Goal: Task Accomplishment & Management: Use online tool/utility

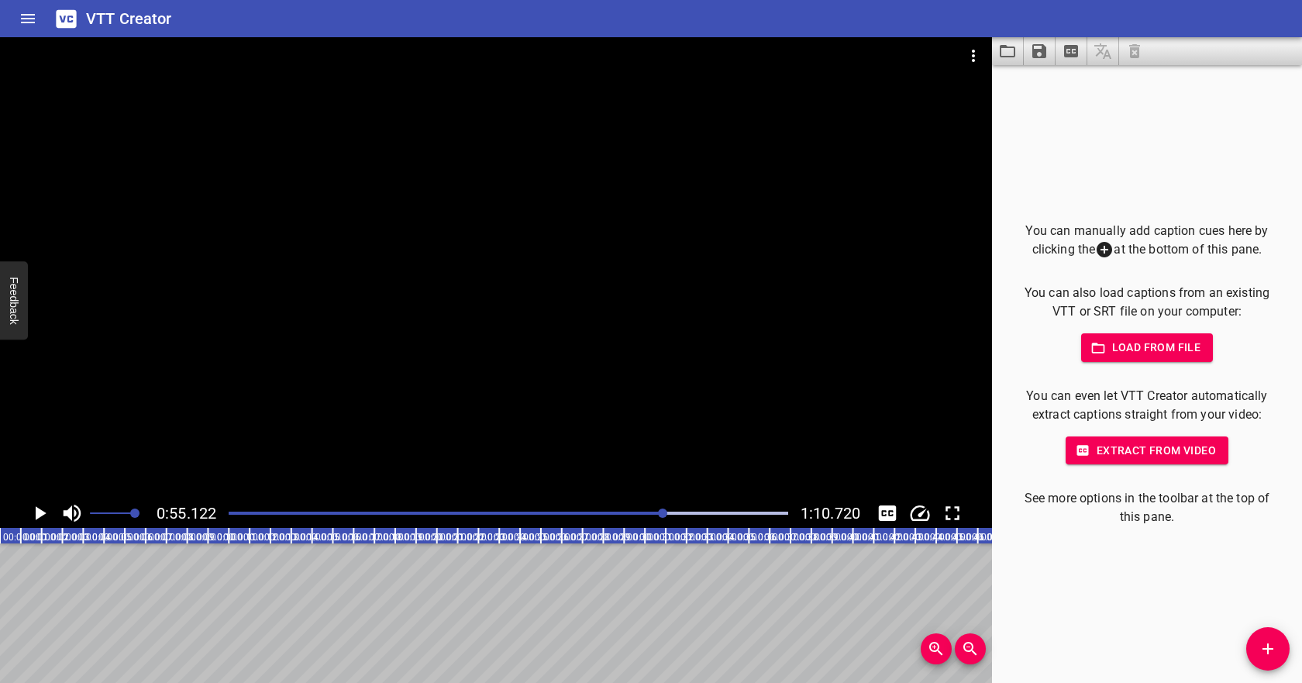
scroll to position [0, 1146]
click at [978, 56] on icon "Video Options" at bounding box center [973, 55] width 19 height 19
click at [991, 65] on li "Select New Video File..." at bounding box center [1031, 57] width 154 height 28
click at [1104, 346] on icon "button" at bounding box center [1097, 347] width 13 height 10
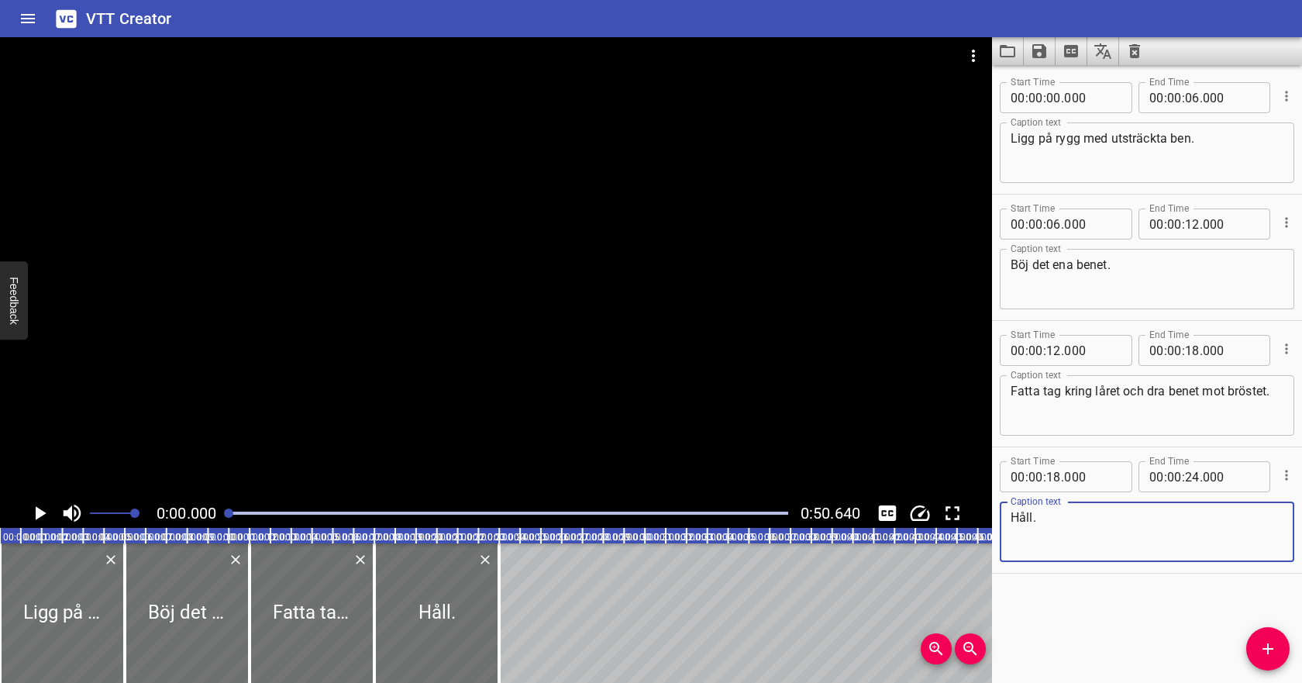
click at [36, 510] on icon "Play/Pause" at bounding box center [41, 513] width 11 height 14
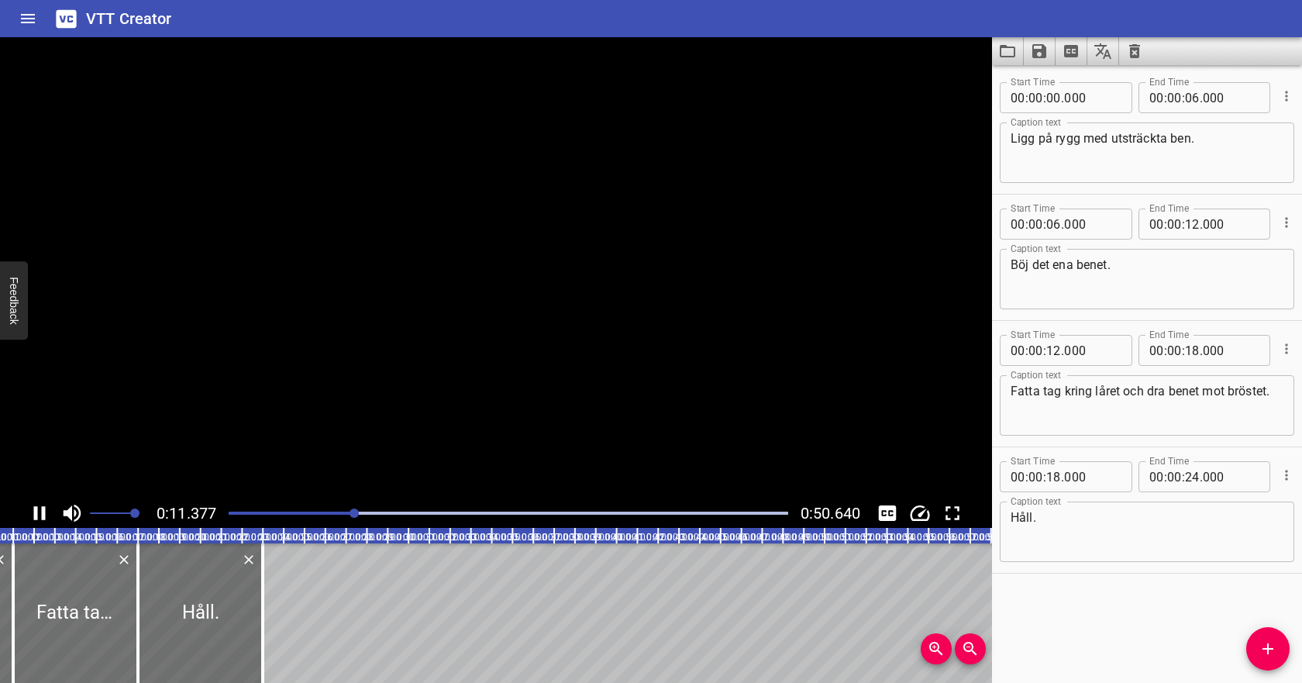
click at [36, 510] on icon "Play/Pause" at bounding box center [40, 513] width 12 height 14
click at [1055, 96] on input "number" at bounding box center [1053, 97] width 15 height 31
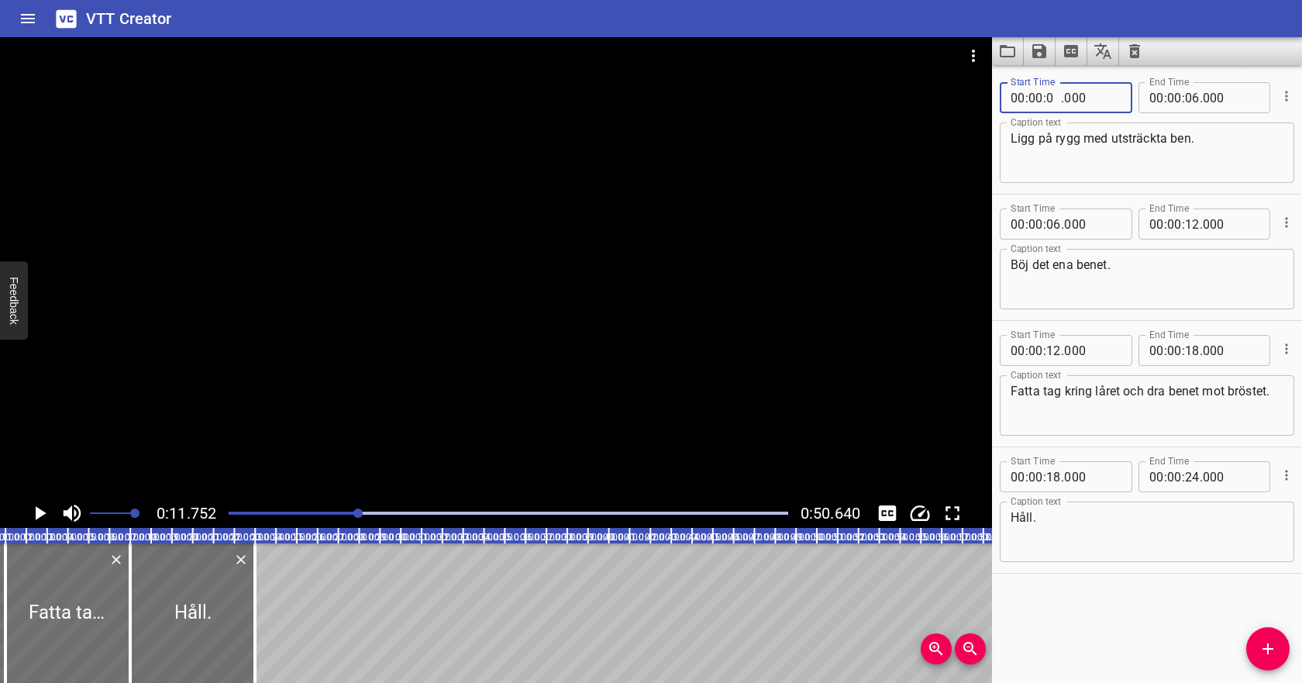
type input "00"
type input "000"
click at [1051, 101] on input "number" at bounding box center [1053, 97] width 15 height 31
type input "04"
type input "000"
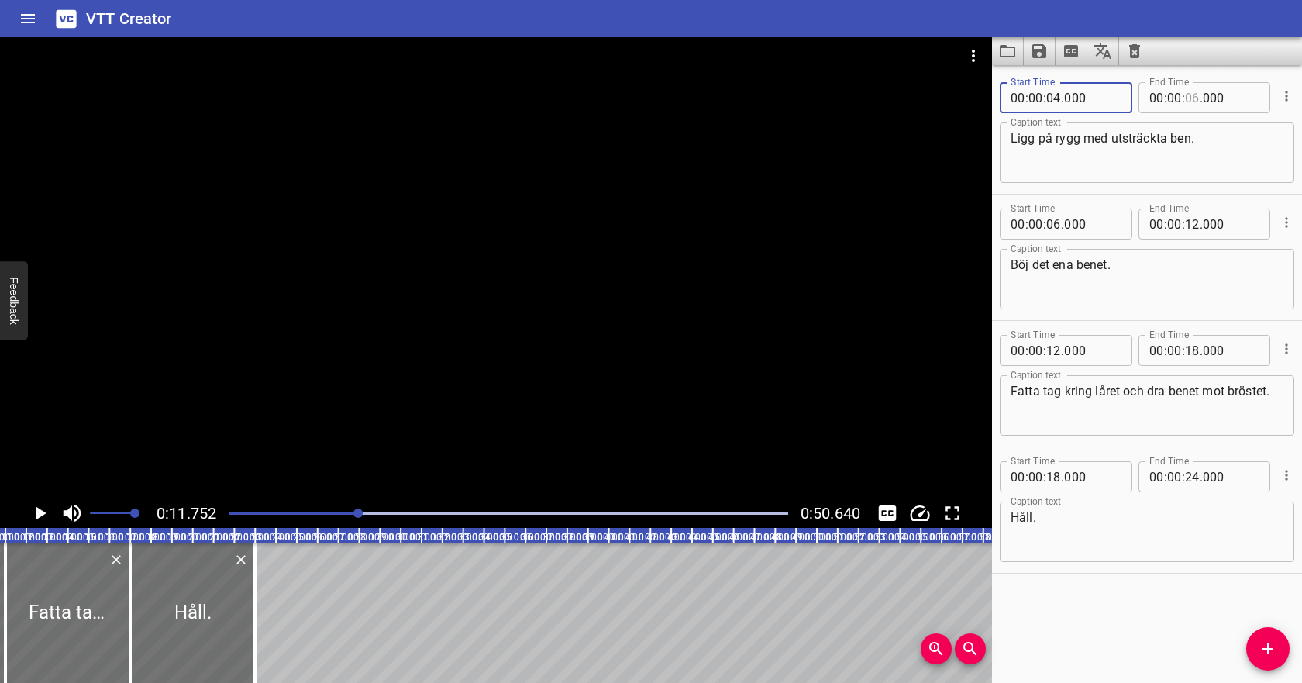
click at [1192, 100] on input "number" at bounding box center [1192, 97] width 15 height 31
type input "10"
type input "000"
click at [1058, 222] on input "number" at bounding box center [1053, 223] width 15 height 31
type input "11"
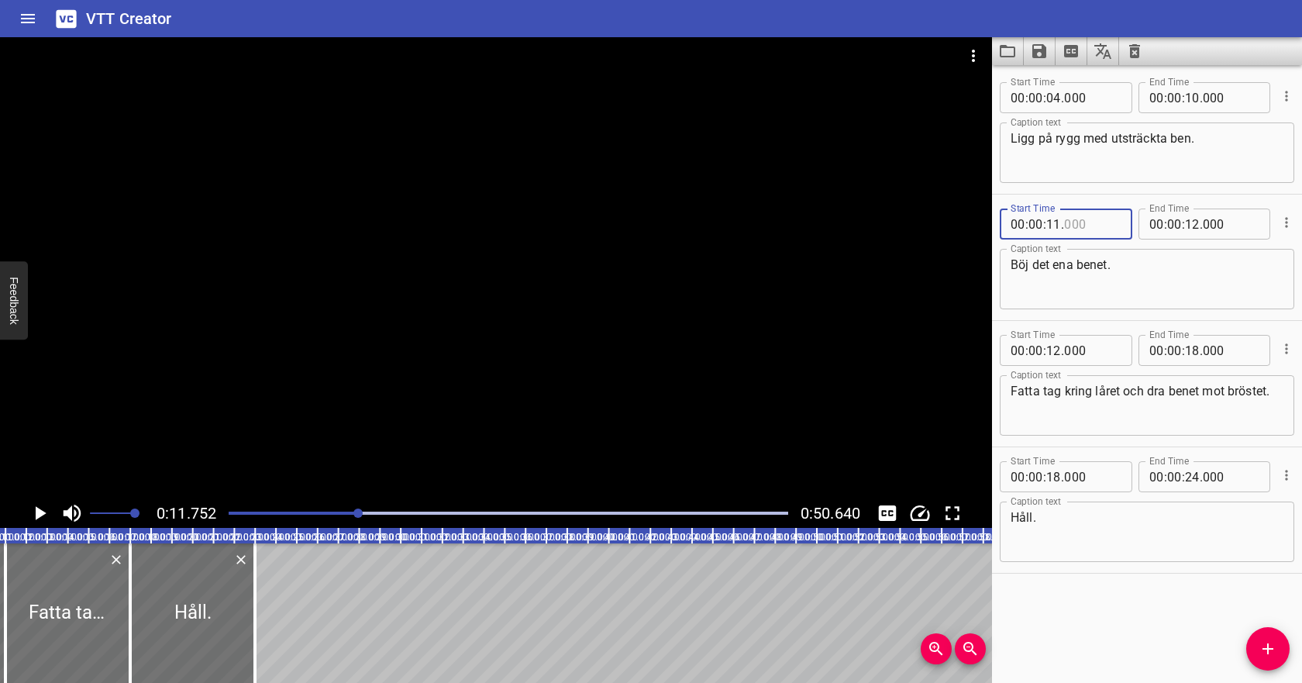
type input "000"
click at [43, 520] on icon "Play/Pause" at bounding box center [39, 512] width 23 height 23
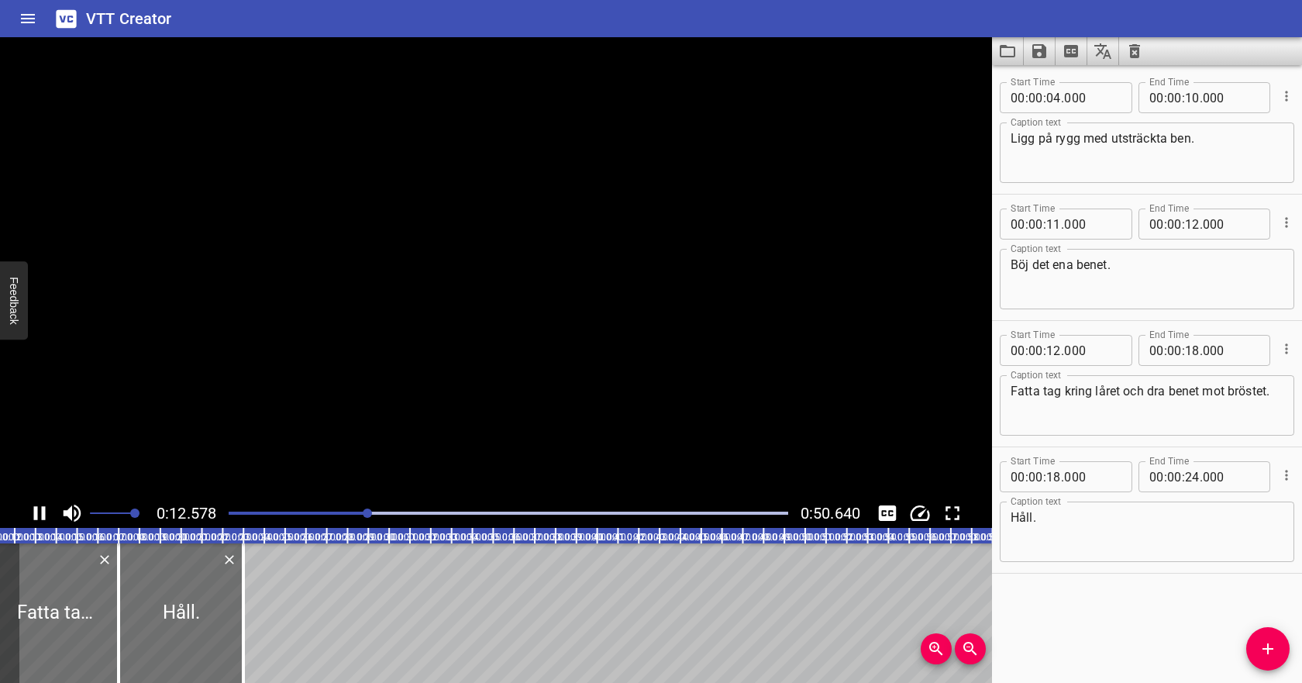
scroll to position [0, 256]
click at [46, 519] on icon "Play/Pause" at bounding box center [39, 512] width 23 height 23
click at [1055, 228] on input "number" at bounding box center [1053, 223] width 15 height 31
type input "10"
type input "000"
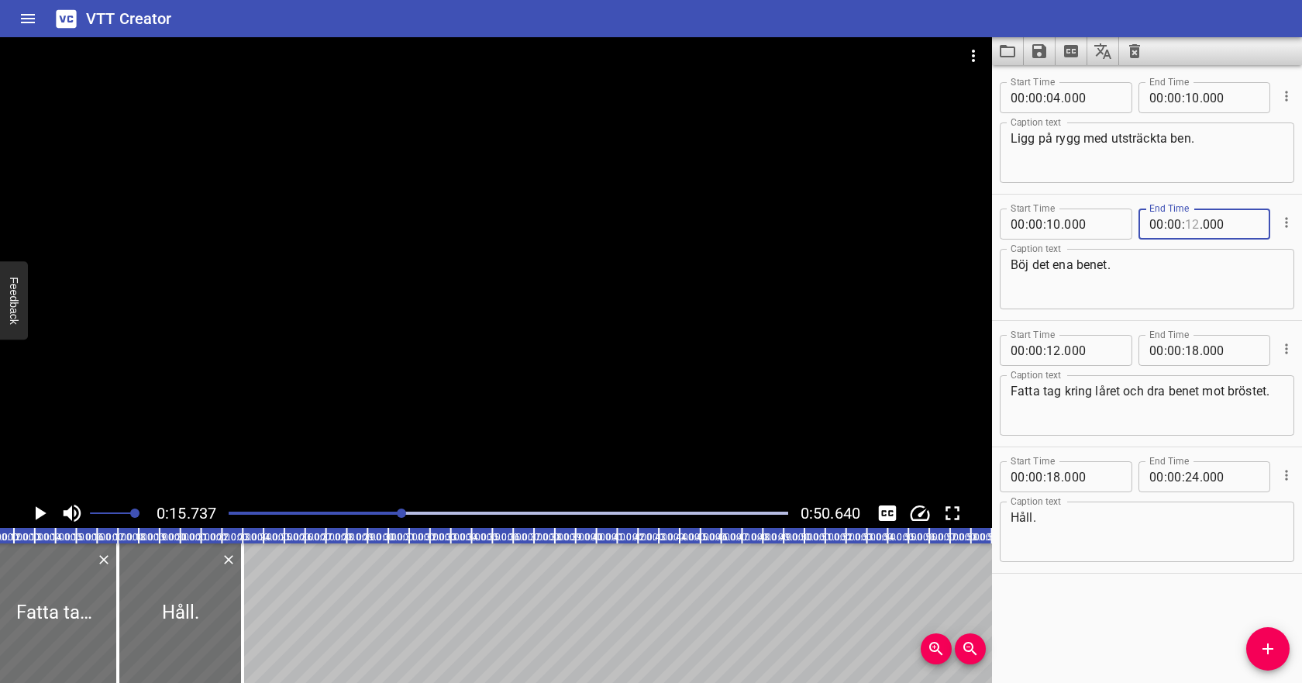
click at [1192, 225] on input "number" at bounding box center [1192, 223] width 15 height 31
type input "16"
type input "000"
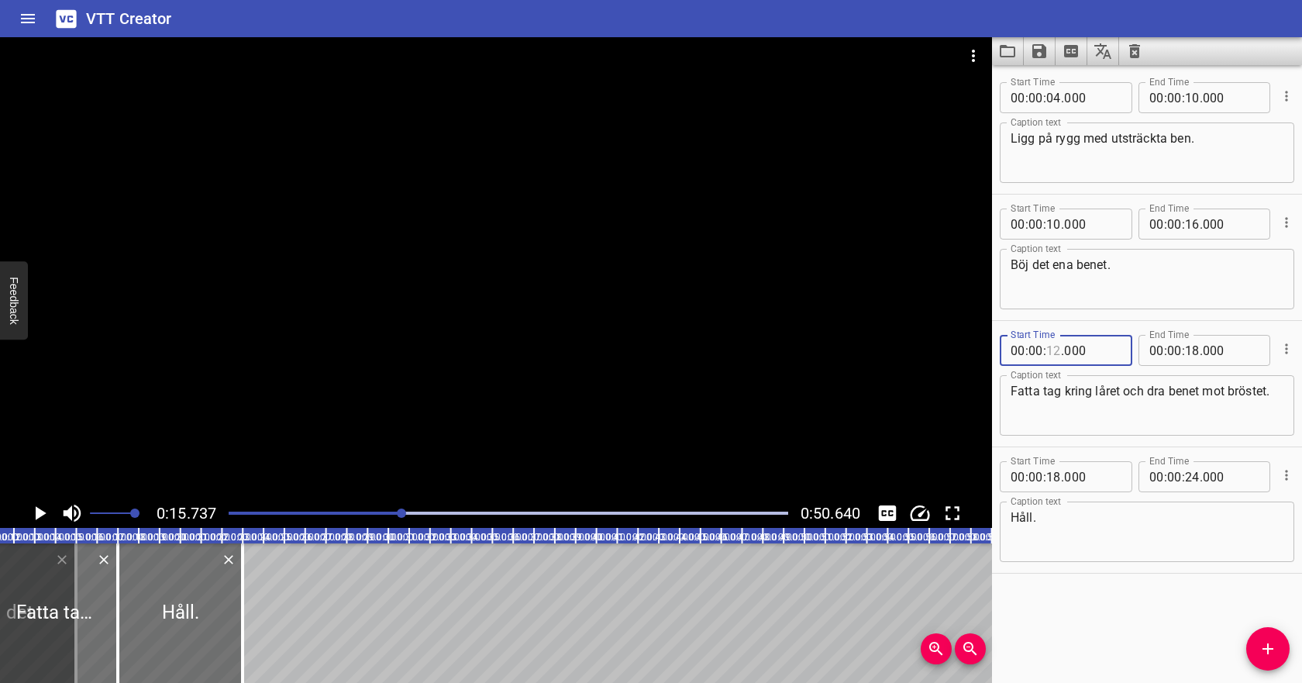
click at [1054, 353] on input "number" at bounding box center [1053, 350] width 15 height 31
type input "16"
type input "000"
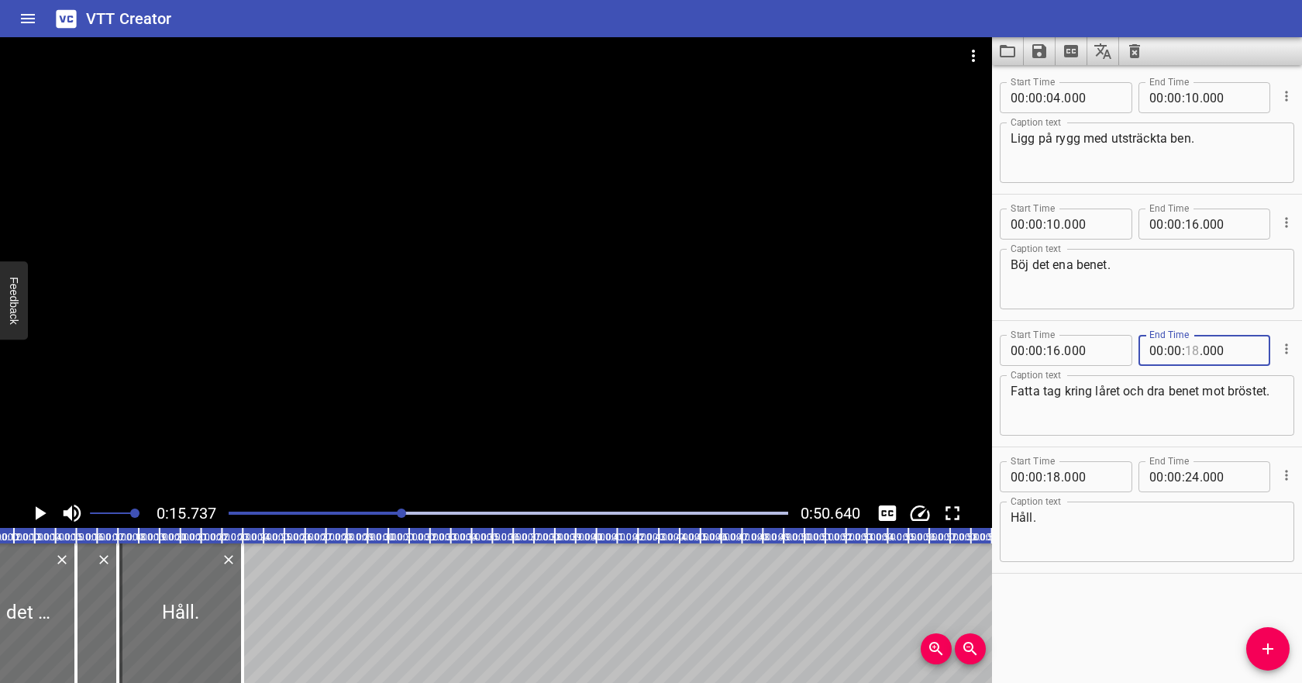
click at [1197, 350] on input "number" at bounding box center [1192, 350] width 15 height 31
type input "22"
type input "000"
click at [1173, 390] on textarea "Fatta tag kring låret och dra benet mot bröstet." at bounding box center [1146, 406] width 273 height 44
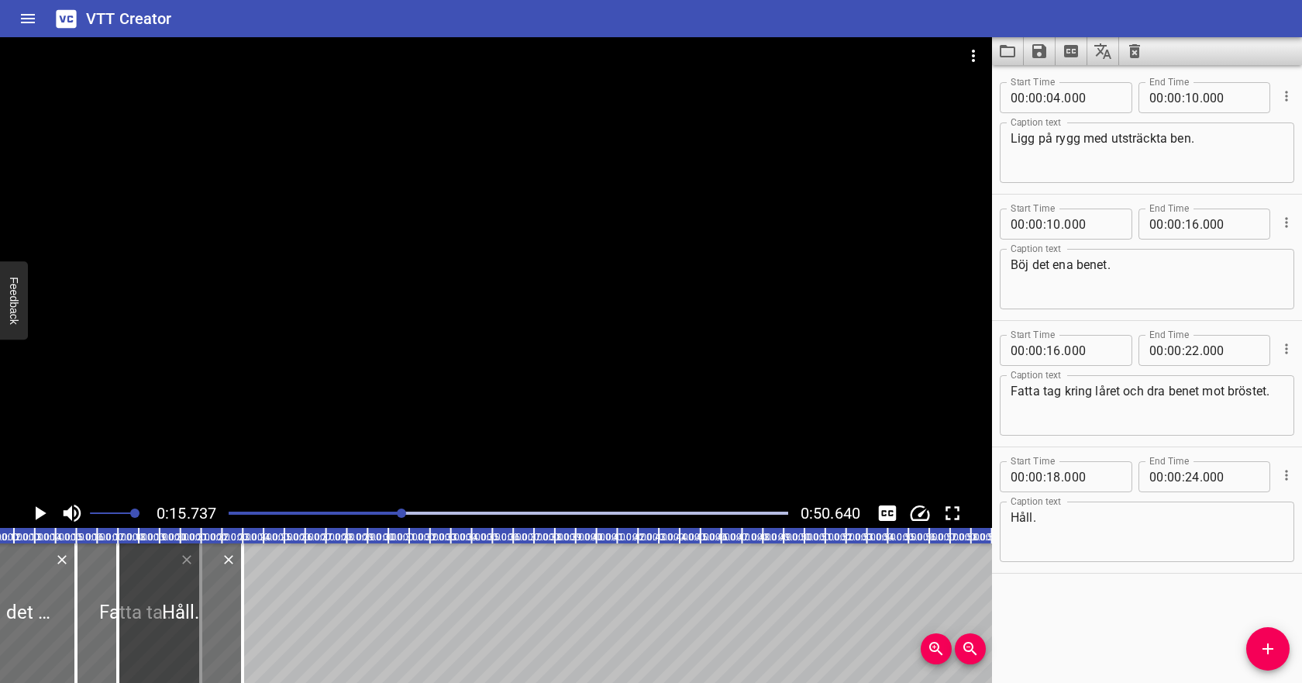
click at [239, 511] on div "Play progress" at bounding box center [122, 512] width 559 height 3
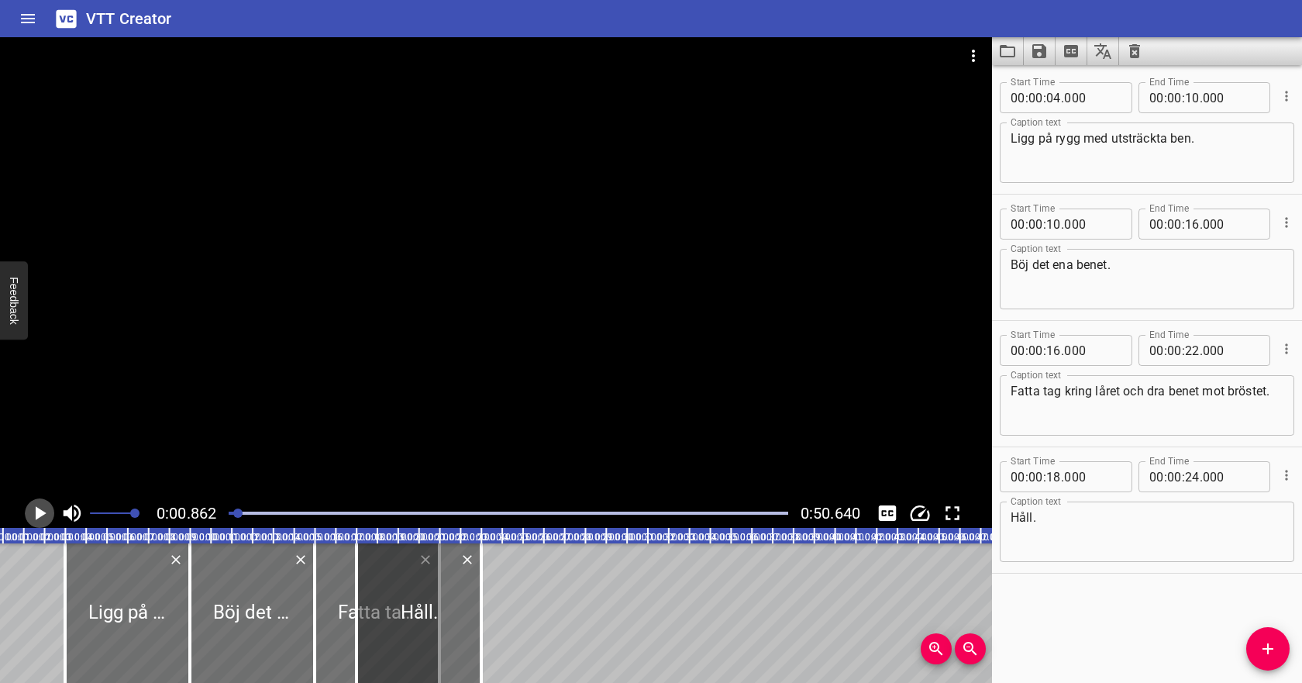
click at [46, 517] on icon "Play/Pause" at bounding box center [39, 512] width 23 height 23
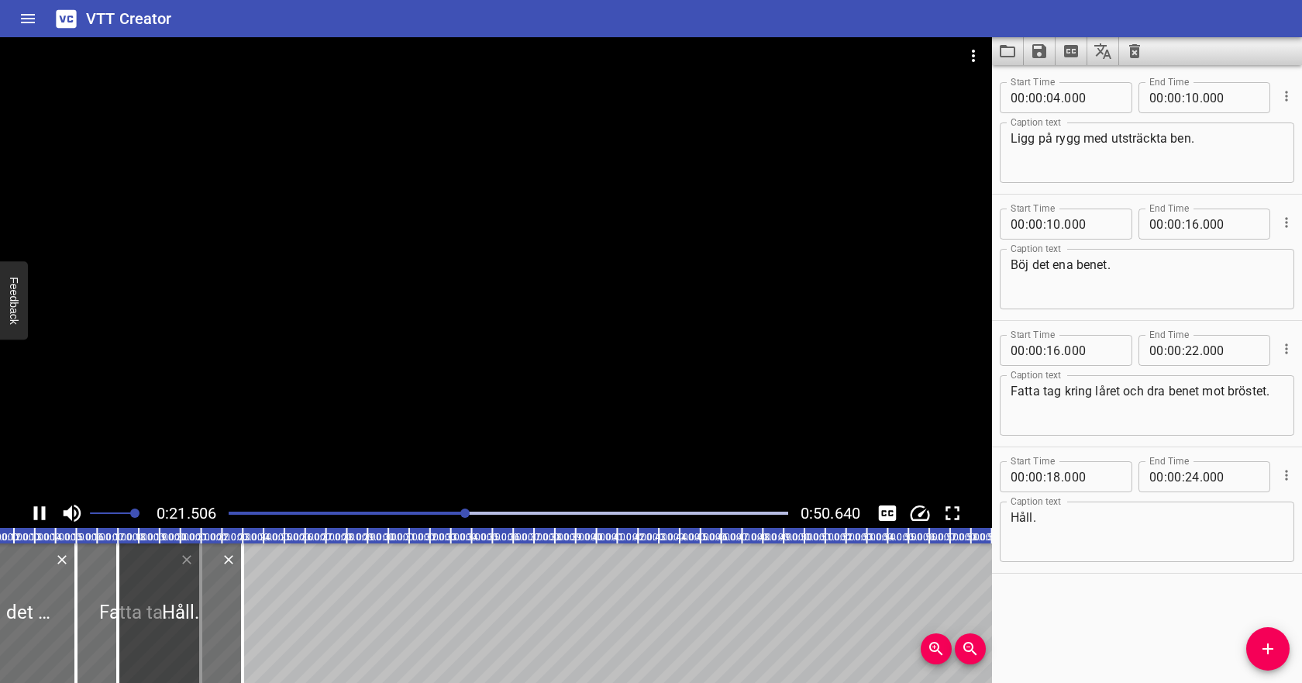
click at [1061, 475] on span "." at bounding box center [1062, 476] width 3 height 31
click at [1195, 348] on input "number" at bounding box center [1192, 350] width 15 height 31
type input "24"
type input "000"
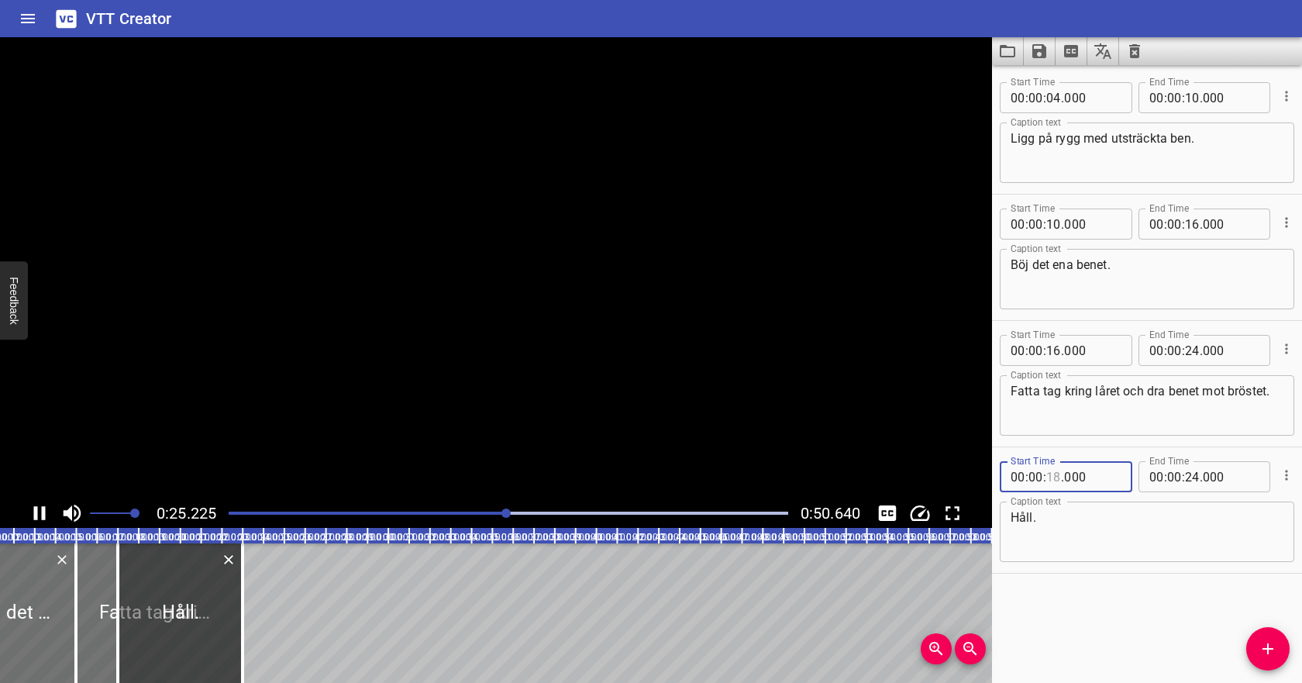
click at [1056, 475] on input "number" at bounding box center [1053, 476] width 15 height 31
type input "24"
type input "000"
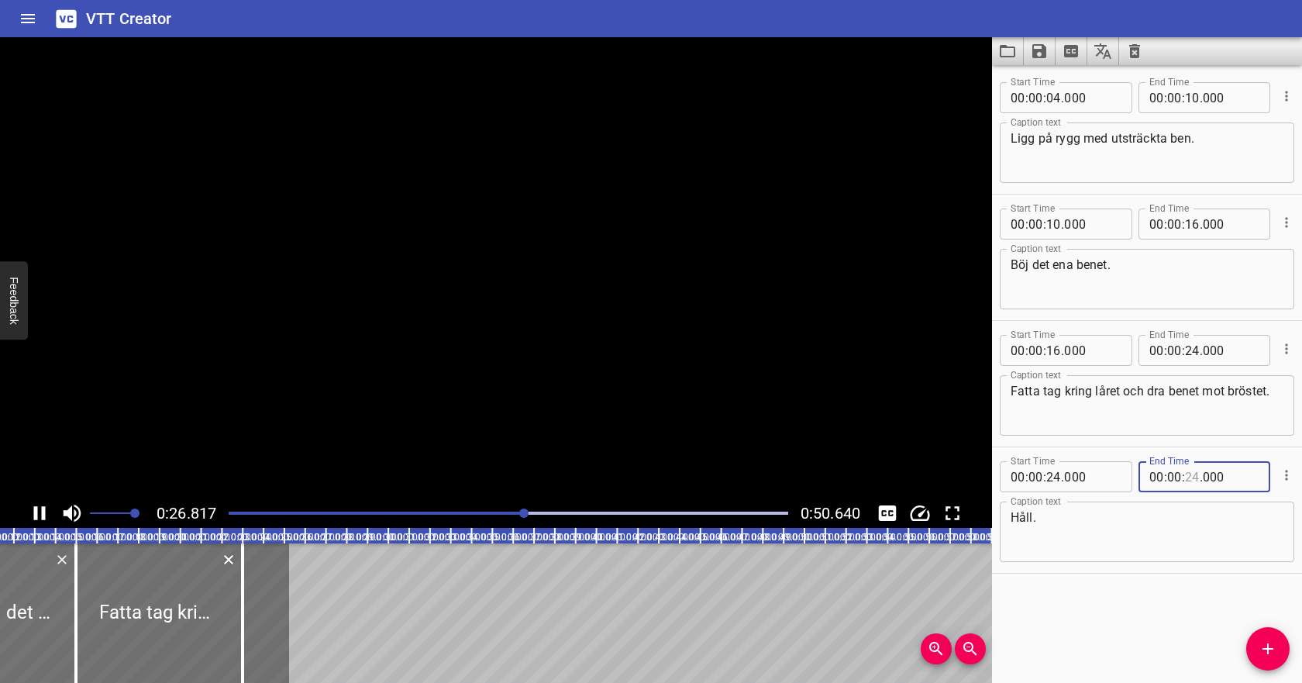
click at [1197, 476] on input "number" at bounding box center [1192, 476] width 15 height 31
type input "34"
type input "000"
click at [1161, 528] on textarea "Håll." at bounding box center [1146, 532] width 273 height 44
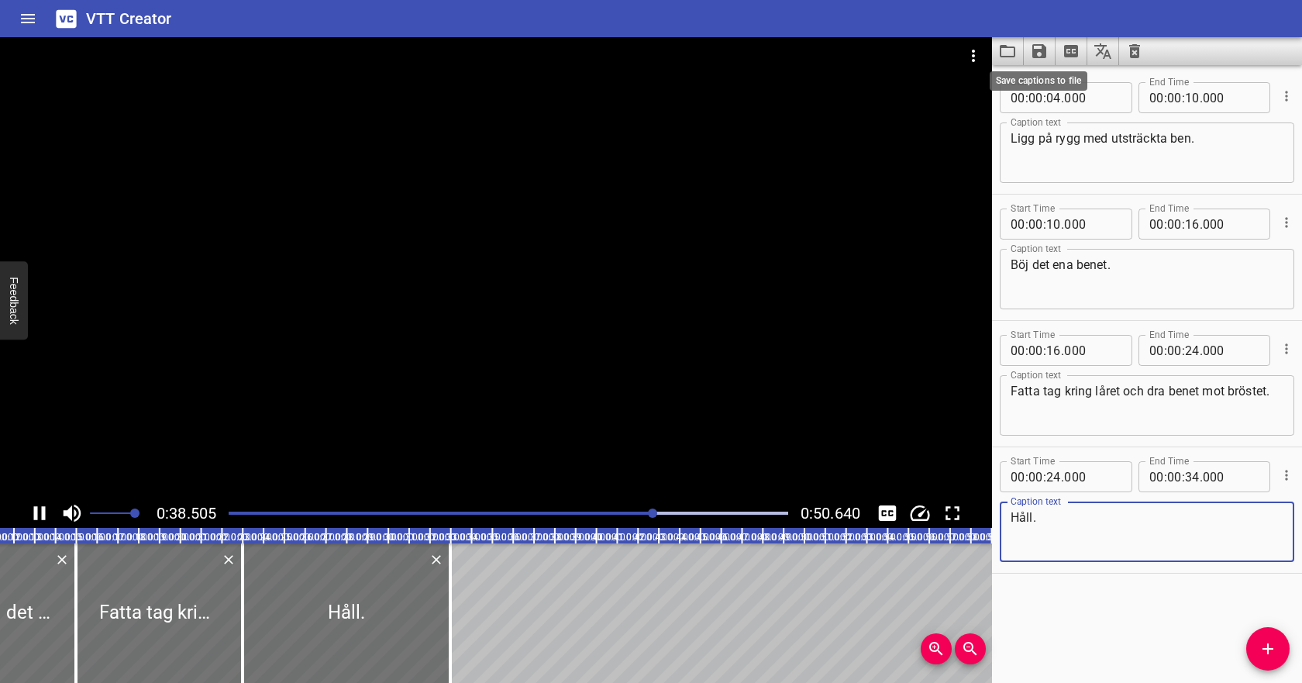
click at [1043, 53] on icon "Save captions to file" at bounding box center [1039, 51] width 14 height 14
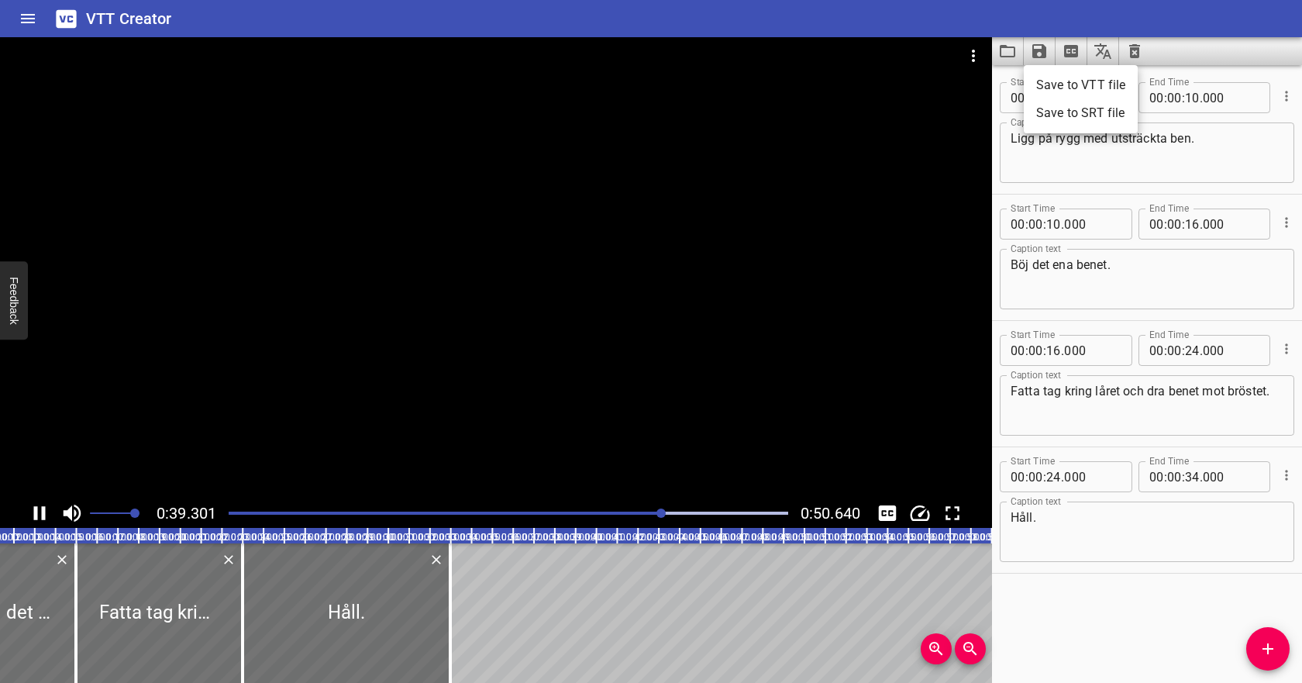
click at [1040, 91] on li "Save to VTT file" at bounding box center [1080, 85] width 114 height 28
click at [973, 57] on icon "Video Options" at bounding box center [973, 55] width 19 height 19
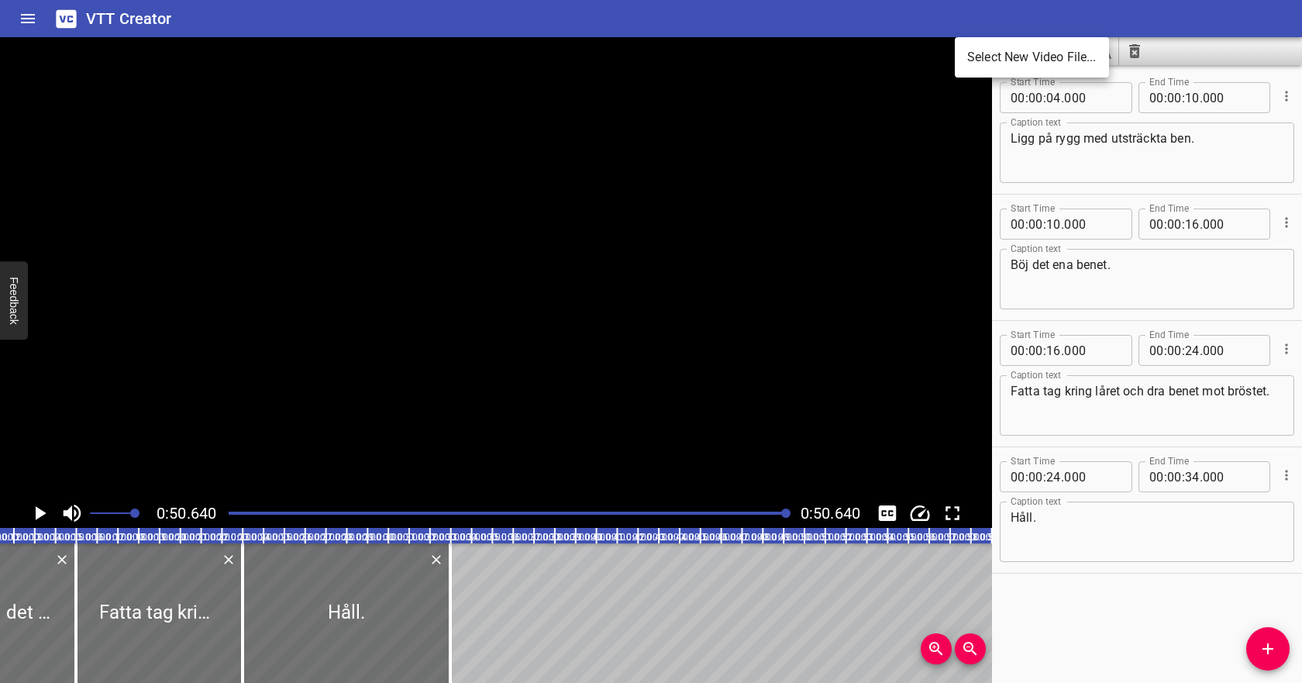
click at [984, 64] on li "Select New Video File..." at bounding box center [1031, 57] width 154 height 28
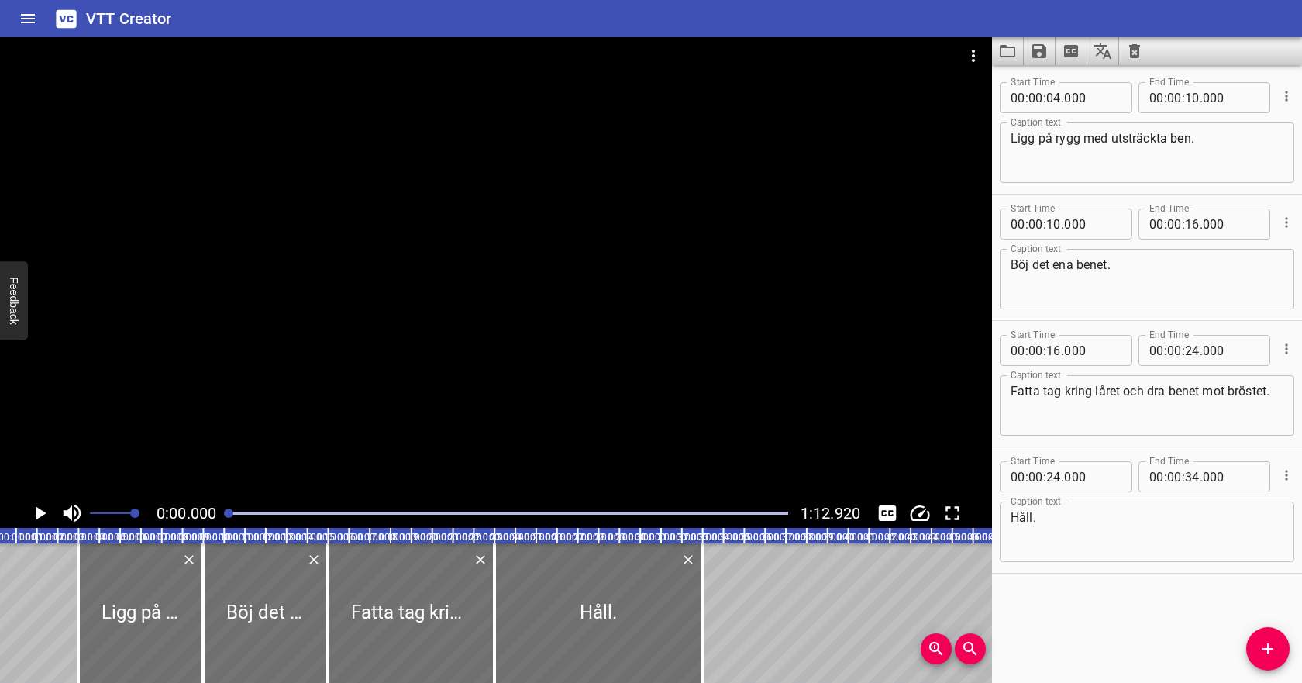
scroll to position [0, 0]
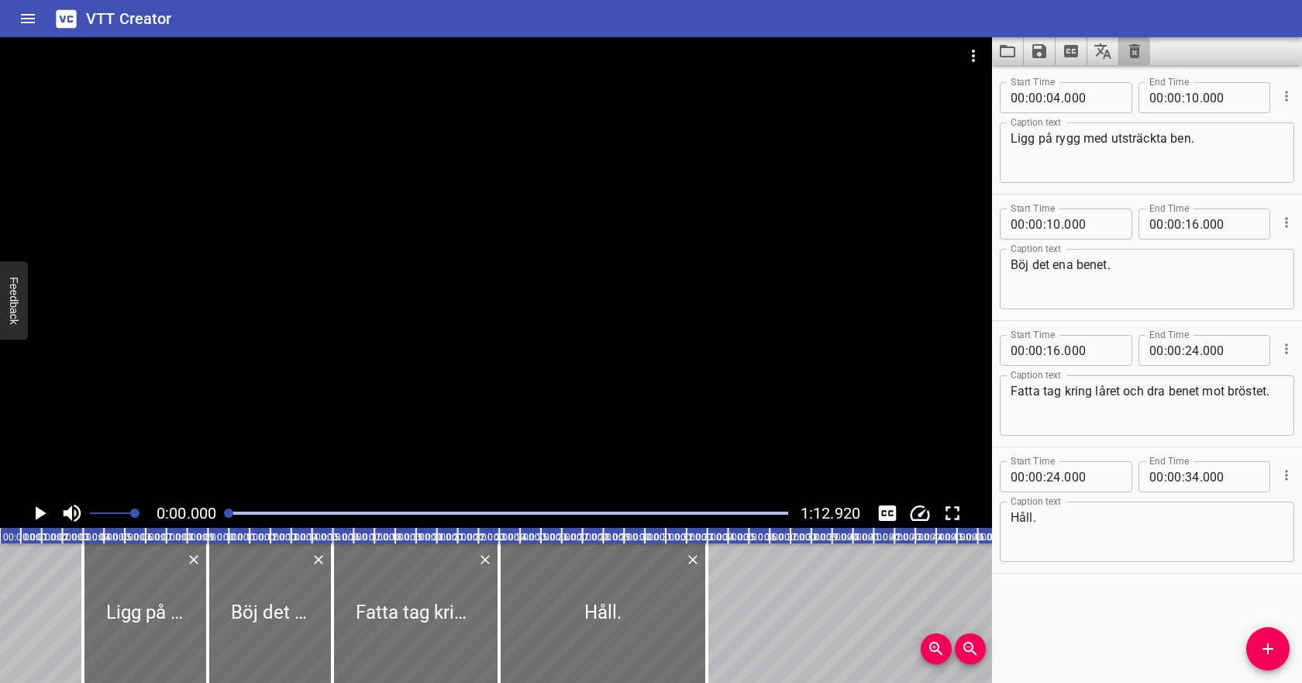
click at [1135, 50] on icon "Clear captions" at bounding box center [1134, 51] width 19 height 19
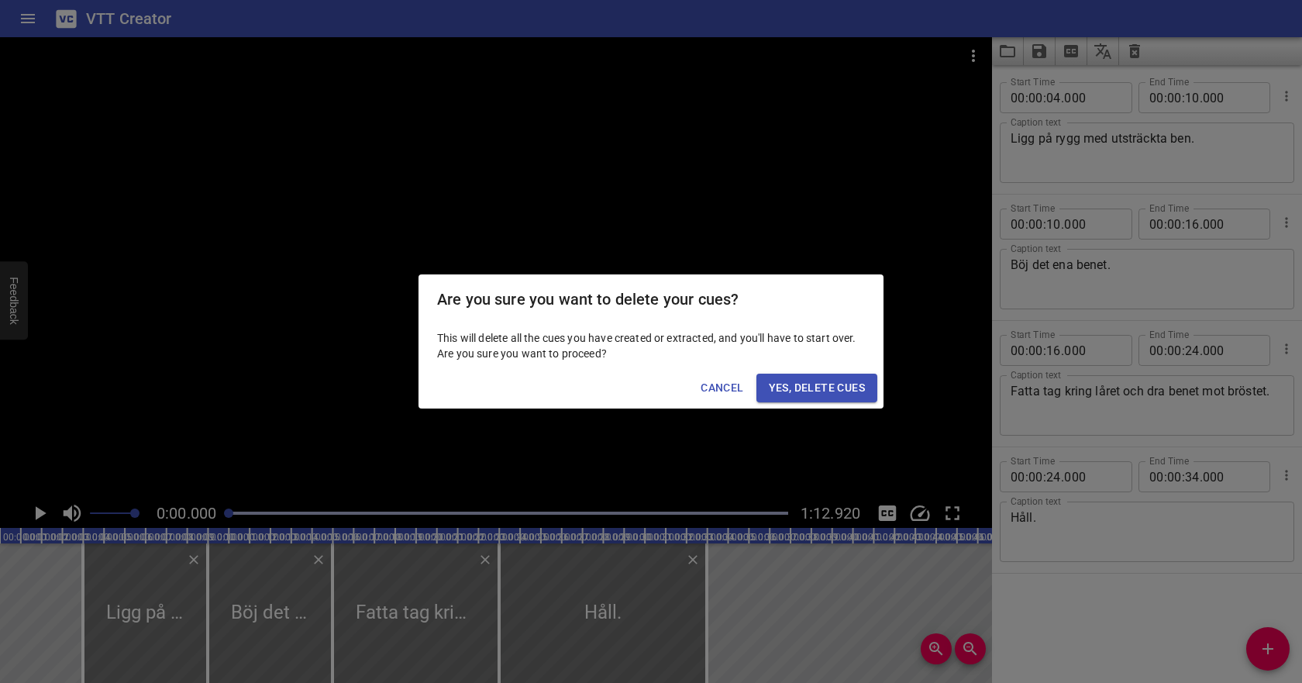
click at [851, 394] on span "Yes, Delete Cues" at bounding box center [817, 387] width 96 height 19
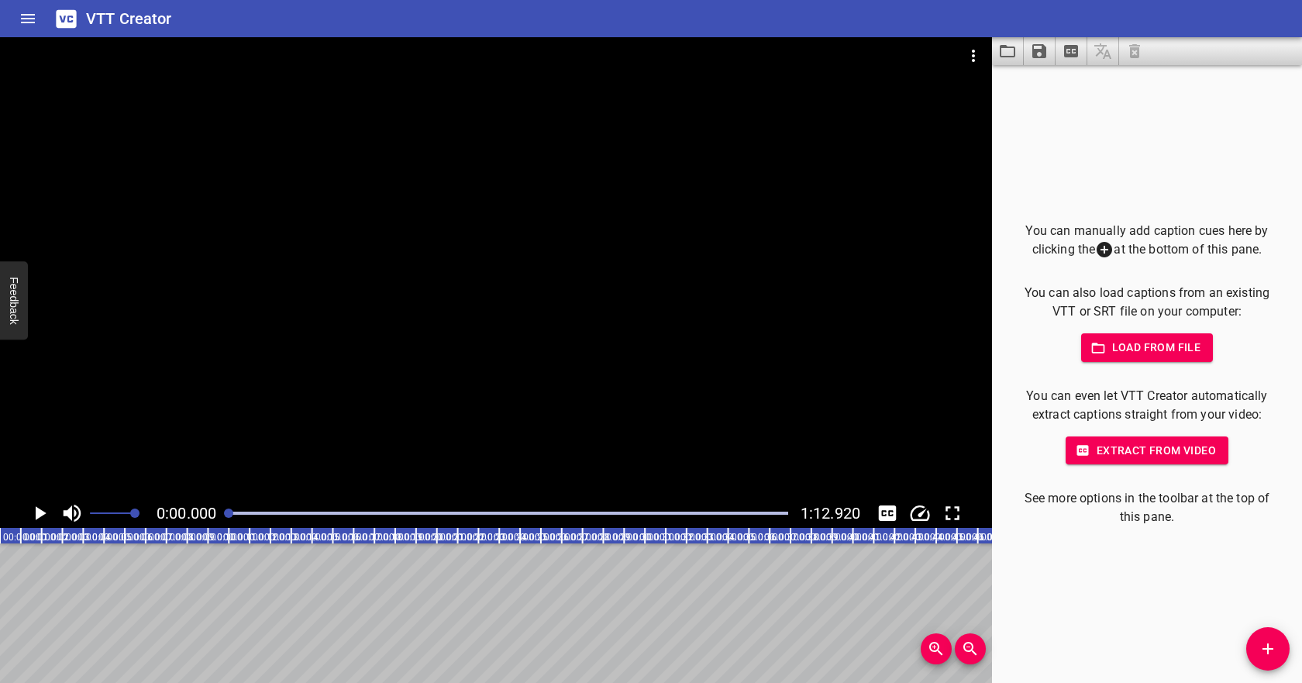
click at [1130, 353] on span "Load from file" at bounding box center [1147, 347] width 108 height 19
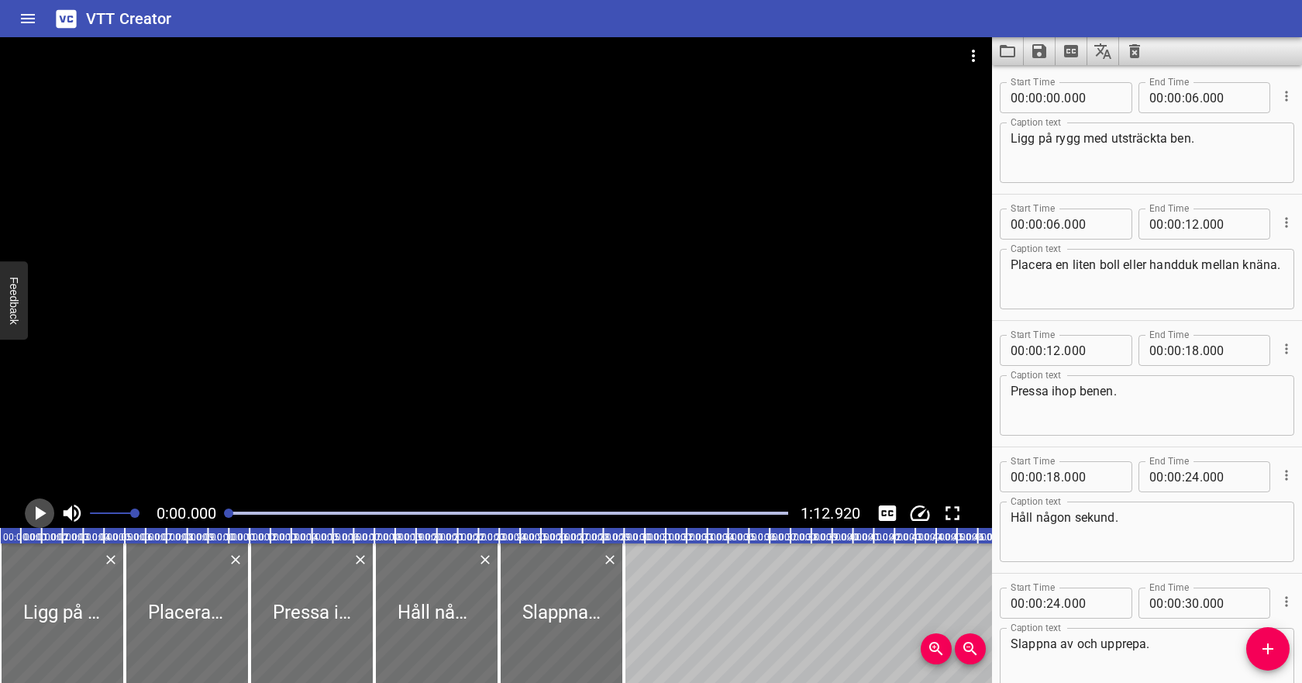
click at [42, 507] on icon "Play/Pause" at bounding box center [39, 512] width 23 height 23
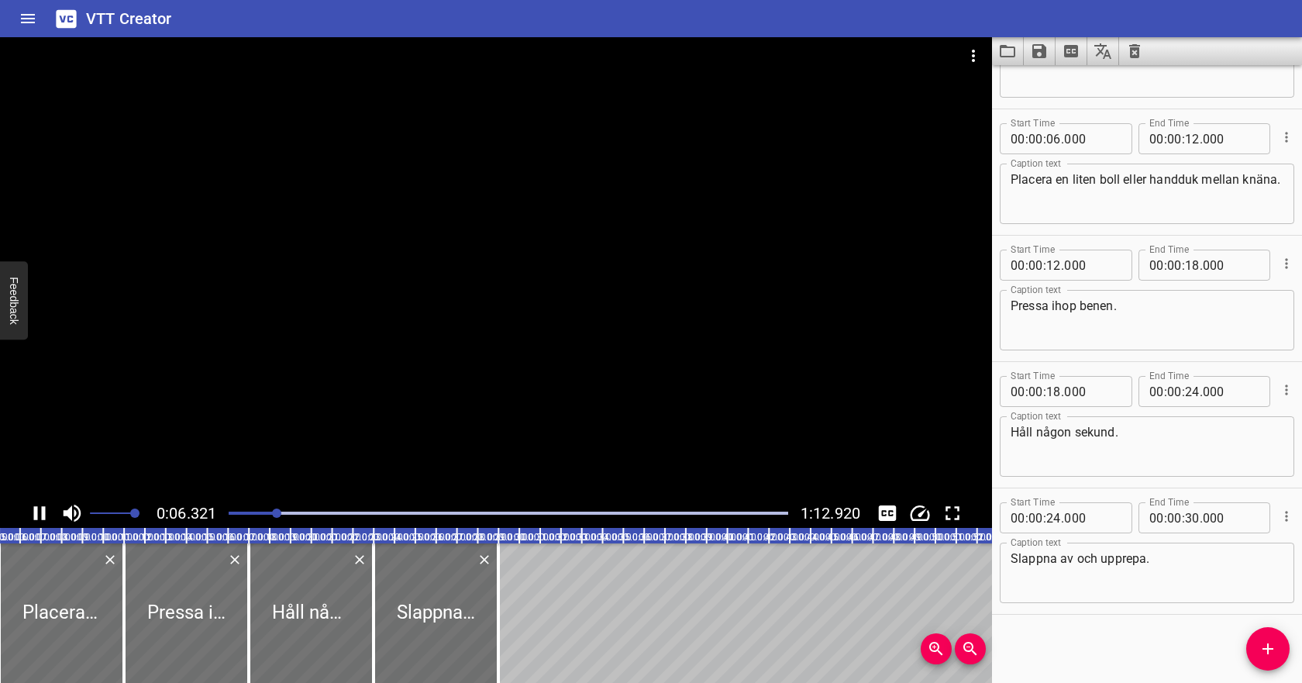
scroll to position [87, 0]
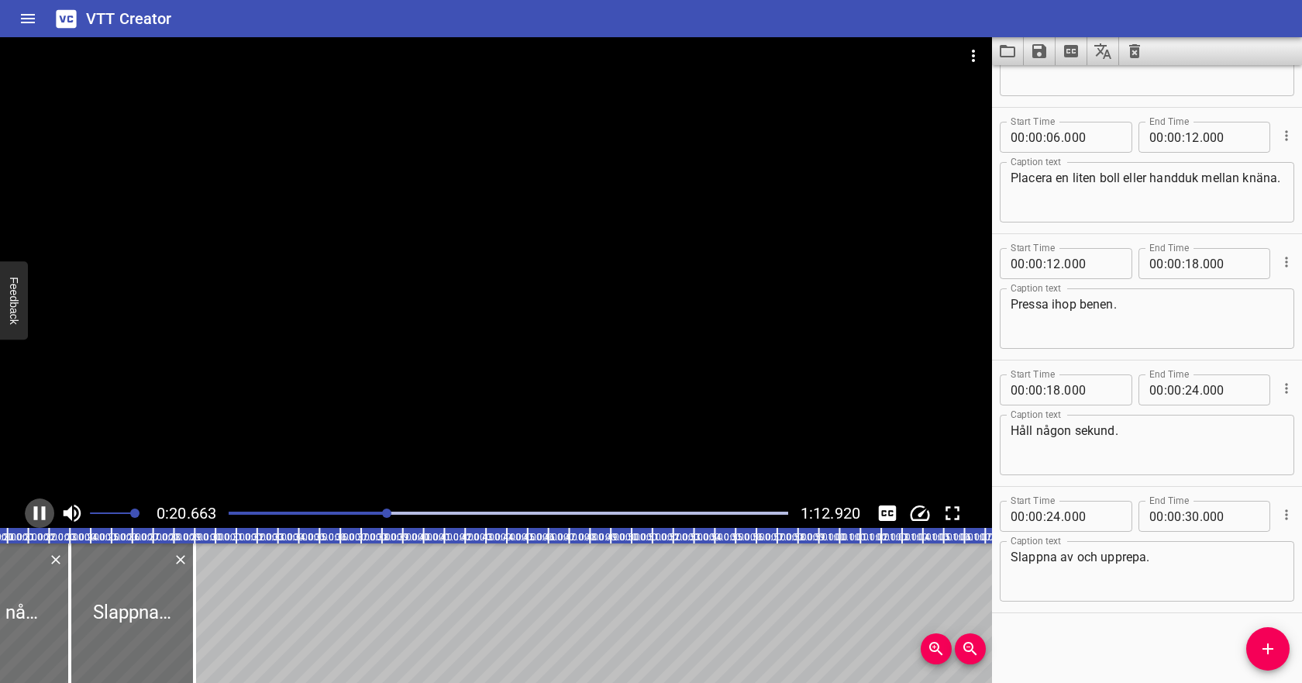
click at [42, 509] on icon "Play/Pause" at bounding box center [40, 513] width 12 height 14
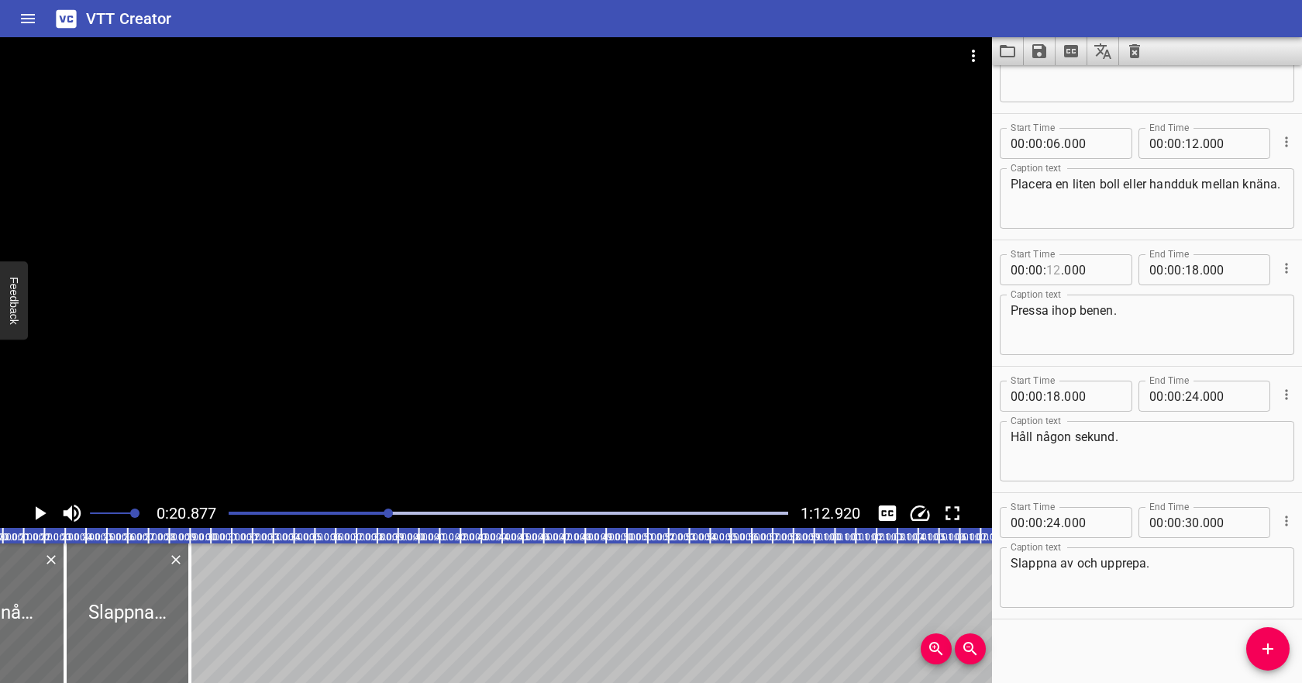
click at [1052, 277] on input "number" at bounding box center [1053, 269] width 15 height 31
type input "19"
type input "000"
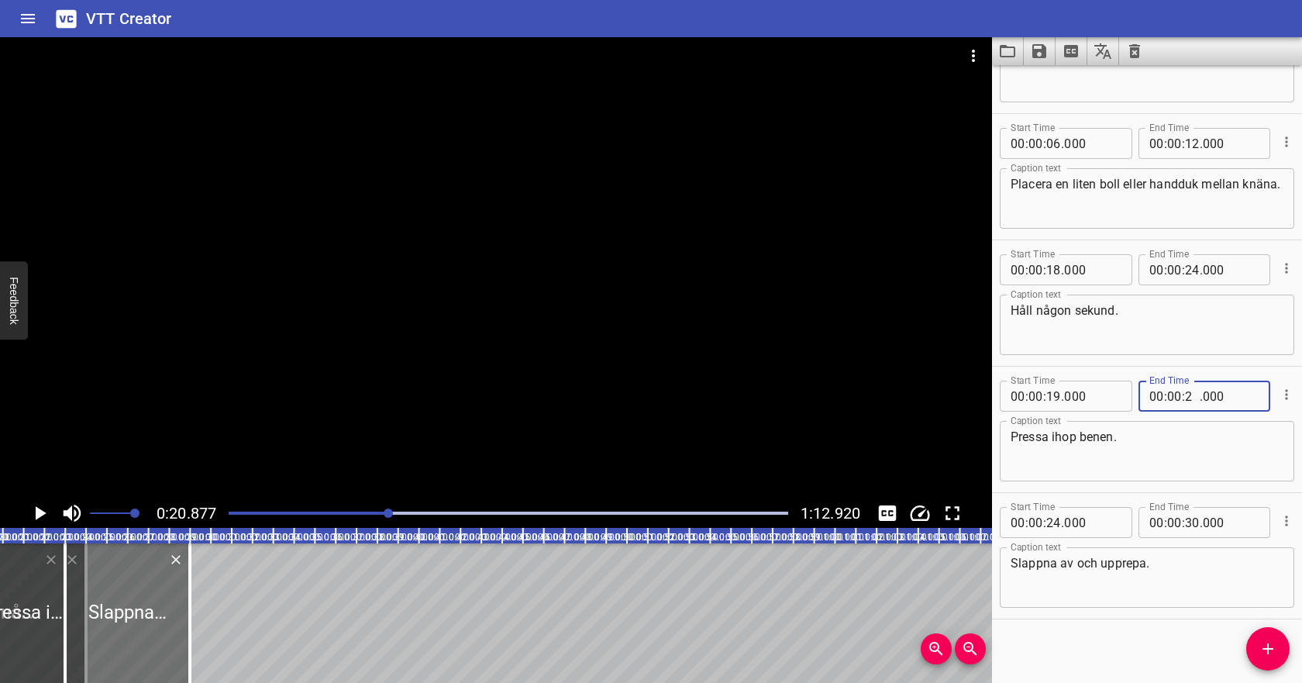
type input "26"
type input "000"
click at [1058, 272] on input "number" at bounding box center [1053, 269] width 15 height 31
type input "26"
type input "000"
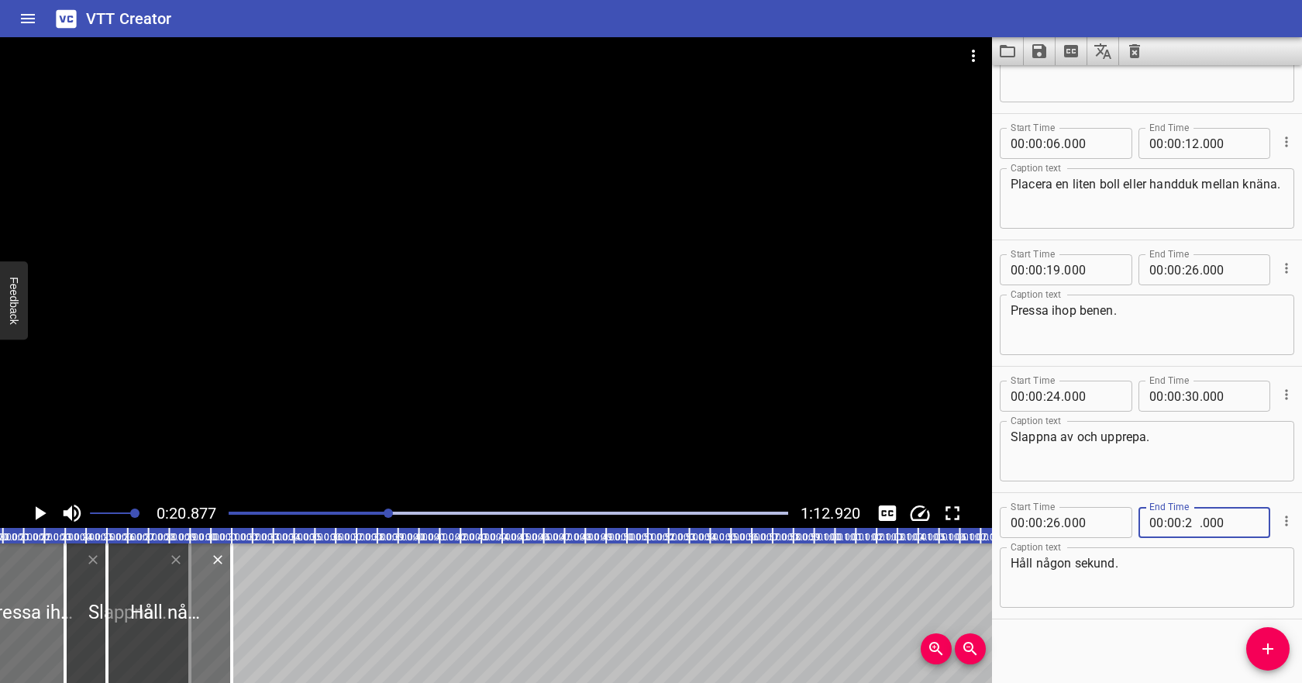
type input "28"
type input "000"
click at [1054, 397] on input "number" at bounding box center [1053, 395] width 15 height 31
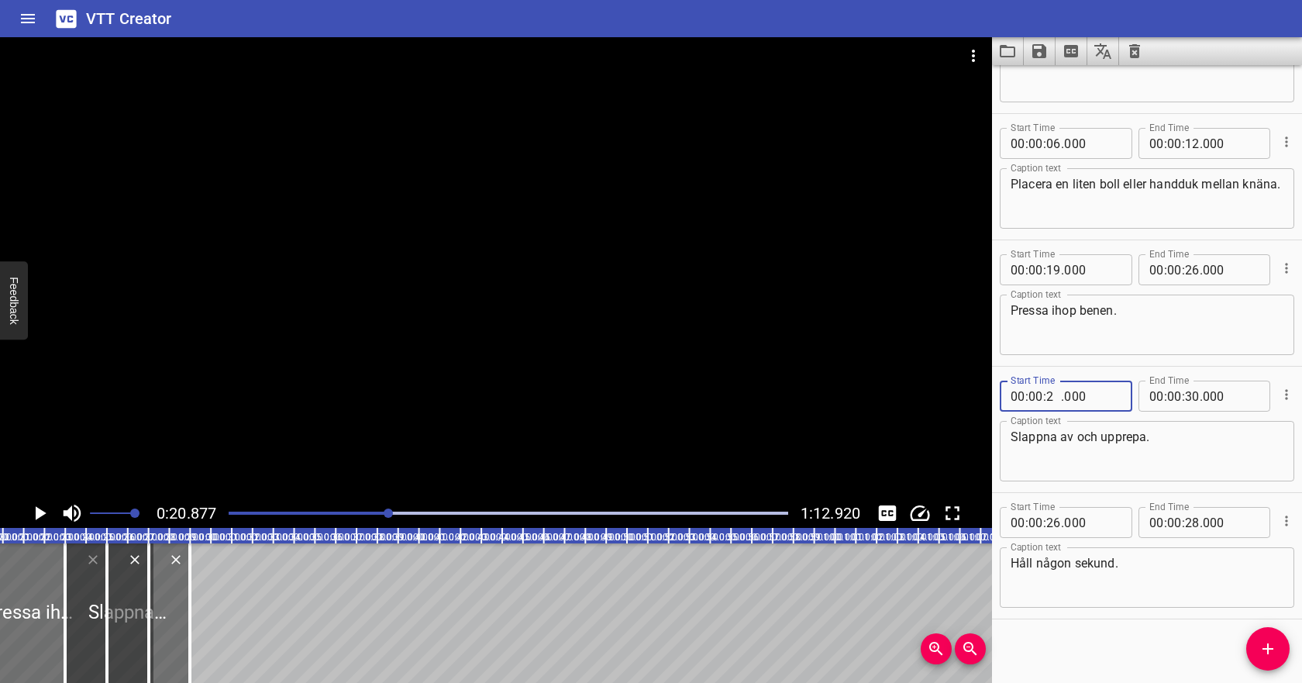
type input "28"
type input "000"
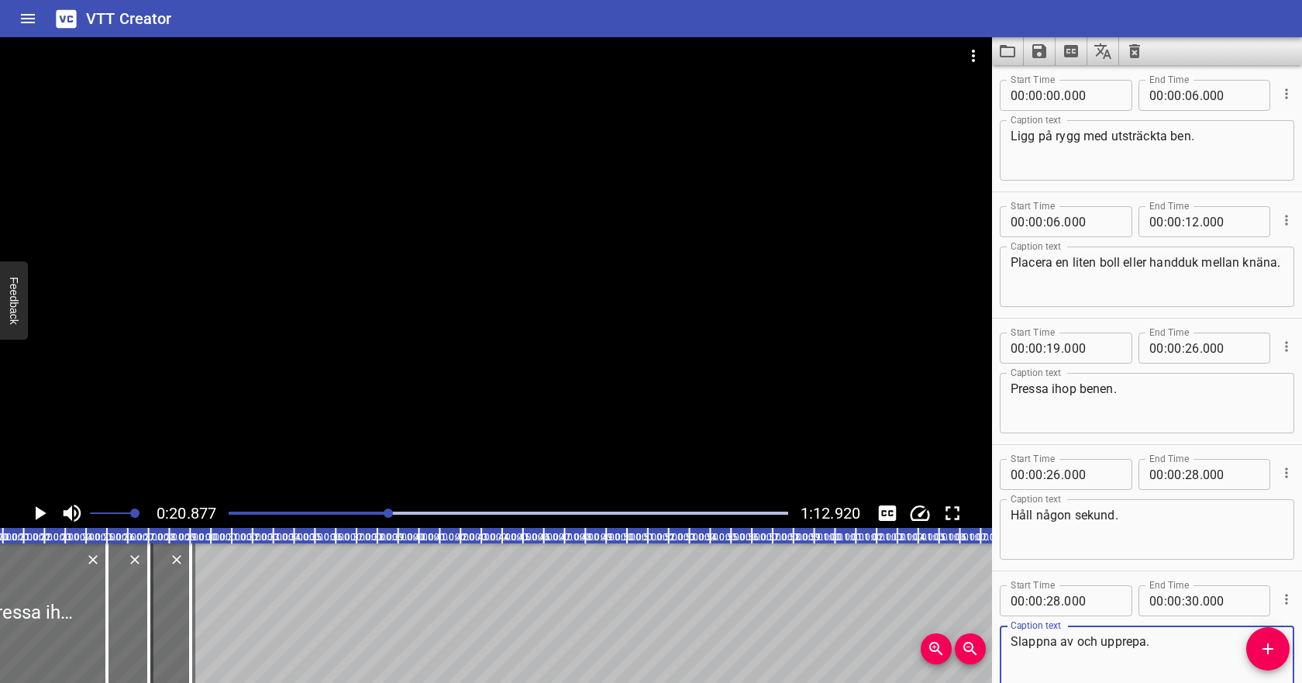
scroll to position [0, 0]
click at [1054, 93] on input "number" at bounding box center [1053, 97] width 15 height 31
type input "04"
type input "000"
click at [1195, 99] on input "number" at bounding box center [1192, 97] width 15 height 31
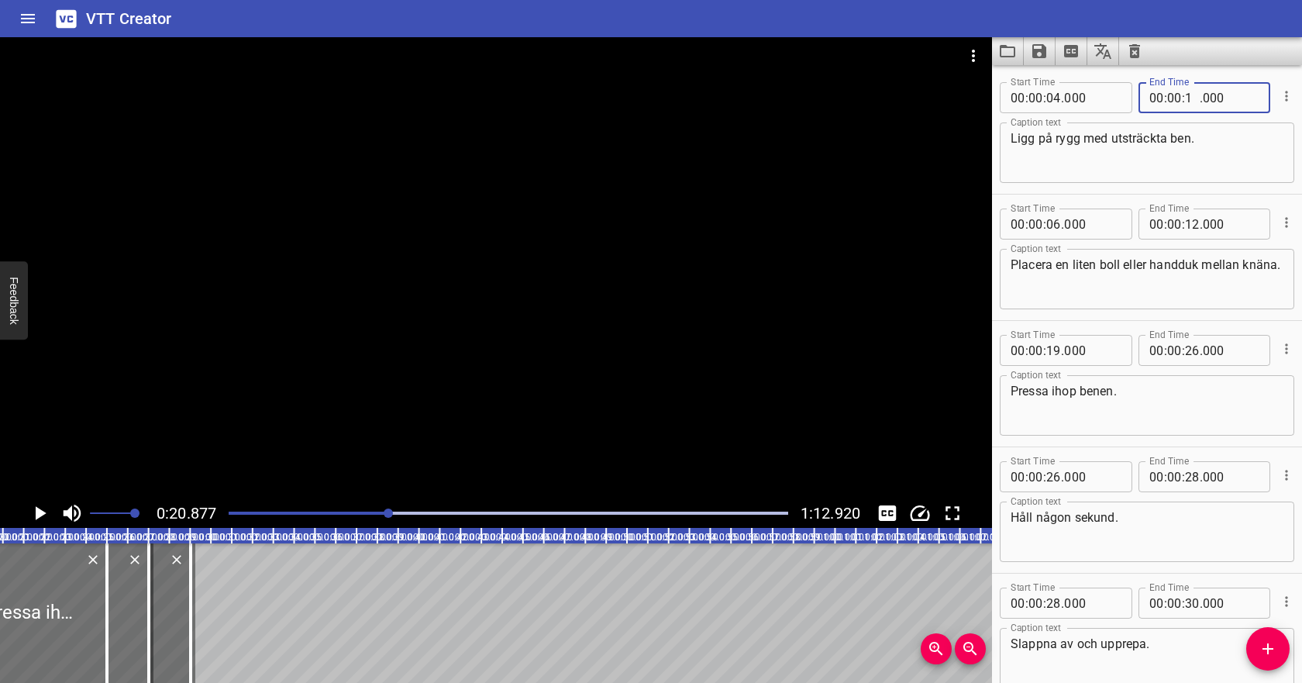
type input "10"
type input "000"
click at [1055, 225] on input "number" at bounding box center [1053, 223] width 15 height 31
type input "10"
type input "000"
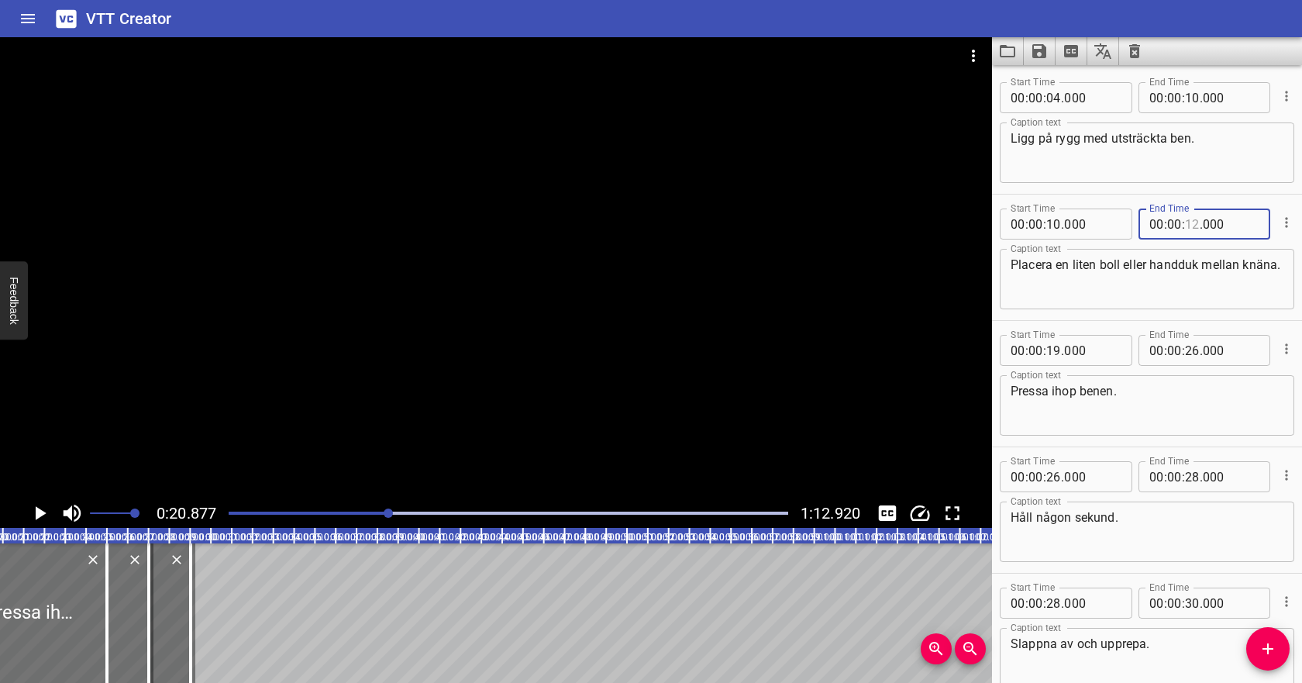
click at [1189, 227] on input "number" at bounding box center [1192, 223] width 15 height 31
type input "16"
type input "000"
click at [1171, 305] on div "Placera en liten boll eller handduk mellan knäna. Caption text" at bounding box center [1146, 279] width 294 height 60
click at [337, 512] on div "Play progress" at bounding box center [109, 512] width 559 height 3
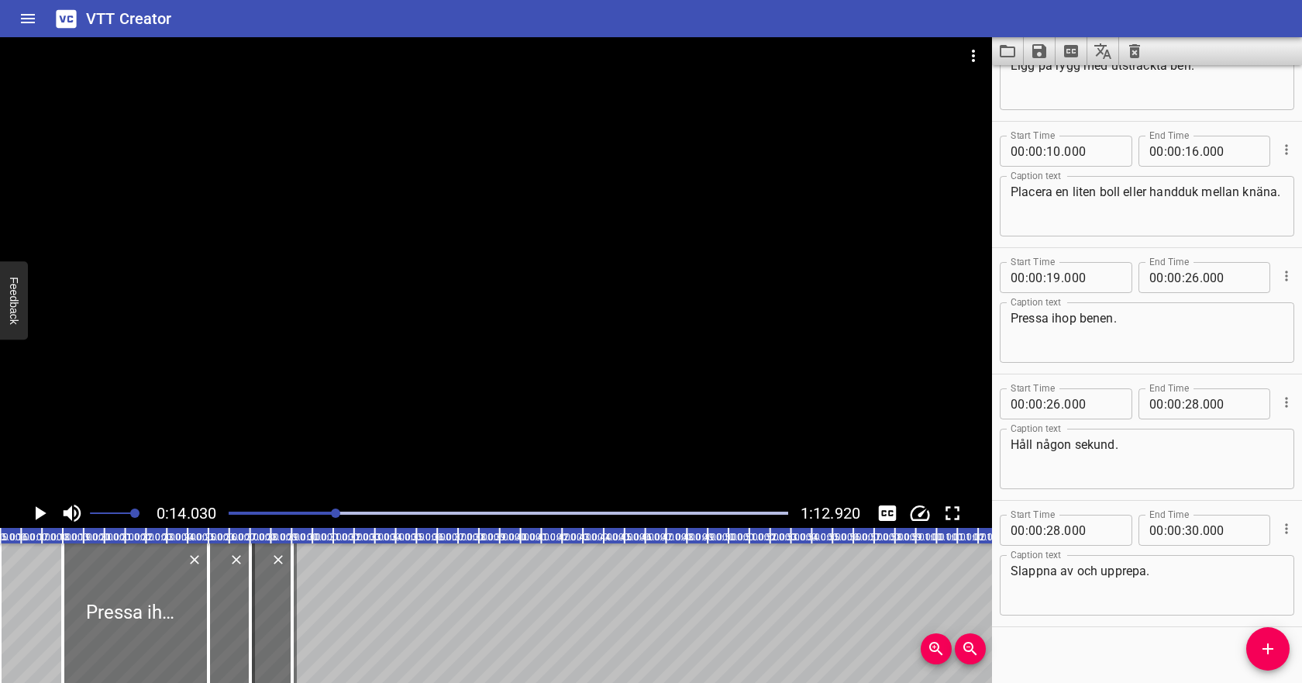
scroll to position [87, 0]
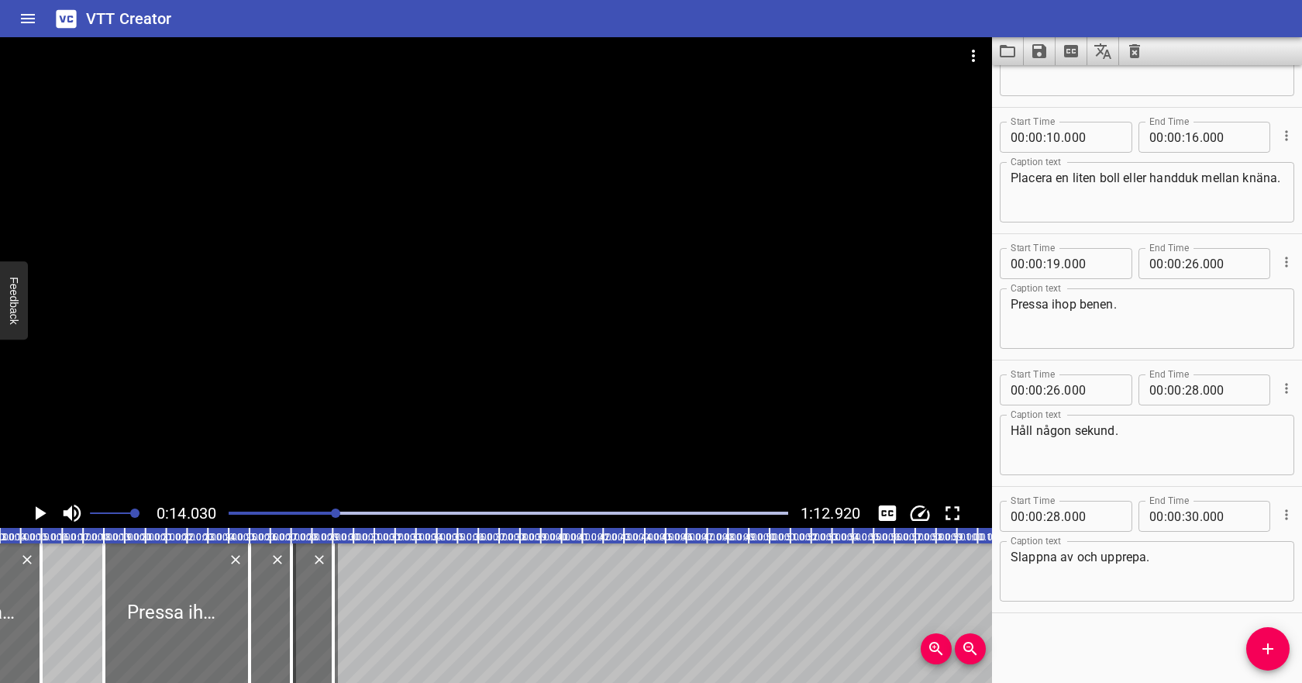
click at [45, 522] on icon "Play/Pause" at bounding box center [39, 512] width 23 height 23
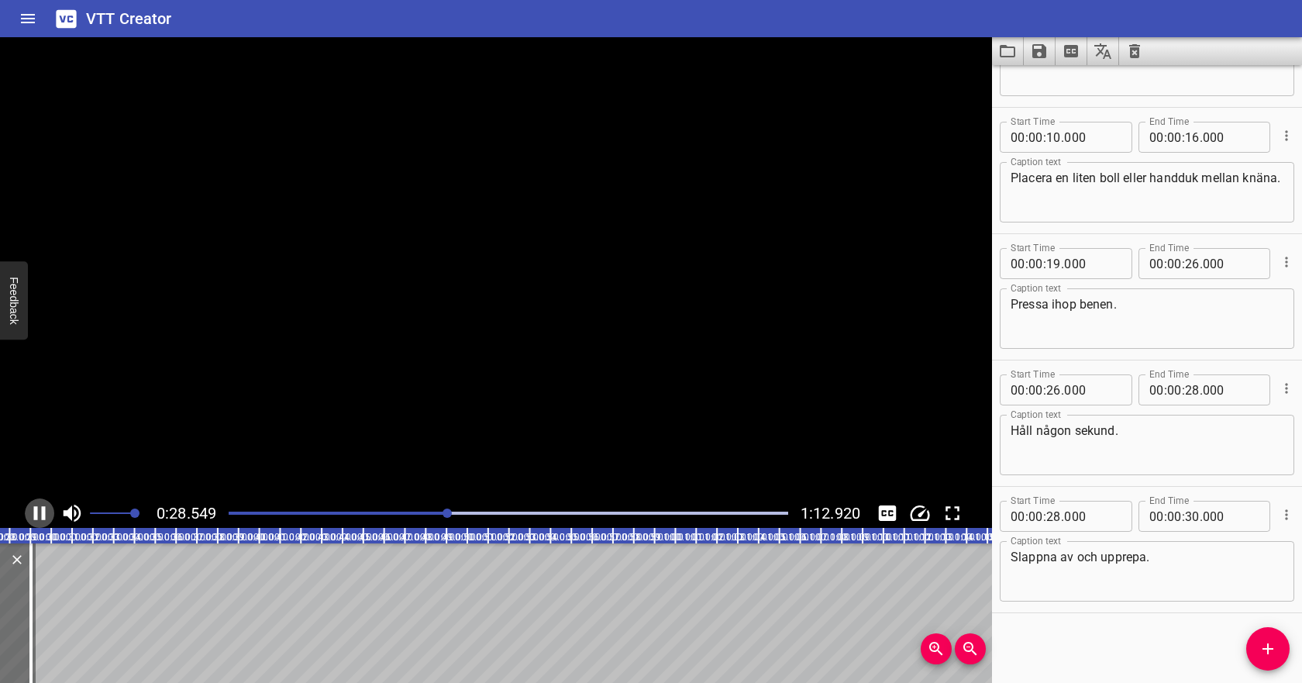
click at [44, 517] on icon "Play/Pause" at bounding box center [40, 513] width 12 height 14
click at [1126, 306] on textarea "Pressa ihop benen." at bounding box center [1146, 319] width 273 height 44
drag, startPoint x: 1125, startPoint y: 428, endPoint x: 1004, endPoint y: 428, distance: 120.9
click at [1004, 428] on div "Håll någon sekund. Caption text" at bounding box center [1146, 444] width 294 height 60
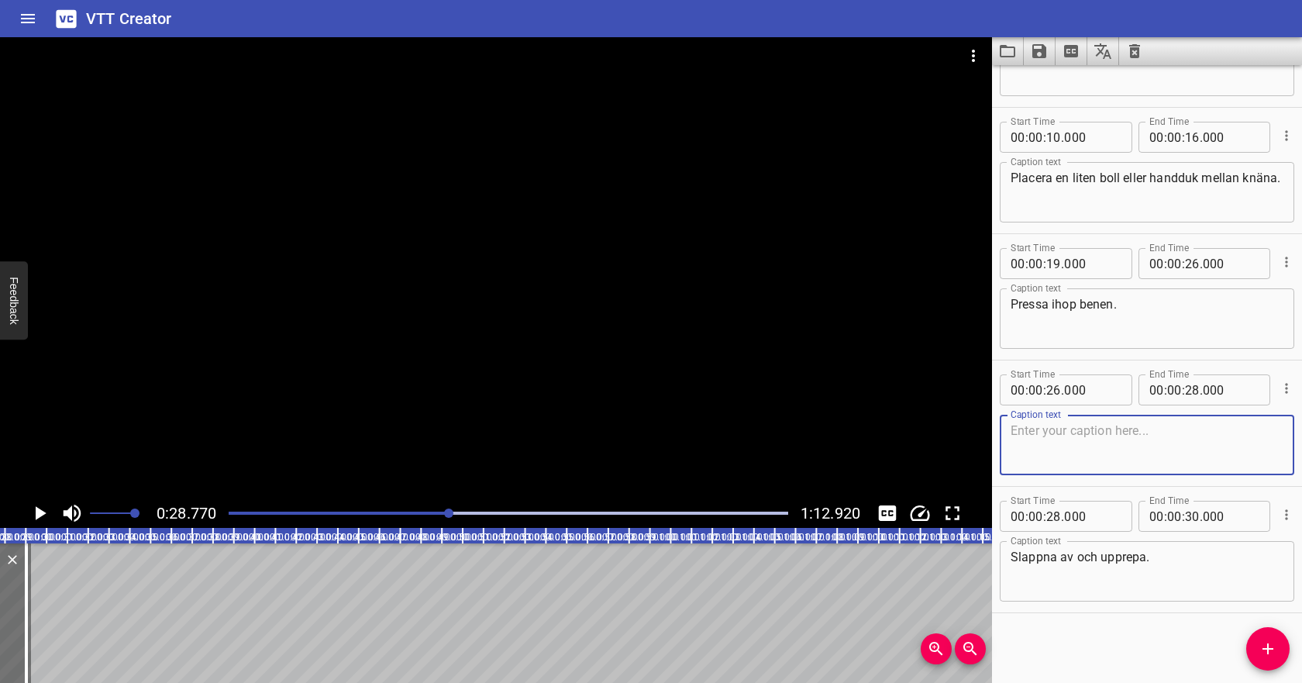
click at [1150, 303] on textarea "Pressa ihop benen." at bounding box center [1146, 319] width 273 height 44
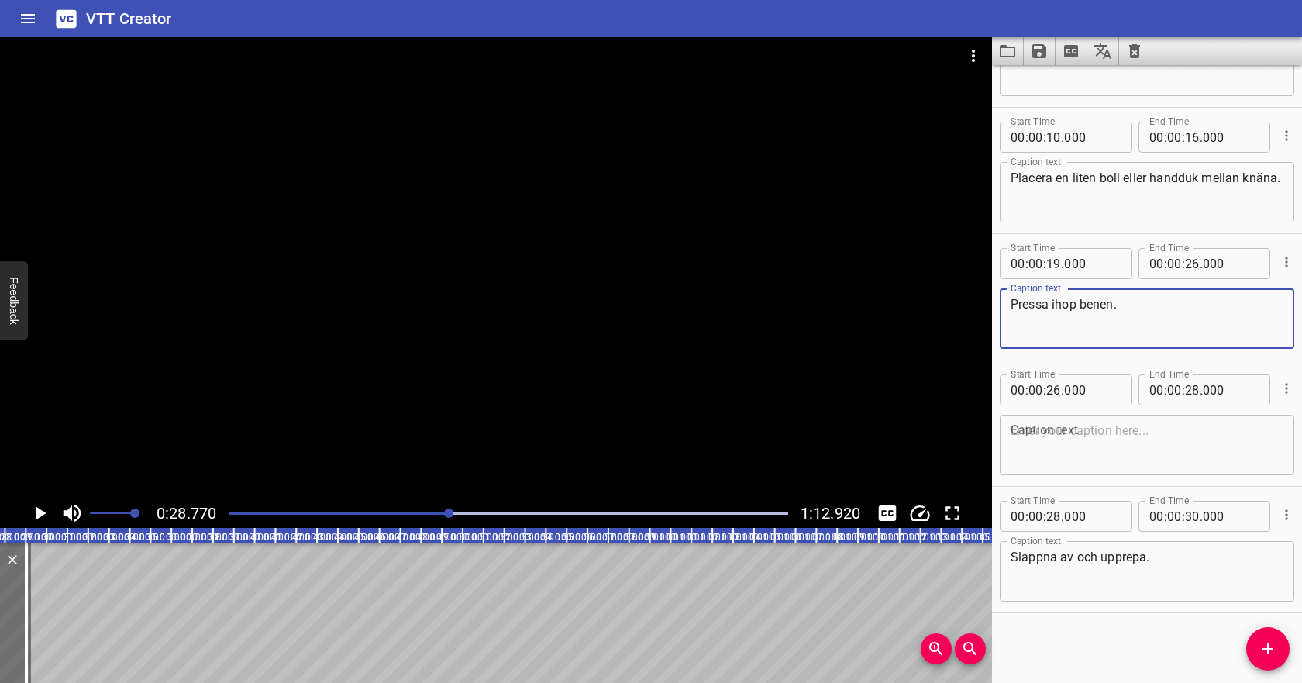
paste textarea "Håll någon sekund."
type textarea "Pressa ihop benen. Håll någon sekund."
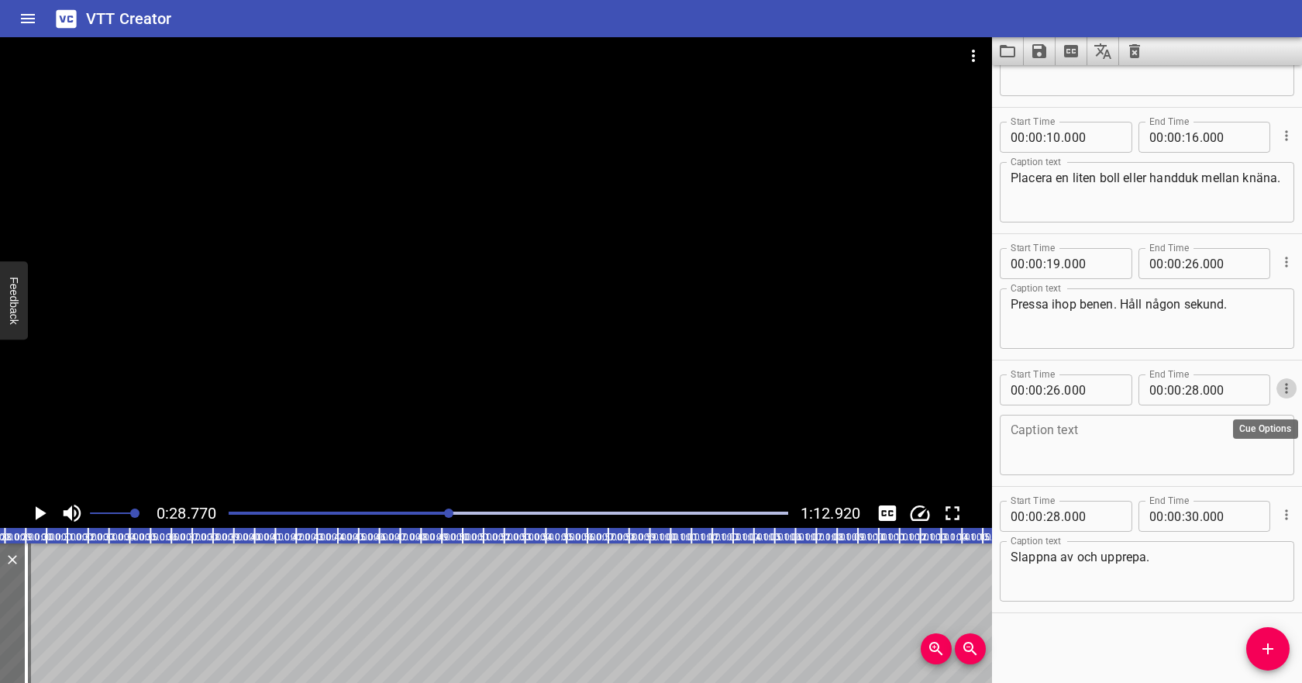
click at [1285, 389] on icon "Cue Options" at bounding box center [1286, 388] width 2 height 10
click at [1252, 414] on li "Delete Cue" at bounding box center [1221, 416] width 135 height 28
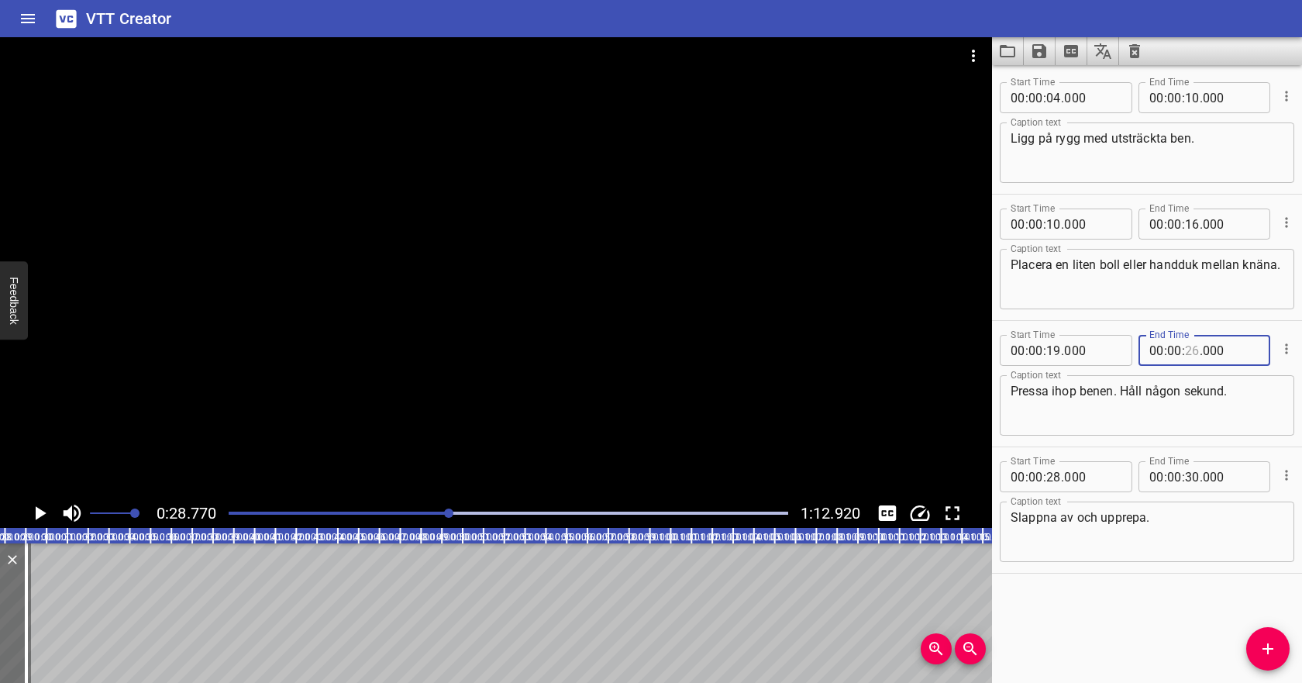
click at [1190, 348] on input "number" at bounding box center [1192, 350] width 15 height 31
type input "28"
type input "000"
click at [1113, 529] on textarea "Slappna av och upprepa." at bounding box center [1146, 532] width 273 height 44
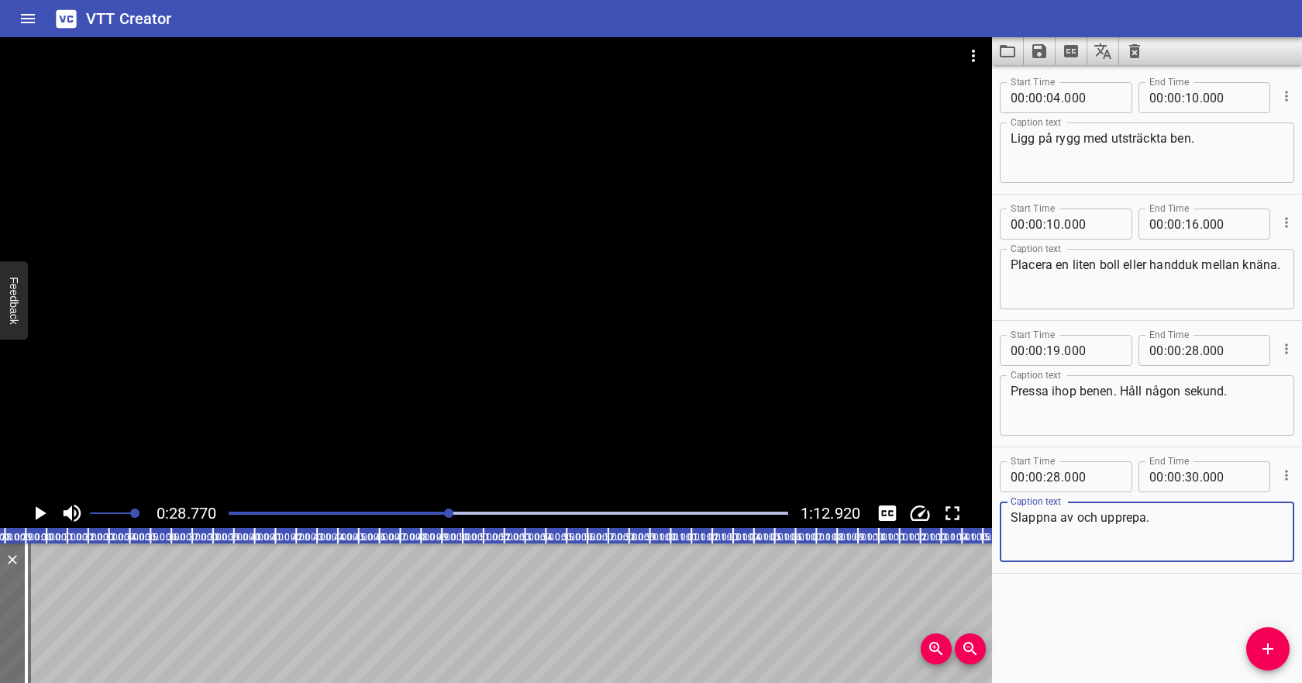
click at [48, 511] on icon "Play/Pause" at bounding box center [39, 512] width 23 height 23
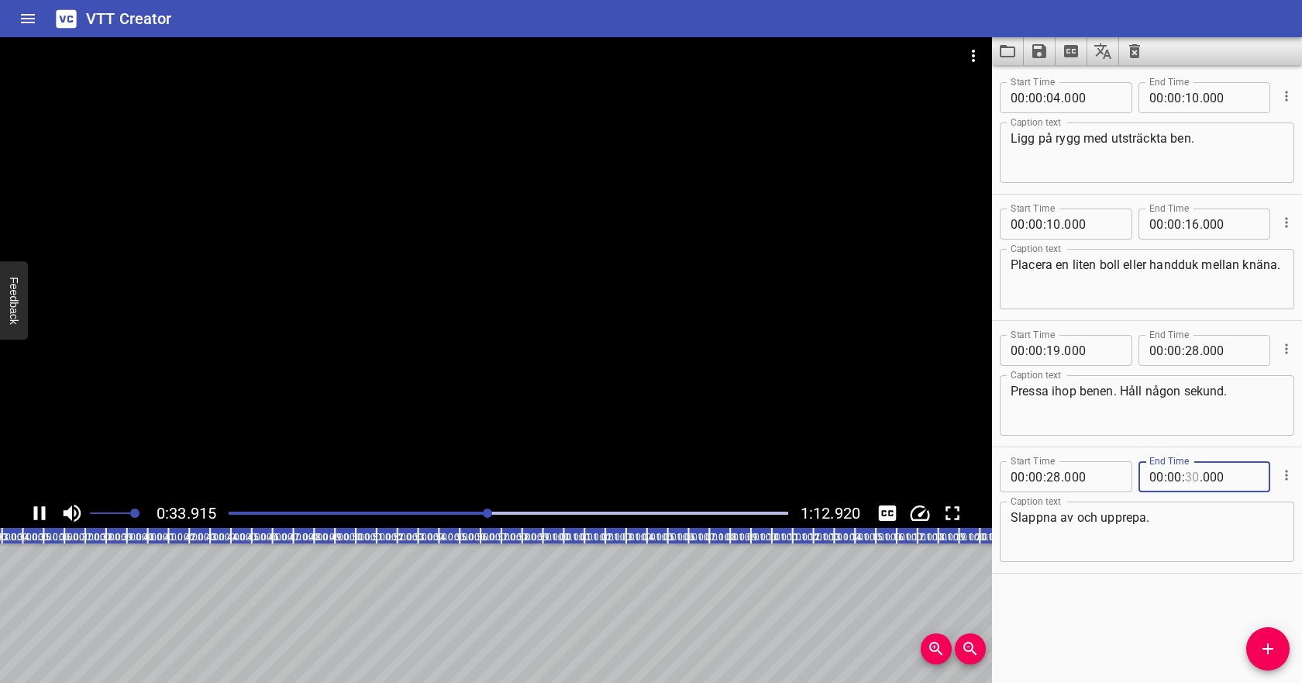
click at [1192, 473] on input "number" at bounding box center [1192, 476] width 15 height 31
type input "26"
type input "000"
click at [1189, 476] on input "number" at bounding box center [1192, 476] width 15 height 31
type input "36"
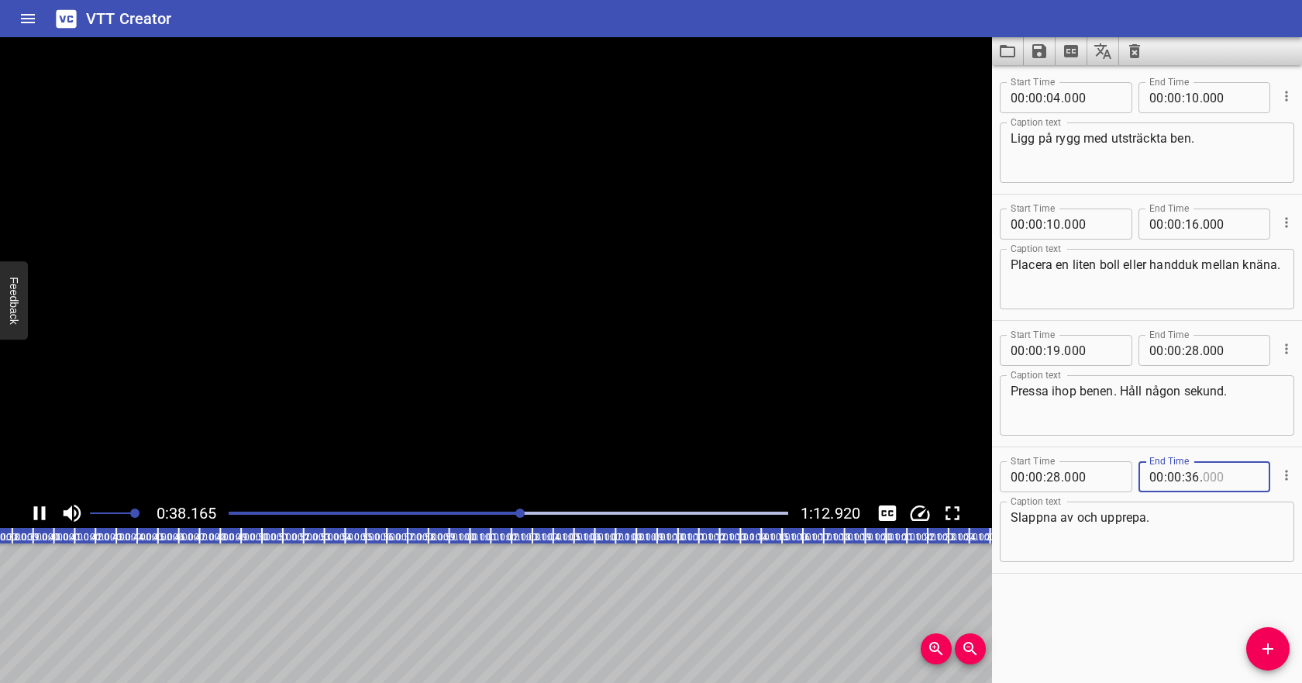
type input "000"
click at [1185, 521] on textarea "Slappna av och upprepa." at bounding box center [1146, 532] width 273 height 44
click at [610, 512] on div "Play progress" at bounding box center [508, 512] width 559 height 3
click at [640, 511] on div at bounding box center [508, 513] width 578 height 22
click at [675, 510] on div at bounding box center [508, 513] width 578 height 22
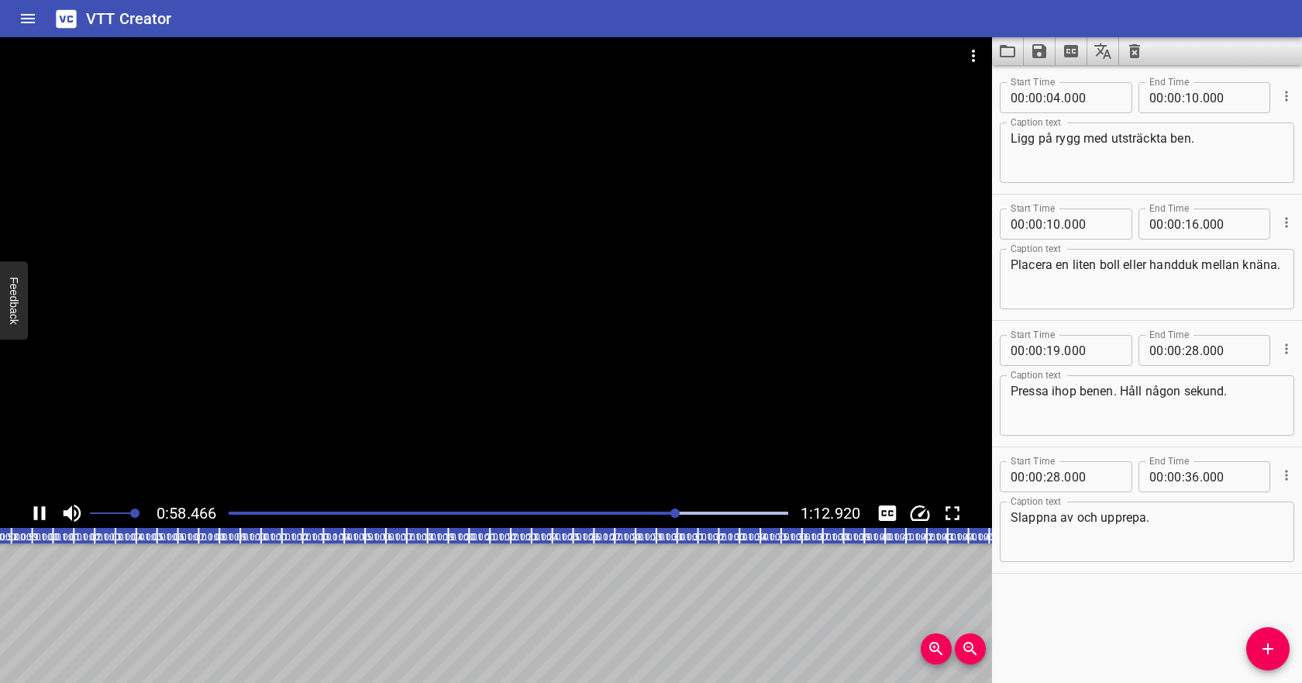
click at [714, 510] on div at bounding box center [508, 513] width 578 height 22
click at [735, 511] on div at bounding box center [508, 513] width 578 height 22
click at [1039, 47] on icon "Save captions to file" at bounding box center [1039, 51] width 19 height 19
click at [1042, 75] on li "Save to VTT file" at bounding box center [1080, 85] width 114 height 28
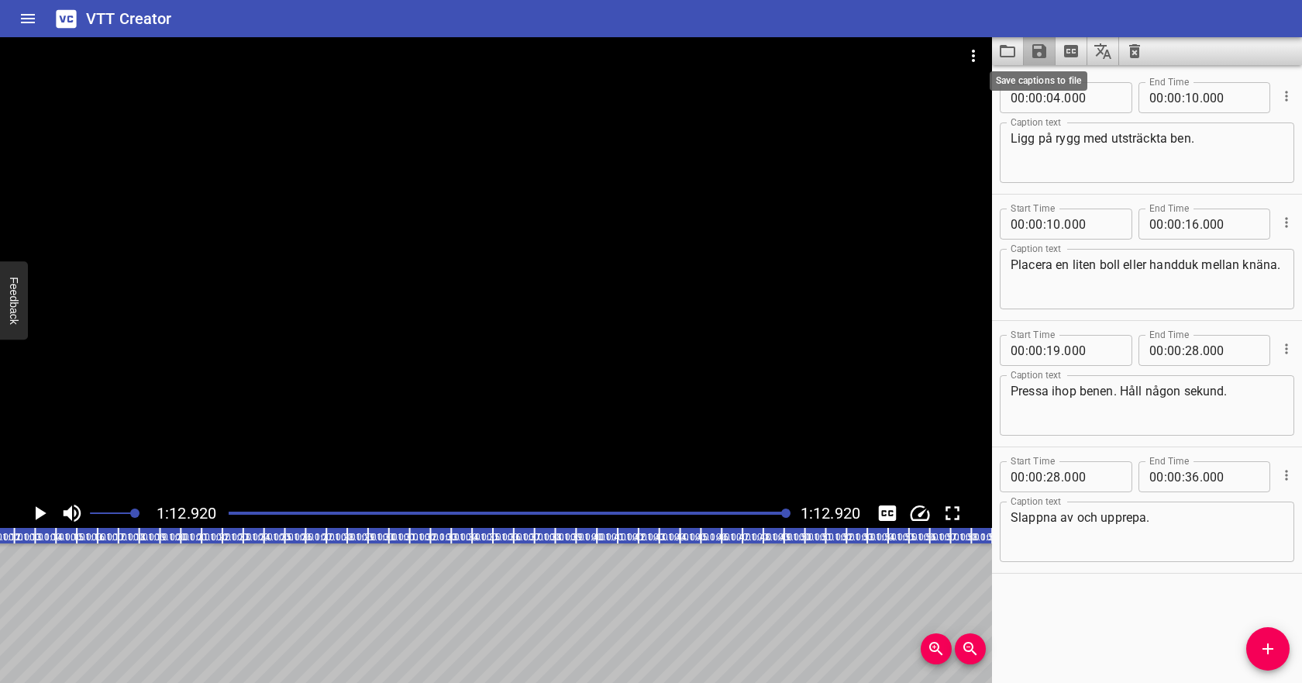
click at [1041, 53] on icon "Save captions to file" at bounding box center [1039, 51] width 14 height 14
click at [1059, 87] on li "Save to VTT file" at bounding box center [1080, 85] width 114 height 28
click at [1140, 46] on icon "Clear captions" at bounding box center [1134, 51] width 19 height 19
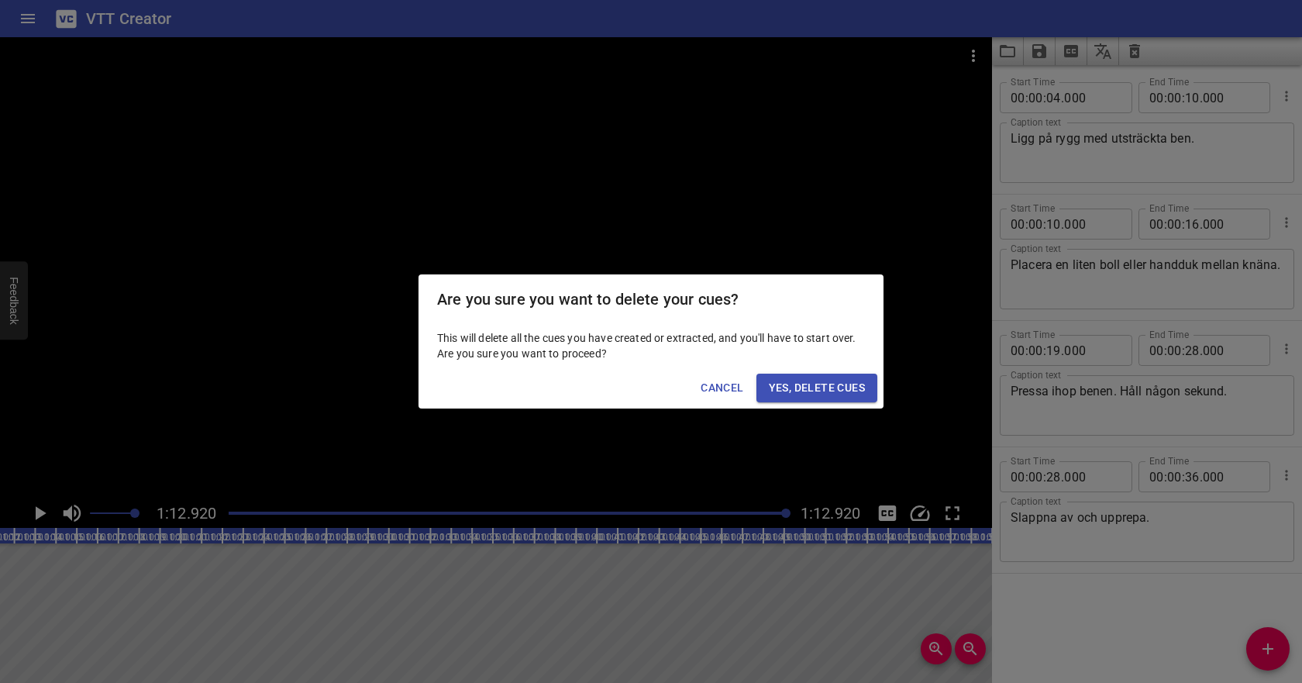
click at [838, 387] on span "Yes, Delete Cues" at bounding box center [817, 387] width 96 height 19
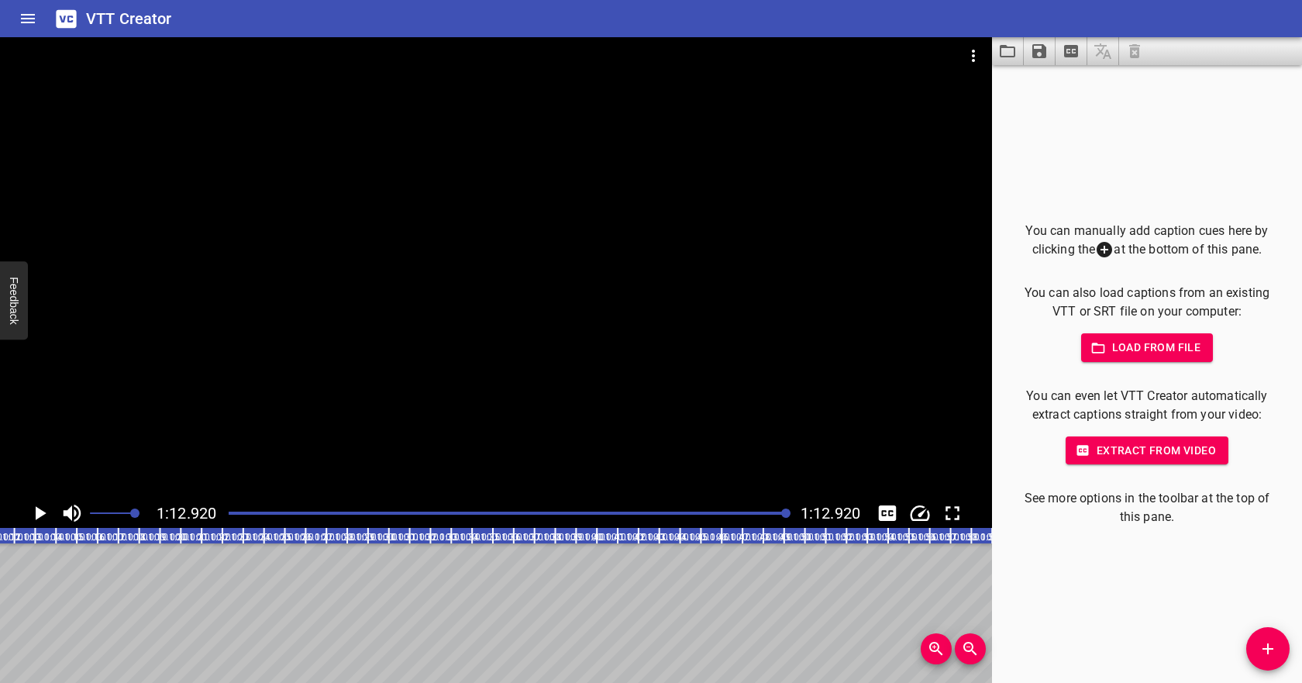
click at [977, 53] on icon "Video Options" at bounding box center [973, 55] width 19 height 19
click at [984, 65] on li "Select New Video File..." at bounding box center [1031, 57] width 154 height 28
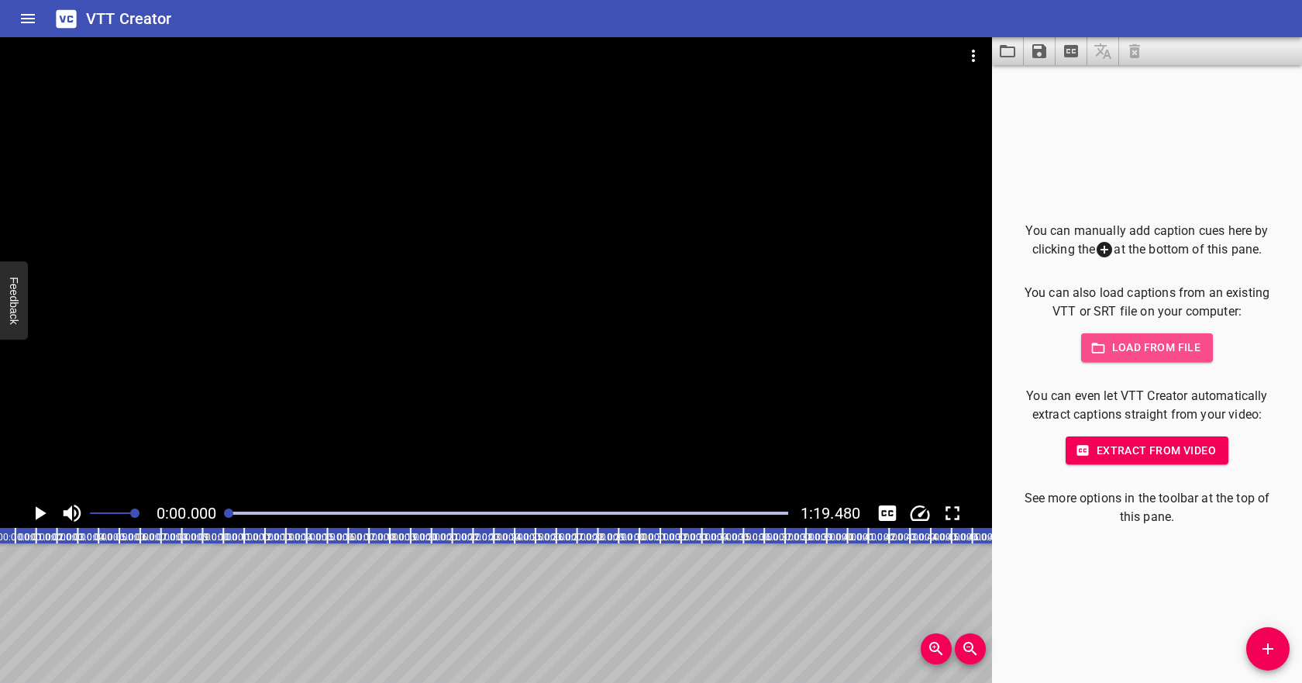
scroll to position [0, 0]
click at [1114, 342] on span "Load from file" at bounding box center [1147, 347] width 108 height 19
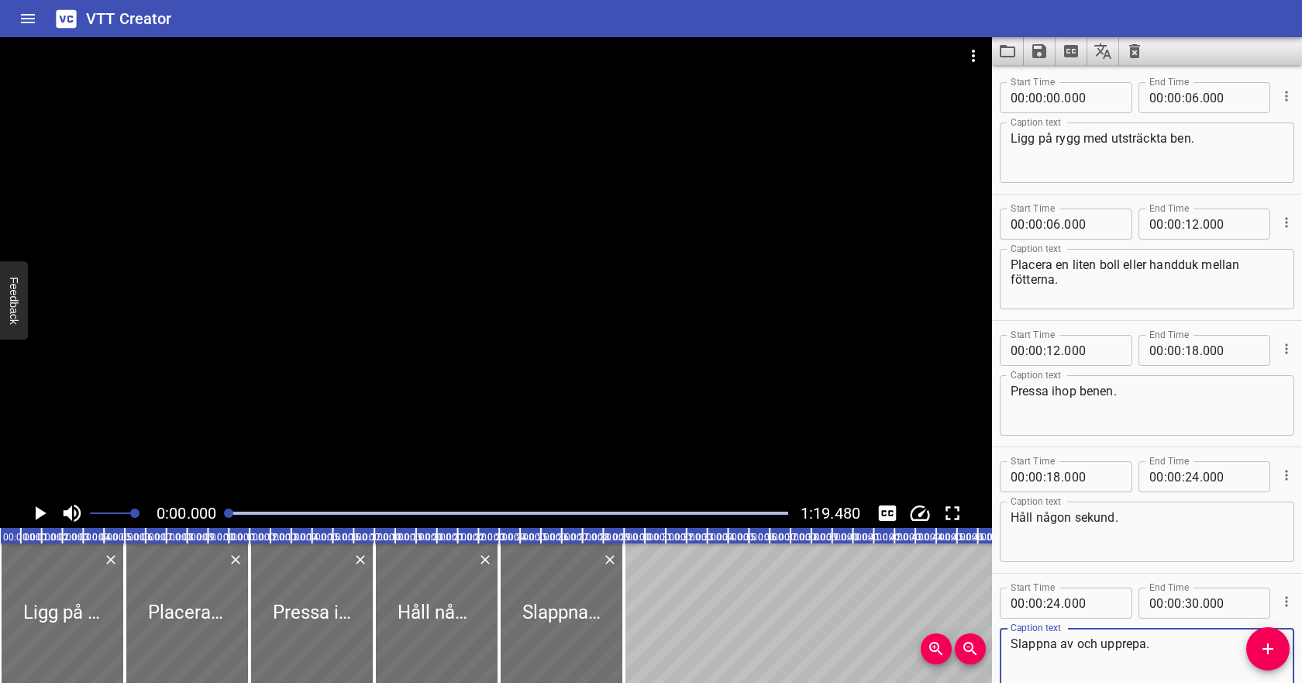
click at [43, 506] on icon "Play/Pause" at bounding box center [39, 512] width 23 height 23
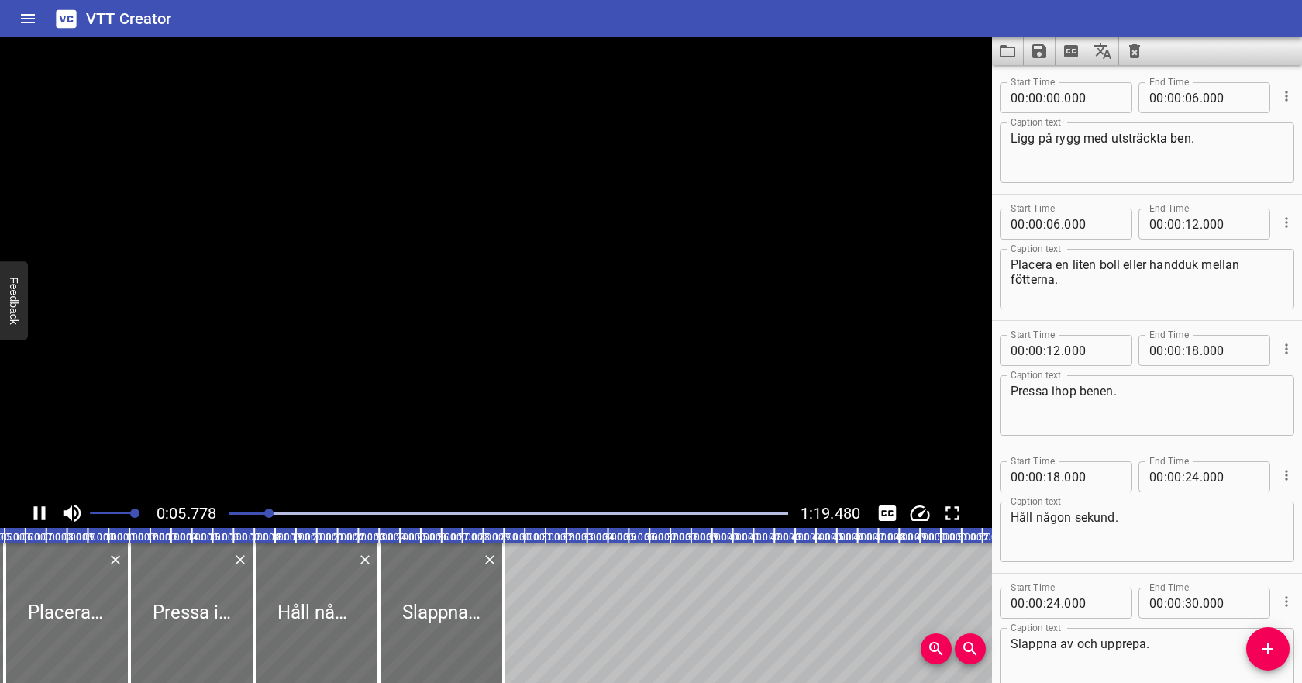
scroll to position [87, 0]
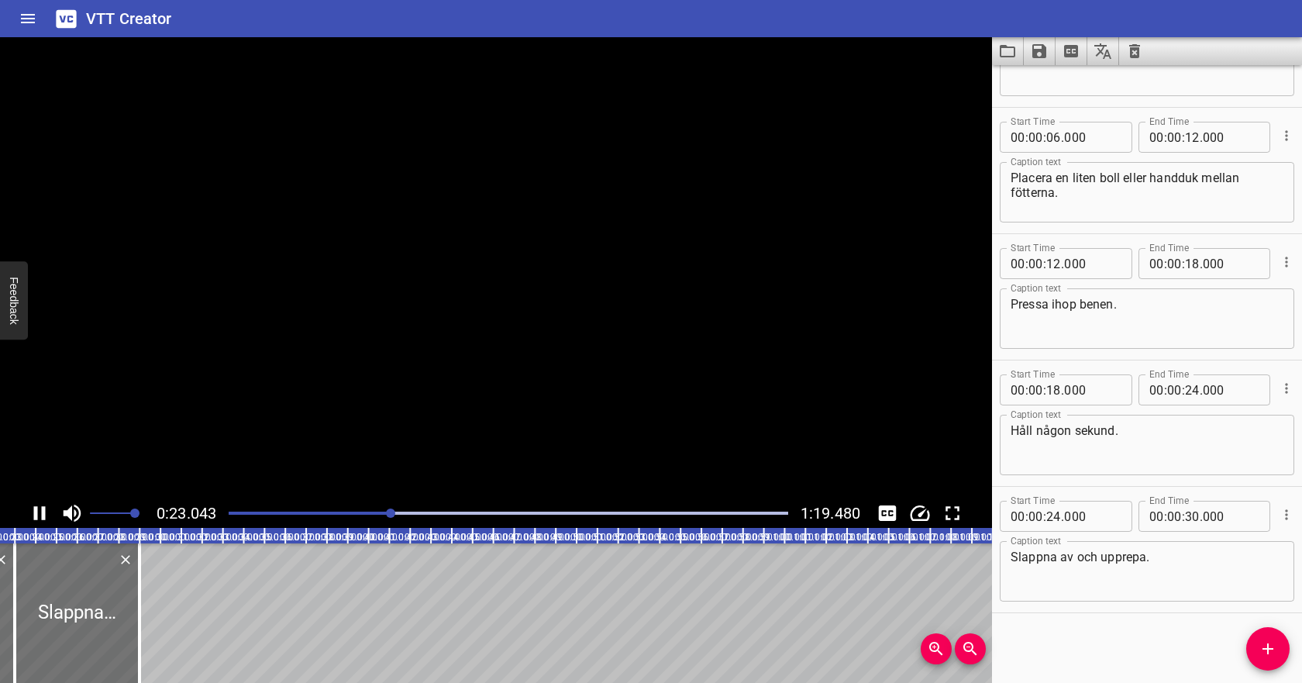
click at [40, 516] on icon "Play/Pause" at bounding box center [39, 512] width 23 height 23
click at [1058, 262] on input "number" at bounding box center [1053, 263] width 15 height 31
type input "22"
type input "000"
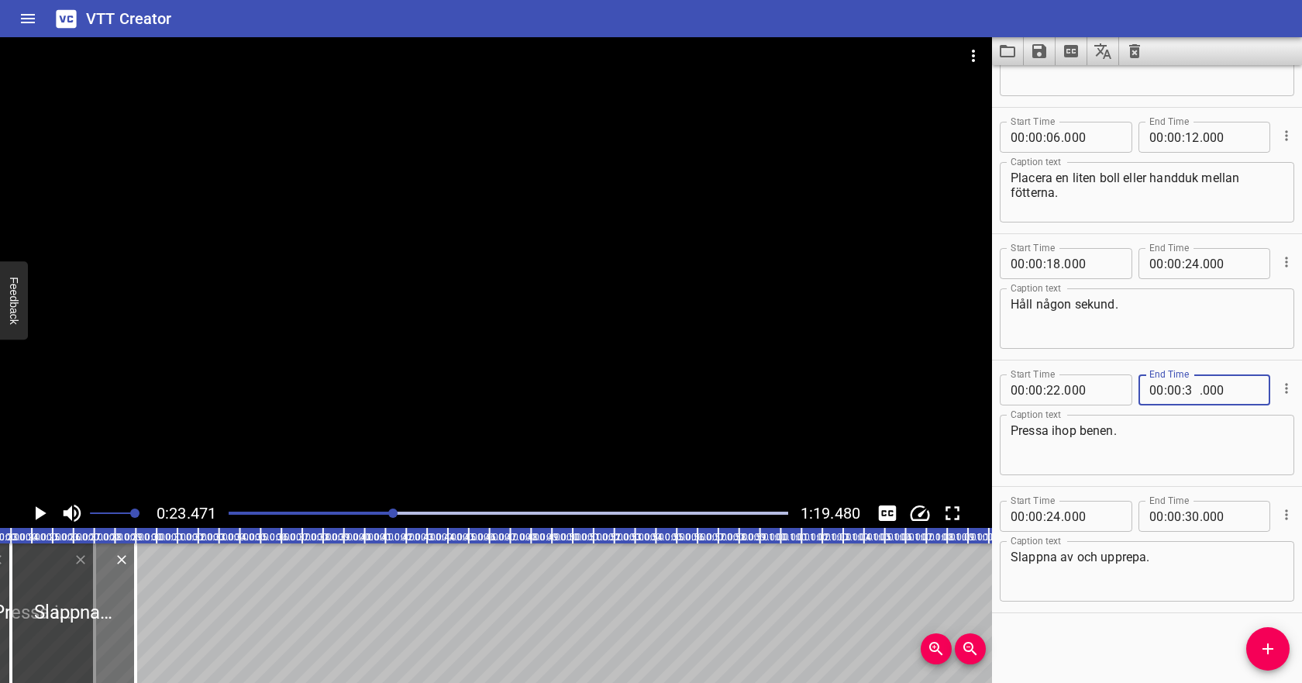
type input "32"
type input "000"
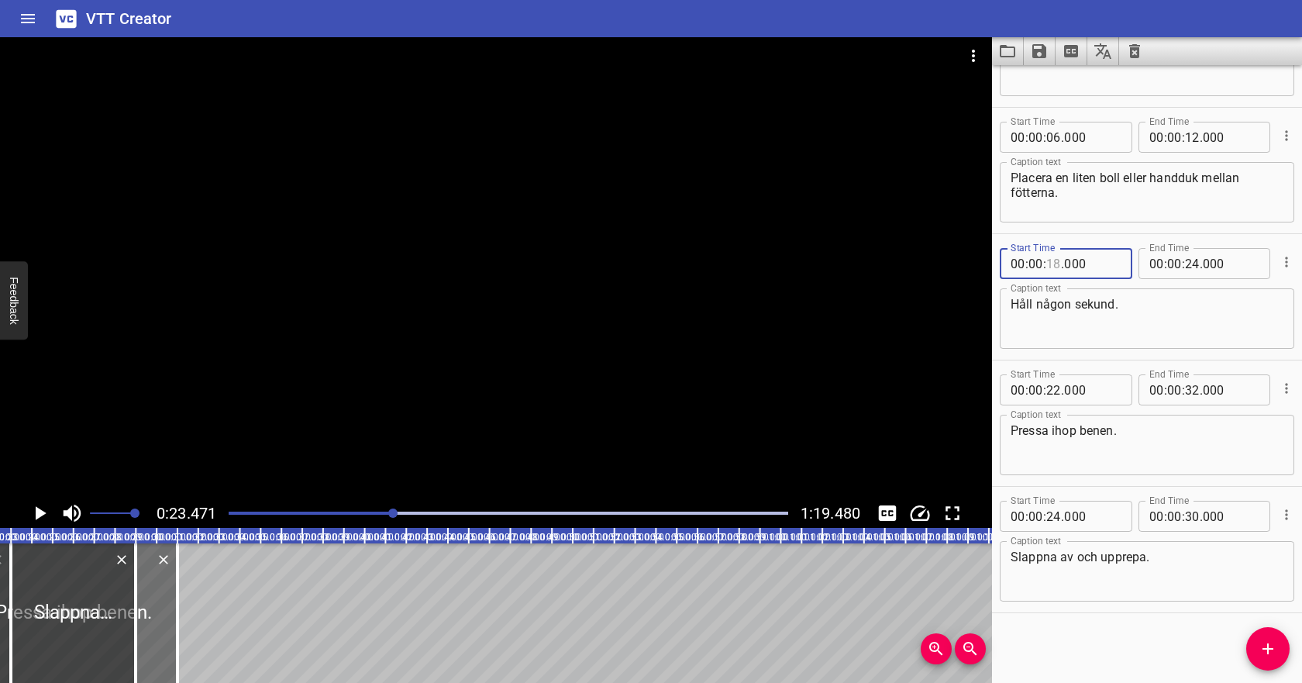
click at [1057, 263] on input "number" at bounding box center [1053, 263] width 15 height 31
type input "18"
drag, startPoint x: 1122, startPoint y: 305, endPoint x: 1008, endPoint y: 305, distance: 113.9
click at [1008, 305] on div "Håll någon sekund. Caption text" at bounding box center [1146, 318] width 294 height 60
click at [1147, 433] on textarea "Pressa ihop benen." at bounding box center [1146, 445] width 273 height 44
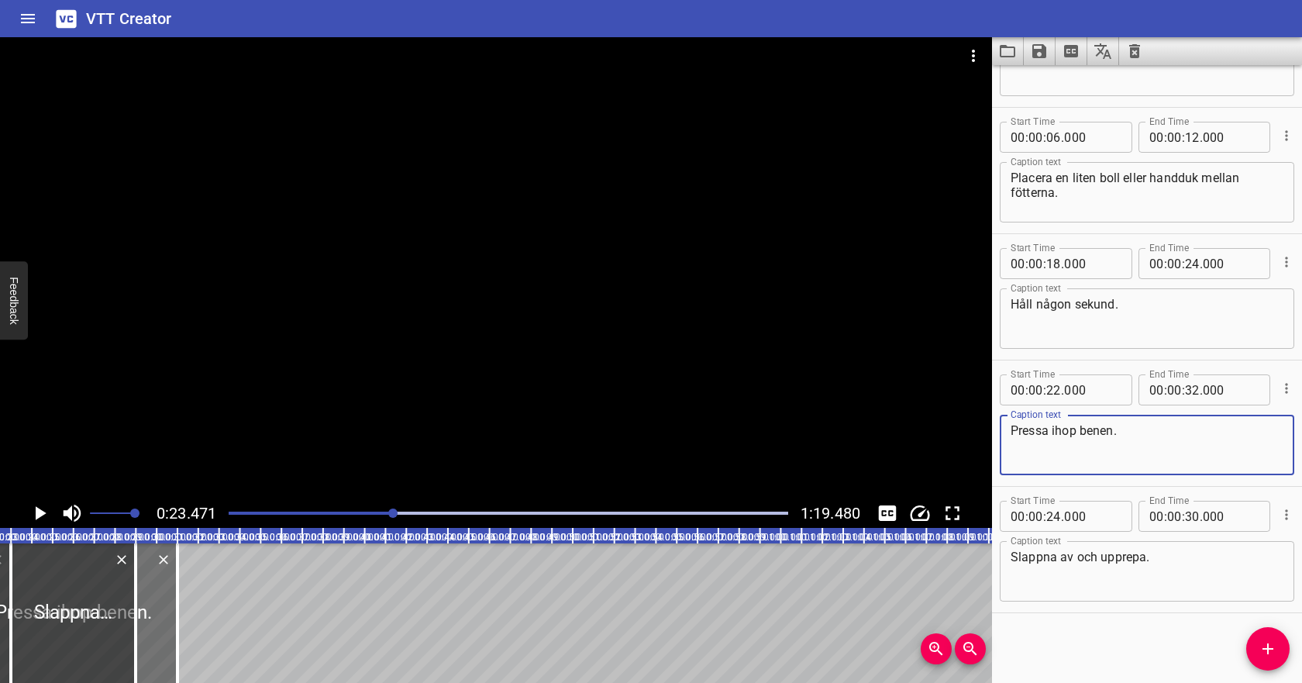
paste textarea "Håll någon sekund."
type textarea "Pressa ihop benen. Håll någon sekund."
click at [1282, 262] on icon "Cue Options" at bounding box center [1285, 261] width 15 height 15
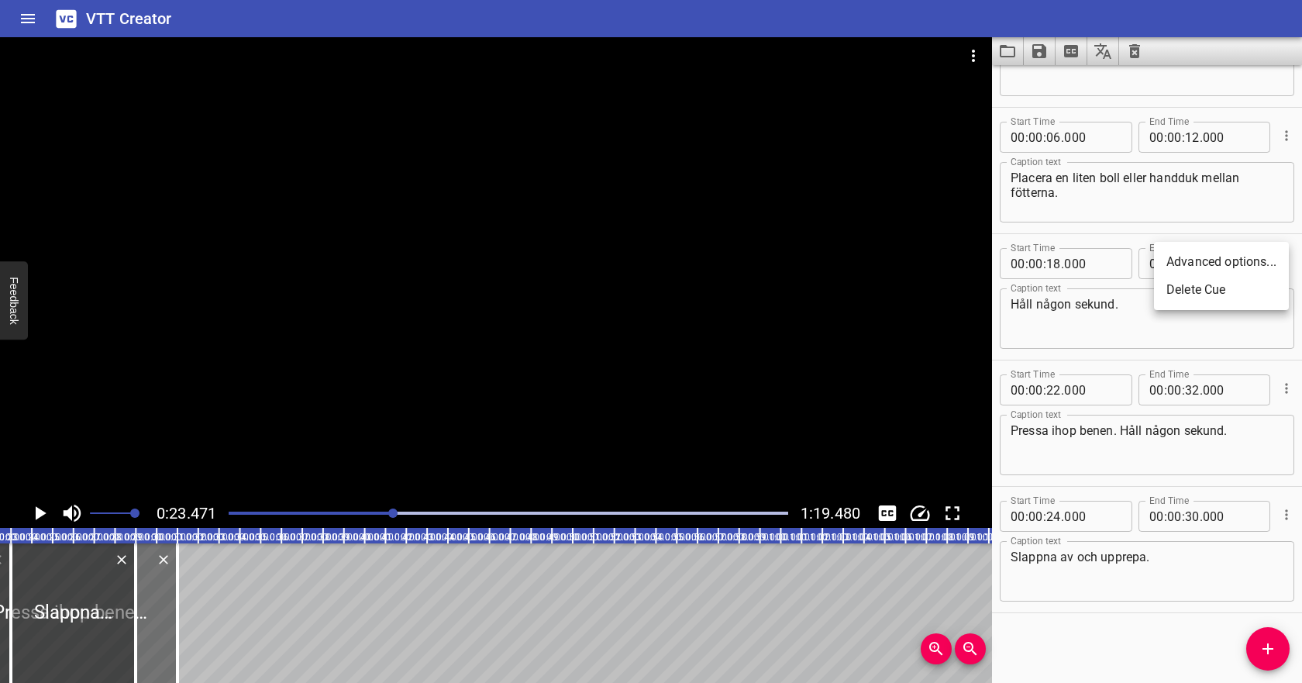
click at [1256, 291] on li "Delete Cue" at bounding box center [1221, 290] width 135 height 28
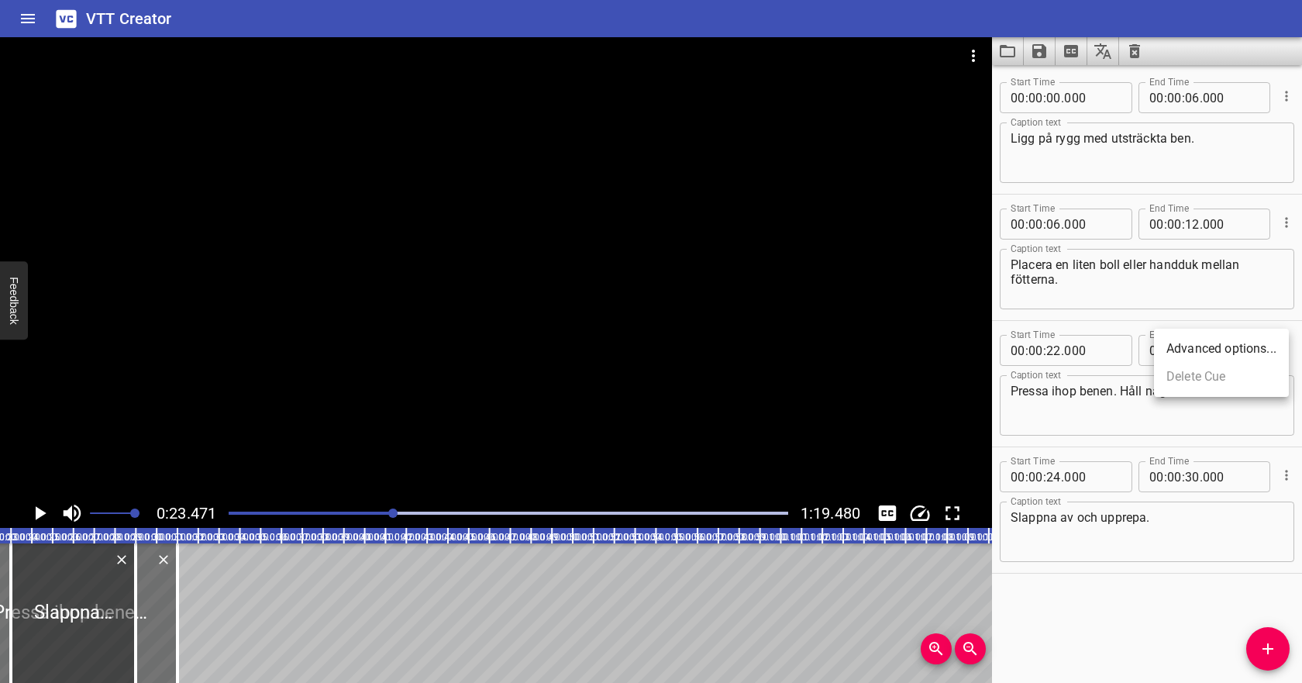
scroll to position [0, 0]
click at [1052, 98] on input "number" at bounding box center [1053, 97] width 15 height 31
type input "04"
type input "000"
click at [1190, 93] on input "number" at bounding box center [1192, 97] width 15 height 31
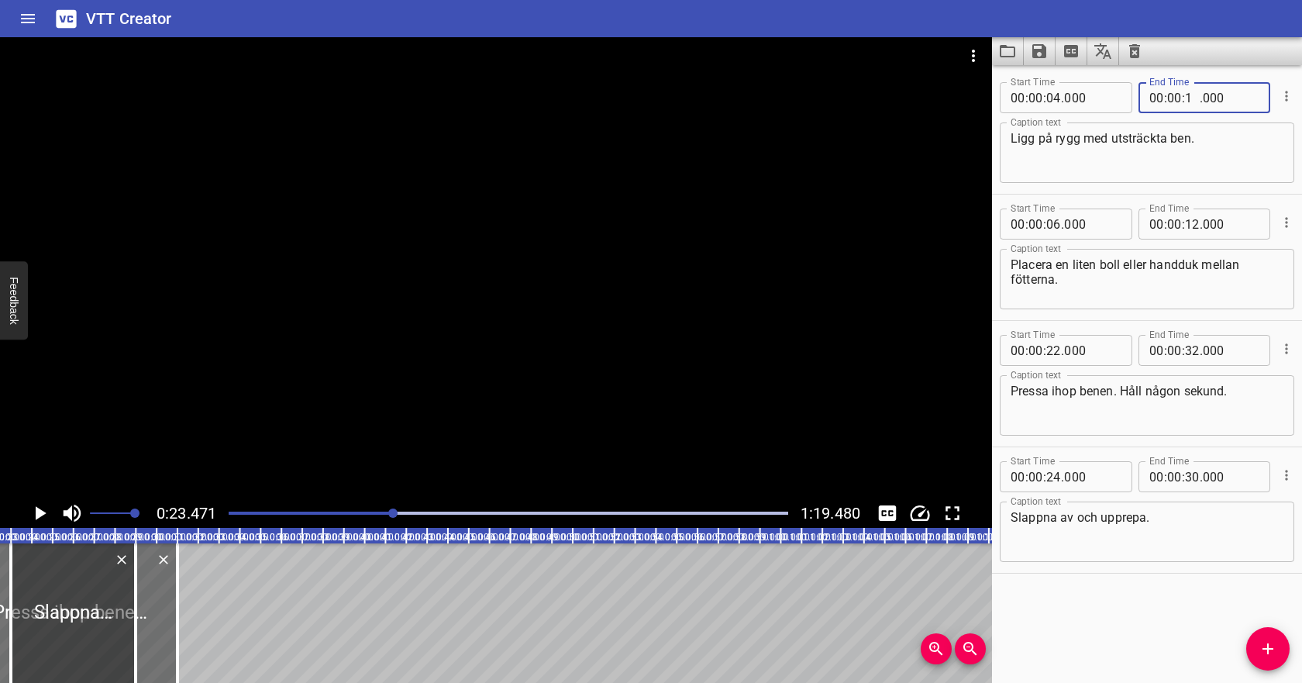
type input "10"
type input "000"
click at [1057, 228] on input "number" at bounding box center [1053, 223] width 15 height 31
type input "10"
type input "000"
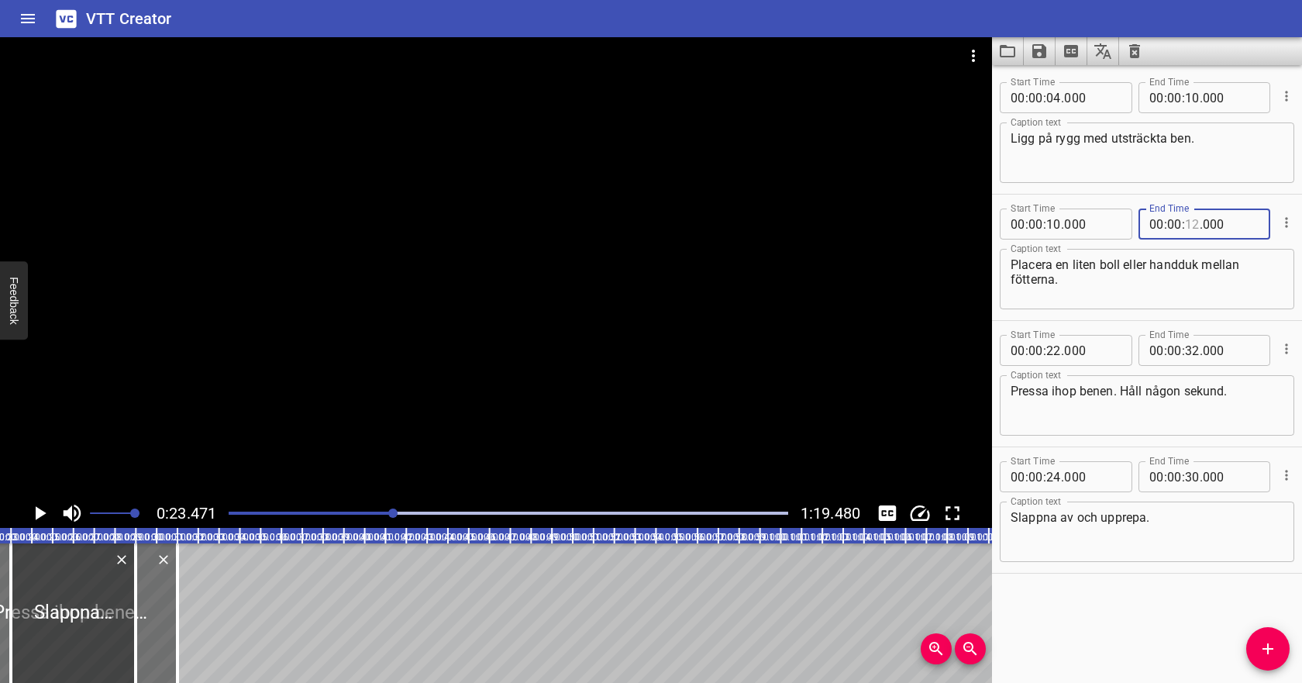
click at [1191, 225] on input "number" at bounding box center [1192, 223] width 15 height 31
type input "18"
type input "000"
click at [1057, 225] on input "number" at bounding box center [1053, 223] width 15 height 31
type input "12"
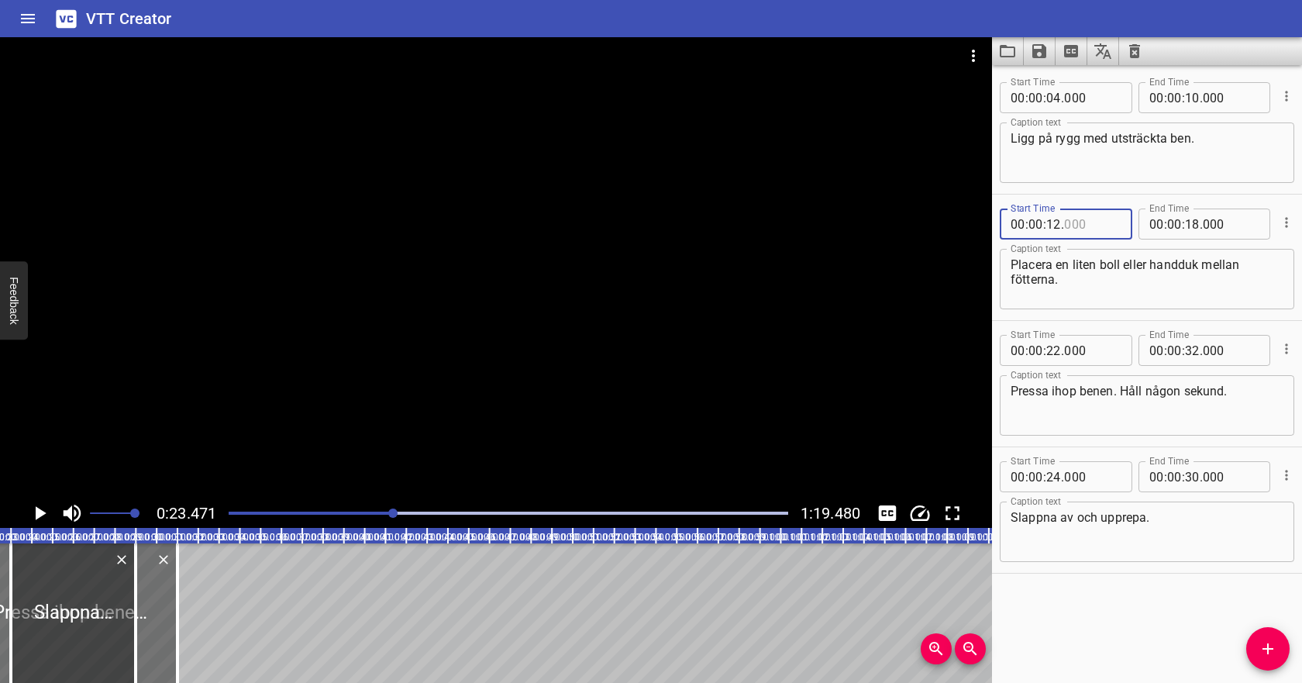
type input "000"
click at [1190, 227] on input "number" at bounding box center [1192, 223] width 15 height 31
type input "20"
type input "000"
click at [1149, 276] on textarea "Placera en liten boll eller handduk mellan fötterna." at bounding box center [1146, 279] width 273 height 44
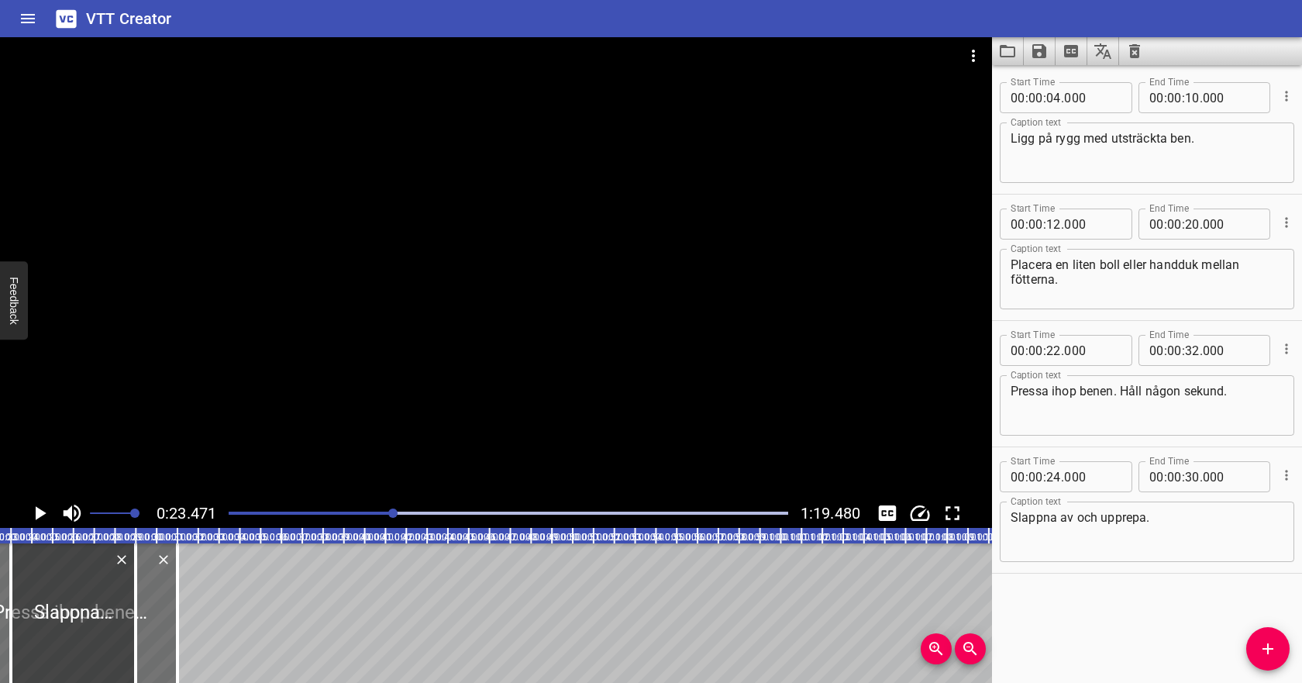
click at [246, 511] on div "Play progress" at bounding box center [114, 512] width 559 height 3
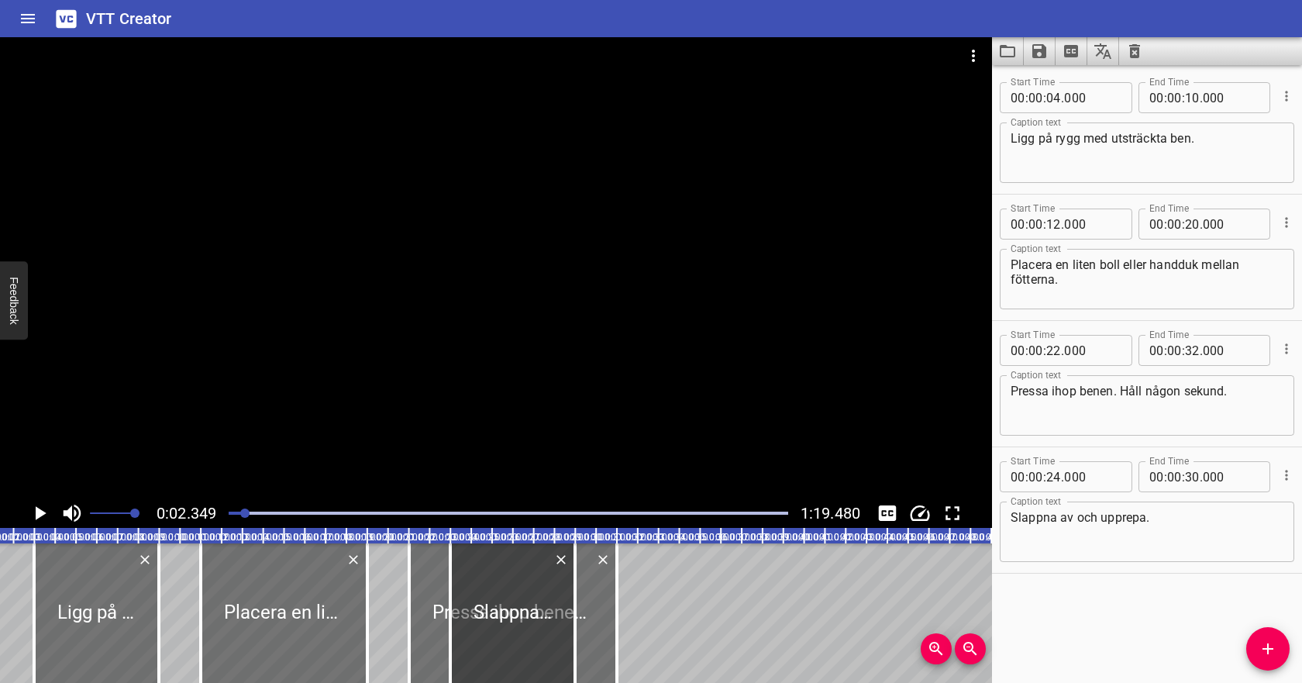
click at [39, 511] on icon "Play/Pause" at bounding box center [41, 513] width 11 height 14
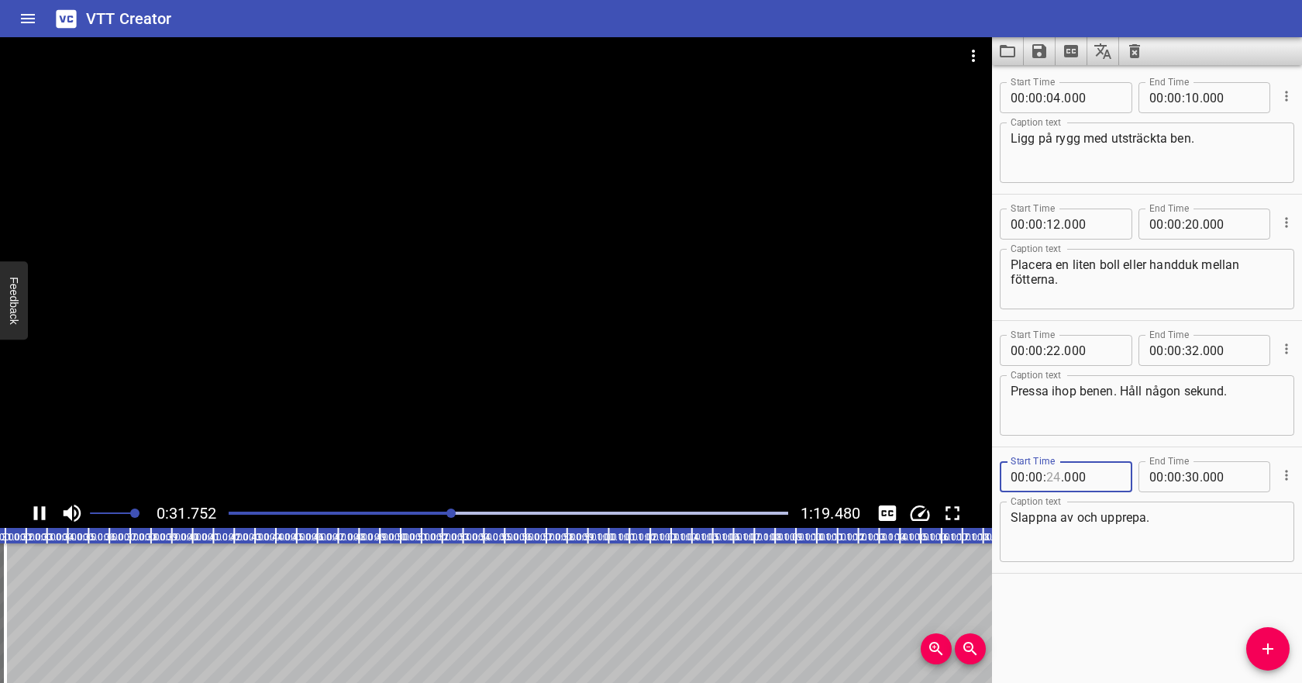
click at [1057, 480] on input "number" at bounding box center [1053, 476] width 15 height 31
type input "29"
type input "000"
click at [1193, 474] on input "number" at bounding box center [1192, 476] width 15 height 31
type input "38"
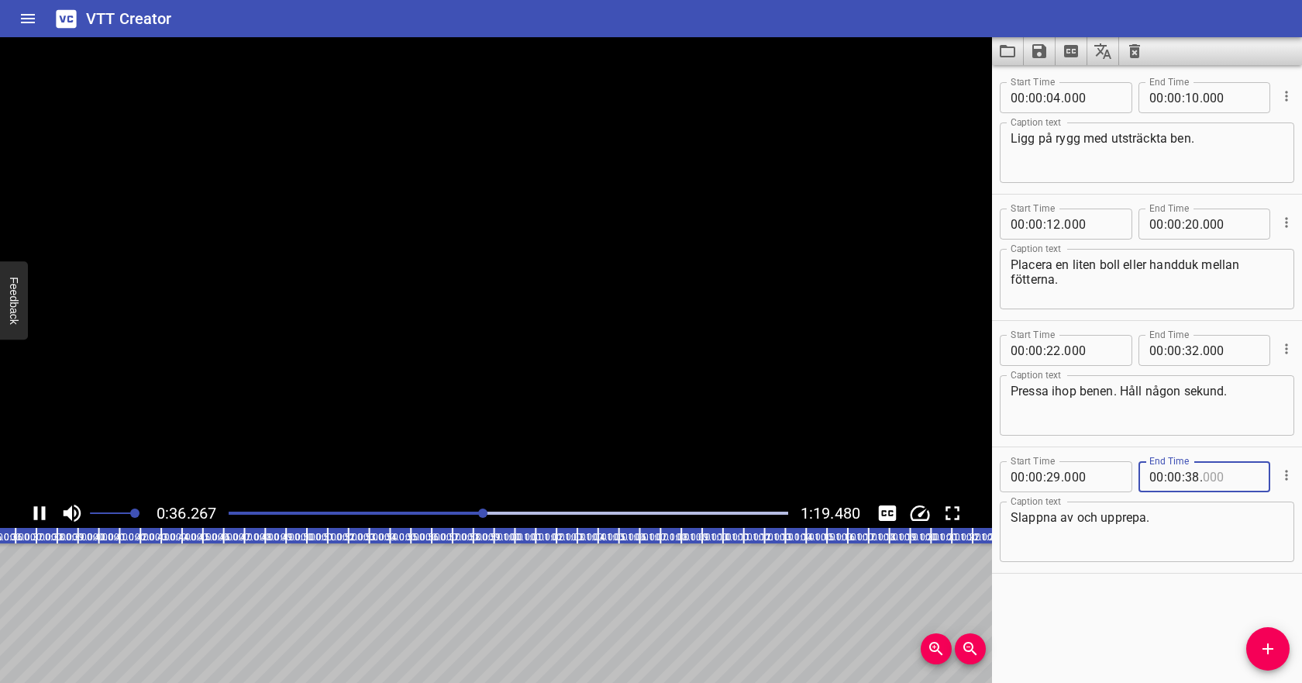
type input "000"
click at [1188, 516] on textarea "Slappna av och upprepa." at bounding box center [1146, 532] width 273 height 44
click at [614, 510] on div at bounding box center [508, 513] width 578 height 22
click at [661, 512] on div "Play progress" at bounding box center [508, 512] width 559 height 3
click at [704, 514] on div "Play progress" at bounding box center [508, 512] width 559 height 3
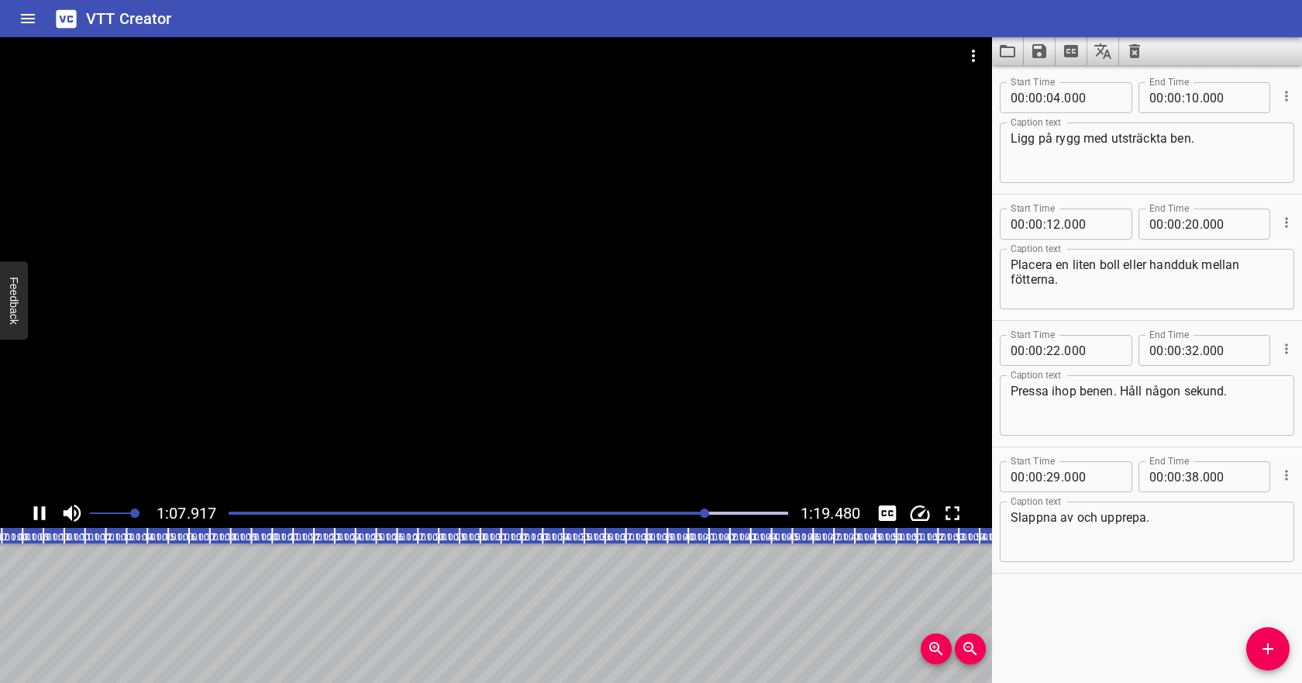
click at [731, 514] on div at bounding box center [508, 513] width 578 height 22
click at [757, 511] on div at bounding box center [508, 513] width 578 height 22
click at [1042, 47] on icon "Save captions to file" at bounding box center [1039, 51] width 14 height 14
click at [1047, 85] on li "Save to VTT file" at bounding box center [1080, 85] width 114 height 28
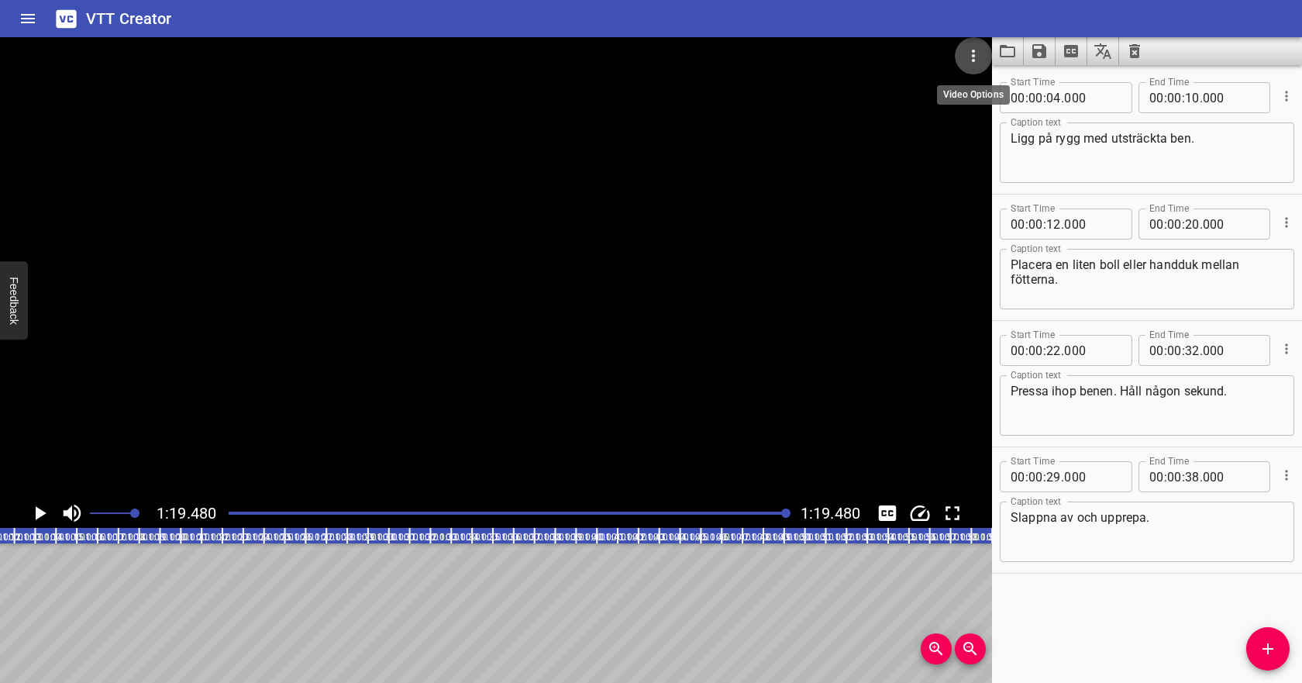
click at [975, 55] on icon "Video Options" at bounding box center [973, 55] width 19 height 19
click at [978, 71] on li "Select New Video File..." at bounding box center [1031, 57] width 154 height 28
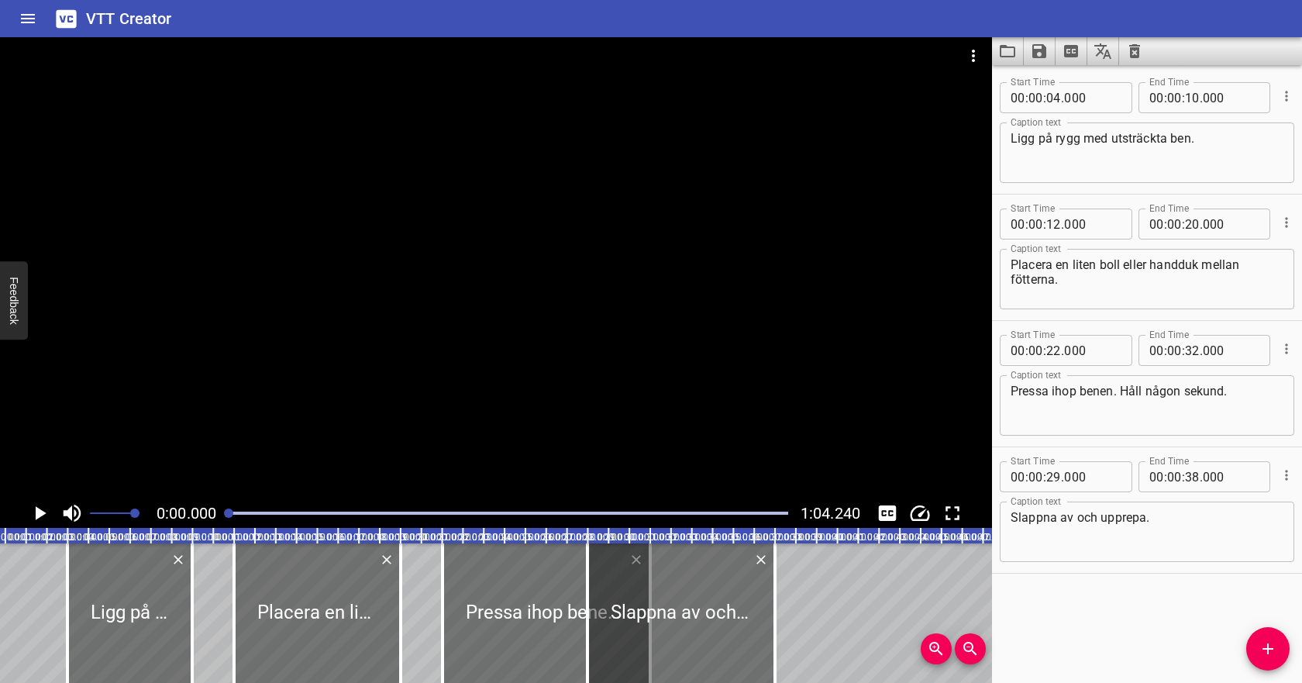
scroll to position [0, 1]
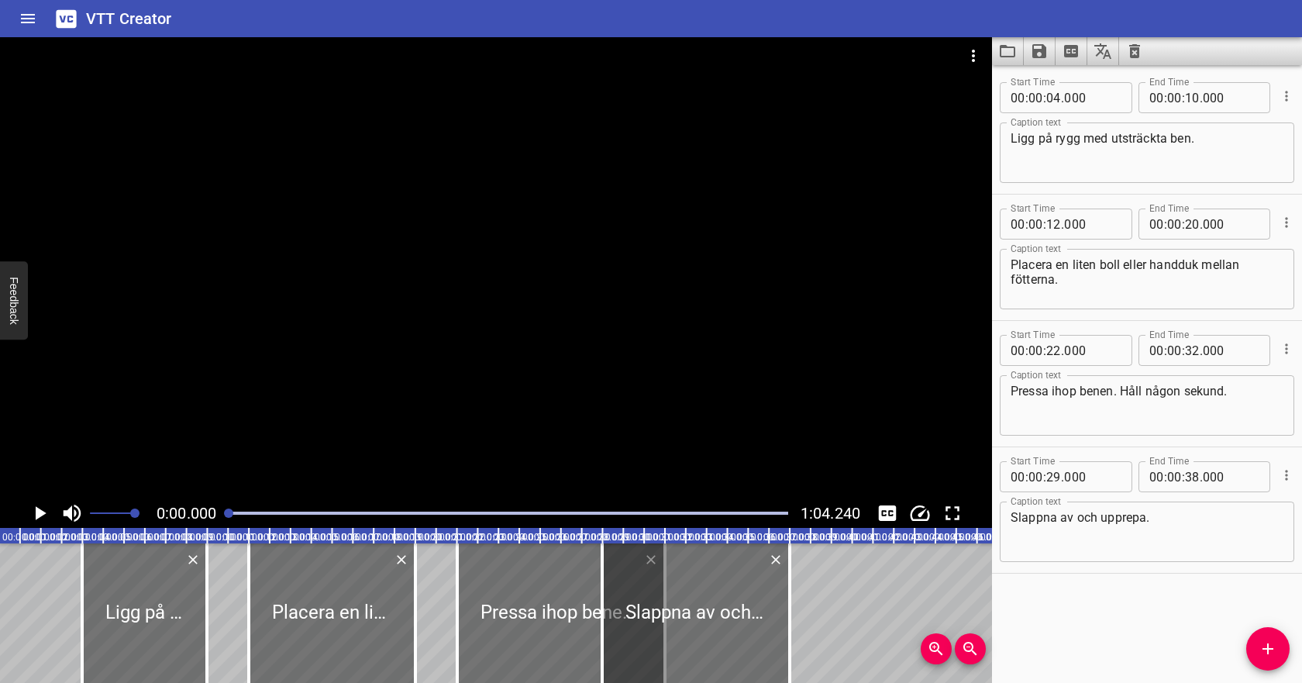
click at [1133, 55] on icon "Clear captions" at bounding box center [1134, 51] width 11 height 14
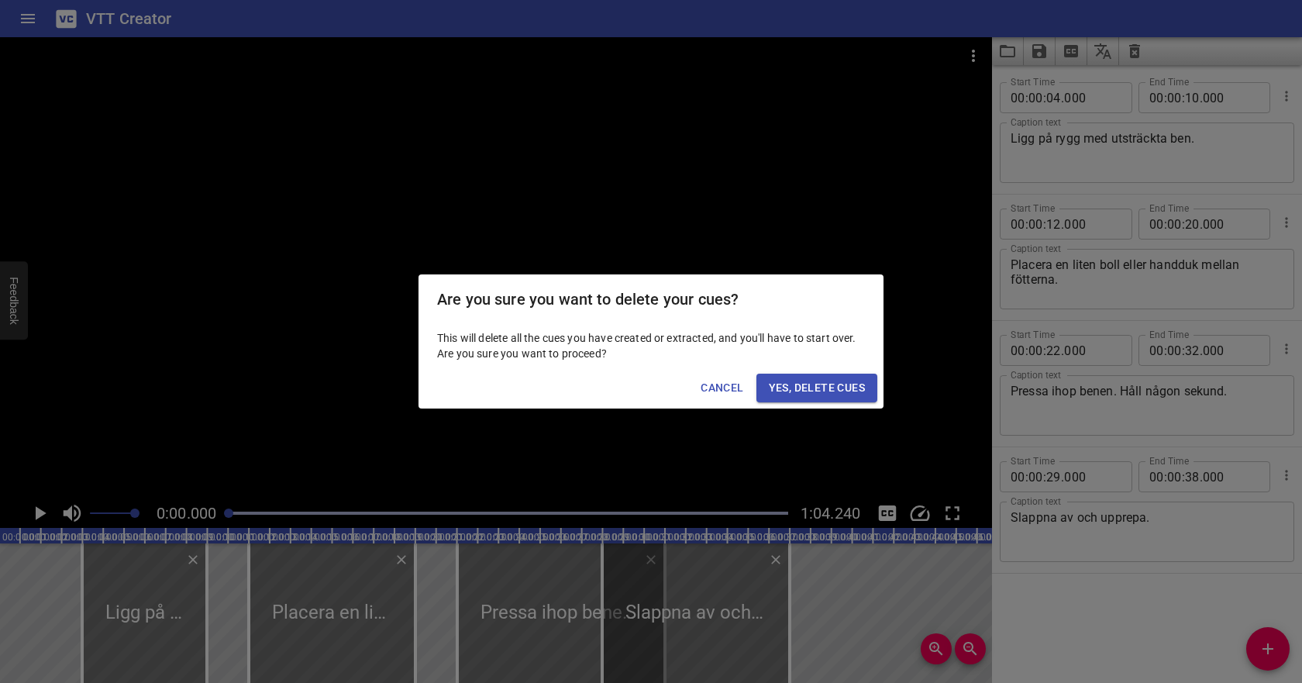
scroll to position [0, 0]
click at [775, 394] on span "Yes, Delete Cues" at bounding box center [817, 387] width 96 height 19
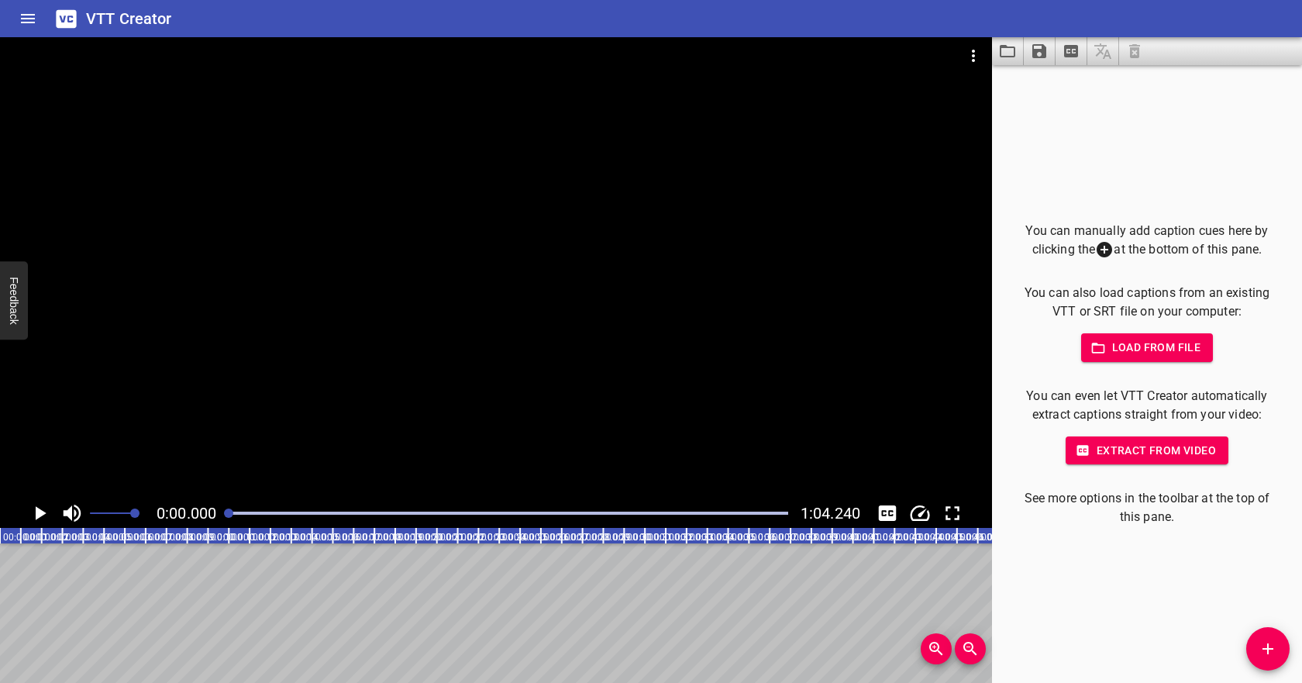
click at [1181, 337] on button "Load from file" at bounding box center [1147, 347] width 132 height 29
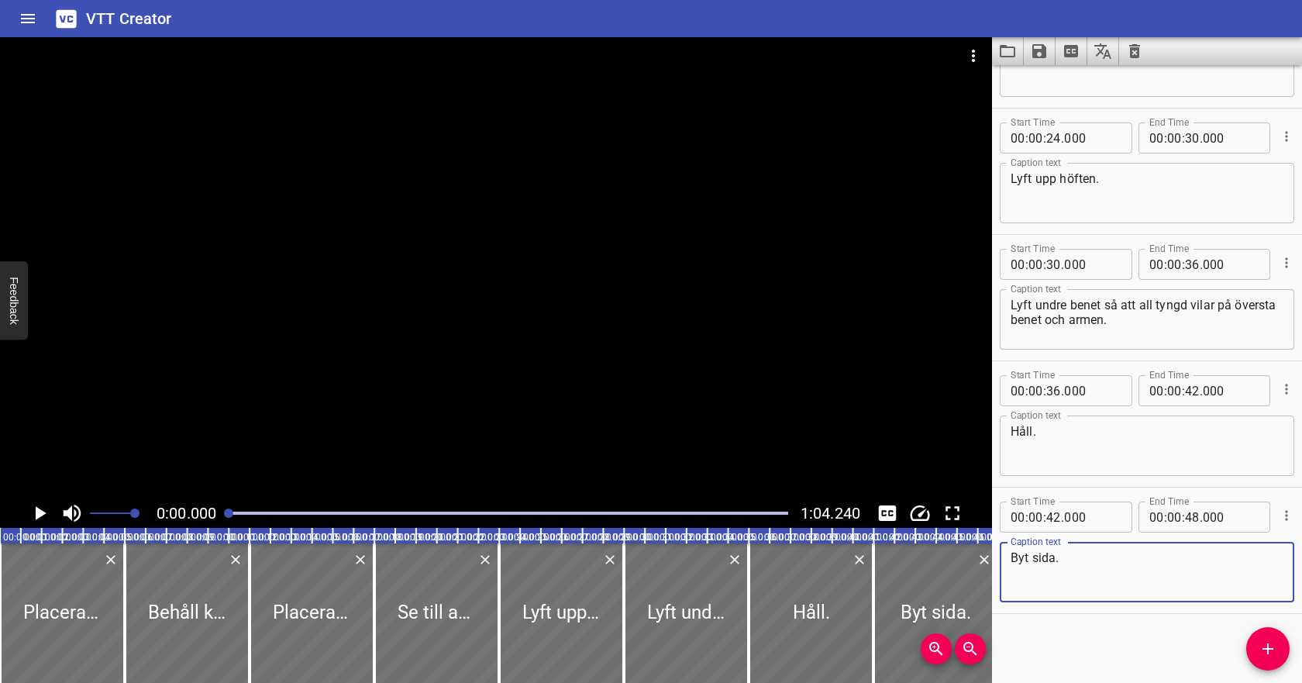
scroll to position [466, 0]
click at [36, 516] on icon "Play/Pause" at bounding box center [41, 513] width 11 height 14
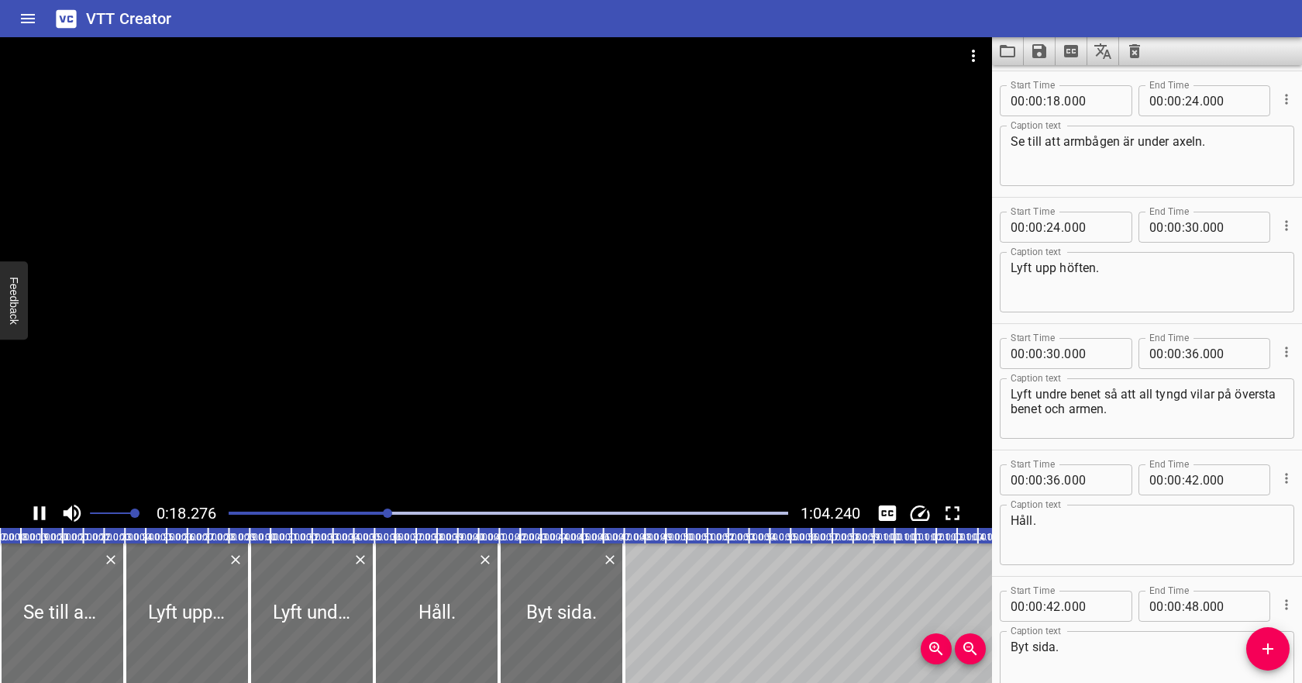
scroll to position [379, 0]
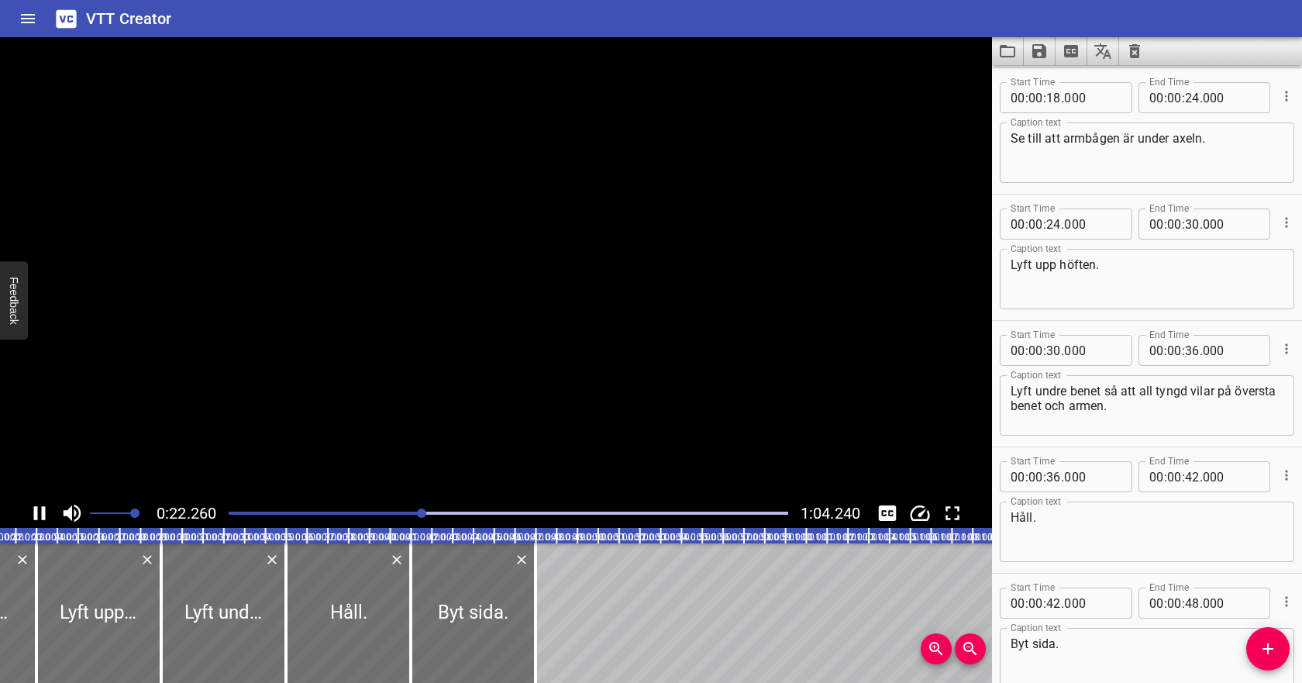
click at [40, 513] on icon "Play/Pause" at bounding box center [39, 512] width 23 height 23
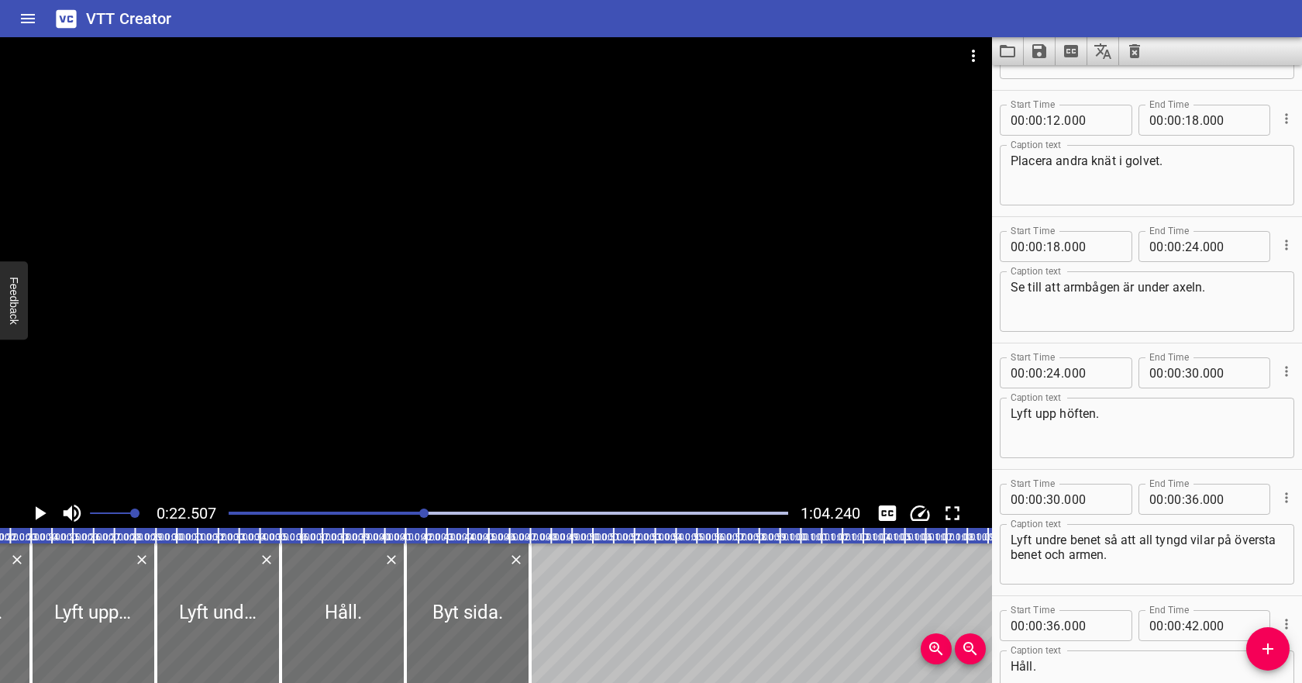
scroll to position [226, 0]
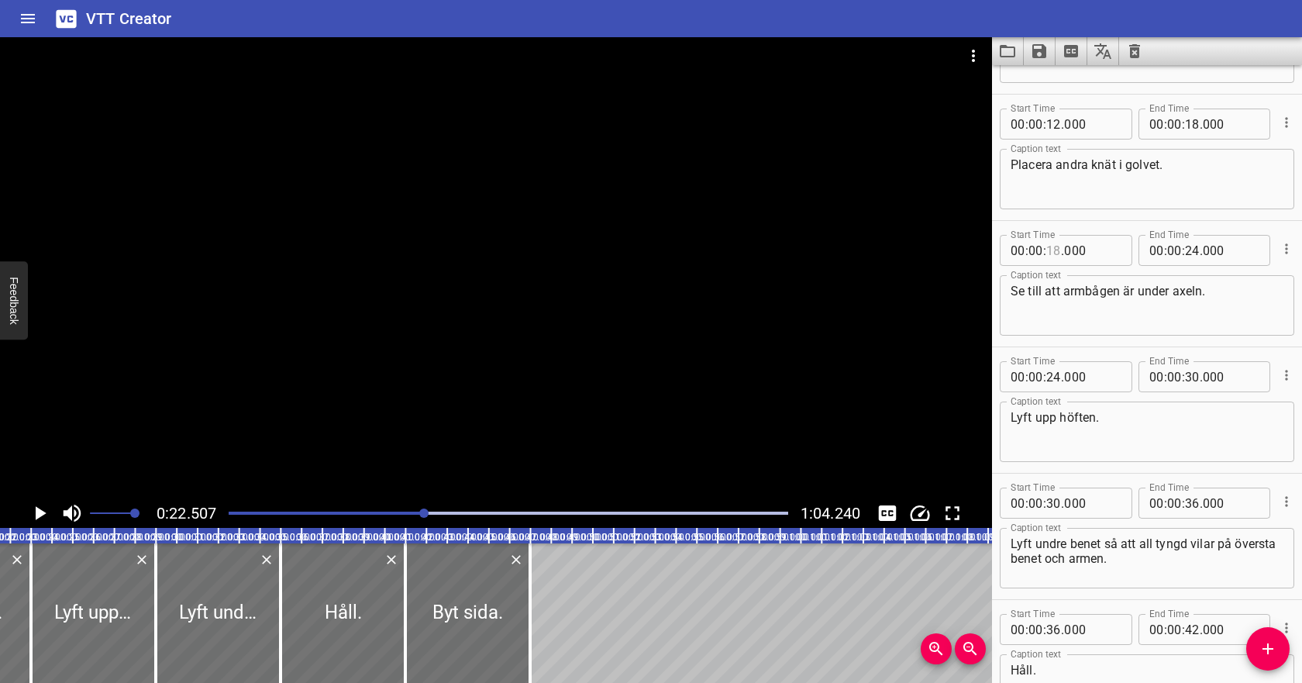
click at [1054, 253] on input "number" at bounding box center [1053, 250] width 15 height 31
type input "21"
type input "000"
click at [1081, 328] on div "Se till att armbågen är under axeln. Caption text" at bounding box center [1146, 305] width 294 height 60
click at [40, 512] on icon "Play/Pause" at bounding box center [41, 513] width 11 height 14
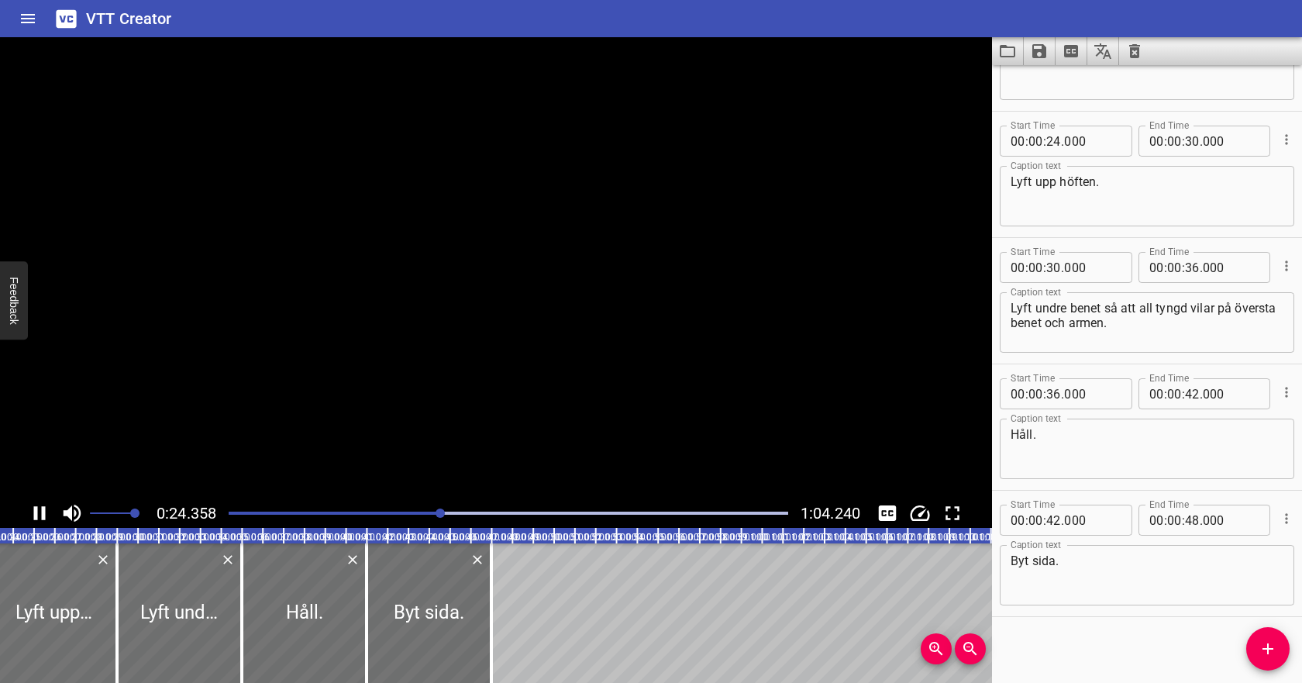
scroll to position [466, 0]
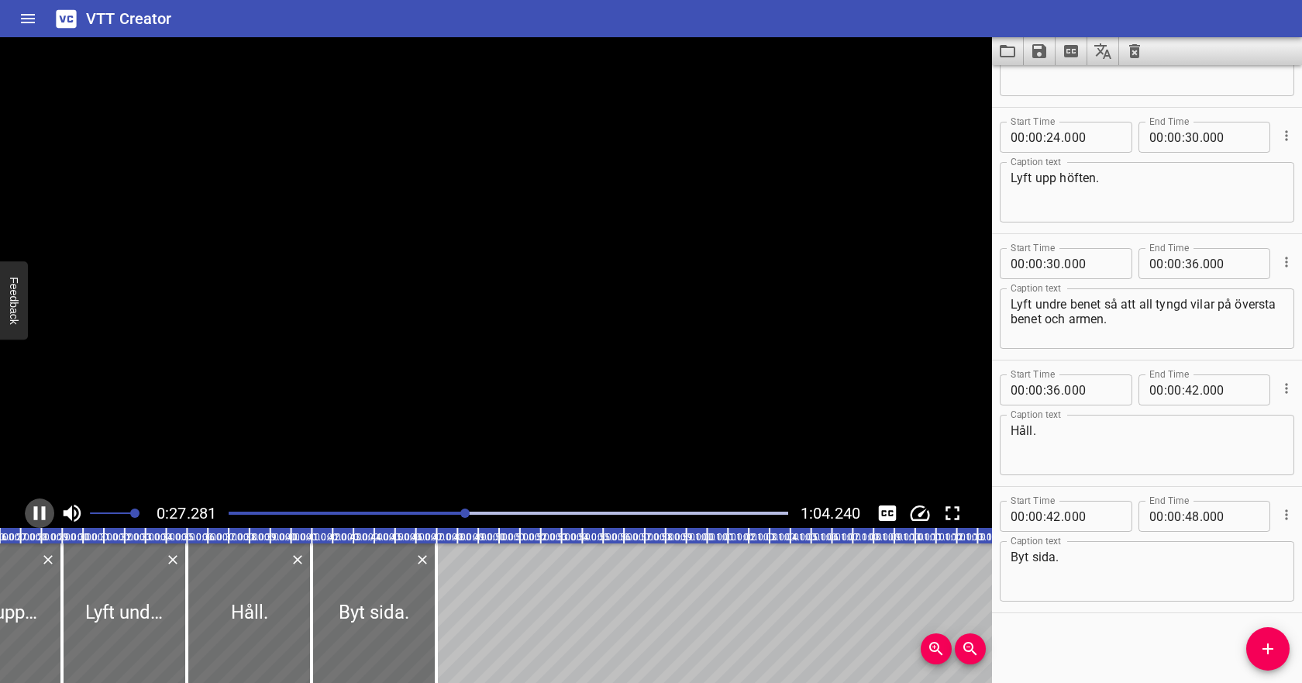
click at [40, 512] on icon "Play/Pause" at bounding box center [39, 512] width 23 height 23
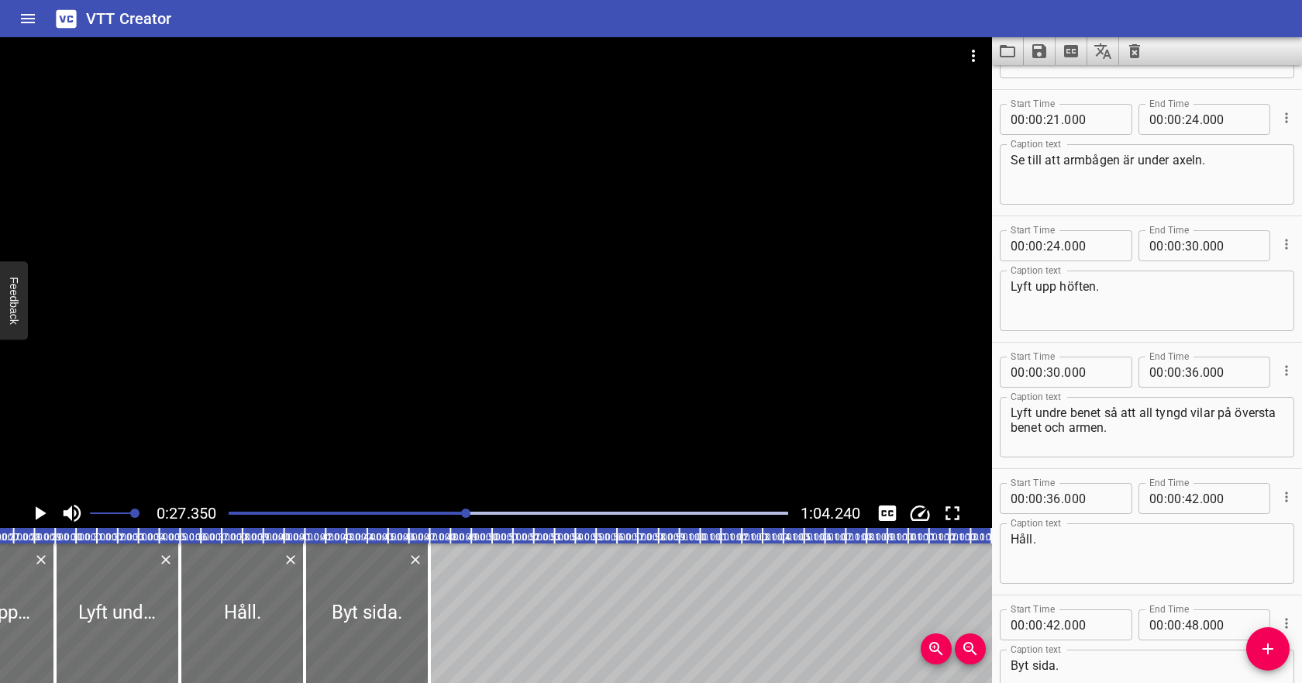
scroll to position [356, 0]
click at [1054, 243] on input "number" at bounding box center [1053, 246] width 15 height 31
type input "27"
type input "000"
click at [1191, 126] on input "number" at bounding box center [1192, 120] width 15 height 31
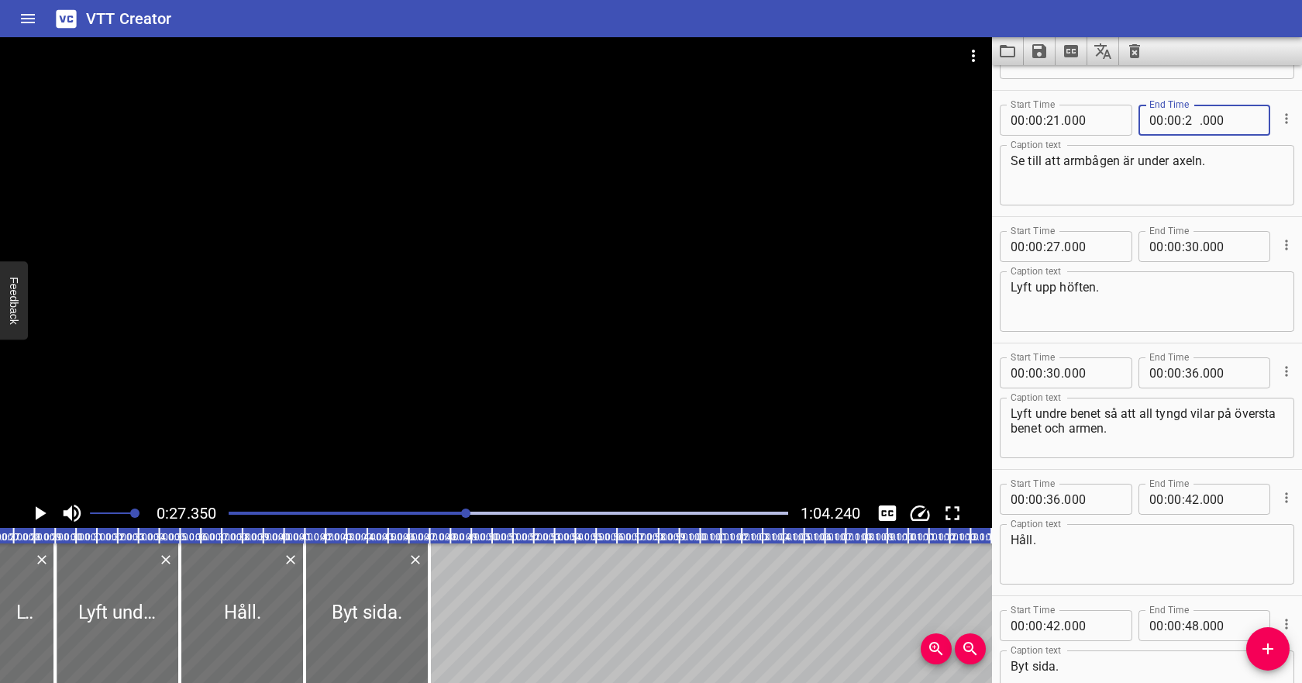
type input "27"
type input "000"
click at [1210, 240] on input "number" at bounding box center [1230, 246] width 57 height 31
type input "000"
click at [30, 509] on icon "Play/Pause" at bounding box center [39, 512] width 23 height 23
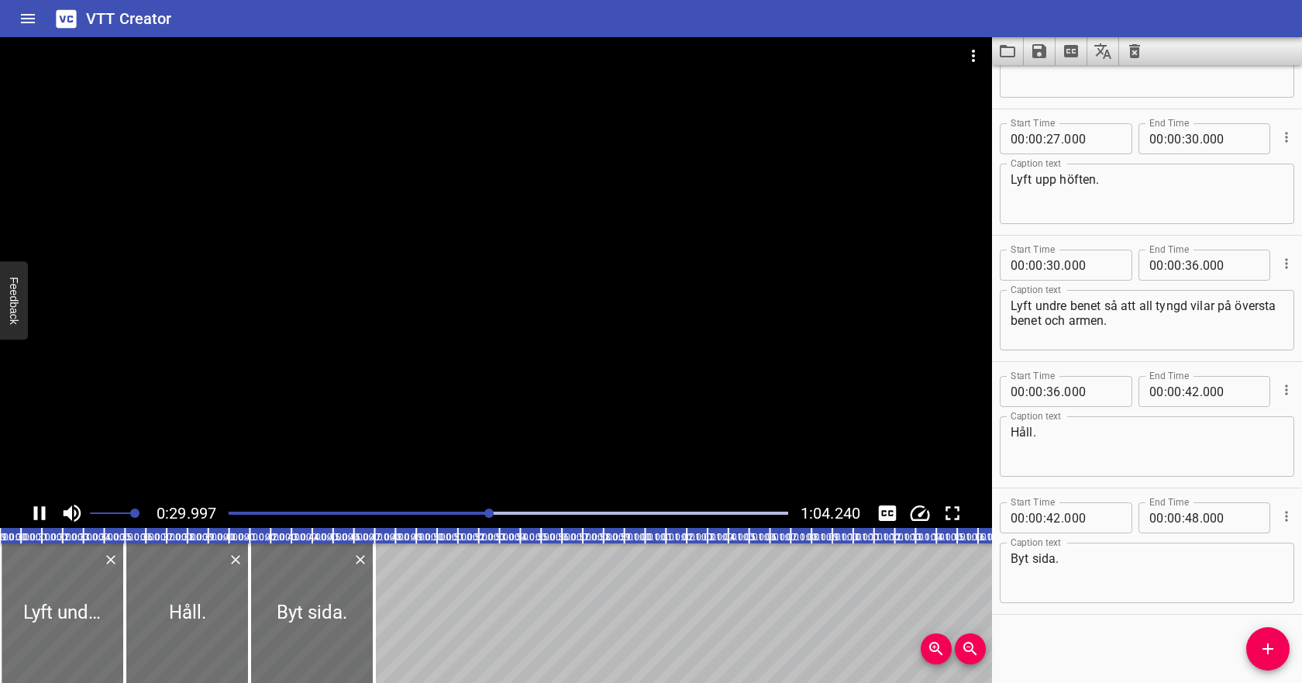
scroll to position [466, 0]
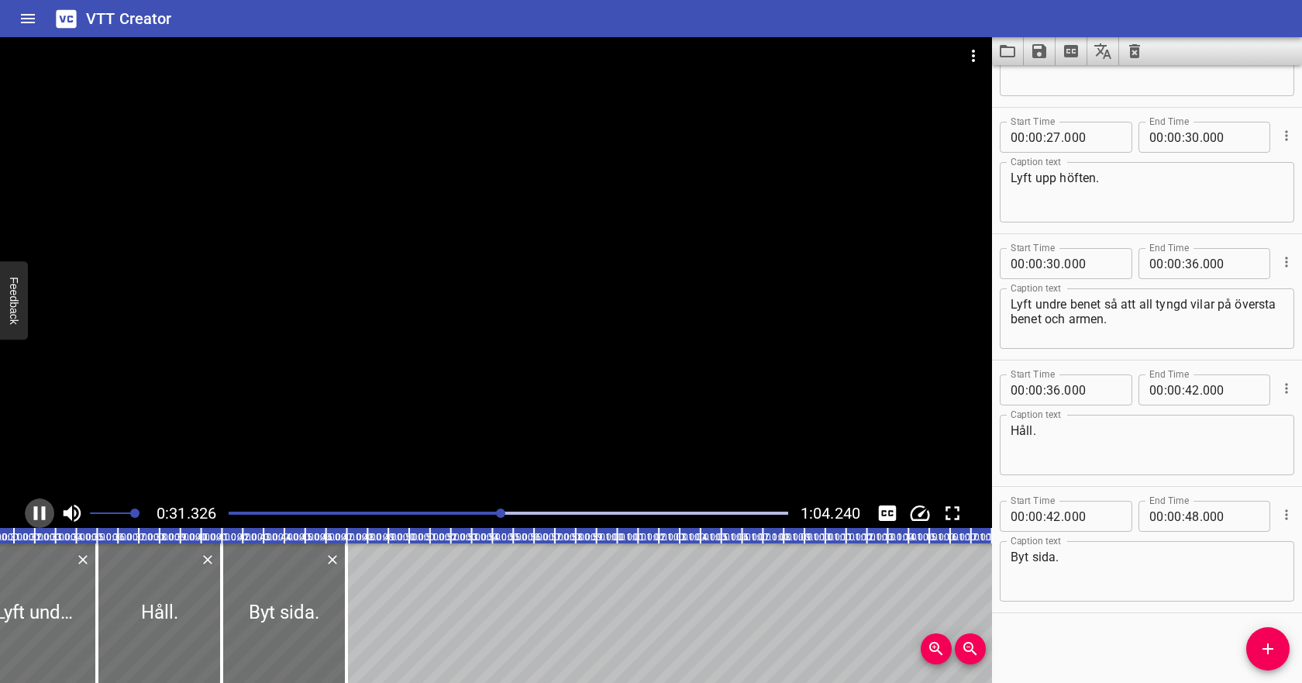
click at [33, 510] on icon "Play/Pause" at bounding box center [39, 512] width 23 height 23
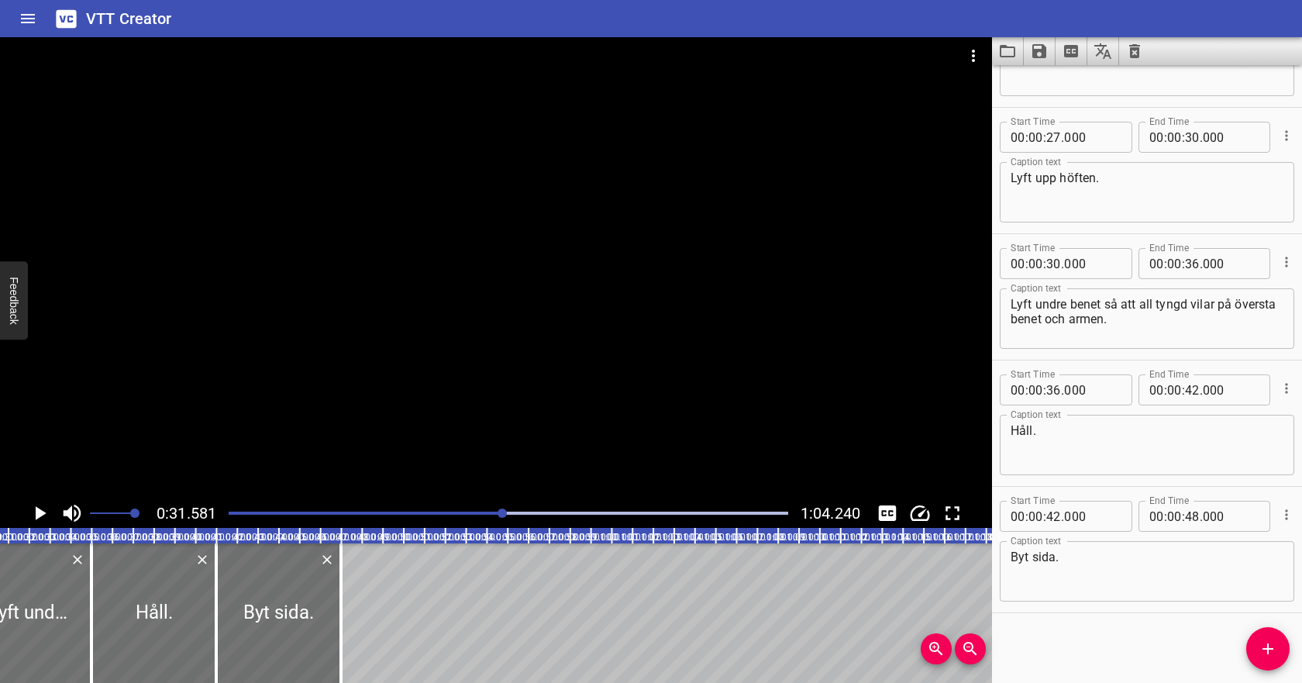
click at [1154, 181] on textarea "Lyft upp höften." at bounding box center [1146, 192] width 273 height 44
type textarea "Lyft upp höften och håll."
click at [1285, 393] on icon "Cue Options" at bounding box center [1286, 388] width 2 height 10
click at [1260, 414] on li "Delete Cue" at bounding box center [1221, 416] width 135 height 28
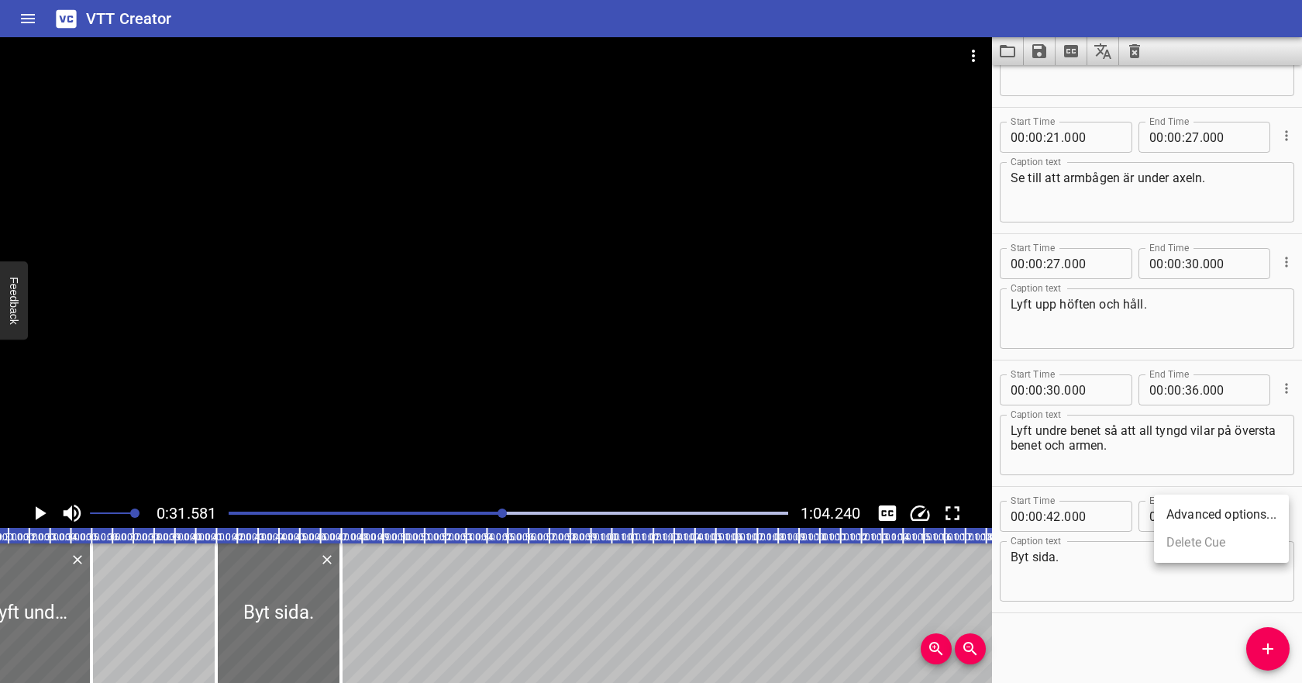
scroll to position [339, 0]
click at [1189, 260] on input "number" at bounding box center [1192, 263] width 15 height 31
type input "35"
type input "000"
click at [1057, 392] on input "number" at bounding box center [1053, 389] width 15 height 31
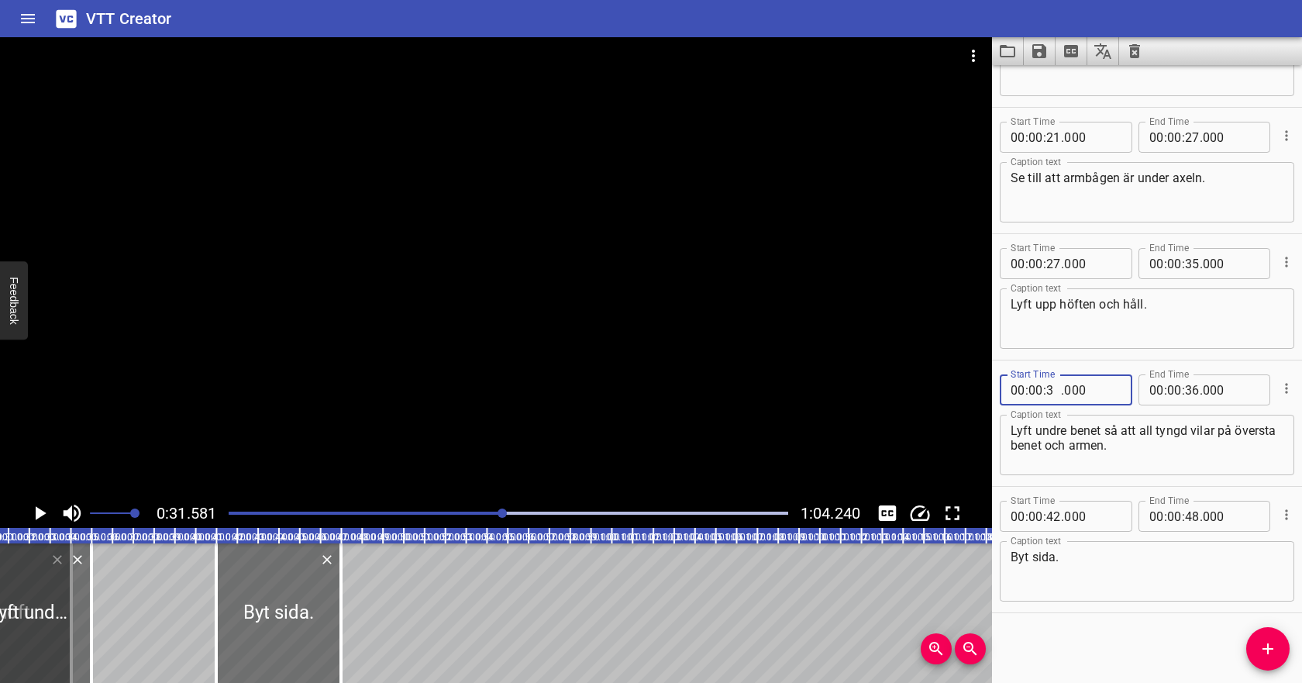
type input "35"
type input "000"
click at [1195, 387] on input "number" at bounding box center [1192, 389] width 15 height 31
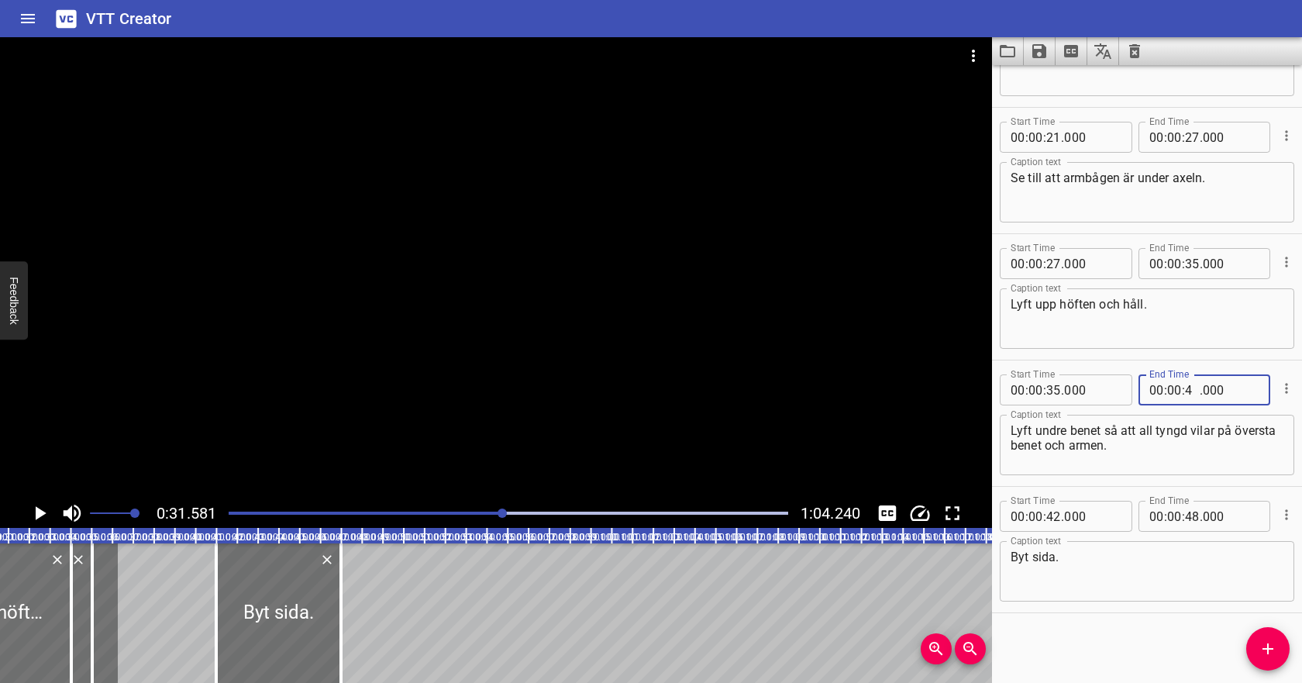
type input "42"
type input "000"
click at [1164, 449] on textarea "Lyft undre benet så att all tyngd vilar på översta benet och armen." at bounding box center [1146, 445] width 273 height 44
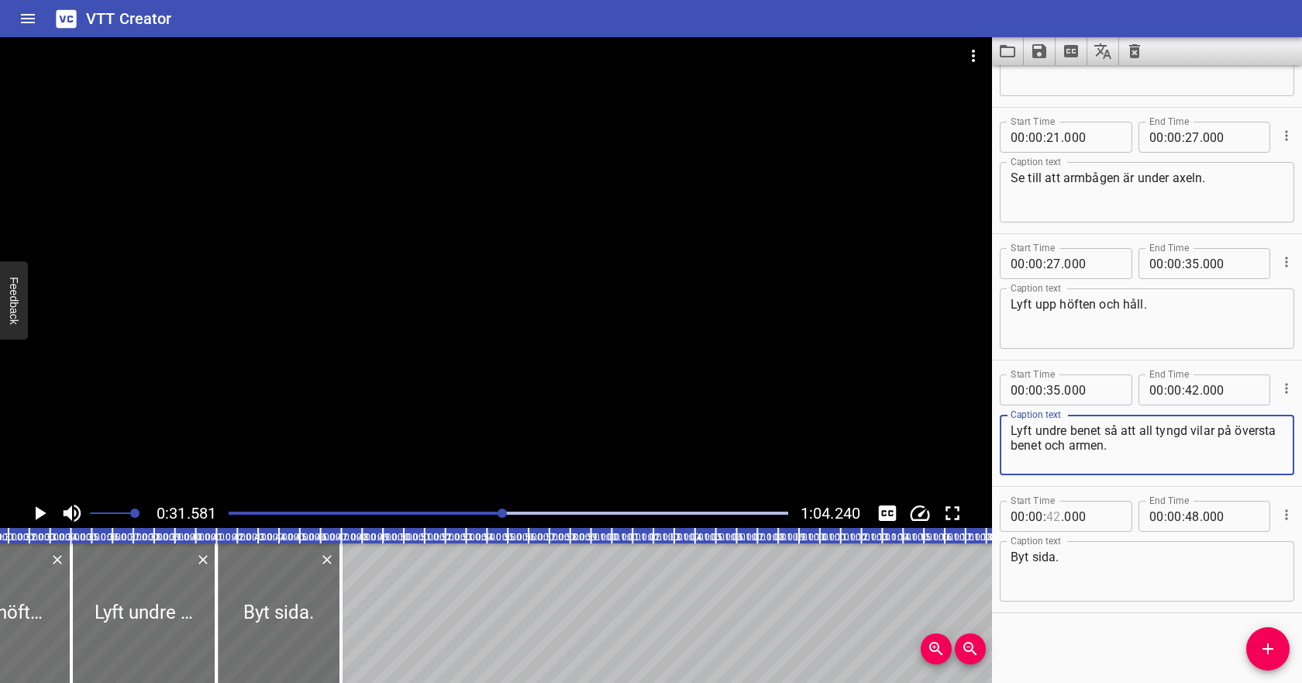
click at [1054, 520] on input "number" at bounding box center [1053, 515] width 15 height 31
type input "42"
click at [43, 514] on icon "Play/Pause" at bounding box center [39, 512] width 23 height 23
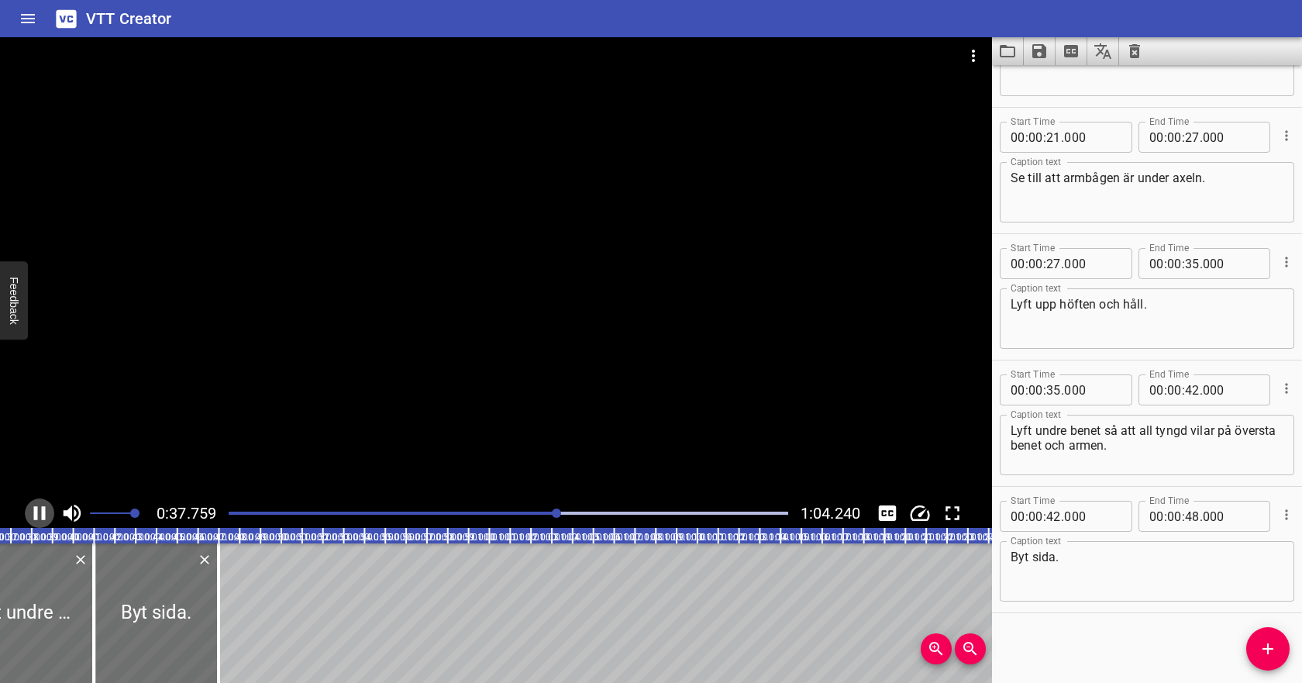
click at [44, 510] on icon "Play/Pause" at bounding box center [40, 513] width 12 height 14
click at [46, 513] on icon "Play/Pause" at bounding box center [39, 512] width 23 height 23
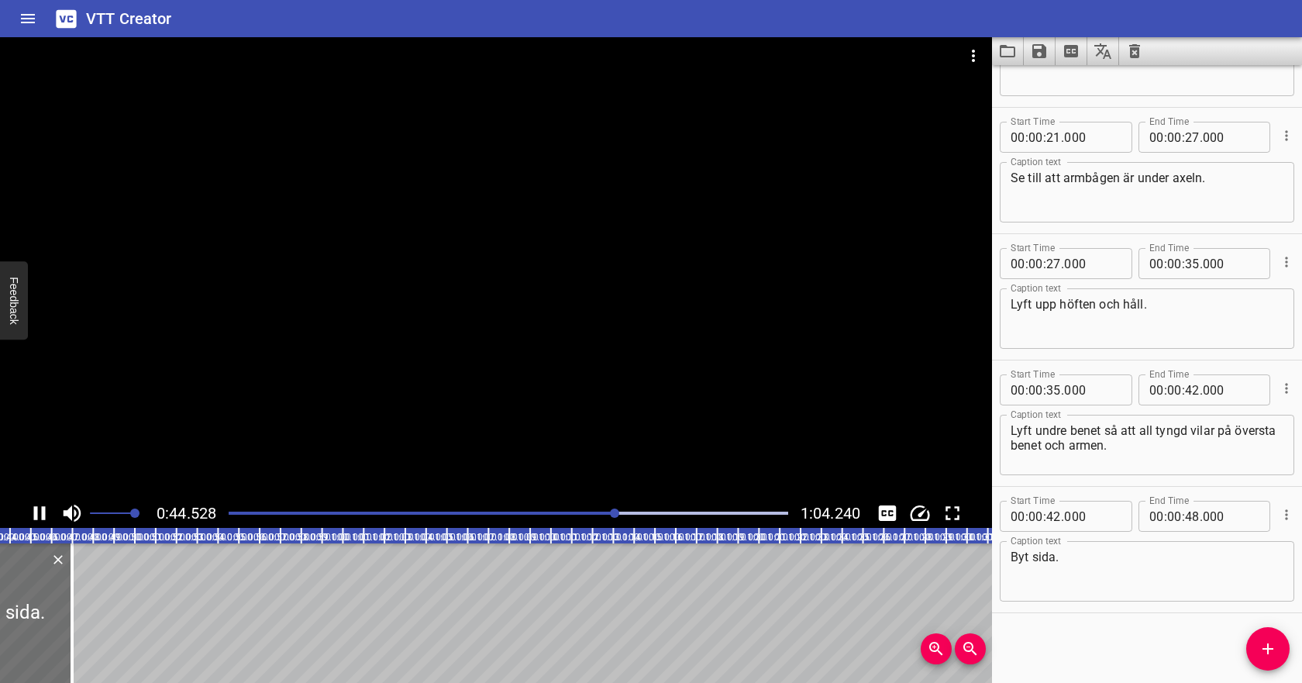
click at [673, 509] on div at bounding box center [508, 513] width 578 height 22
click at [709, 508] on div at bounding box center [508, 513] width 578 height 22
click at [40, 512] on icon "Play/Pause" at bounding box center [39, 512] width 23 height 23
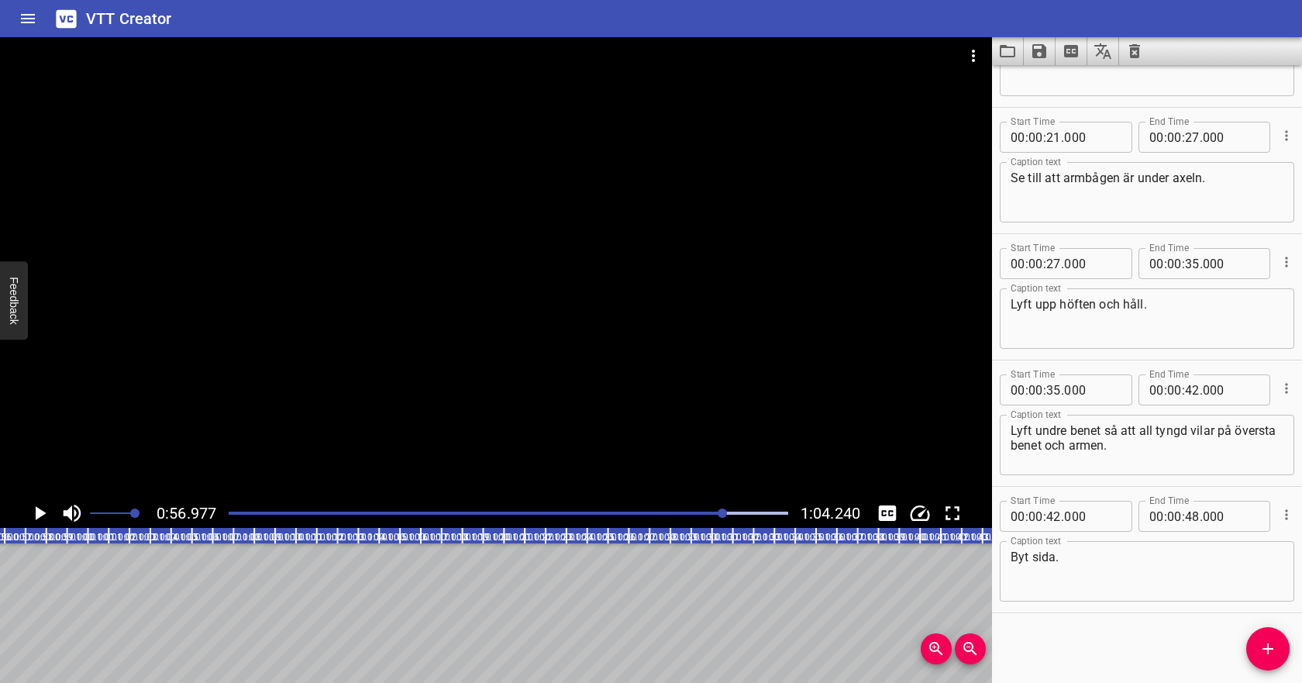
scroll to position [0, 1185]
click at [1053, 520] on input "number" at bounding box center [1053, 515] width 15 height 31
type input "55"
type input "000"
click at [1174, 518] on input "number" at bounding box center [1174, 515] width 15 height 31
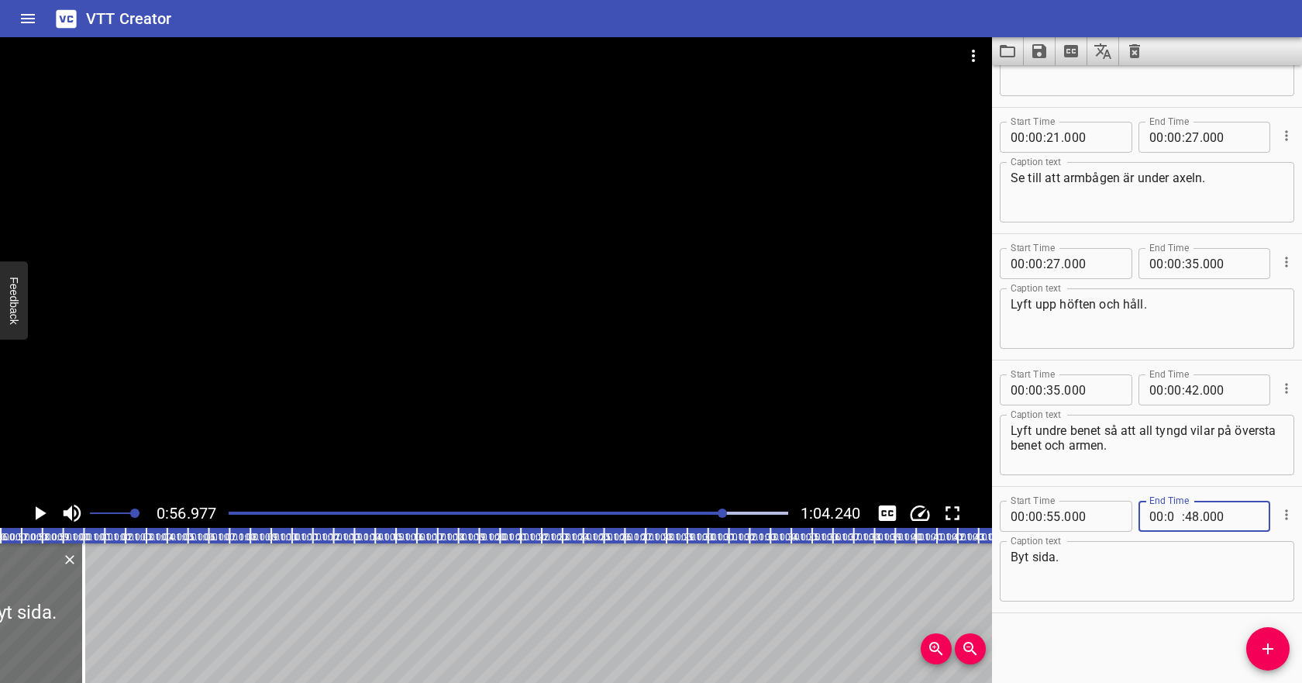
type input "01"
type input "10"
type input "000"
click at [32, 520] on icon "Play/Pause" at bounding box center [39, 512] width 23 height 23
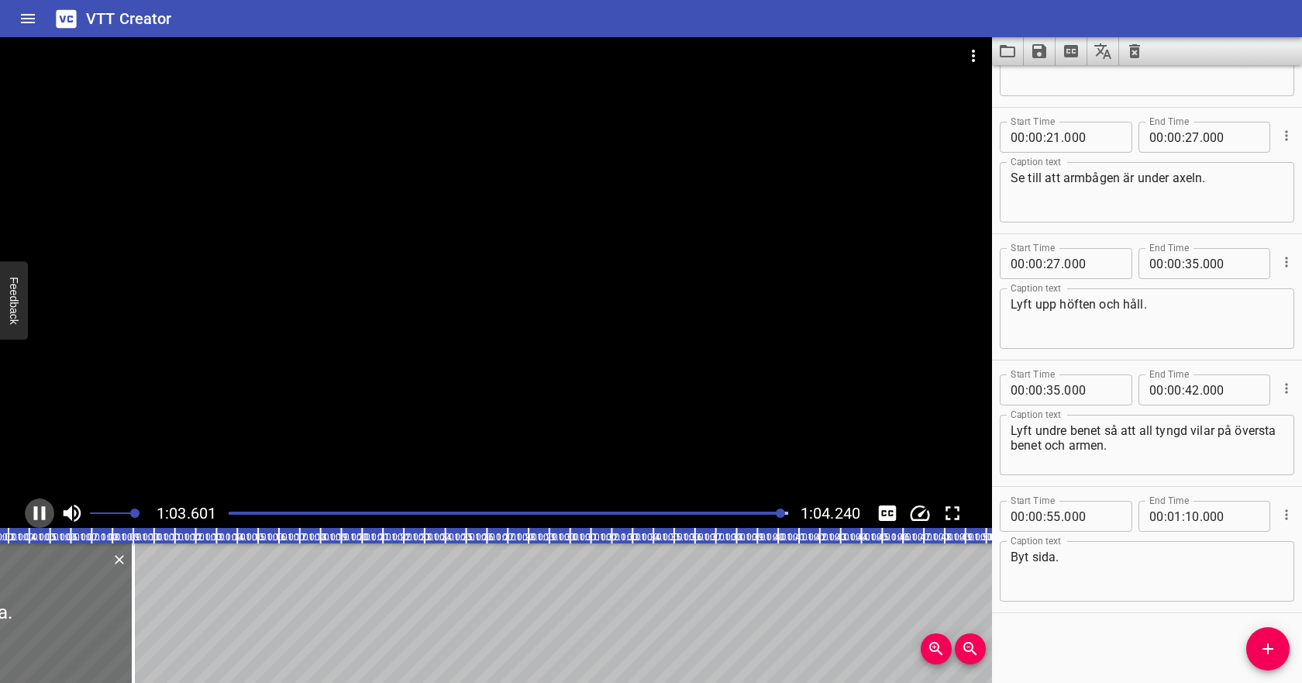
click at [36, 519] on icon "Play/Pause" at bounding box center [39, 512] width 23 height 23
click at [1188, 519] on input "number" at bounding box center [1192, 515] width 15 height 31
type input "04"
type input "000"
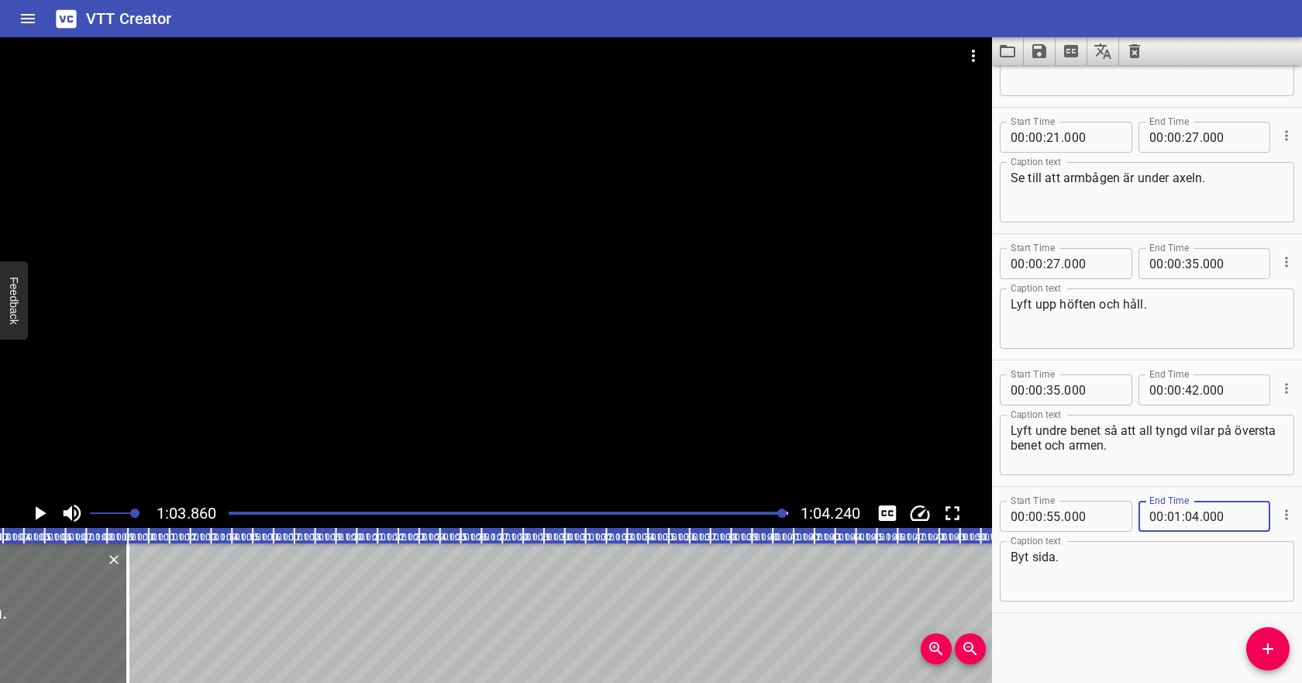
click at [1167, 566] on textarea "Byt sida." at bounding box center [1146, 571] width 273 height 44
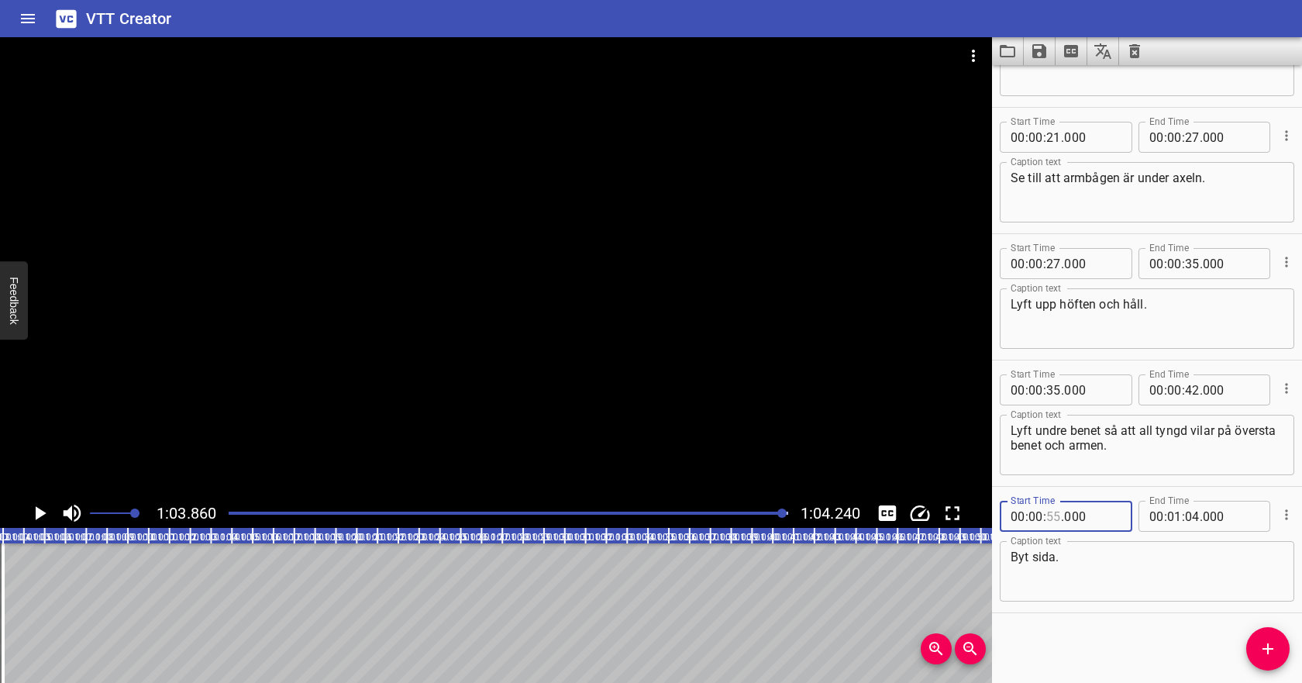
click at [1056, 514] on input "number" at bounding box center [1053, 515] width 15 height 31
type input "54"
type input "000"
click at [1051, 516] on input "number" at bounding box center [1053, 515] width 15 height 31
type input "55"
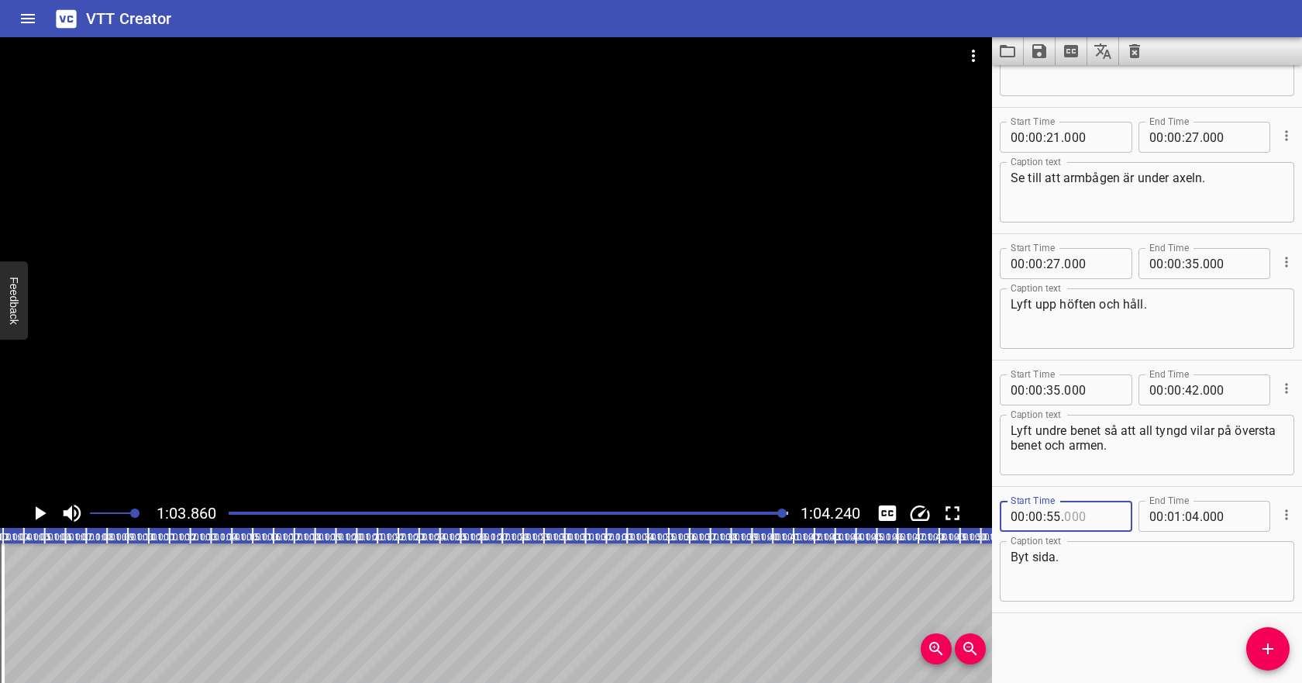
type input "000"
click at [1056, 573] on textarea "Byt sida." at bounding box center [1146, 571] width 273 height 44
click at [1043, 57] on icon "Save captions to file" at bounding box center [1039, 51] width 14 height 14
click at [1048, 78] on li "Save to VTT file" at bounding box center [1080, 85] width 114 height 28
click at [969, 53] on icon "Video Options" at bounding box center [973, 55] width 19 height 19
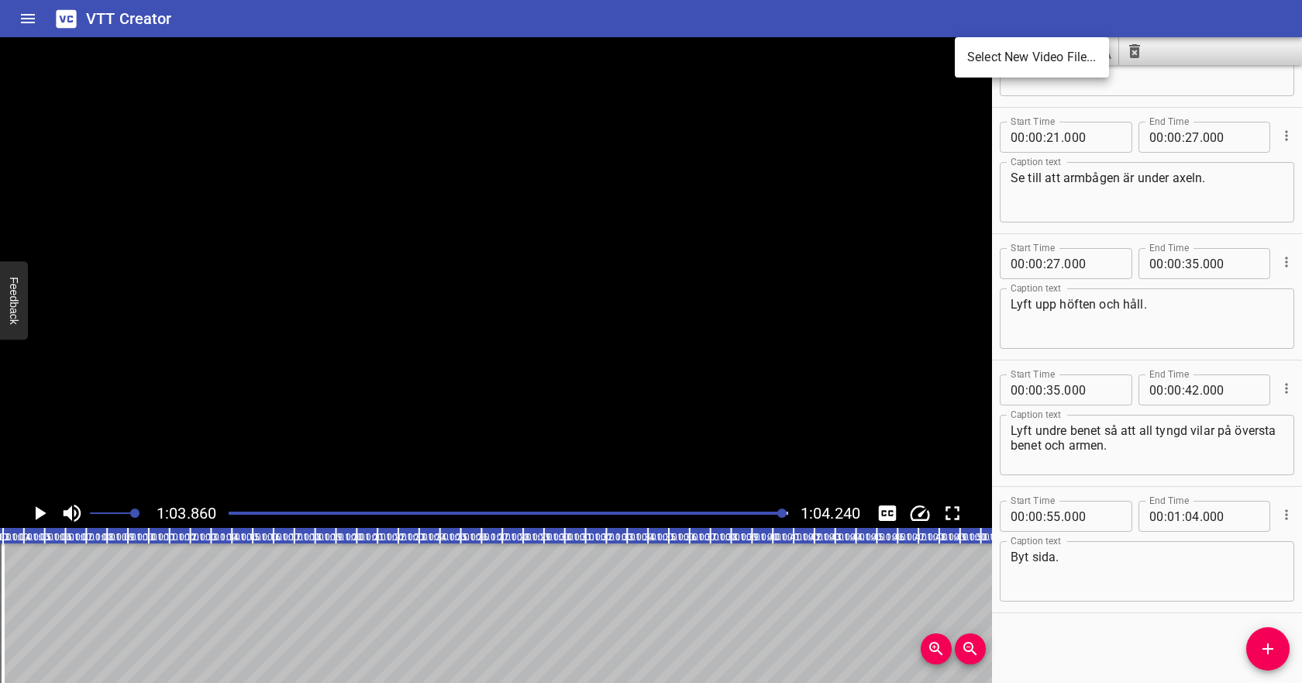
click at [977, 63] on li "Select New Video File..." at bounding box center [1031, 57] width 154 height 28
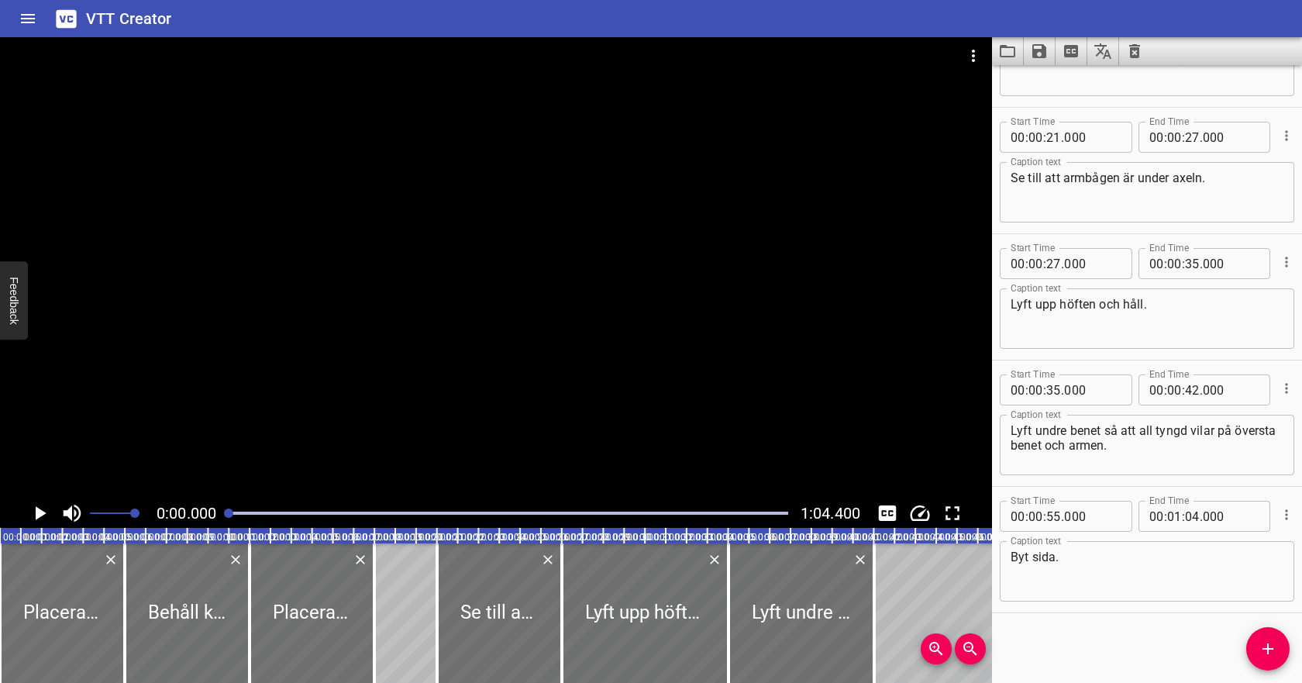
scroll to position [0, 0]
click at [1137, 48] on icon "Clear captions" at bounding box center [1134, 51] width 11 height 14
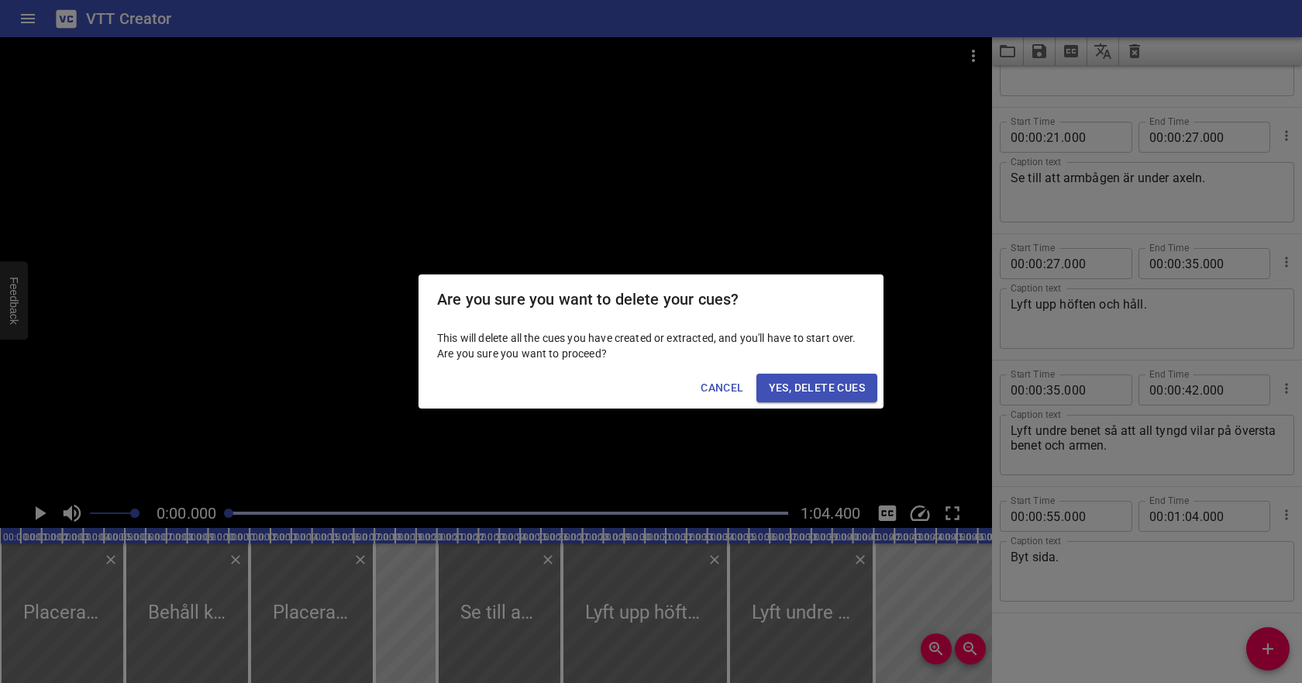
click at [848, 387] on span "Yes, Delete Cues" at bounding box center [817, 387] width 96 height 19
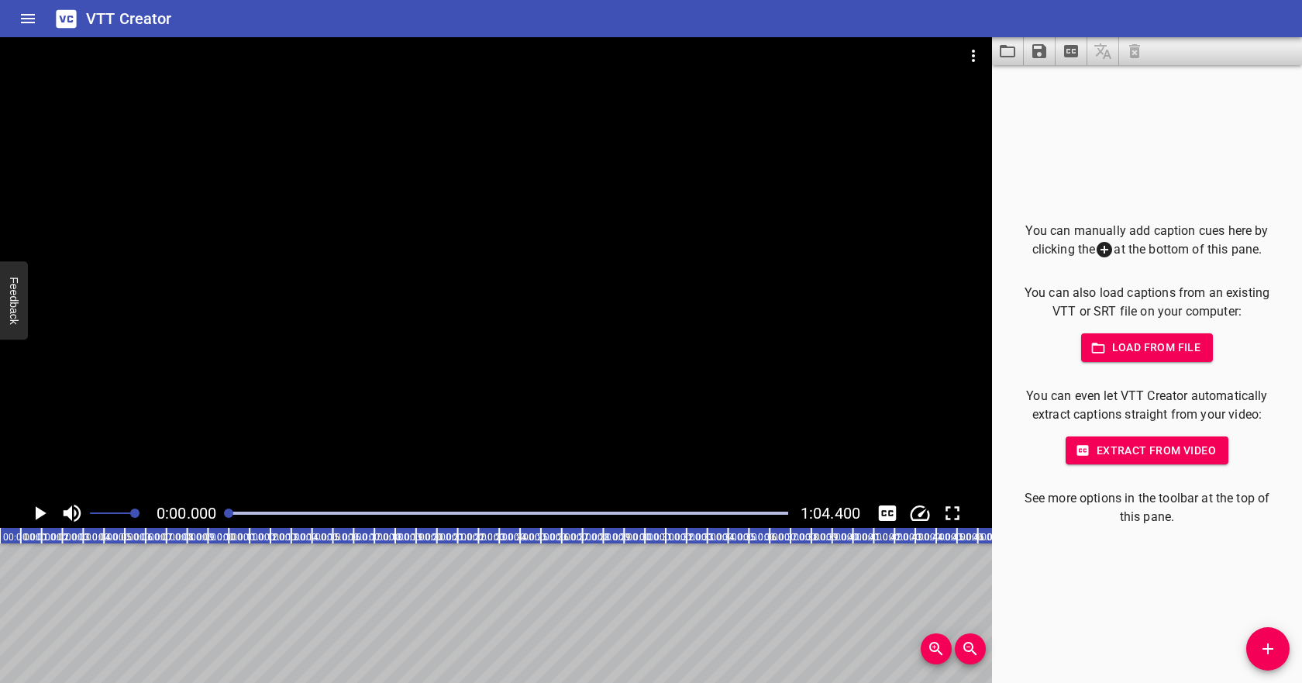
click at [1100, 353] on icon "button" at bounding box center [1097, 347] width 15 height 15
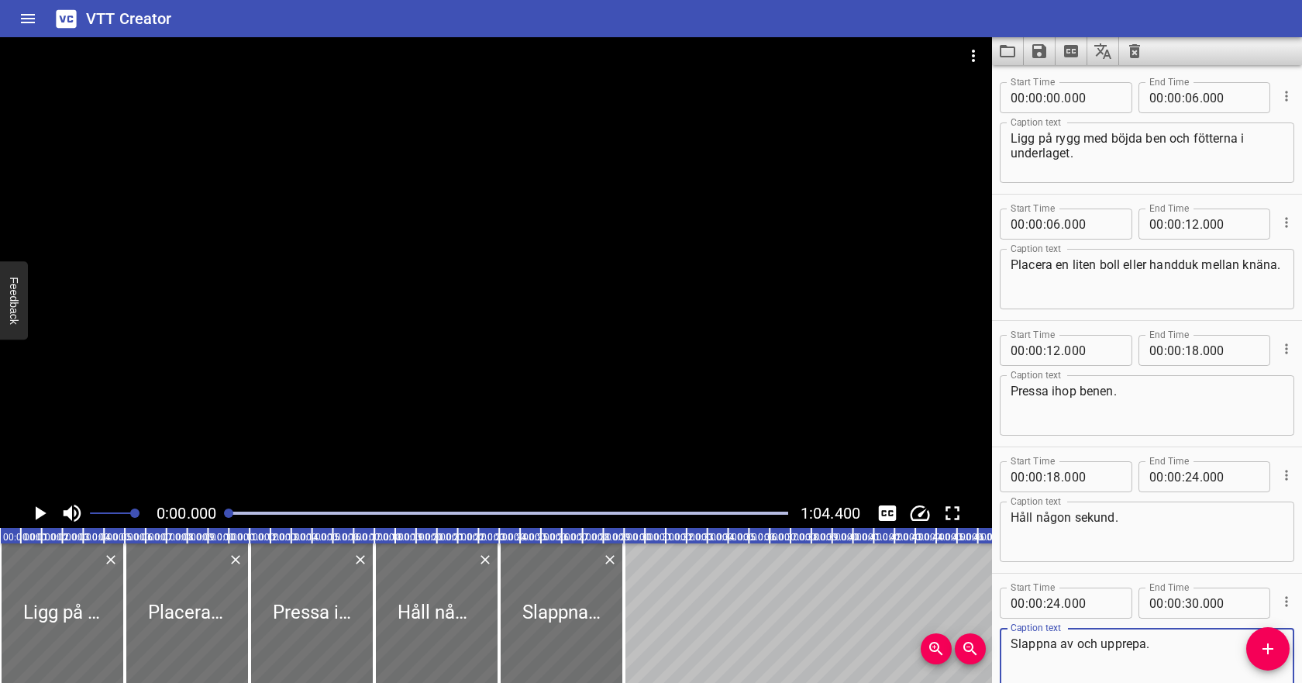
click at [45, 510] on icon "Play/Pause" at bounding box center [39, 512] width 23 height 23
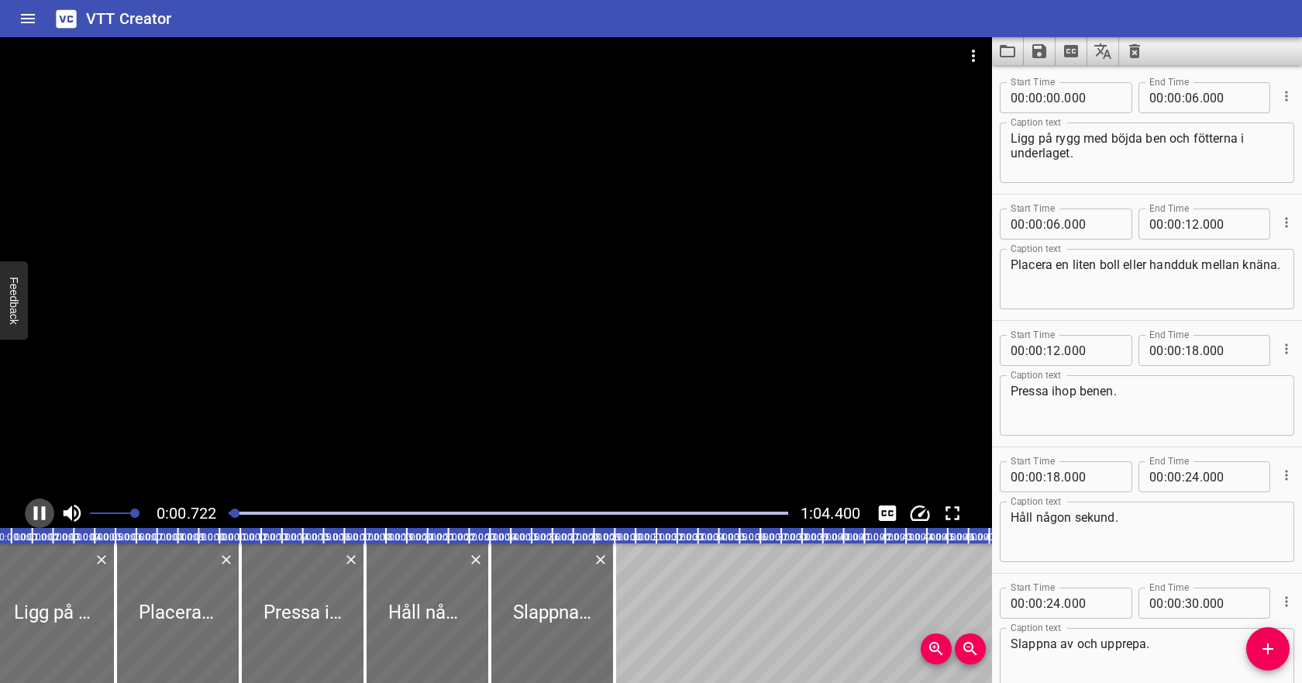
click at [45, 511] on icon "Play/Pause" at bounding box center [39, 512] width 23 height 23
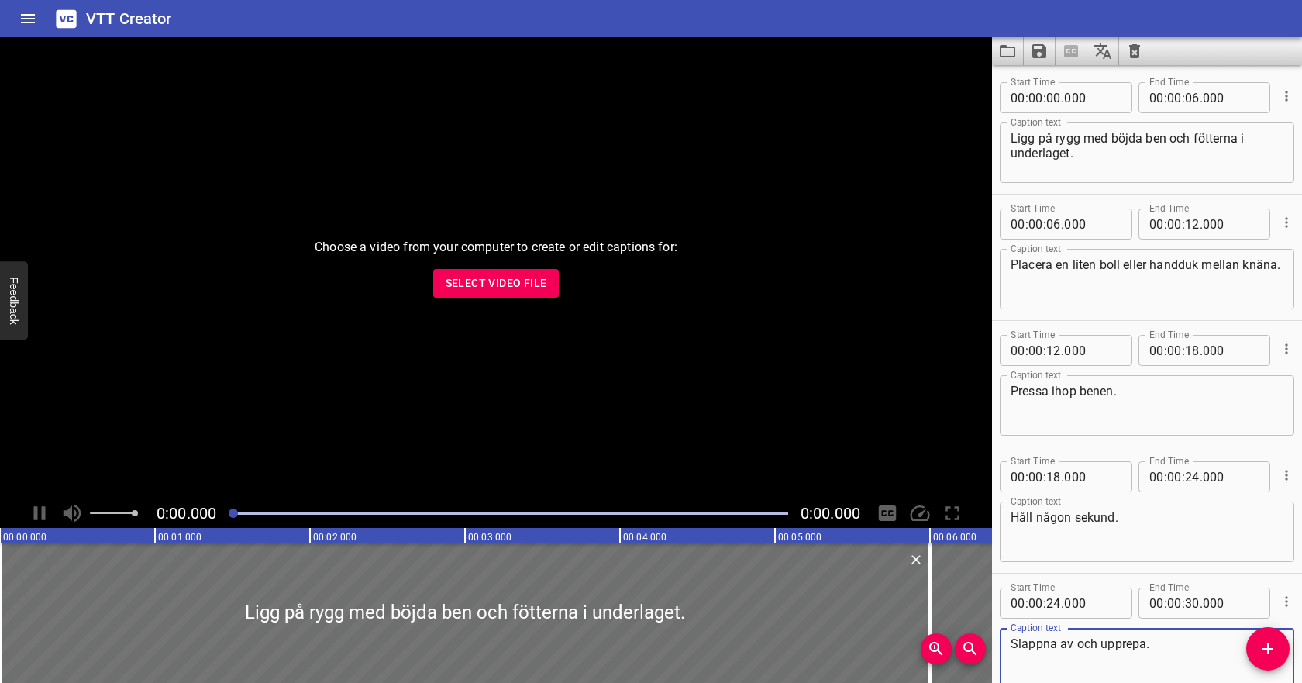
click at [507, 284] on span "Select Video File" at bounding box center [495, 282] width 101 height 19
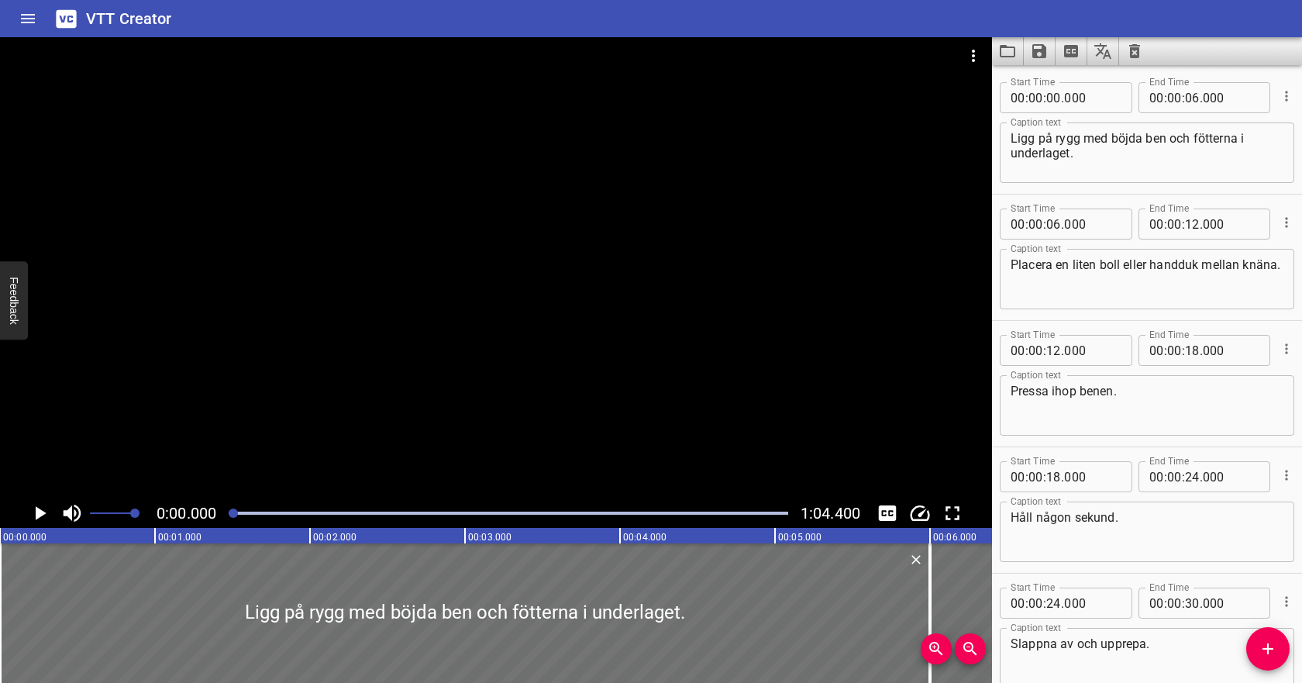
click at [36, 518] on icon "Play/Pause" at bounding box center [41, 513] width 11 height 14
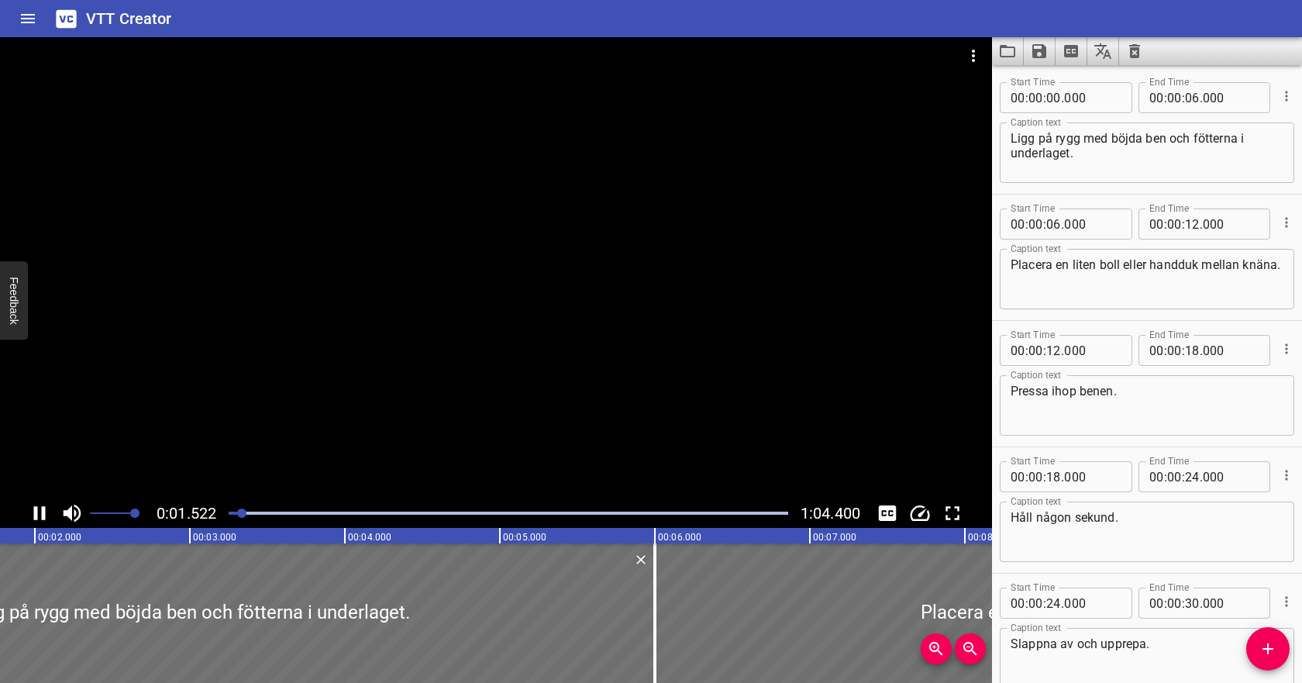
click at [970, 649] on icon "Zoom Out" at bounding box center [969, 647] width 13 height 13
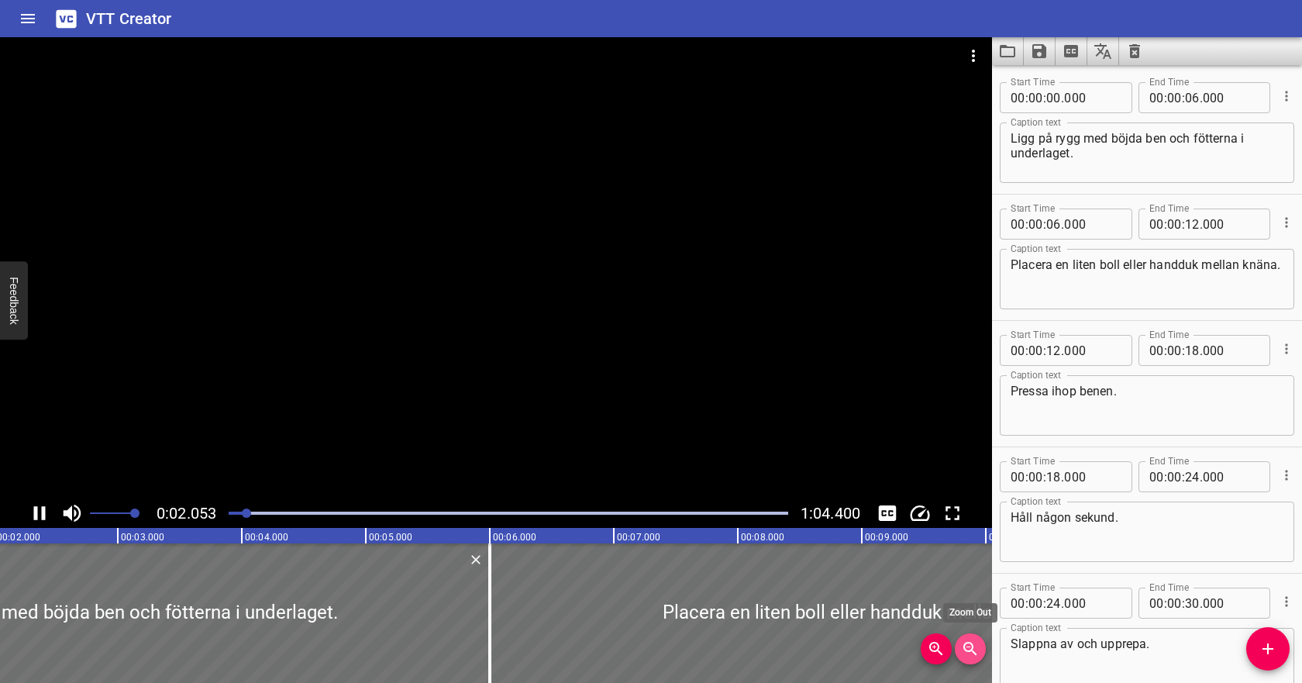
click at [970, 649] on icon "Zoom Out" at bounding box center [969, 647] width 13 height 13
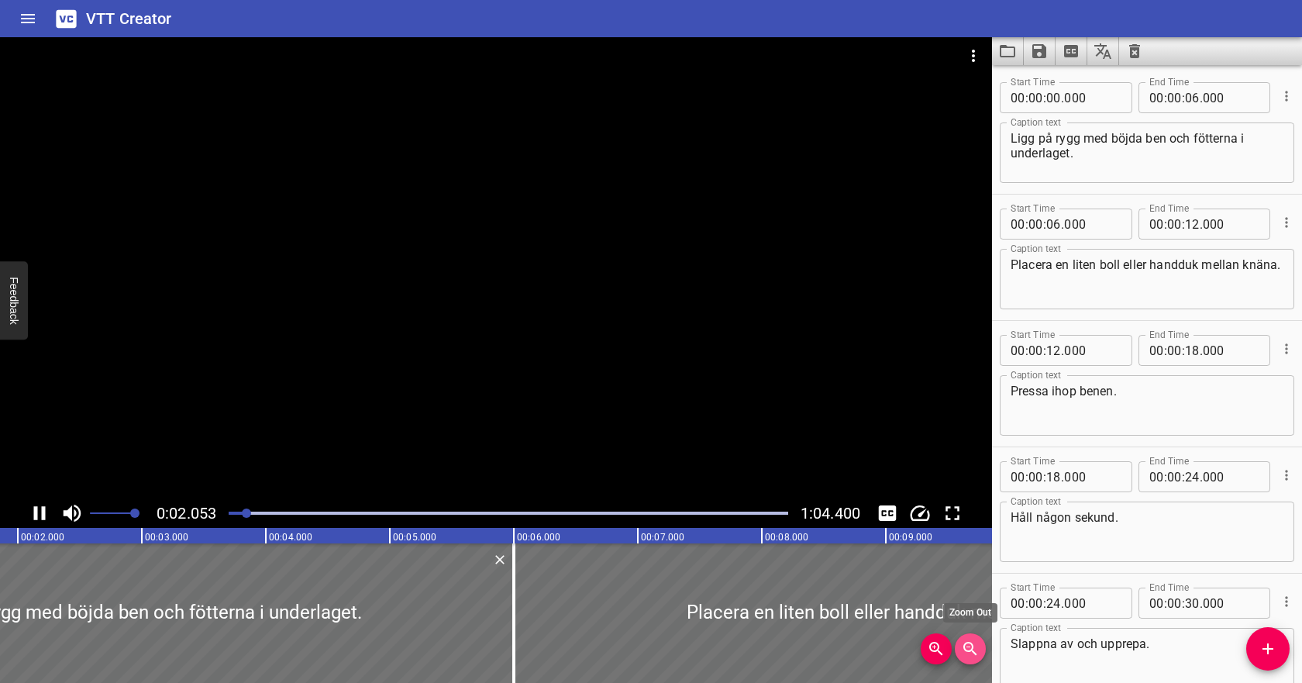
click at [970, 649] on icon "Zoom Out" at bounding box center [969, 647] width 13 height 13
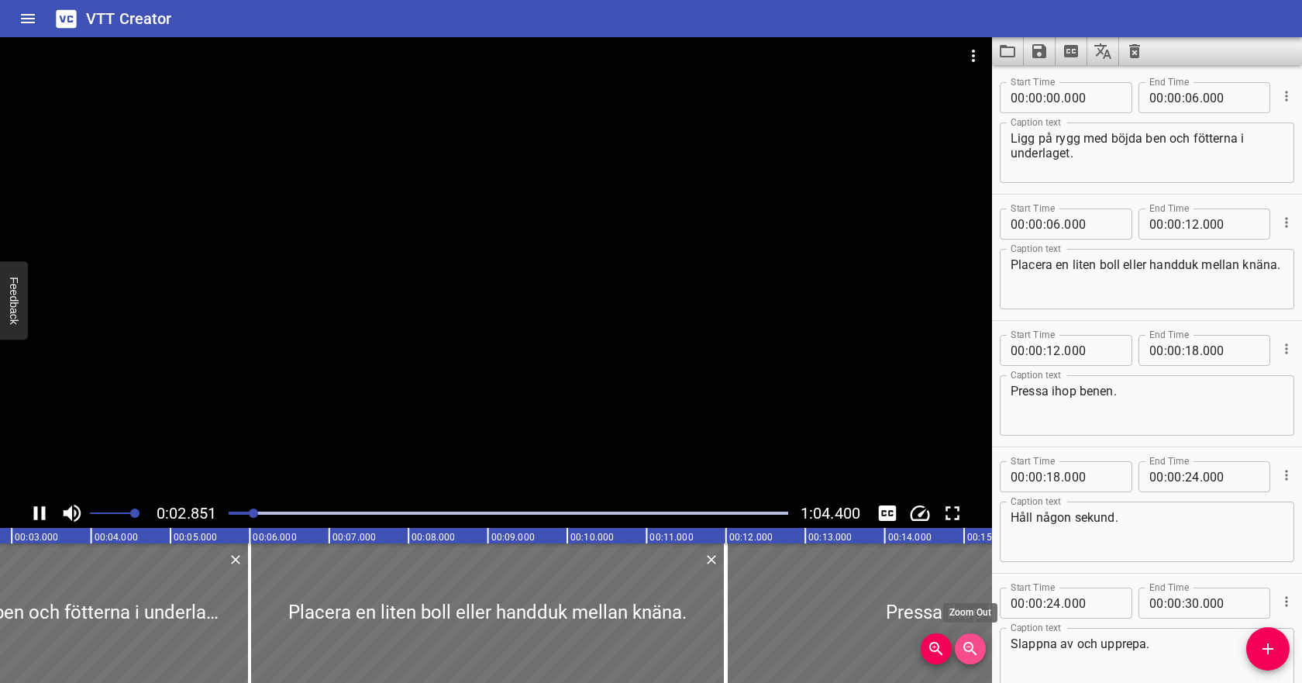
click at [970, 649] on icon "Zoom Out" at bounding box center [969, 647] width 13 height 13
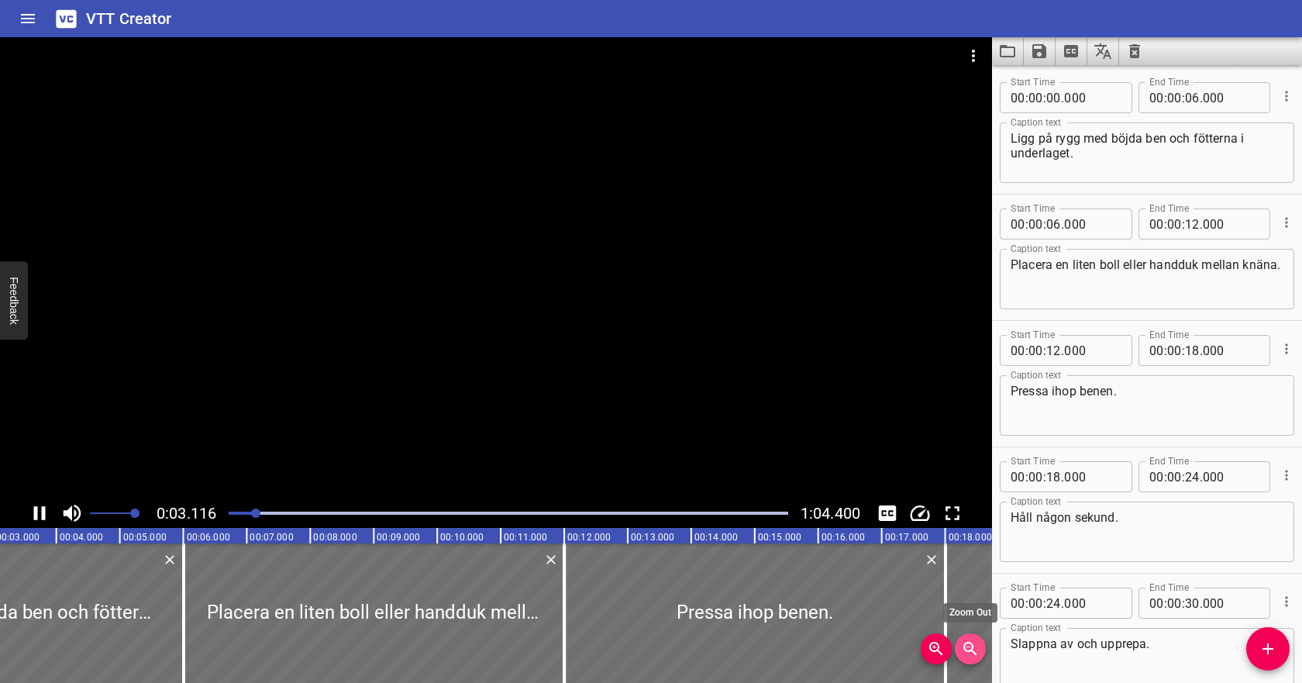
click at [970, 649] on icon "Zoom Out" at bounding box center [969, 647] width 13 height 13
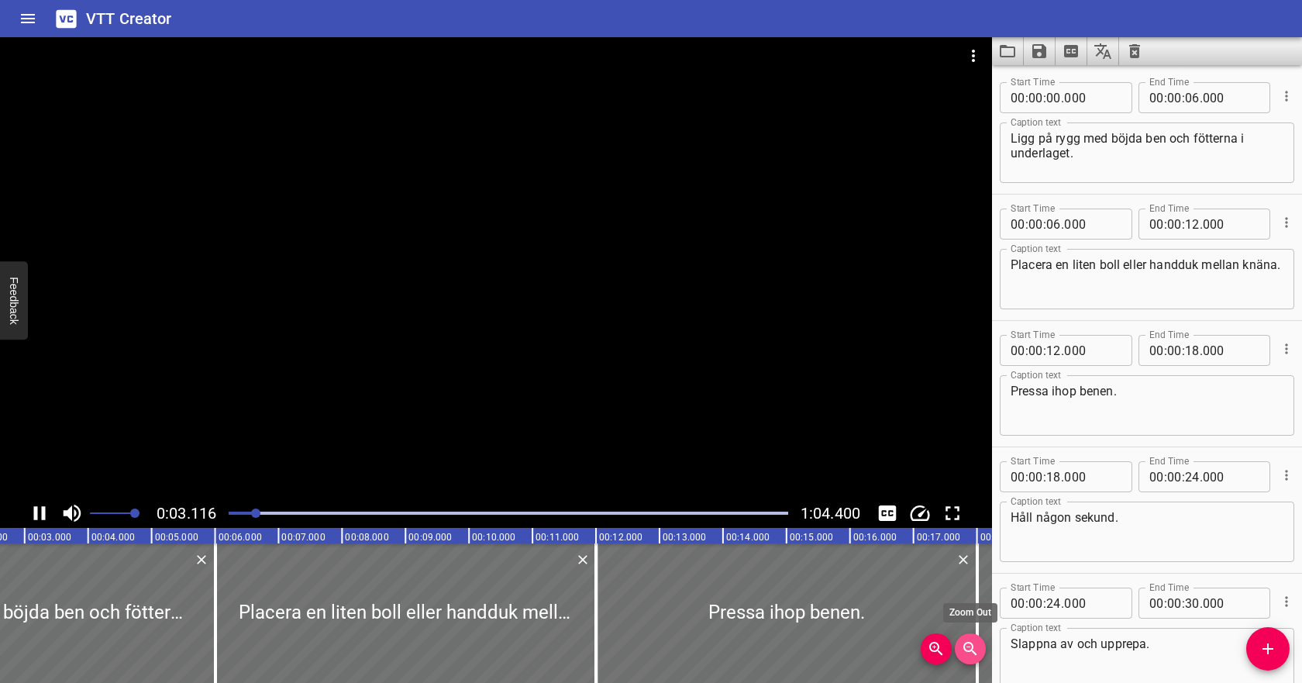
click at [970, 649] on icon "Zoom Out" at bounding box center [969, 647] width 13 height 13
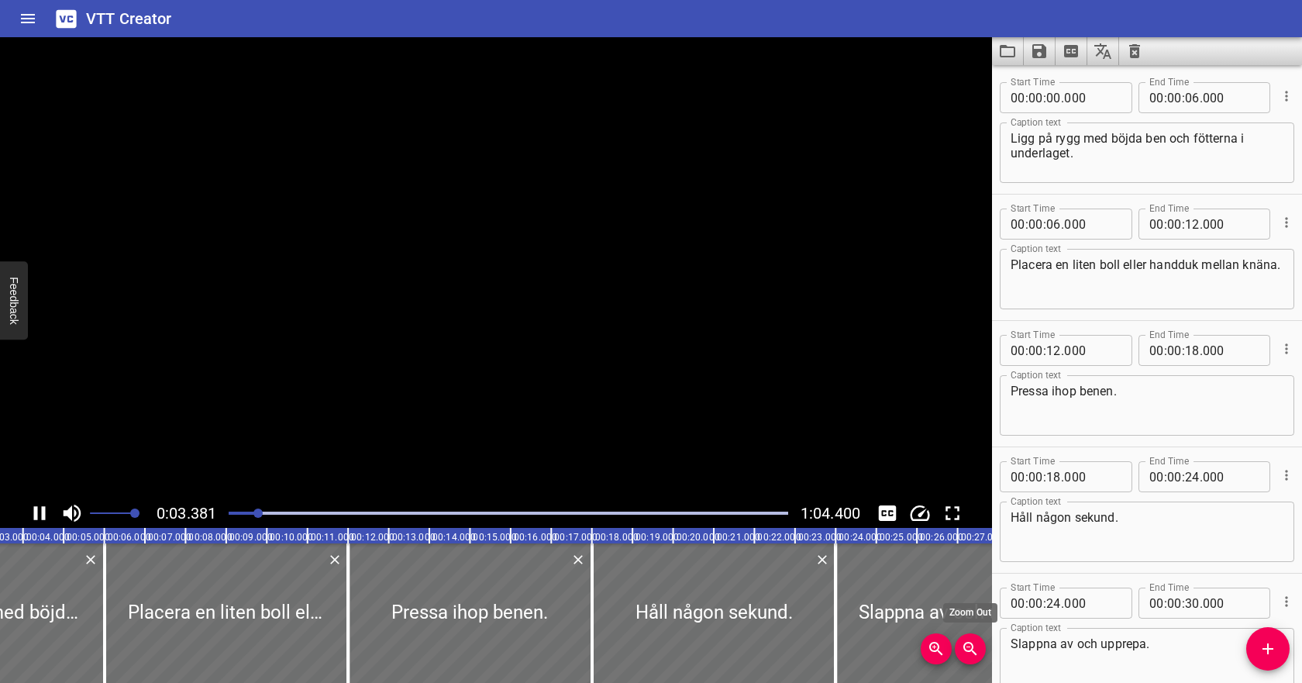
click at [970, 649] on icon "Zoom Out" at bounding box center [969, 647] width 13 height 13
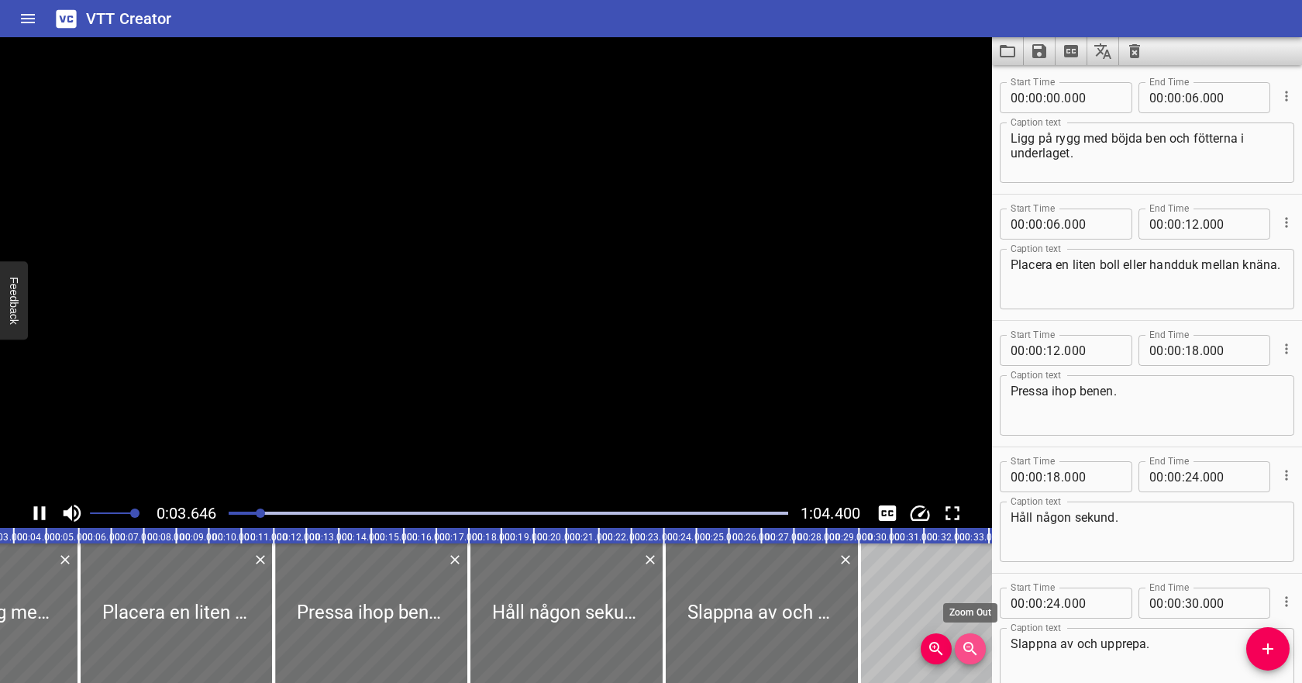
click at [970, 649] on icon "Zoom Out" at bounding box center [969, 647] width 13 height 13
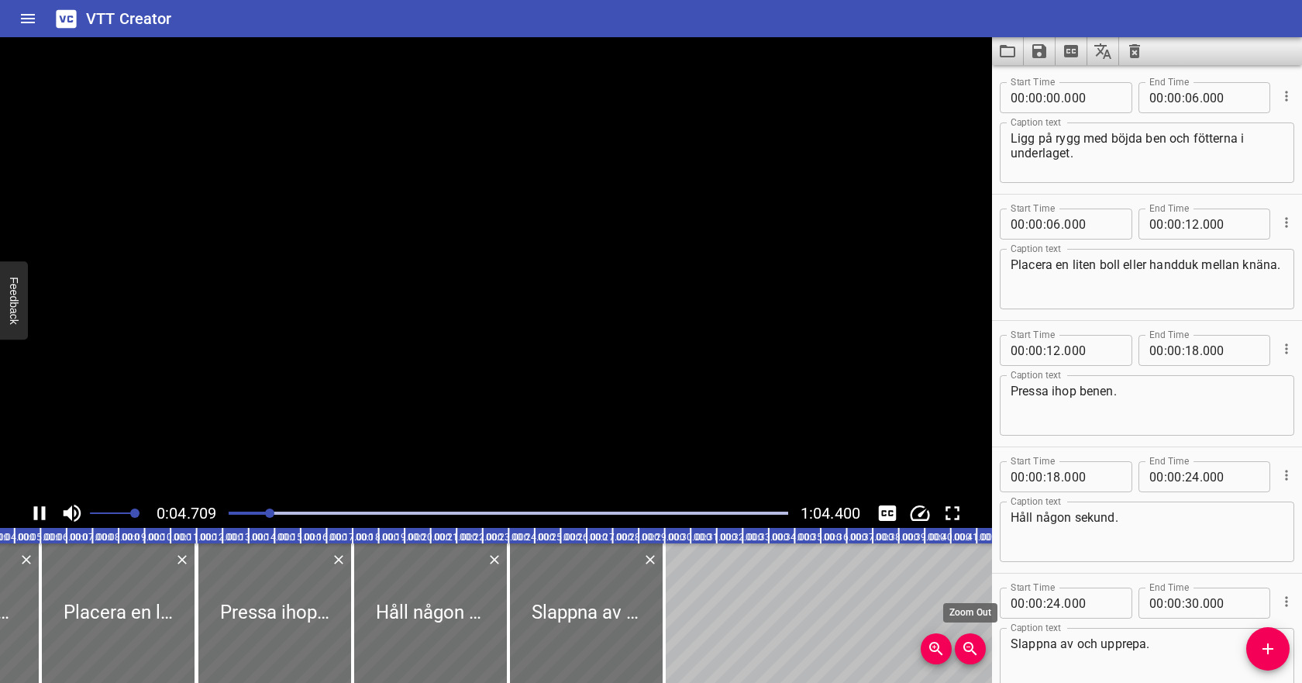
click at [970, 649] on icon "Zoom Out" at bounding box center [969, 647] width 13 height 13
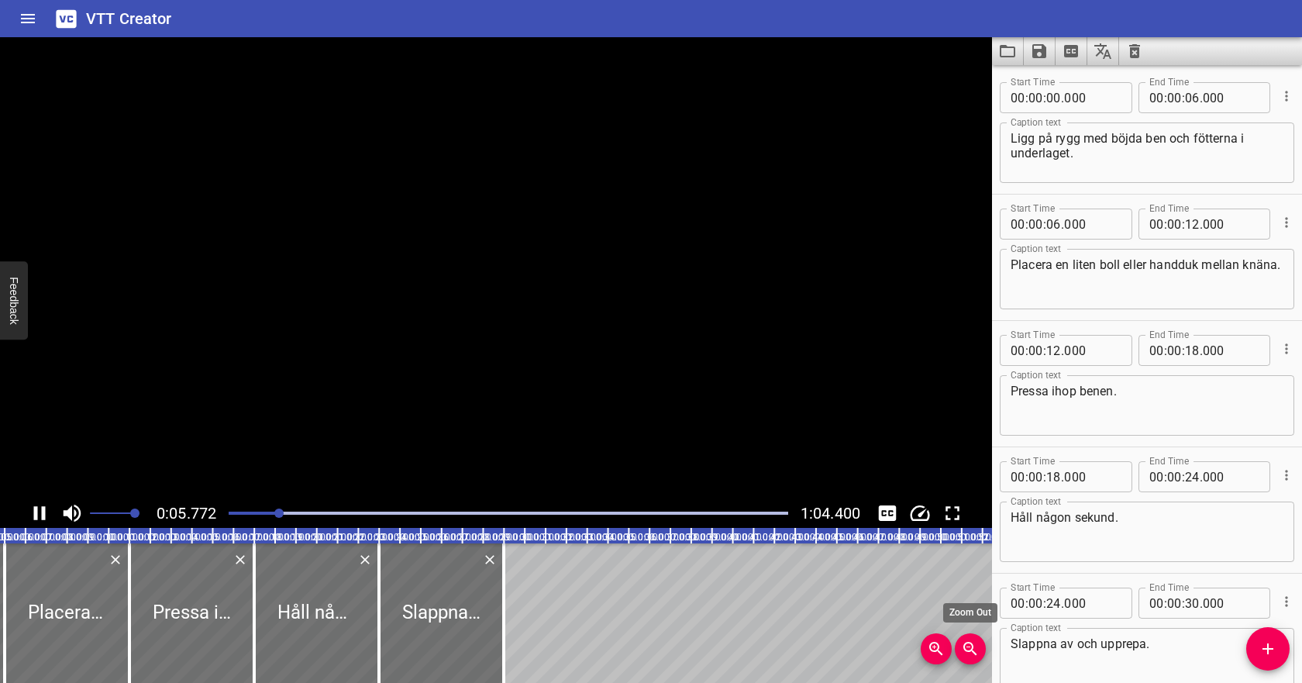
scroll to position [0, 126]
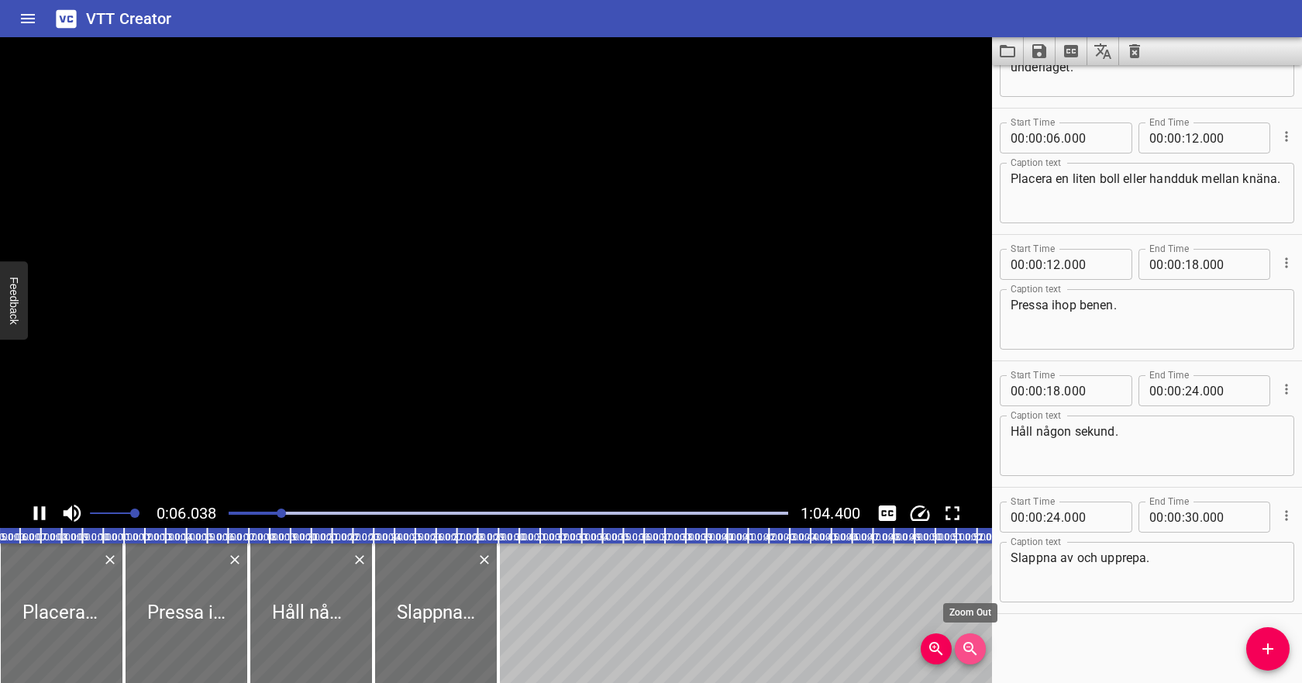
click at [970, 649] on icon "Zoom Out" at bounding box center [969, 647] width 13 height 13
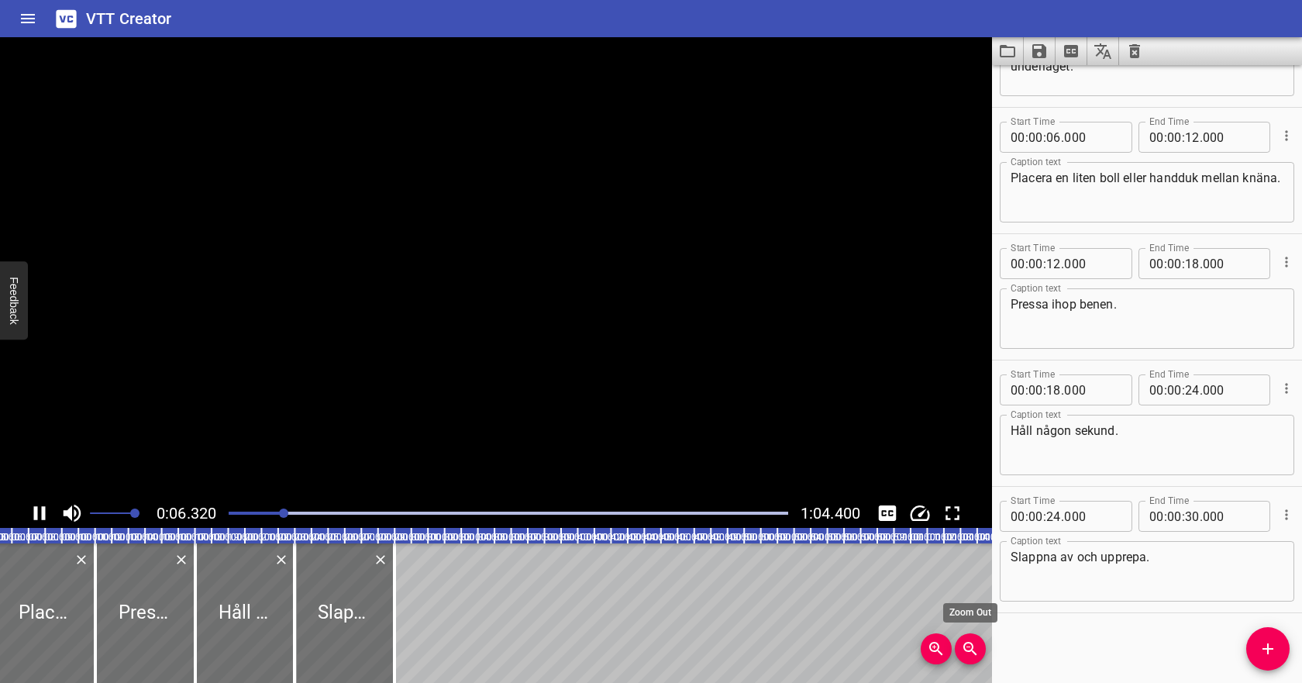
click at [970, 649] on icon "Zoom Out" at bounding box center [969, 647] width 13 height 13
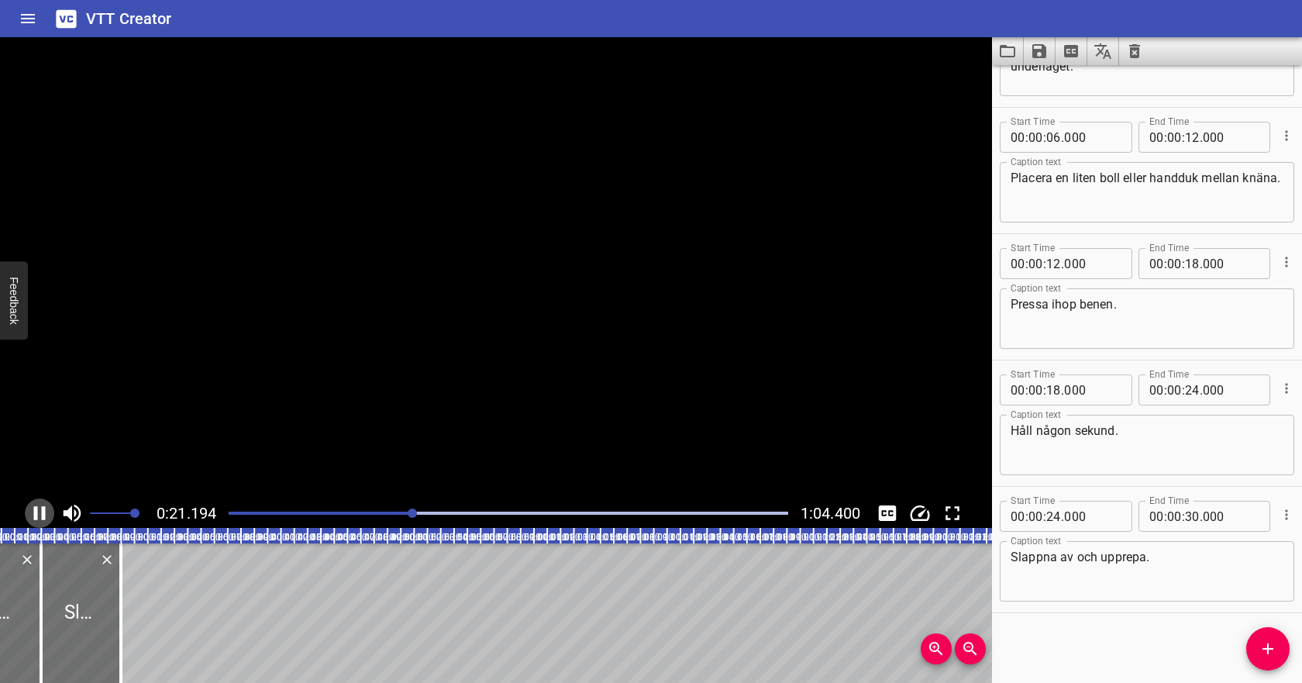
click at [45, 510] on icon "Play/Pause" at bounding box center [40, 513] width 12 height 14
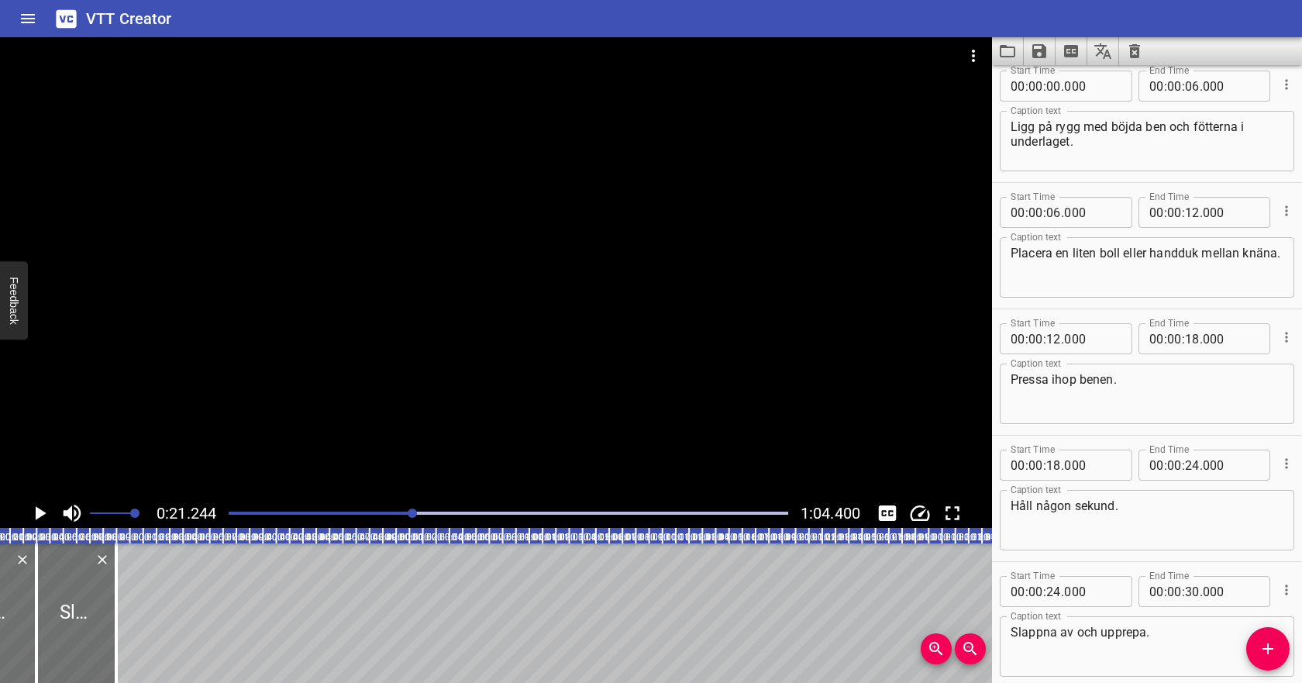
scroll to position [0, 0]
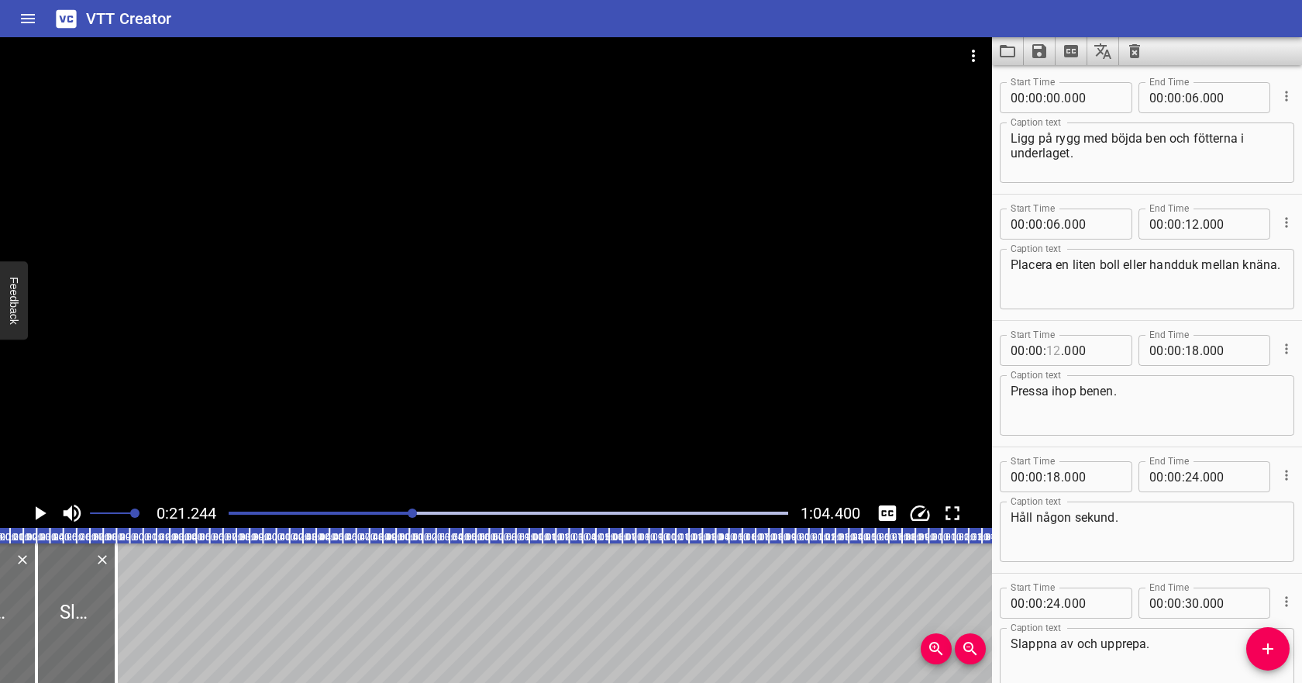
click at [1051, 354] on input "number" at bounding box center [1053, 350] width 15 height 31
type input "20"
type input "000"
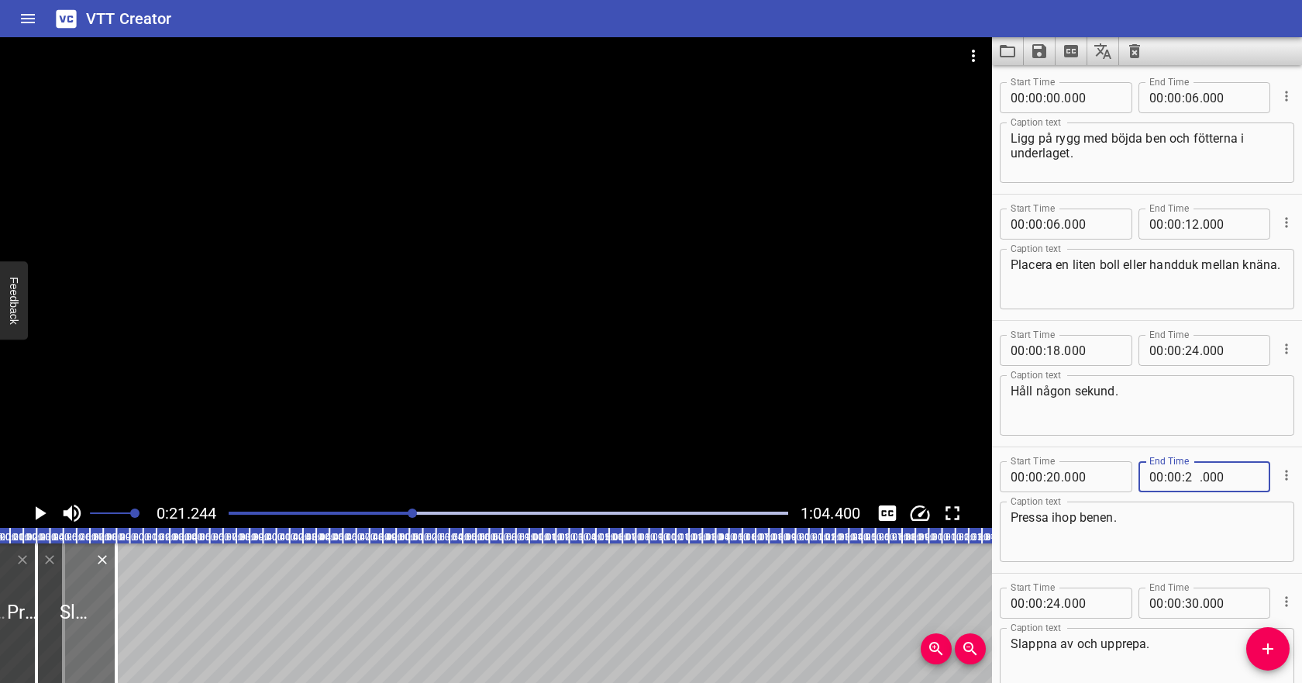
type input "22"
type input "000"
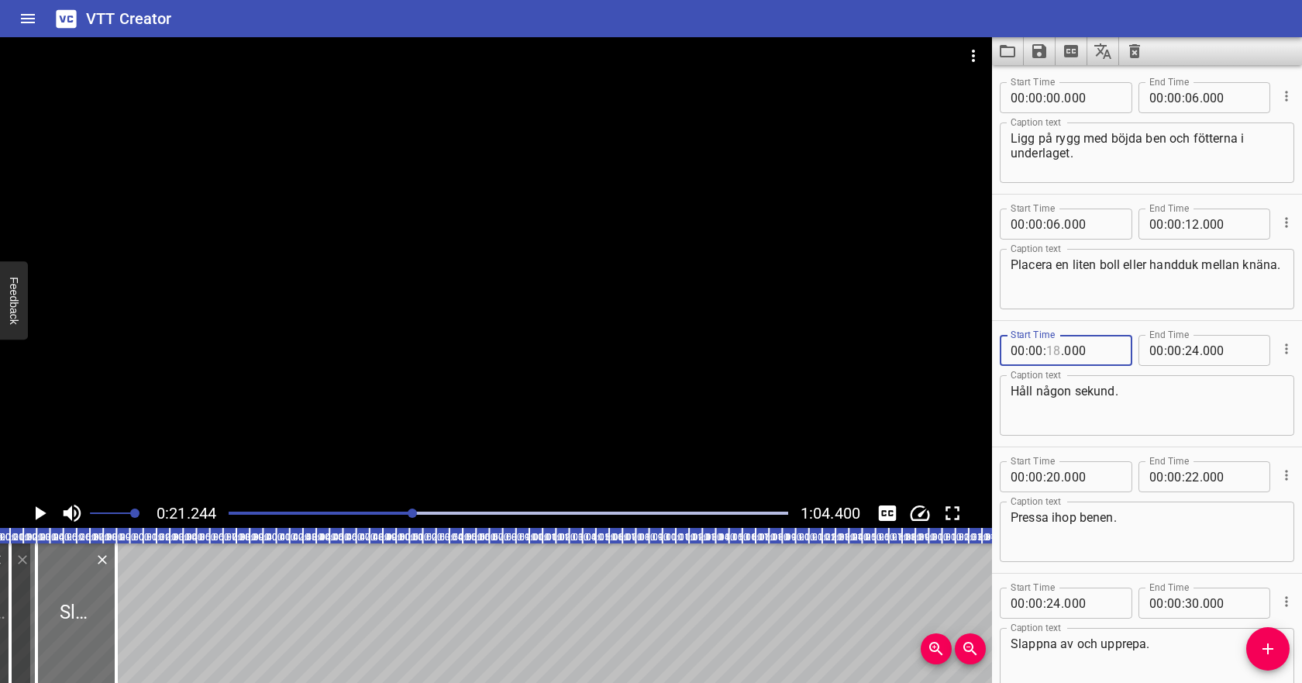
click at [1057, 349] on input "number" at bounding box center [1053, 350] width 15 height 31
type input "22"
type input "000"
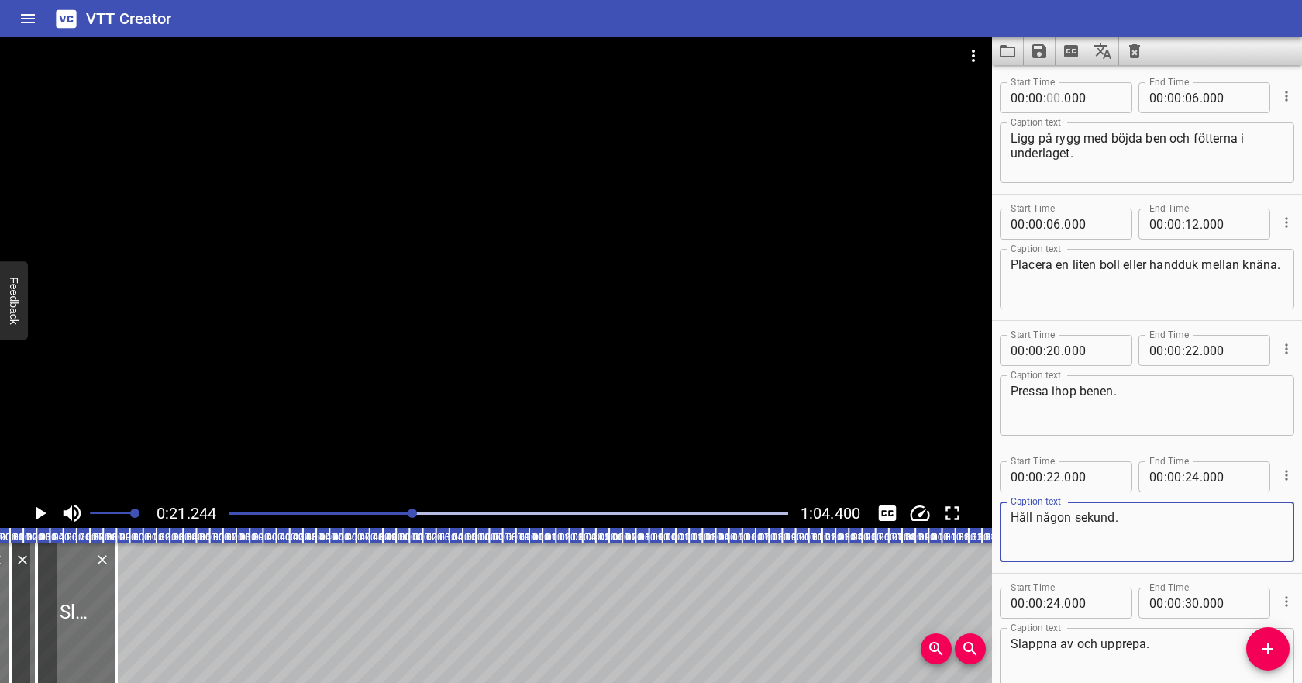
click at [1056, 101] on input "number" at bounding box center [1053, 97] width 15 height 31
type input "04"
type input "000"
click at [1190, 98] on input "number" at bounding box center [1192, 97] width 15 height 31
type input "10"
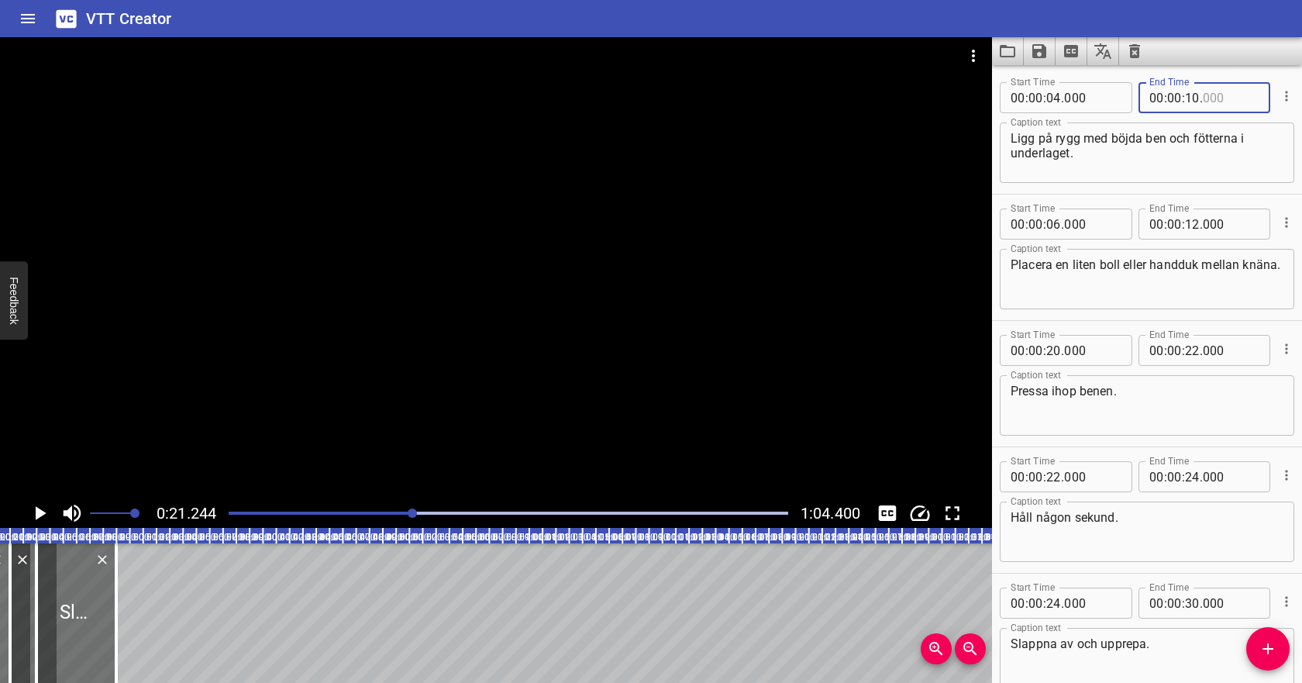
type input "000"
click at [1056, 222] on input "number" at bounding box center [1053, 223] width 15 height 31
type input "10"
type input "000"
click at [1188, 228] on input "number" at bounding box center [1192, 223] width 15 height 31
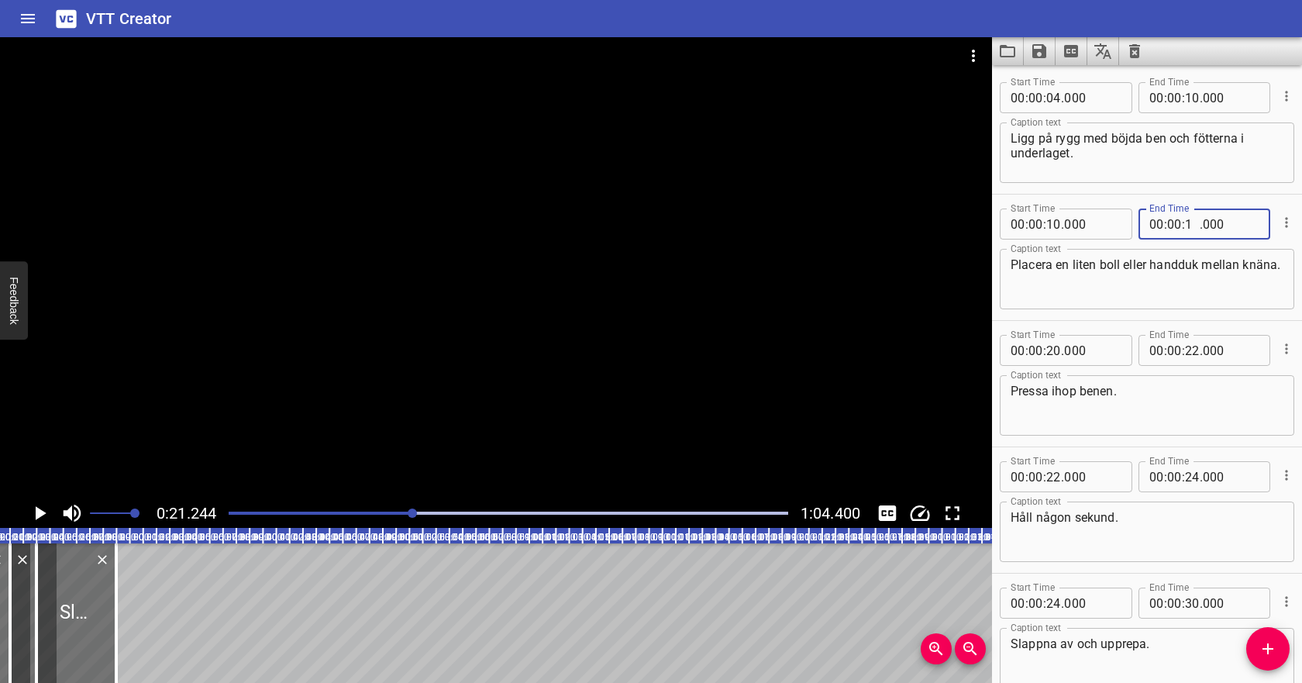
type input "18"
type input "000"
click at [1108, 353] on input "number" at bounding box center [1092, 350] width 57 height 31
type input "000"
click at [374, 507] on div at bounding box center [508, 513] width 578 height 22
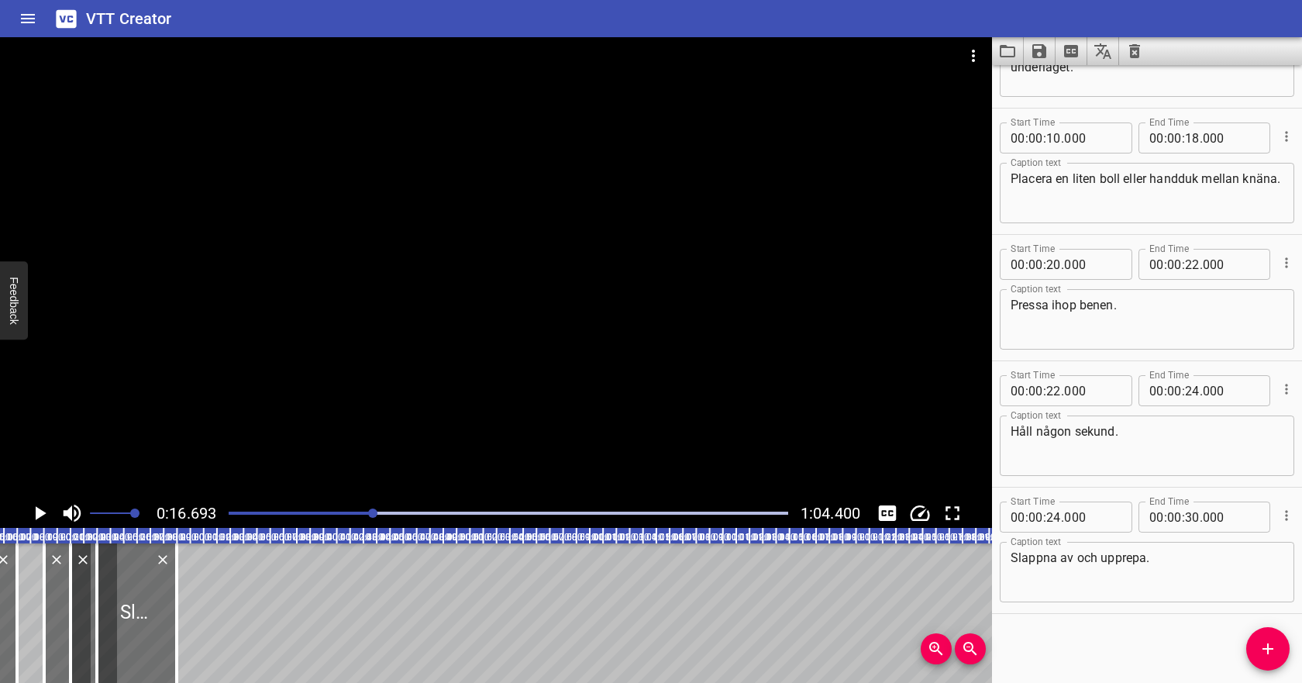
scroll to position [87, 0]
click at [38, 513] on icon "Play/Pause" at bounding box center [41, 513] width 11 height 14
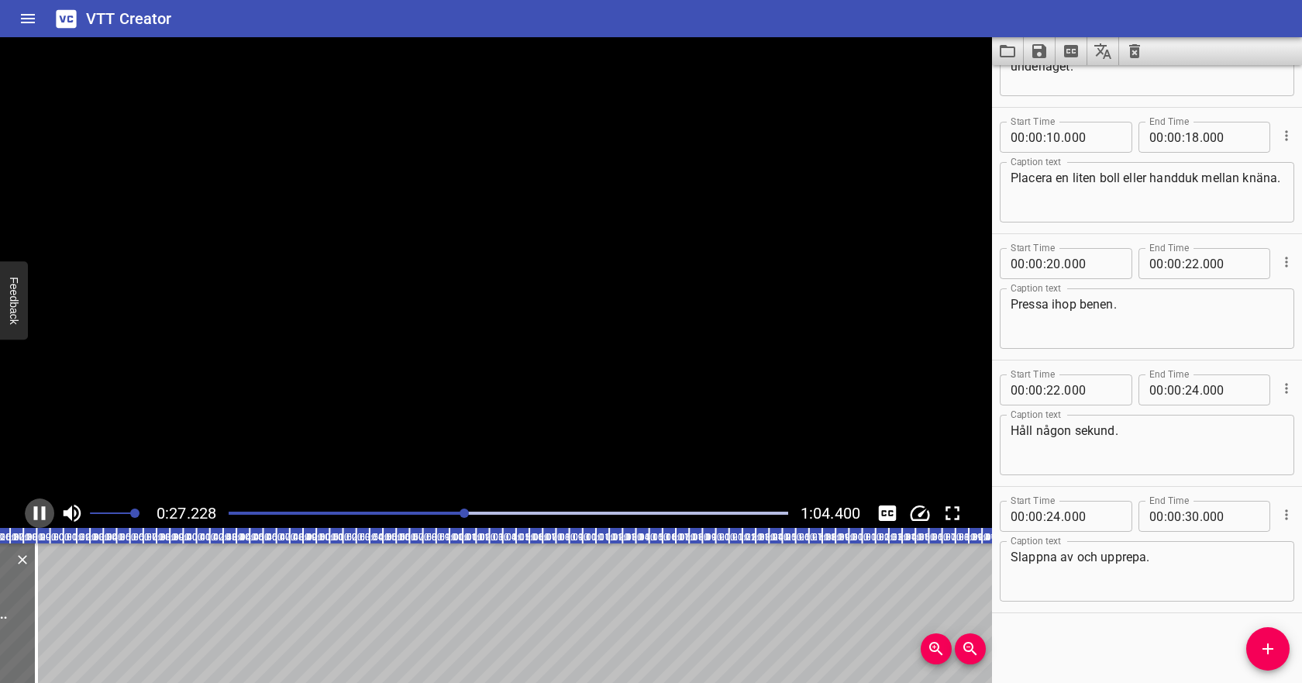
click at [38, 511] on icon "Play/Pause" at bounding box center [39, 512] width 23 height 23
click at [1195, 390] on input "number" at bounding box center [1192, 389] width 15 height 31
type input "26"
type input "000"
click at [1054, 517] on input "number" at bounding box center [1053, 515] width 15 height 31
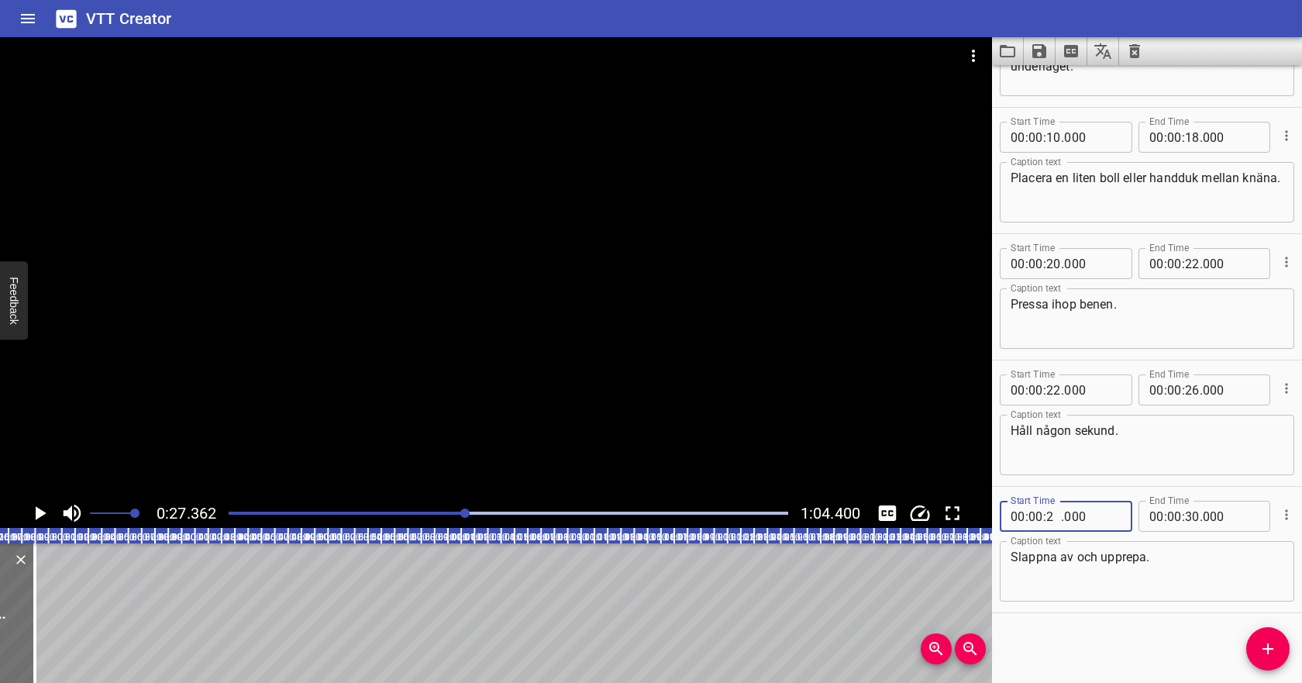
type input "26"
type input "000"
click at [1131, 552] on textarea "Slappna av och upprepa." at bounding box center [1146, 571] width 273 height 44
click at [424, 512] on div "Play progress" at bounding box center [186, 512] width 559 height 3
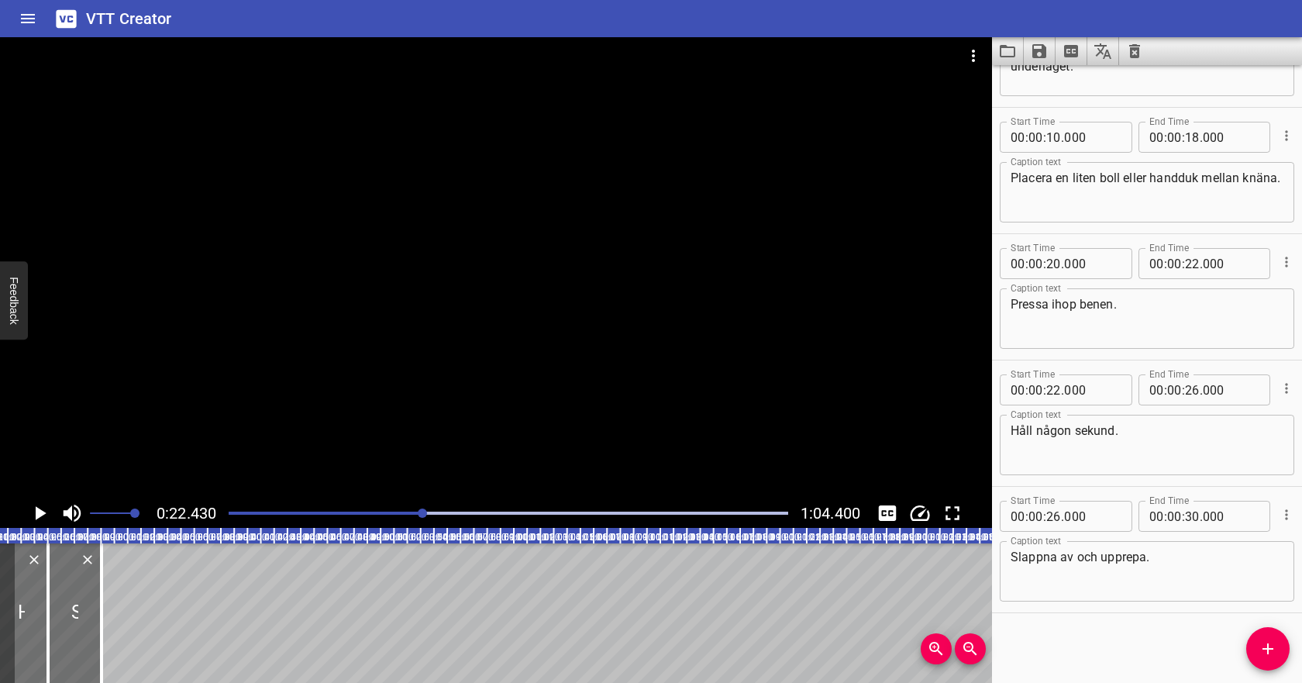
click at [36, 515] on icon "Play/Pause" at bounding box center [41, 513] width 11 height 14
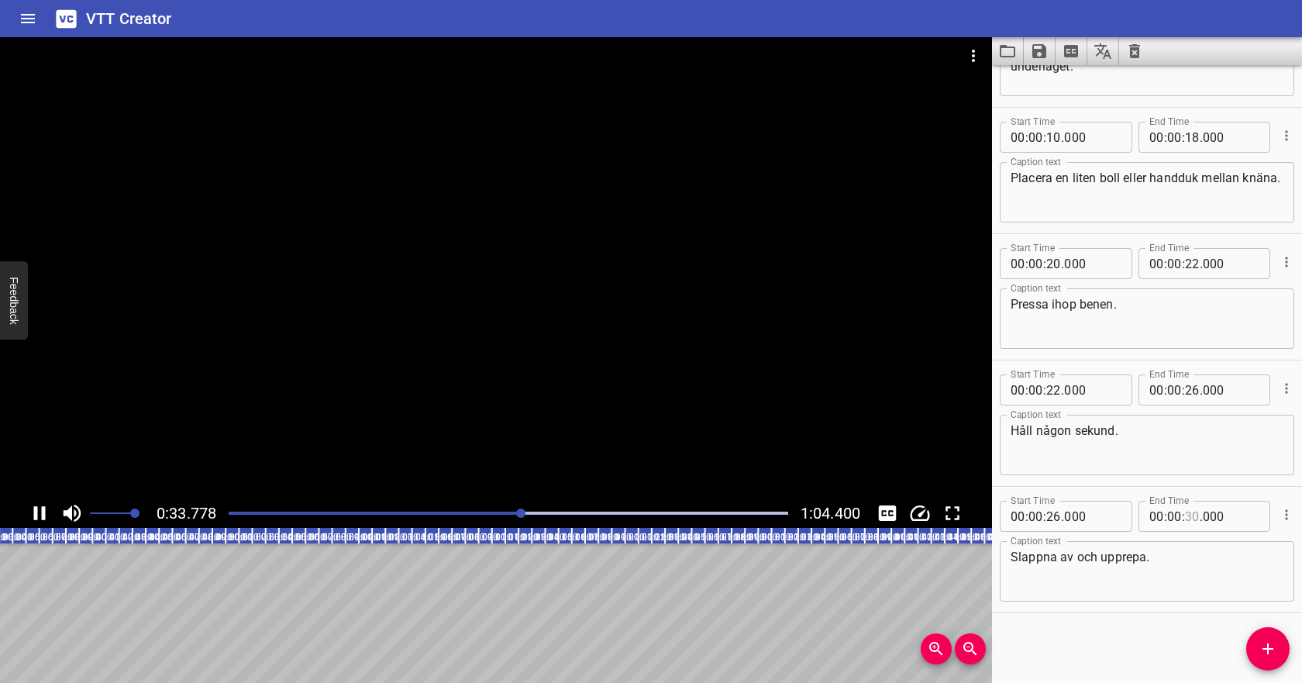
click at [1192, 519] on input "number" at bounding box center [1192, 515] width 15 height 31
type input "36"
type input "000"
click at [1169, 572] on textarea "Slappna av och upprepa." at bounding box center [1146, 571] width 273 height 44
click at [1040, 45] on icon "Save captions to file" at bounding box center [1039, 51] width 14 height 14
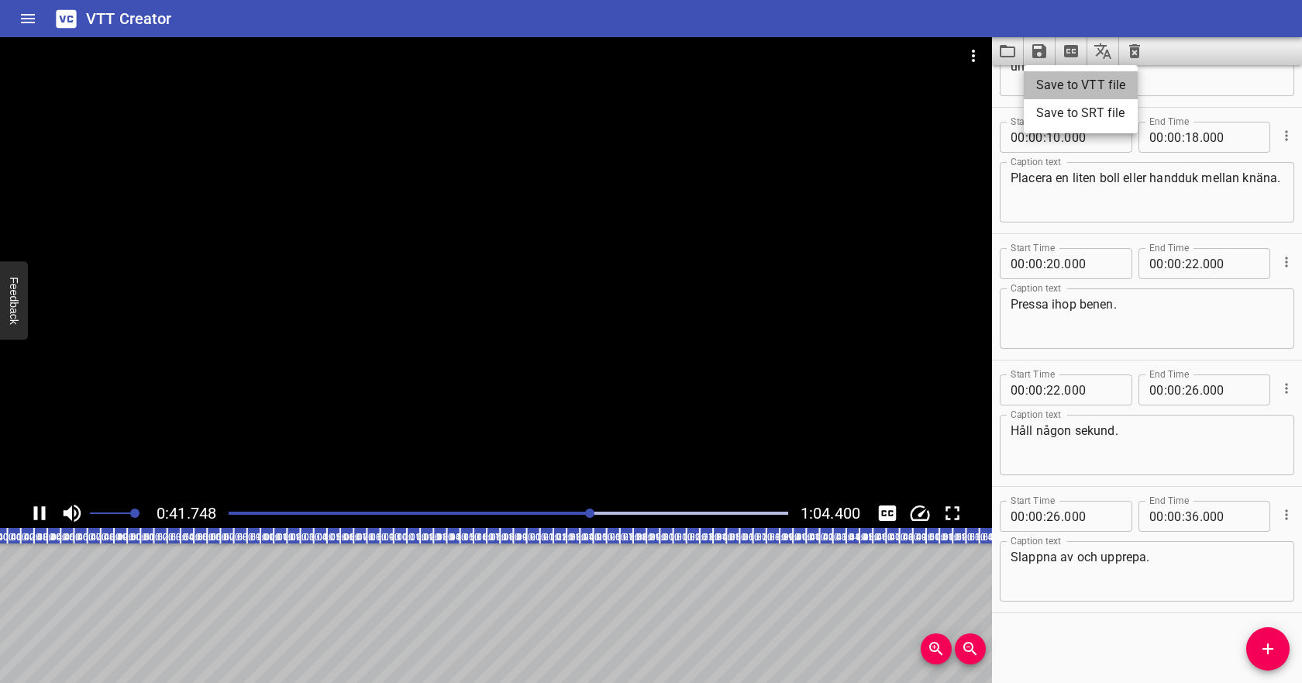
click at [1032, 77] on li "Save to VTT file" at bounding box center [1080, 85] width 114 height 28
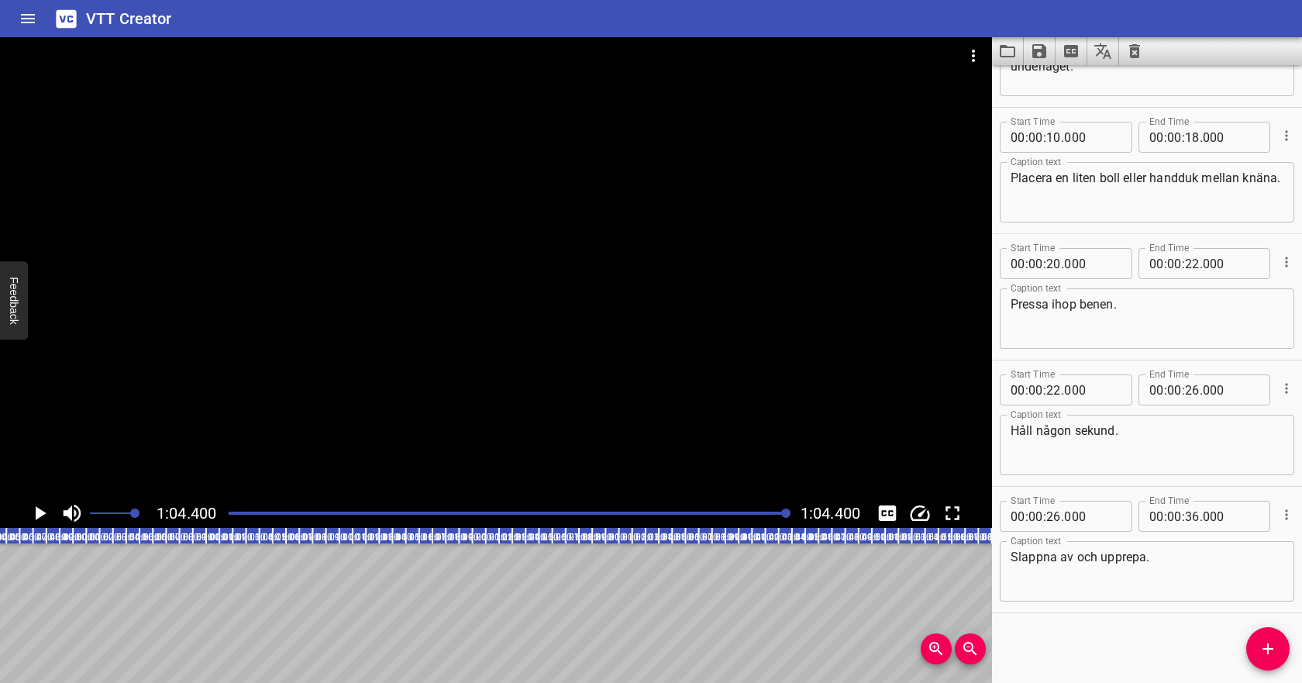
click at [968, 52] on icon "Video Options" at bounding box center [973, 55] width 19 height 19
click at [974, 68] on li "Select New Video File..." at bounding box center [1031, 57] width 154 height 28
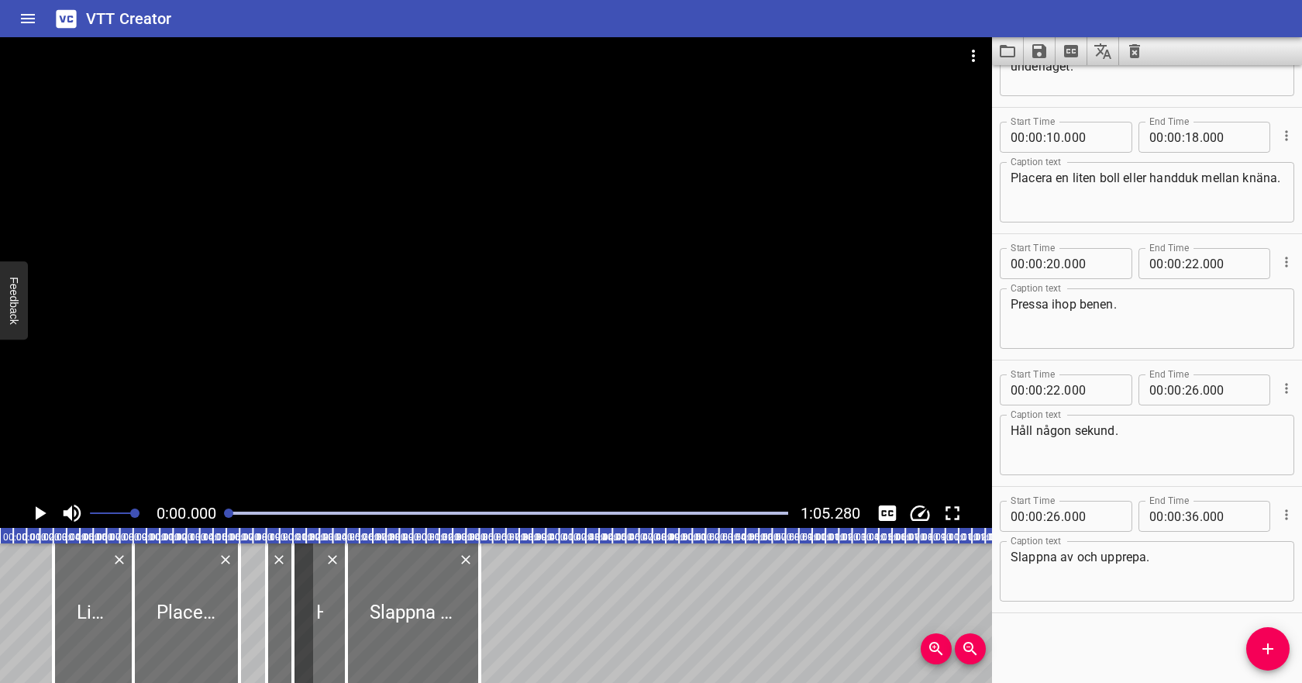
scroll to position [0, 0]
click at [1144, 45] on button "Clear captions" at bounding box center [1134, 51] width 31 height 28
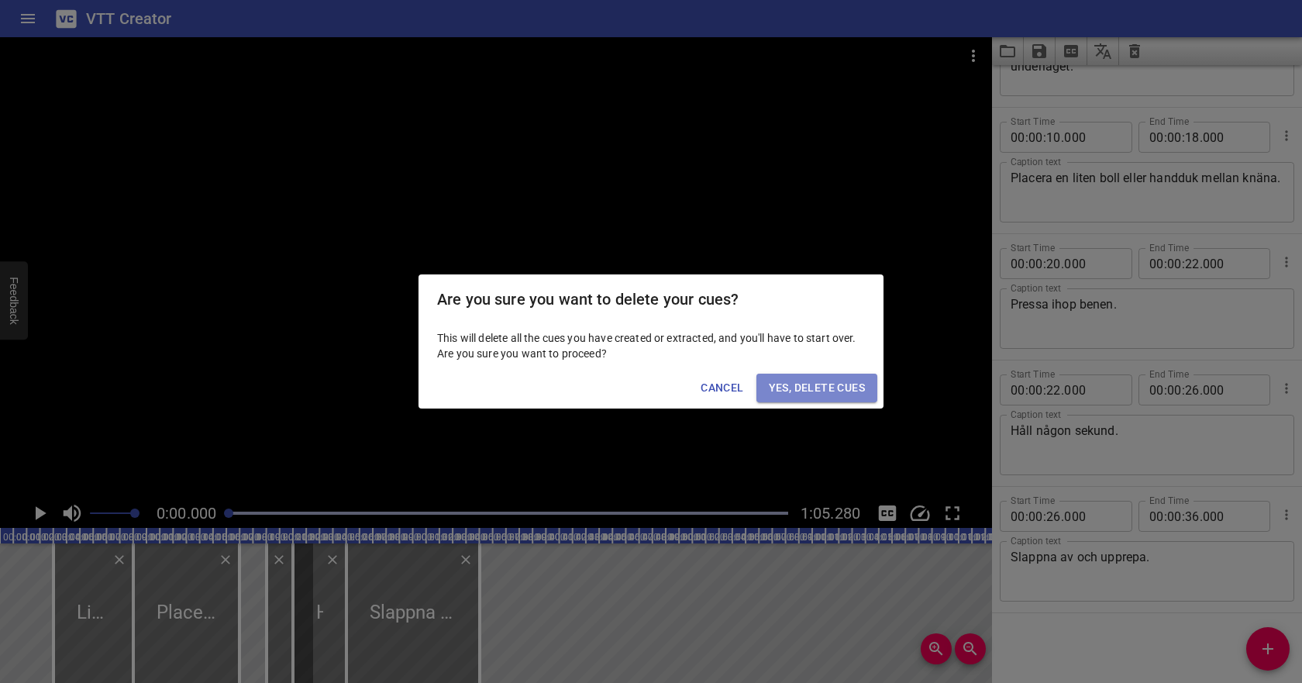
click at [821, 391] on span "Yes, Delete Cues" at bounding box center [817, 387] width 96 height 19
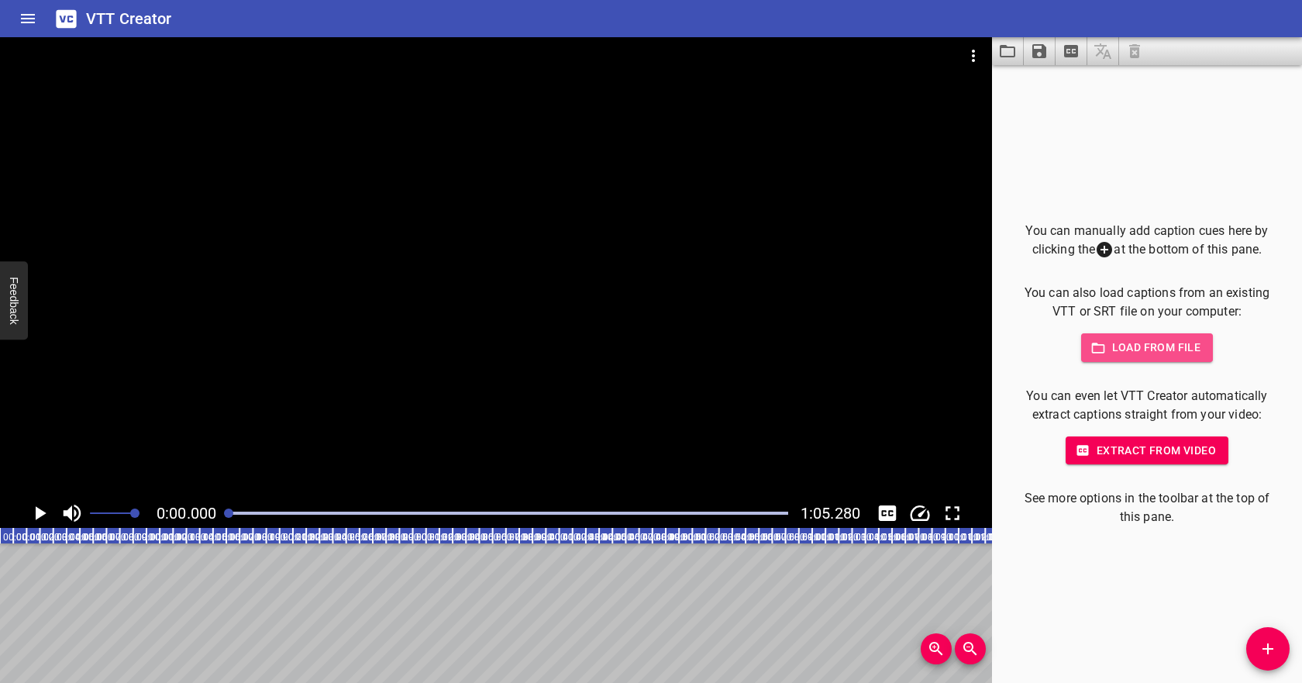
click at [1111, 347] on span "Load from file" at bounding box center [1147, 347] width 108 height 19
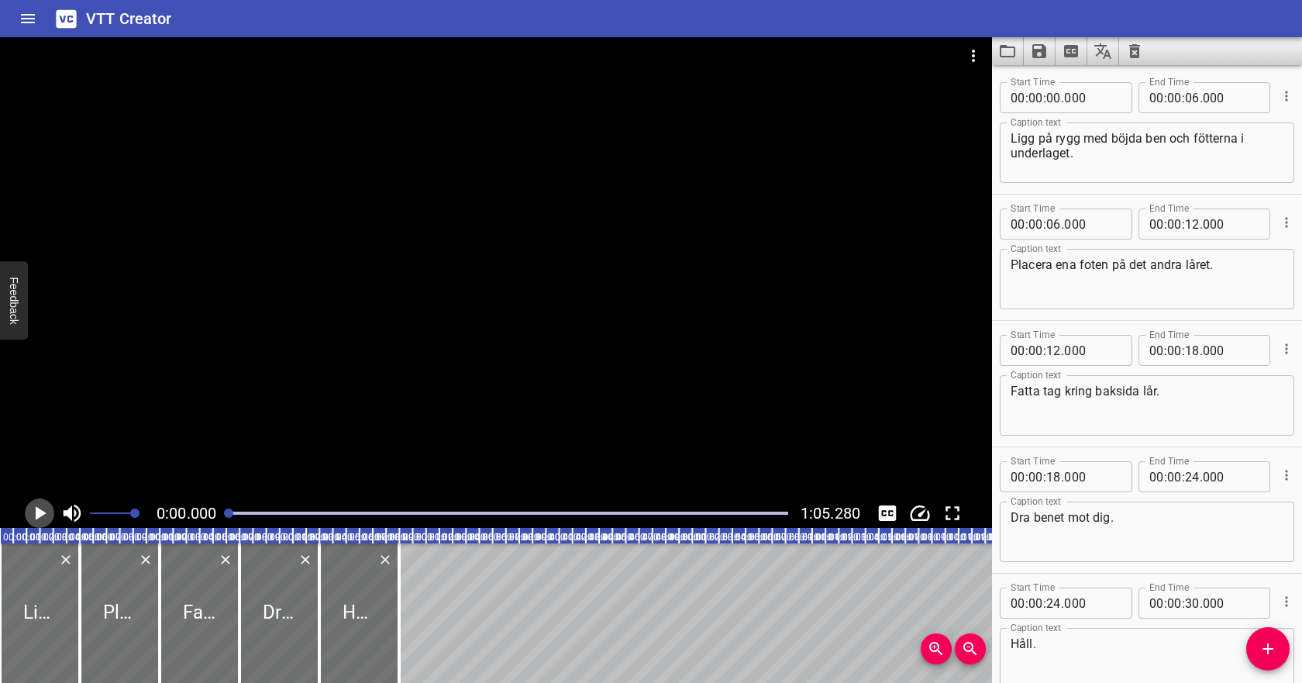
click at [36, 507] on icon "Play/Pause" at bounding box center [41, 513] width 11 height 14
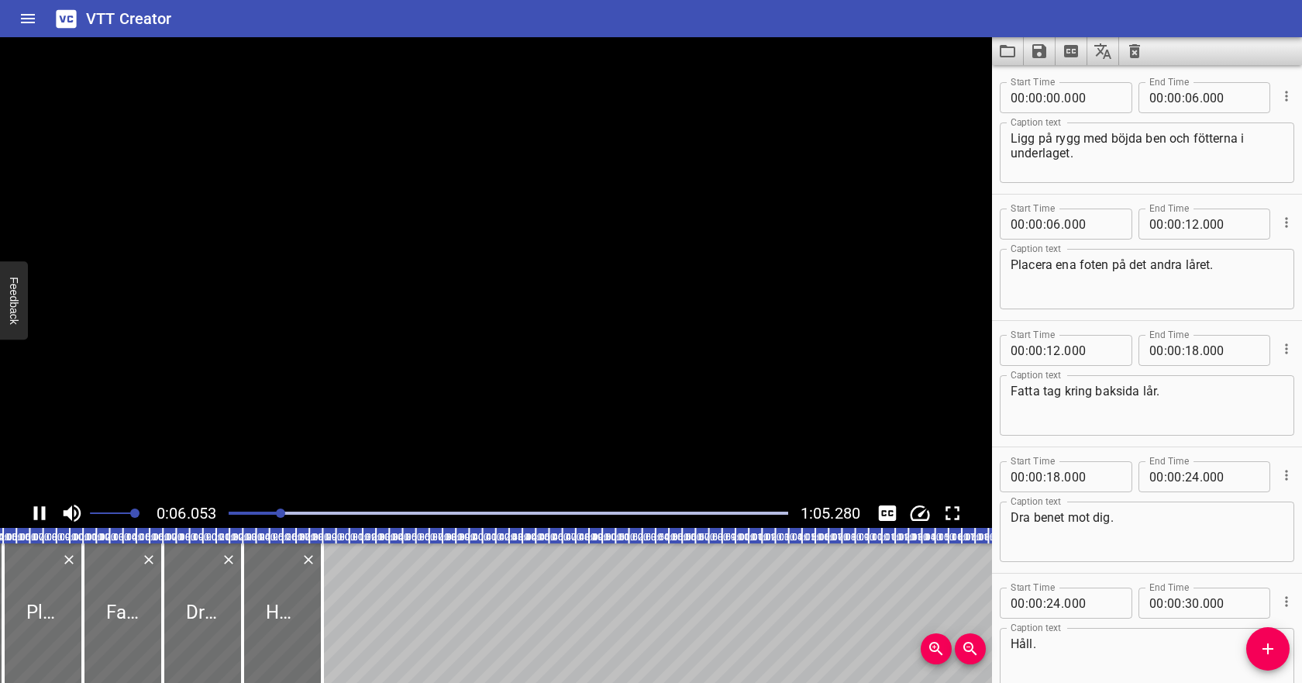
scroll to position [87, 0]
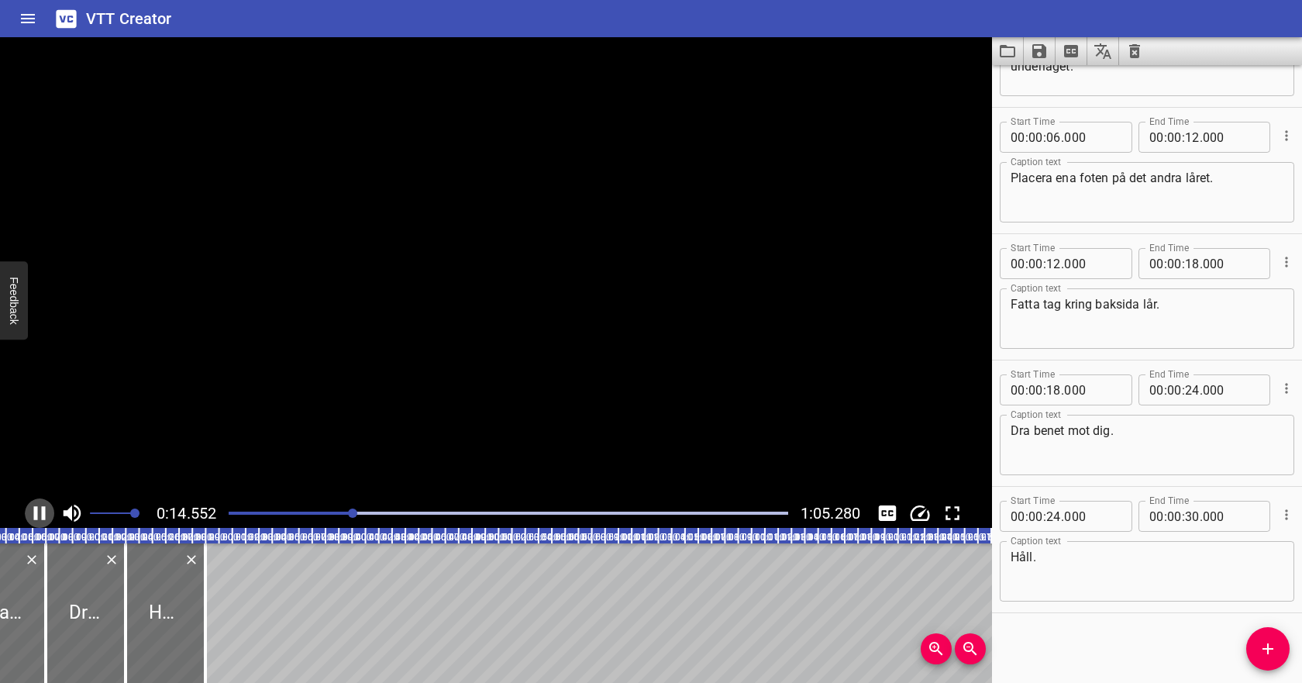
click at [36, 507] on icon "Play/Pause" at bounding box center [40, 513] width 12 height 14
click at [1056, 141] on input "number" at bounding box center [1053, 137] width 15 height 31
type input "13"
type input "000"
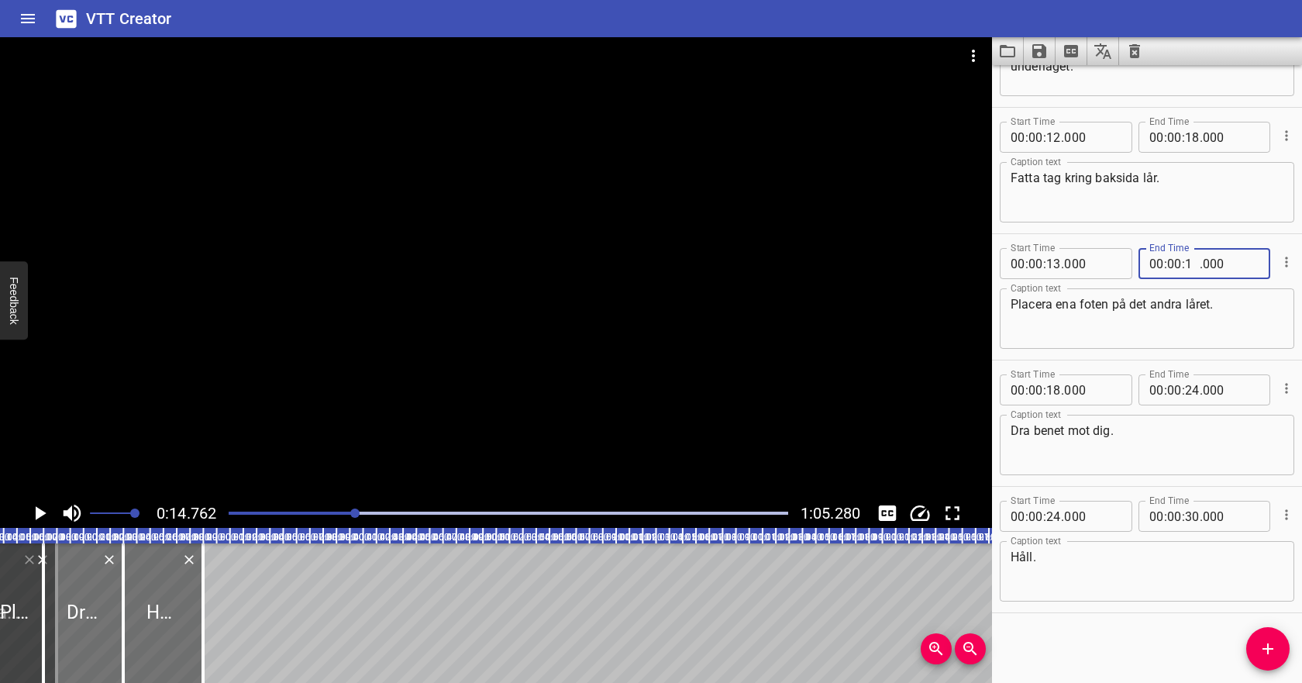
type input "15"
type input "000"
click at [1058, 141] on input "number" at bounding box center [1053, 137] width 15 height 31
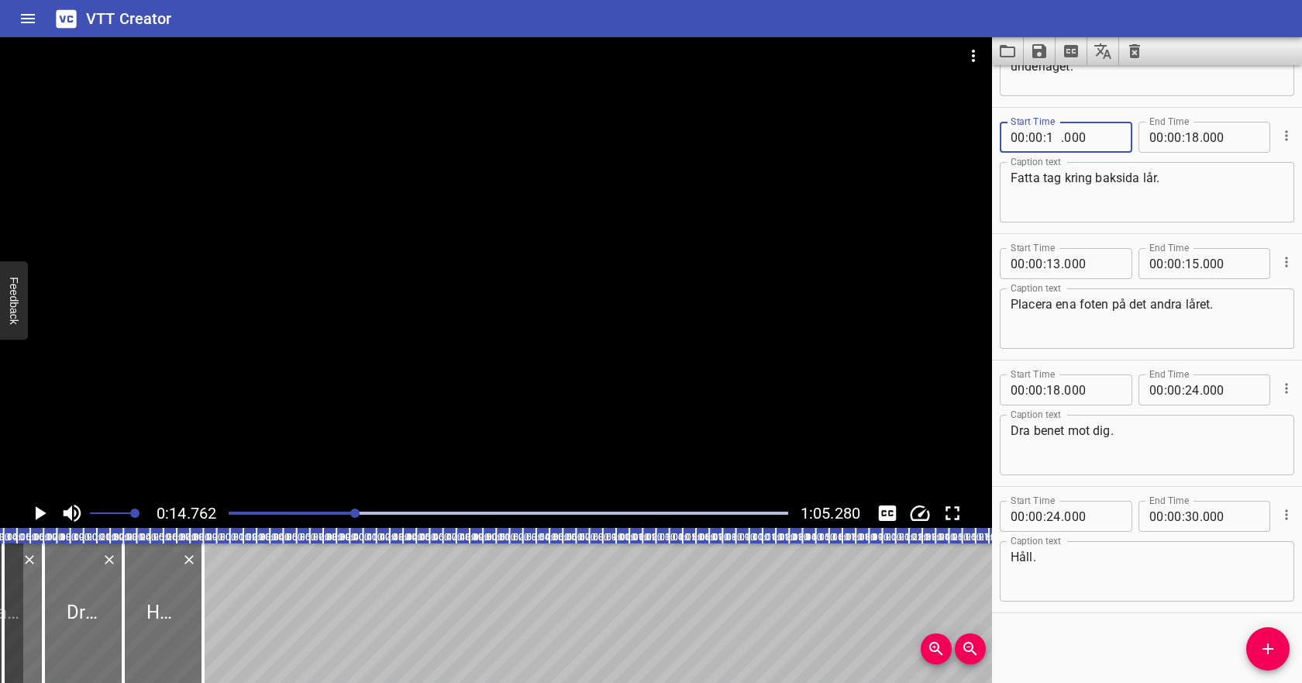
type input "15"
type input "000"
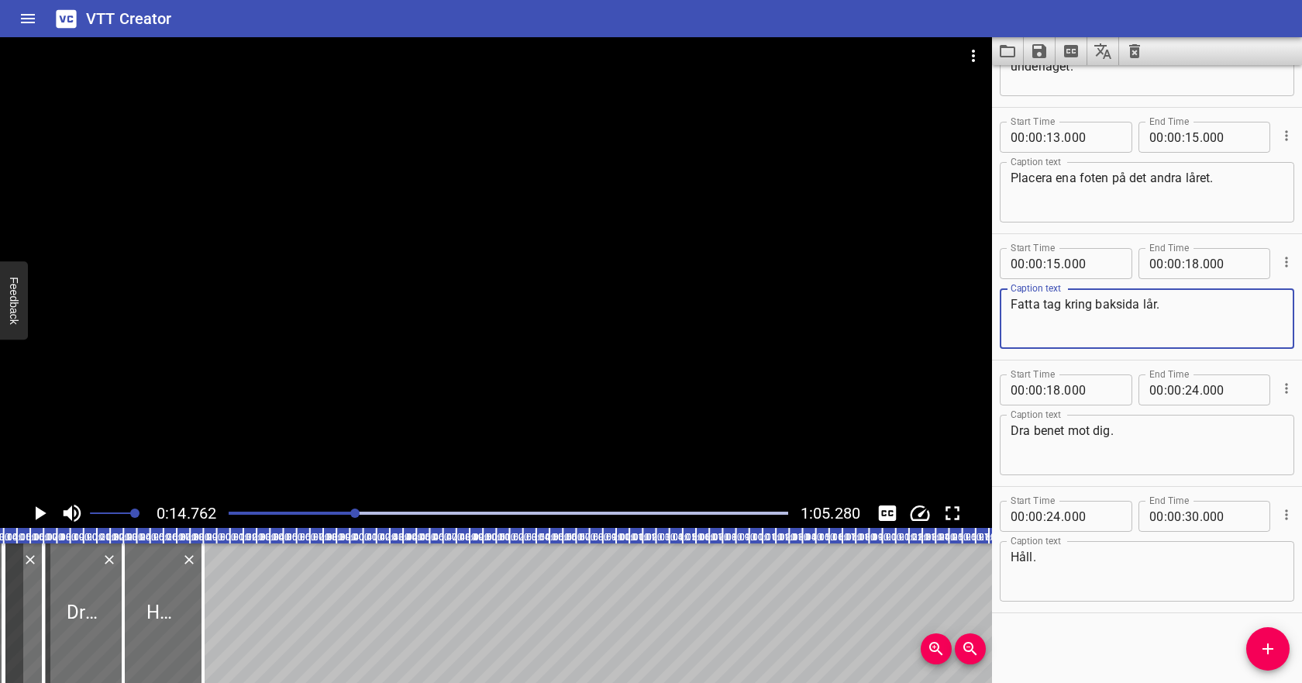
scroll to position [0, 0]
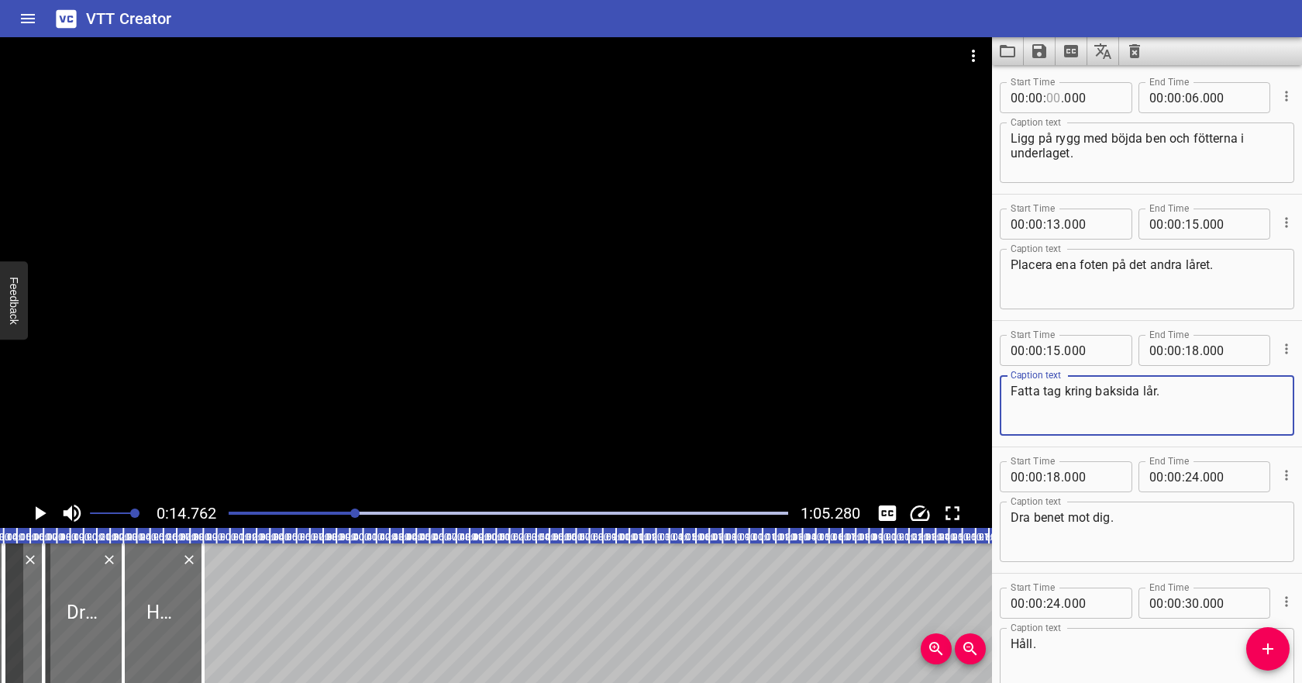
click at [1054, 99] on input "number" at bounding box center [1053, 97] width 15 height 31
type input "04"
type input "000"
click at [1193, 98] on input "number" at bounding box center [1192, 97] width 15 height 31
type input "10"
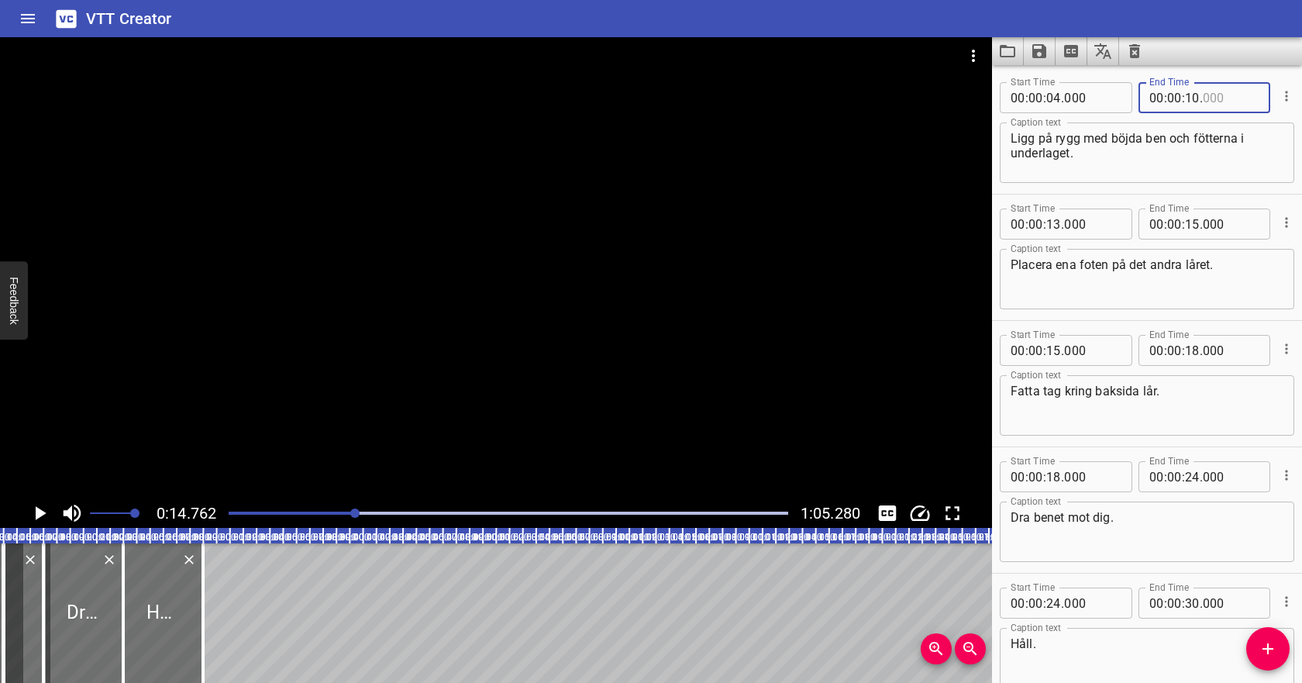
type input "000"
click at [1071, 148] on textarea "Ligg på rygg med böjda ben och fötterna i underlaget." at bounding box center [1146, 153] width 273 height 44
click at [1195, 99] on input "number" at bounding box center [1192, 97] width 15 height 31
type input "11"
type input "000"
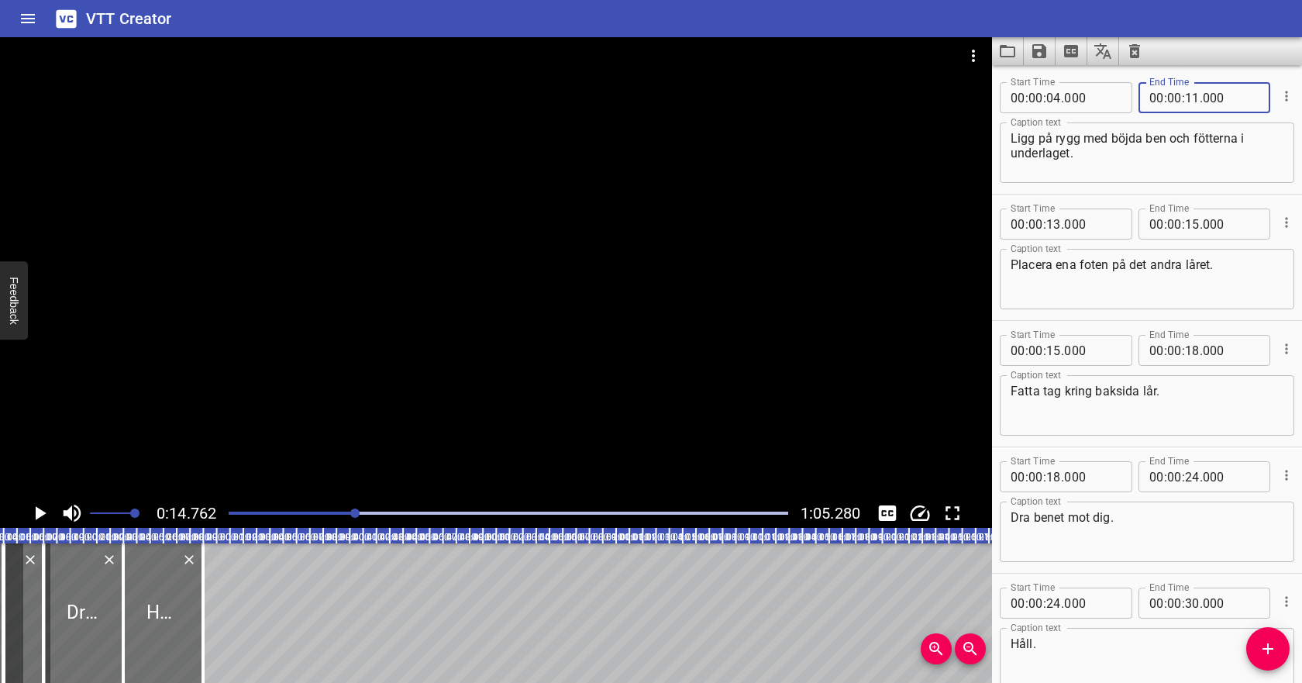
click at [1164, 138] on textarea "Ligg på rygg med böjda ben och fötterna i underlaget." at bounding box center [1146, 153] width 273 height 44
click at [343, 507] on div at bounding box center [508, 513] width 578 height 22
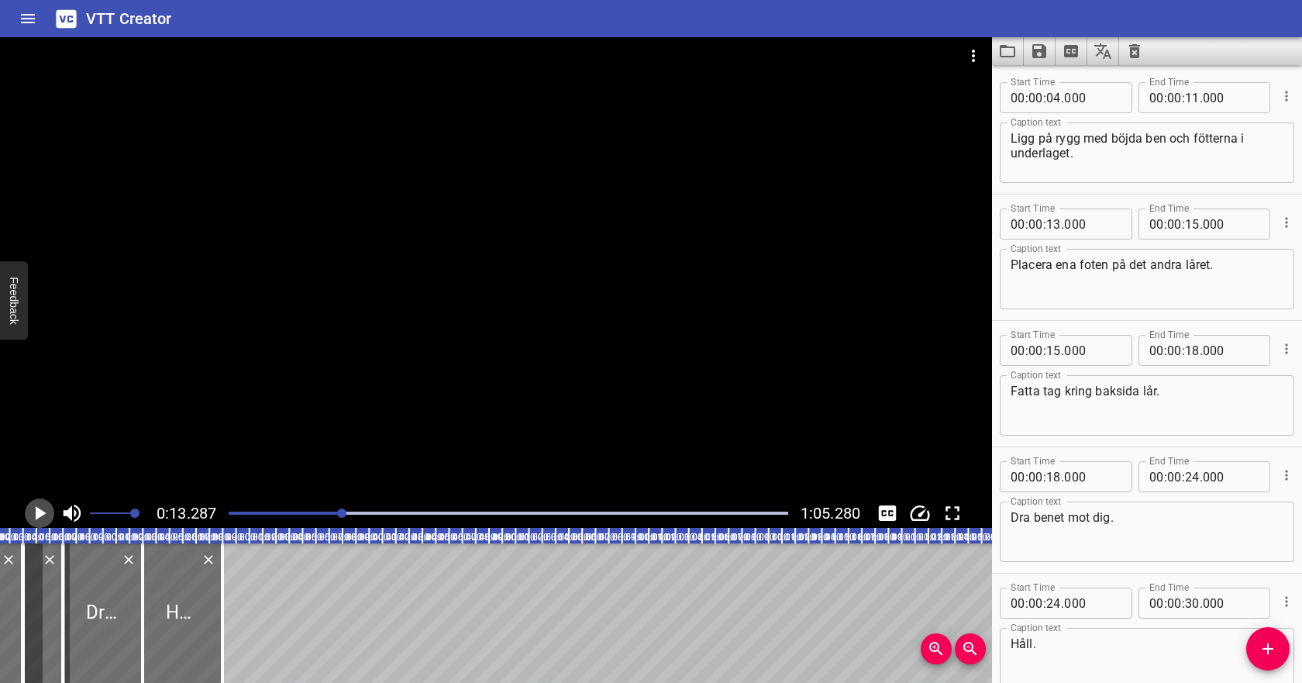
click at [37, 516] on icon "Play/Pause" at bounding box center [41, 513] width 11 height 14
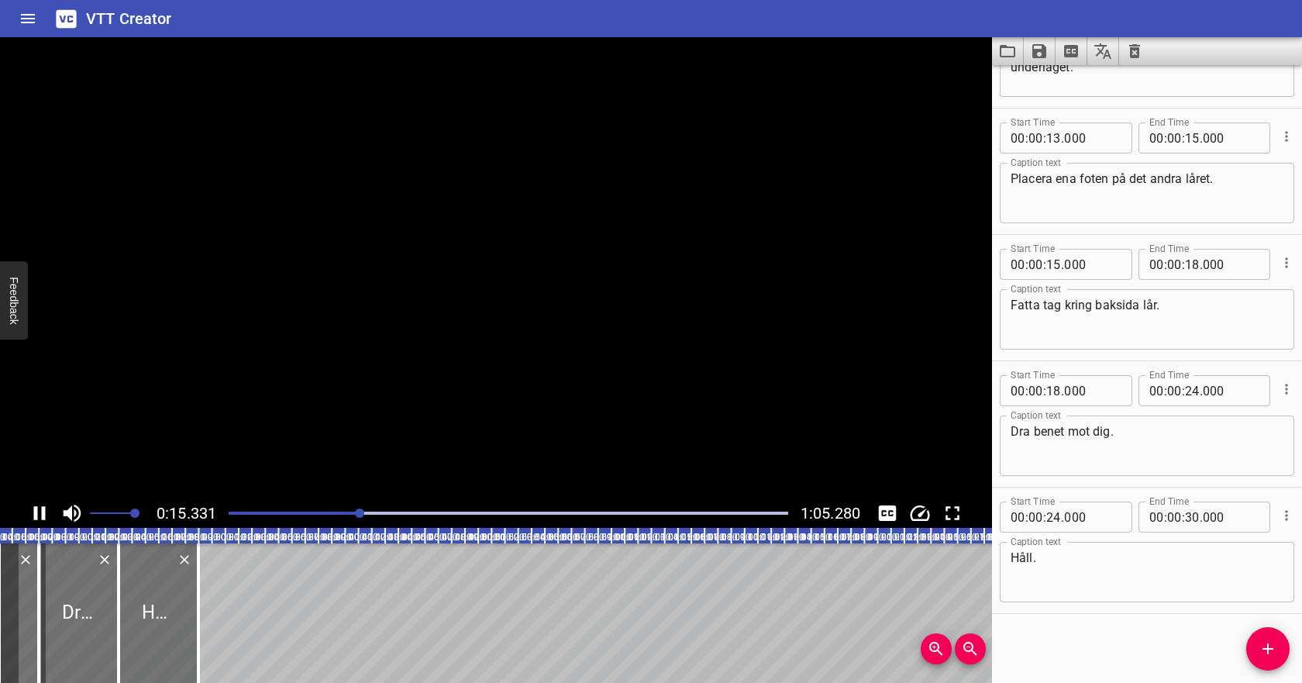
scroll to position [87, 0]
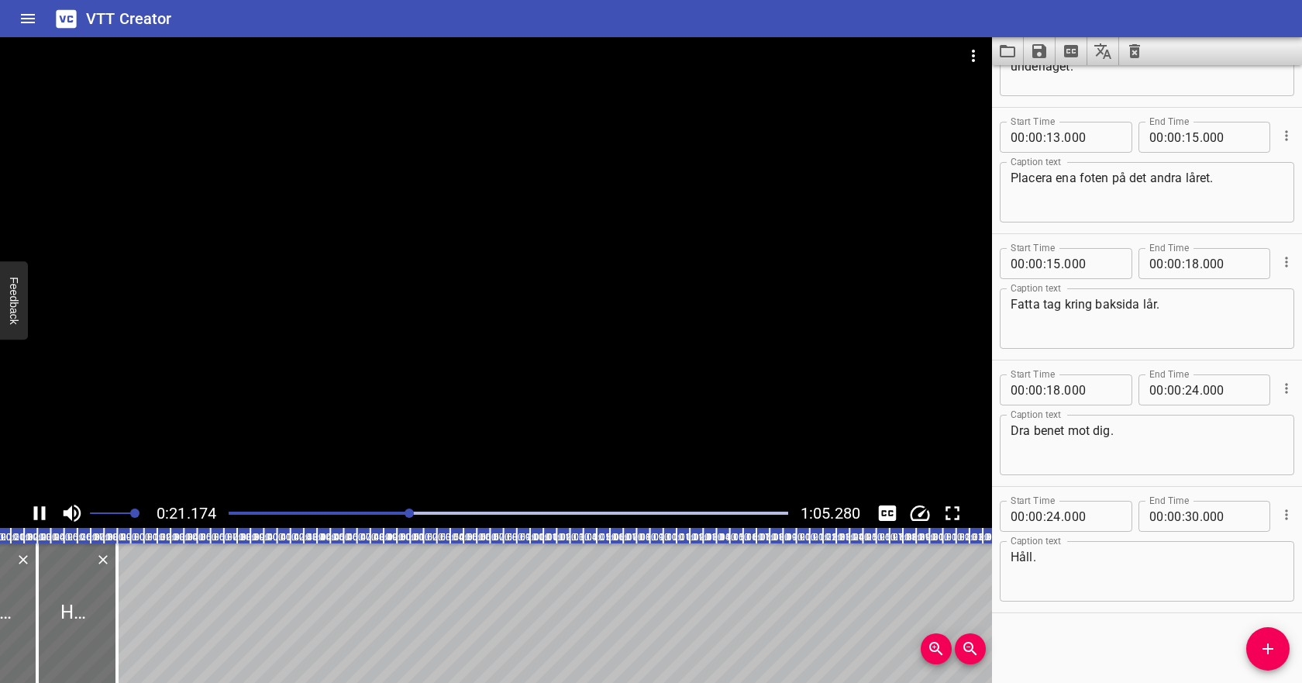
click at [37, 516] on icon "Play/Pause" at bounding box center [40, 513] width 12 height 14
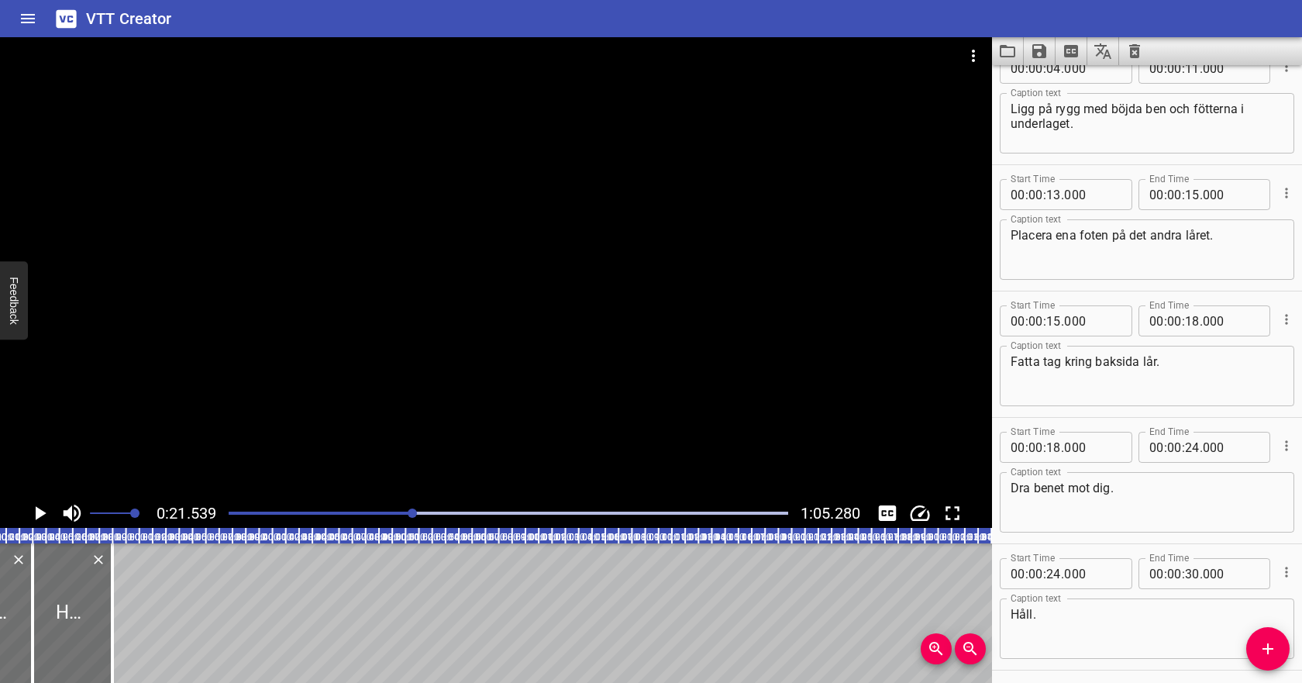
scroll to position [37, 0]
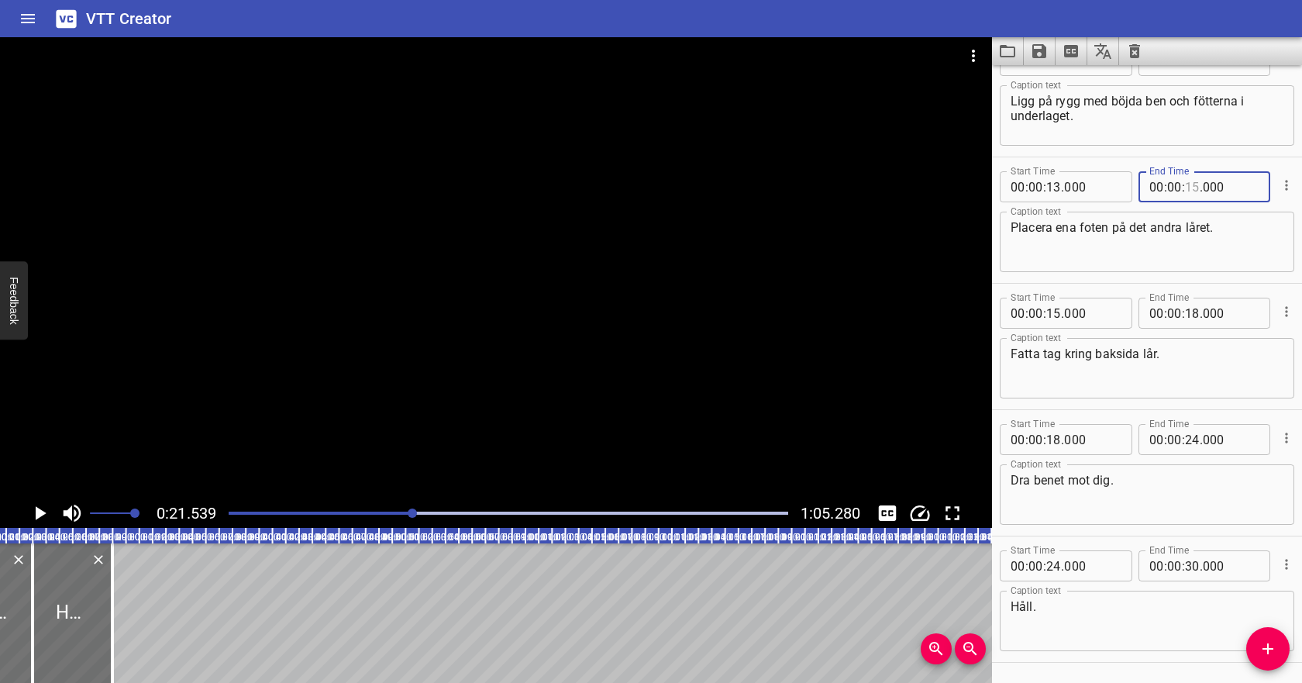
click at [1190, 188] on input "number" at bounding box center [1192, 186] width 15 height 31
type input "21"
type input "000"
click at [1192, 184] on input "number" at bounding box center [1192, 186] width 15 height 31
type input "20"
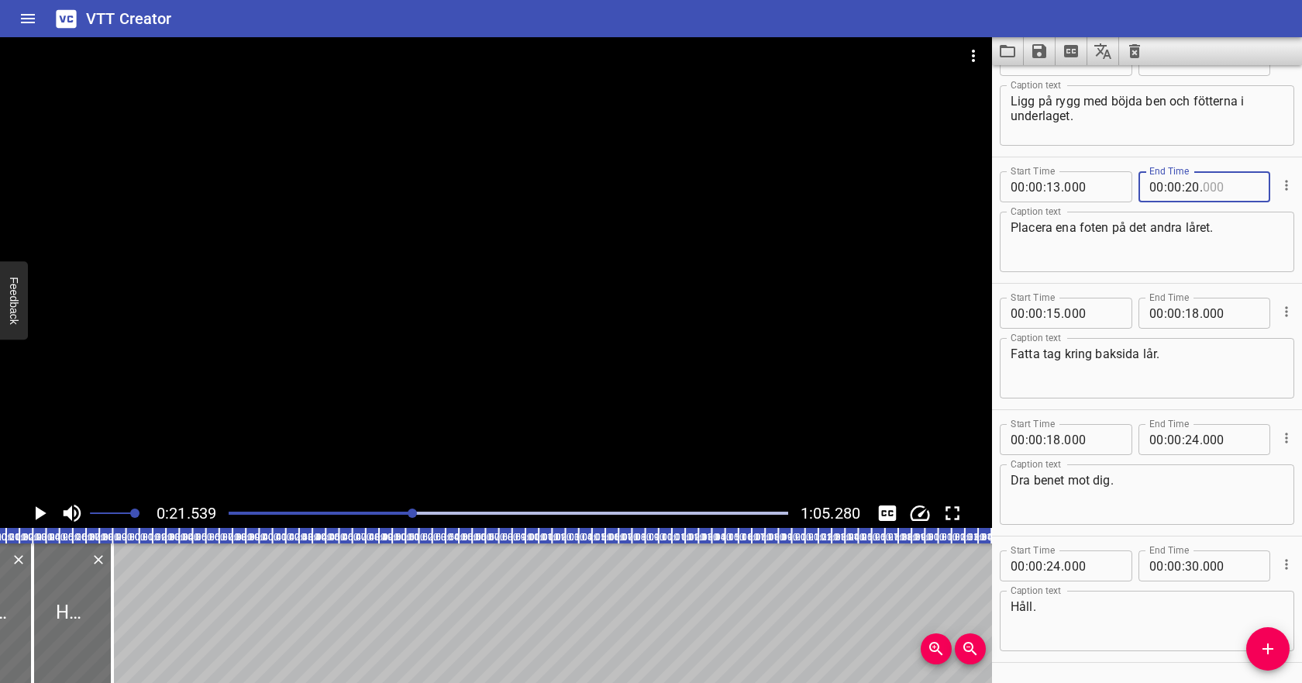
type input "000"
click at [1061, 314] on span "." at bounding box center [1062, 313] width 3 height 31
click at [1054, 314] on input "number" at bounding box center [1053, 313] width 15 height 31
type input "20"
type input "000"
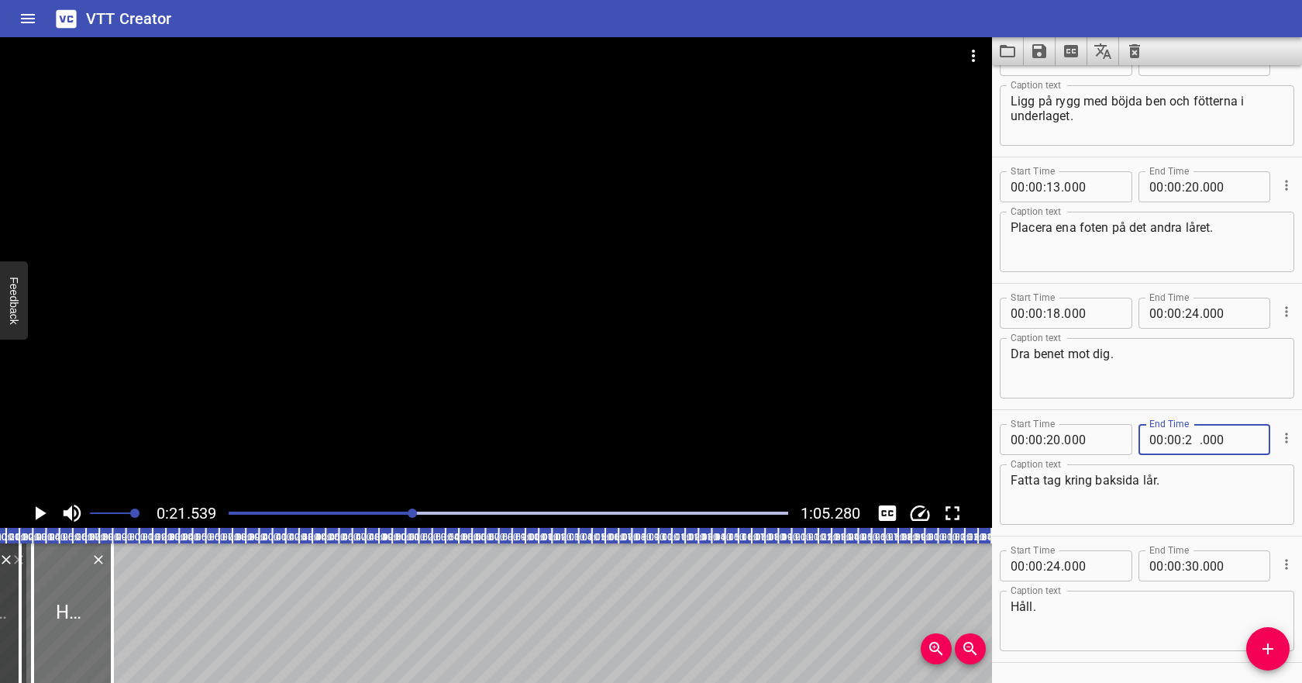
type input "24"
type input "000"
click at [1059, 315] on input "number" at bounding box center [1053, 313] width 15 height 31
type input "24"
type input "000"
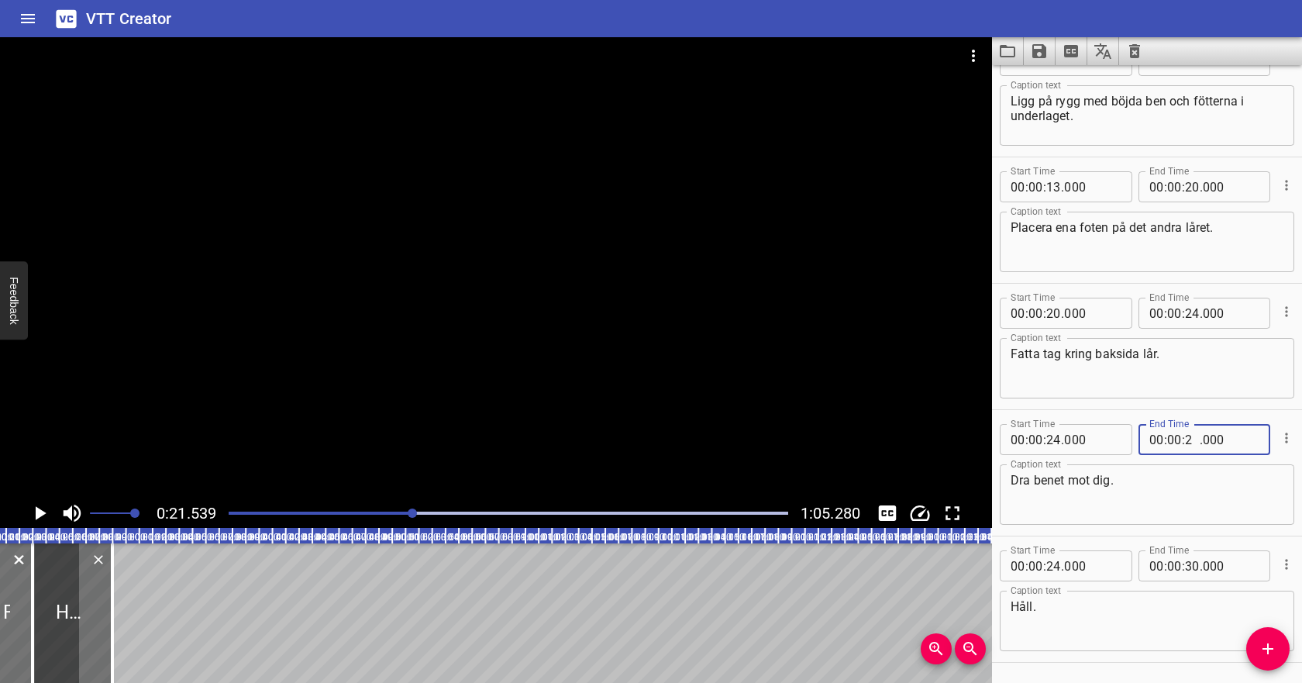
type input "25"
type input "000"
click at [1101, 483] on textarea "Dra benet mot dig." at bounding box center [1146, 495] width 273 height 44
click at [39, 518] on icon "Play/Pause" at bounding box center [39, 512] width 23 height 23
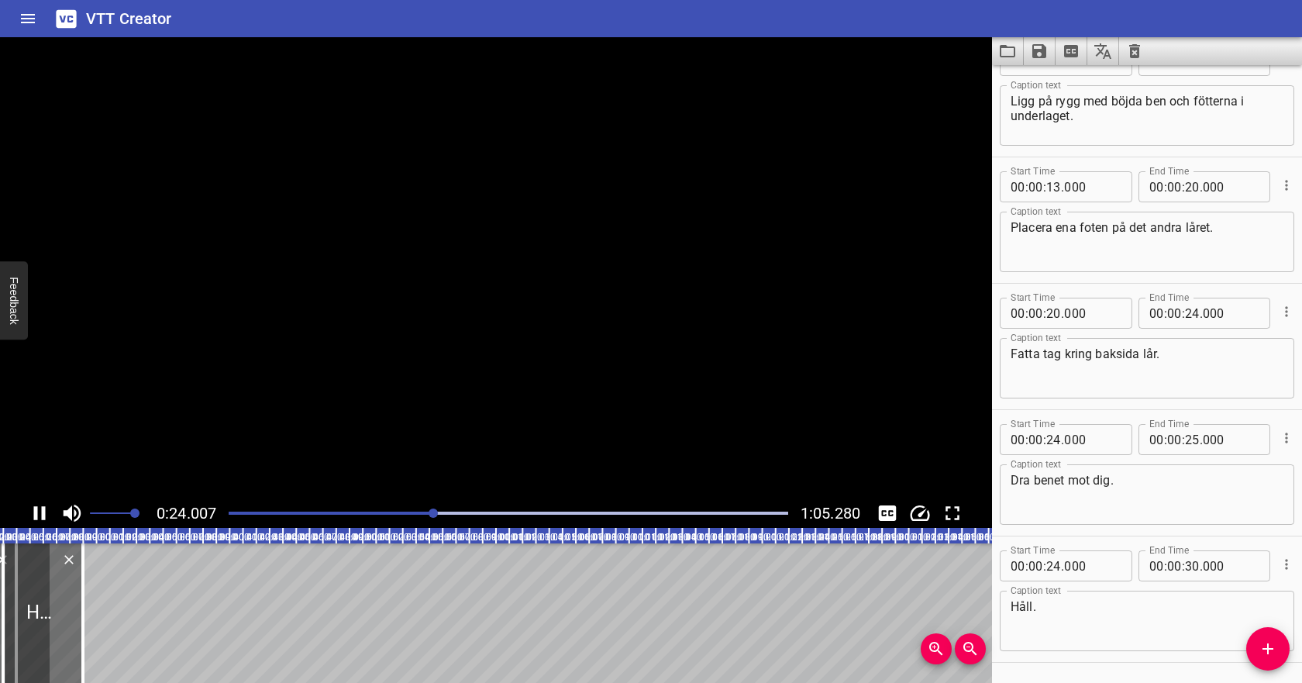
scroll to position [87, 0]
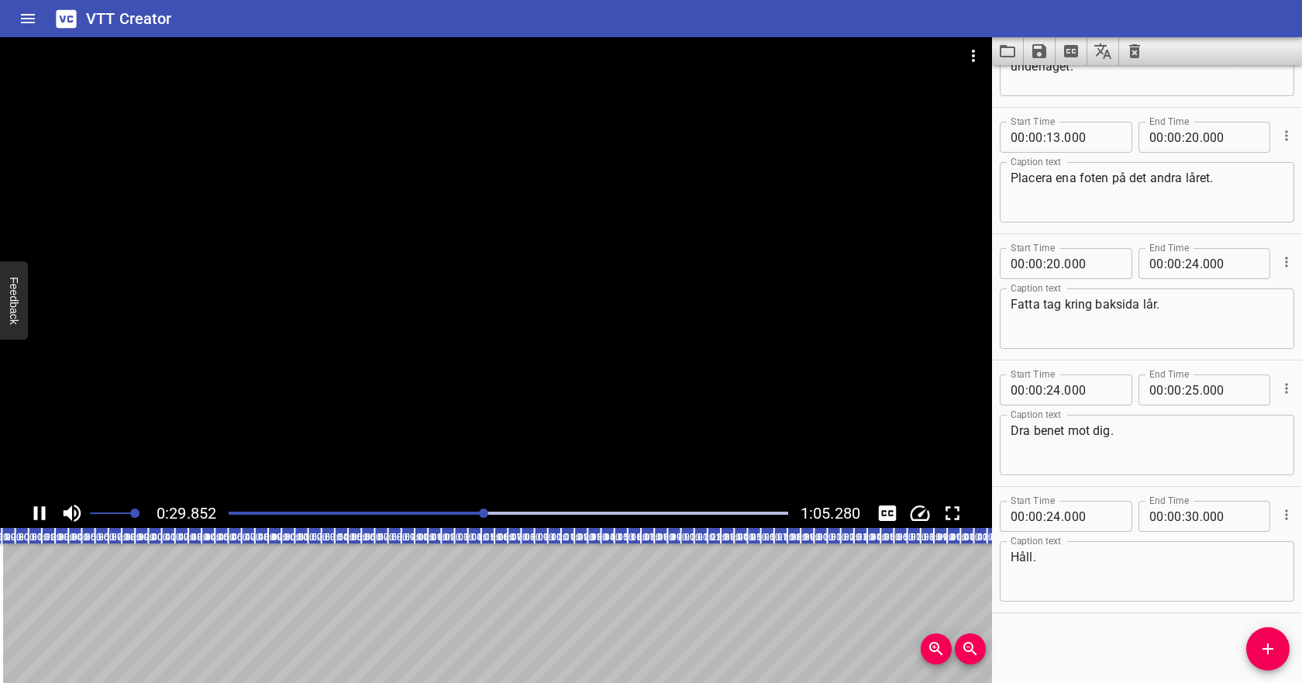
click at [39, 518] on icon "Play/Pause" at bounding box center [39, 512] width 23 height 23
click at [1054, 515] on input "number" at bounding box center [1053, 515] width 15 height 31
type input "30"
type input "000"
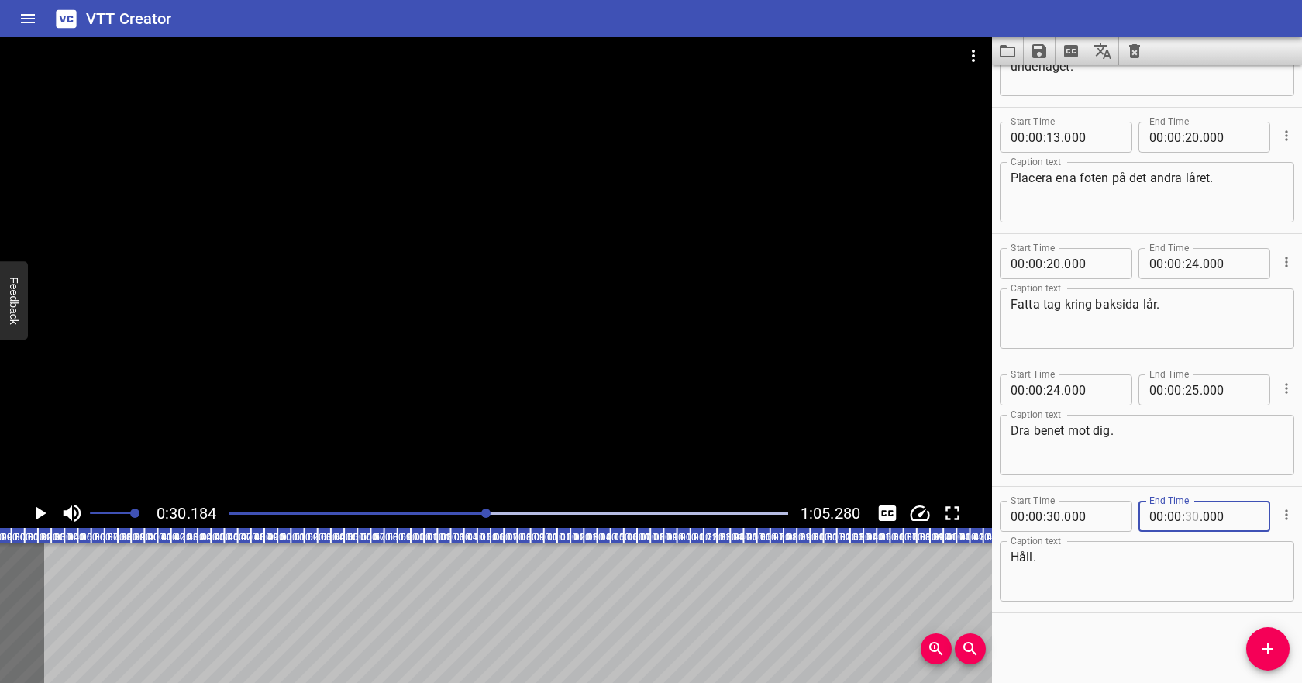
click at [1194, 518] on input "number" at bounding box center [1192, 515] width 15 height 31
type input "34"
type input "000"
click at [1170, 600] on div "Håll. Caption text" at bounding box center [1146, 571] width 294 height 60
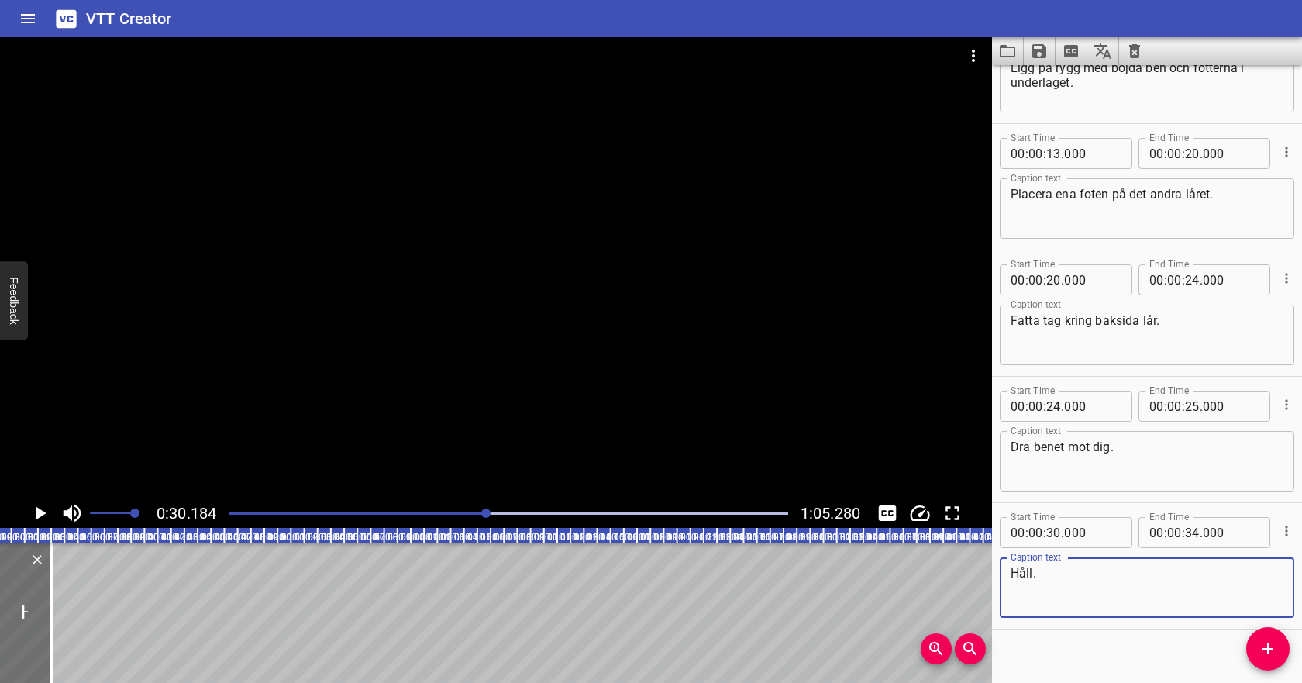
scroll to position [71, 0]
click at [1195, 279] on input "number" at bounding box center [1192, 278] width 15 height 31
type input "26"
type input "000"
click at [1058, 407] on input "number" at bounding box center [1053, 405] width 15 height 31
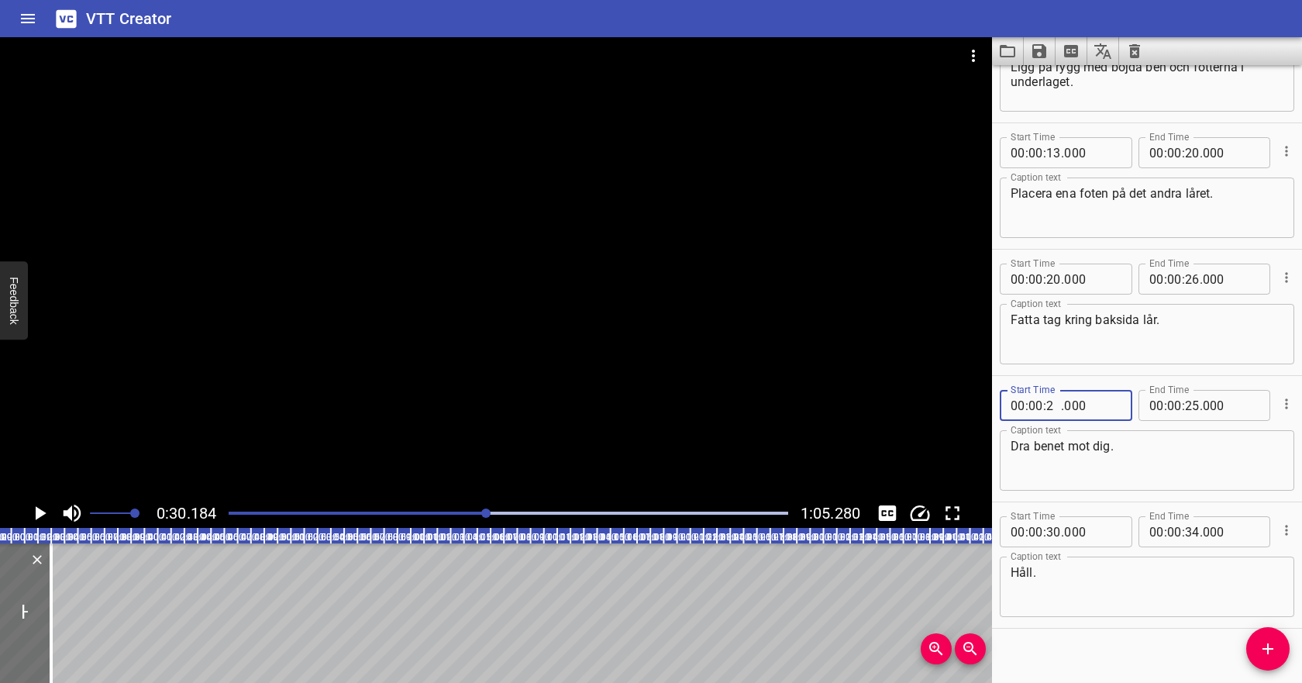
type input "26"
type input "000"
click at [1185, 407] on input "number" at bounding box center [1192, 405] width 15 height 31
type input "34"
type input "000"
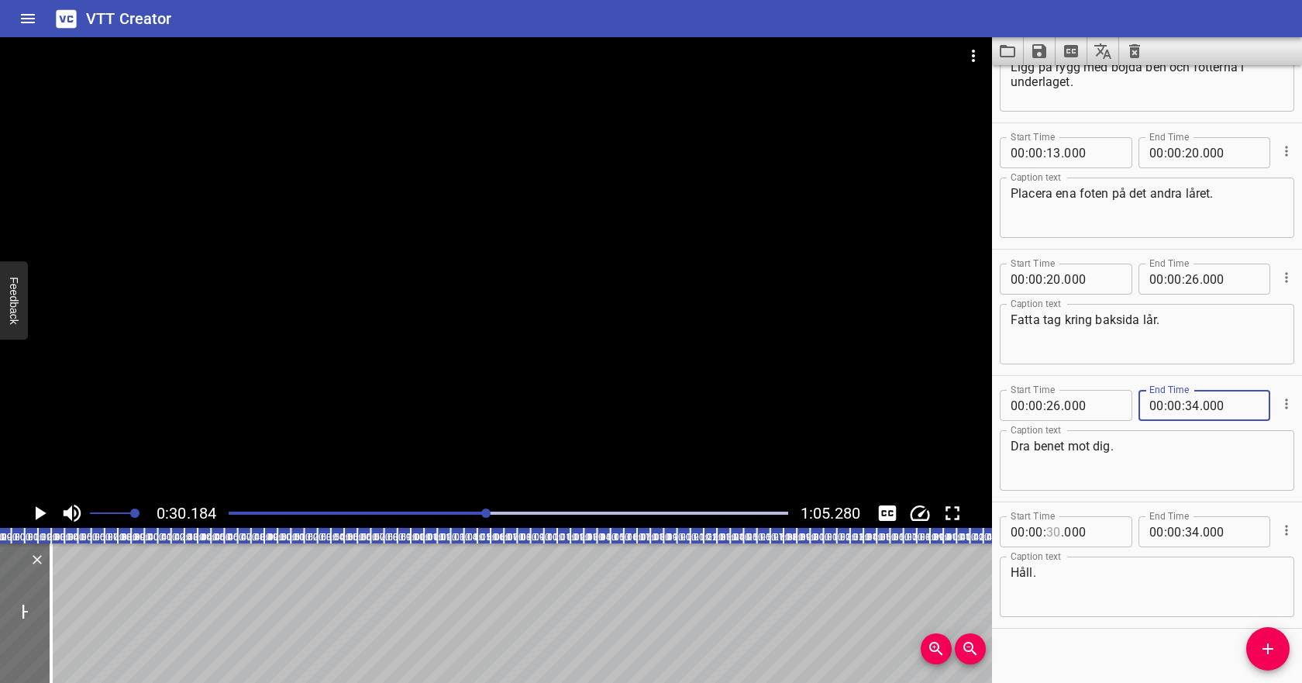
click at [1052, 537] on input "number" at bounding box center [1053, 531] width 15 height 31
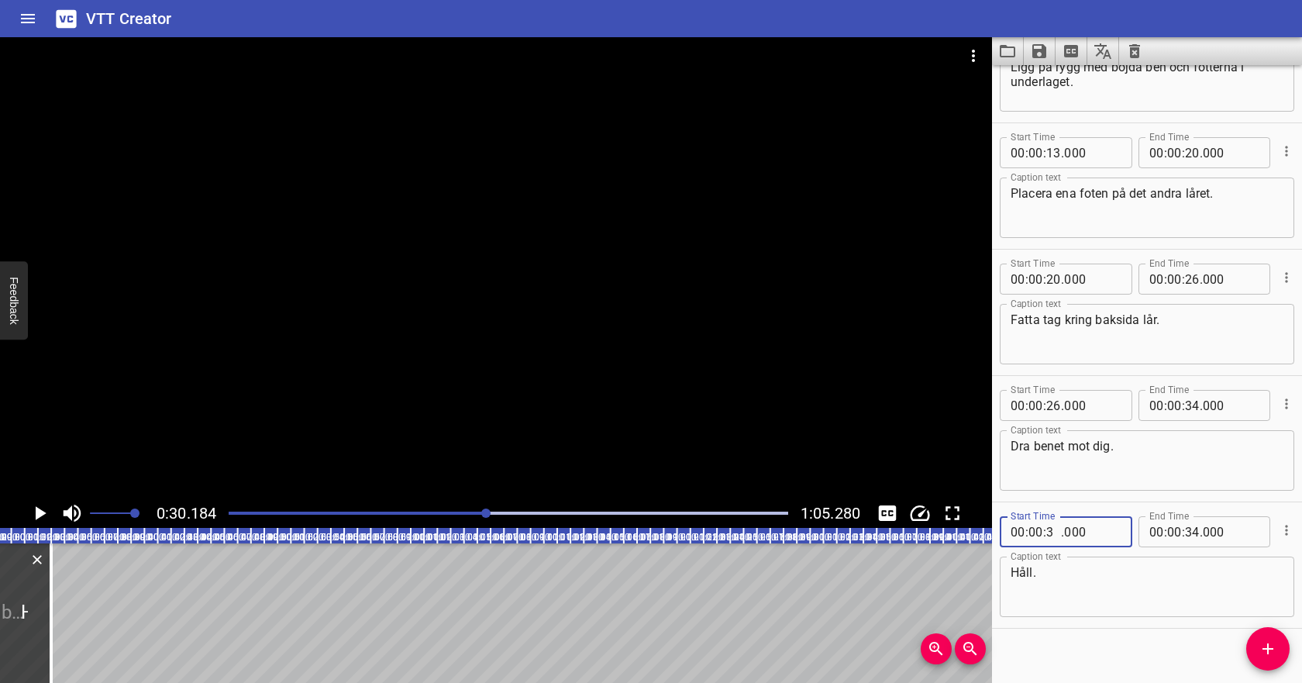
type input "36"
type input "000"
click at [1193, 530] on input "number" at bounding box center [1192, 531] width 15 height 31
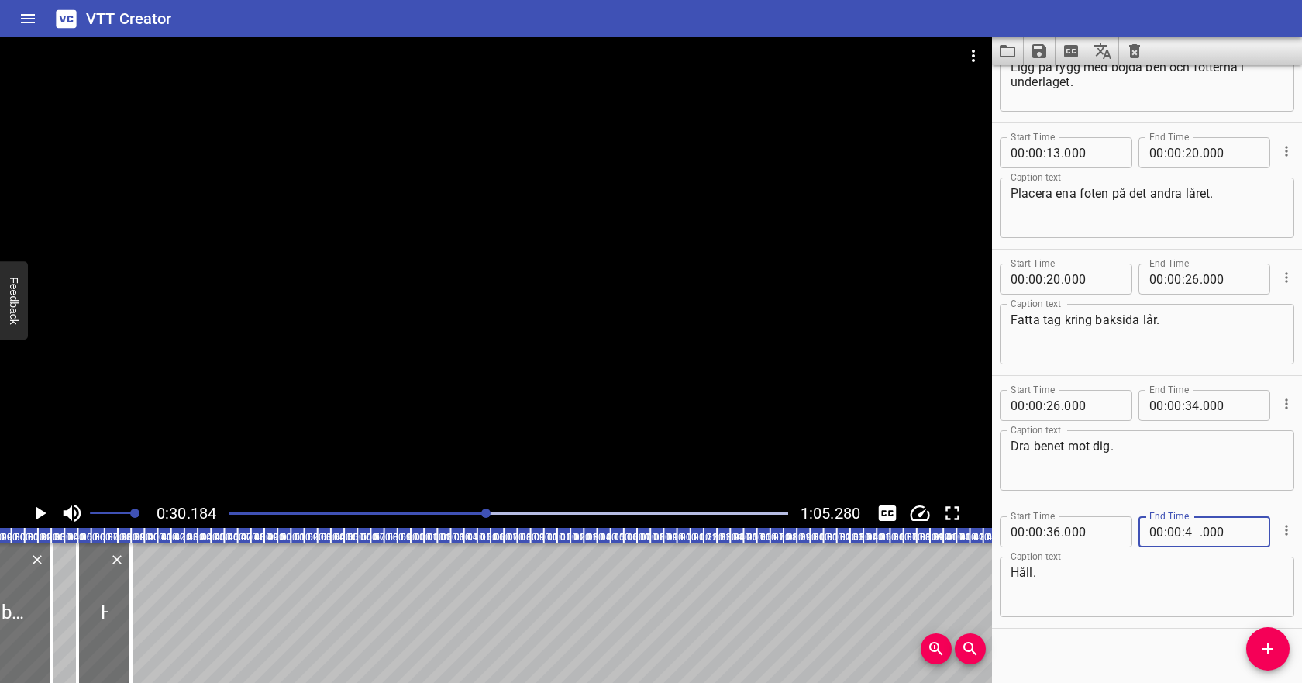
type input "40"
type input "000"
click at [1142, 591] on textarea "Håll." at bounding box center [1146, 587] width 273 height 44
click at [606, 514] on div at bounding box center [508, 513] width 578 height 22
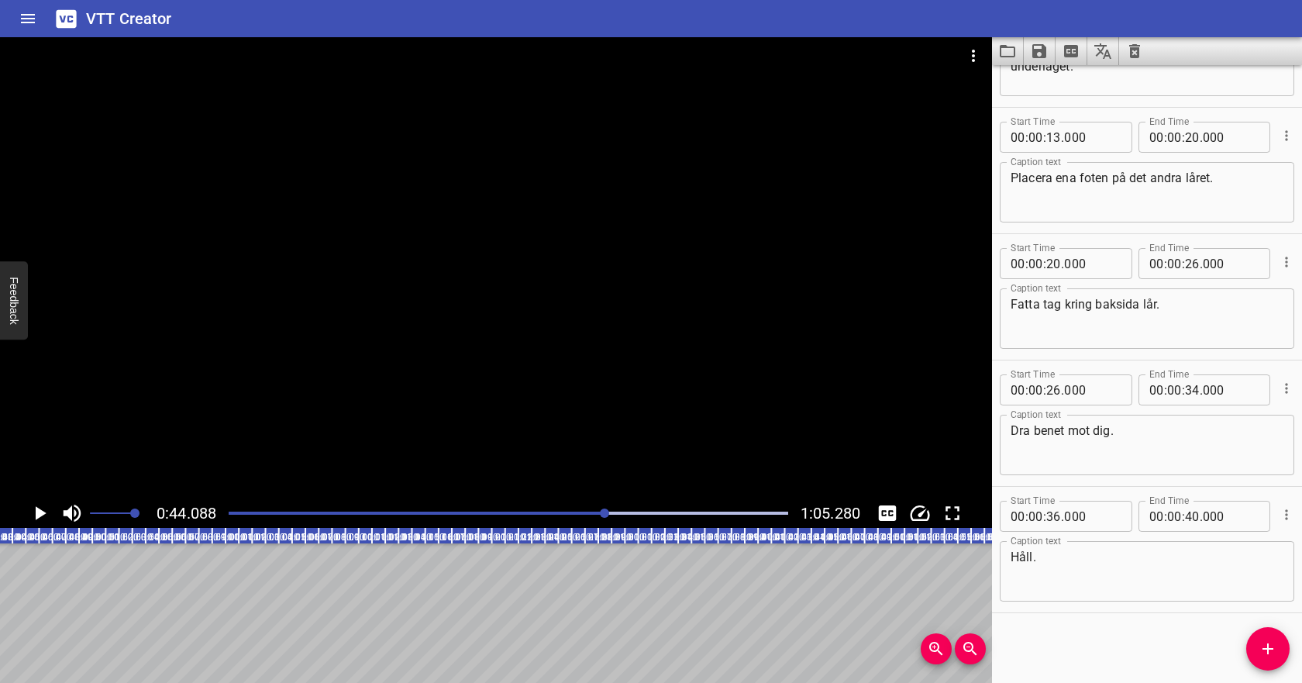
click at [628, 510] on div at bounding box center [508, 513] width 578 height 22
click at [652, 508] on div at bounding box center [508, 513] width 578 height 22
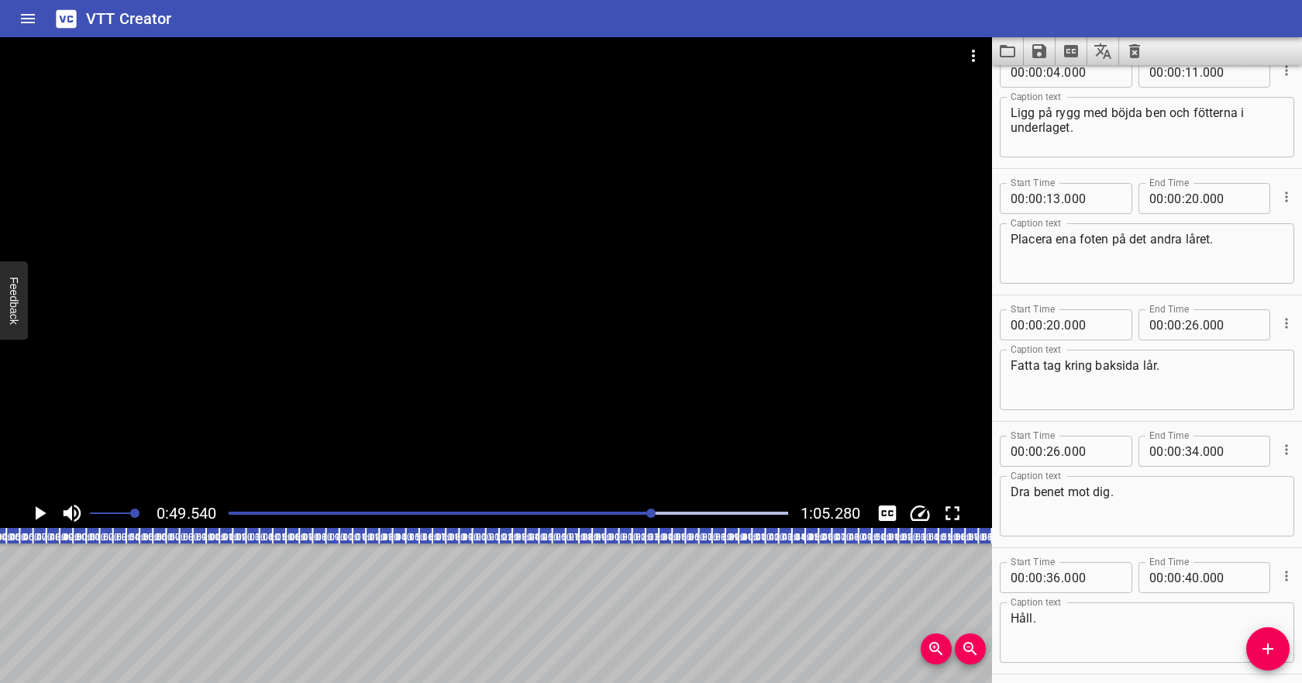
scroll to position [21, 0]
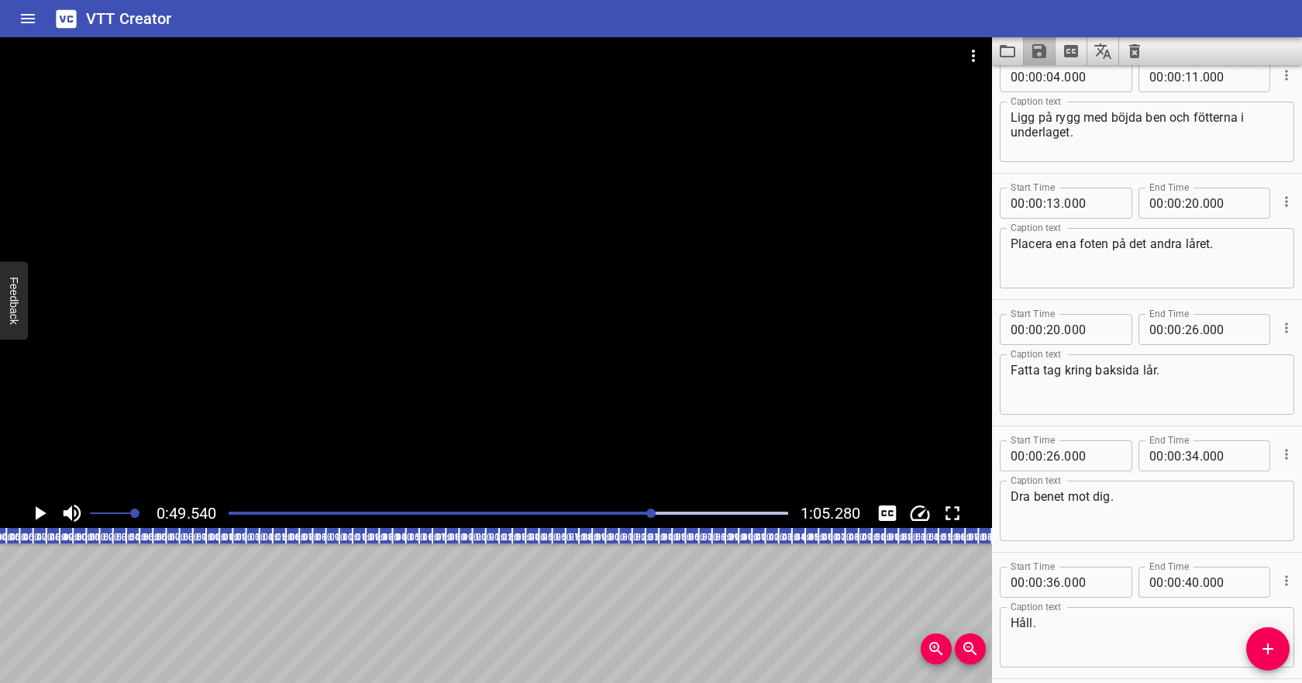
click at [1035, 58] on icon "Save captions to file" at bounding box center [1039, 51] width 19 height 19
click at [1037, 80] on li "Save to VTT file" at bounding box center [1080, 85] width 114 height 28
click at [977, 53] on icon "Video Options" at bounding box center [973, 55] width 19 height 19
click at [979, 62] on li "Select New Video File..." at bounding box center [1031, 57] width 154 height 28
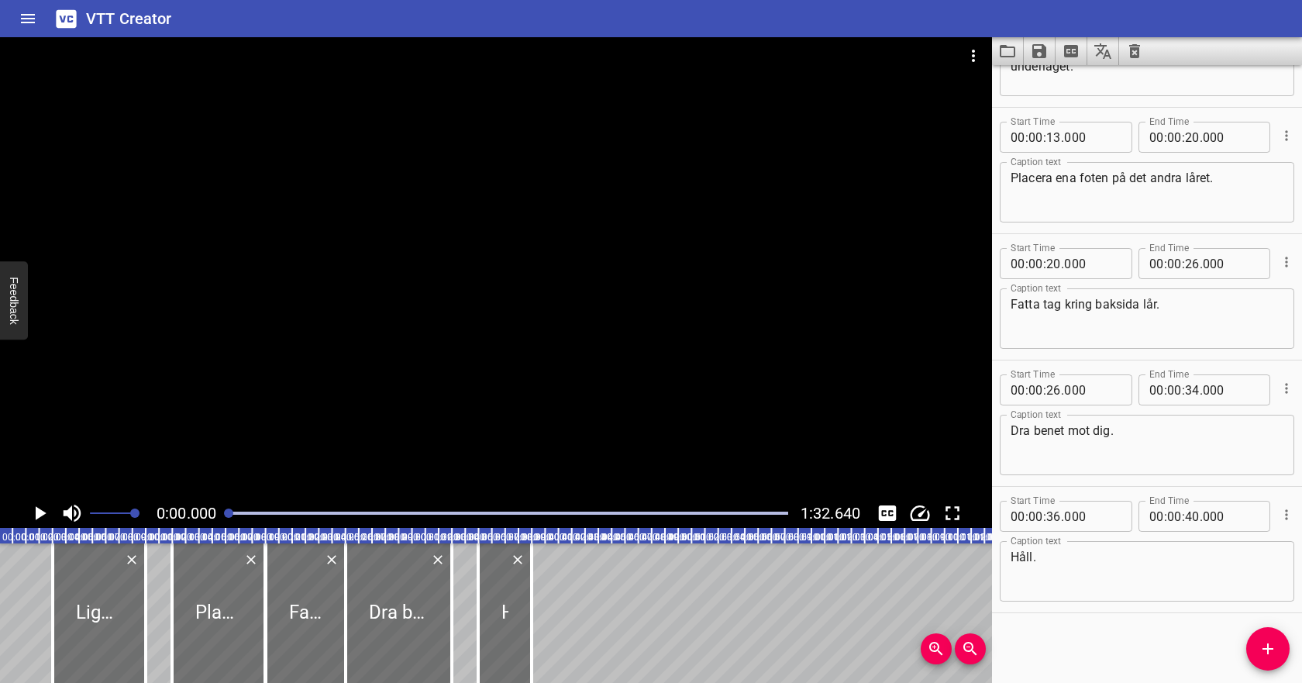
scroll to position [0, 0]
click at [1131, 54] on icon "Clear captions" at bounding box center [1134, 51] width 11 height 14
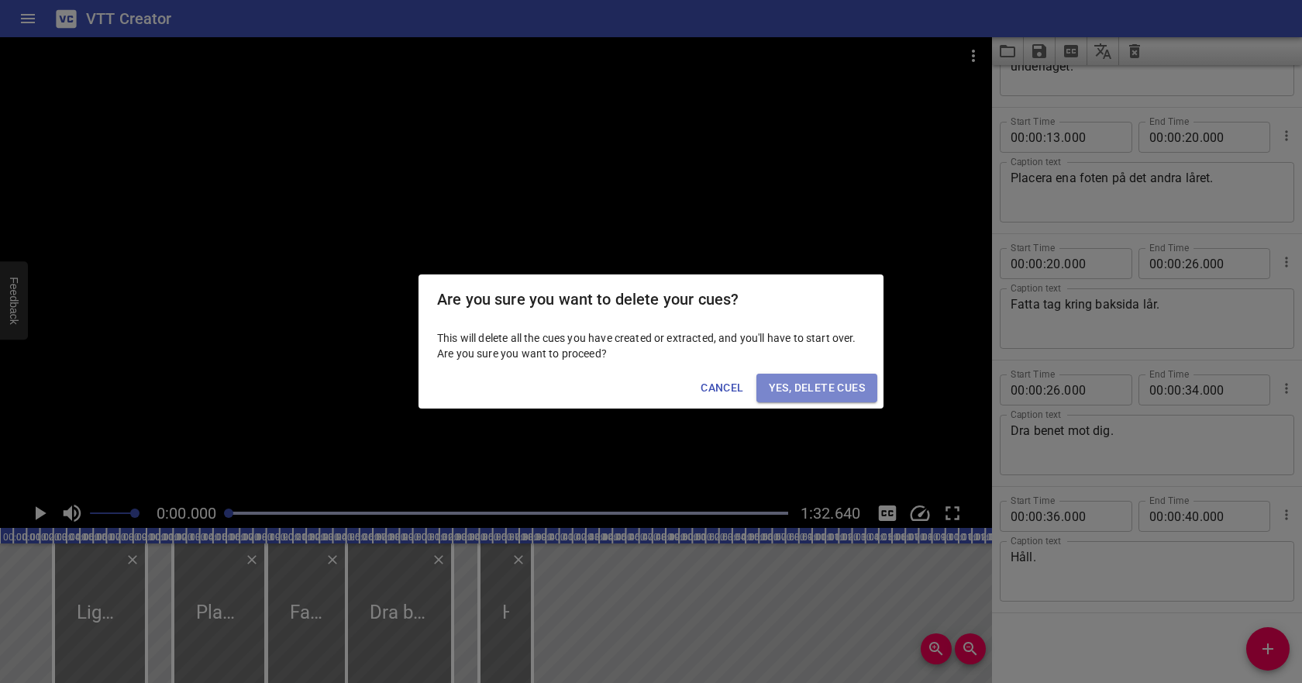
click at [784, 383] on span "Yes, Delete Cues" at bounding box center [817, 387] width 96 height 19
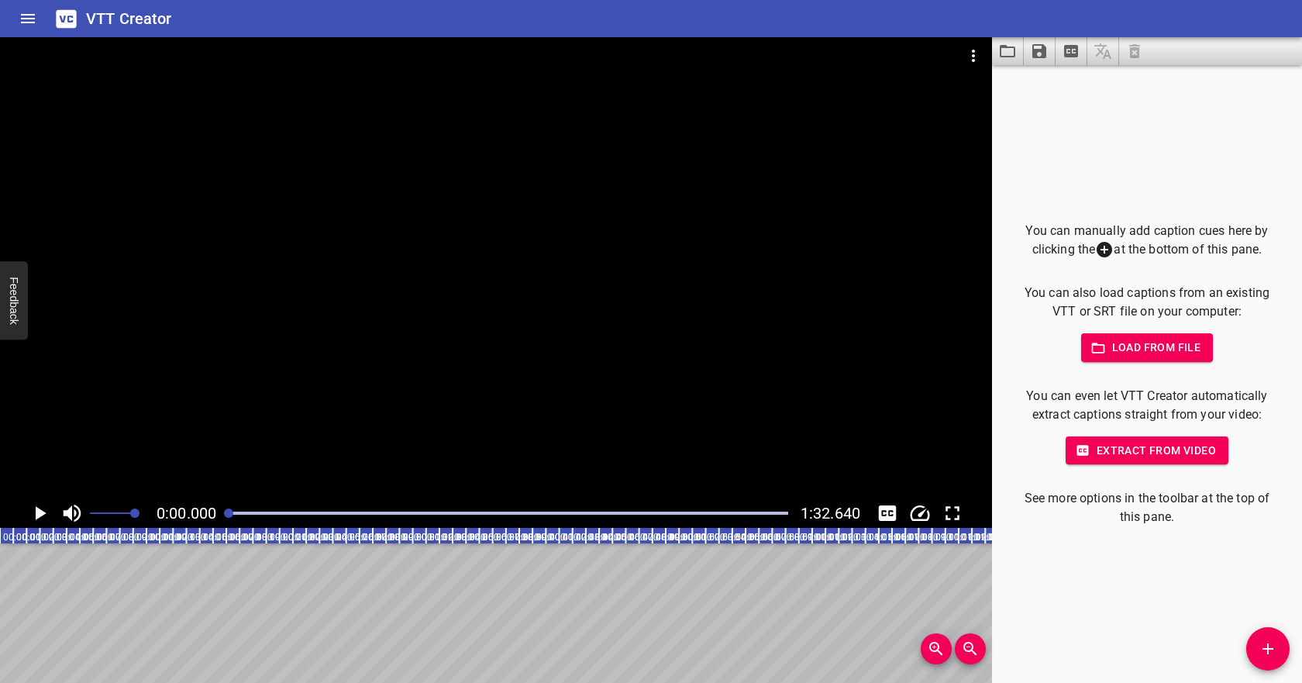
click at [1146, 362] on div "You can manually add caption cues here by clicking the at the bottom of this pa…" at bounding box center [1146, 374] width 260 height 305
click at [1146, 347] on span "Load from file" at bounding box center [1147, 347] width 108 height 19
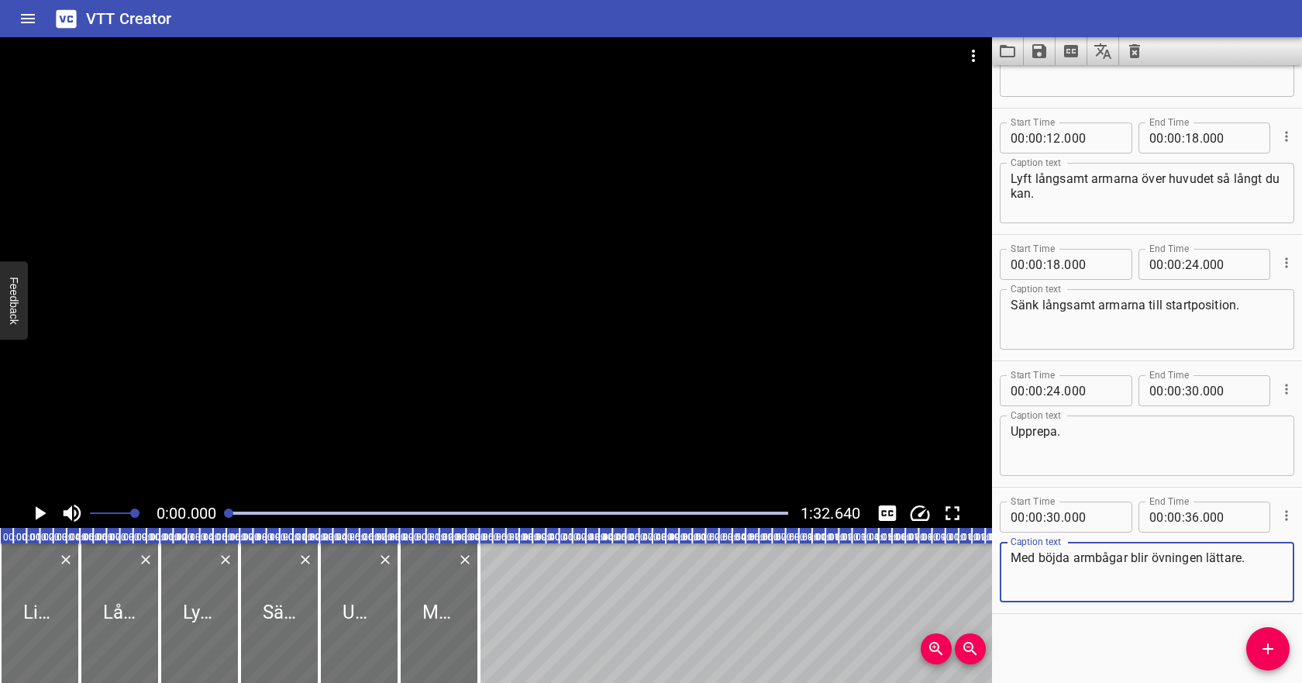
scroll to position [213, 0]
click at [42, 516] on icon "Play/Pause" at bounding box center [39, 512] width 23 height 23
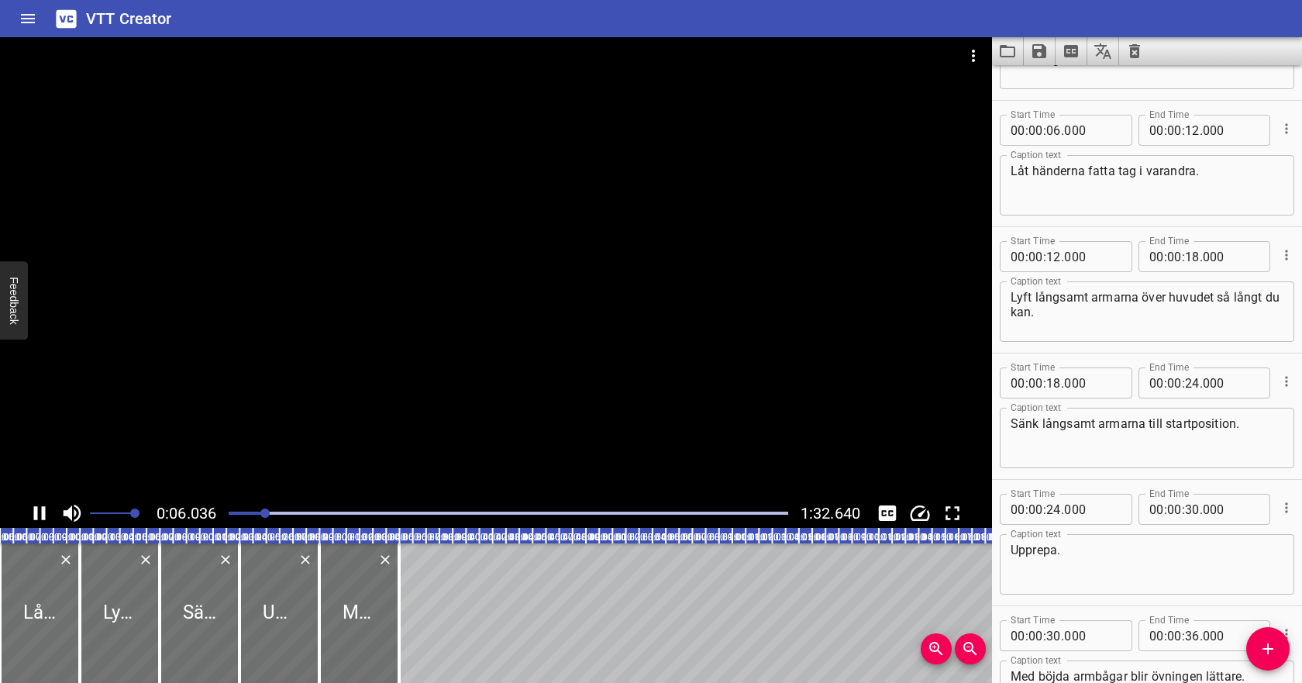
scroll to position [126, 0]
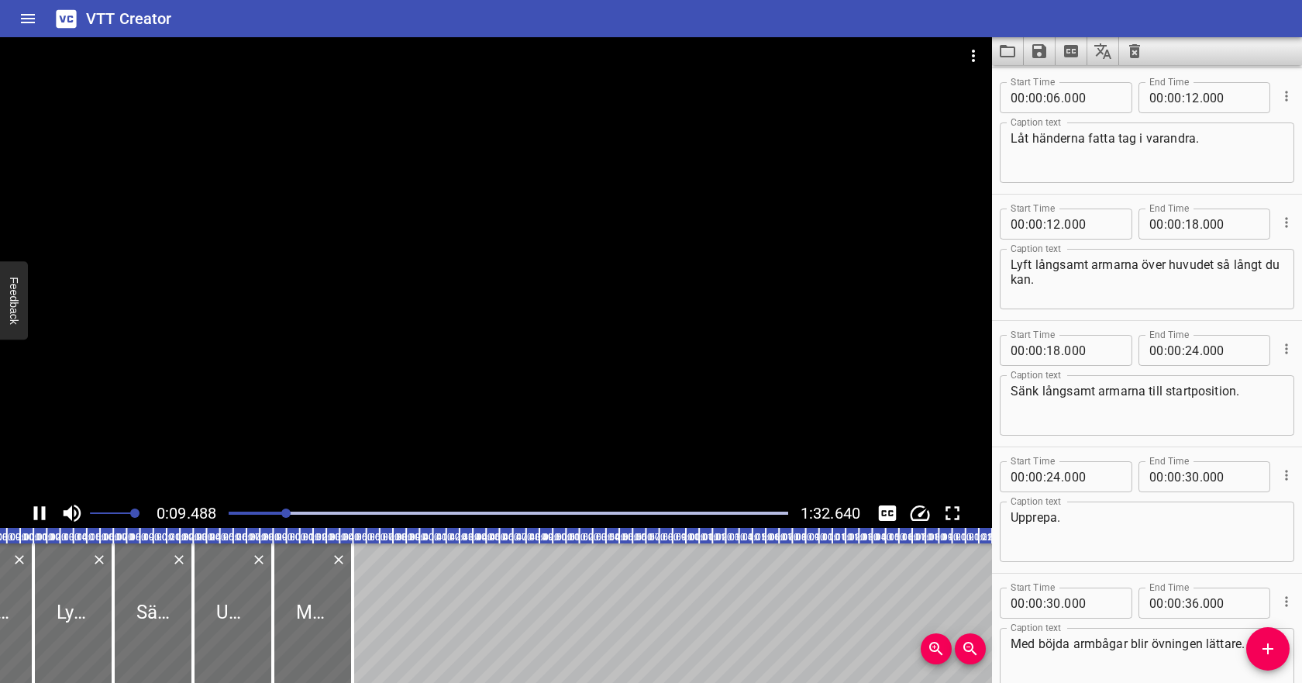
click at [38, 512] on icon "Play/Pause" at bounding box center [39, 512] width 23 height 23
click at [1054, 100] on input "number" at bounding box center [1053, 97] width 15 height 31
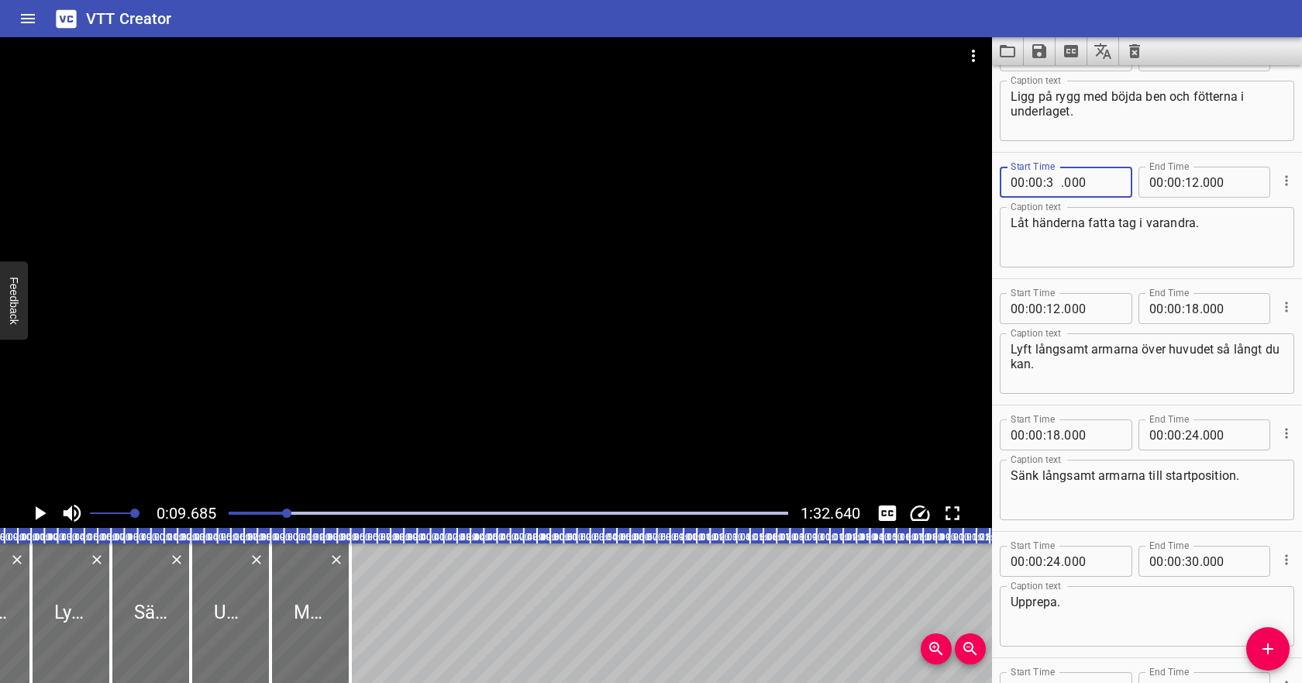
scroll to position [0, 0]
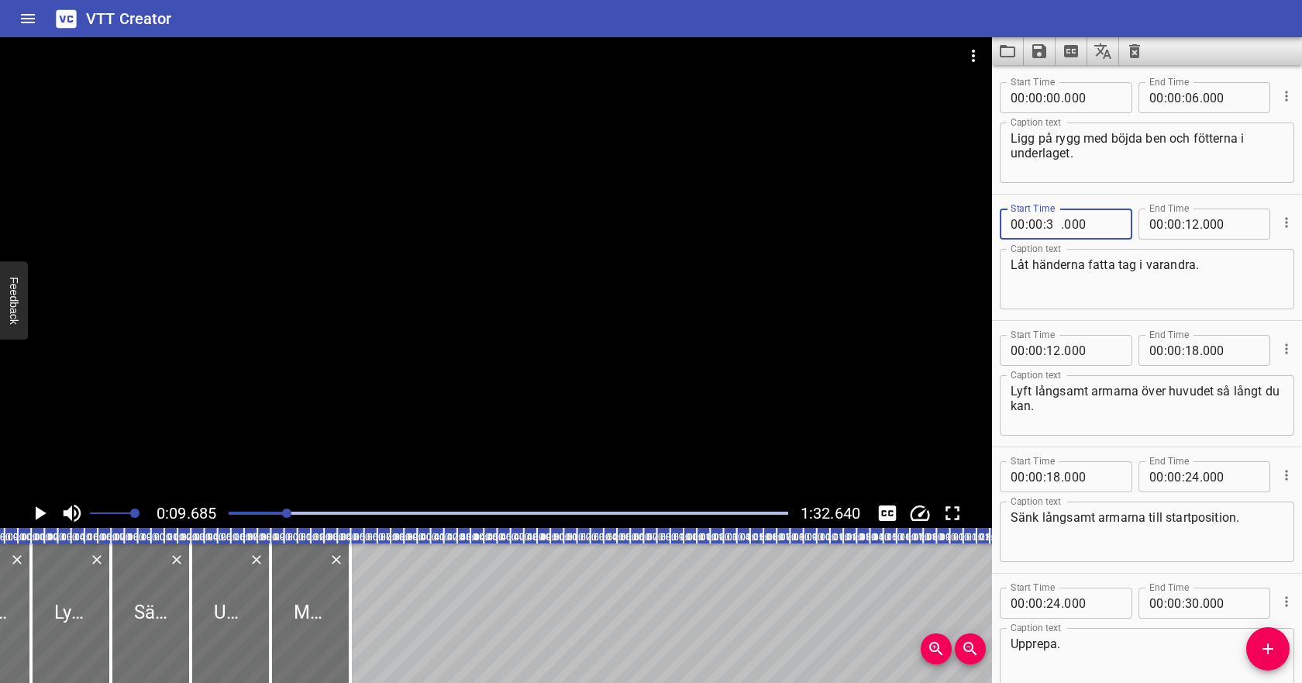
type input "3"
type input "03"
click at [1054, 96] on input "number" at bounding box center [1053, 97] width 15 height 31
type input "02"
type input "000"
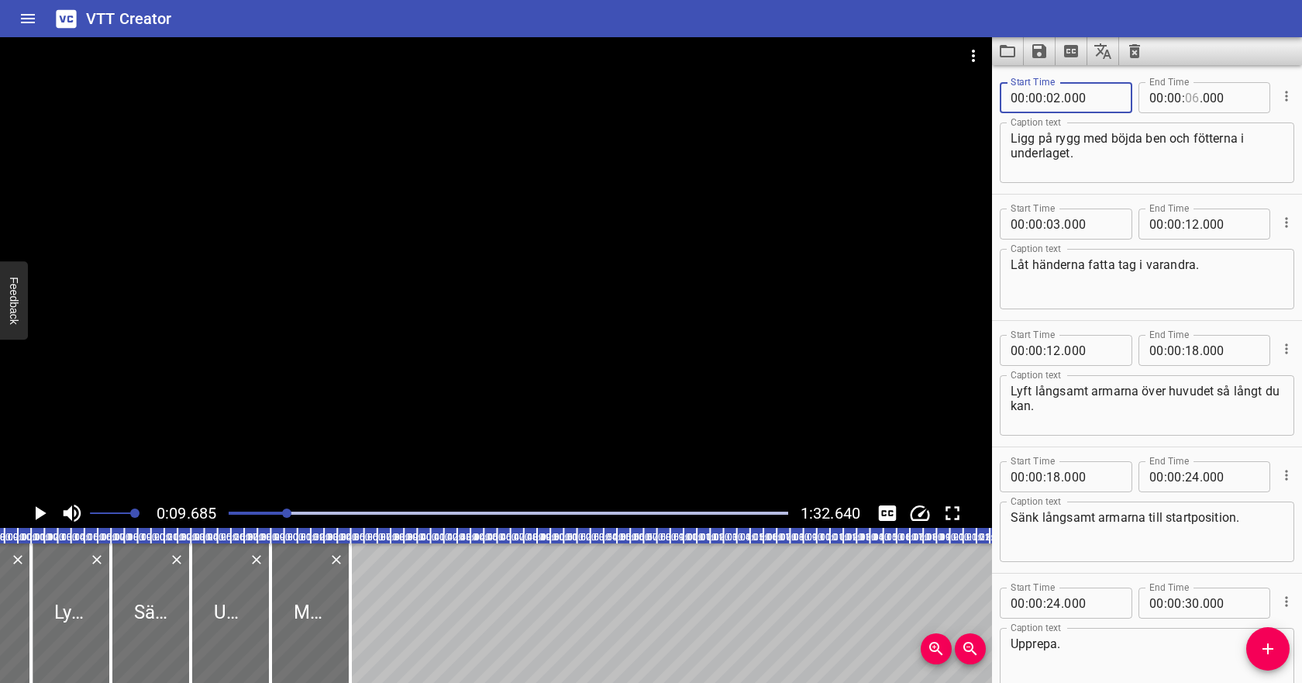
click at [1195, 95] on input "number" at bounding box center [1192, 97] width 15 height 31
type input "08"
type input "000"
click at [1053, 222] on input "number" at bounding box center [1053, 223] width 15 height 31
type input "09"
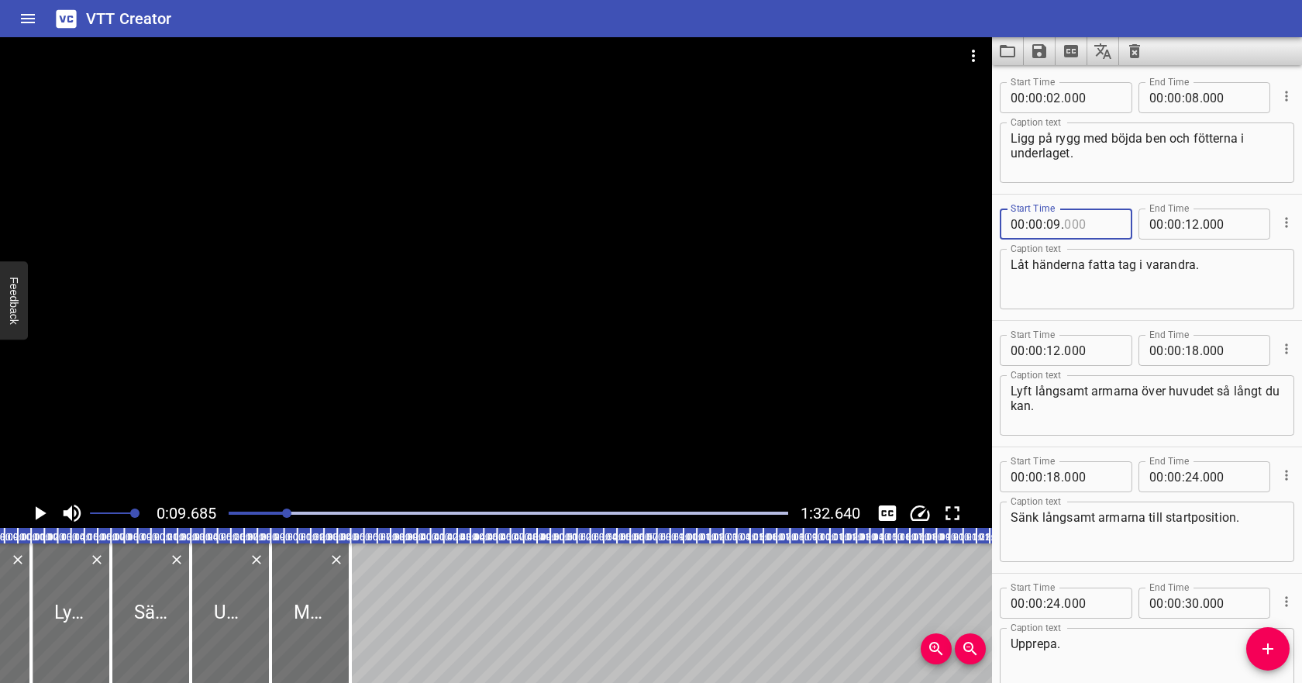
type input "000"
click at [1113, 287] on textarea "Låt händerna fatta tag i varandra." at bounding box center [1146, 279] width 273 height 44
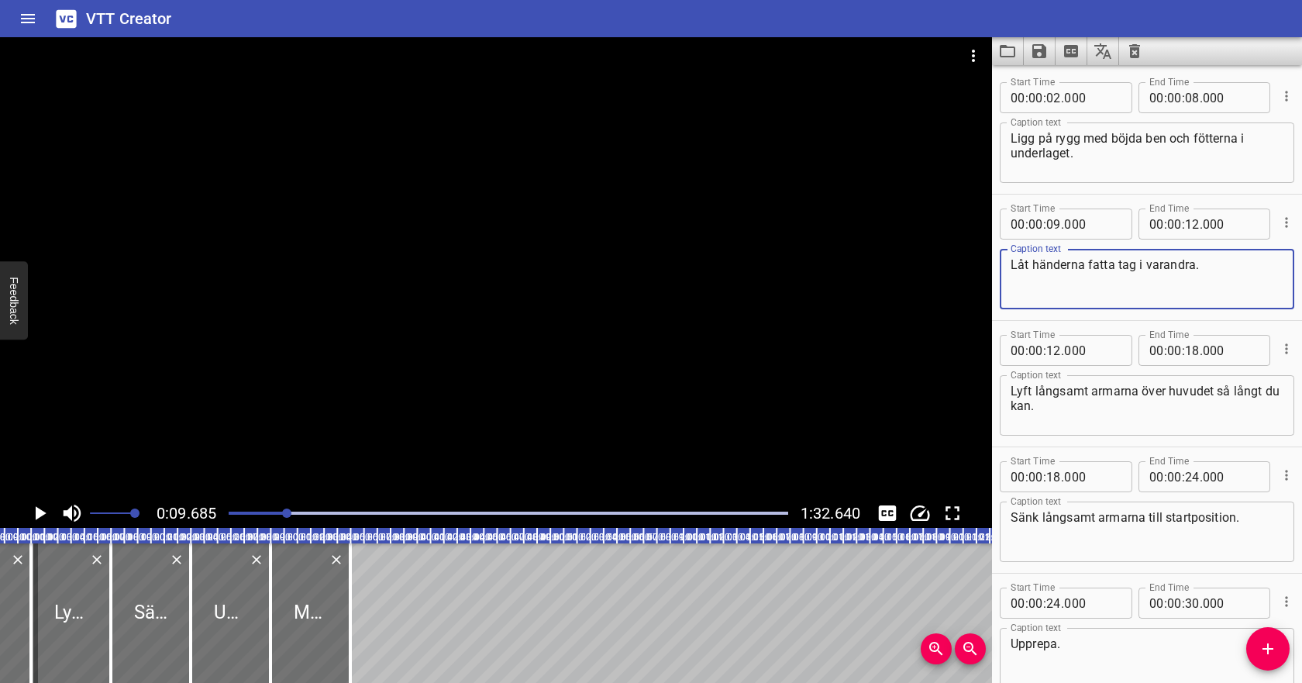
click at [35, 511] on icon "Play/Pause" at bounding box center [39, 512] width 23 height 23
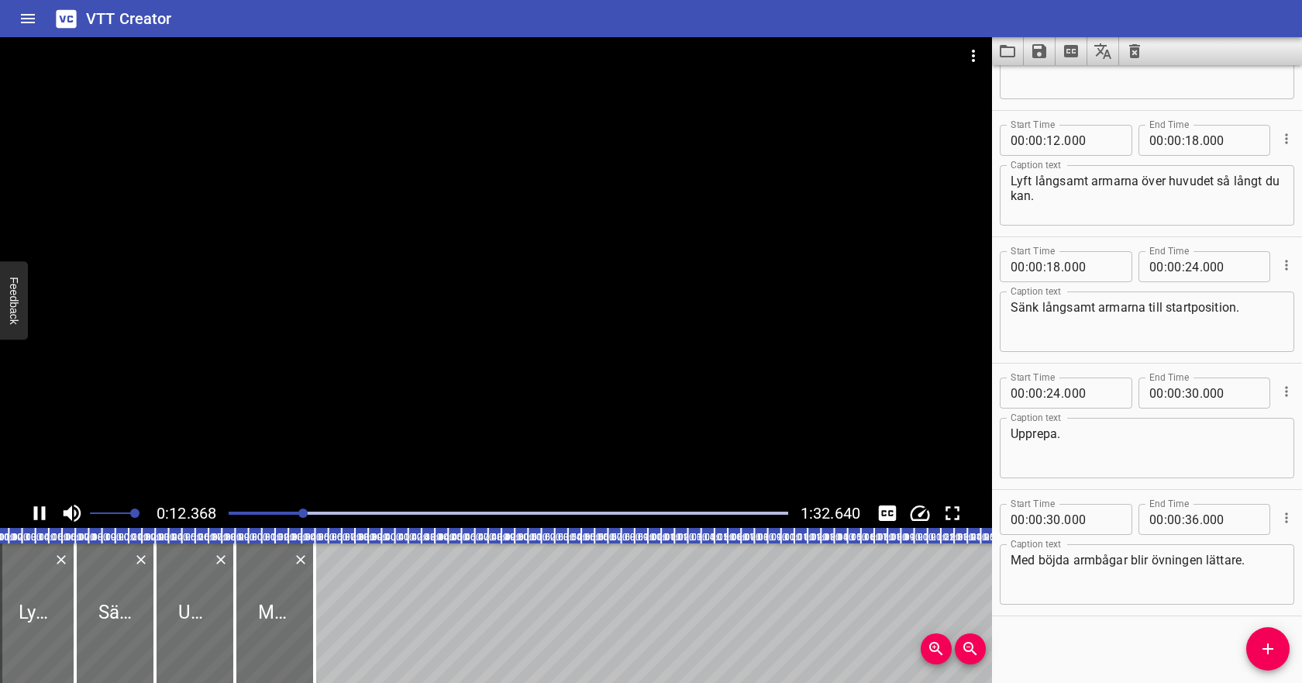
scroll to position [213, 0]
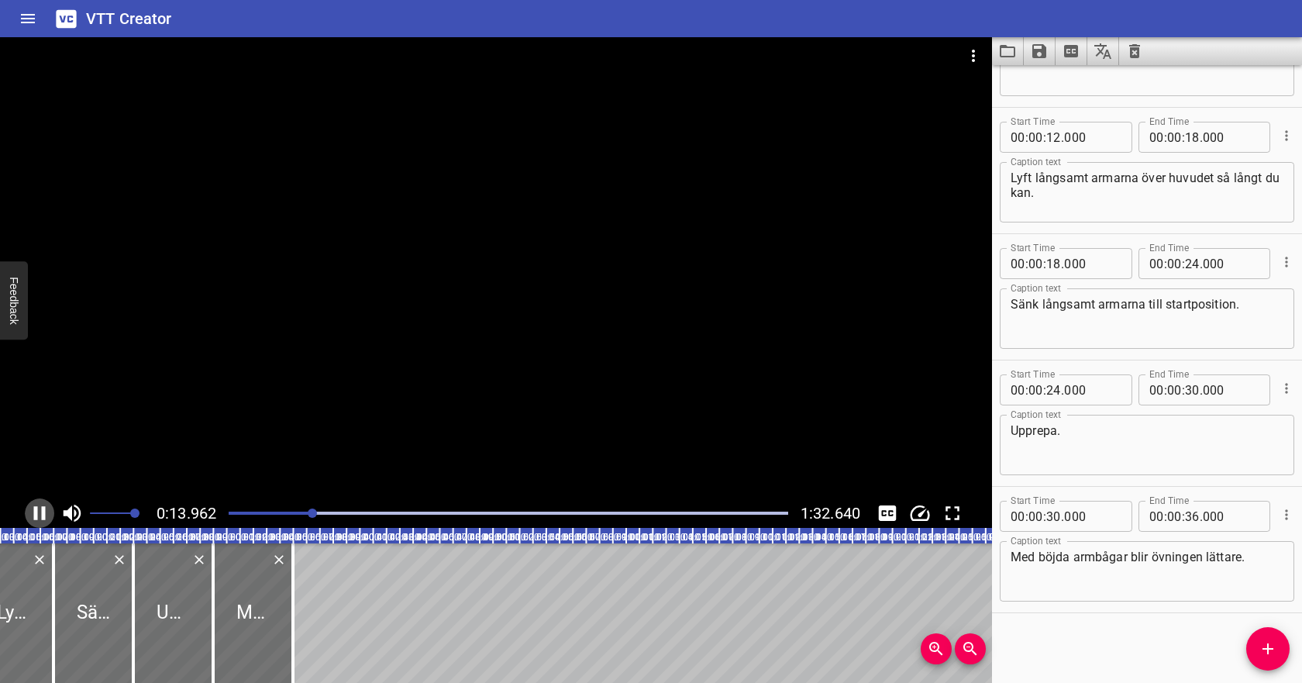
click at [36, 511] on icon "Play/Pause" at bounding box center [40, 513] width 12 height 14
click at [36, 510] on icon "Play/Pause" at bounding box center [41, 513] width 11 height 14
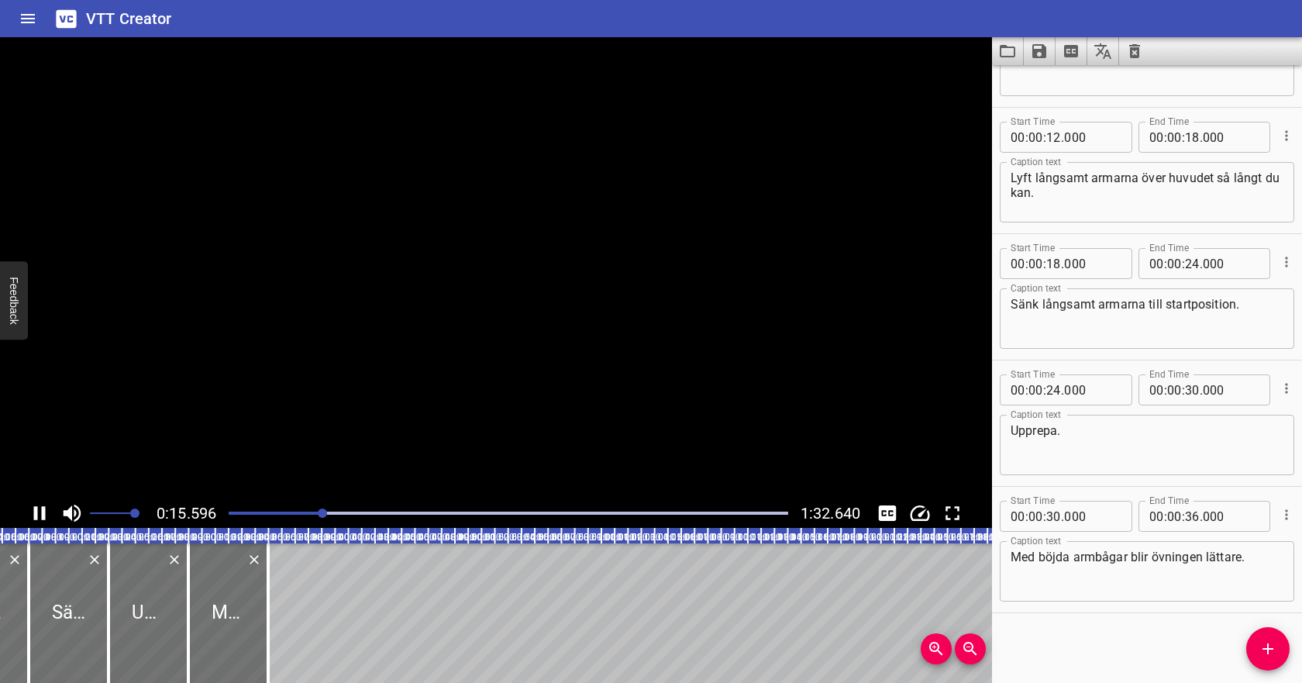
click at [36, 510] on icon "Play/Pause" at bounding box center [40, 513] width 12 height 14
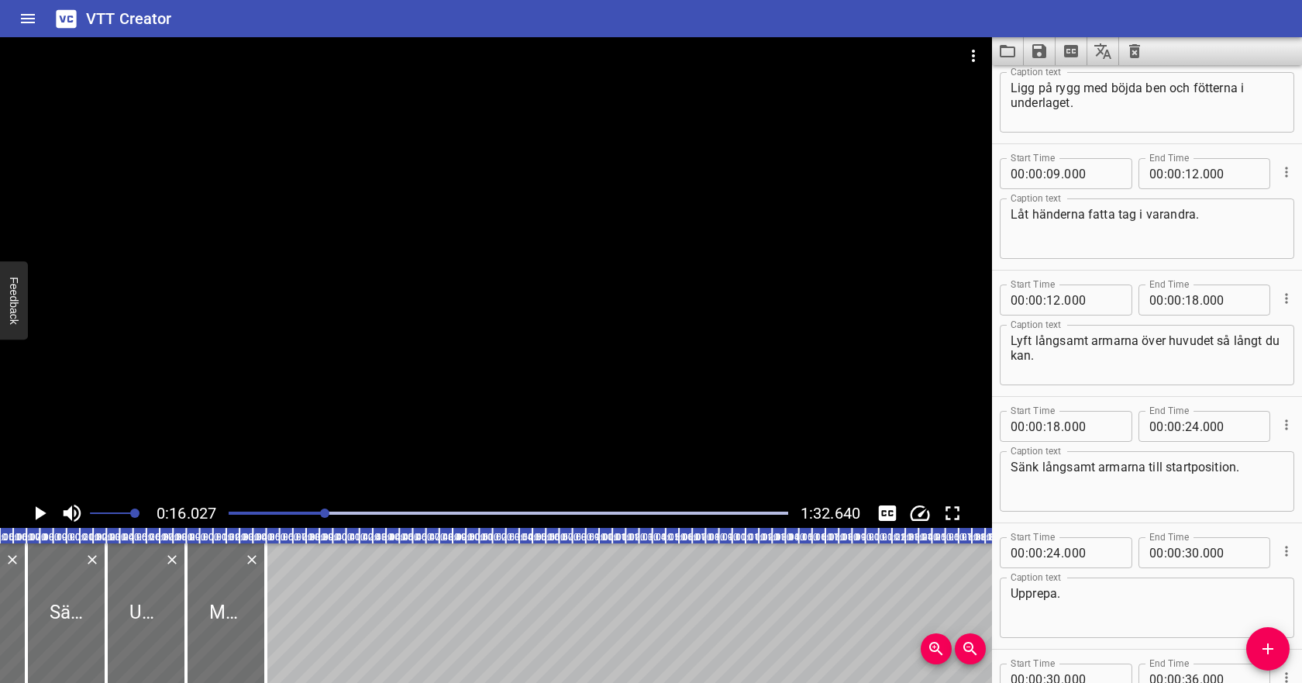
scroll to position [46, 0]
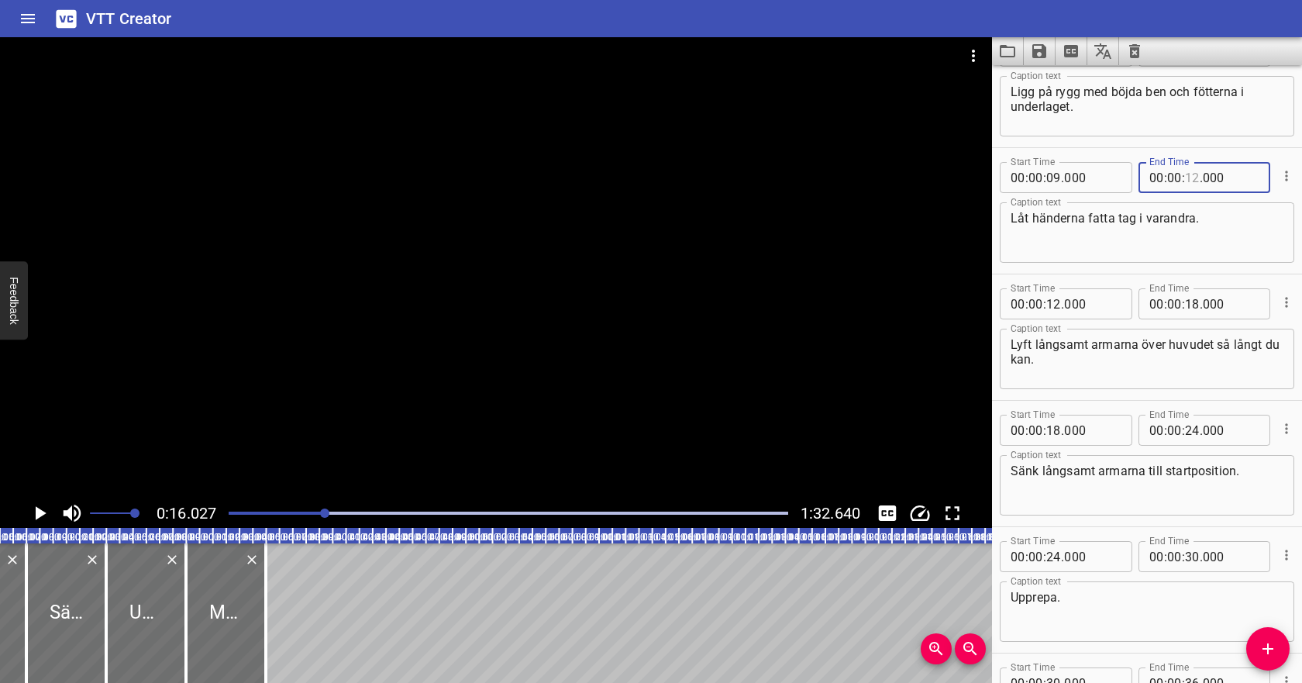
click at [1188, 180] on input "number" at bounding box center [1192, 177] width 15 height 31
type input "15"
type input "000"
click at [1061, 299] on span "." at bounding box center [1062, 303] width 3 height 31
click at [1053, 303] on input "number" at bounding box center [1053, 303] width 15 height 31
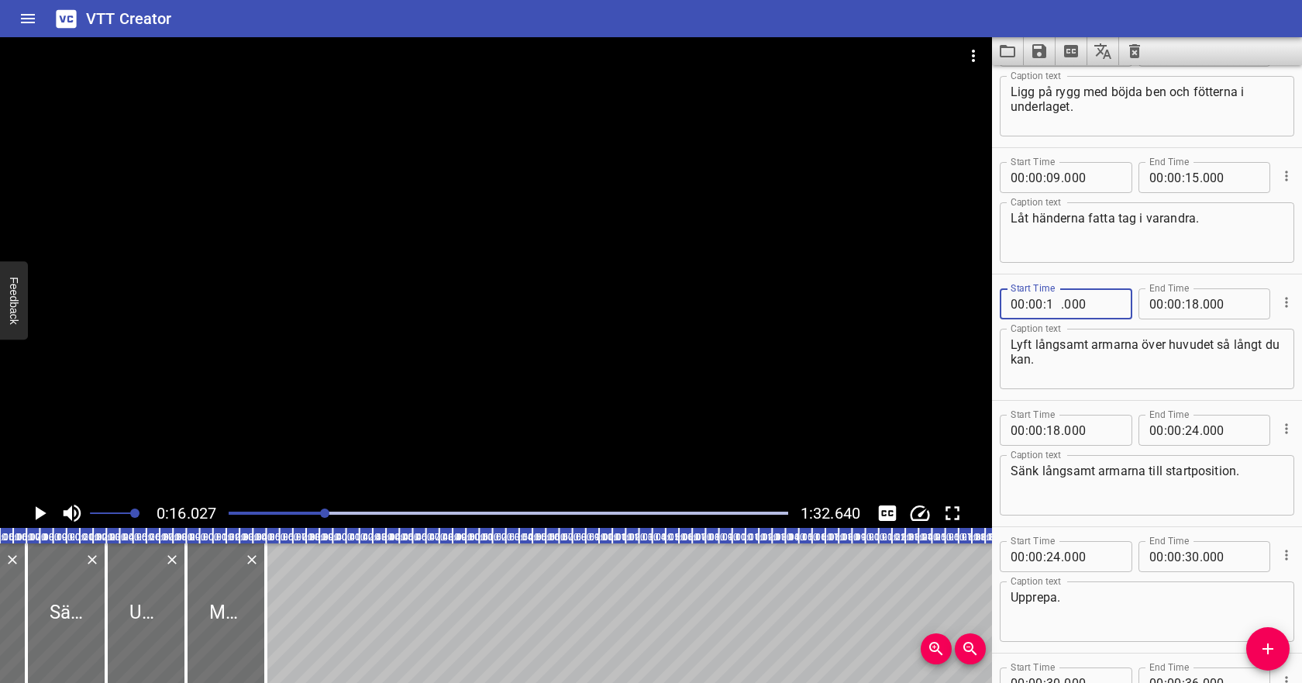
type input "15"
type input "000"
click at [1074, 342] on textarea "Lyft långsamt armarna över huvudet så långt du kan." at bounding box center [1146, 359] width 273 height 44
click at [37, 516] on icon "Play/Pause" at bounding box center [41, 513] width 11 height 14
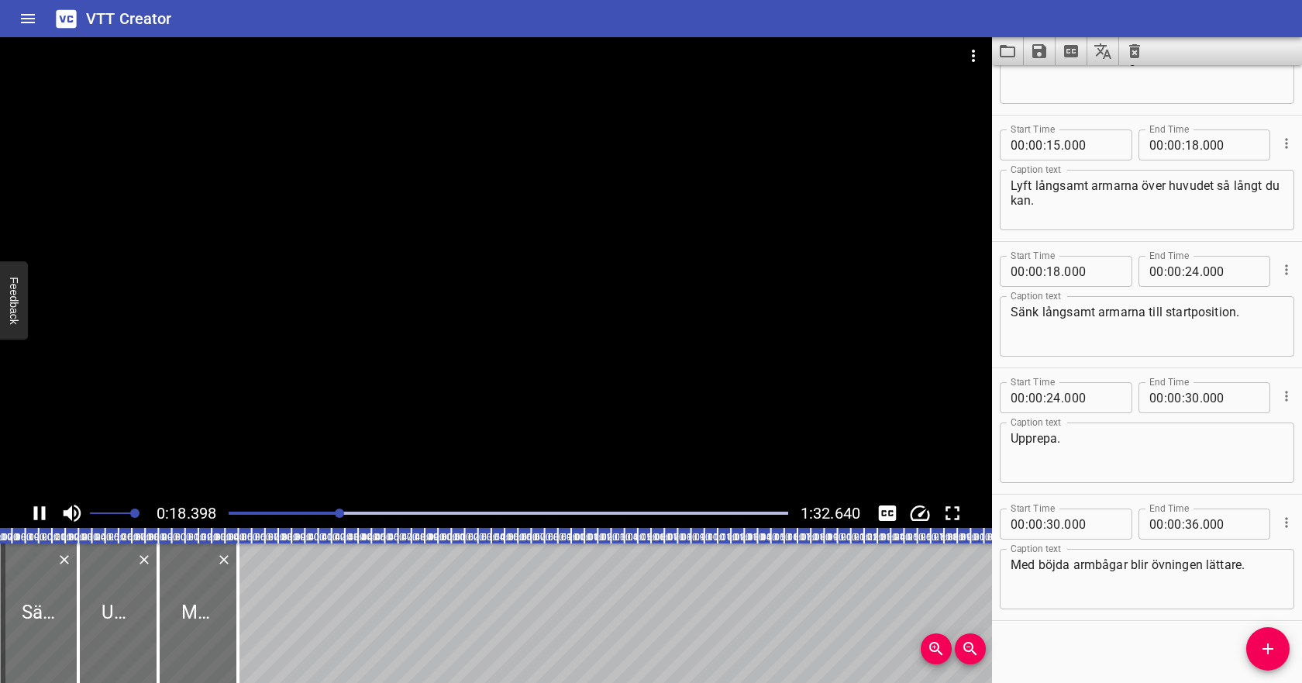
scroll to position [213, 0]
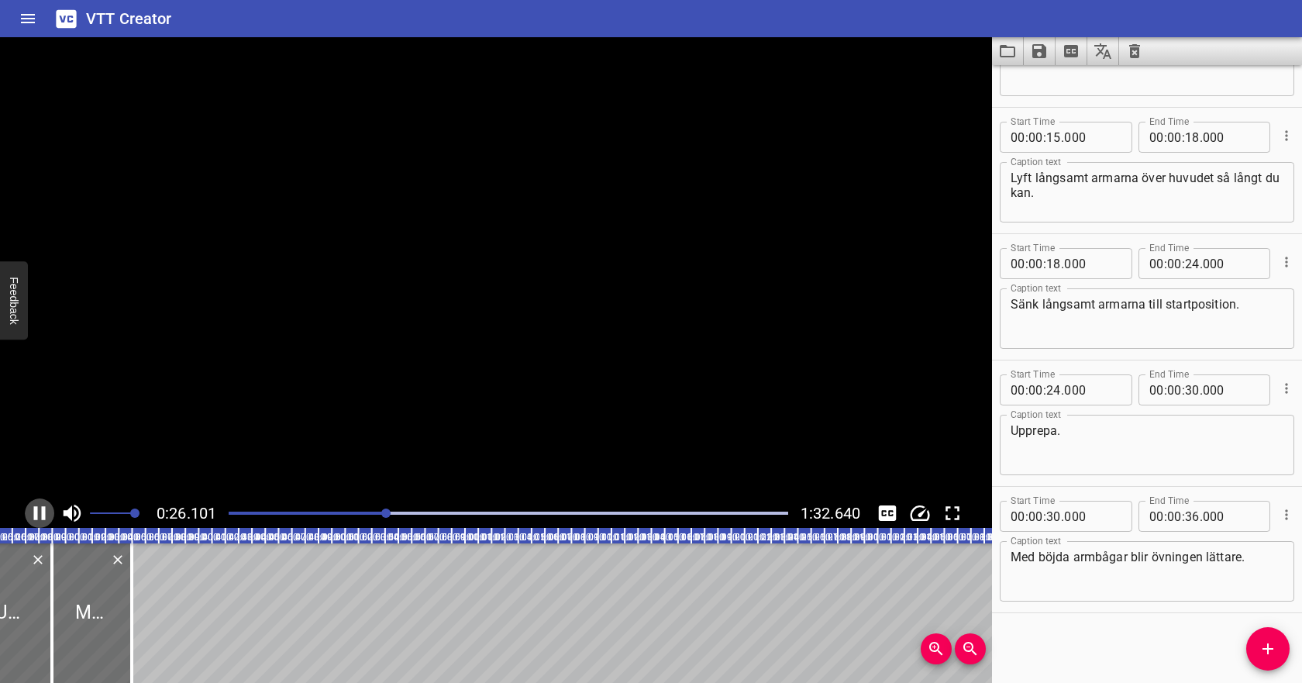
click at [37, 516] on icon "Play/Pause" at bounding box center [39, 512] width 23 height 23
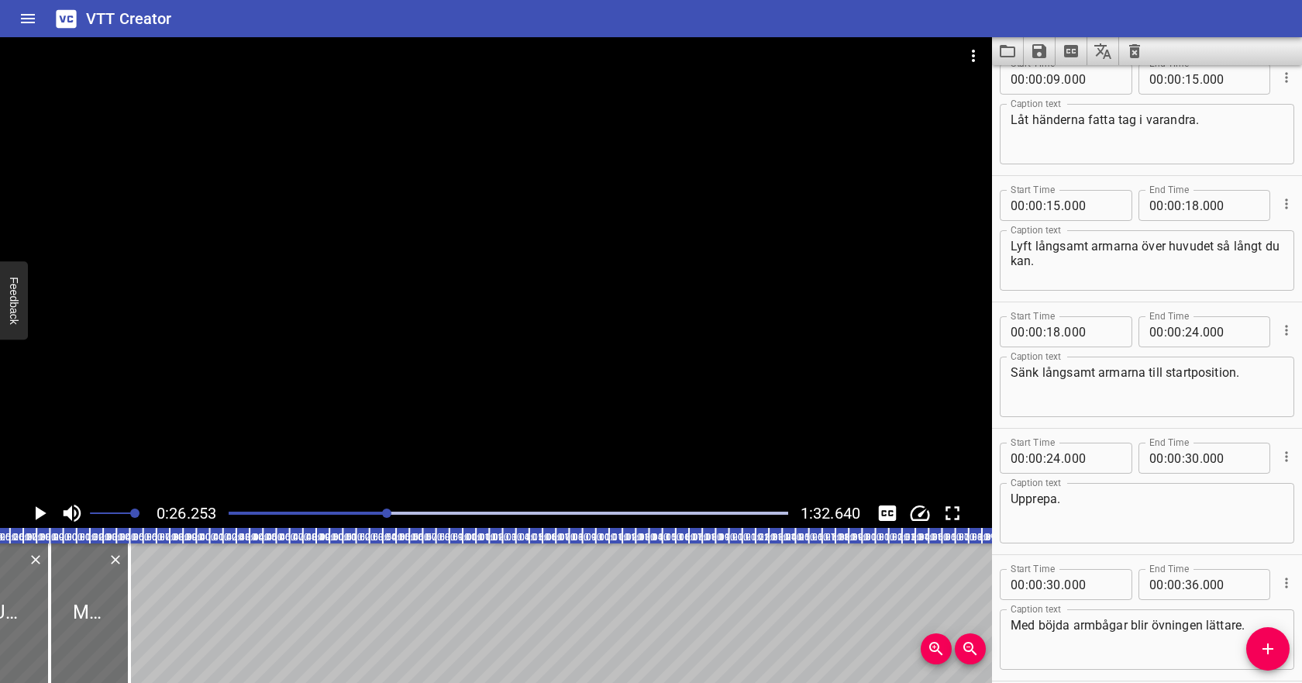
scroll to position [142, 0]
click at [1195, 216] on input "number" at bounding box center [1192, 208] width 15 height 31
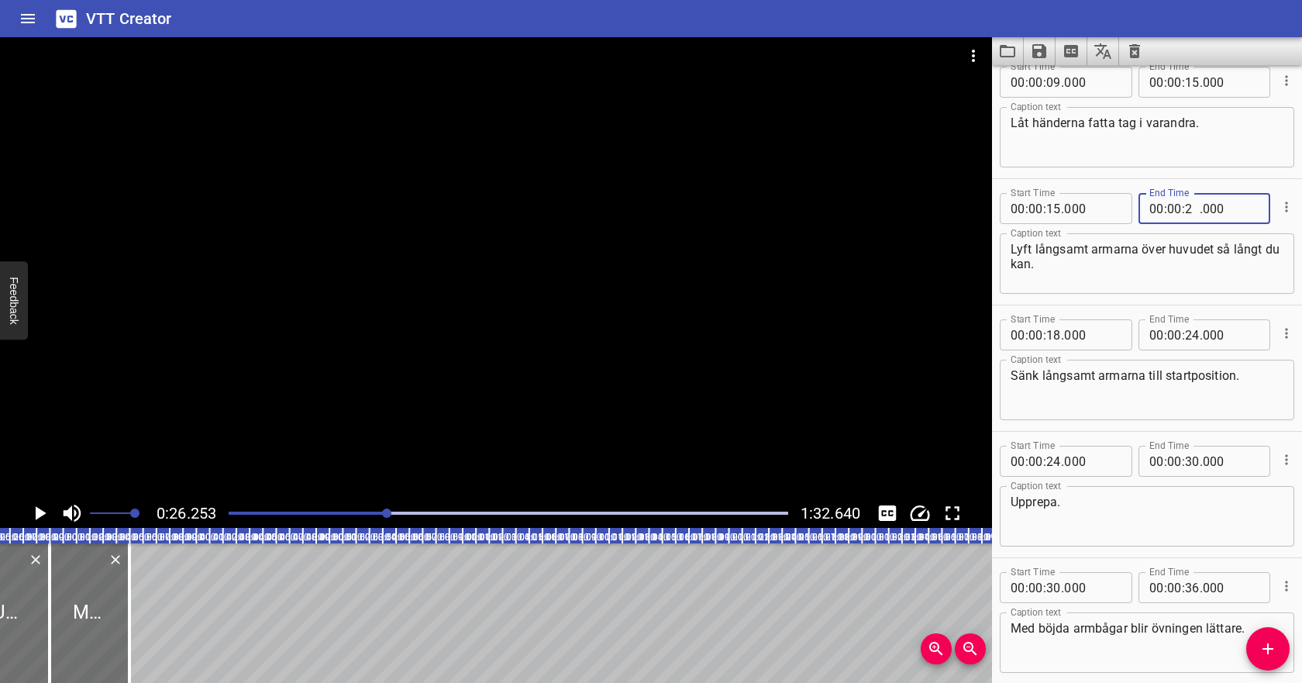
type input "26"
type input "000"
click at [1058, 334] on input "number" at bounding box center [1053, 334] width 15 height 31
type input "26"
type input "000"
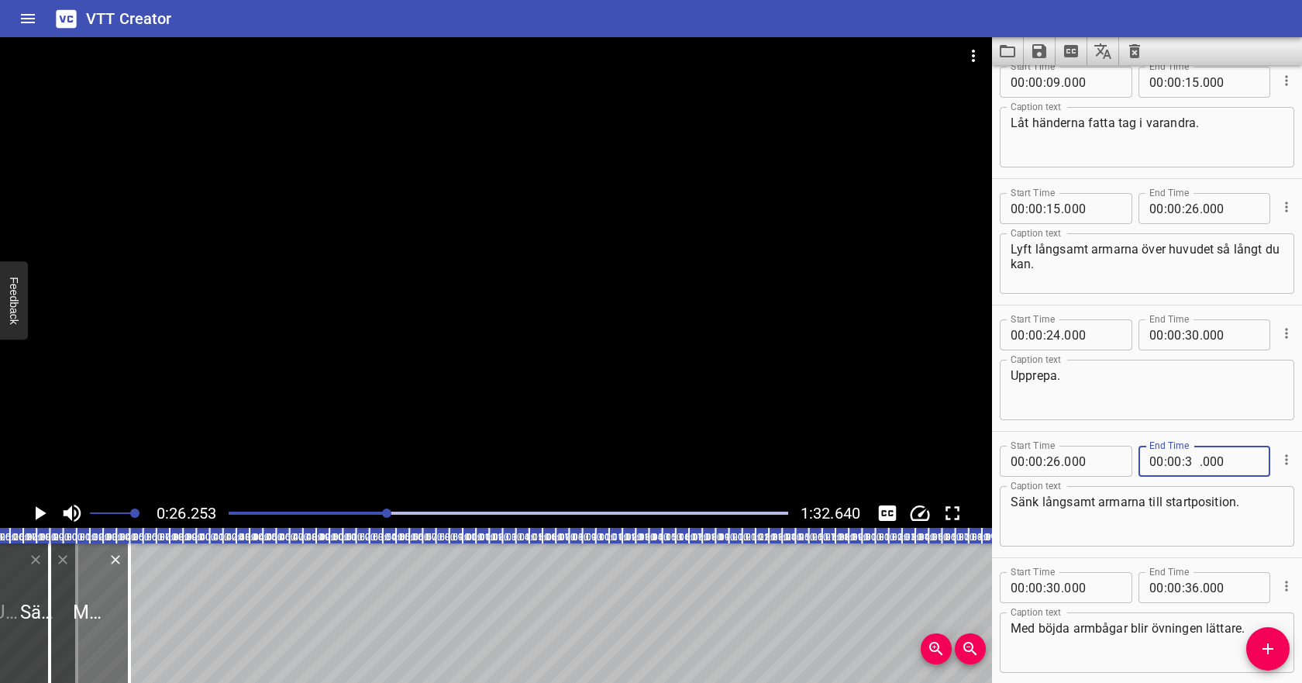
type input "30"
type input "000"
click at [1058, 334] on input "number" at bounding box center [1053, 334] width 15 height 31
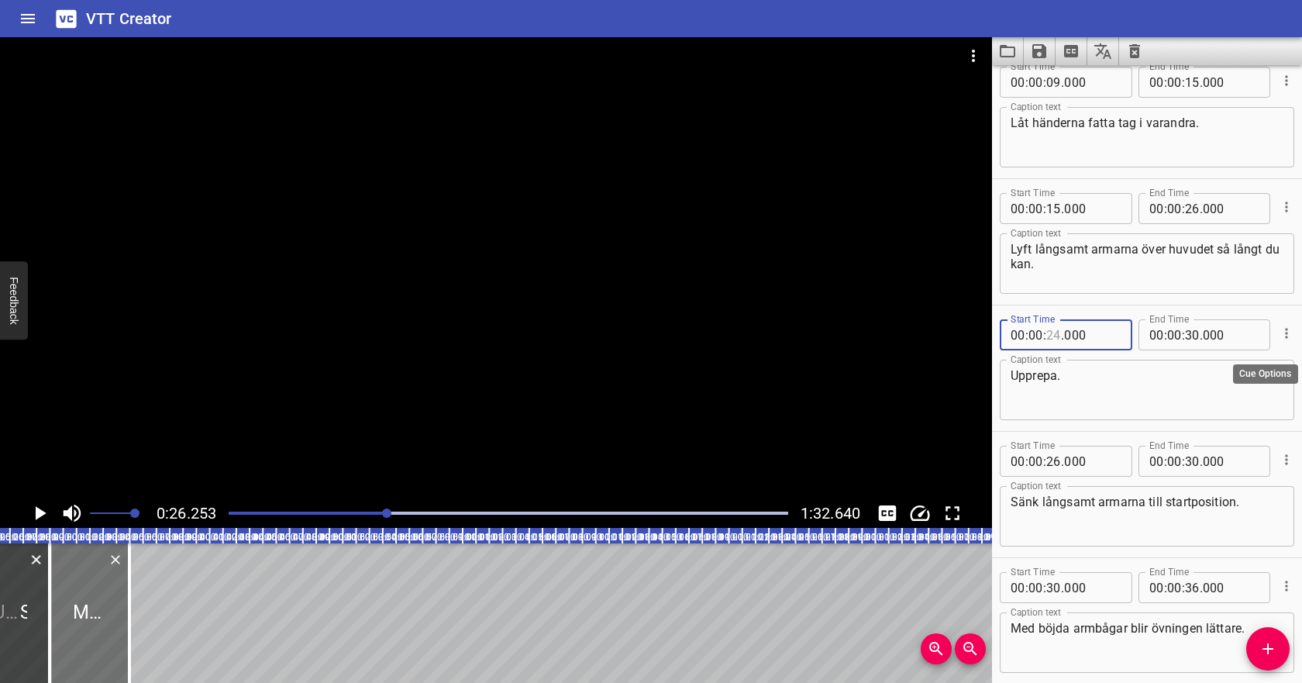
type input "24"
click at [1290, 332] on icon "Cue Options" at bounding box center [1285, 332] width 15 height 15
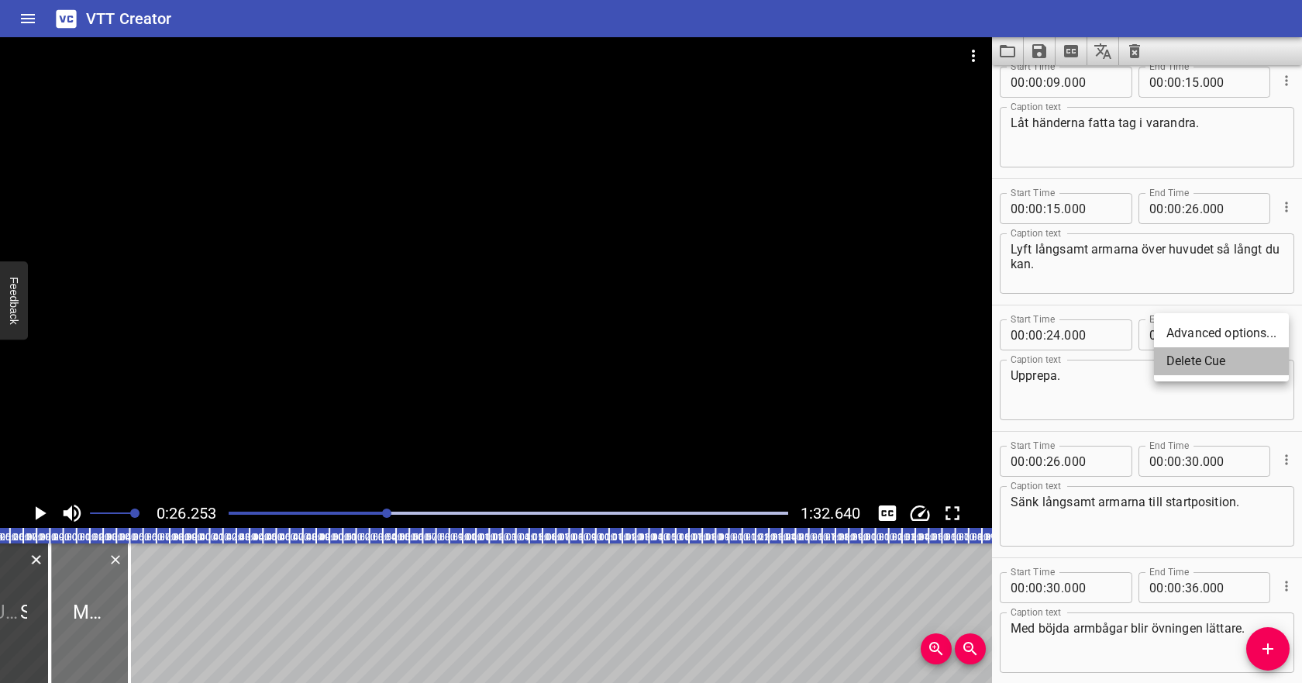
click at [1235, 368] on li "Delete Cue" at bounding box center [1221, 361] width 135 height 28
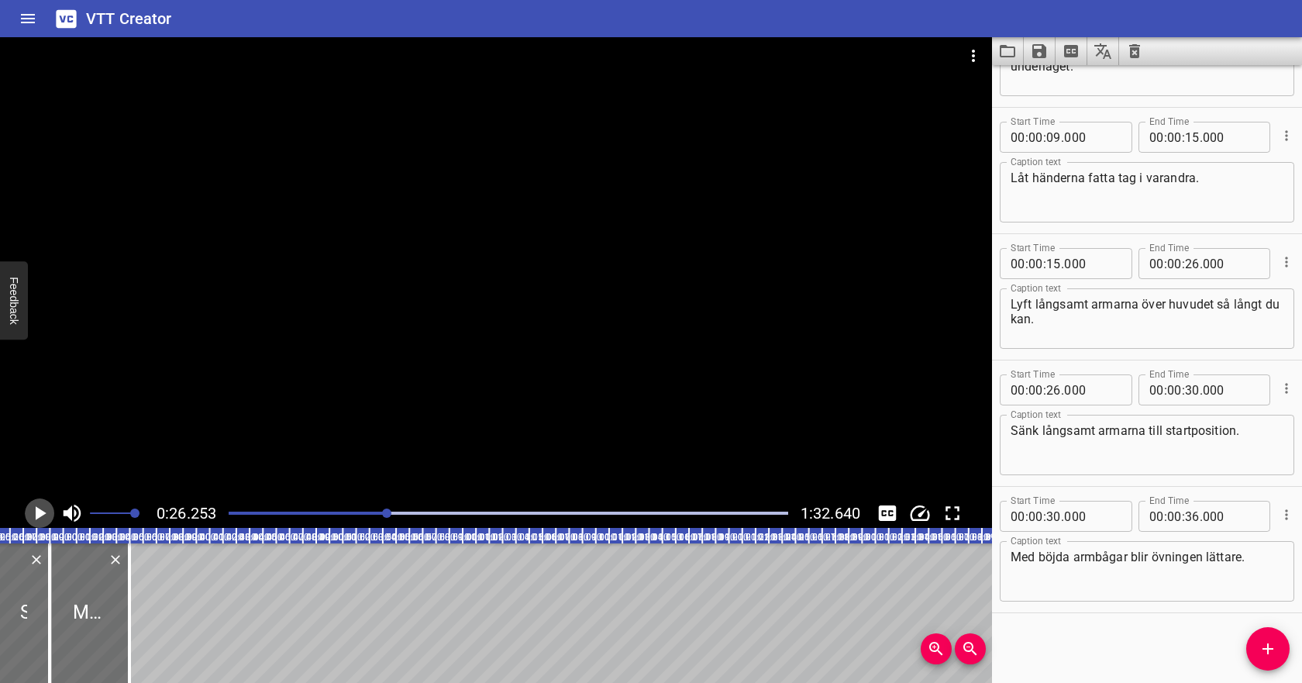
click at [49, 501] on icon "Play/Pause" at bounding box center [39, 512] width 23 height 23
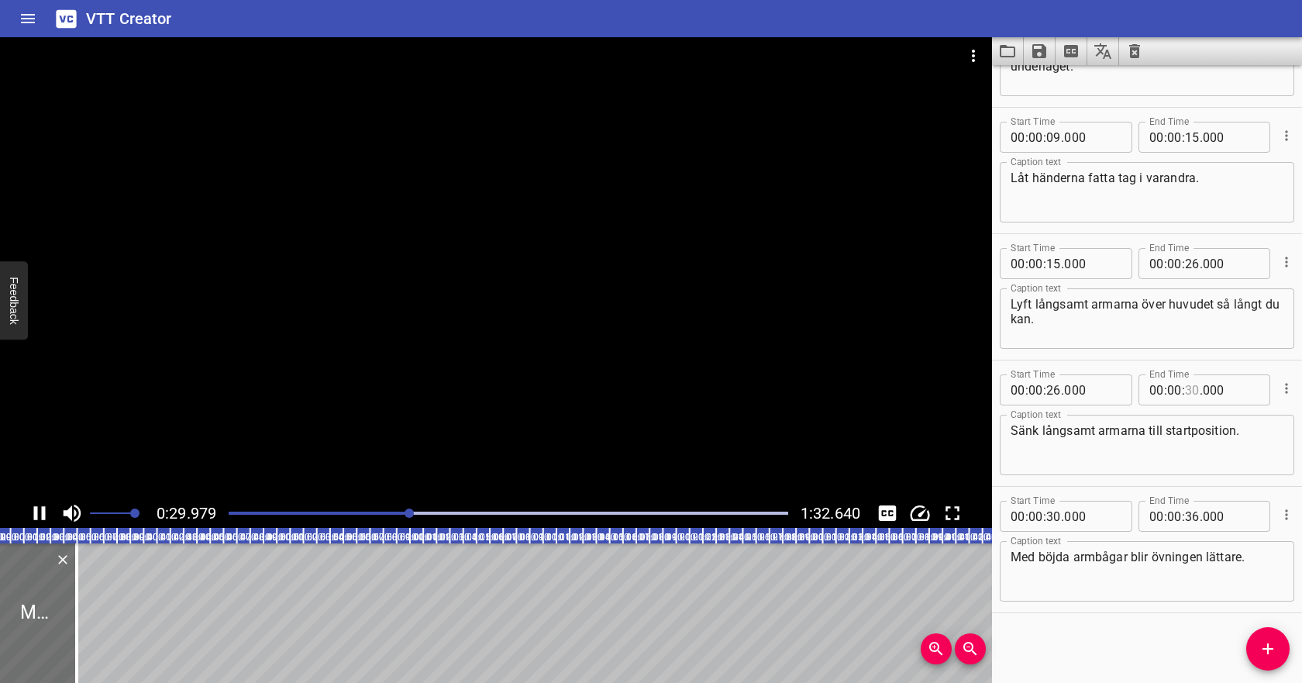
click at [1189, 390] on input "number" at bounding box center [1192, 389] width 15 height 31
type input "32"
type input "000"
click at [1146, 445] on textarea "Sänk långsamt armarna till startposition." at bounding box center [1146, 445] width 273 height 44
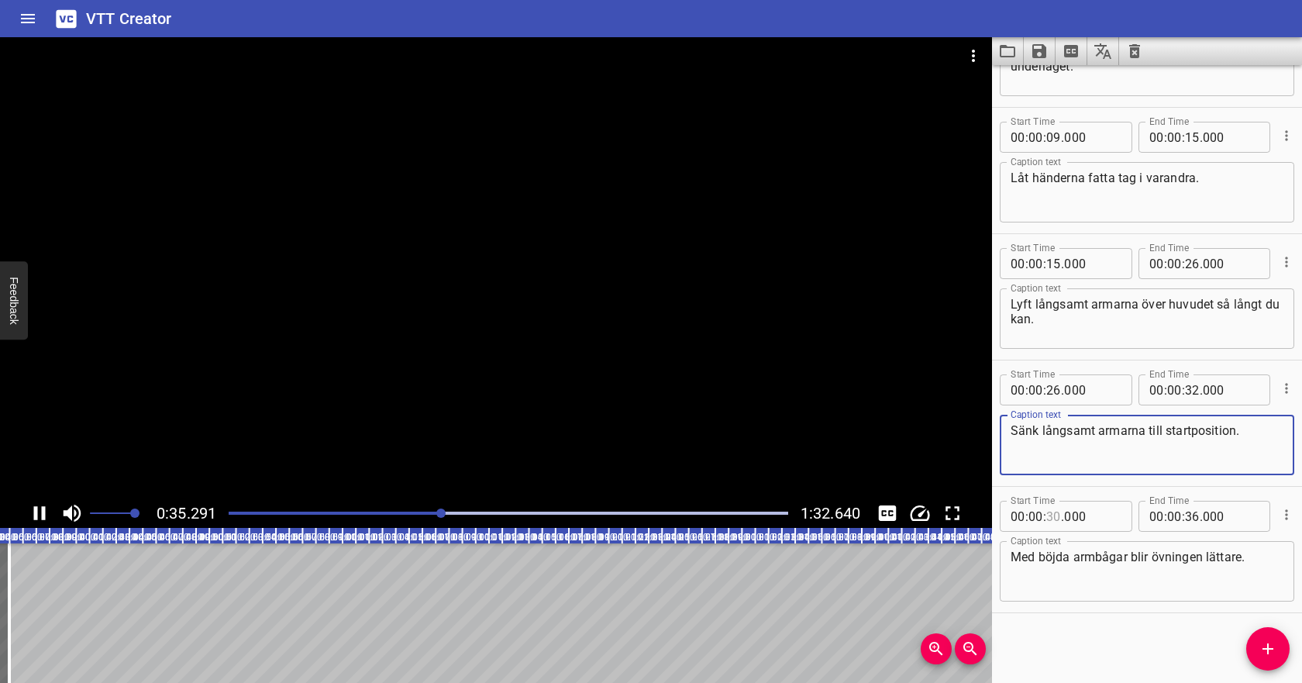
click at [1057, 518] on input "number" at bounding box center [1053, 515] width 15 height 31
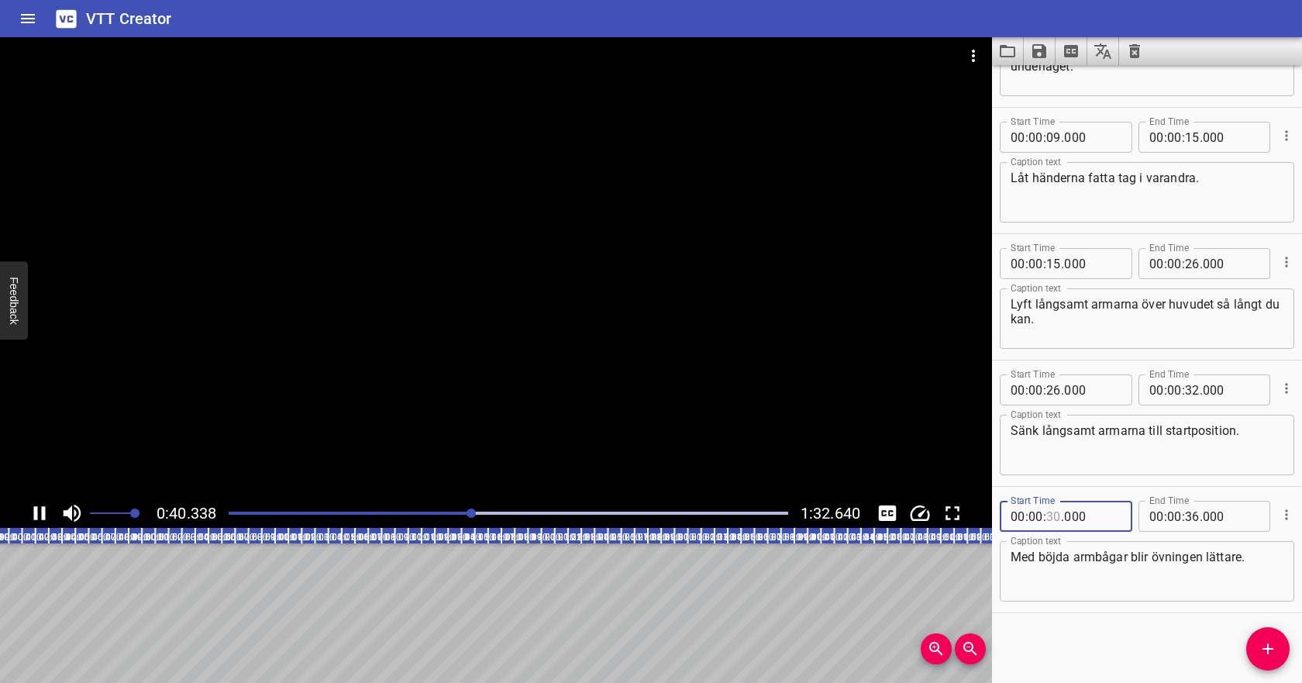
type input "30"
click at [538, 511] on div "Play progress" at bounding box center [508, 512] width 559 height 3
click at [573, 508] on div at bounding box center [508, 513] width 578 height 22
click at [594, 511] on div "Play progress" at bounding box center [508, 512] width 559 height 3
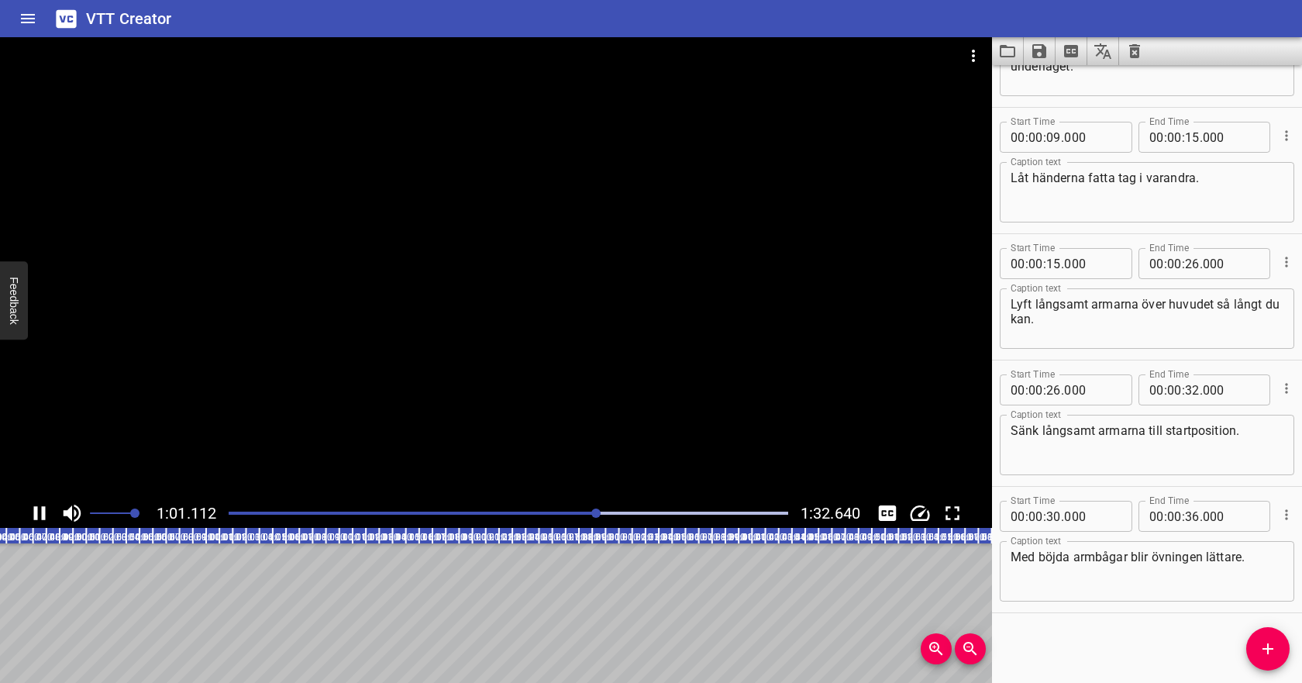
click at [559, 511] on div "Play progress" at bounding box center [318, 512] width 559 height 3
click at [1057, 518] on input "number" at bounding box center [1053, 515] width 15 height 31
type input "55"
type input "000"
click at [1191, 517] on input "number" at bounding box center [1192, 515] width 15 height 31
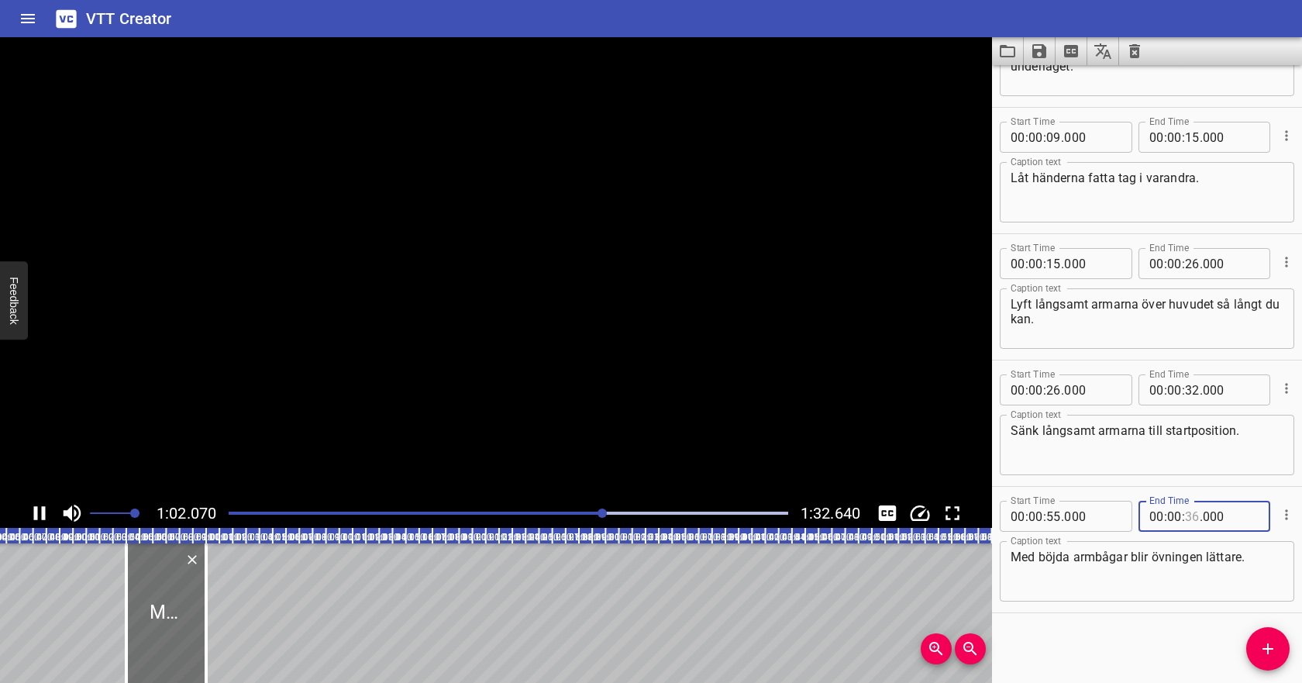
type input "36"
click at [1169, 520] on input "number" at bounding box center [1174, 515] width 15 height 31
type input "01"
type input "15"
type input "000"
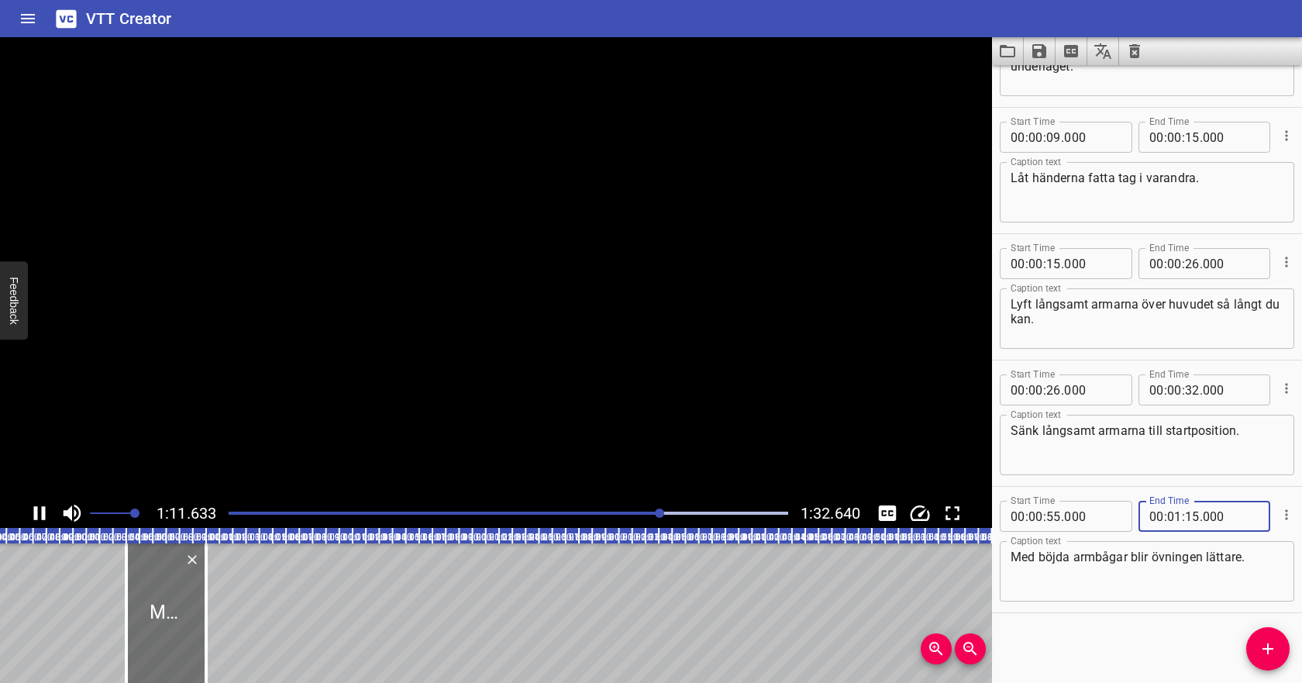
click at [1183, 569] on textarea "Med böjda armbågar blir övningen lättare." at bounding box center [1146, 571] width 273 height 44
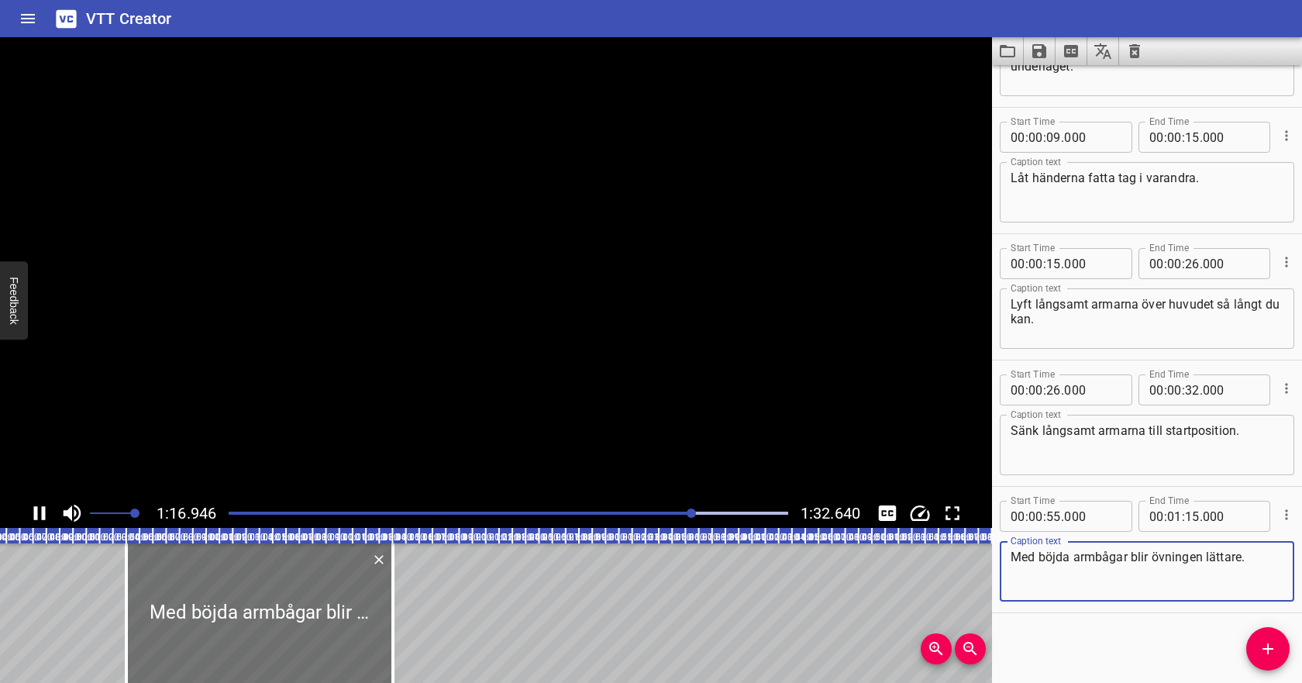
scroll to position [78, 0]
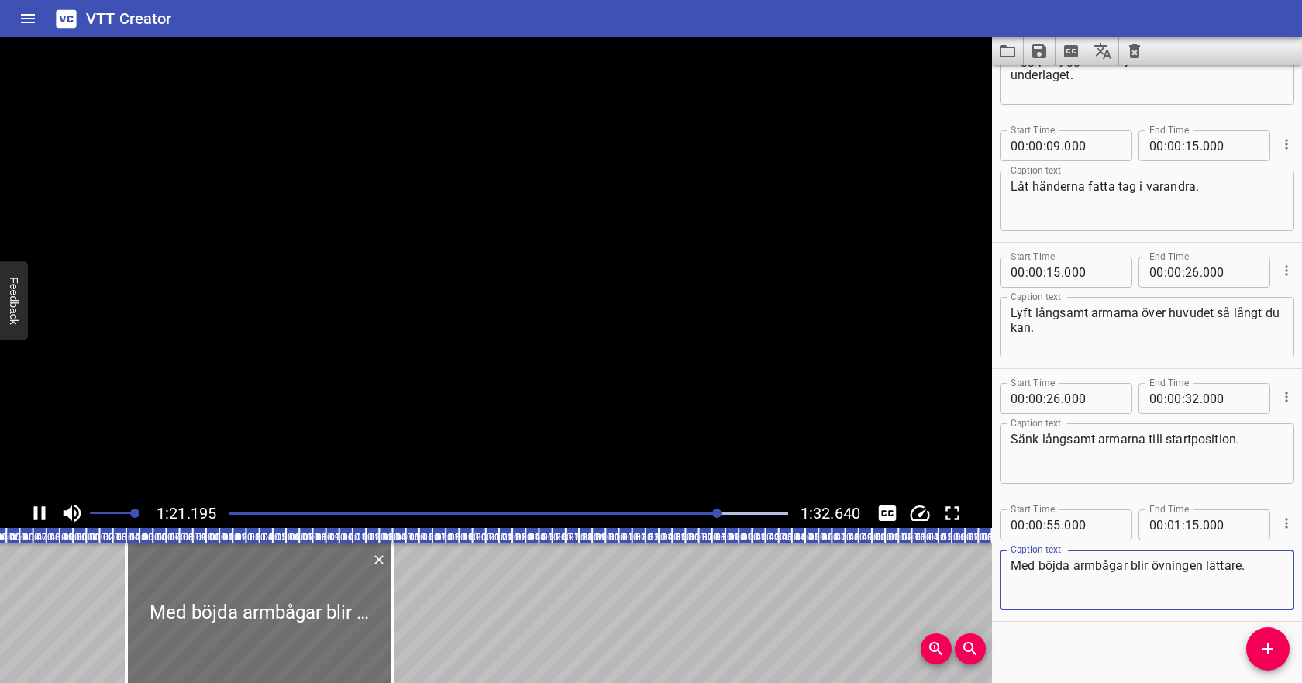
click at [1041, 52] on icon "Save captions to file" at bounding box center [1039, 51] width 14 height 14
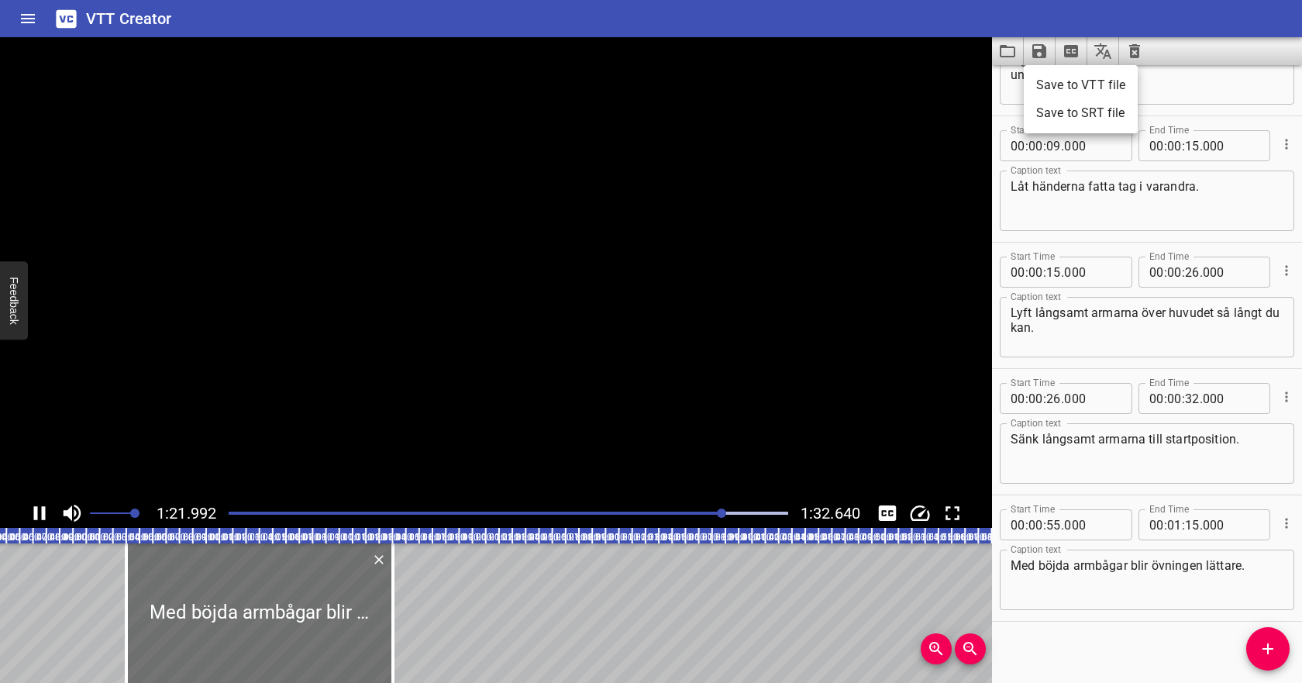
click at [1047, 83] on li "Save to VTT file" at bounding box center [1080, 85] width 114 height 28
click at [981, 56] on icon "Video Options" at bounding box center [973, 55] width 19 height 19
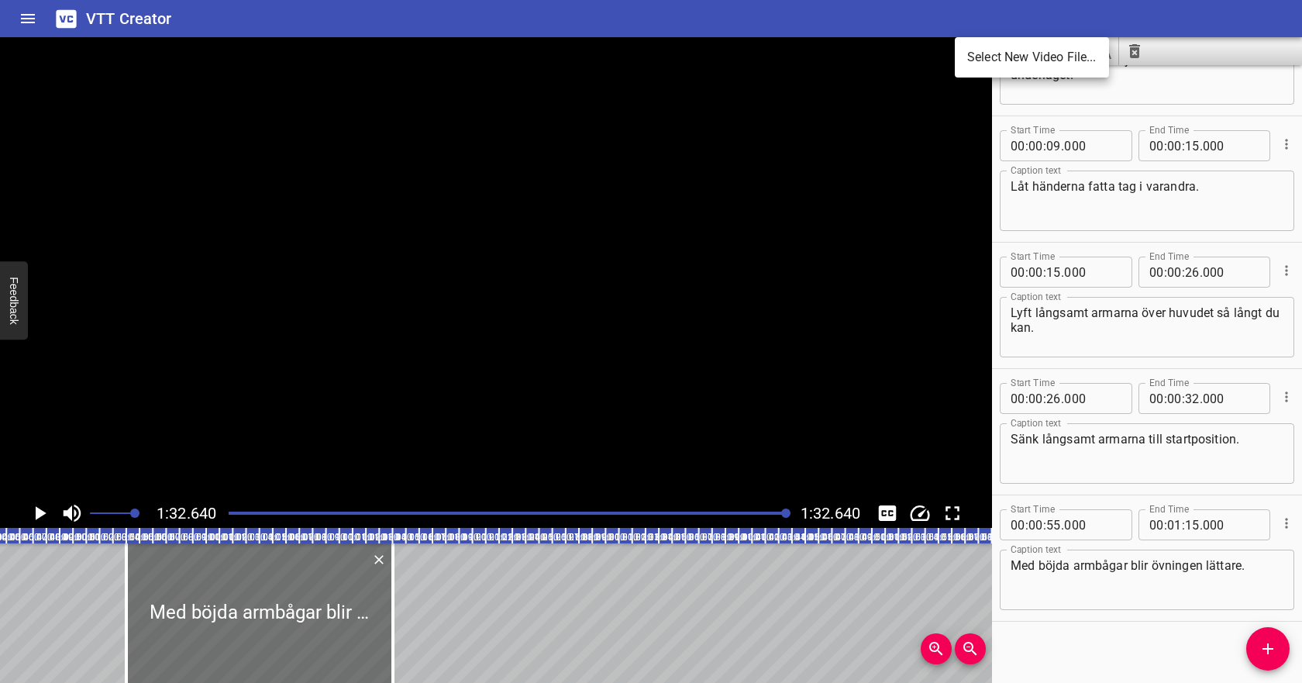
click at [984, 61] on li "Select New Video File..." at bounding box center [1031, 57] width 154 height 28
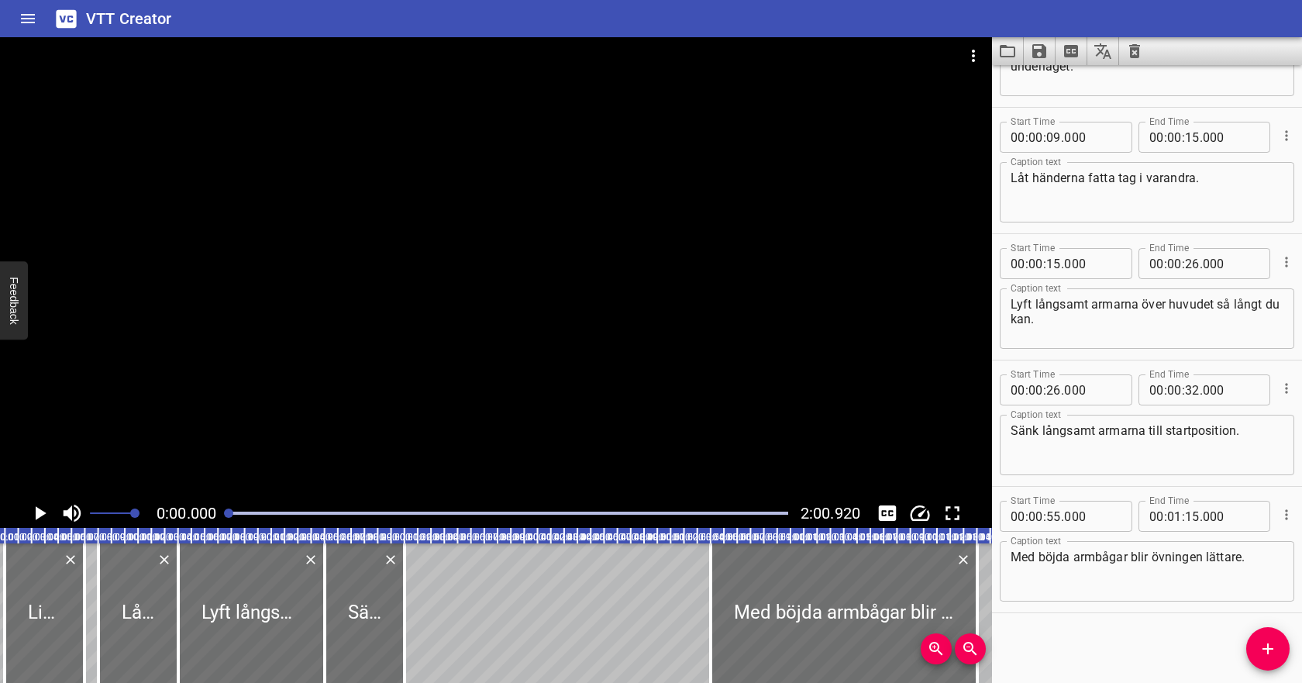
scroll to position [0, 0]
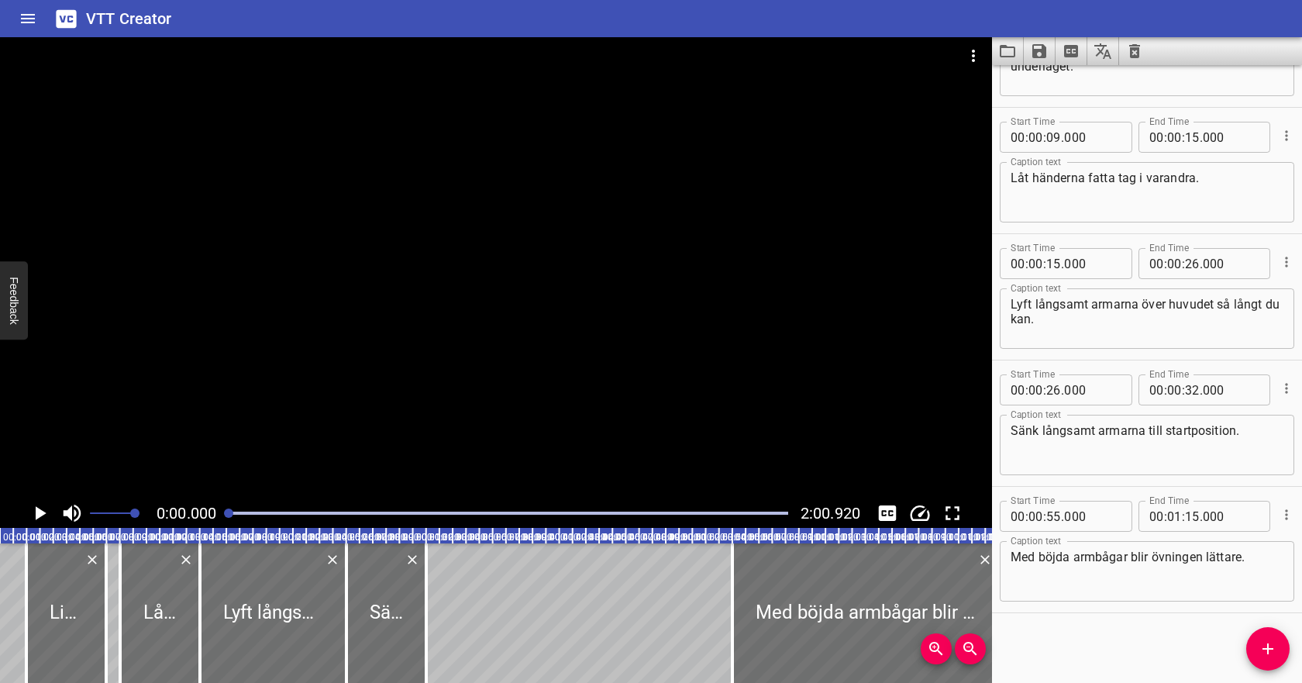
click at [1127, 53] on icon "Clear captions" at bounding box center [1134, 51] width 19 height 19
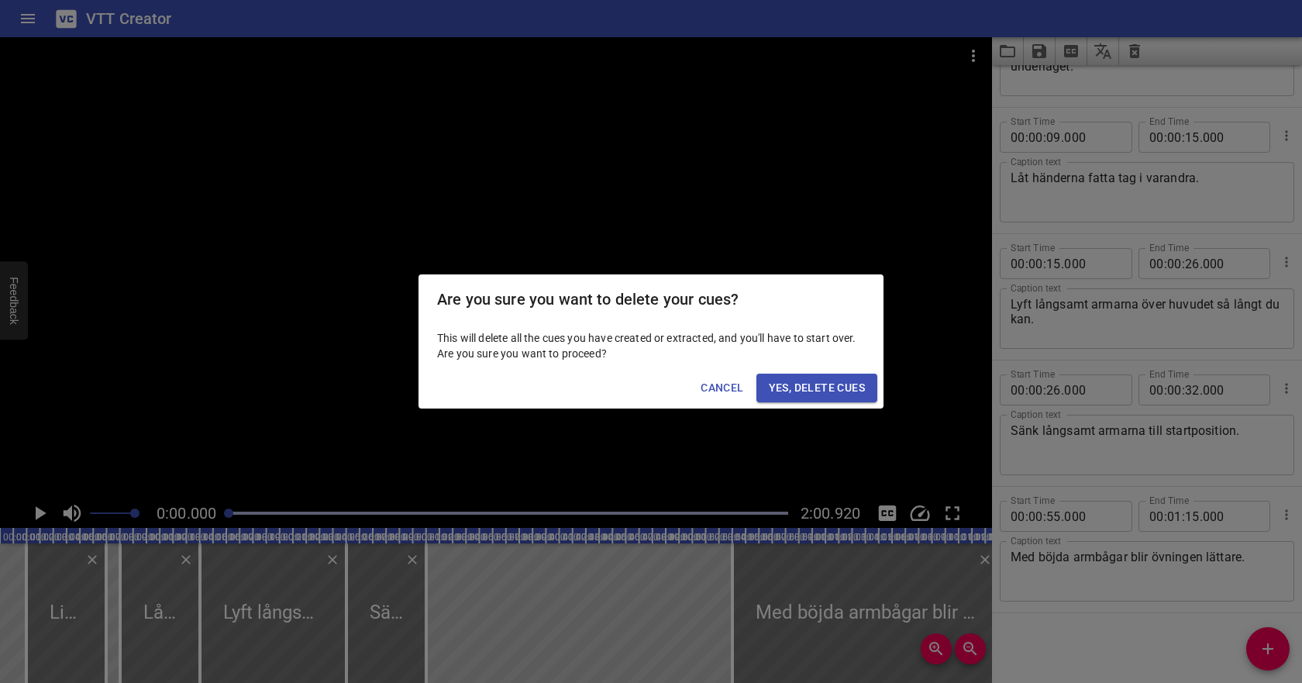
click at [848, 376] on button "Yes, Delete Cues" at bounding box center [816, 387] width 121 height 29
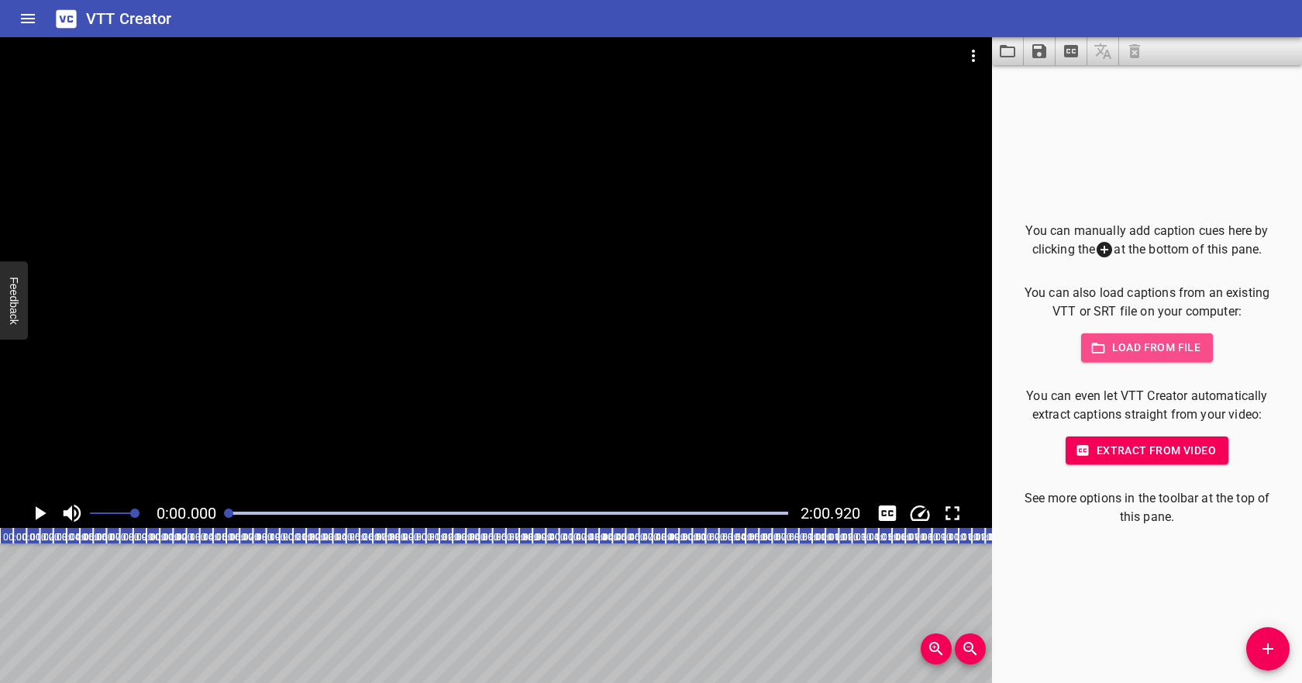
click at [1114, 346] on span "Load from file" at bounding box center [1147, 347] width 108 height 19
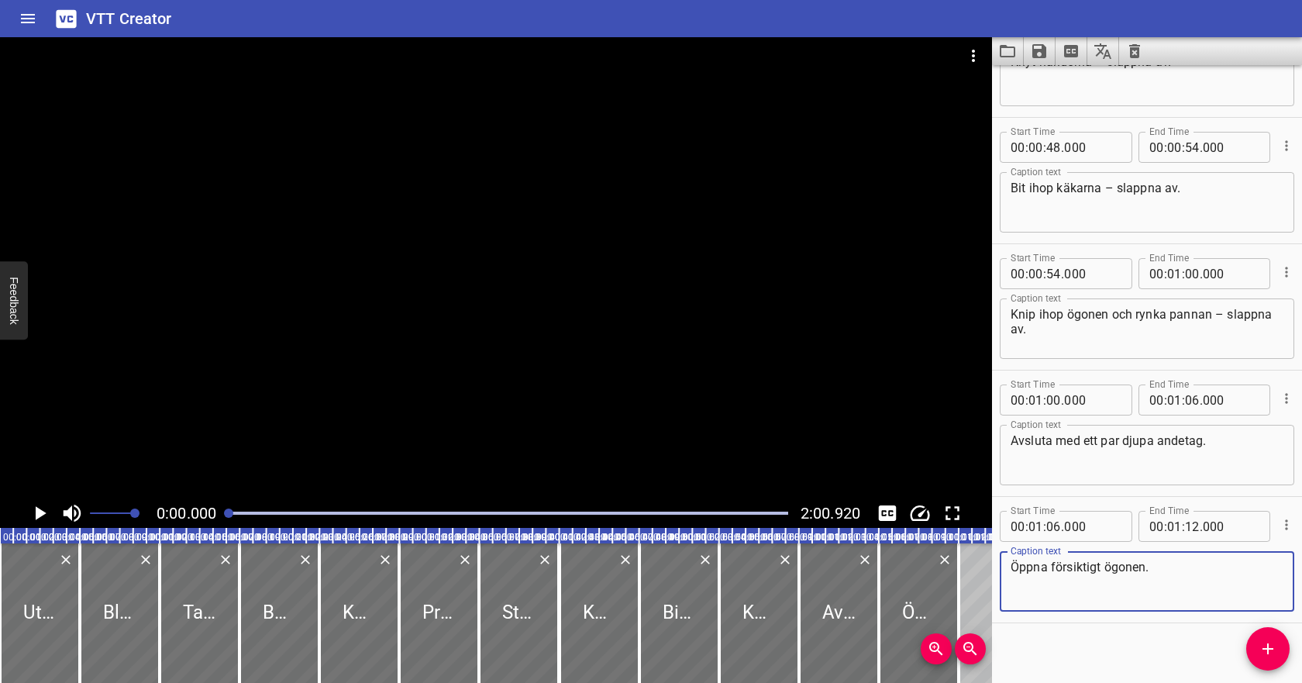
scroll to position [971, 0]
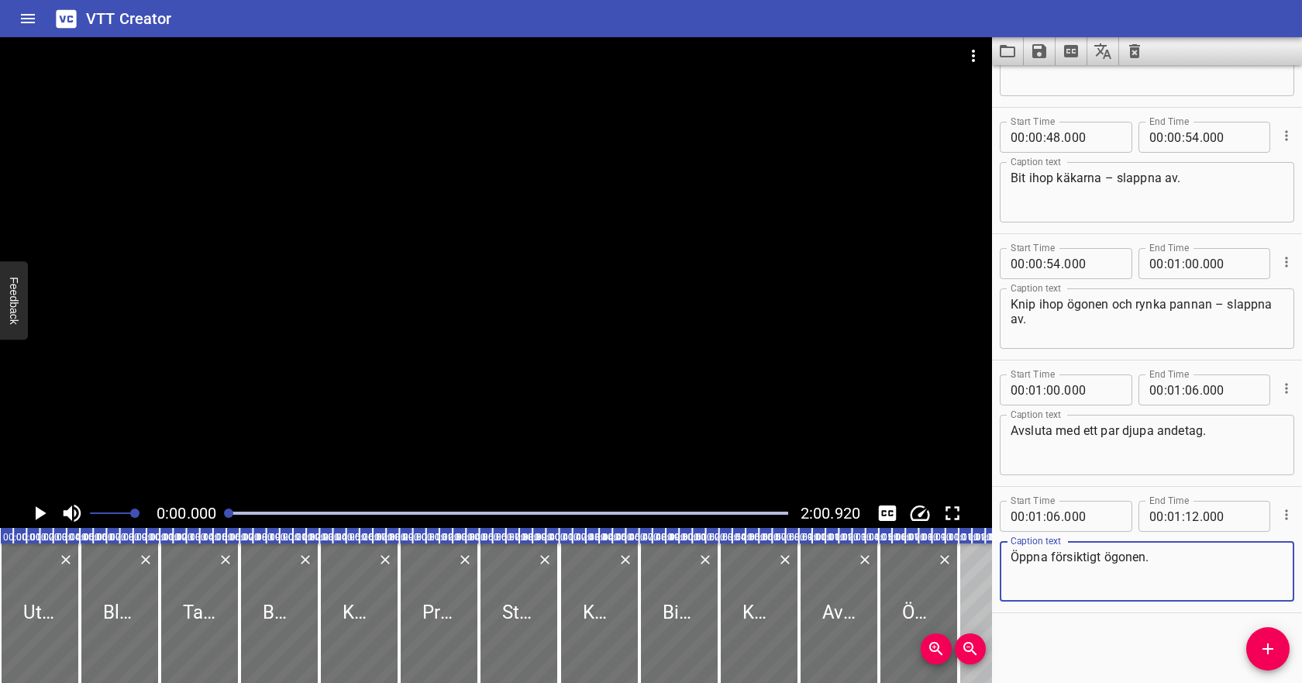
click at [35, 514] on icon "Play/Pause" at bounding box center [39, 512] width 23 height 23
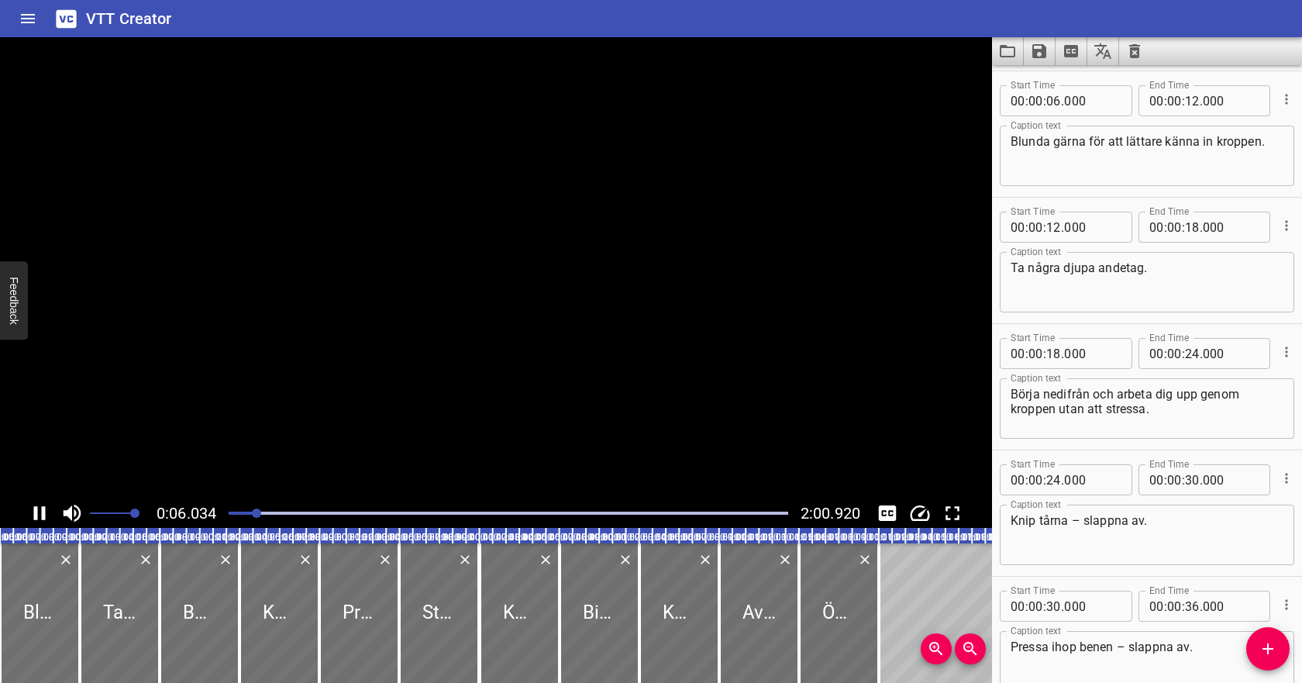
scroll to position [126, 0]
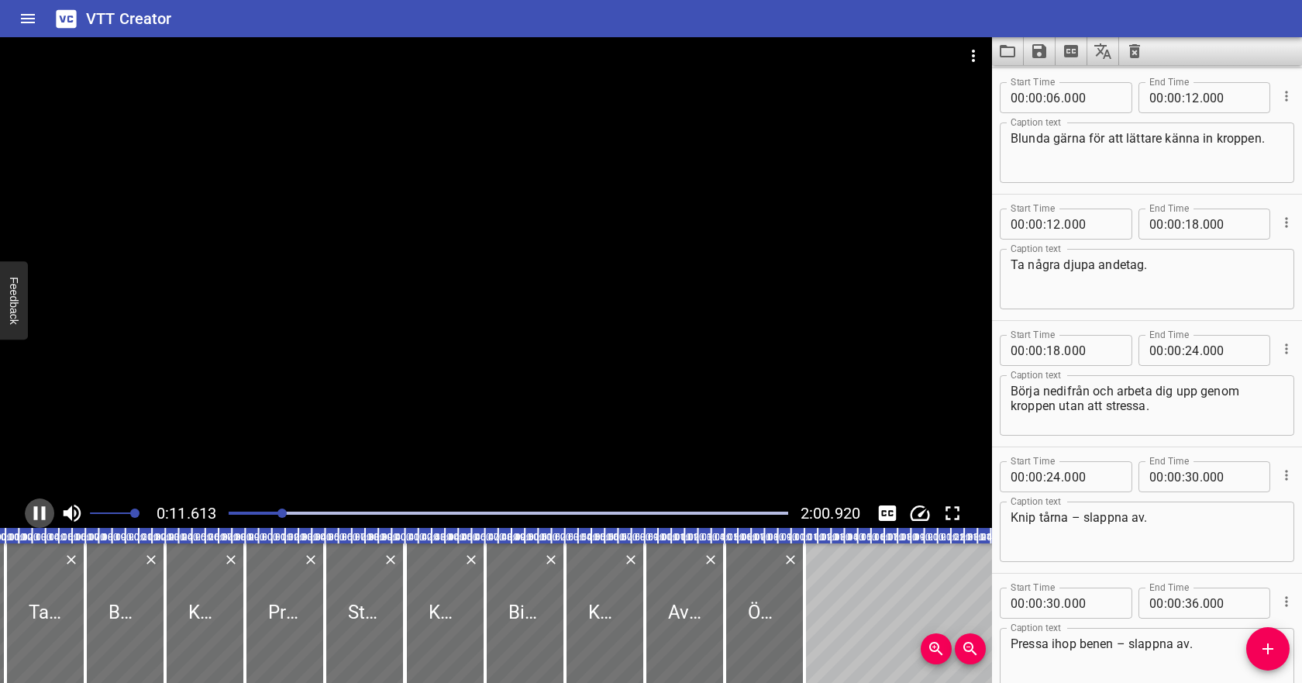
click at [41, 507] on icon "Play/Pause" at bounding box center [39, 512] width 23 height 23
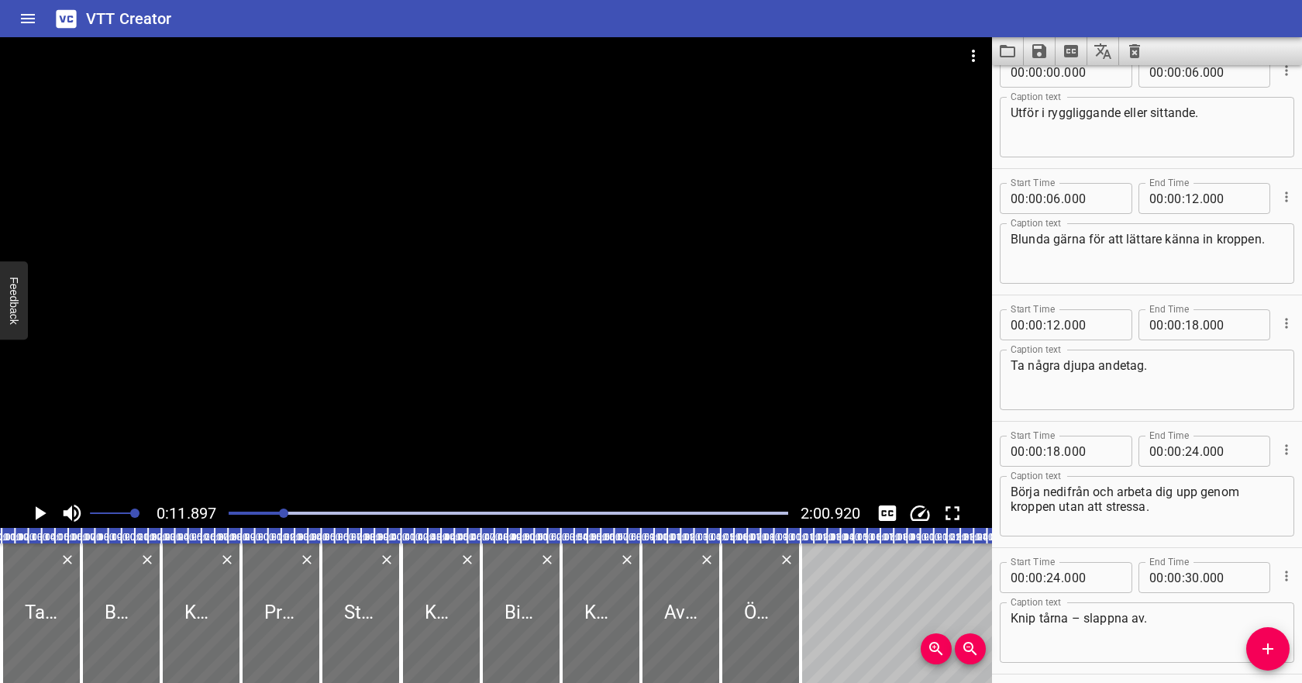
scroll to position [0, 0]
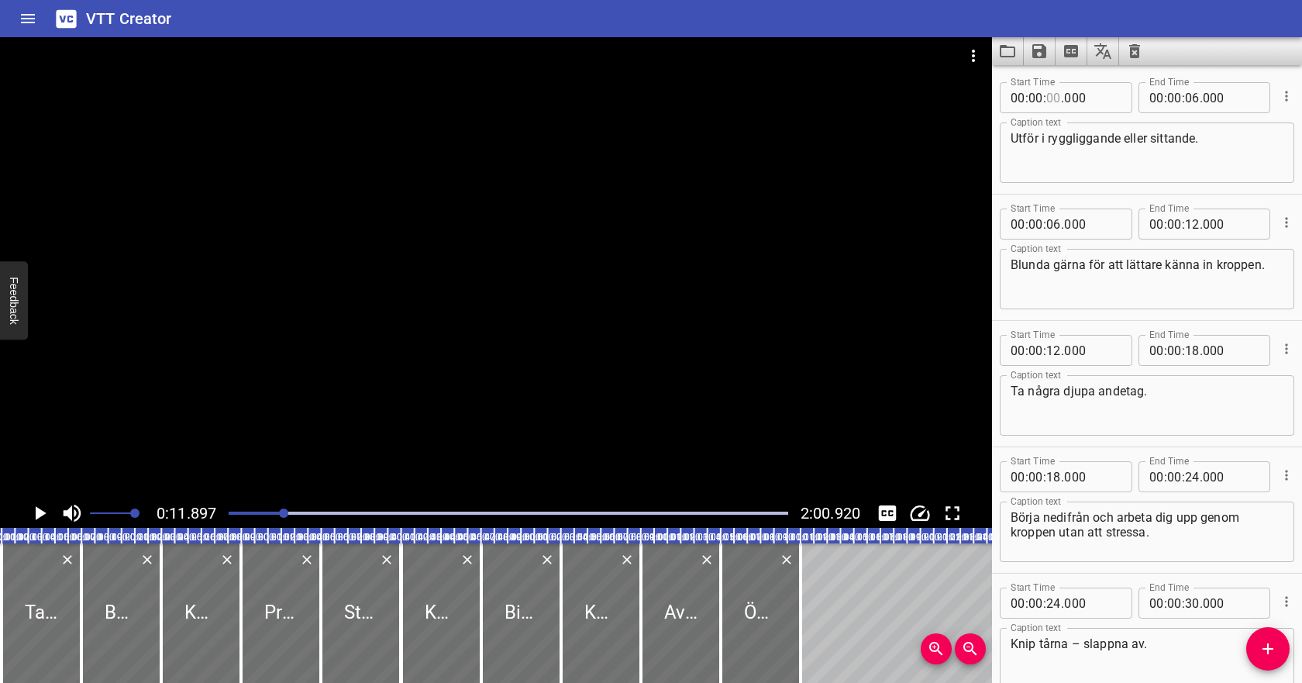
click at [1057, 95] on input "number" at bounding box center [1053, 97] width 15 height 31
type input "02"
type input "000"
click at [1186, 98] on input "number" at bounding box center [1192, 97] width 15 height 31
type input "10"
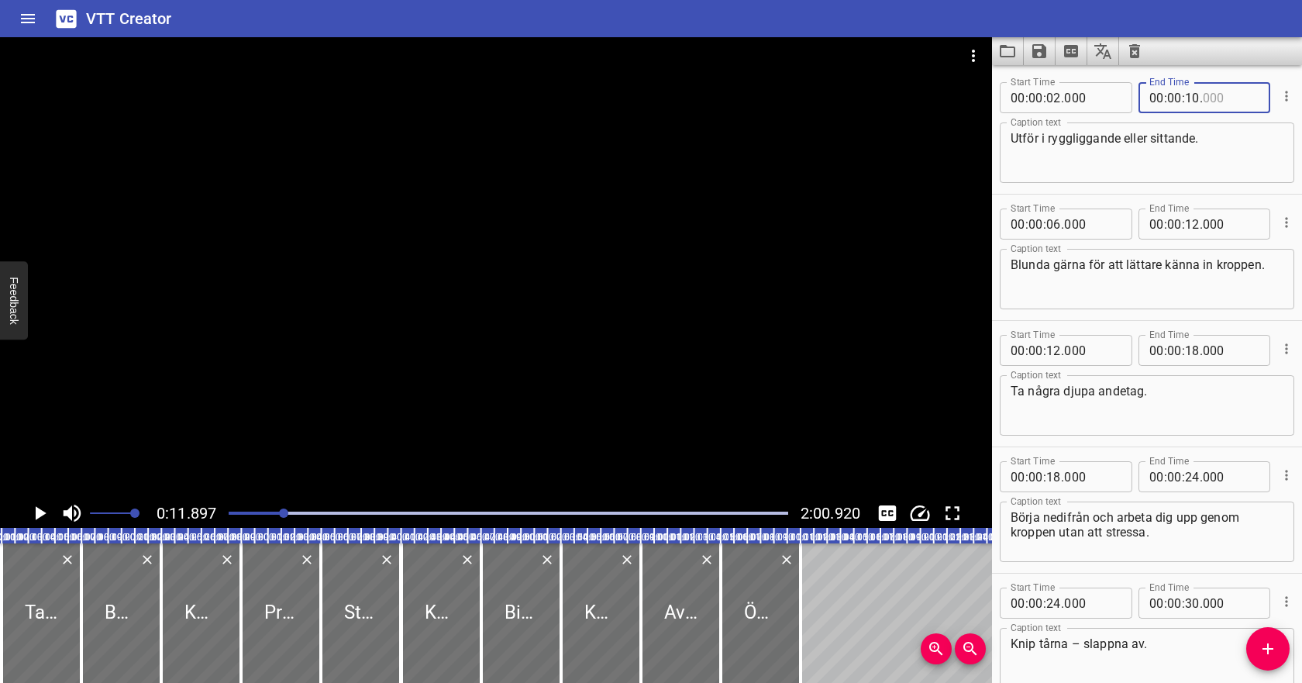
type input "000"
click at [1051, 224] on input "number" at bounding box center [1053, 223] width 15 height 31
type input "11"
type input "000"
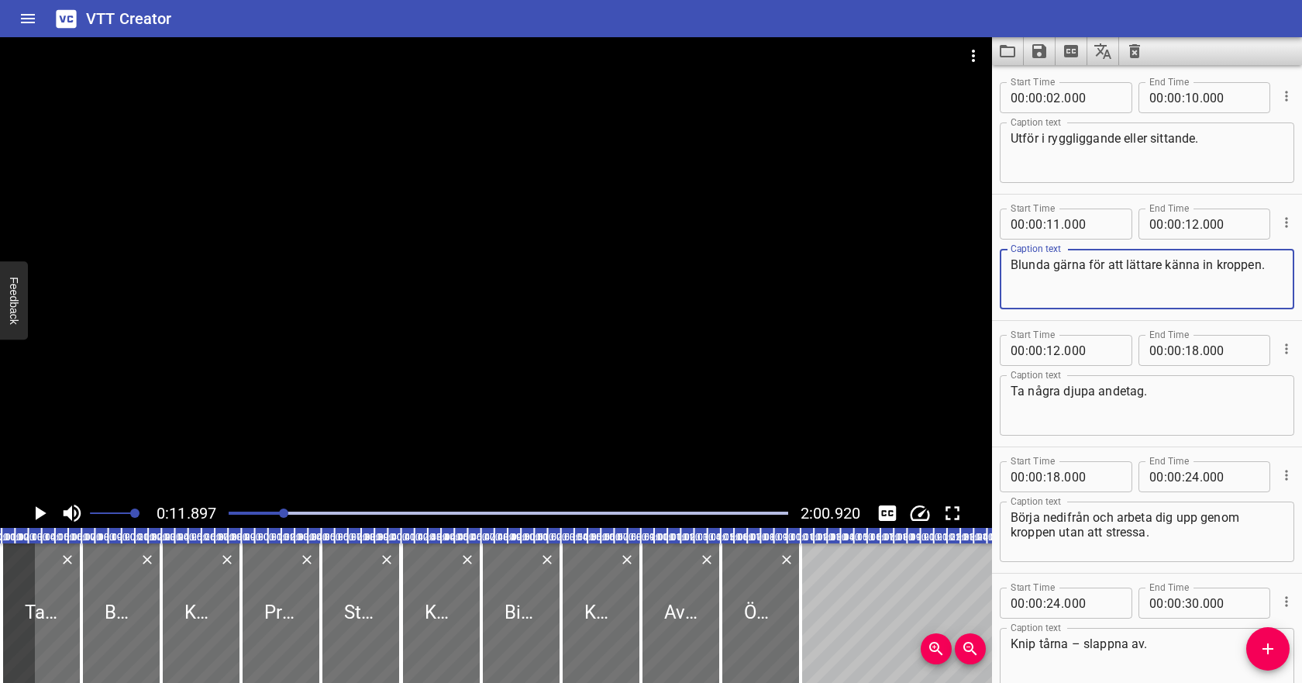
click at [1015, 284] on textarea "Blunda gärna för att lättare känna in kroppen." at bounding box center [1146, 279] width 273 height 44
click at [36, 508] on icon "Play/Pause" at bounding box center [41, 513] width 11 height 14
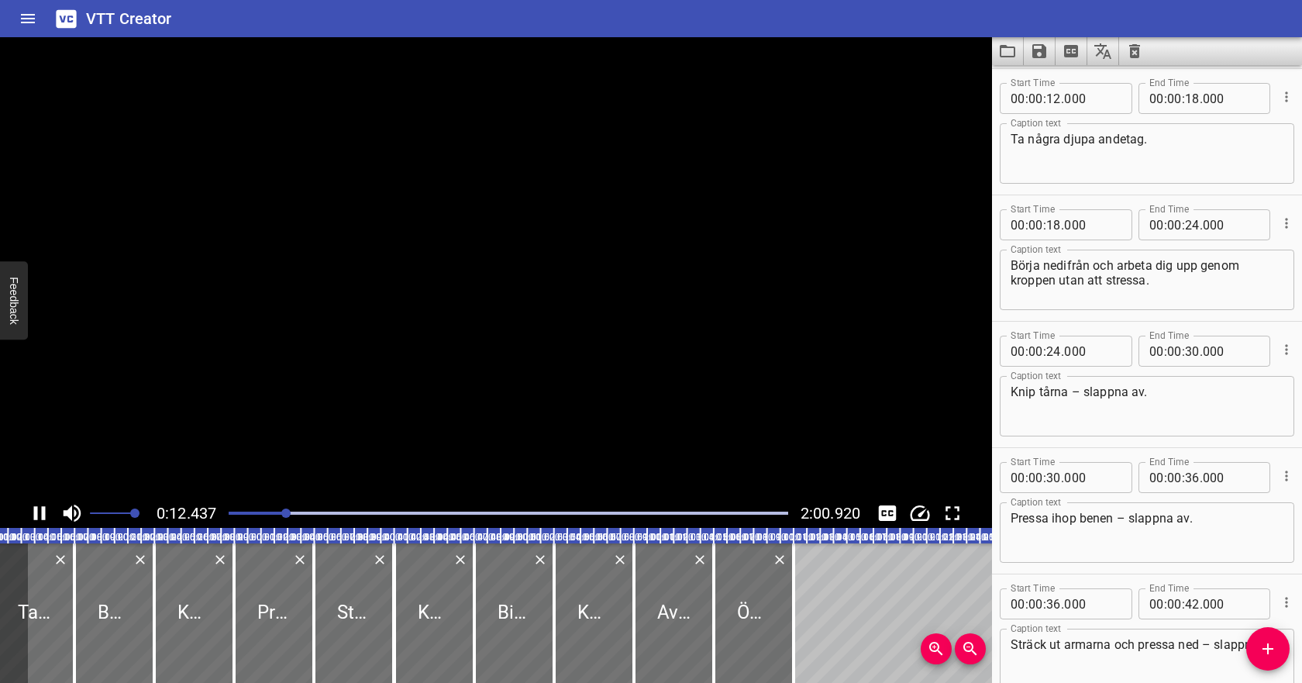
scroll to position [253, 0]
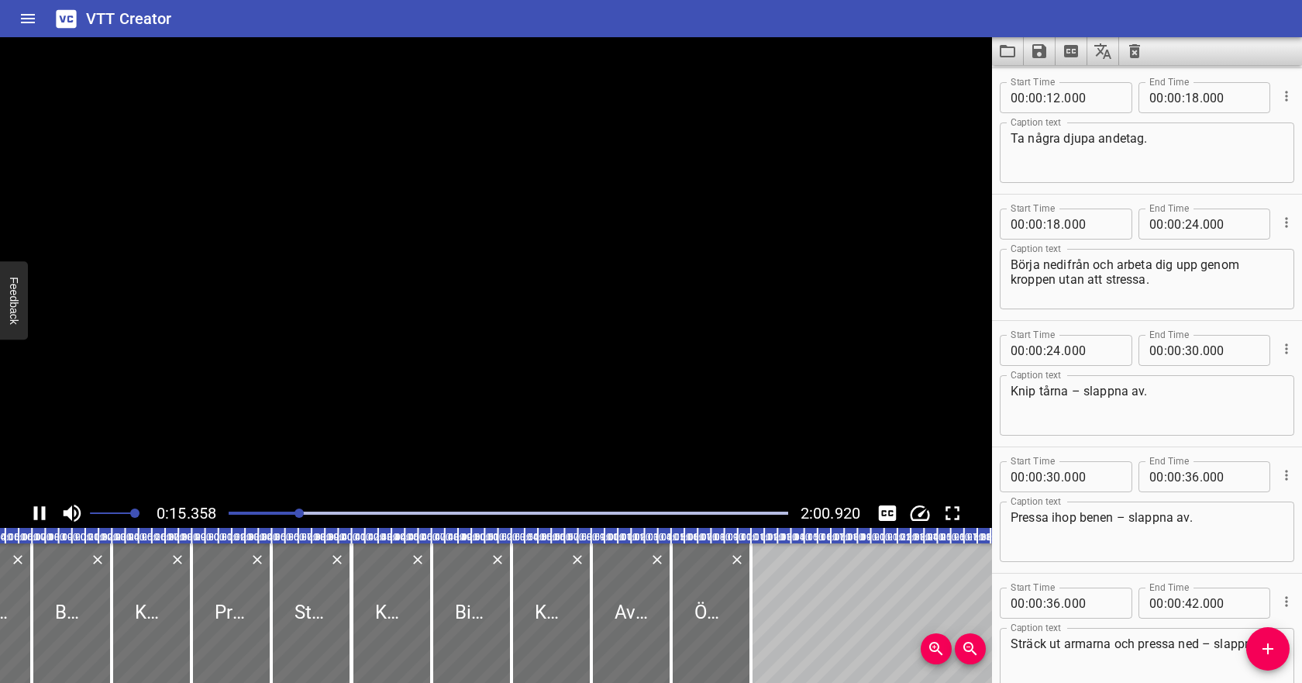
click at [36, 508] on icon "Play/Pause" at bounding box center [40, 513] width 12 height 14
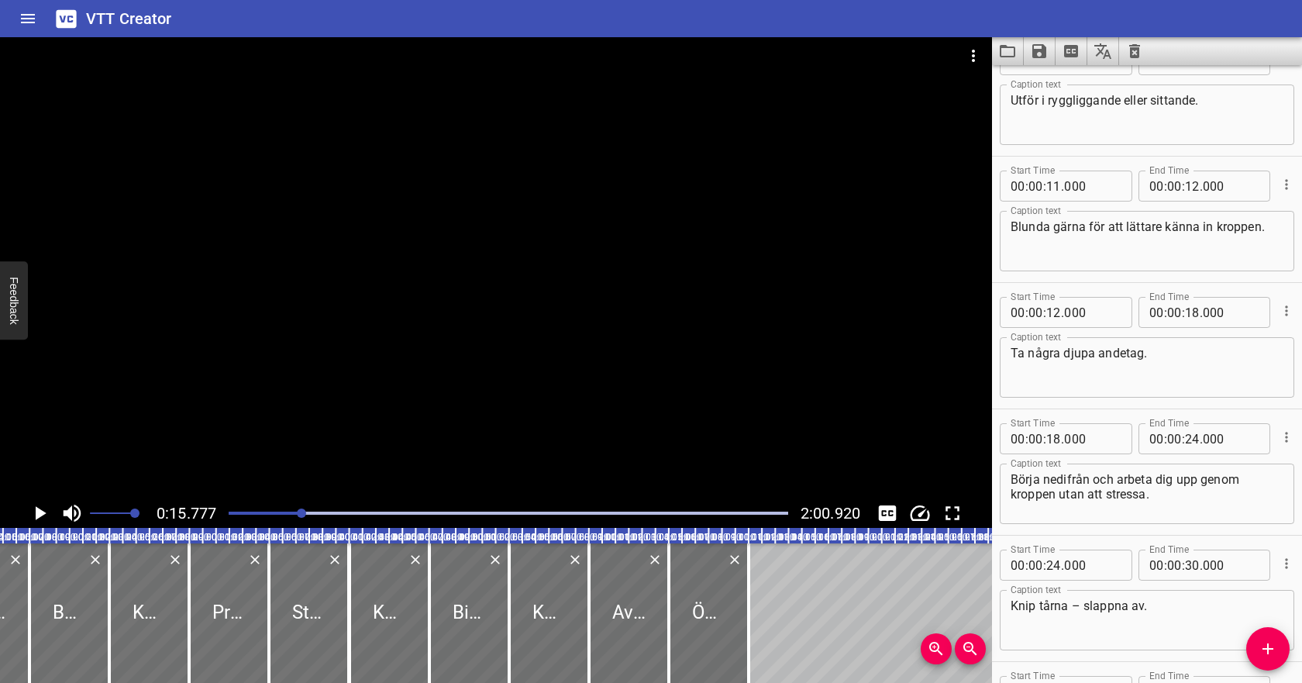
scroll to position [0, 0]
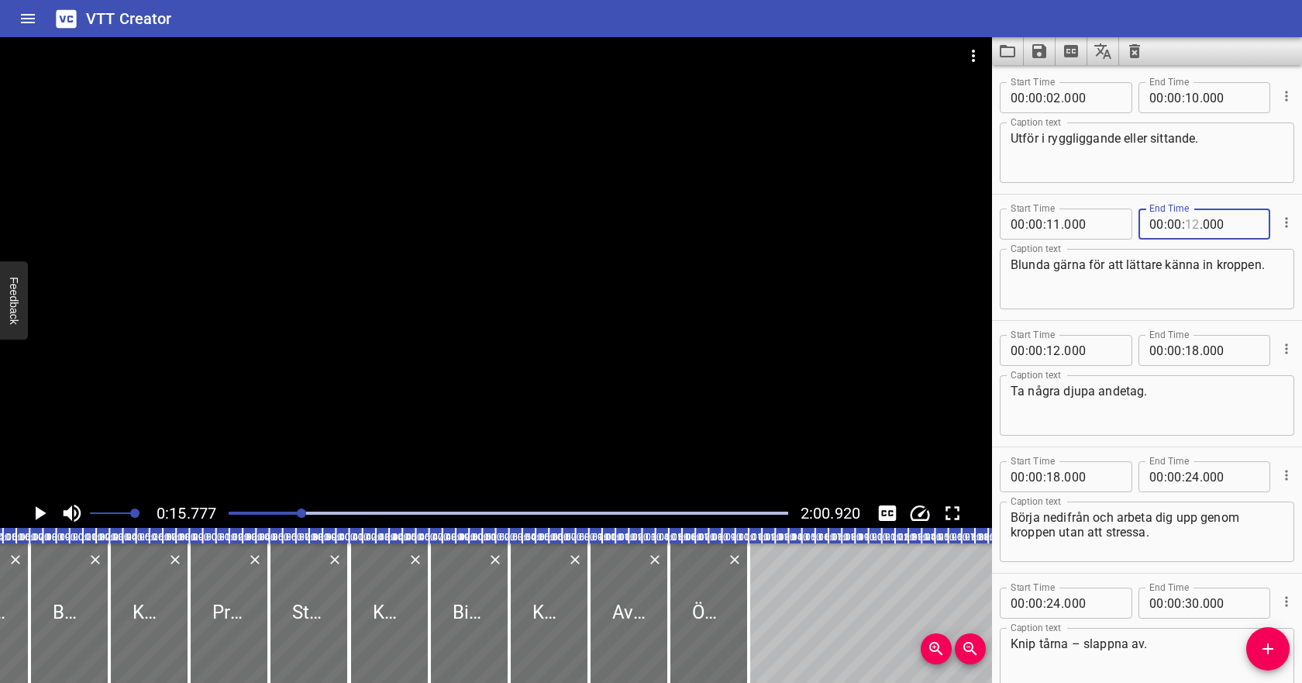
click at [1191, 225] on input "number" at bounding box center [1192, 223] width 15 height 31
type input "15"
type input "000"
click at [1057, 353] on input "number" at bounding box center [1053, 350] width 15 height 31
type input "15"
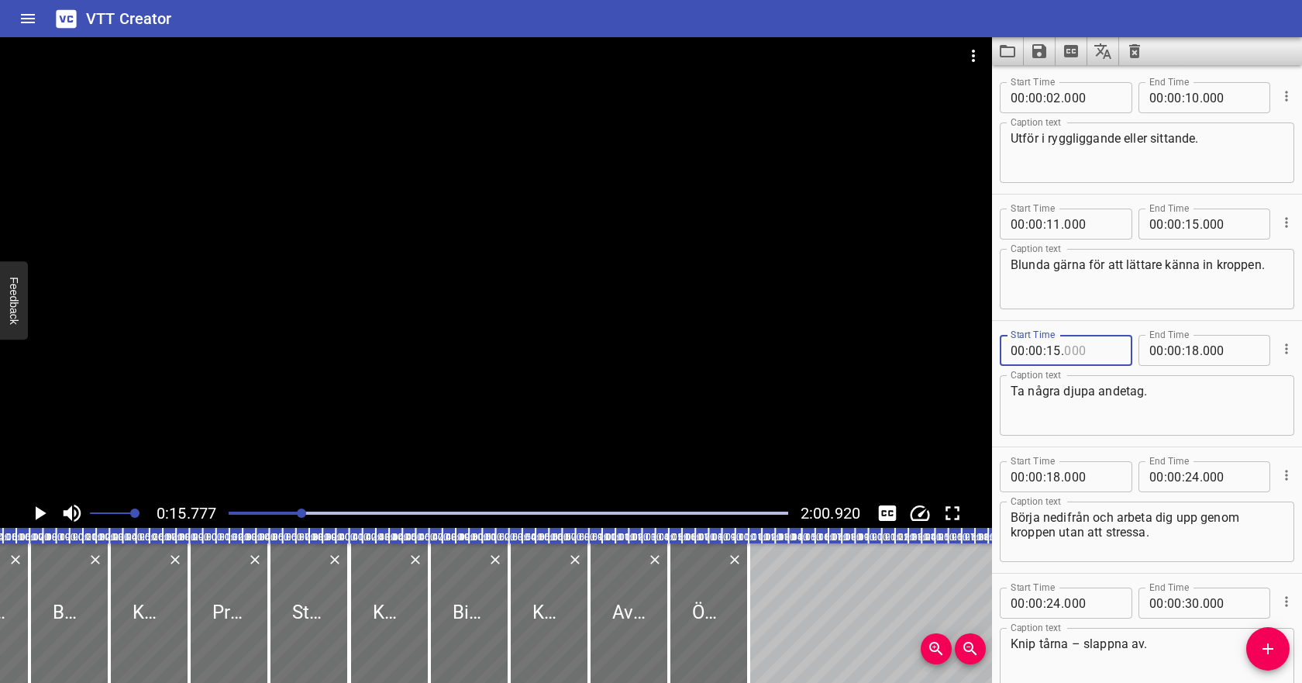
type input "000"
click at [1165, 356] on span ":" at bounding box center [1165, 350] width 3 height 31
click at [43, 514] on icon "Play/Pause" at bounding box center [41, 513] width 11 height 14
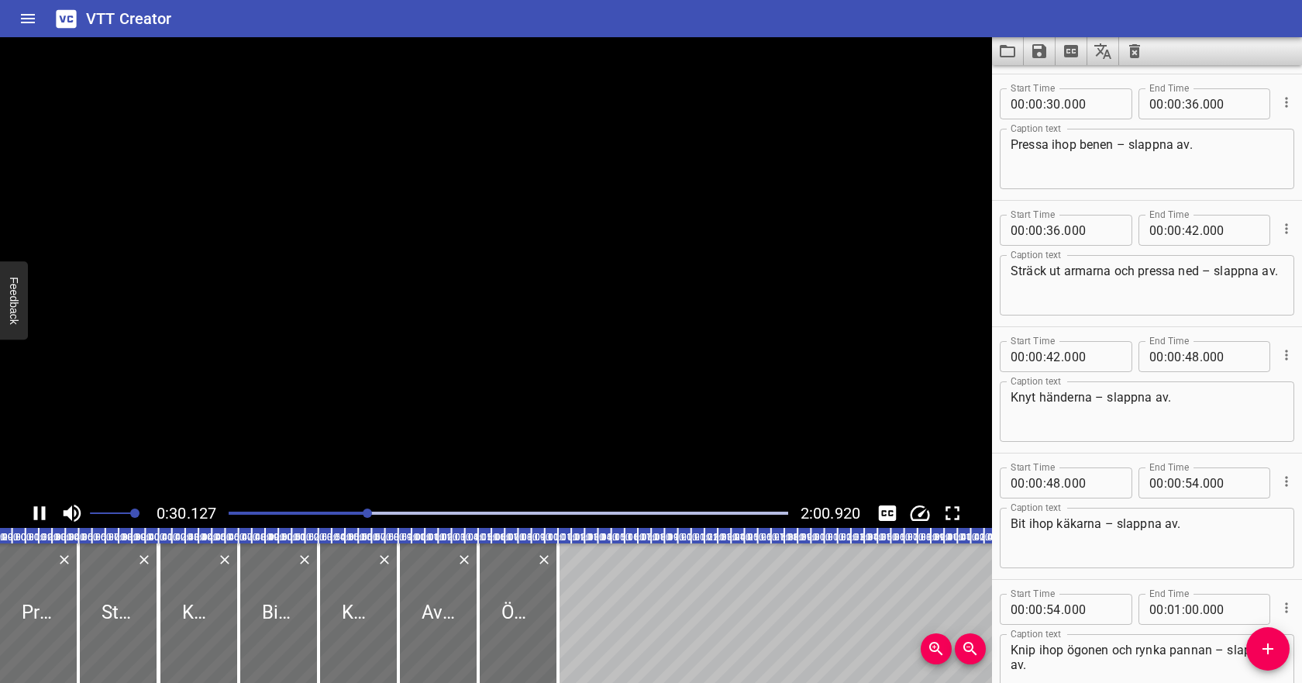
scroll to position [631, 0]
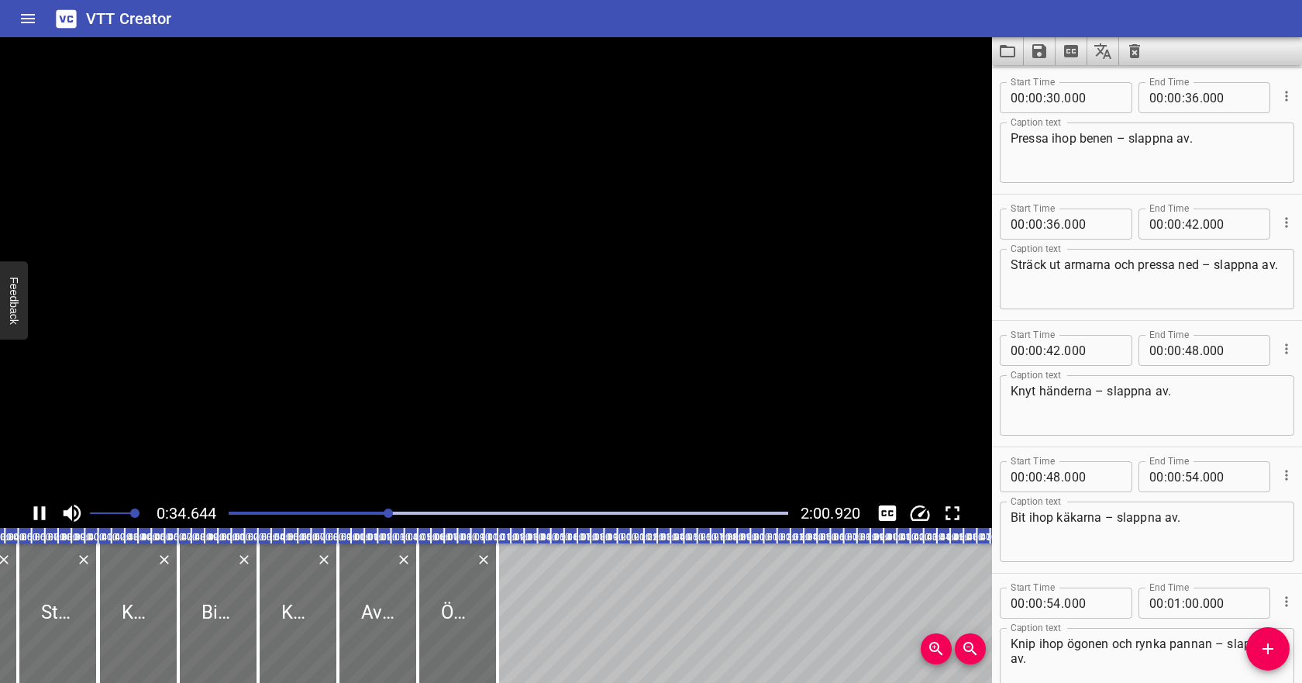
click at [43, 513] on icon "Play/Pause" at bounding box center [40, 513] width 12 height 14
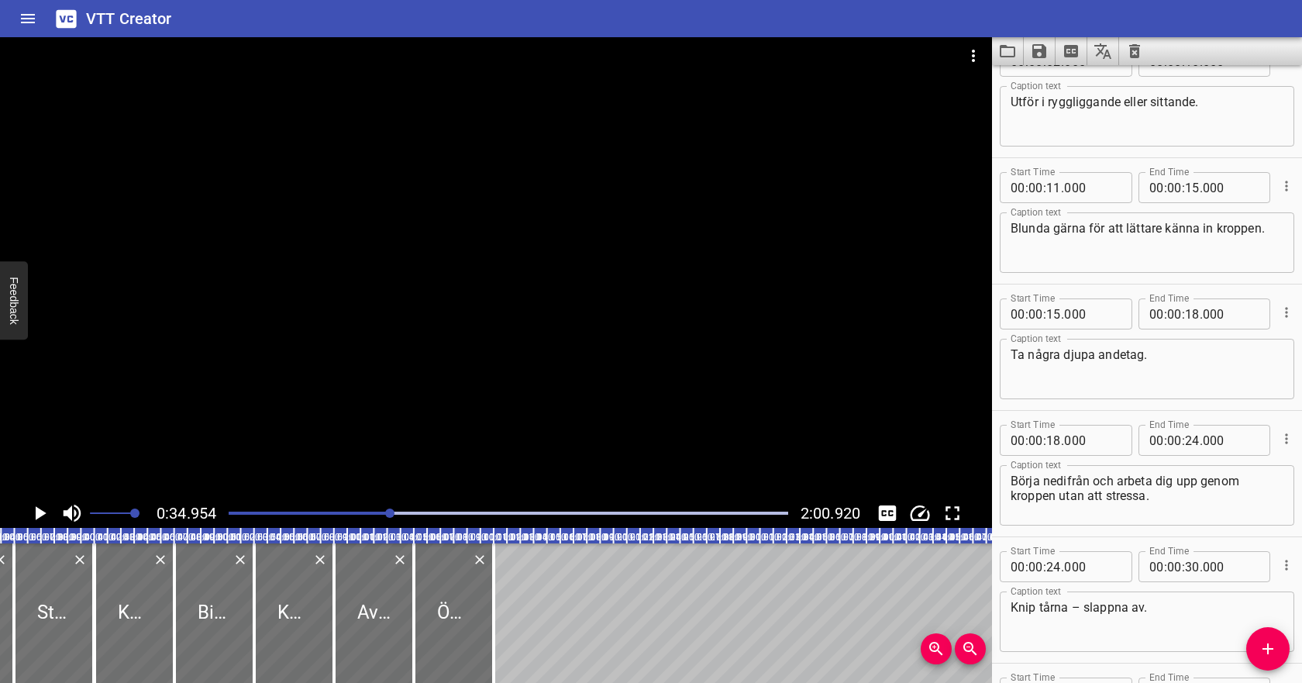
scroll to position [21, 0]
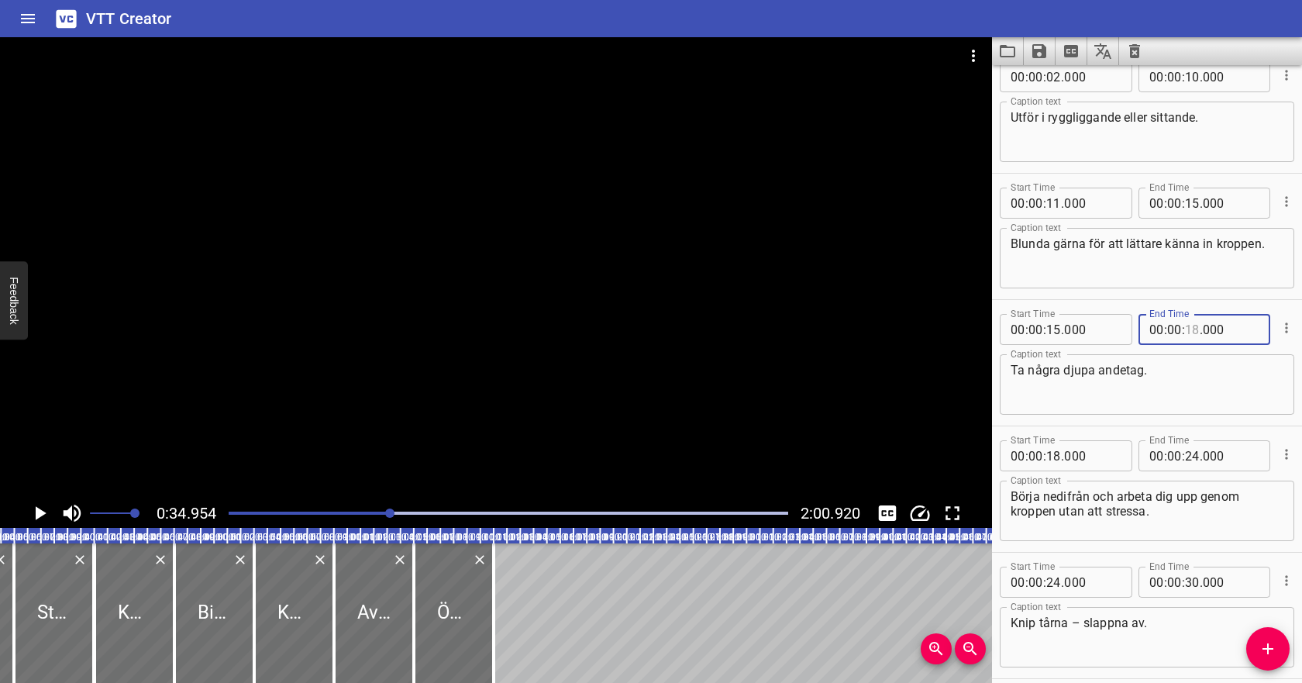
click at [1196, 334] on input "number" at bounding box center [1192, 329] width 15 height 31
type input "24"
type input "000"
click at [1057, 454] on input "number" at bounding box center [1053, 455] width 15 height 31
type input "24"
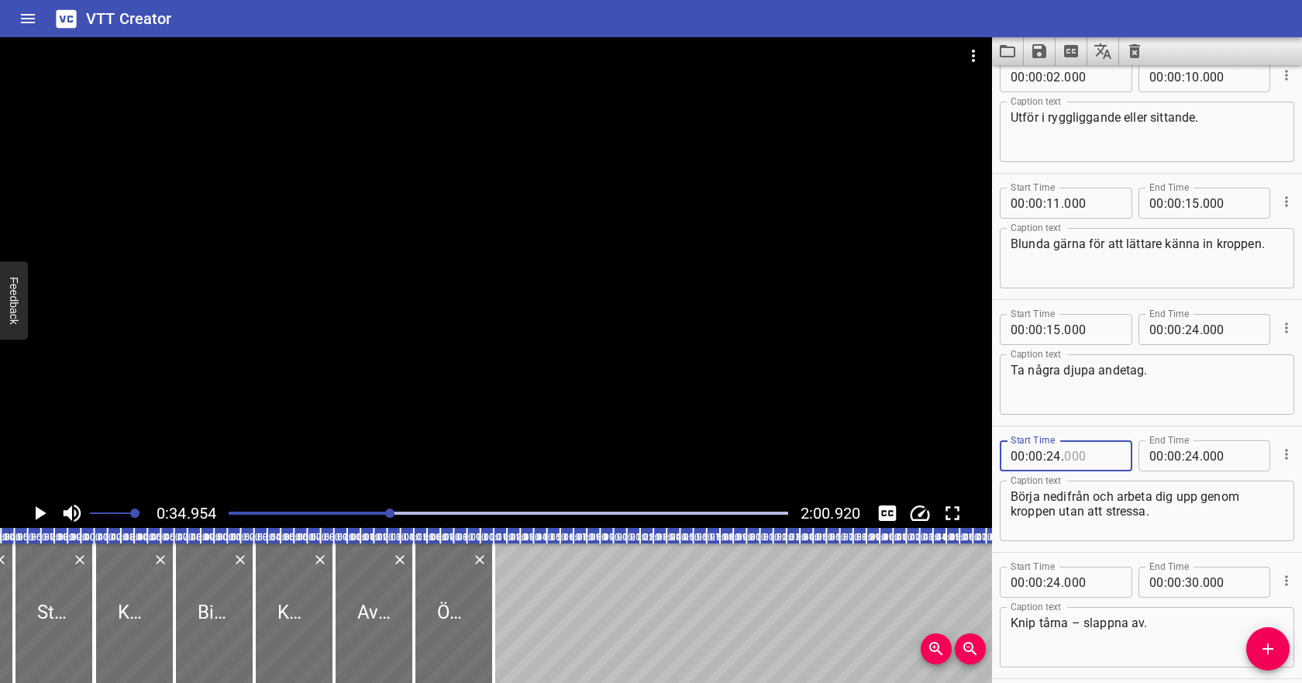
type input "000"
click at [1190, 454] on input "number" at bounding box center [1192, 455] width 15 height 31
type input "33"
type input "000"
click at [1049, 586] on input "number" at bounding box center [1053, 581] width 15 height 31
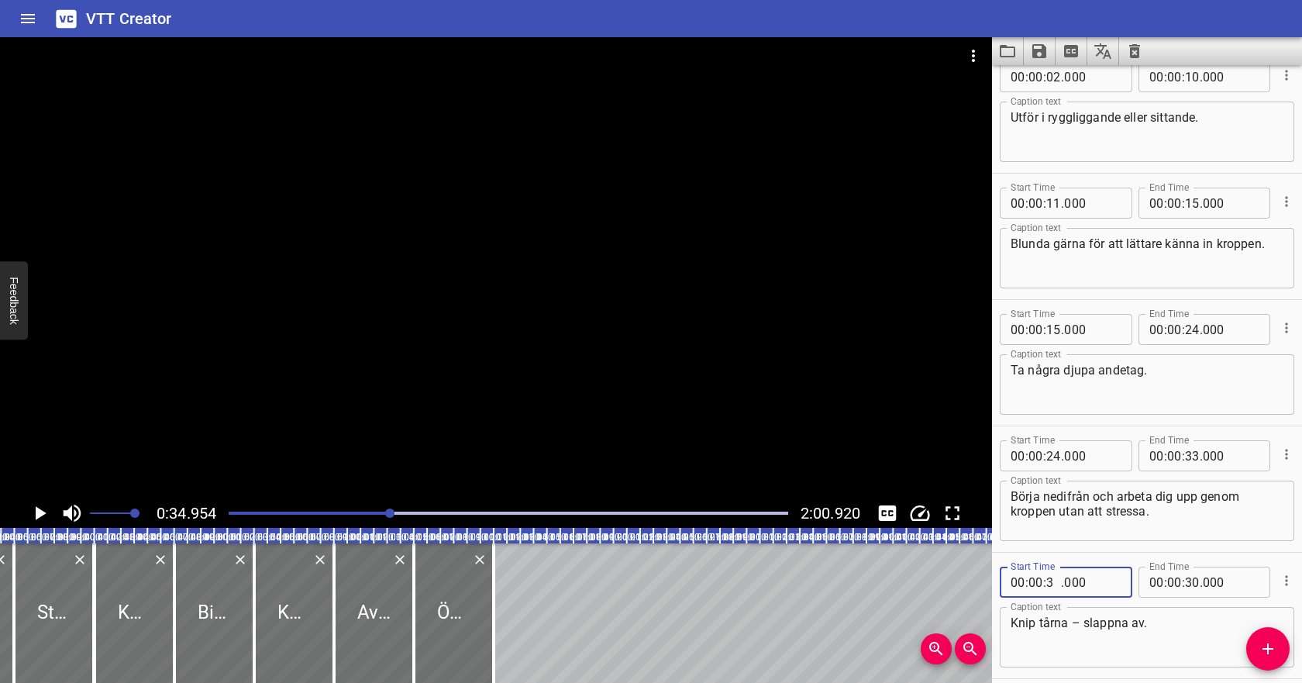
type input "34"
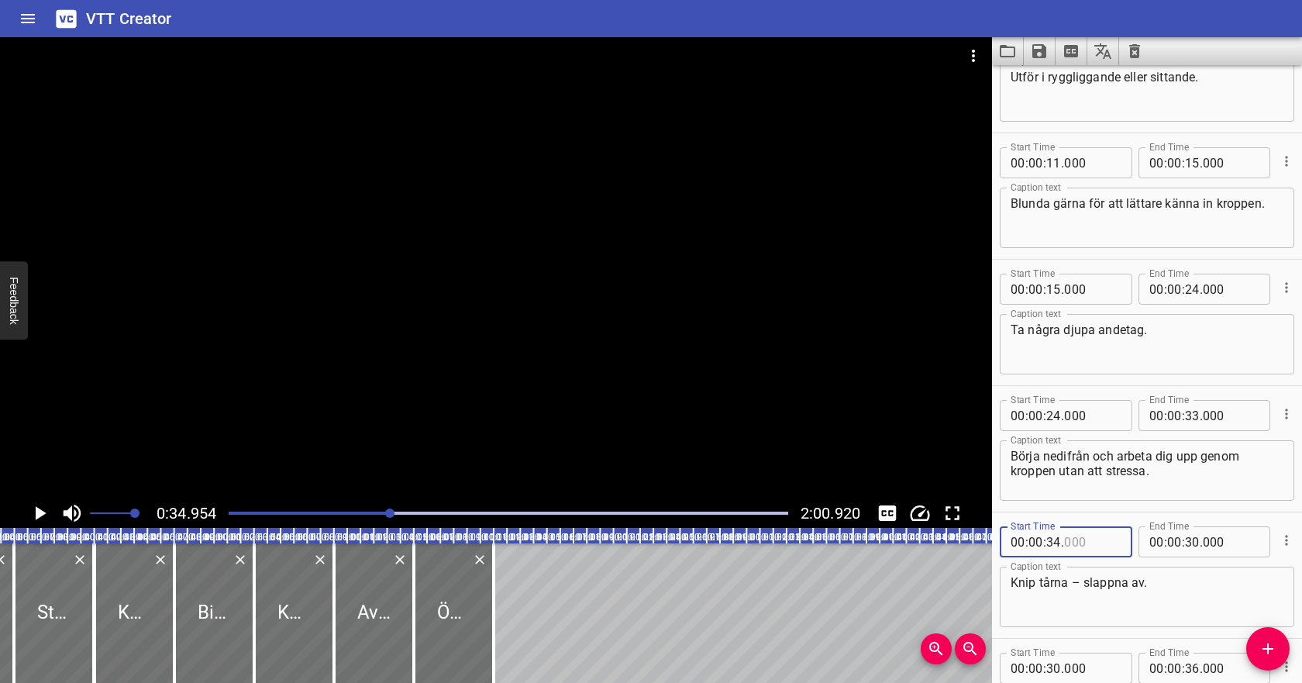
scroll to position [71, 0]
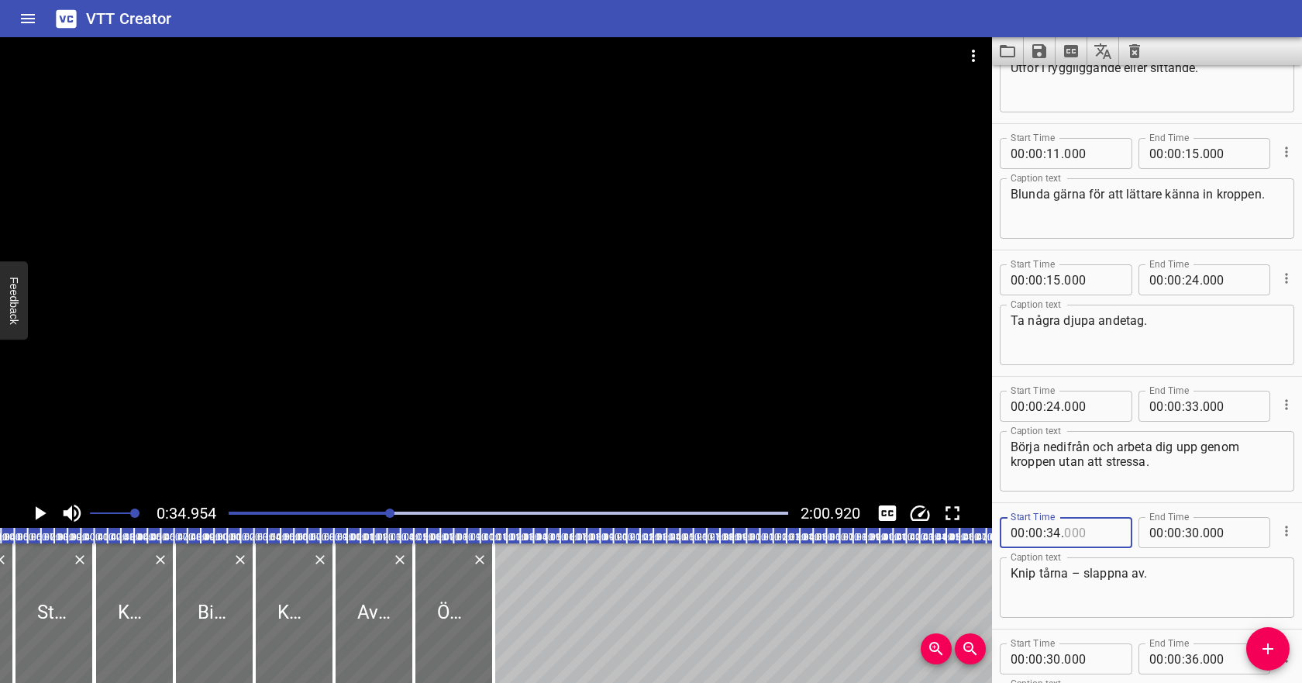
type input "000"
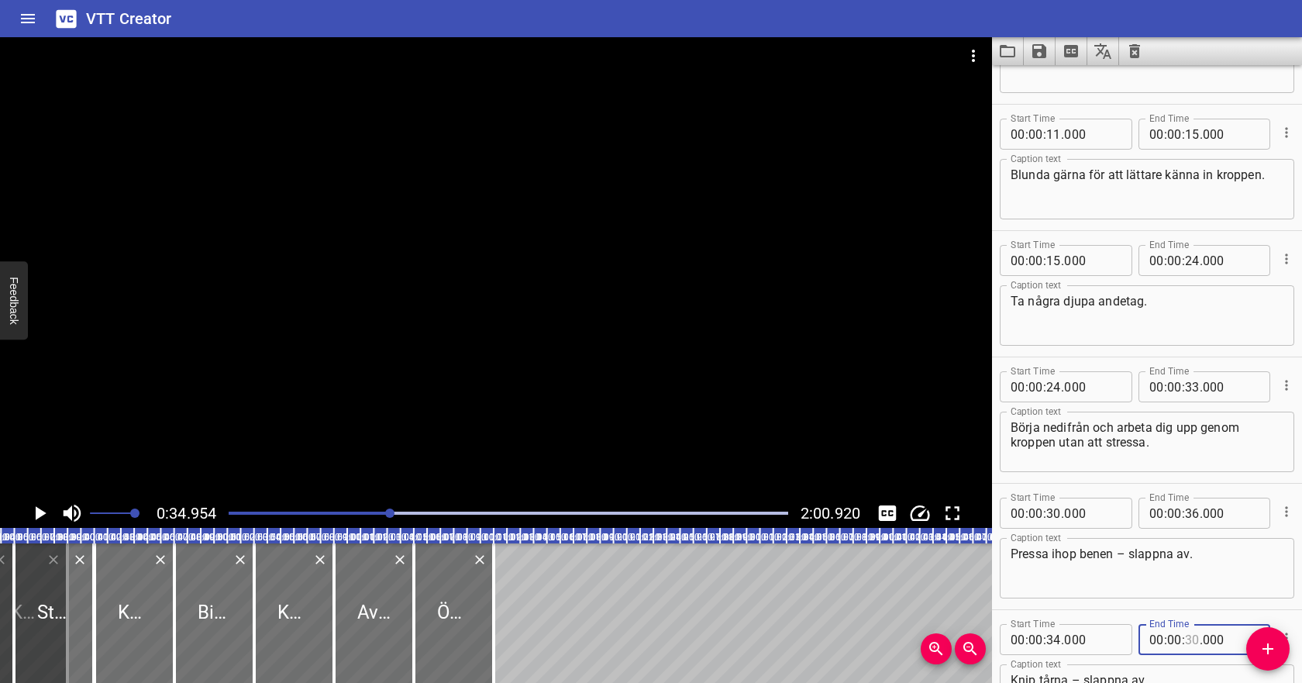
scroll to position [97, 0]
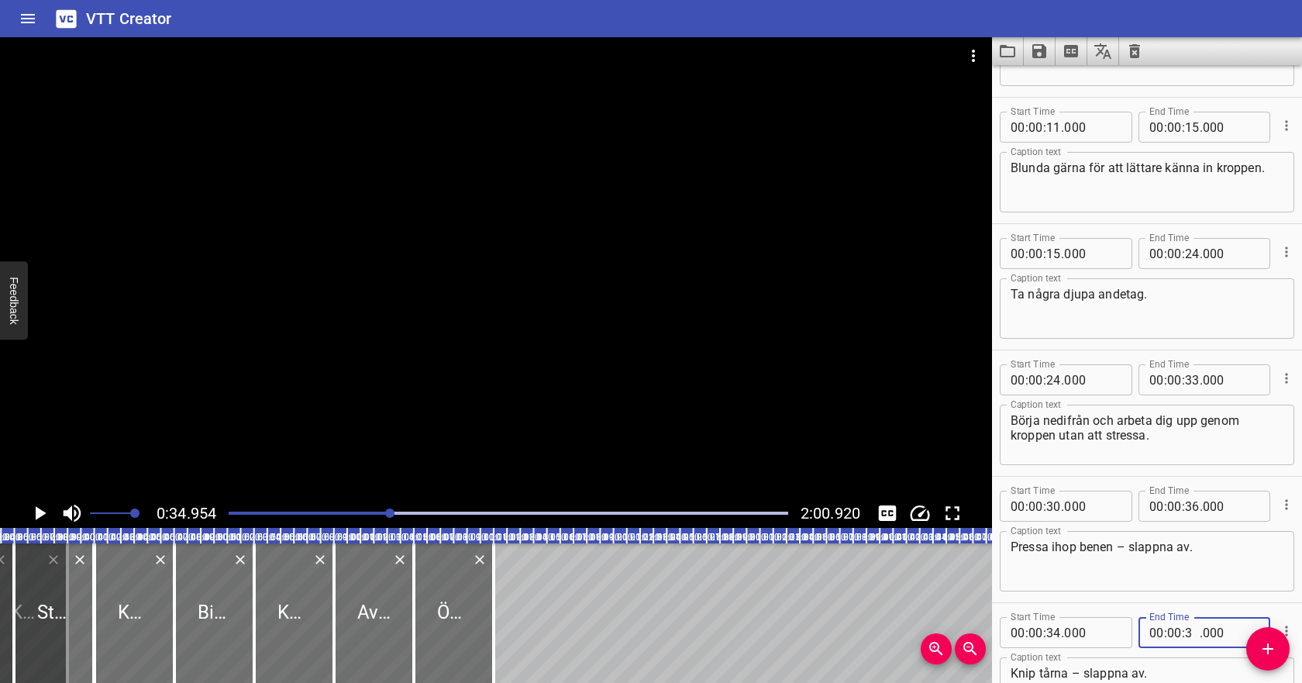
type input "36"
type input "000"
click at [1053, 501] on input "number" at bounding box center [1053, 505] width 15 height 31
type input "36"
type input "000"
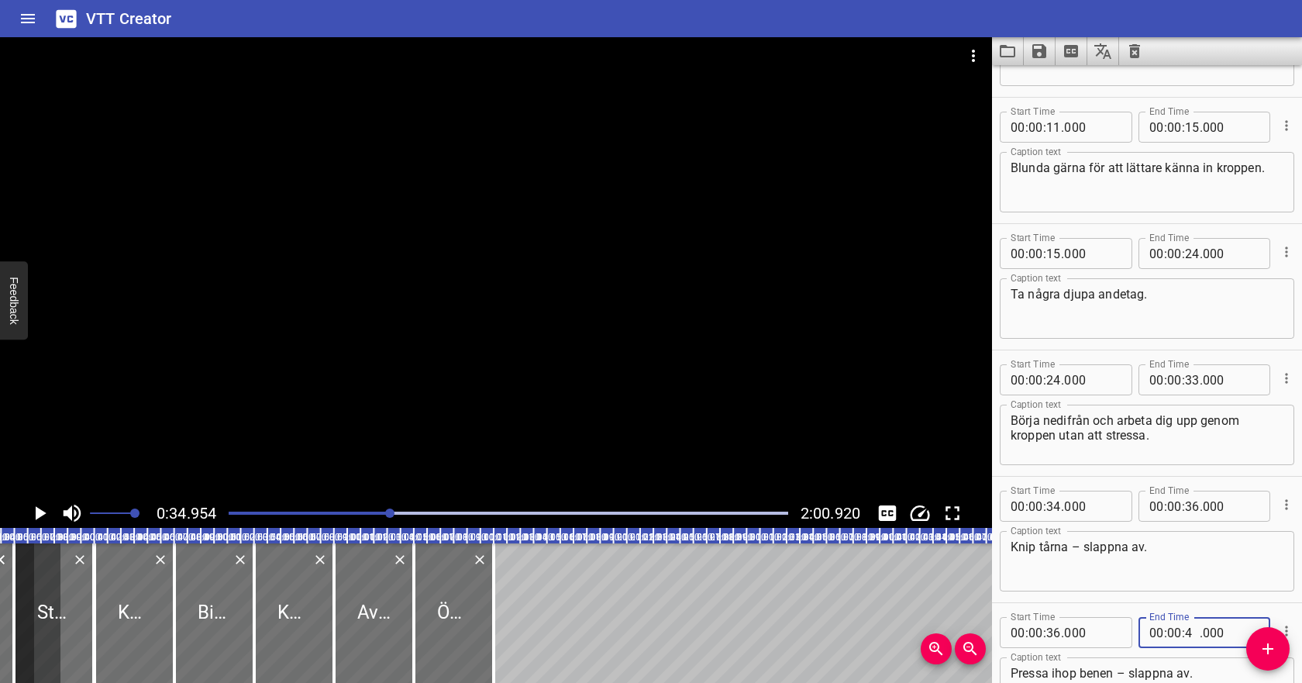
type input "40"
type input "000"
click at [1154, 549] on textarea "Knip tårna – slappna av." at bounding box center [1146, 561] width 273 height 44
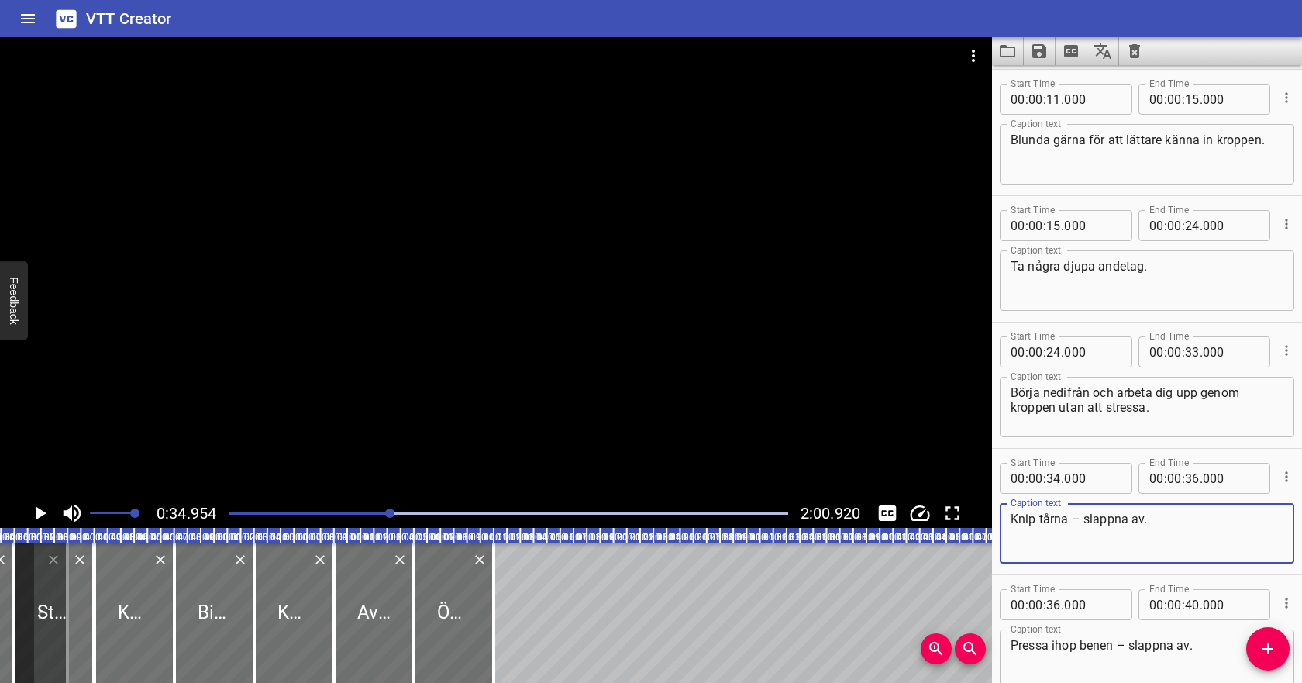
scroll to position [140, 0]
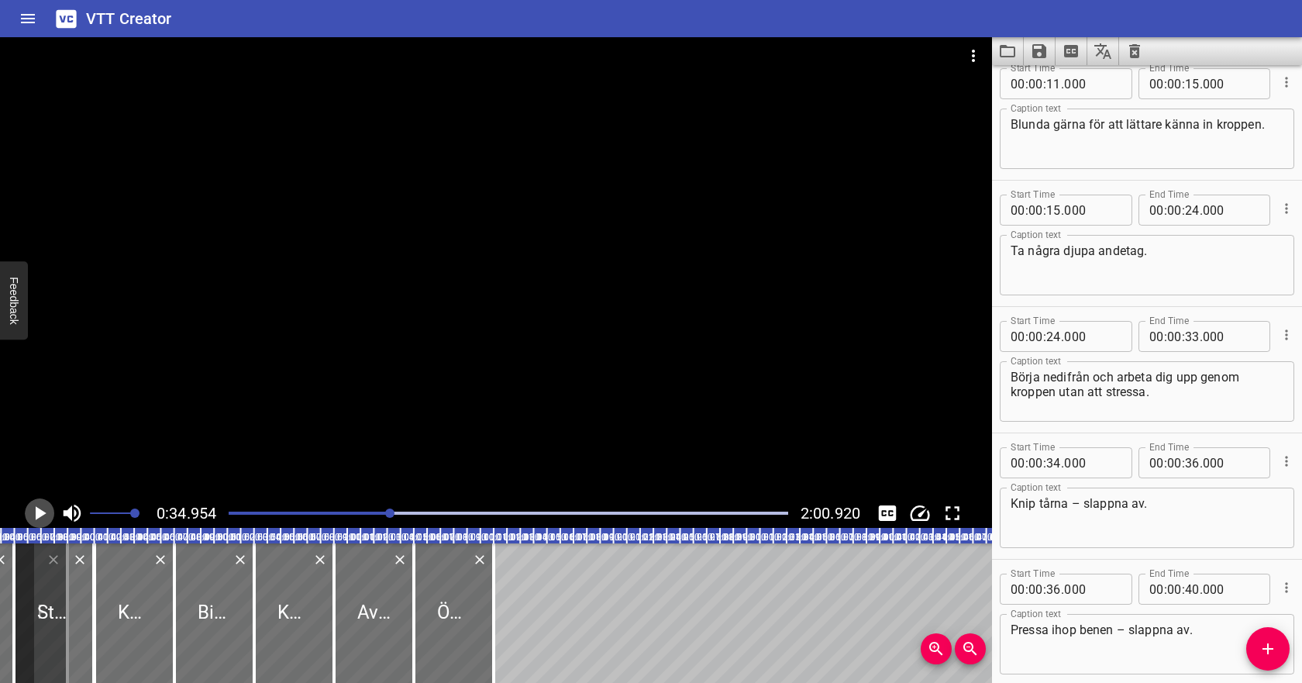
click at [43, 511] on icon "Play/Pause" at bounding box center [41, 513] width 11 height 14
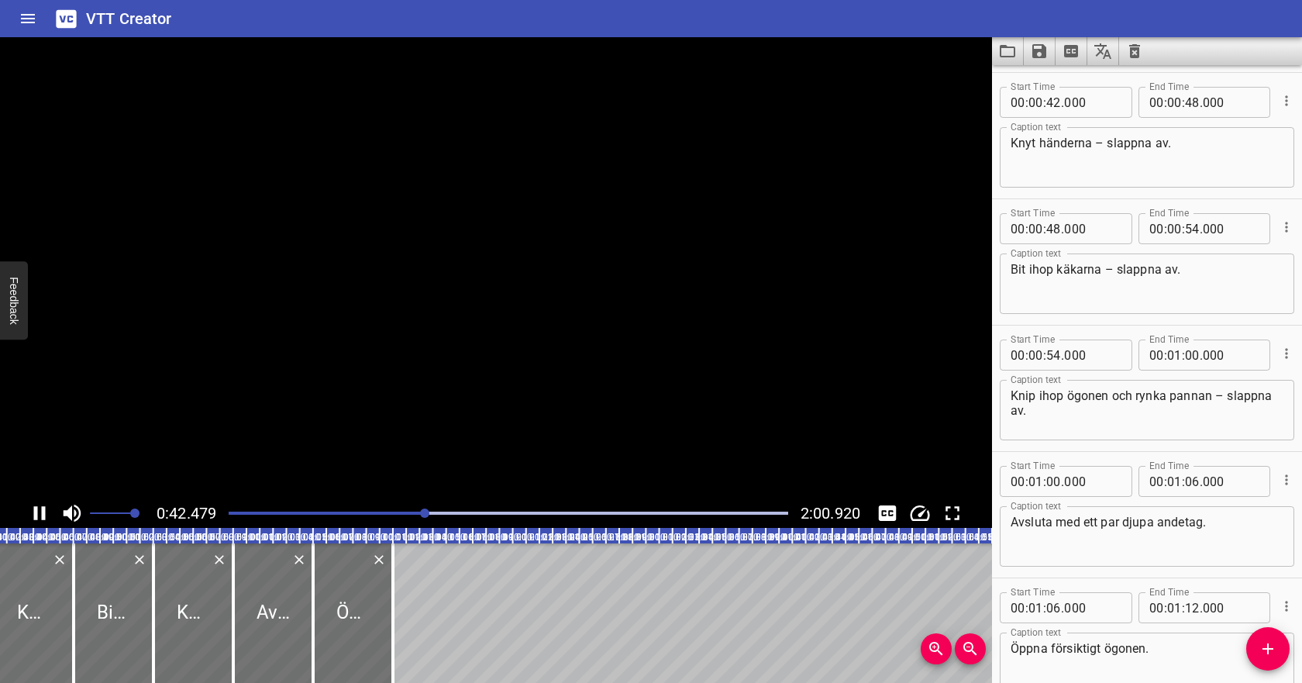
scroll to position [884, 0]
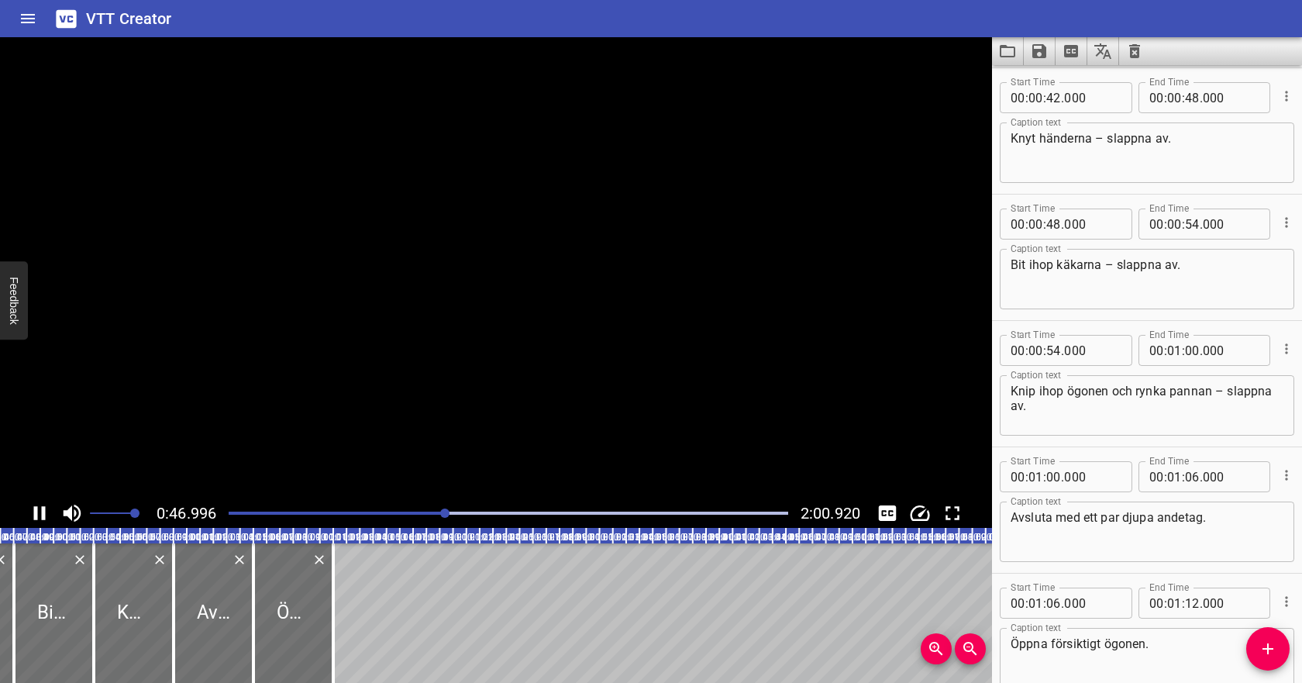
click at [43, 511] on icon "Play/Pause" at bounding box center [40, 513] width 12 height 14
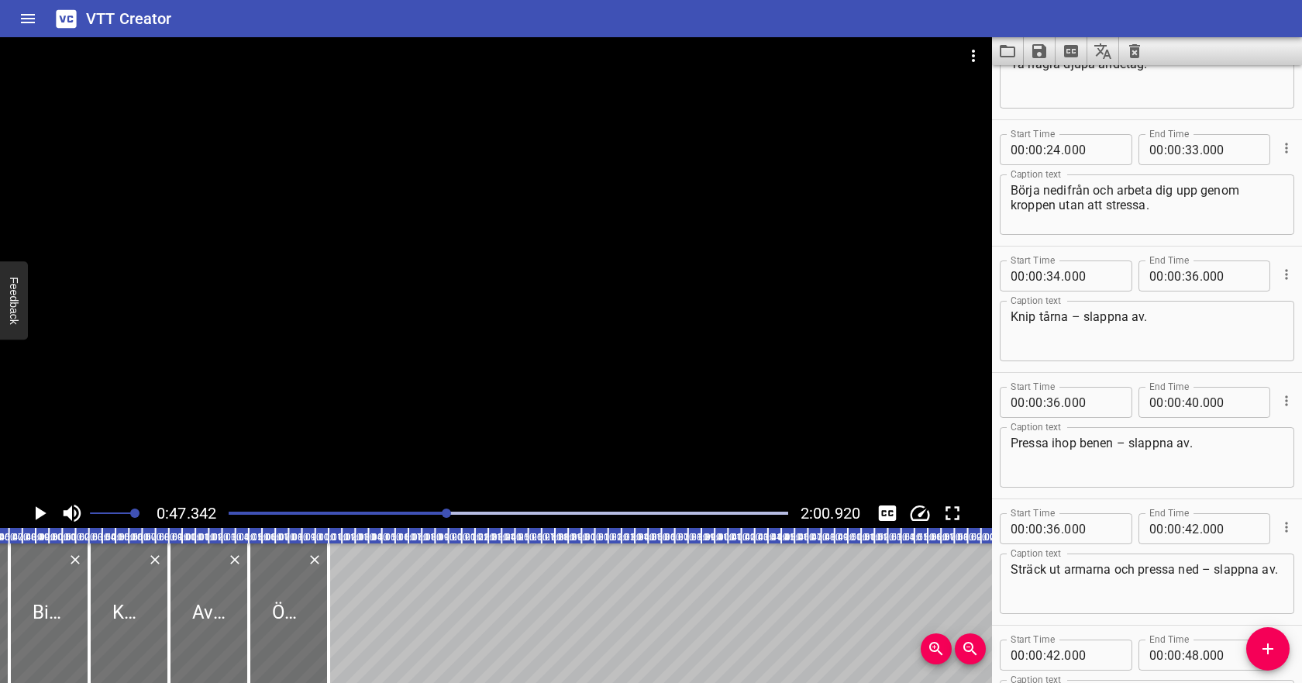
scroll to position [319, 0]
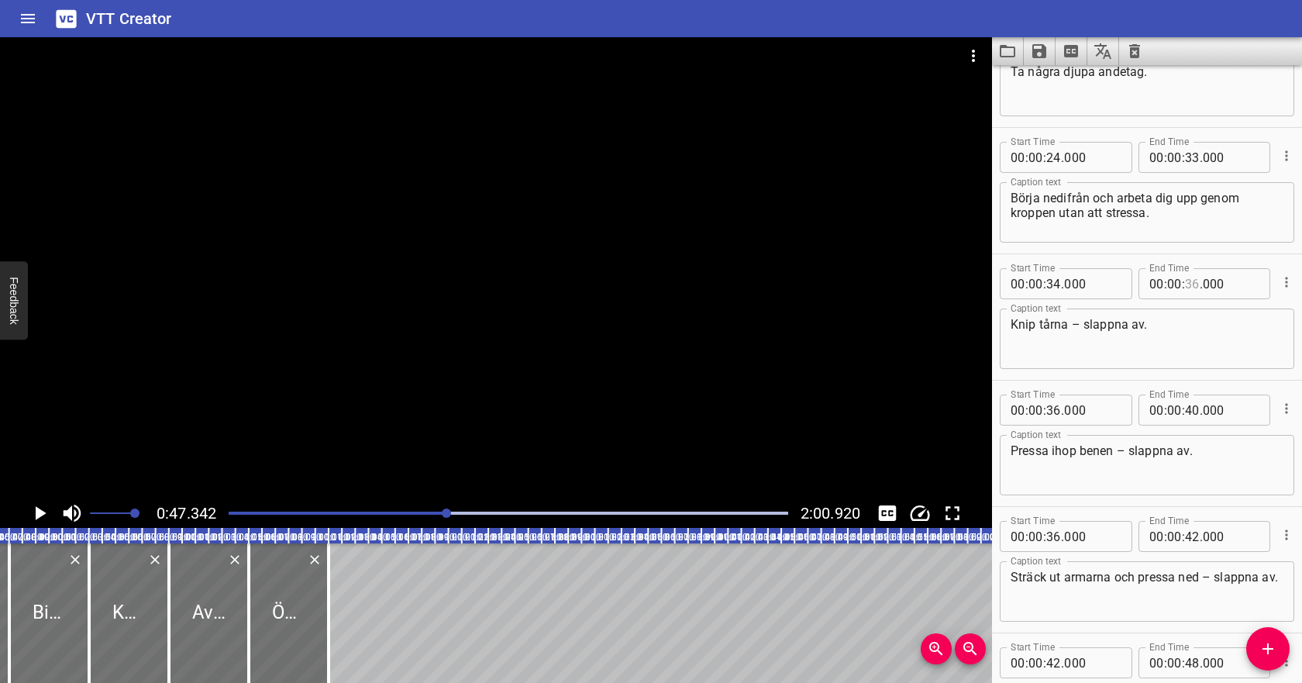
click at [1191, 287] on input "number" at bounding box center [1192, 283] width 15 height 31
type input "42"
type input "000"
click at [1057, 408] on input "number" at bounding box center [1053, 409] width 15 height 31
type input "47"
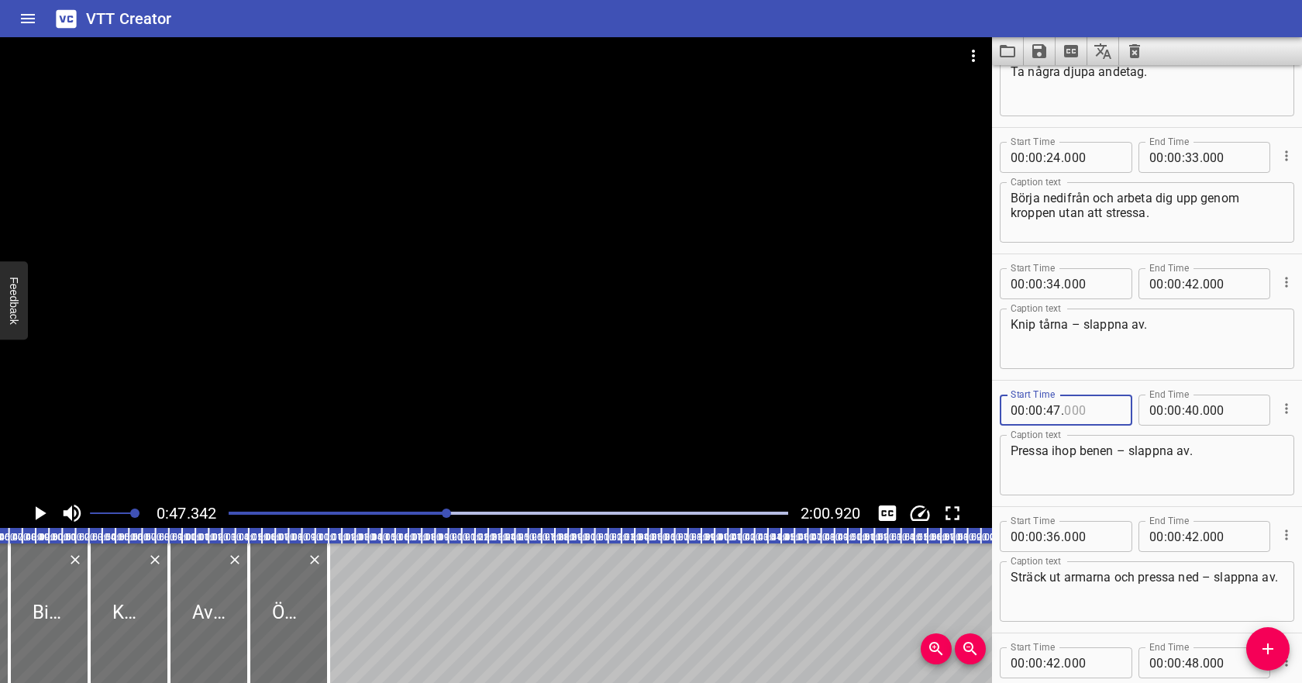
type input "000"
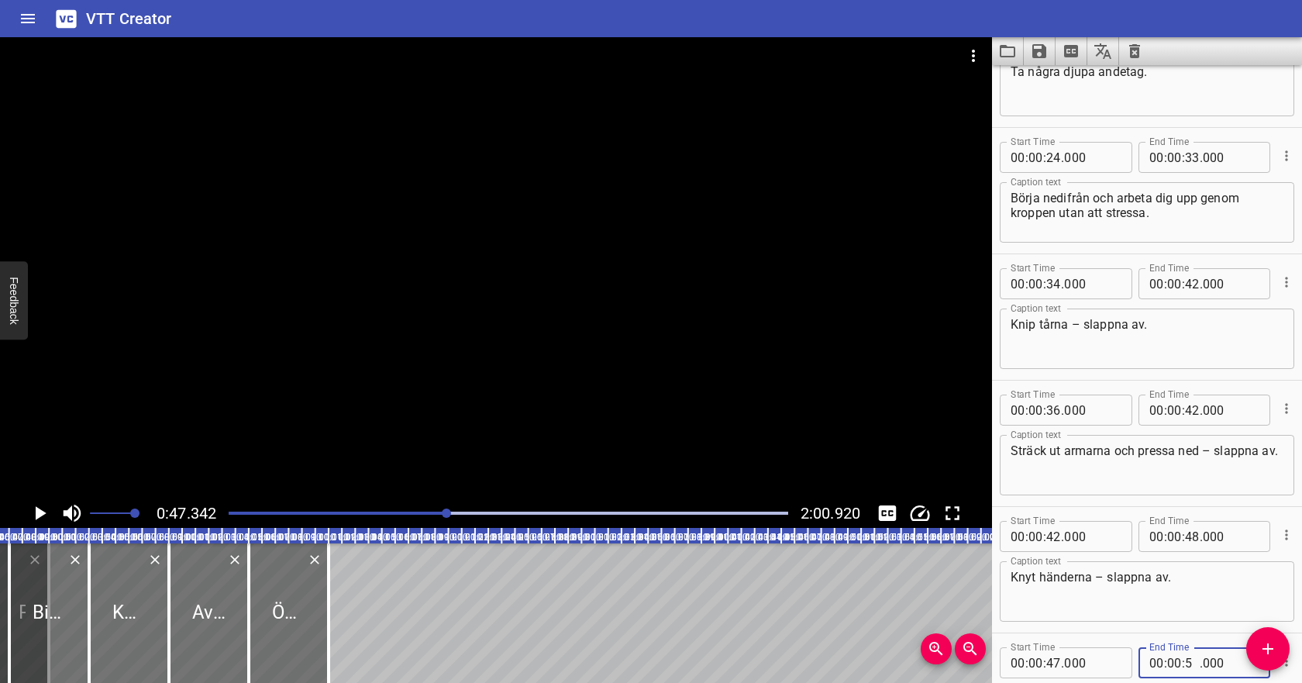
type input "52"
type input "000"
click at [1057, 413] on input "number" at bounding box center [1053, 409] width 15 height 31
type input "60"
type input "000"
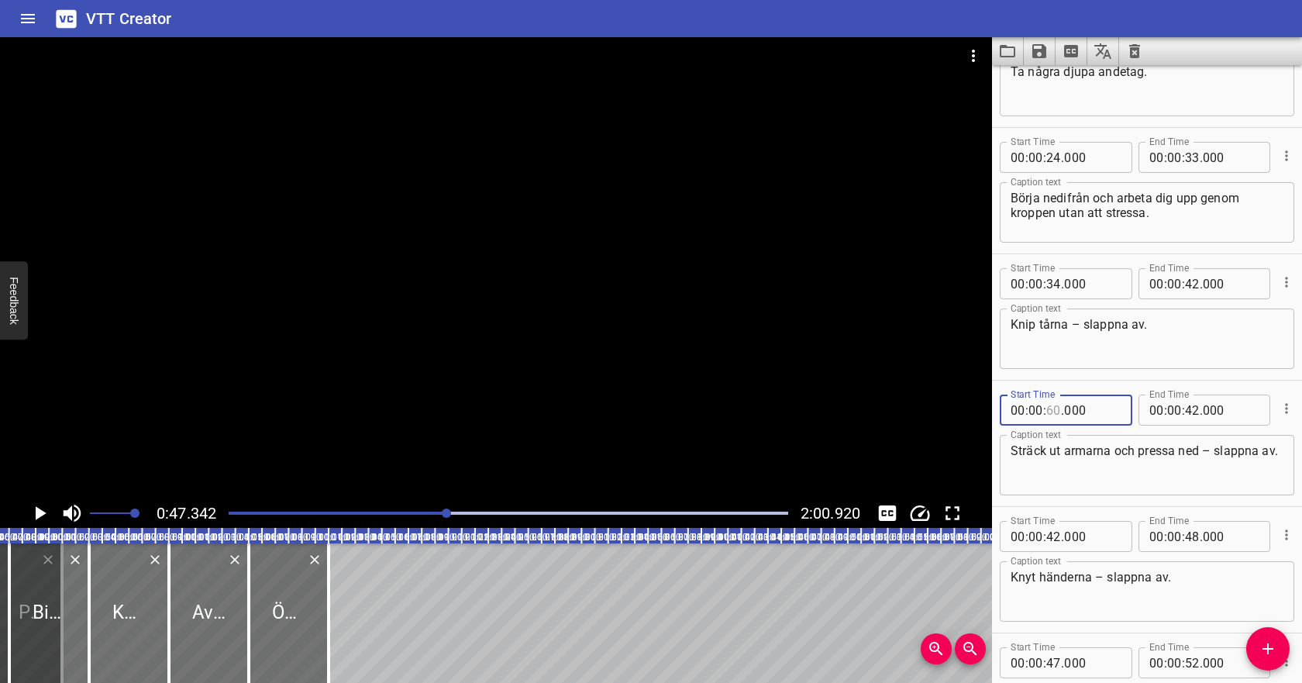
click at [1054, 411] on input "number" at bounding box center [1053, 409] width 15 height 31
type input "59"
type input "000"
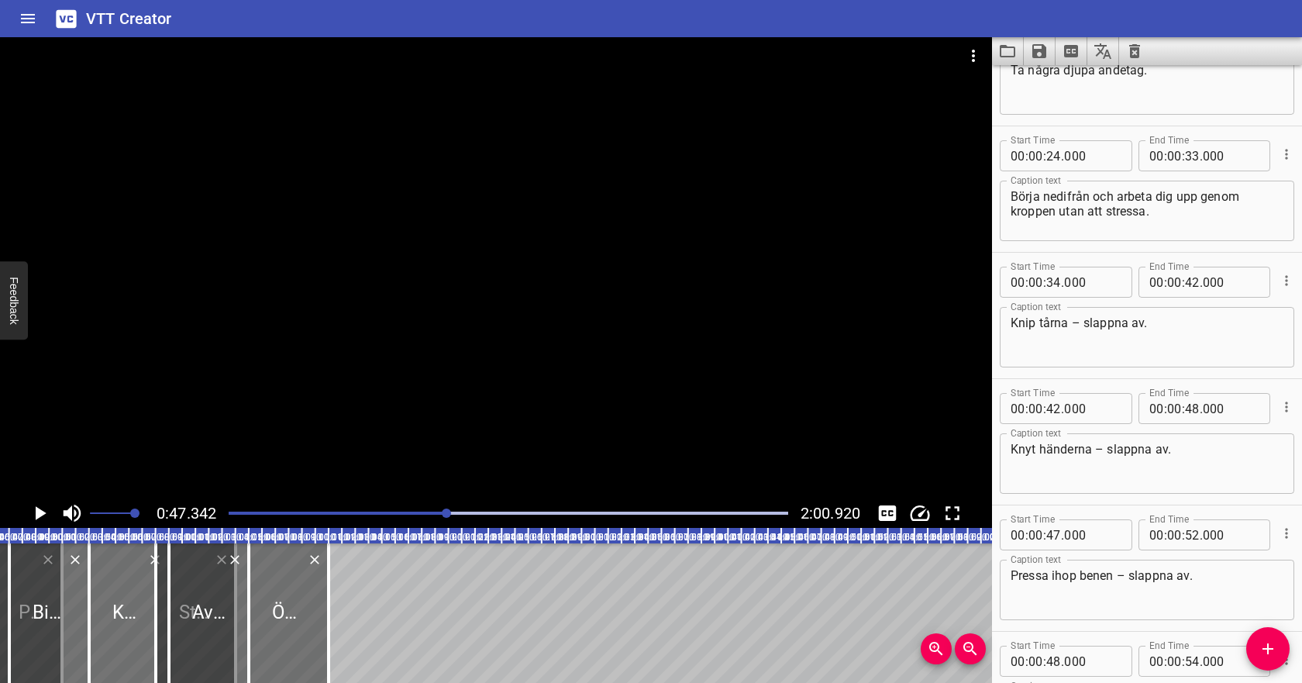
scroll to position [324, 0]
type input "42"
click at [1061, 408] on span "." at bounding box center [1062, 405] width 3 height 31
click at [1037, 403] on input "number" at bounding box center [1035, 405] width 15 height 31
type input "01"
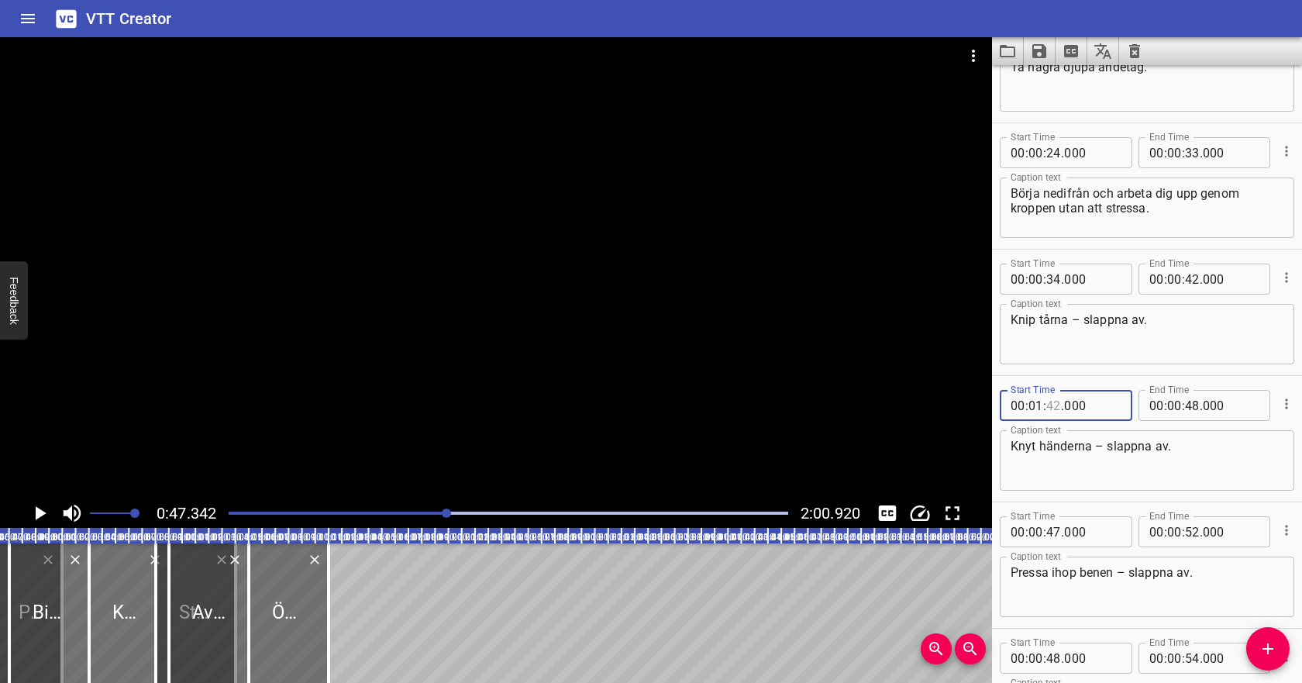
type input "42"
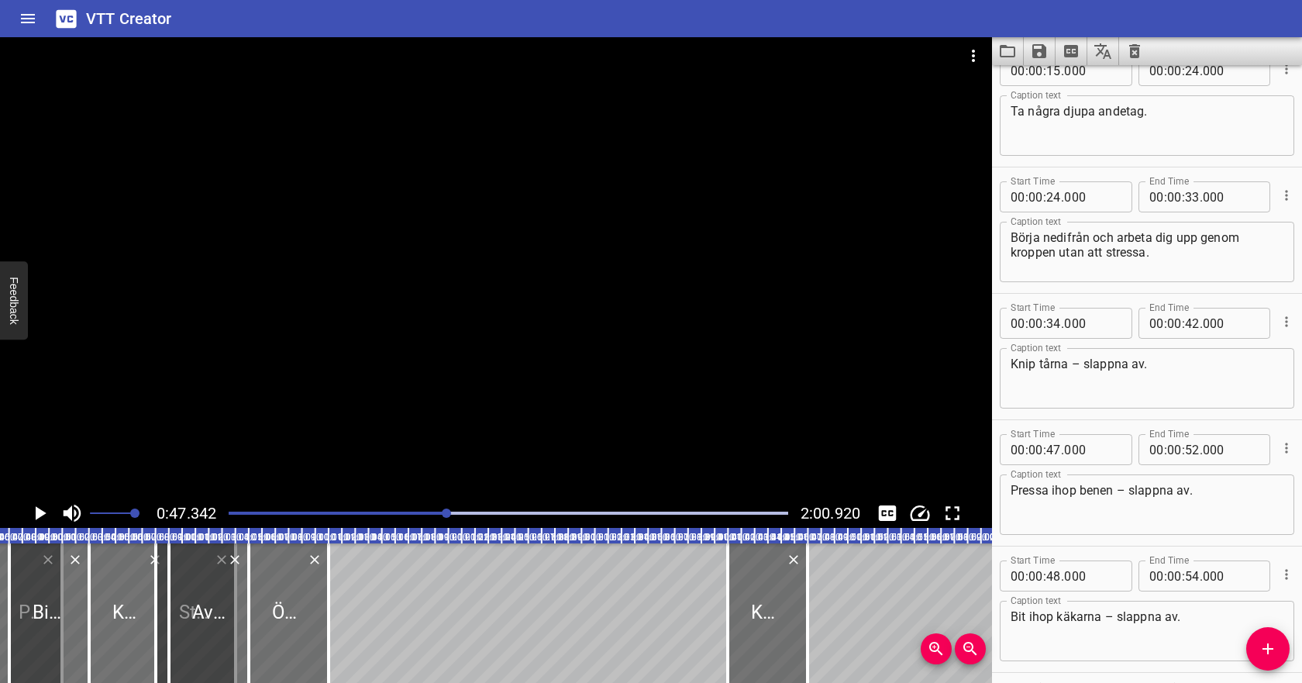
scroll to position [285, 0]
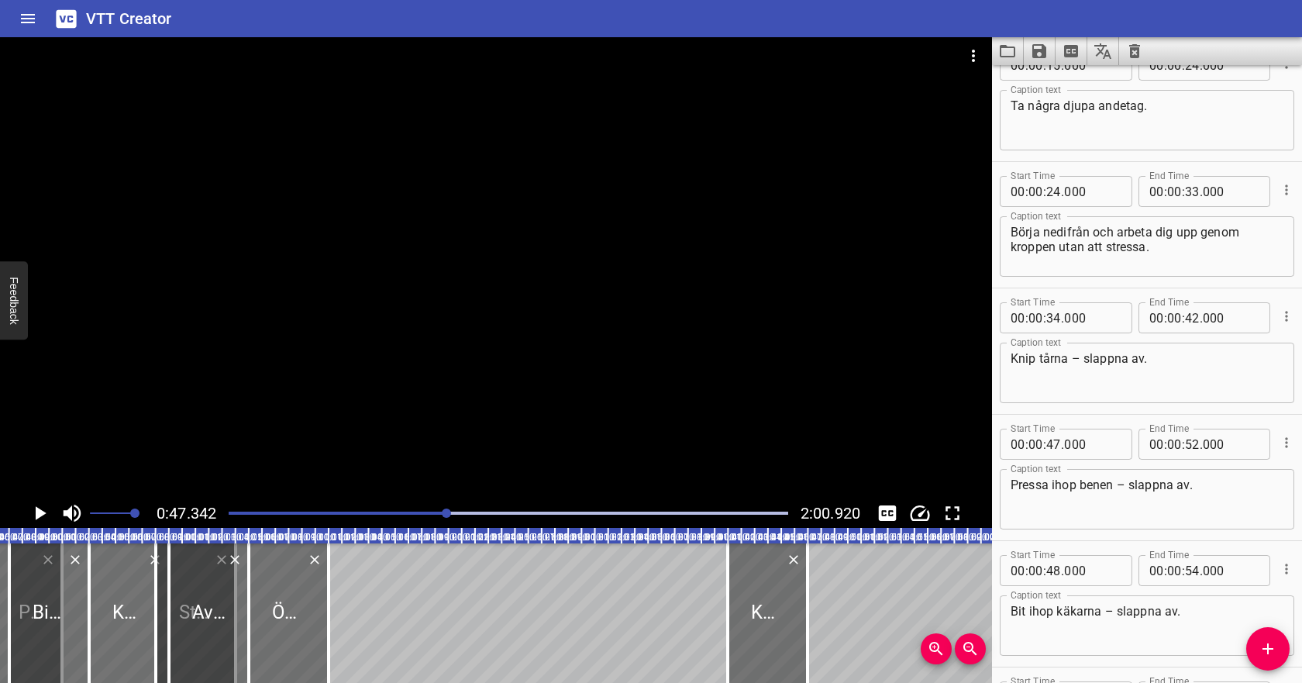
type input "00"
click at [44, 508] on icon "Play/Pause" at bounding box center [39, 512] width 23 height 23
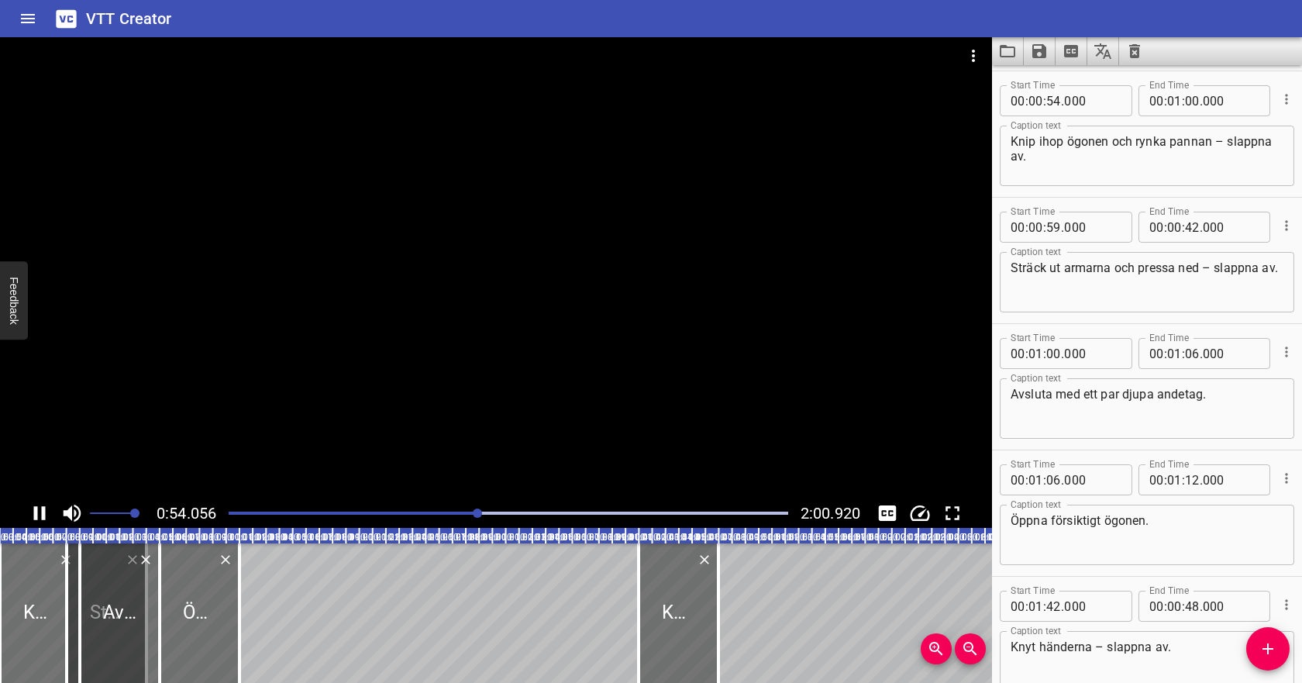
scroll to position [884, 0]
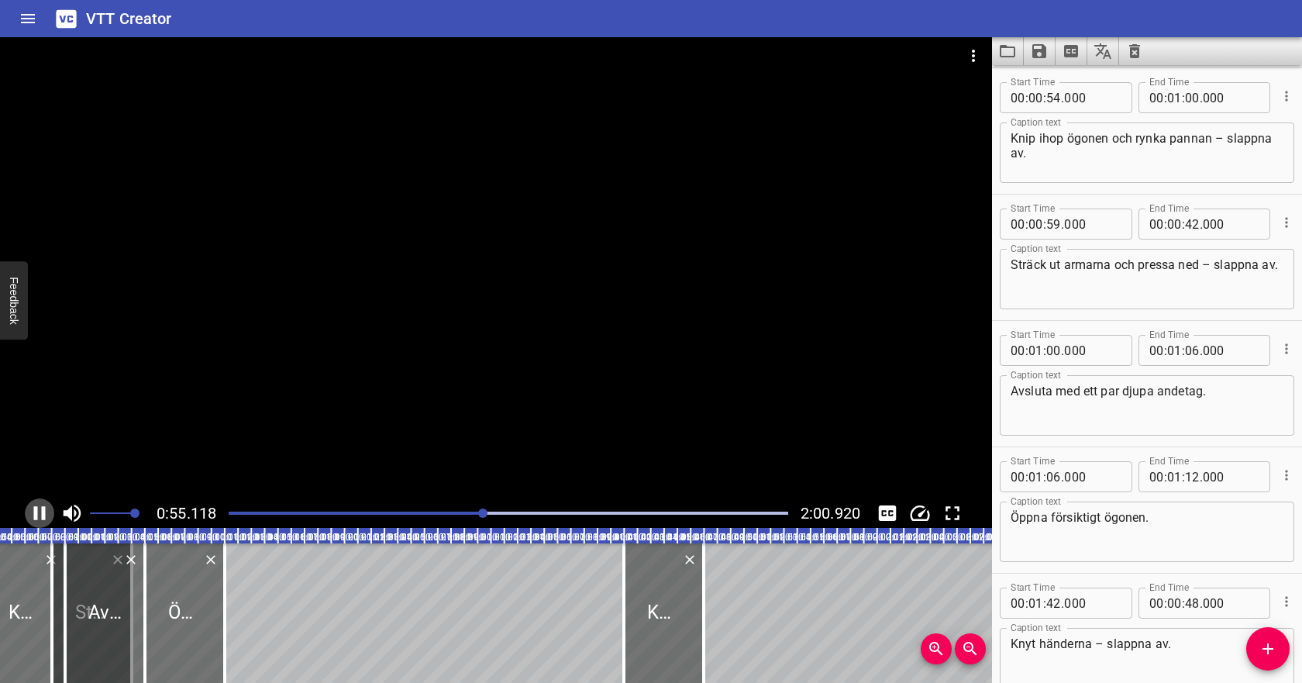
click at [43, 508] on icon "Play/Pause" at bounding box center [40, 513] width 12 height 14
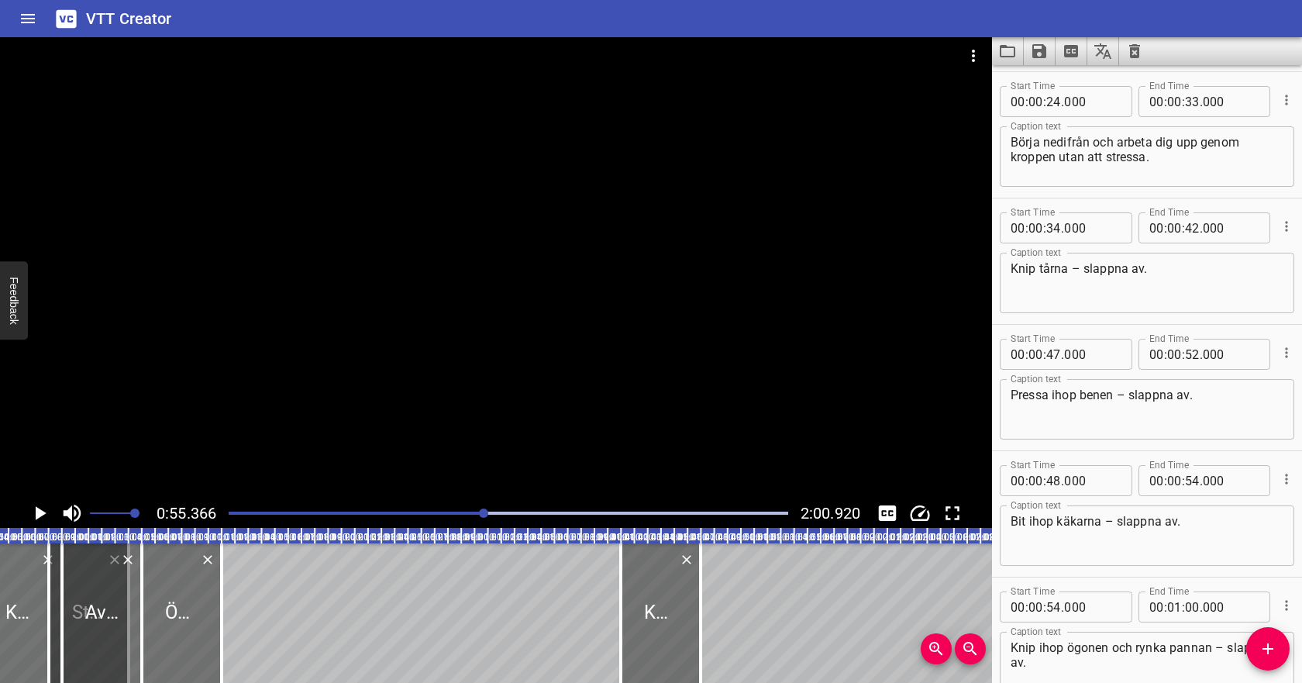
scroll to position [377, 0]
click at [1192, 356] on input "number" at bounding box center [1192, 352] width 15 height 31
type input "55"
type input "000"
click at [1188, 394] on textarea "Pressa ihop benen – slappna av." at bounding box center [1146, 408] width 273 height 44
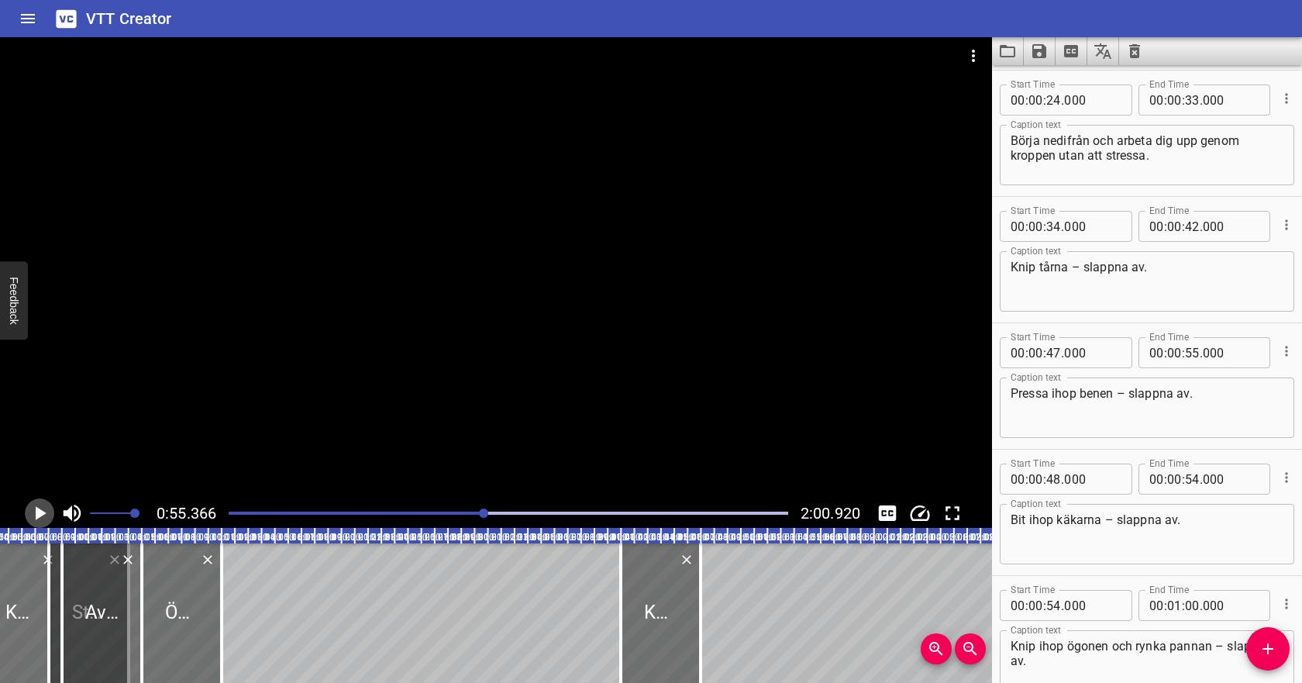
click at [40, 507] on icon "Play/Pause" at bounding box center [39, 512] width 23 height 23
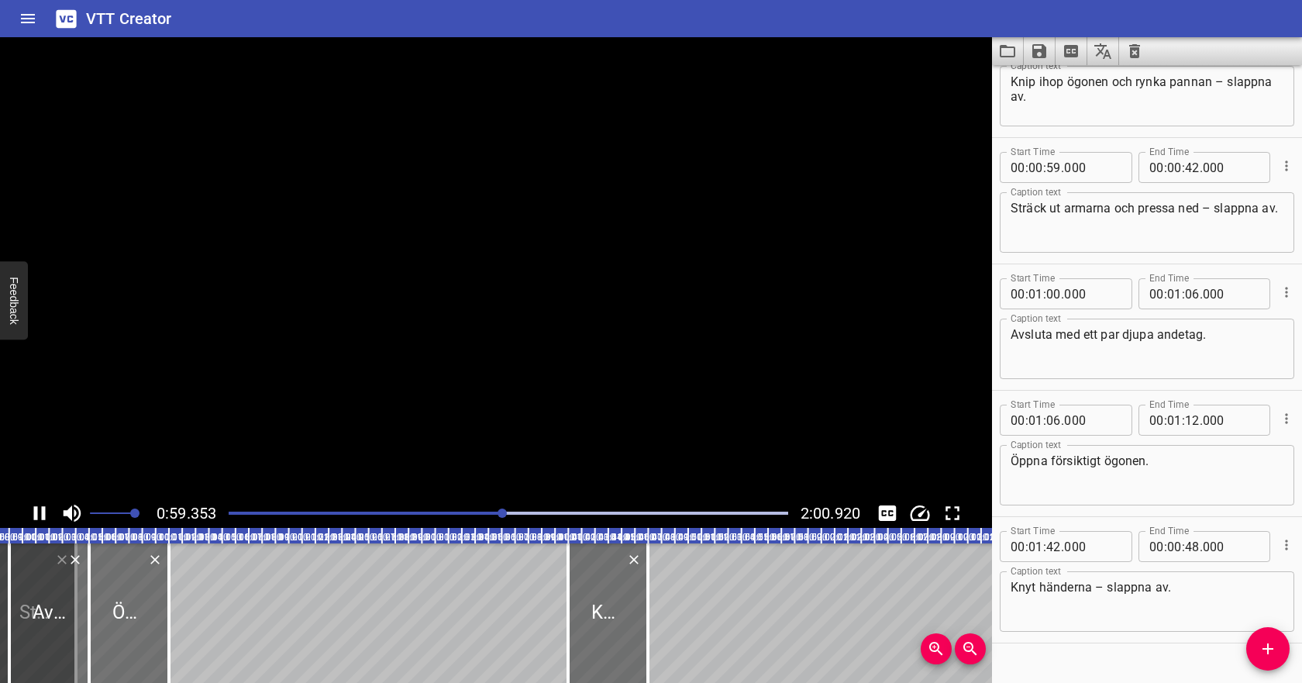
scroll to position [971, 0]
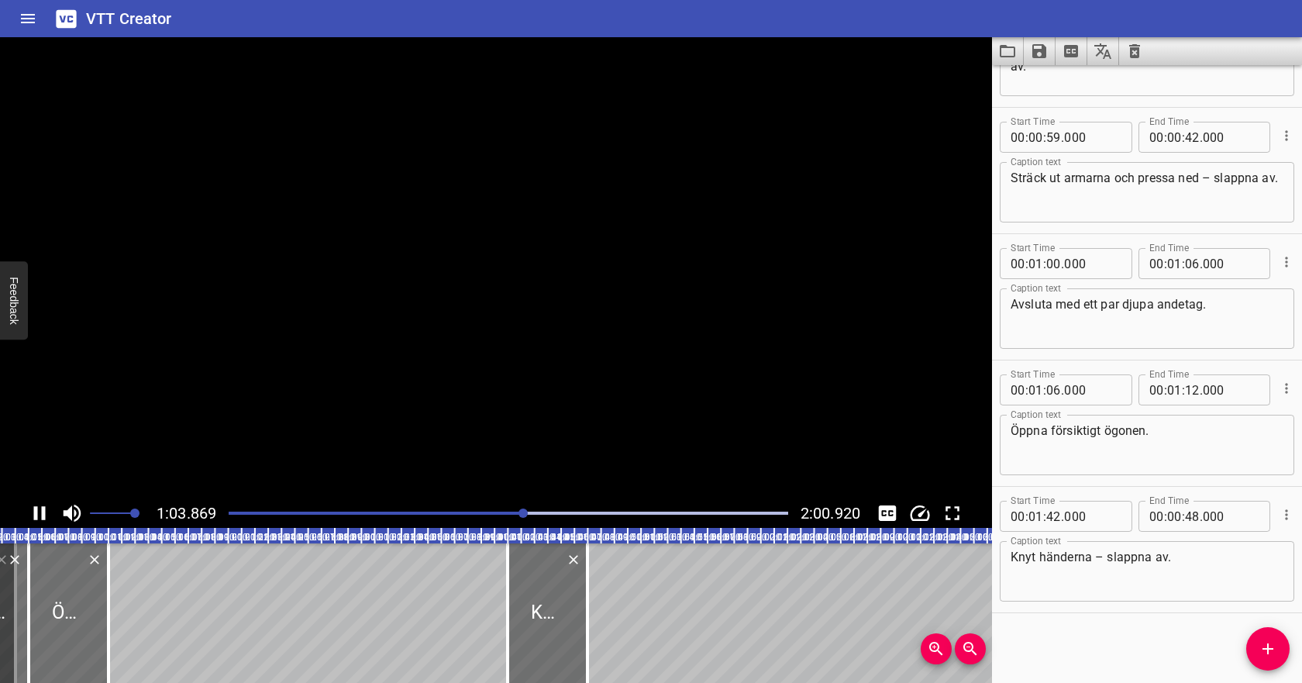
click at [41, 507] on icon "Play/Pause" at bounding box center [39, 512] width 23 height 23
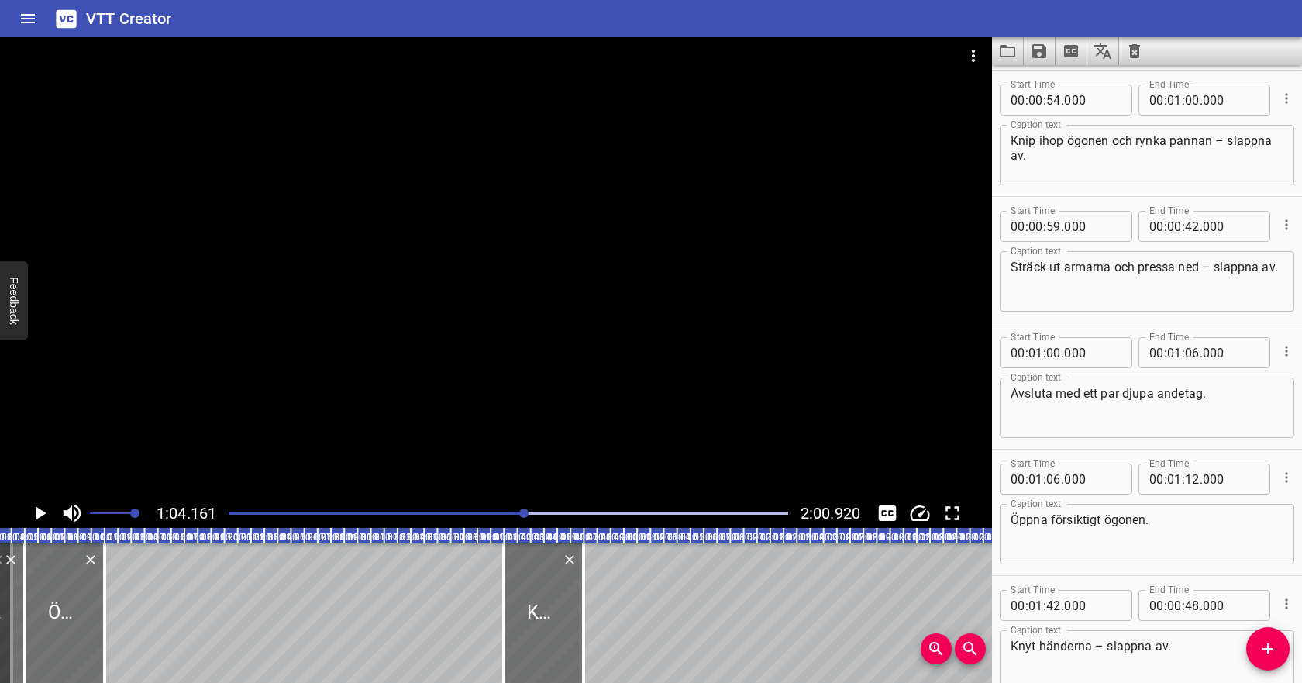
scroll to position [880, 0]
click at [1037, 232] on input "number" at bounding box center [1035, 227] width 15 height 31
type input "01"
type input "02"
type input "000"
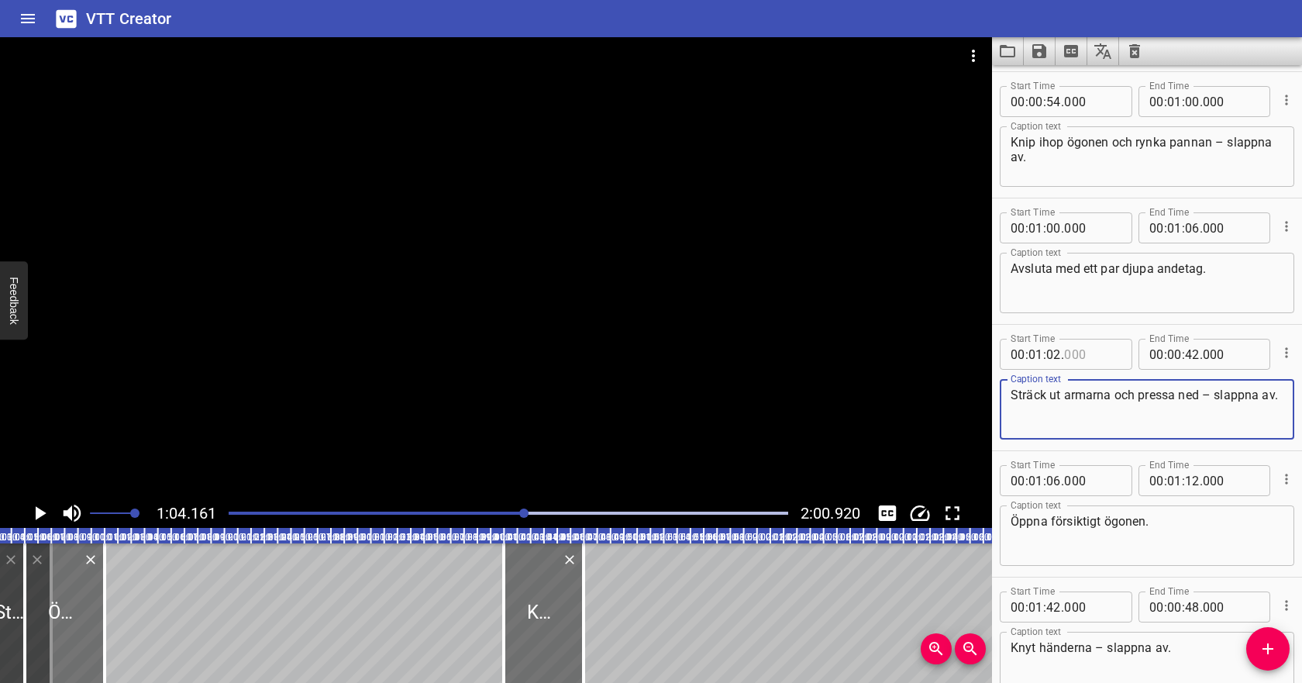
click at [1065, 349] on input "number" at bounding box center [1092, 354] width 57 height 31
type input "000"
click at [33, 507] on icon "Play/Pause" at bounding box center [39, 512] width 23 height 23
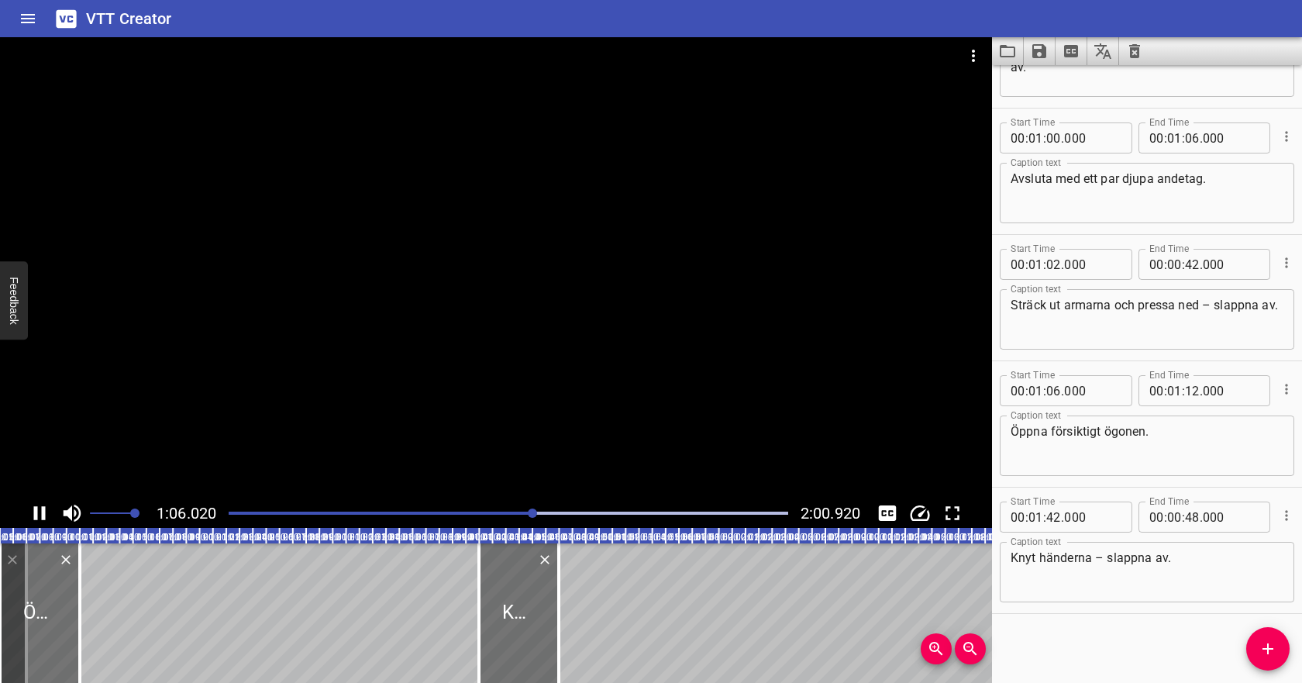
scroll to position [971, 0]
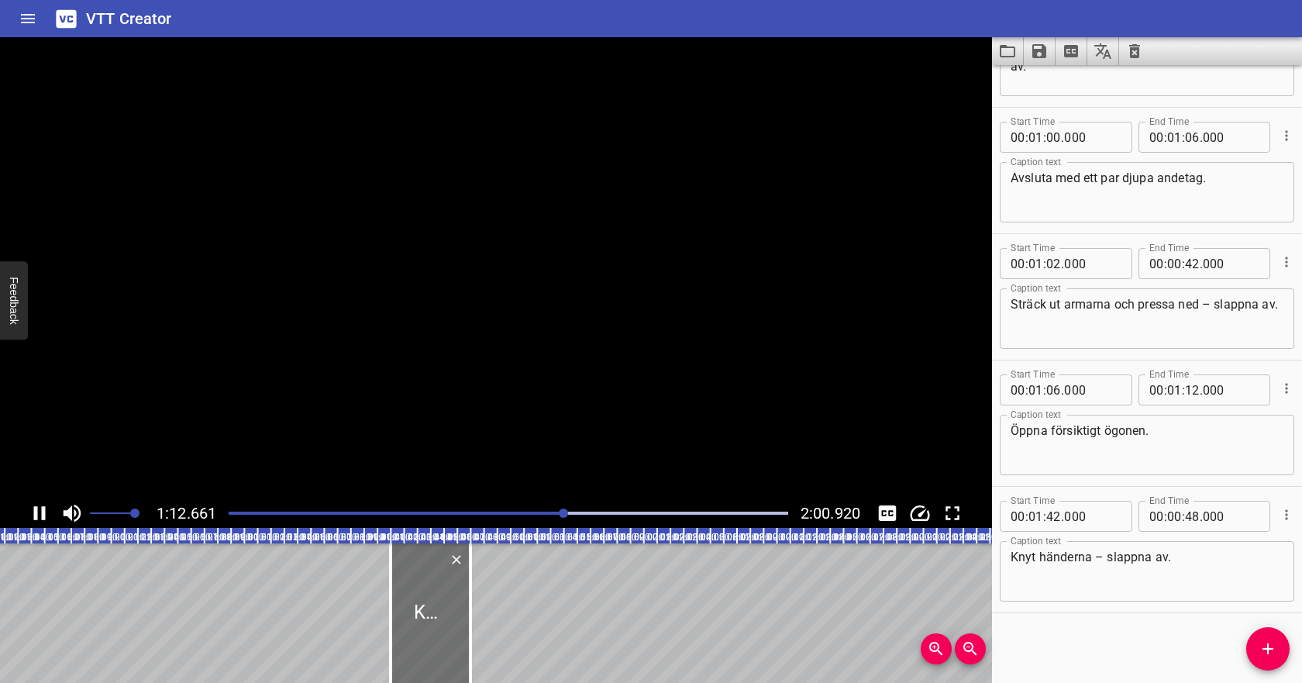
click at [33, 507] on icon "Play/Pause" at bounding box center [39, 512] width 23 height 23
click at [1173, 263] on input "number" at bounding box center [1174, 263] width 15 height 31
type input "01"
type input "12"
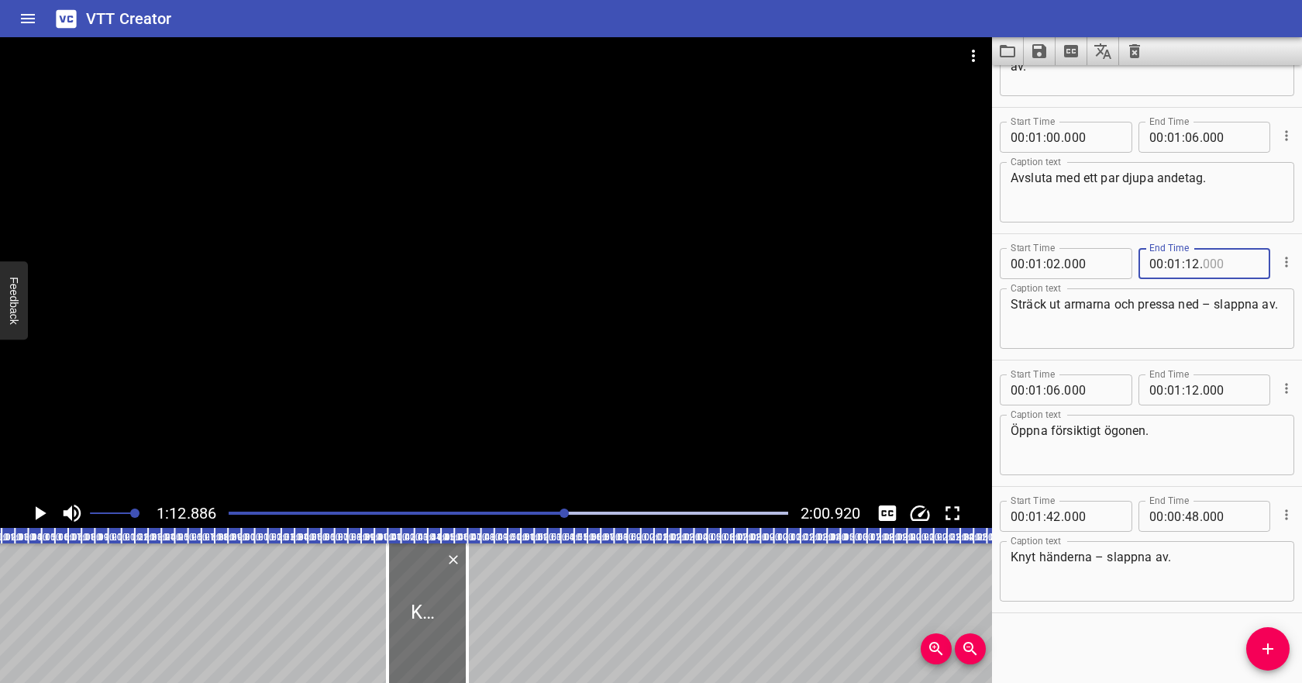
type input "000"
click at [1172, 308] on textarea "Sträck ut armarna och pressa ned – slappna av." at bounding box center [1146, 319] width 273 height 44
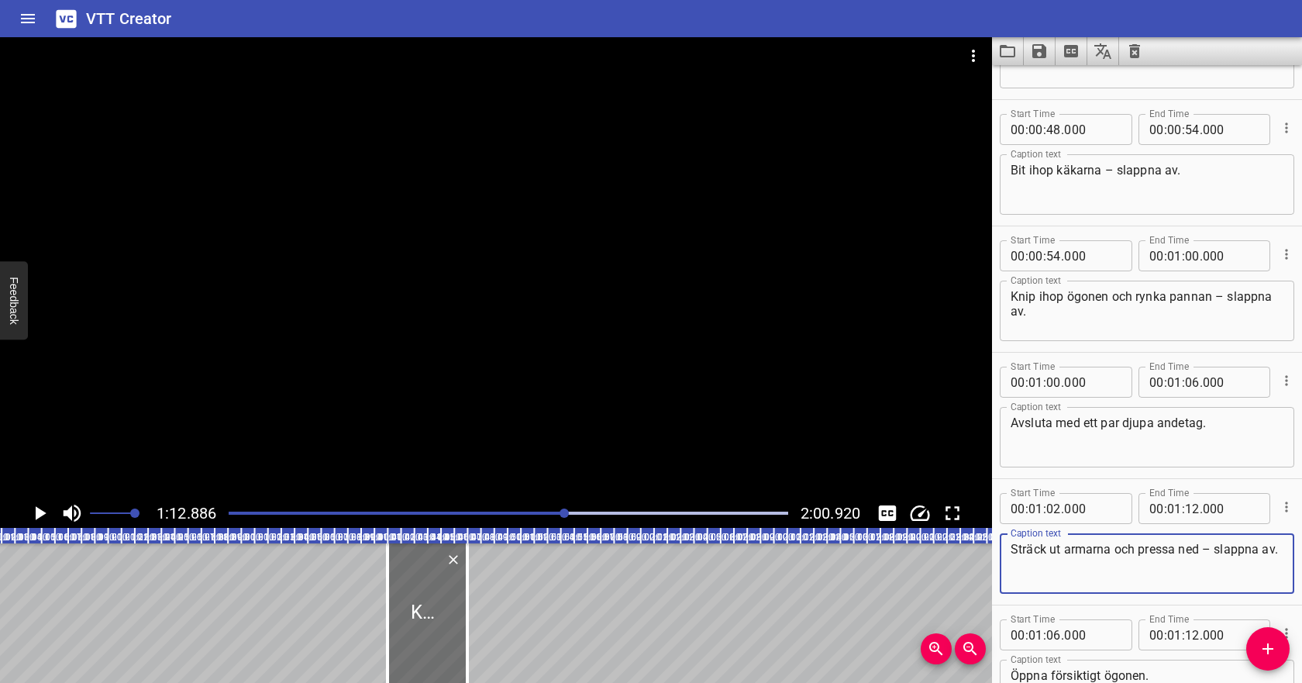
scroll to position [724, 0]
click at [45, 516] on icon "Play/Pause" at bounding box center [39, 512] width 23 height 23
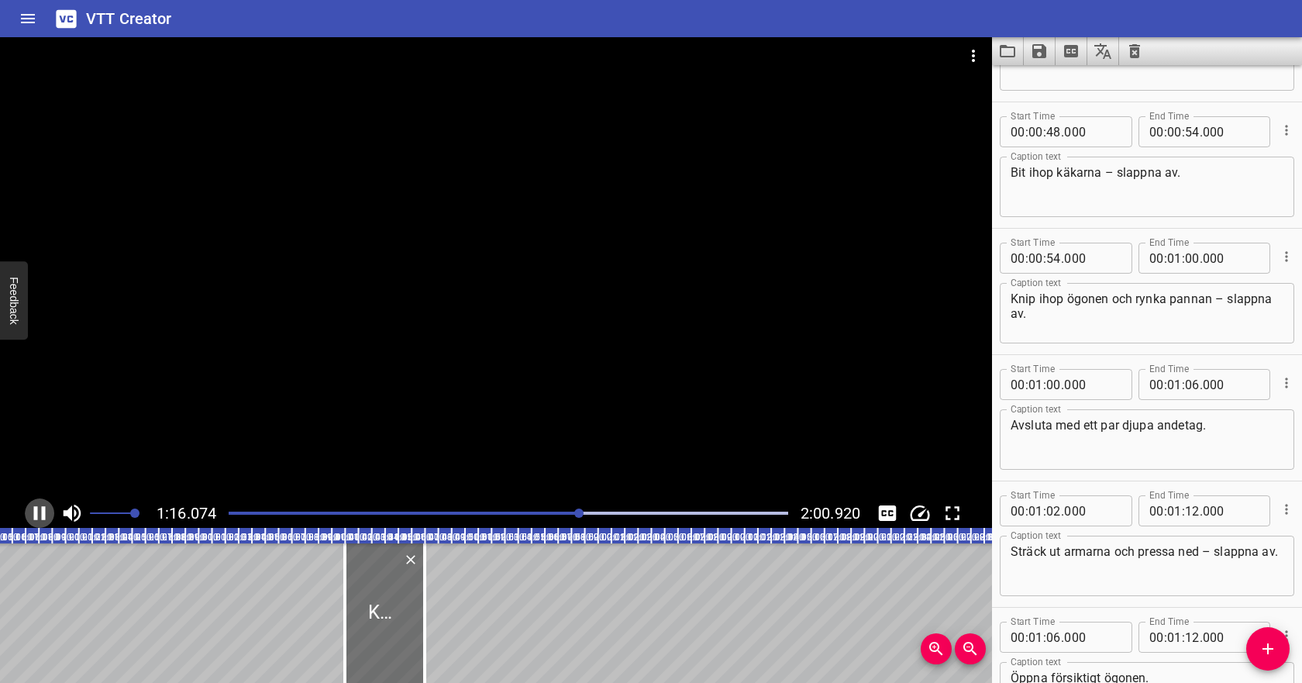
click at [45, 516] on icon "Play/Pause" at bounding box center [39, 512] width 23 height 23
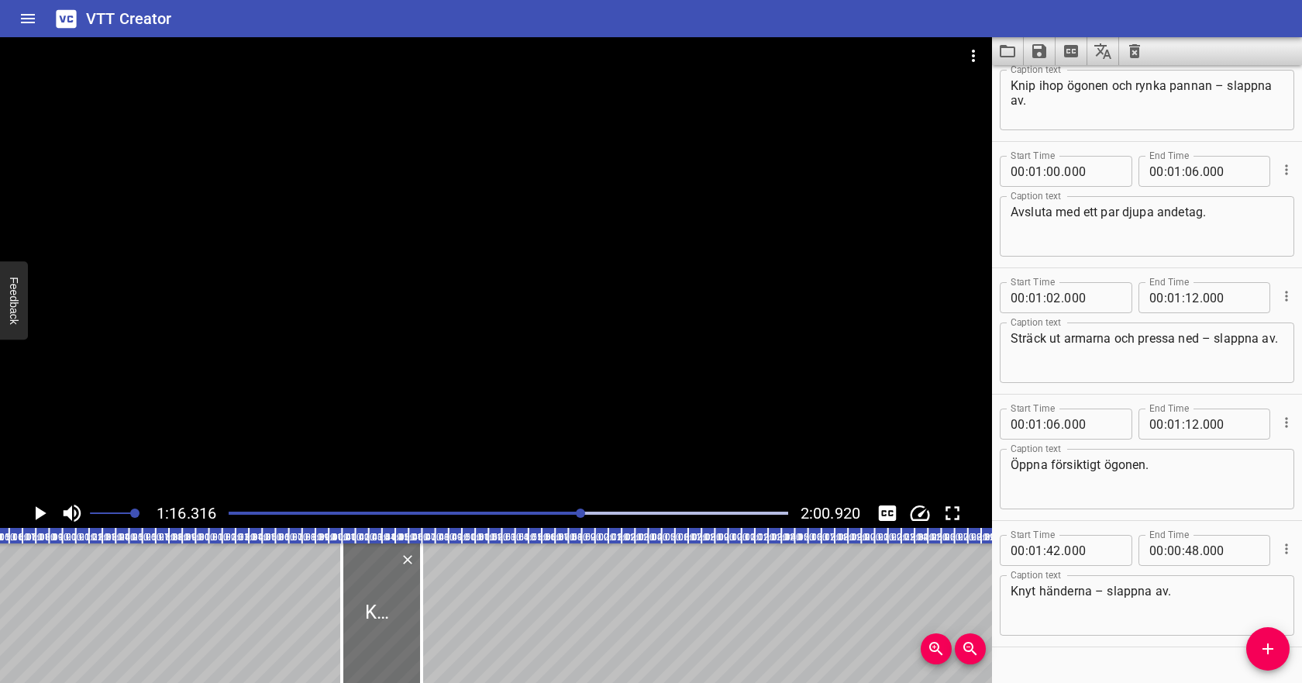
scroll to position [971, 0]
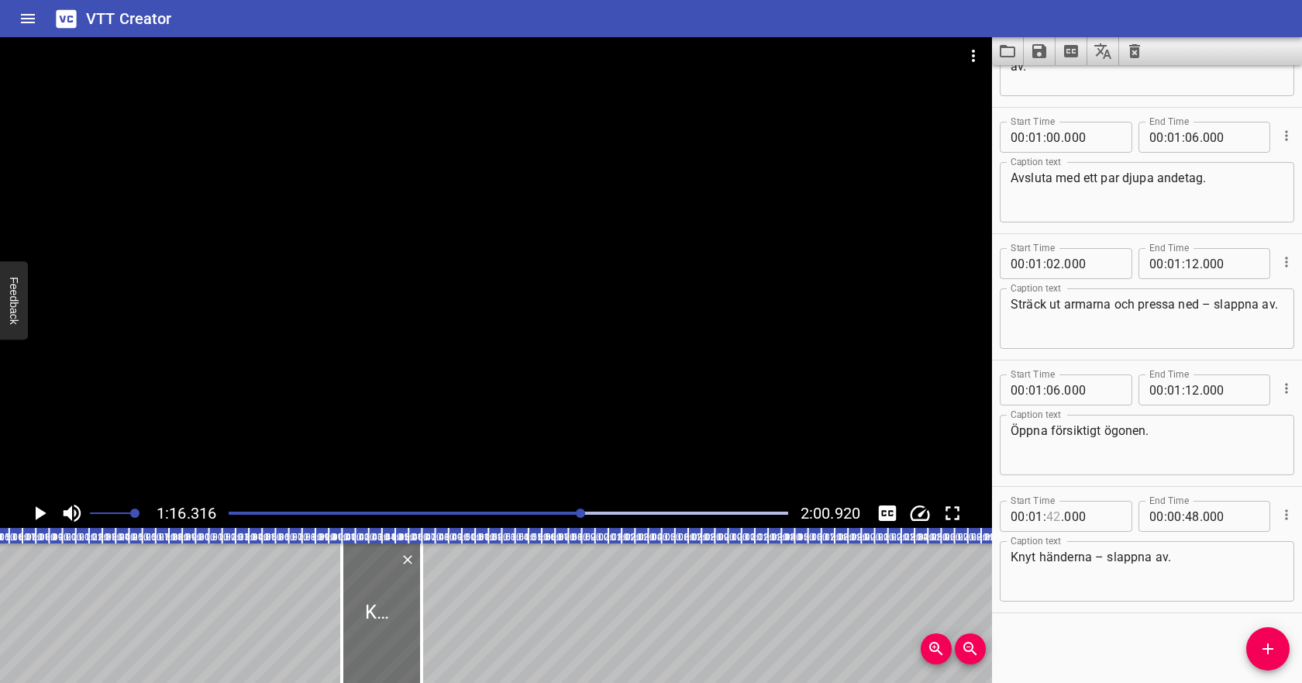
click at [1053, 514] on input "number" at bounding box center [1053, 515] width 15 height 31
type input "15"
type input "000"
click at [1173, 515] on input "number" at bounding box center [1174, 515] width 15 height 31
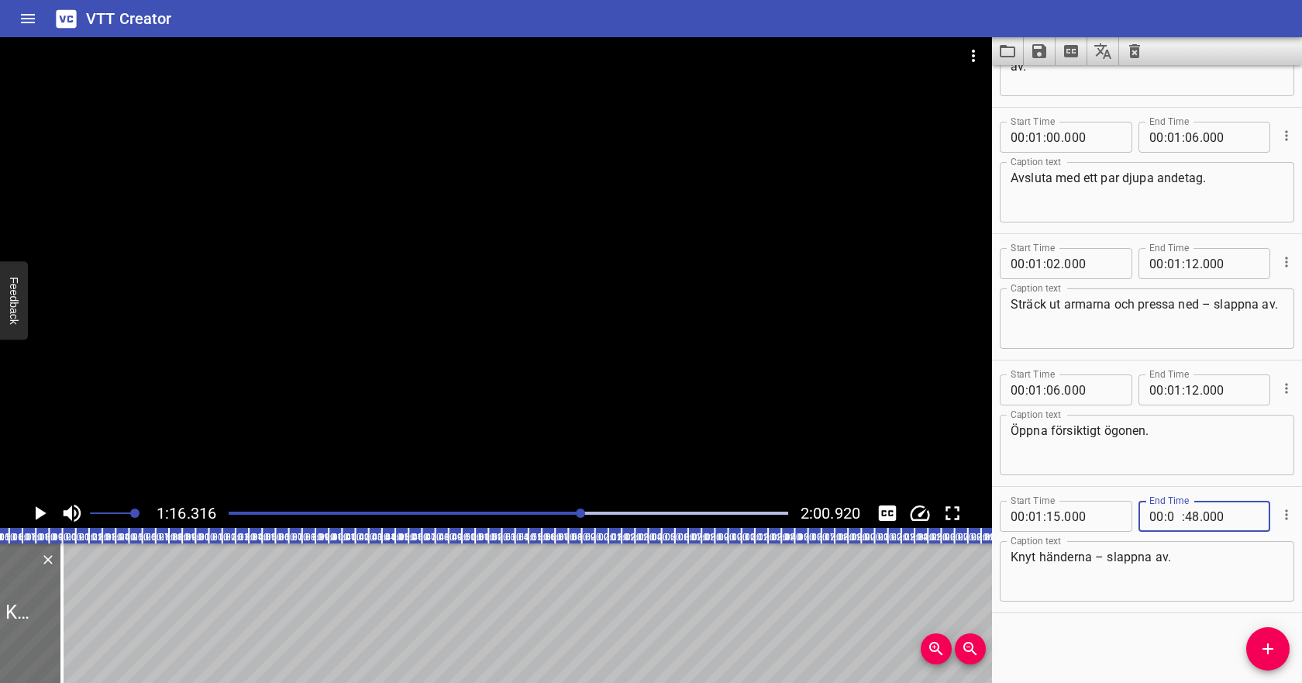
type input "01"
type input "48"
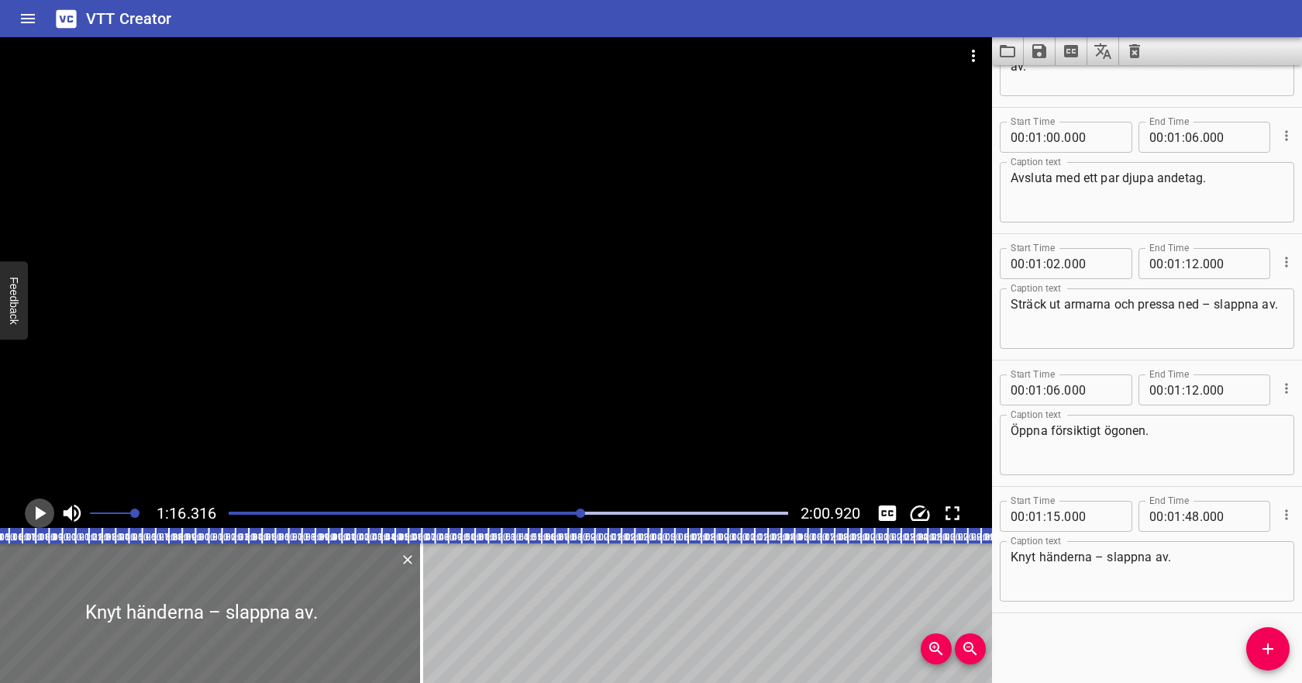
click at [31, 515] on icon "Play/Pause" at bounding box center [39, 512] width 23 height 23
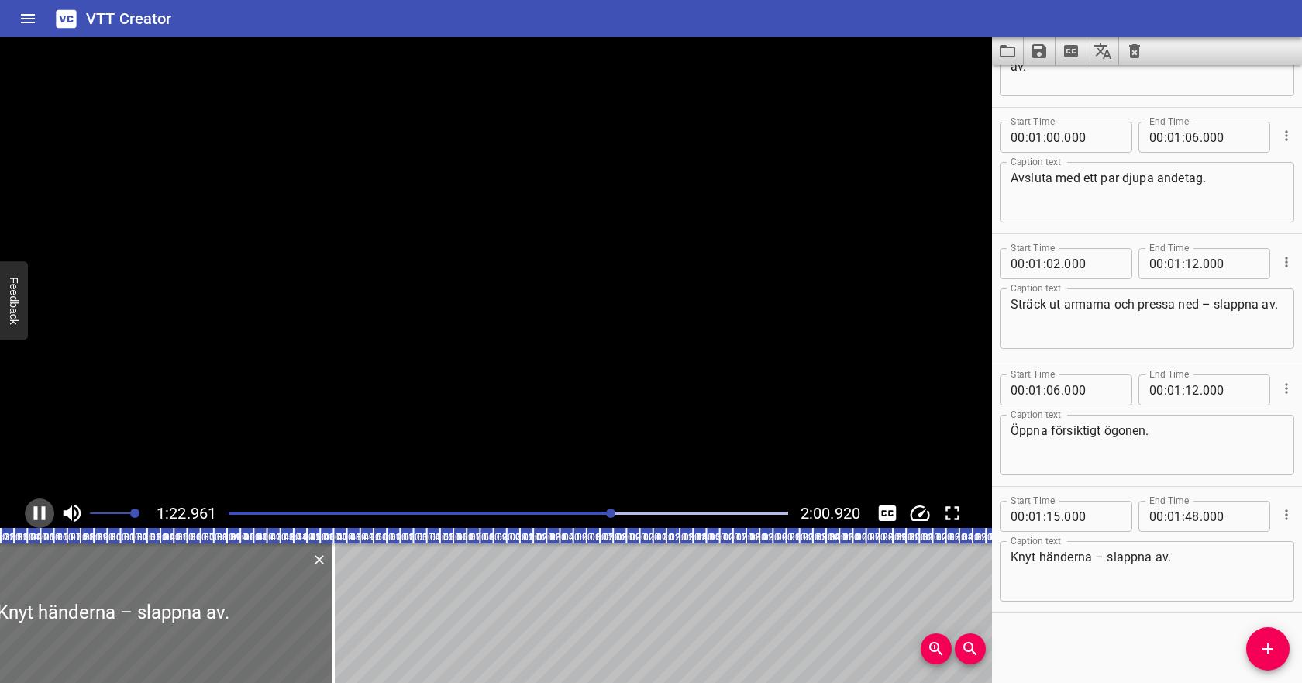
click at [31, 515] on icon "Play/Pause" at bounding box center [39, 512] width 23 height 23
click at [1188, 521] on input "number" at bounding box center [1192, 515] width 15 height 31
type input "22"
type input "000"
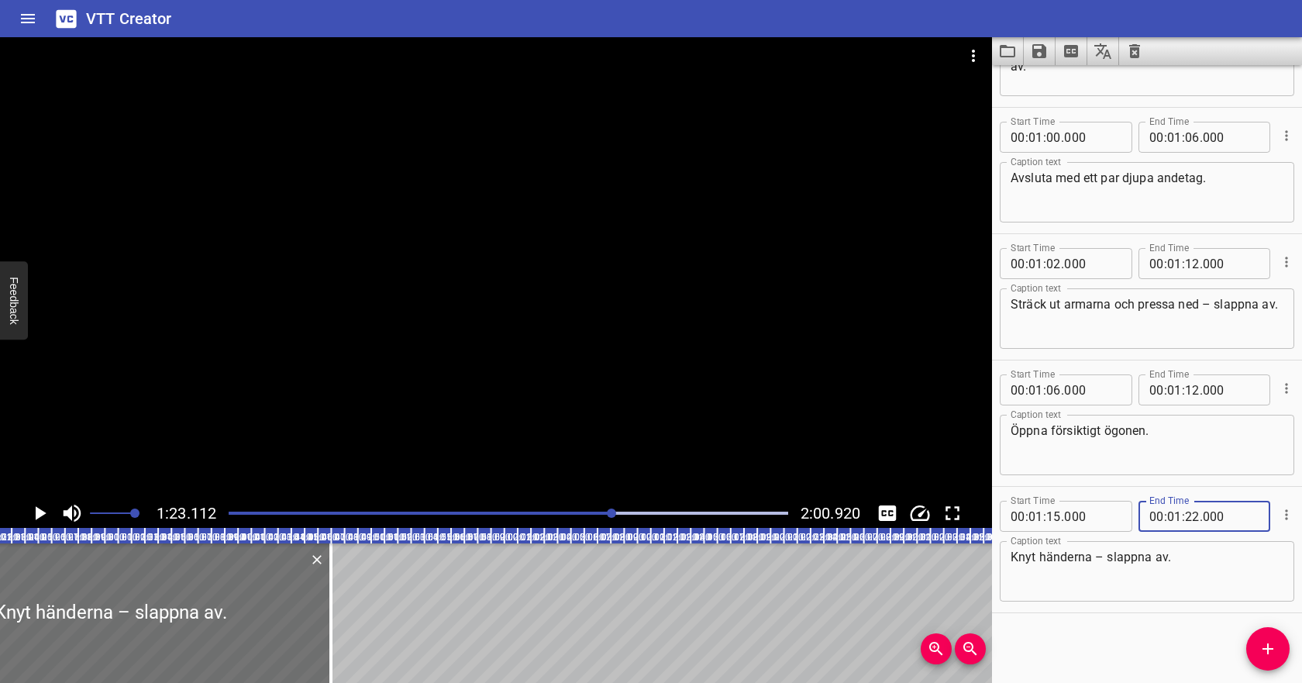
click at [1185, 566] on textarea "Knyt händerna – slappna av." at bounding box center [1146, 571] width 273 height 44
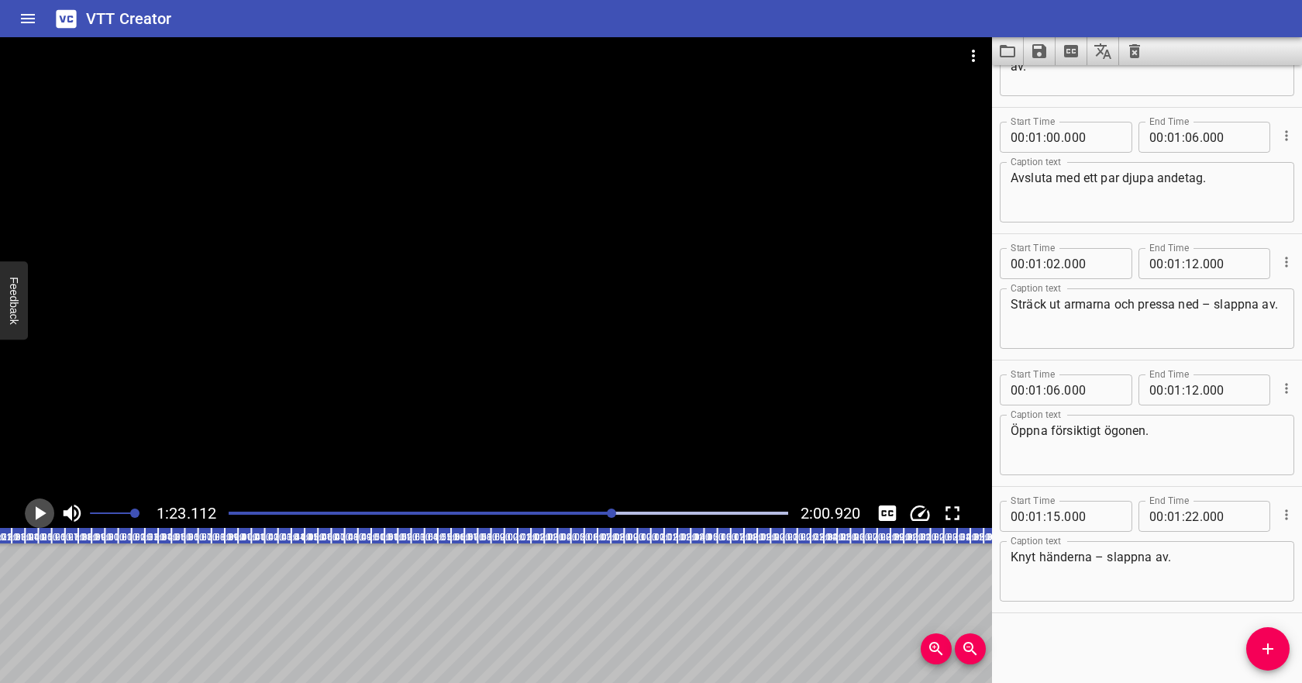
click at [33, 510] on icon "Play/Pause" at bounding box center [39, 512] width 23 height 23
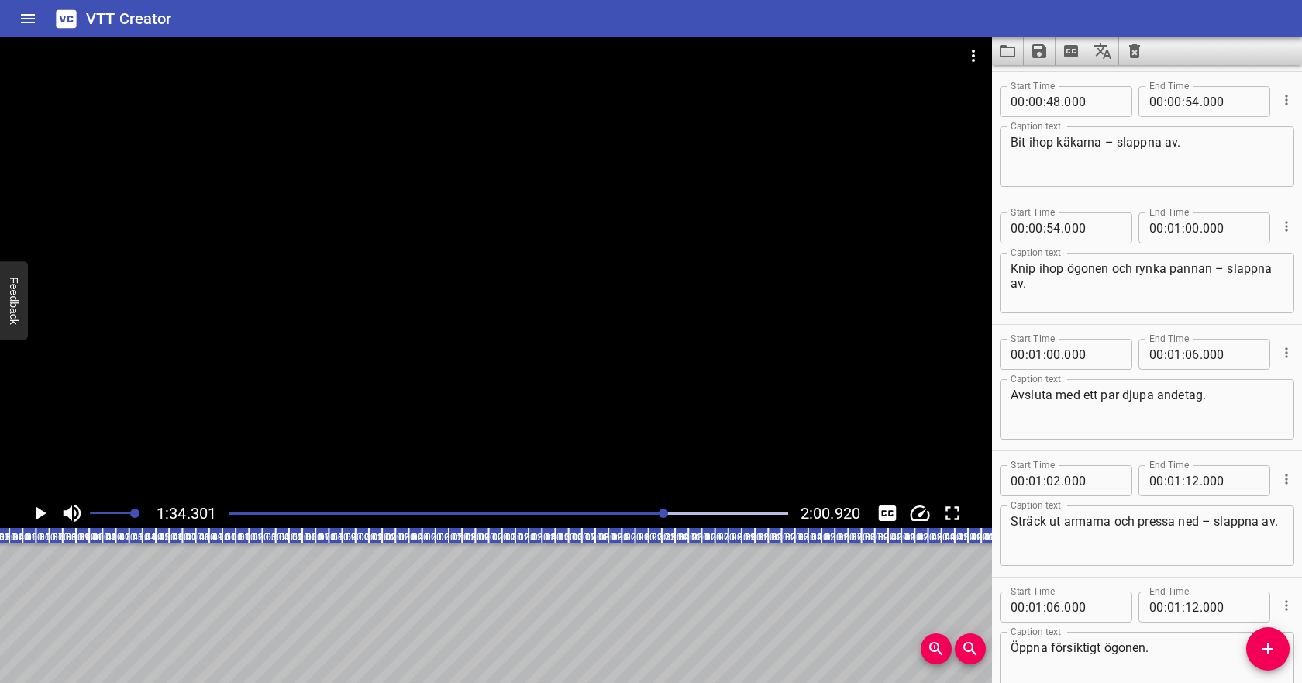
scroll to position [748, 0]
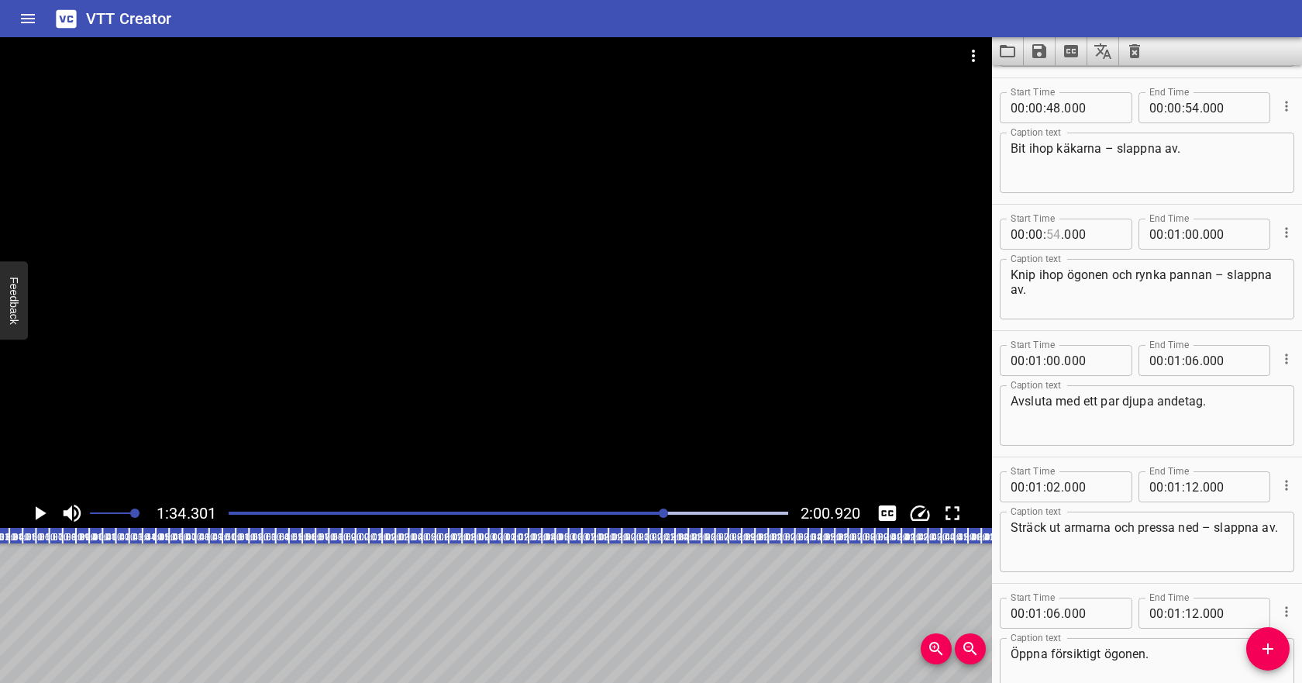
click at [1054, 235] on input "number" at bounding box center [1053, 233] width 15 height 31
type input "54"
click at [1038, 231] on input "number" at bounding box center [1035, 233] width 15 height 31
type input "01"
type input "34"
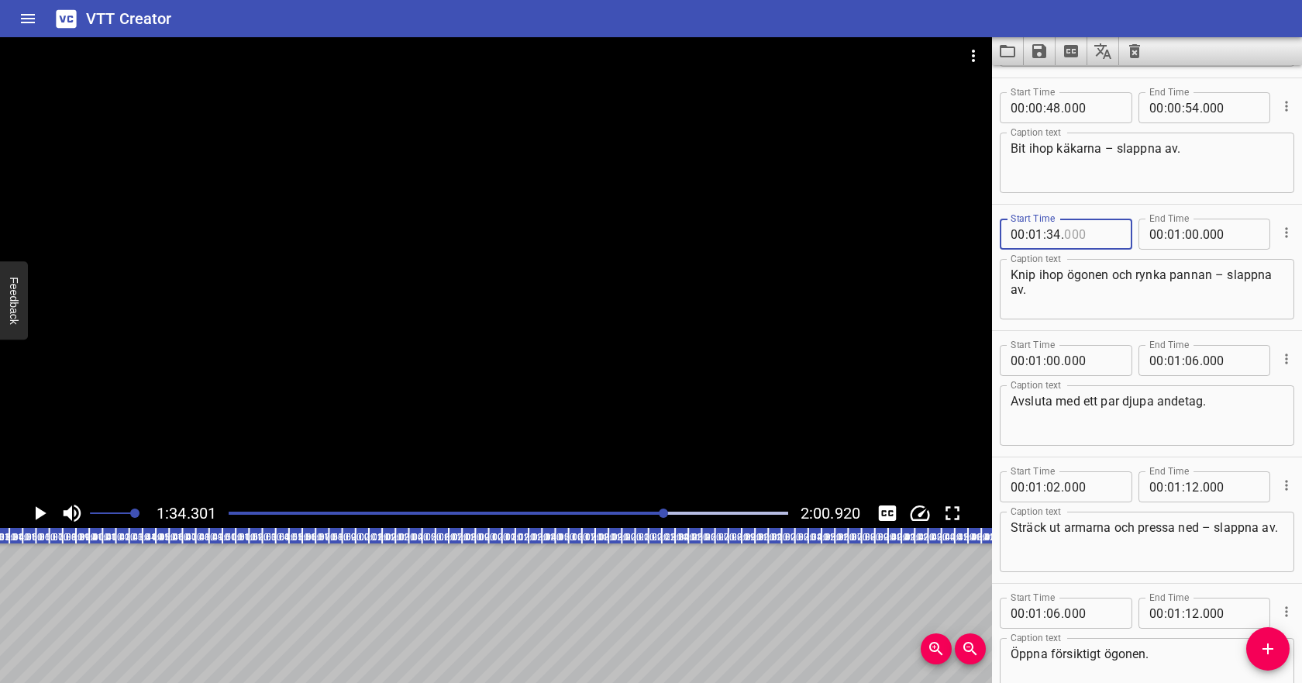
type input "000"
click at [42, 509] on icon "Play/Pause" at bounding box center [39, 512] width 23 height 23
click at [42, 509] on icon "Play/Pause" at bounding box center [40, 513] width 12 height 14
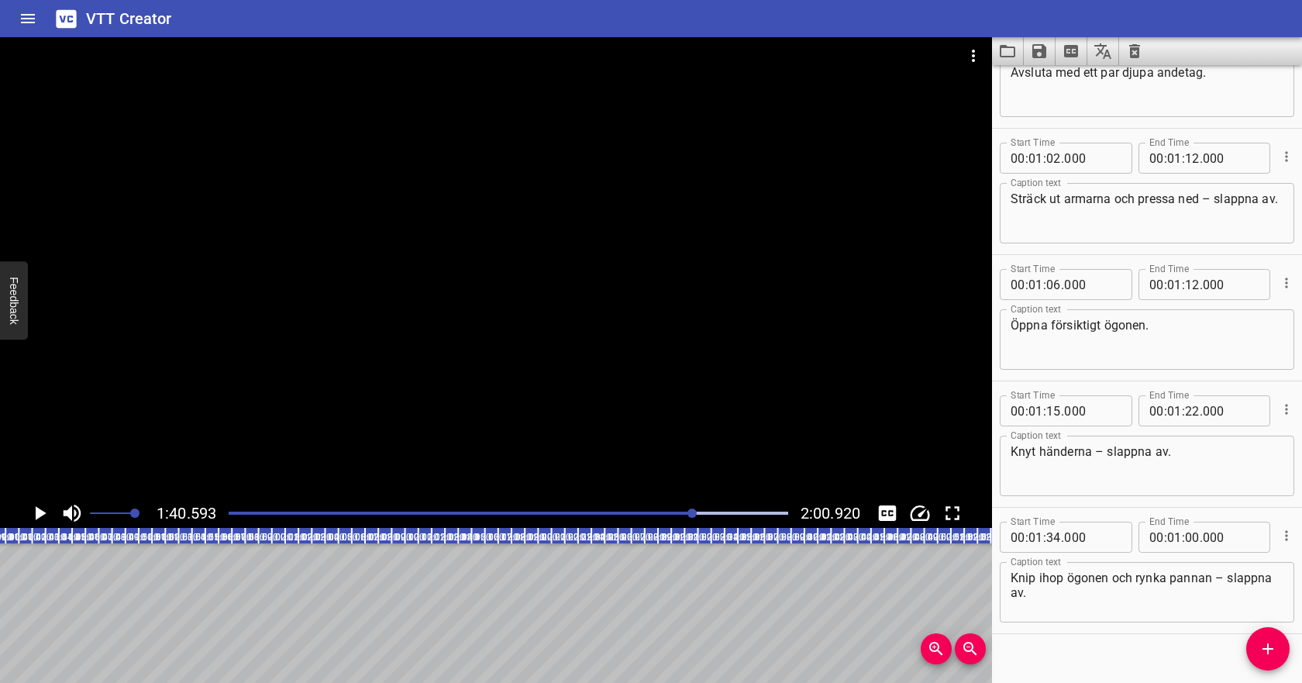
scroll to position [971, 0]
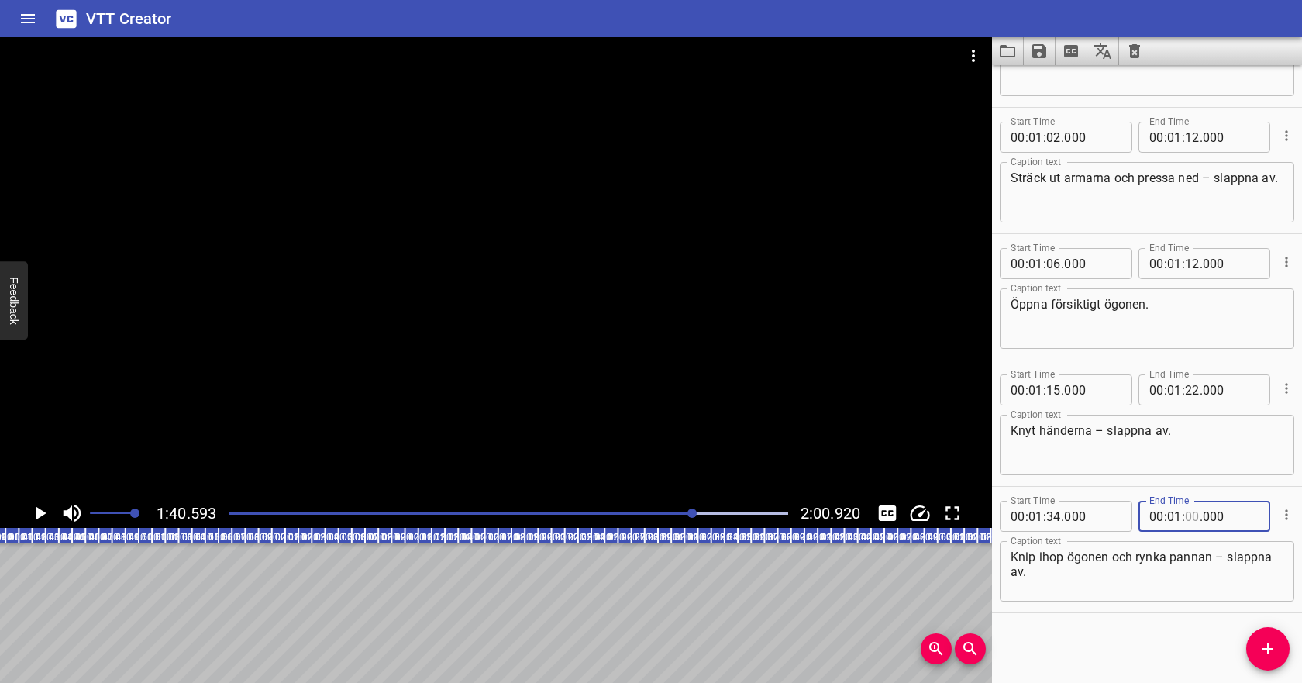
click at [1188, 518] on input "number" at bounding box center [1192, 515] width 15 height 31
type input "40"
type input "000"
click at [1161, 594] on div "Knip ihop ögonen och rynka pannan – slappna av. Caption text" at bounding box center [1146, 571] width 294 height 60
click at [43, 511] on icon "Play/Pause" at bounding box center [41, 513] width 11 height 14
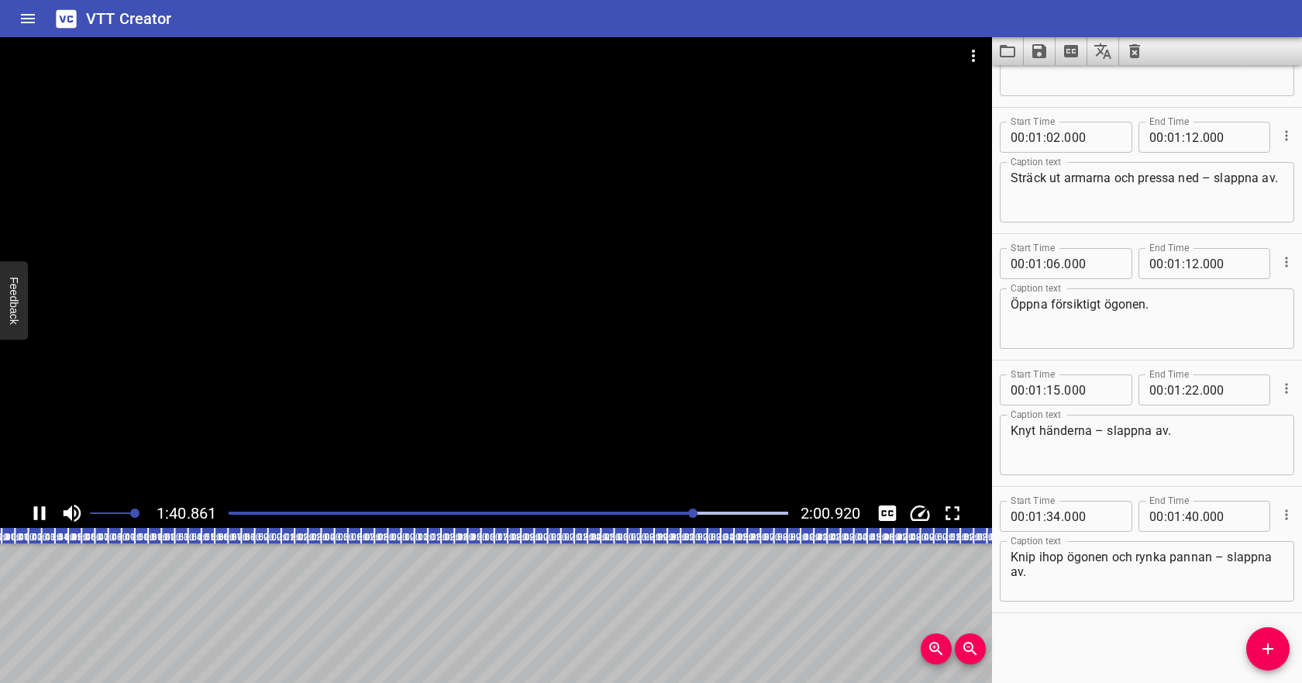
click at [43, 511] on icon "Play/Pause" at bounding box center [40, 513] width 12 height 14
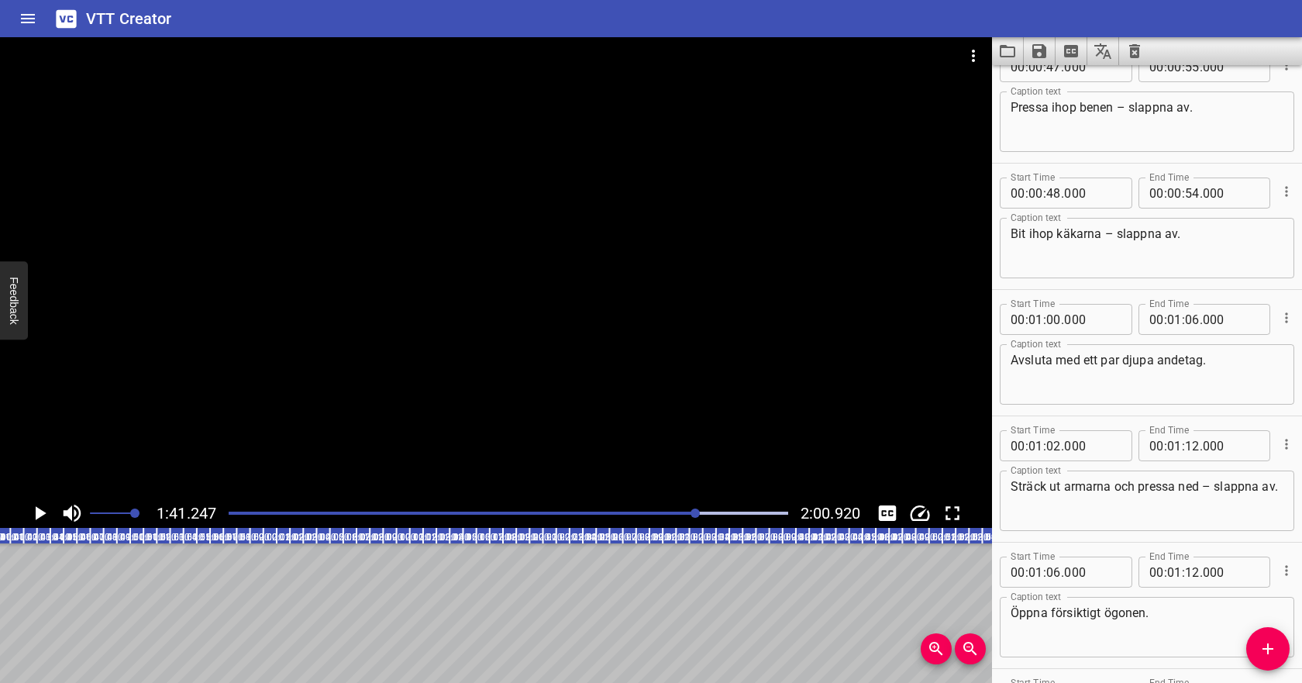
scroll to position [664, 0]
click at [1177, 194] on input "number" at bounding box center [1174, 191] width 15 height 31
type input "01"
type input "32"
type input "000"
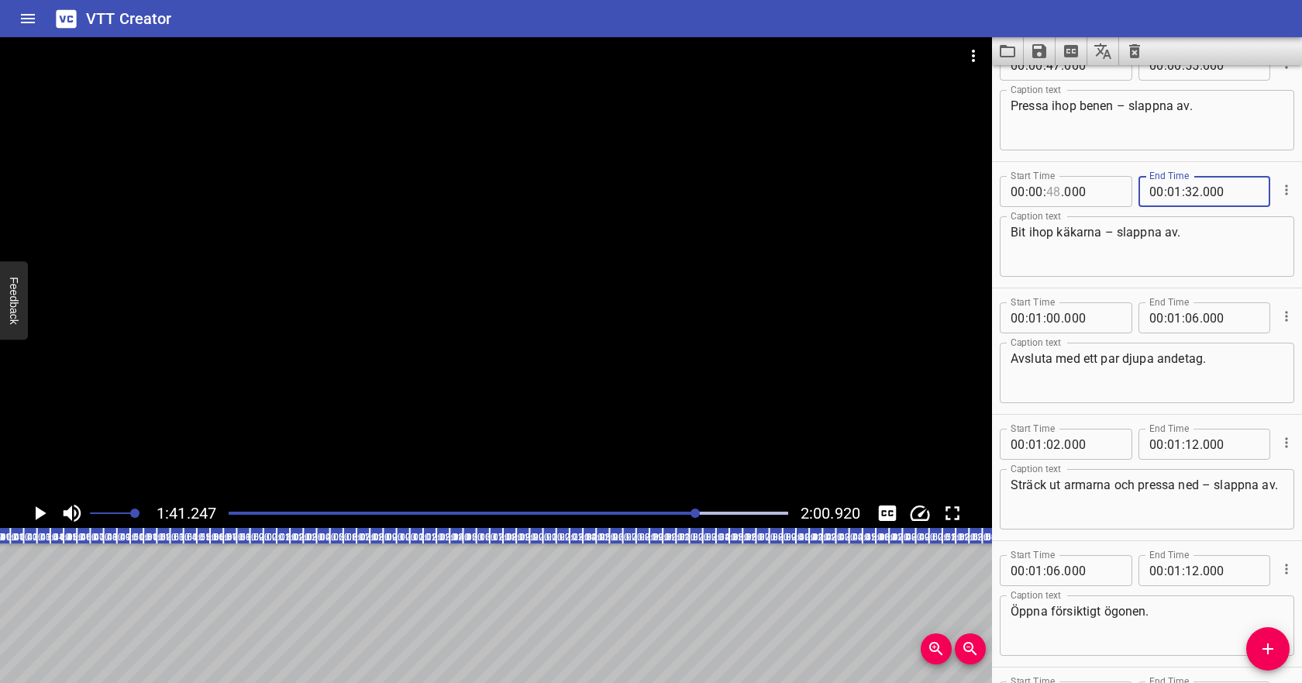
click at [1051, 196] on input "number" at bounding box center [1053, 191] width 15 height 31
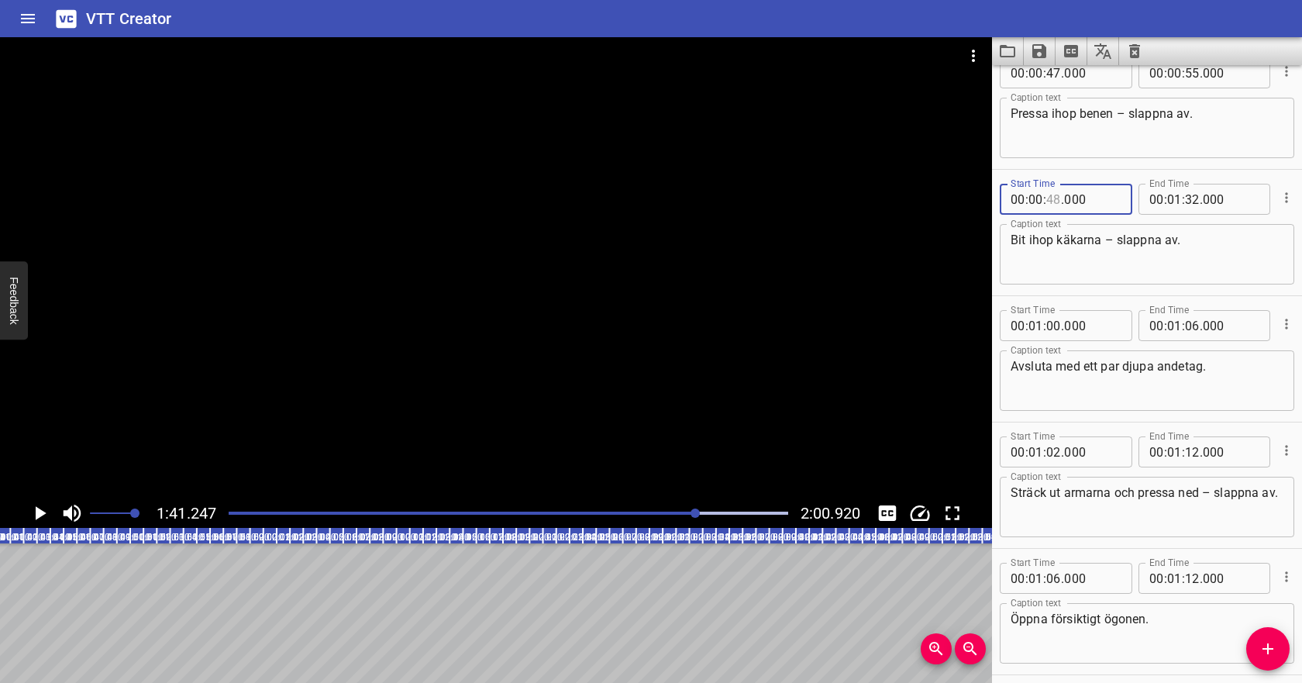
scroll to position [652, 0]
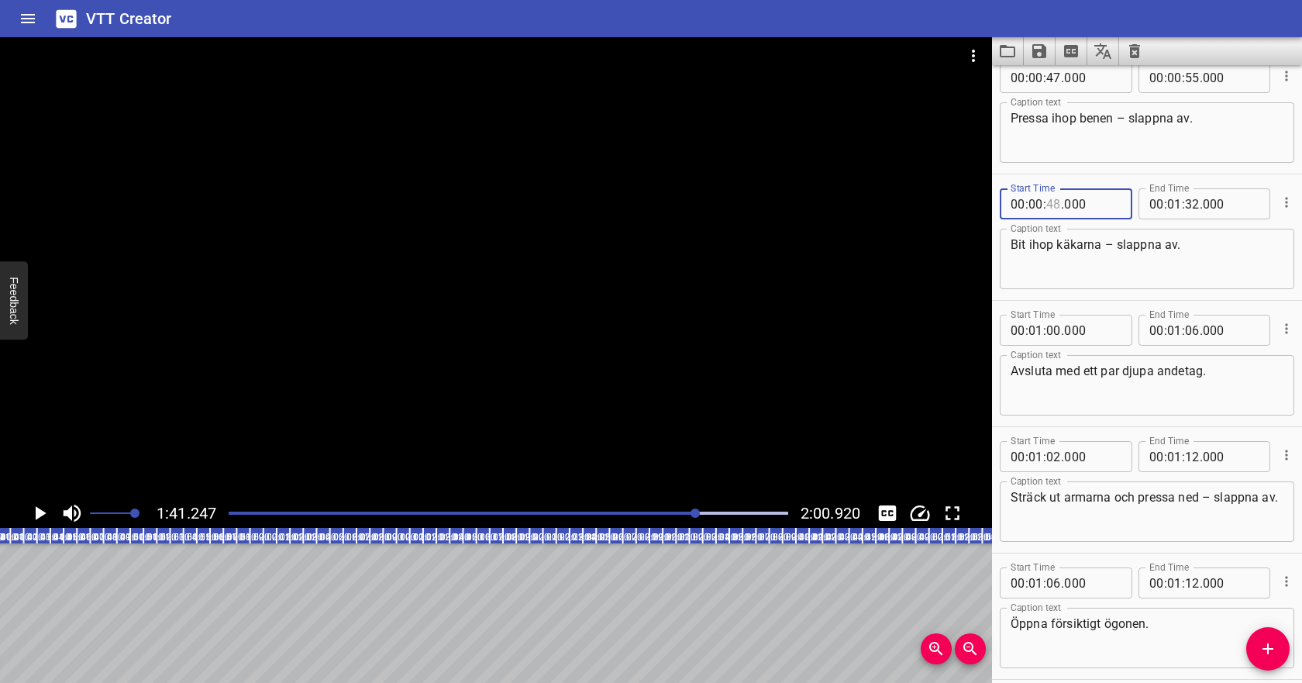
type input "48"
click at [1039, 208] on input "number" at bounding box center [1035, 203] width 15 height 31
type input "01"
type input "26"
type input "000"
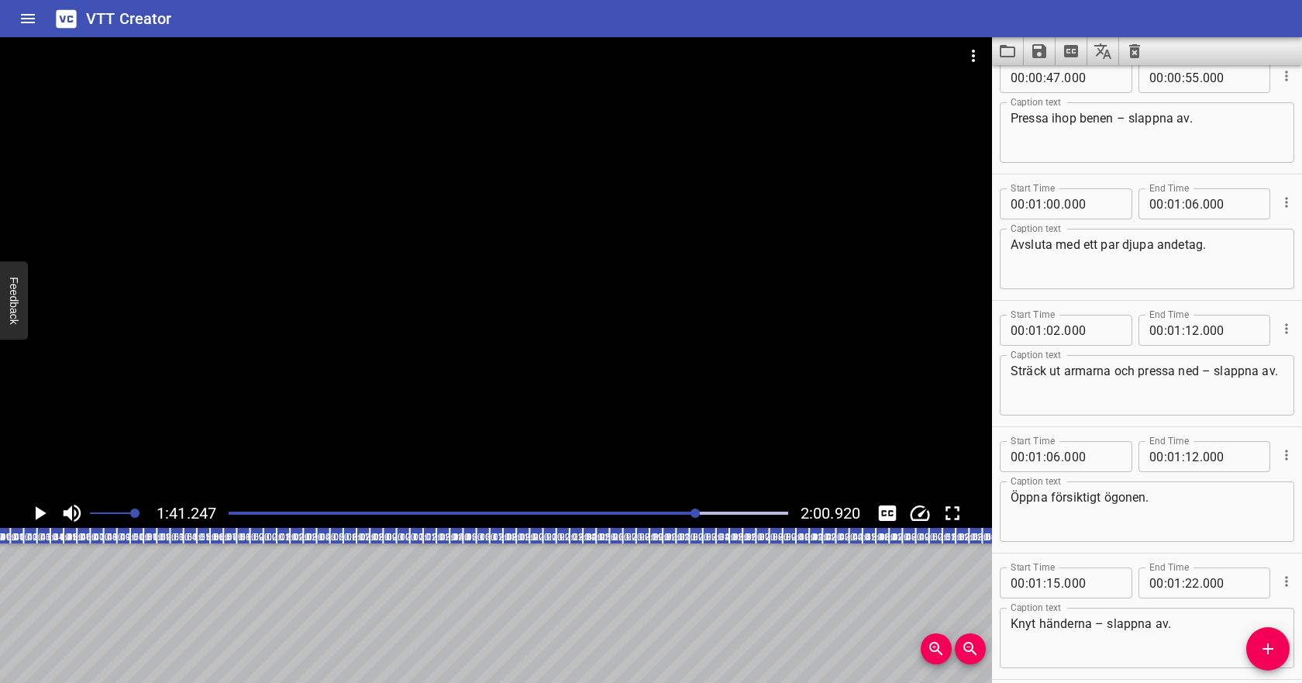
scroll to position [658, 0]
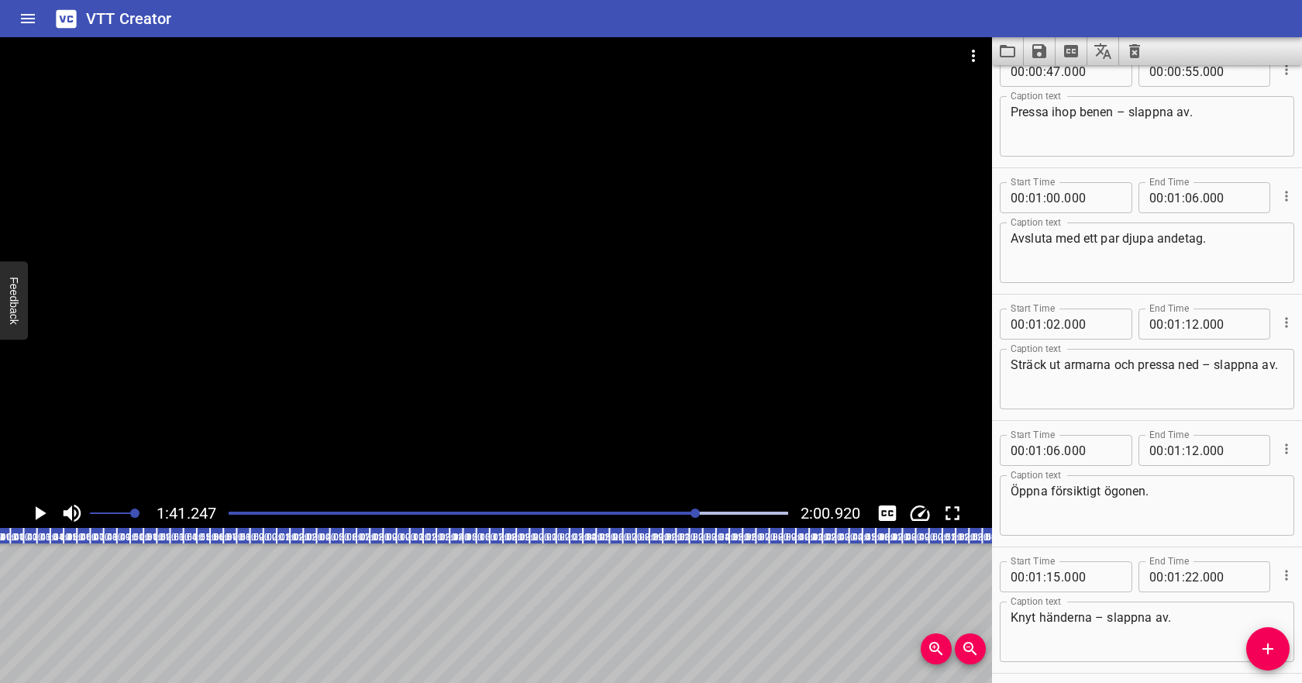
click at [33, 519] on icon "Play/Pause" at bounding box center [39, 512] width 23 height 23
click at [34, 519] on icon "Play/Pause" at bounding box center [40, 513] width 12 height 14
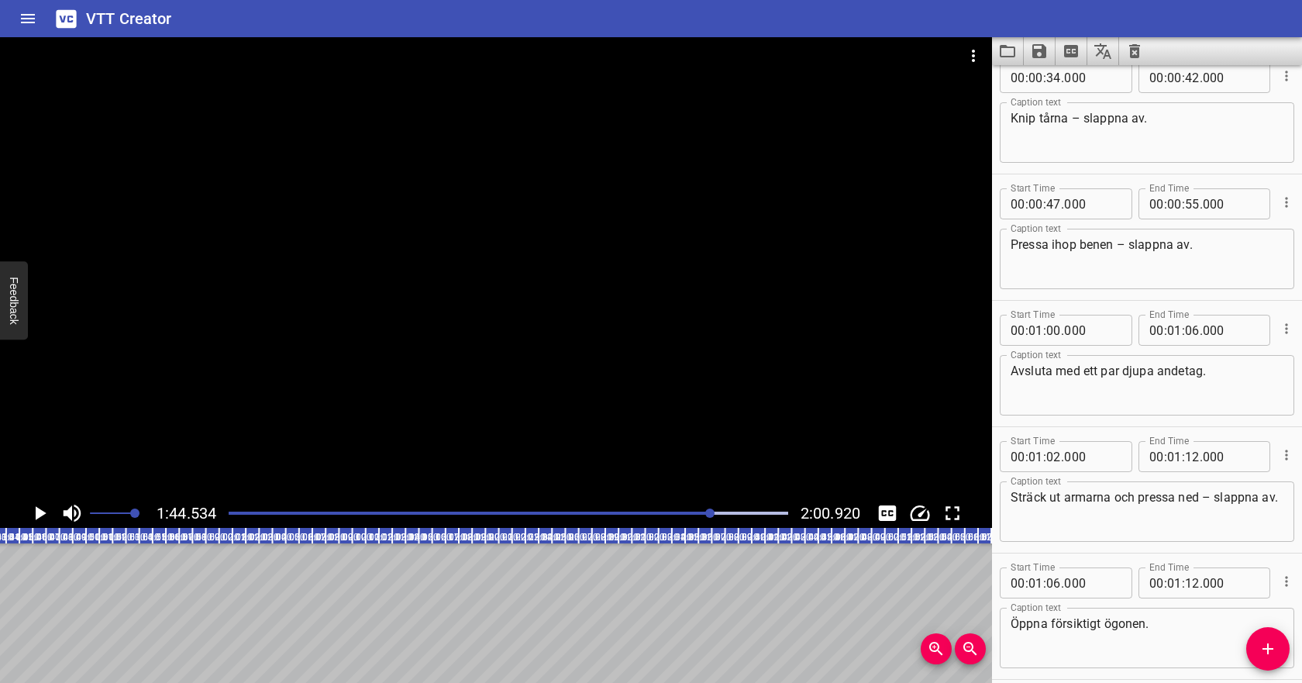
scroll to position [534, 0]
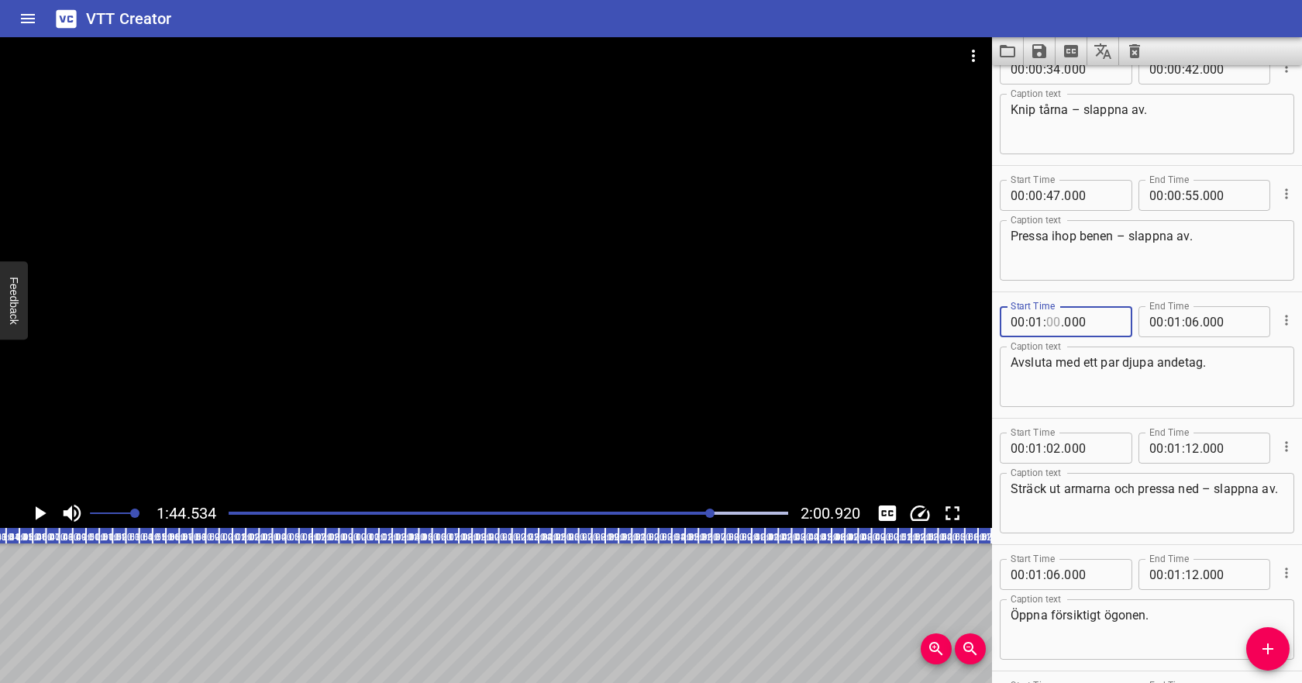
click at [1054, 324] on input "number" at bounding box center [1053, 321] width 15 height 31
type input "42"
type input "000"
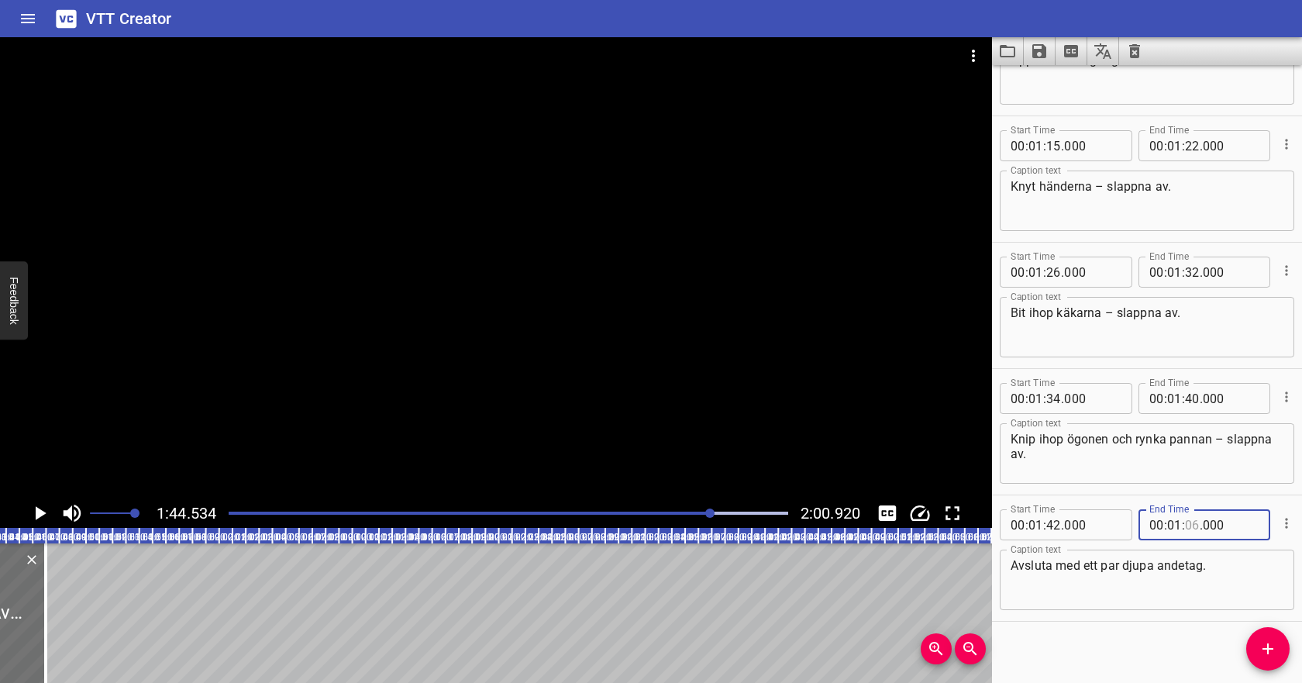
scroll to position [971, 0]
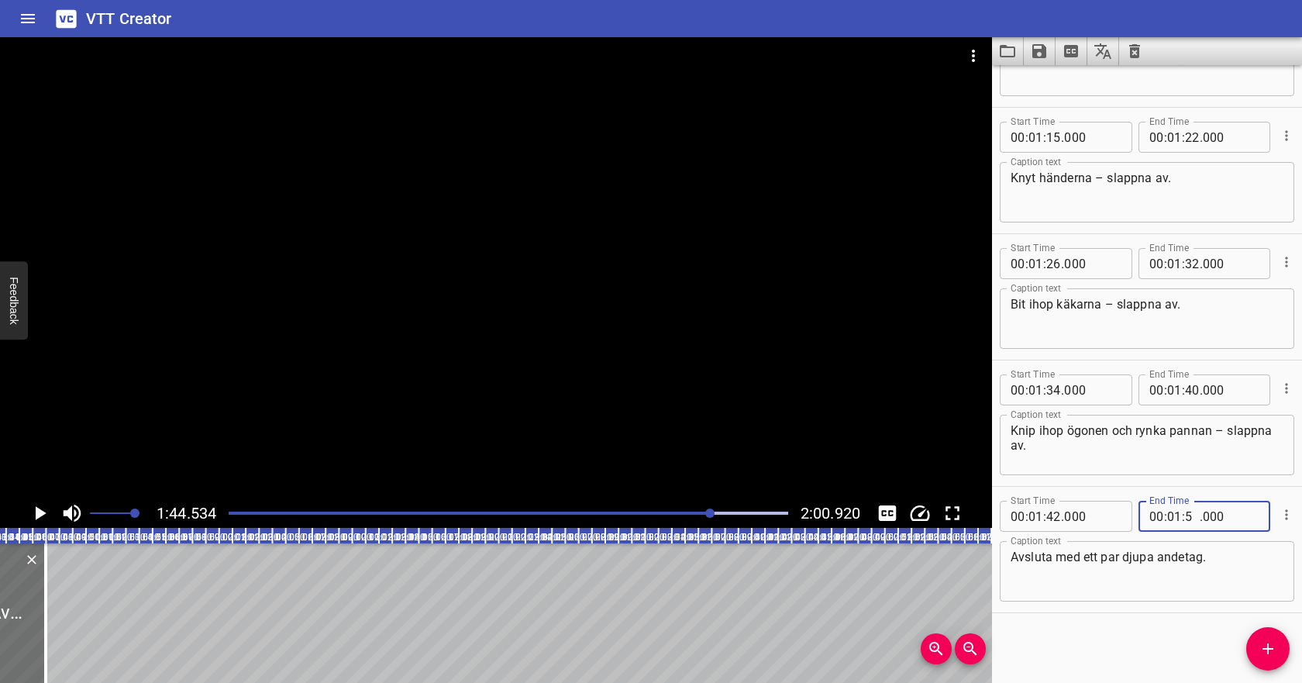
type input "50"
type input "000"
click at [1181, 569] on textarea "Avsluta med ett par djupa andetag." at bounding box center [1146, 571] width 273 height 44
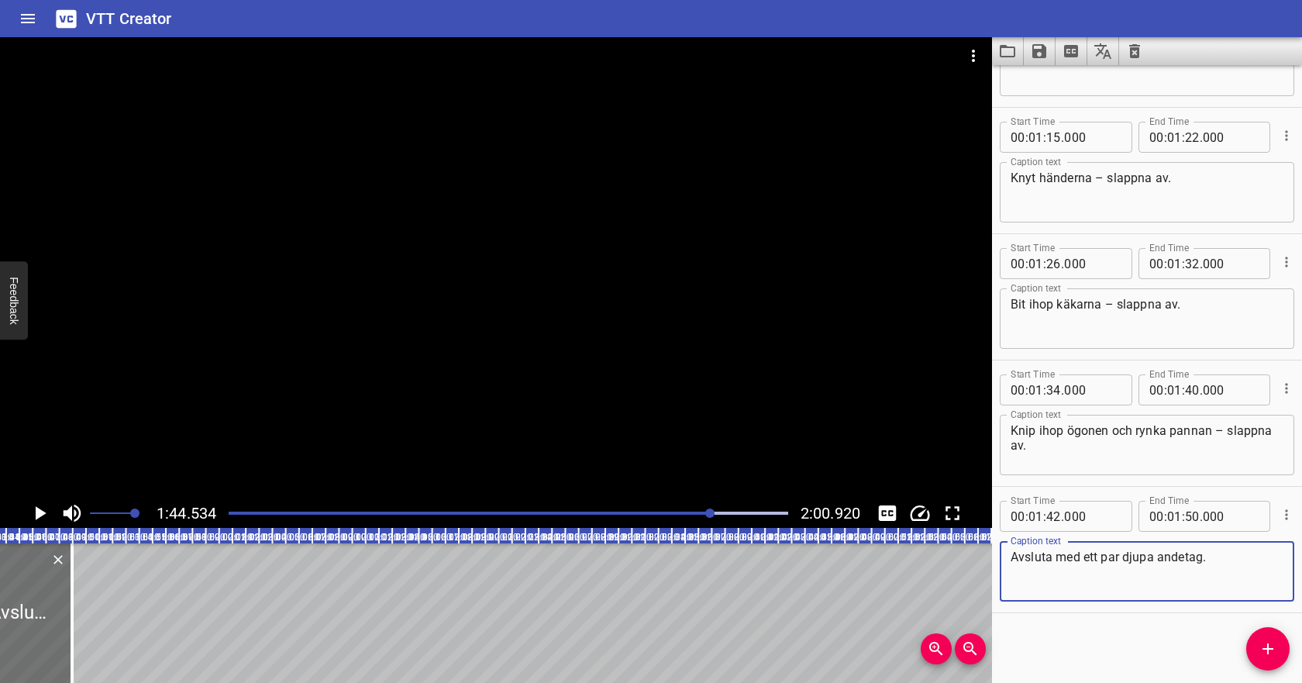
click at [46, 512] on icon "Play/Pause" at bounding box center [39, 512] width 23 height 23
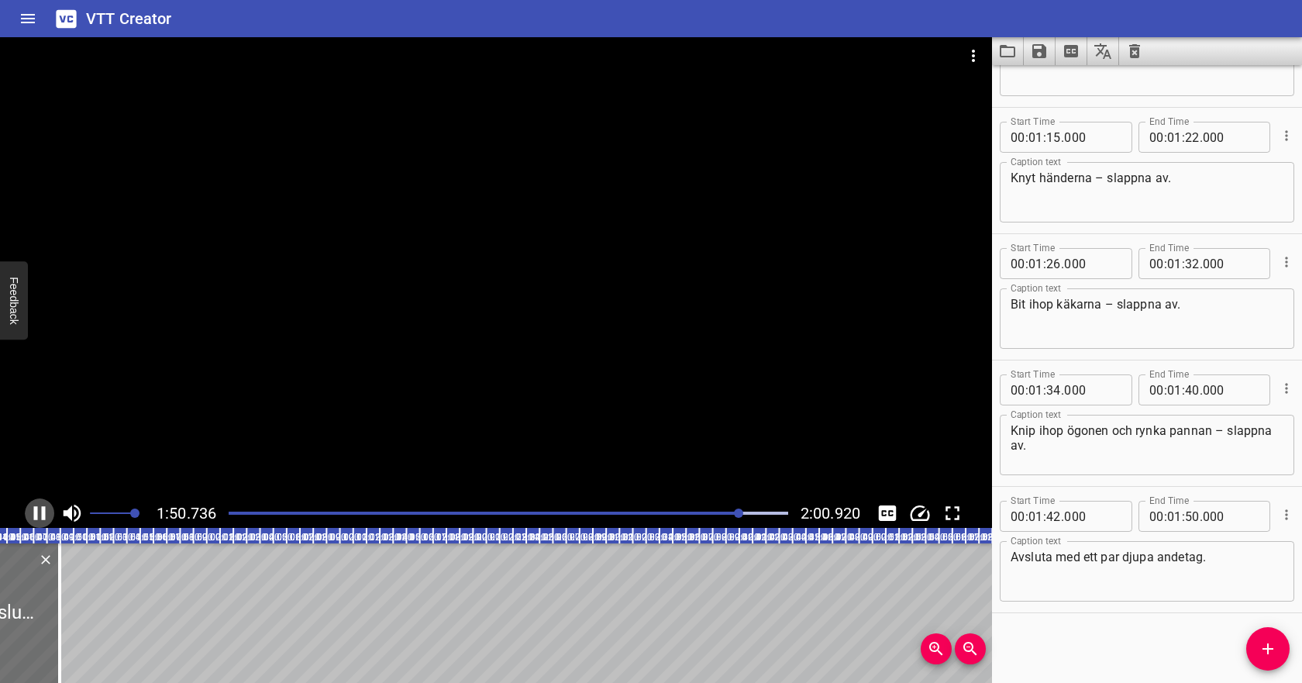
click at [34, 509] on icon "Play/Pause" at bounding box center [40, 513] width 12 height 14
click at [228, 517] on div at bounding box center [508, 513] width 578 height 22
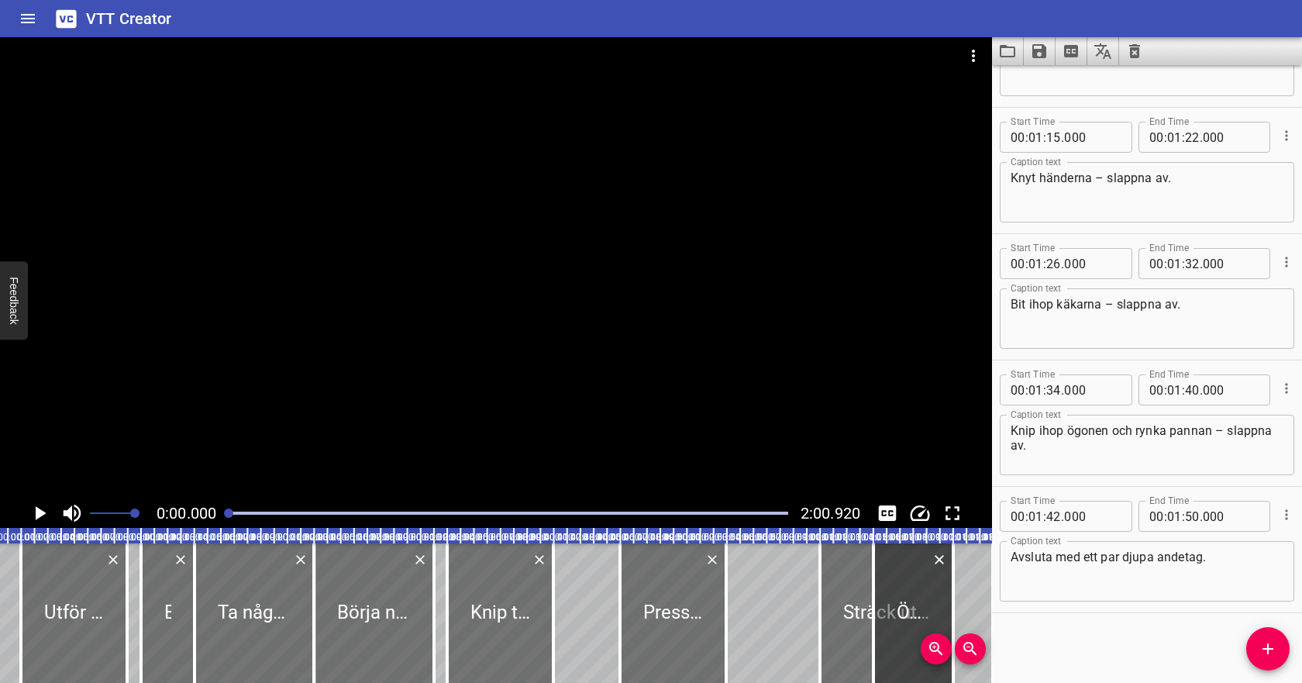
scroll to position [0, 0]
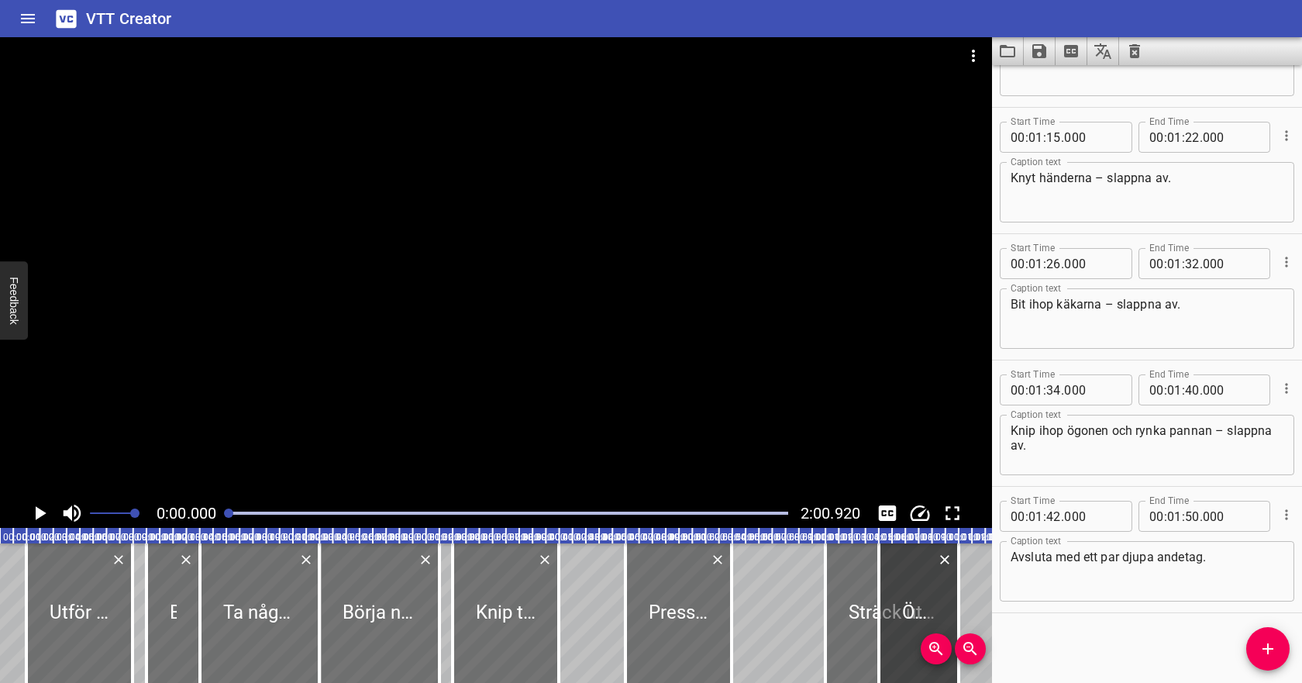
click at [39, 514] on icon "Play/Pause" at bounding box center [41, 513] width 11 height 14
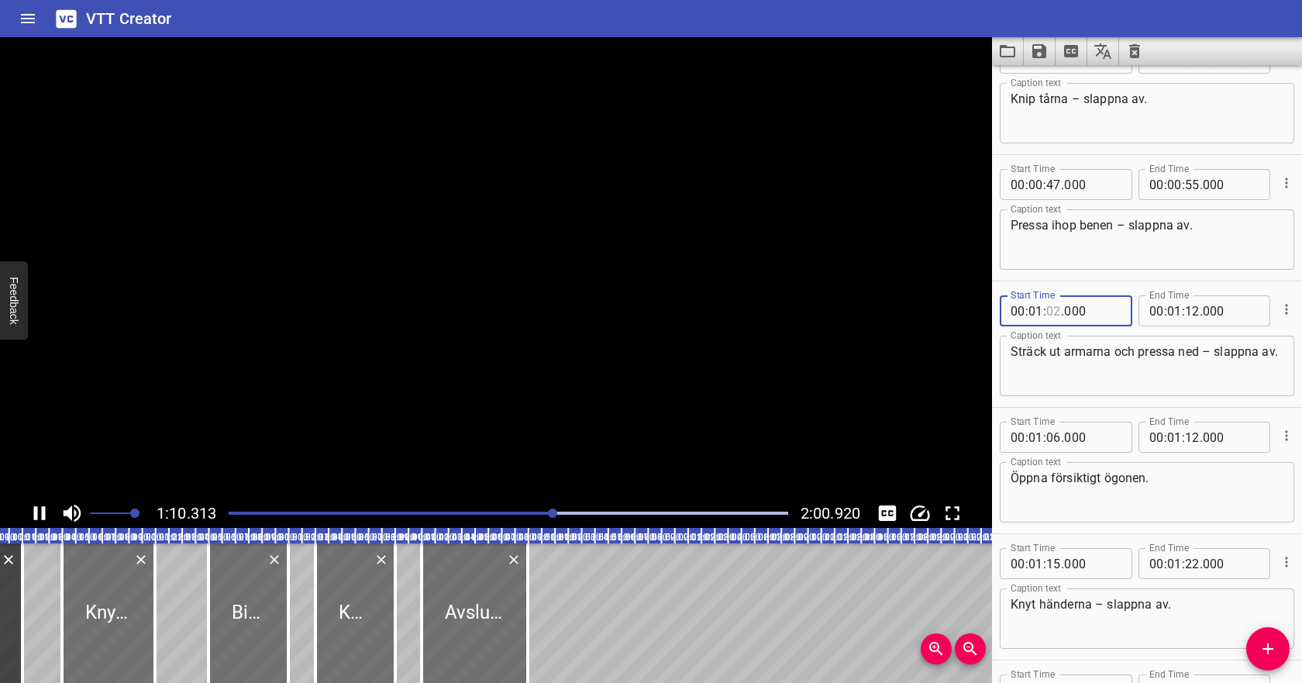
click at [1051, 310] on input "number" at bounding box center [1053, 310] width 15 height 31
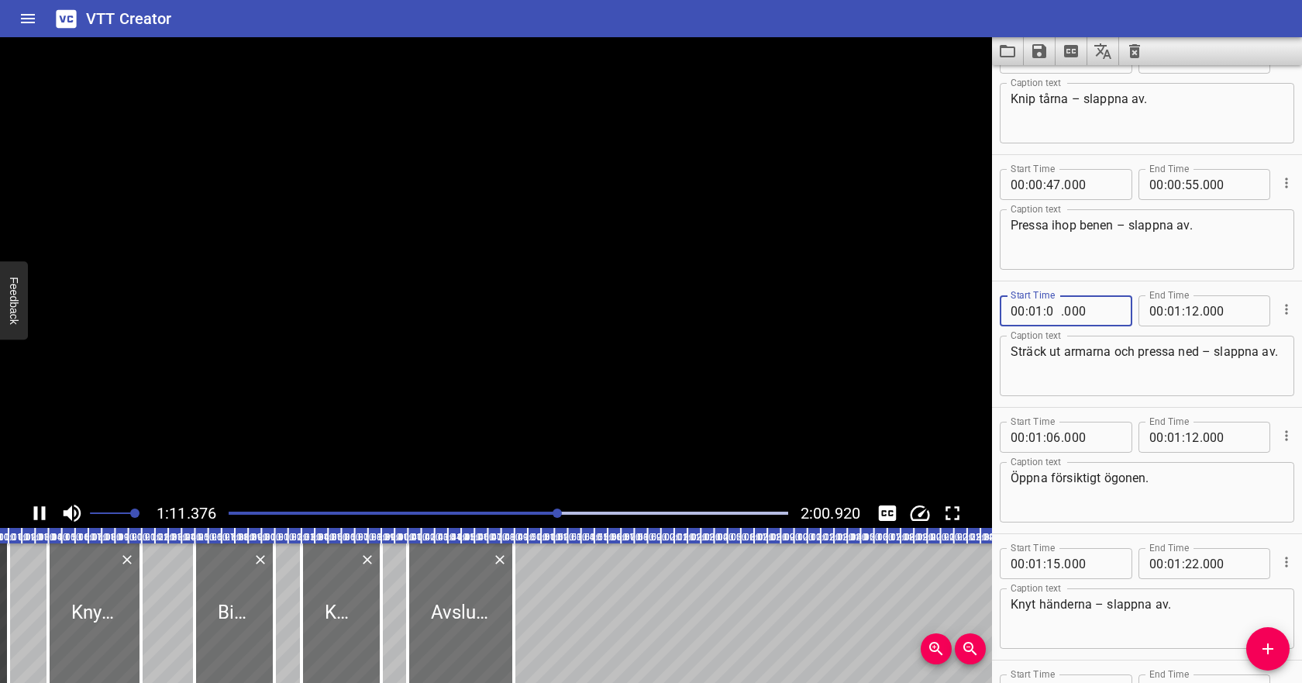
type input "00"
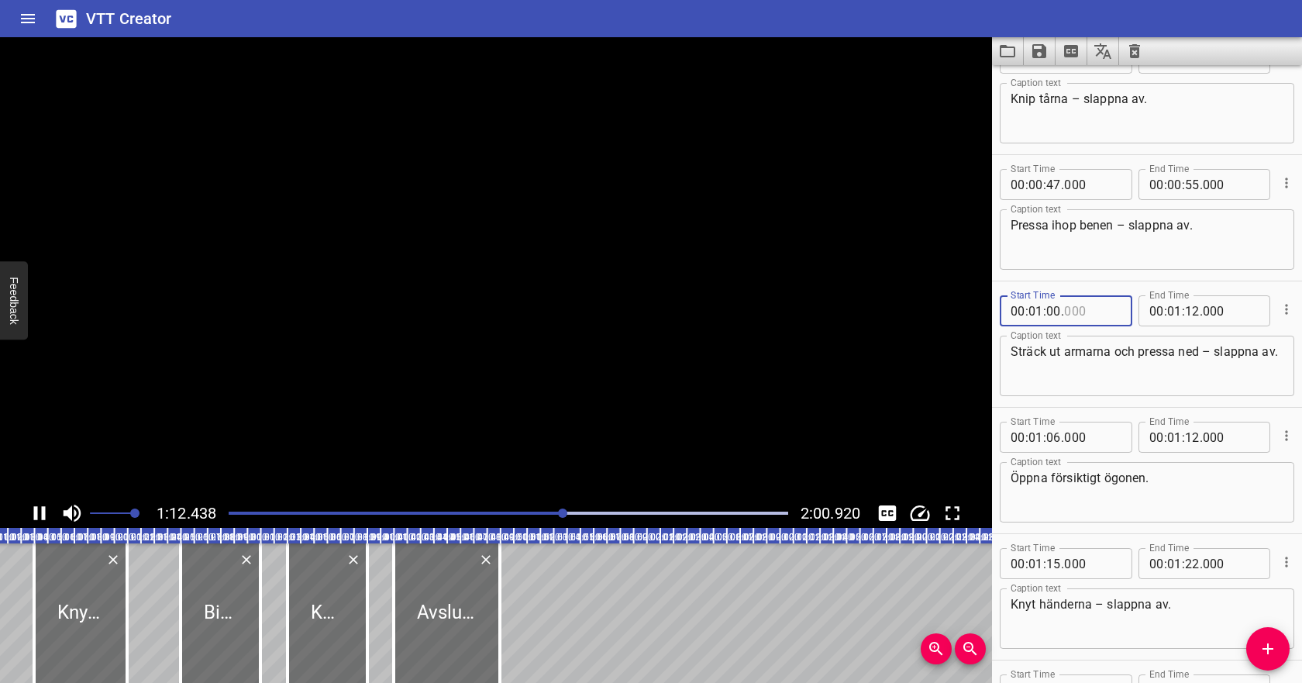
type input "000"
click at [1085, 365] on textarea "Sträck ut armarna och pressa ned – slappna av." at bounding box center [1146, 366] width 273 height 44
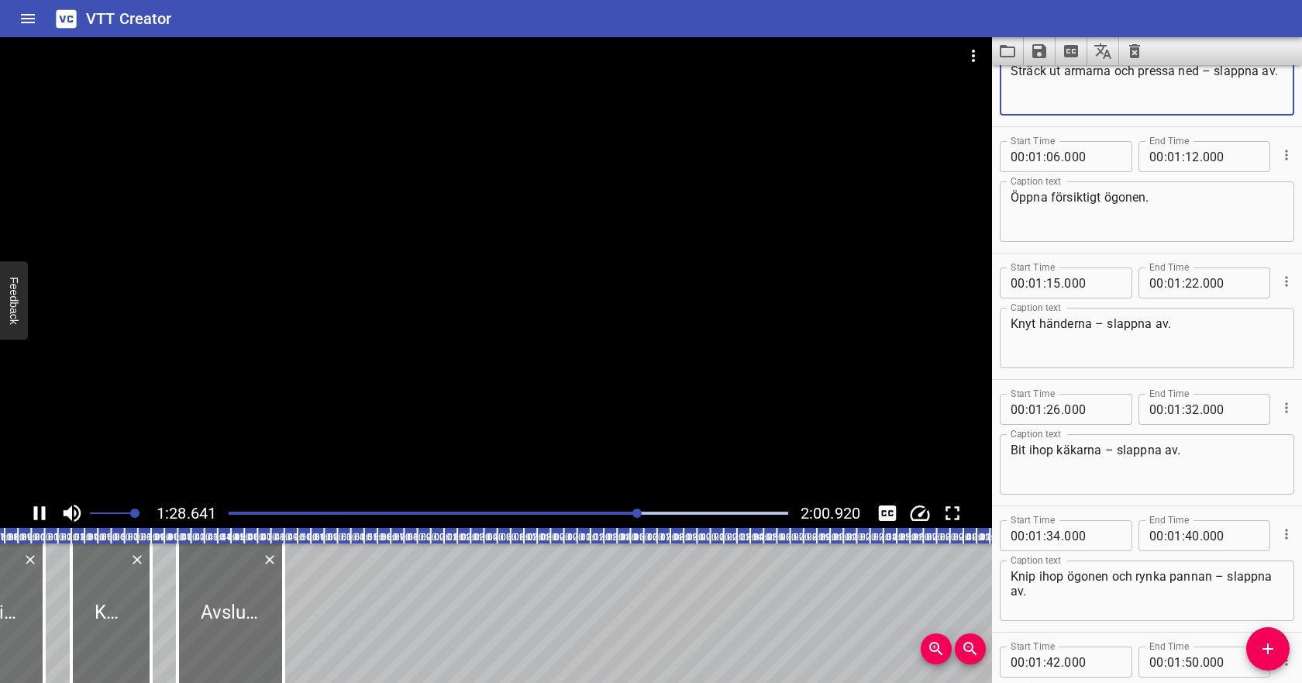
click at [37, 507] on icon "Play/Pause" at bounding box center [39, 512] width 23 height 23
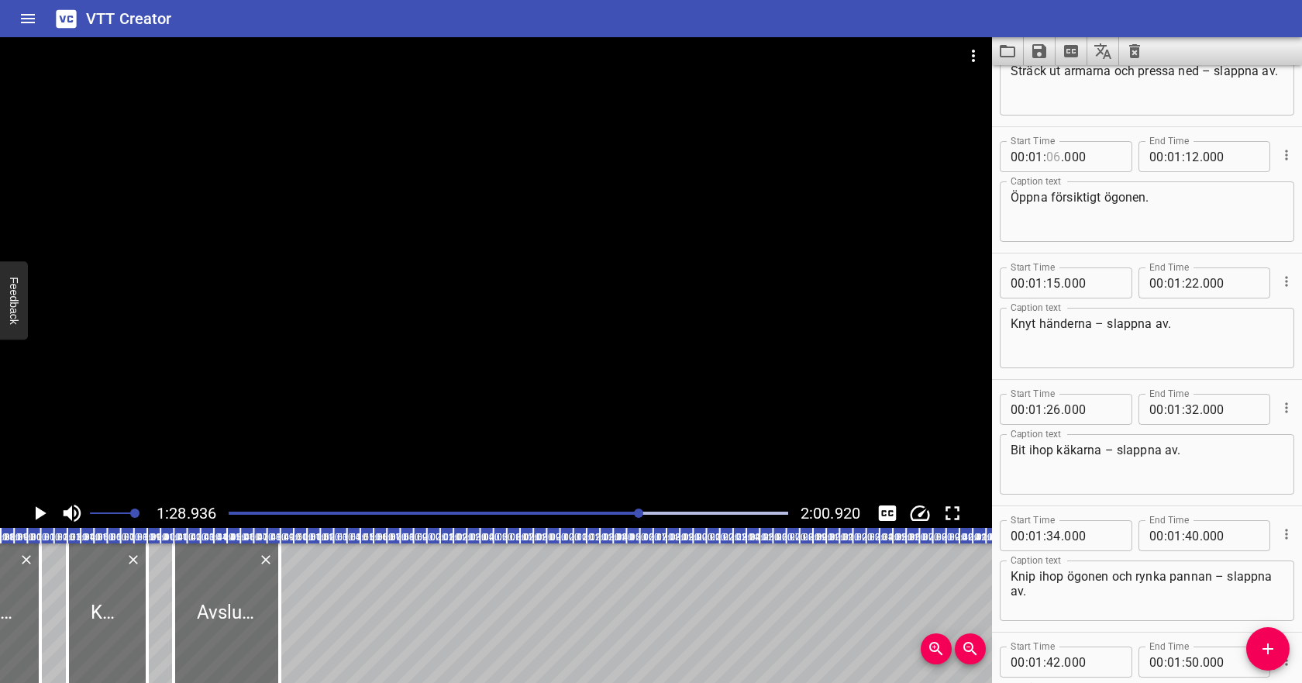
click at [1056, 159] on input "number" at bounding box center [1053, 156] width 15 height 31
type input "40"
type input "000"
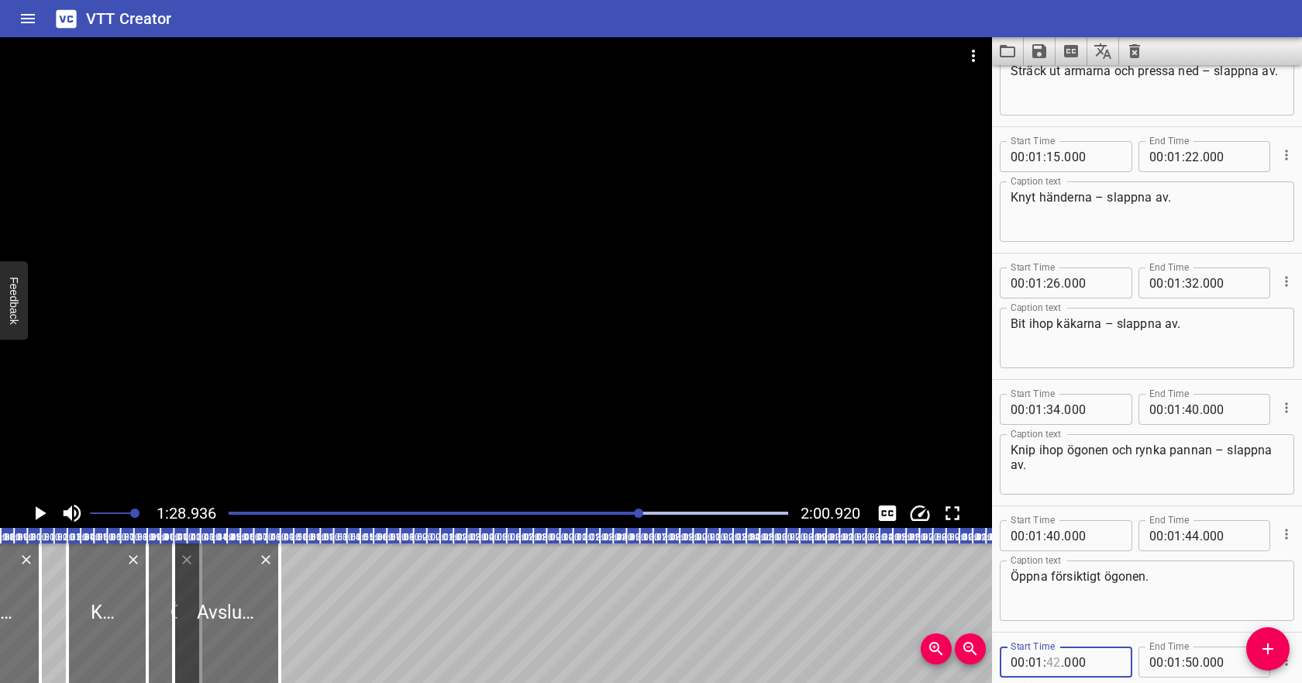
click at [1058, 662] on input "number" at bounding box center [1053, 661] width 15 height 31
click at [1106, 617] on div "Öppna försiktigt ögonen. Caption text" at bounding box center [1146, 590] width 294 height 60
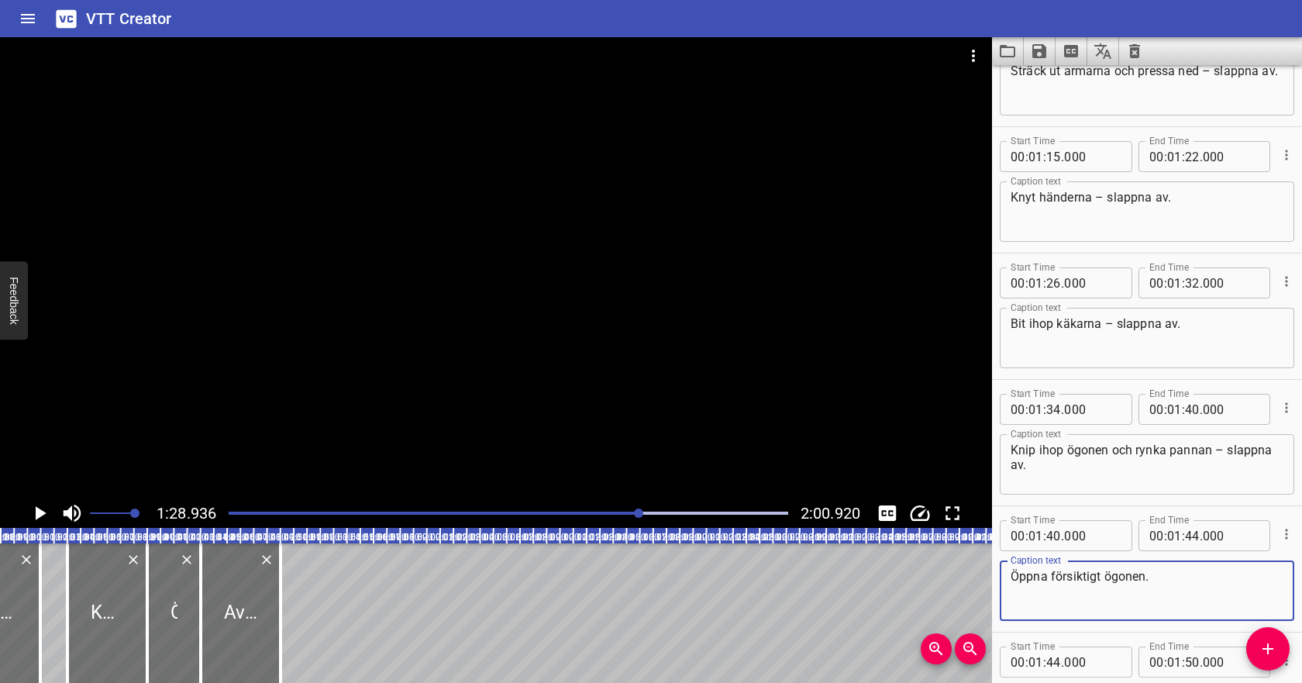
click at [559, 508] on div at bounding box center [508, 513] width 578 height 22
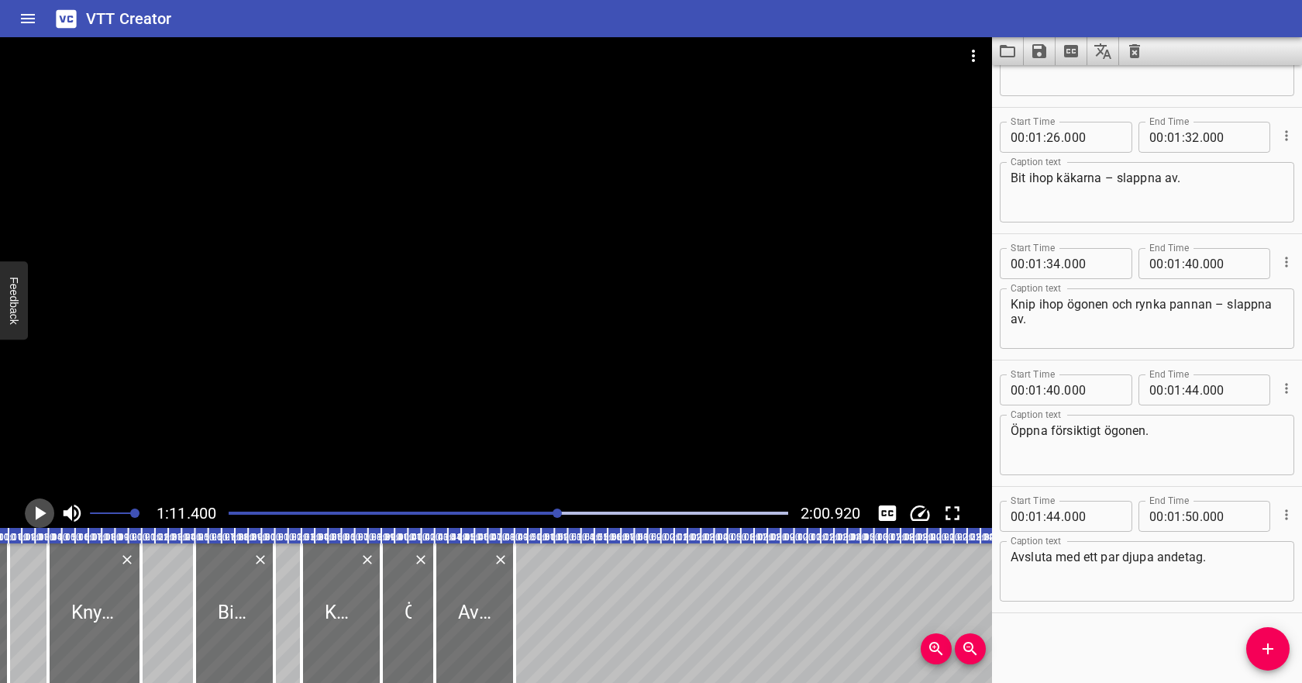
click at [49, 513] on icon "Play/Pause" at bounding box center [39, 512] width 23 height 23
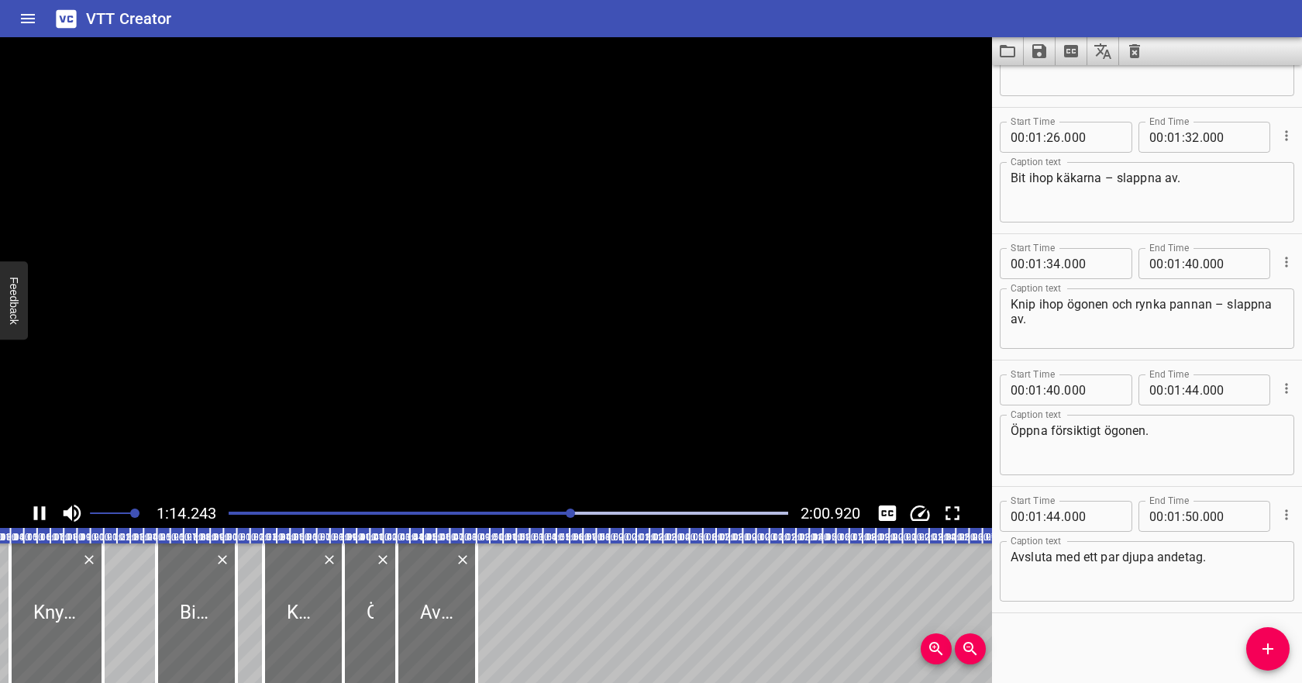
click at [49, 513] on icon "Play/Pause" at bounding box center [39, 512] width 23 height 23
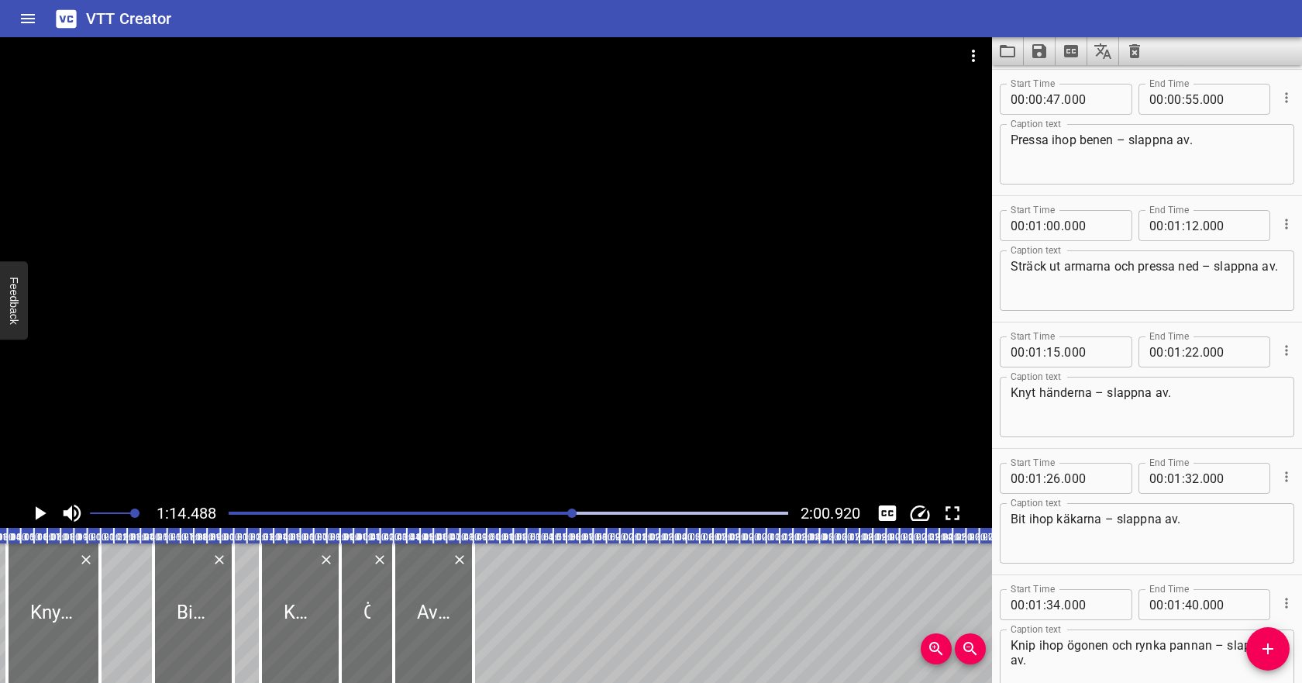
click at [45, 511] on icon "Play/Pause" at bounding box center [39, 512] width 23 height 23
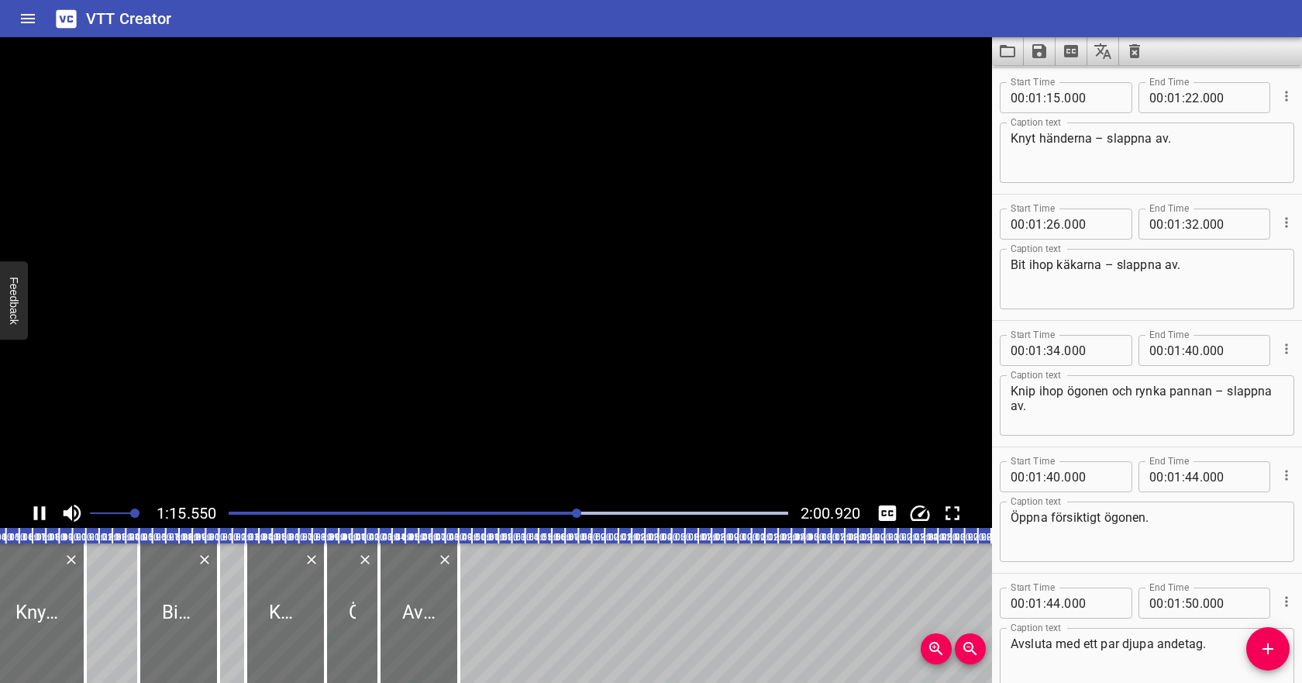
click at [45, 511] on icon "Play/Pause" at bounding box center [40, 513] width 12 height 14
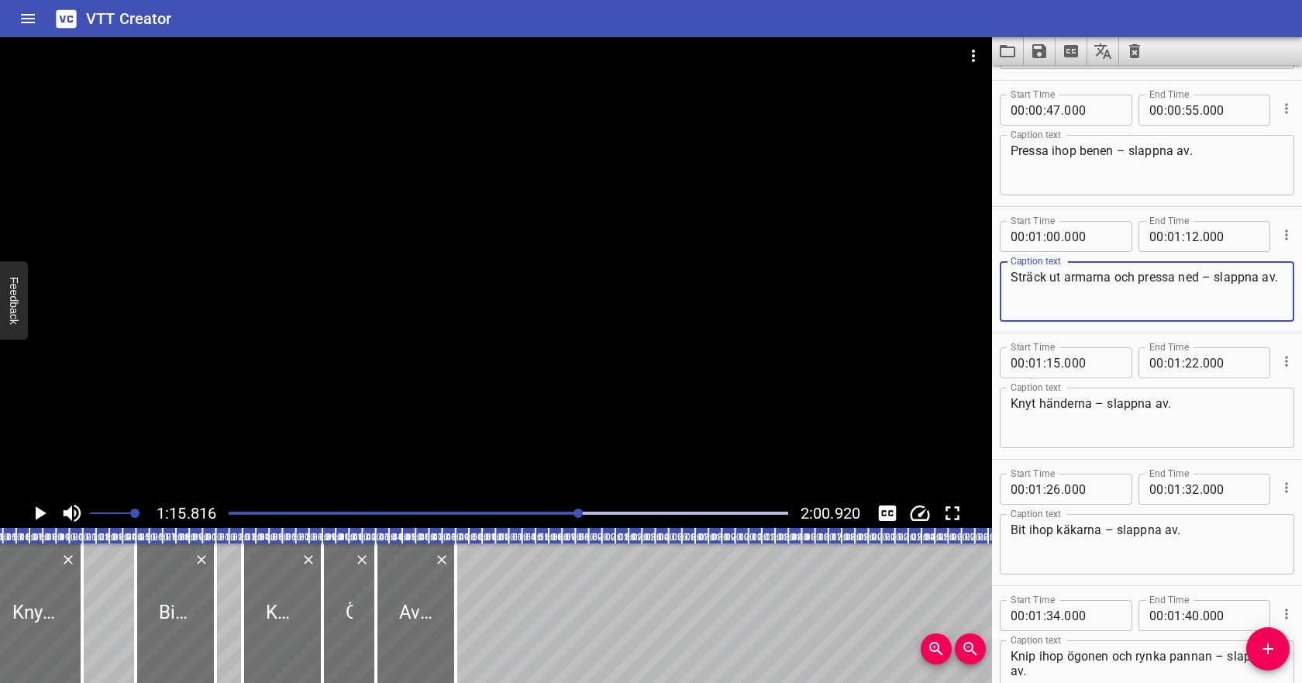
drag, startPoint x: 1202, startPoint y: 277, endPoint x: 1112, endPoint y: 280, distance: 89.9
click at [1112, 280] on textarea "Sträck ut armarna och pressa ned – slappna av." at bounding box center [1146, 292] width 273 height 44
click at [40, 501] on icon "Play/Pause" at bounding box center [39, 512] width 23 height 23
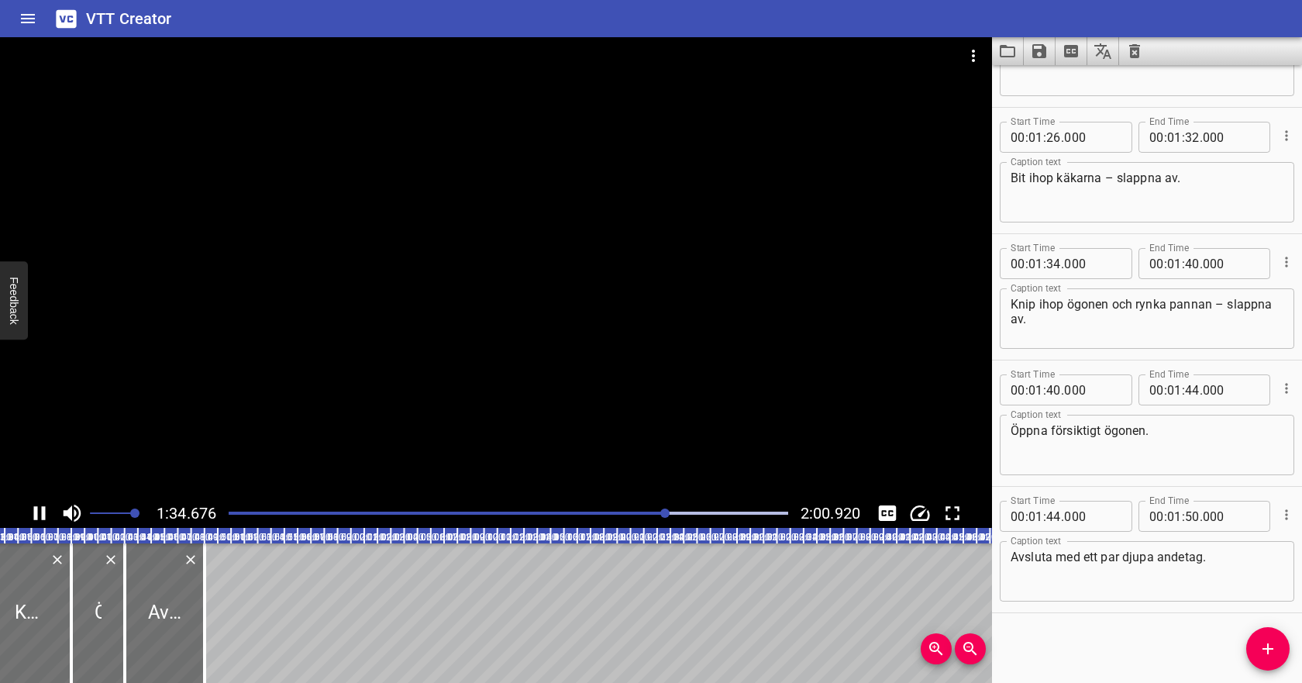
click at [33, 507] on icon "Play/Pause" at bounding box center [39, 512] width 23 height 23
click at [40, 517] on icon "Play/Pause" at bounding box center [39, 512] width 23 height 23
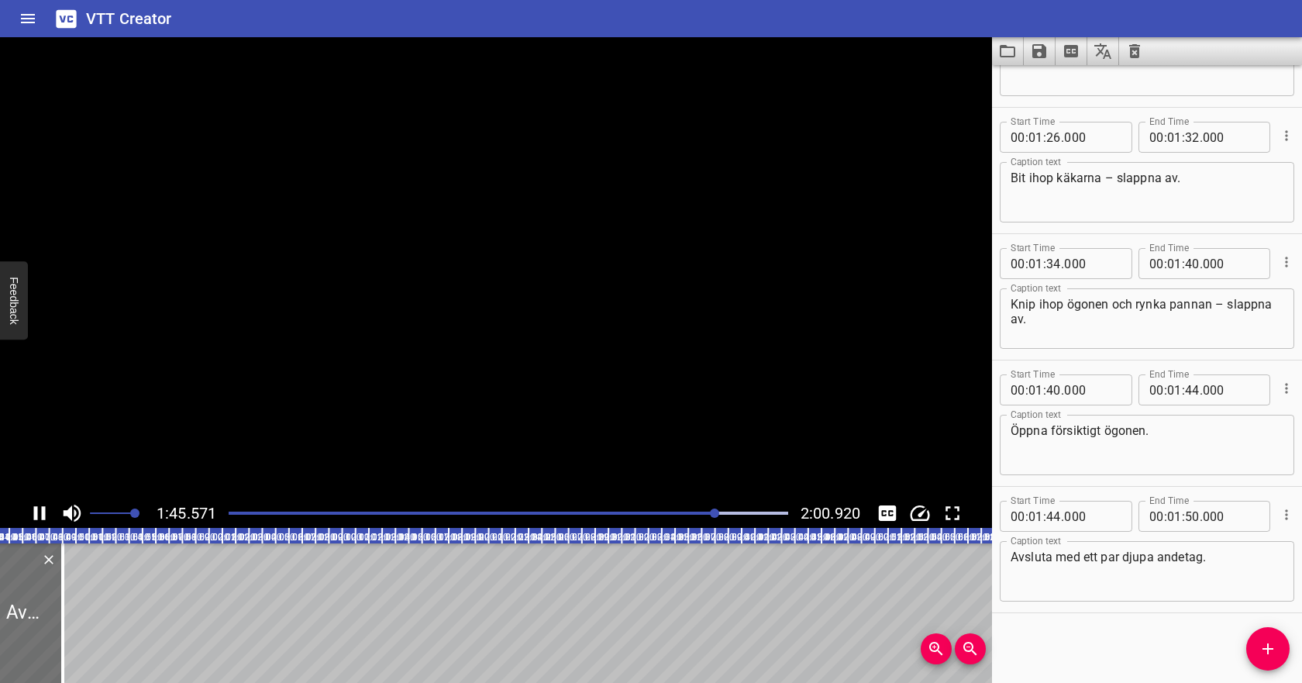
scroll to position [0, 1404]
click at [40, 517] on icon "Play/Pause" at bounding box center [39, 512] width 23 height 23
click at [1052, 393] on input "number" at bounding box center [1053, 389] width 15 height 31
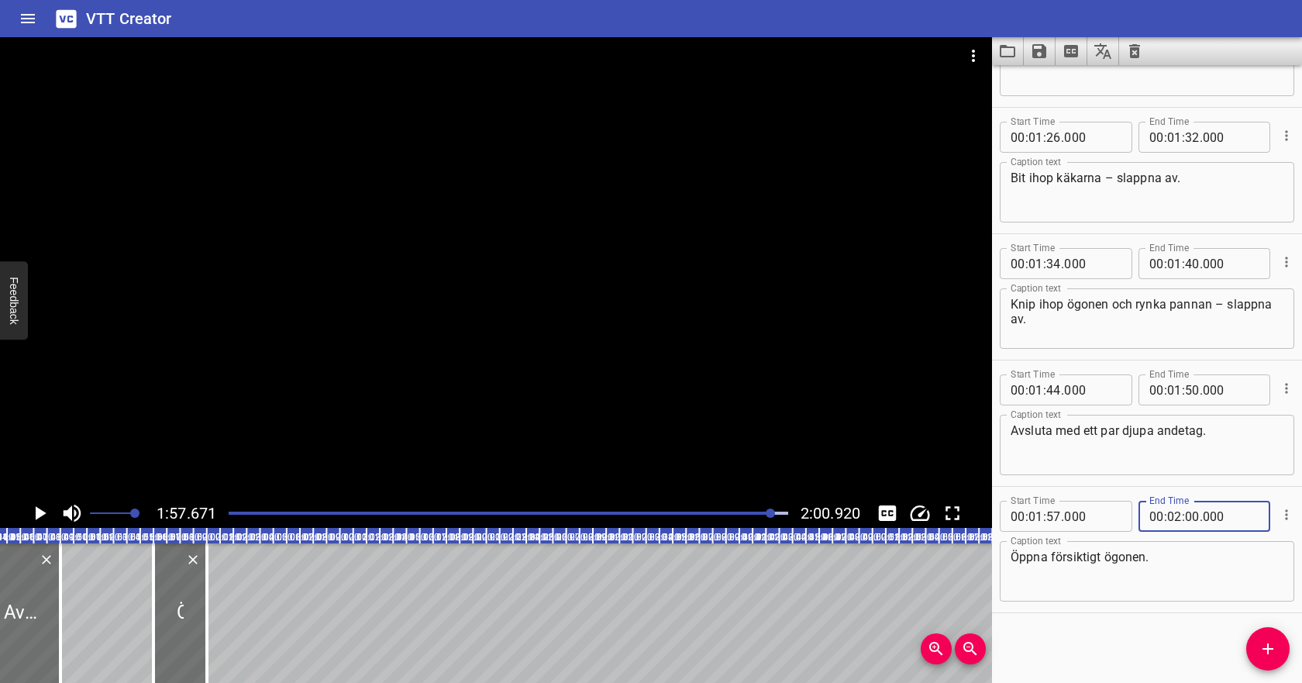
click at [1154, 553] on textarea "Öppna försiktigt ögonen." at bounding box center [1146, 571] width 273 height 44
click at [1053, 390] on input "number" at bounding box center [1053, 389] width 15 height 31
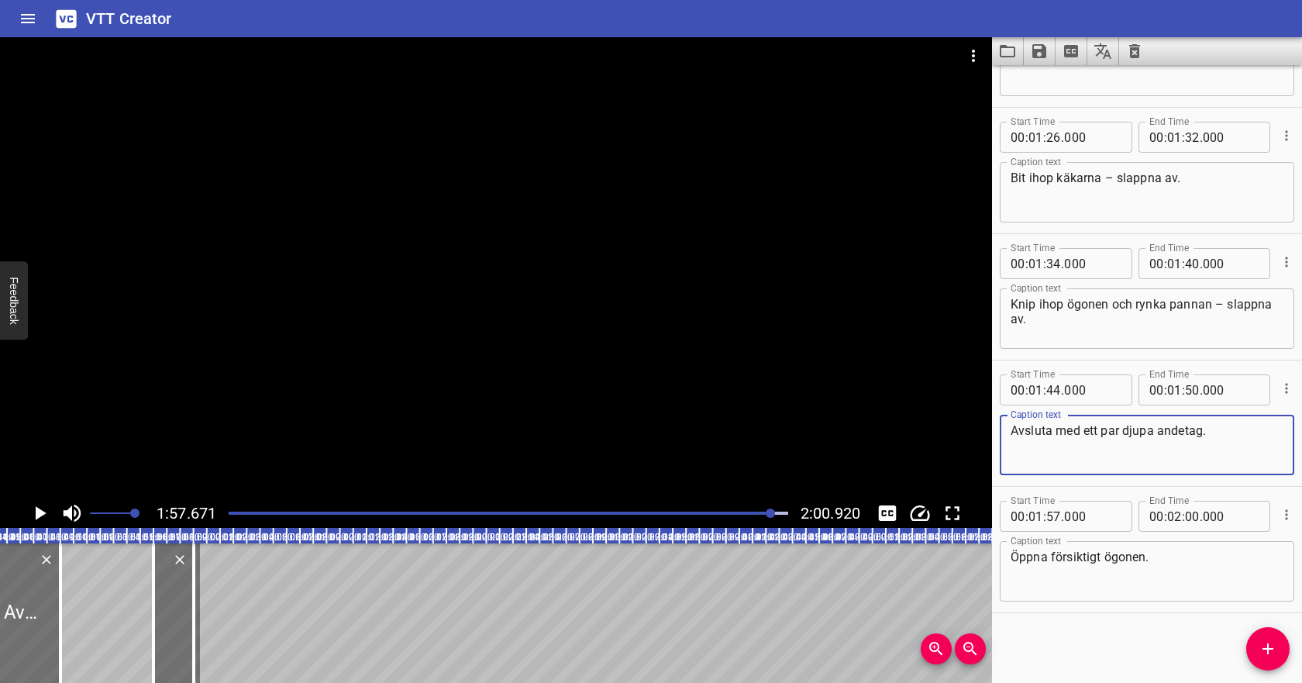
click at [1063, 442] on textarea "Avsluta med ett par djupa andetag." at bounding box center [1146, 445] width 273 height 44
click at [689, 511] on div "Play progress" at bounding box center [493, 512] width 559 height 3
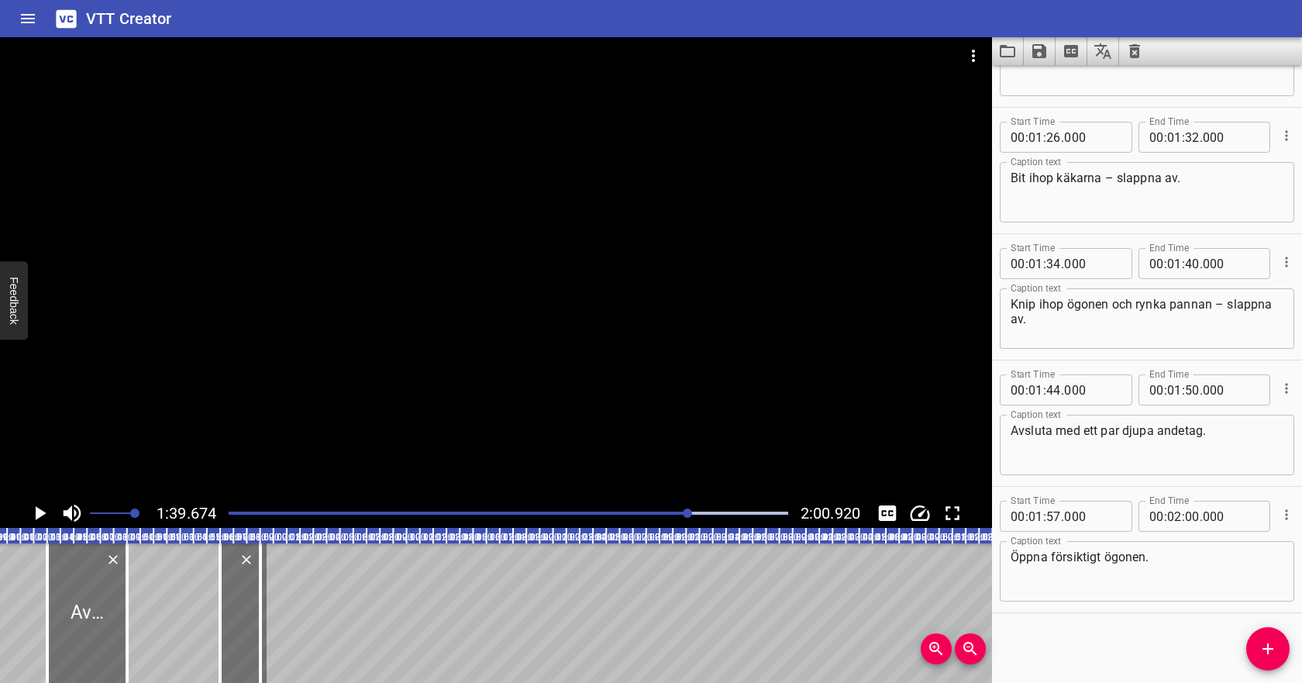
scroll to position [0, 1326]
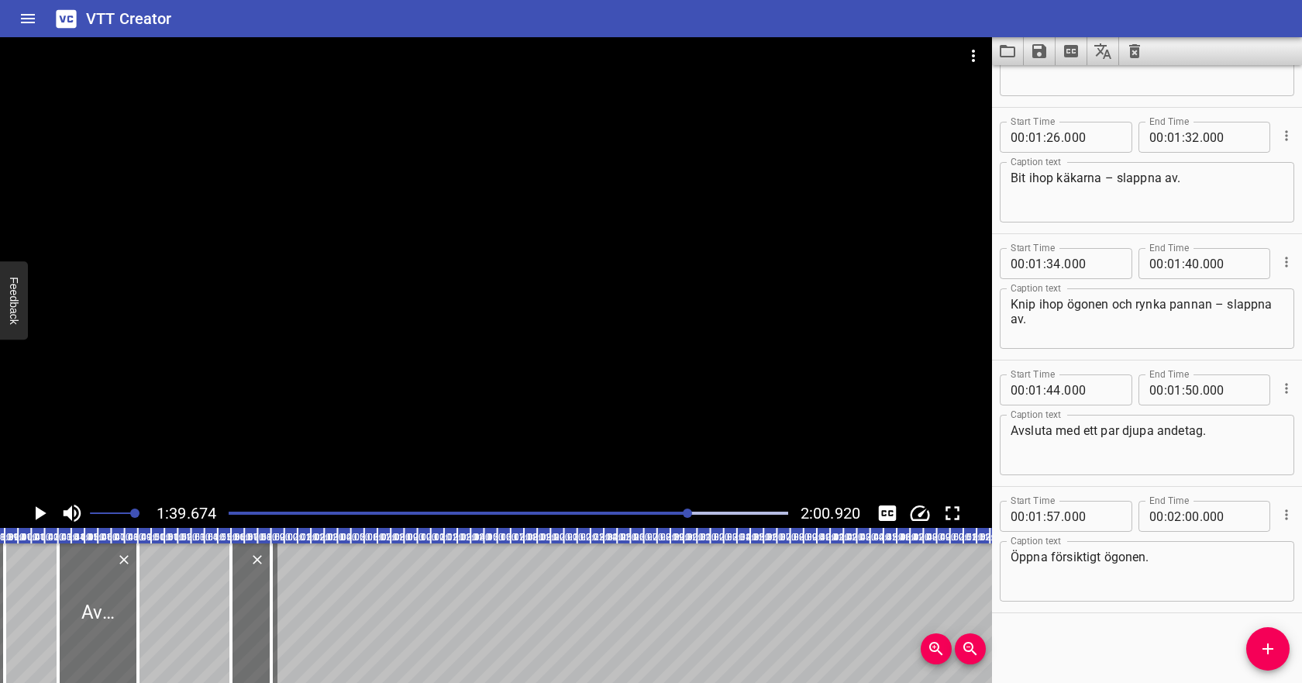
click at [53, 511] on button "Play/Pause" at bounding box center [39, 512] width 29 height 29
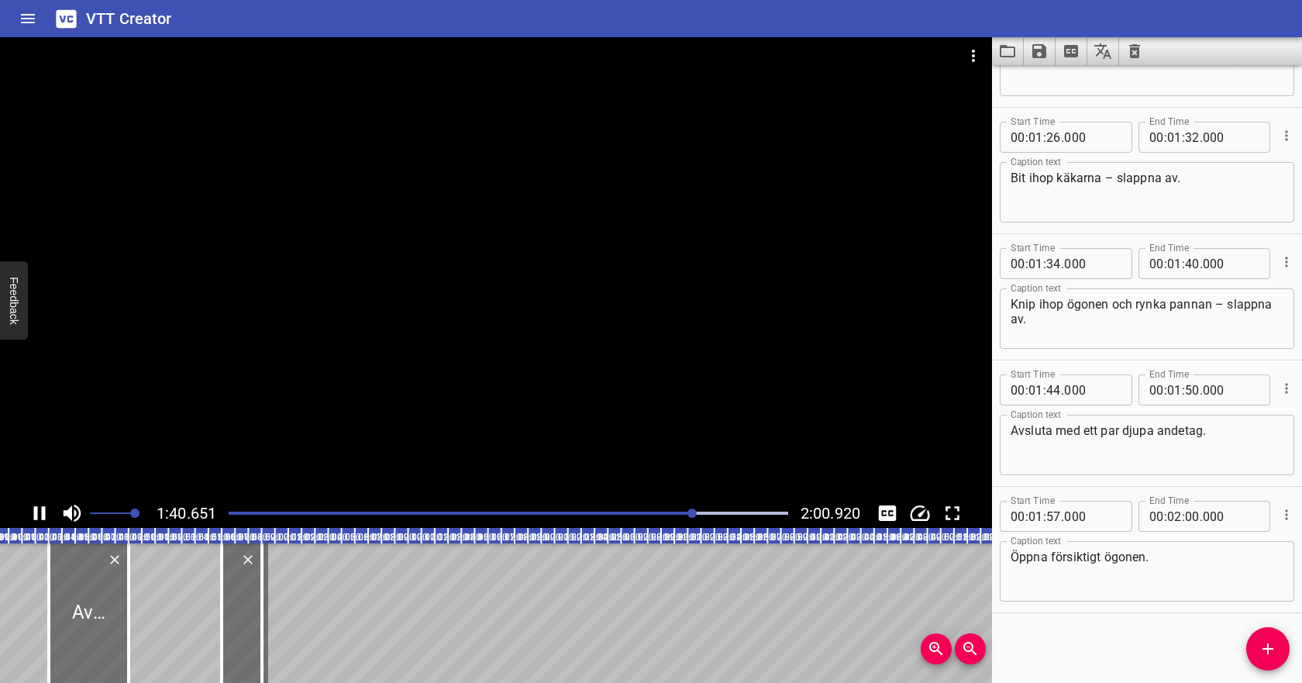
click at [708, 507] on div at bounding box center [508, 513] width 578 height 22
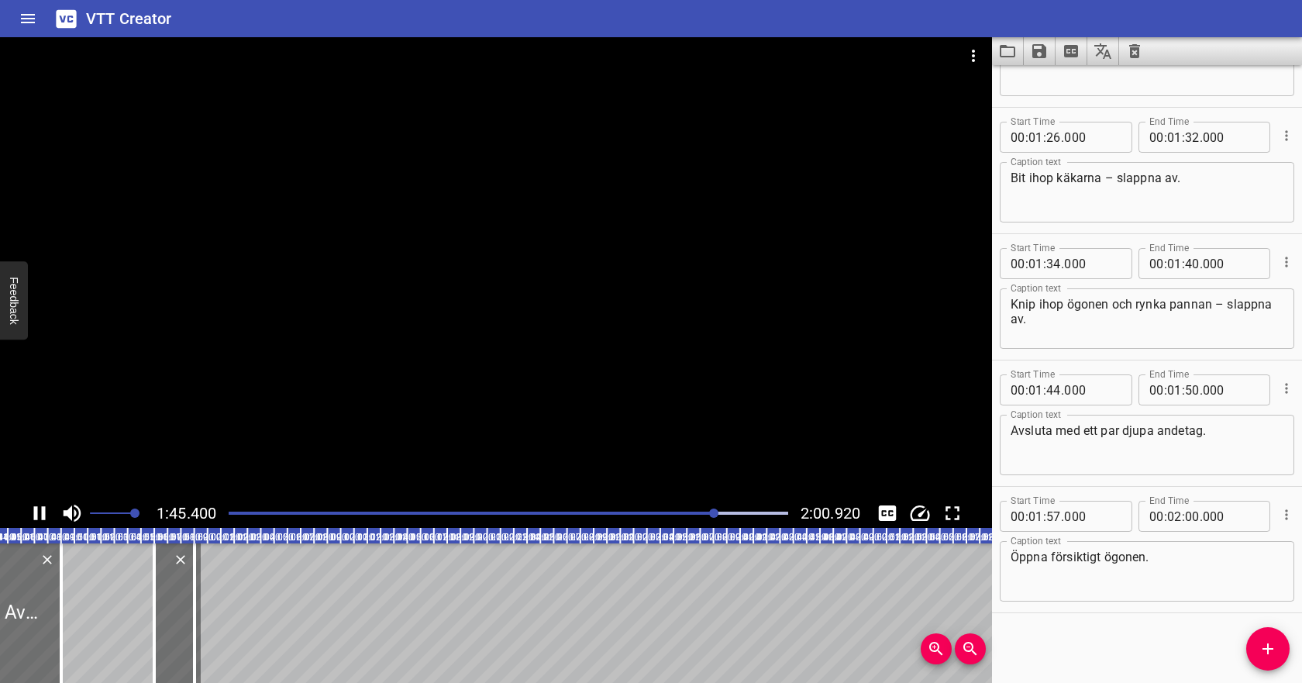
click at [731, 511] on div at bounding box center [508, 513] width 578 height 22
click at [1194, 395] on input "number" at bounding box center [1192, 389] width 15 height 31
click at [1205, 460] on textarea "Avsluta med ett par djupa andetag." at bounding box center [1146, 445] width 273 height 44
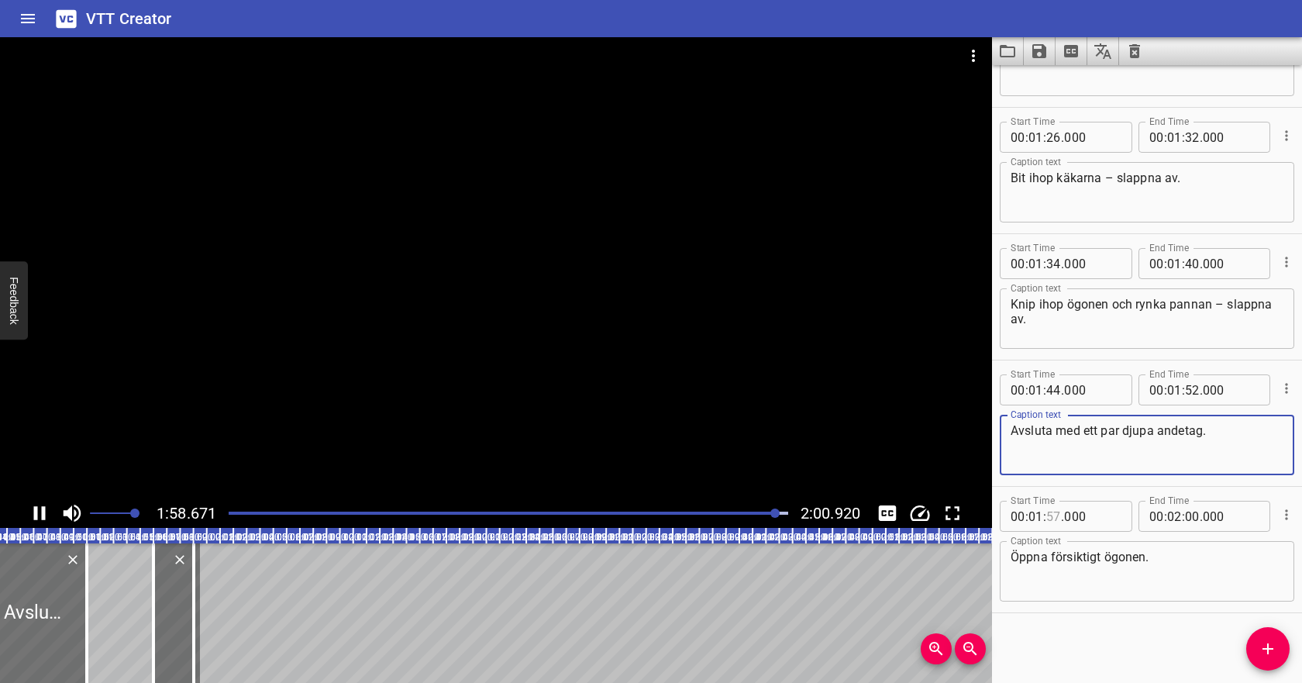
click at [1050, 518] on input "number" at bounding box center [1053, 515] width 15 height 31
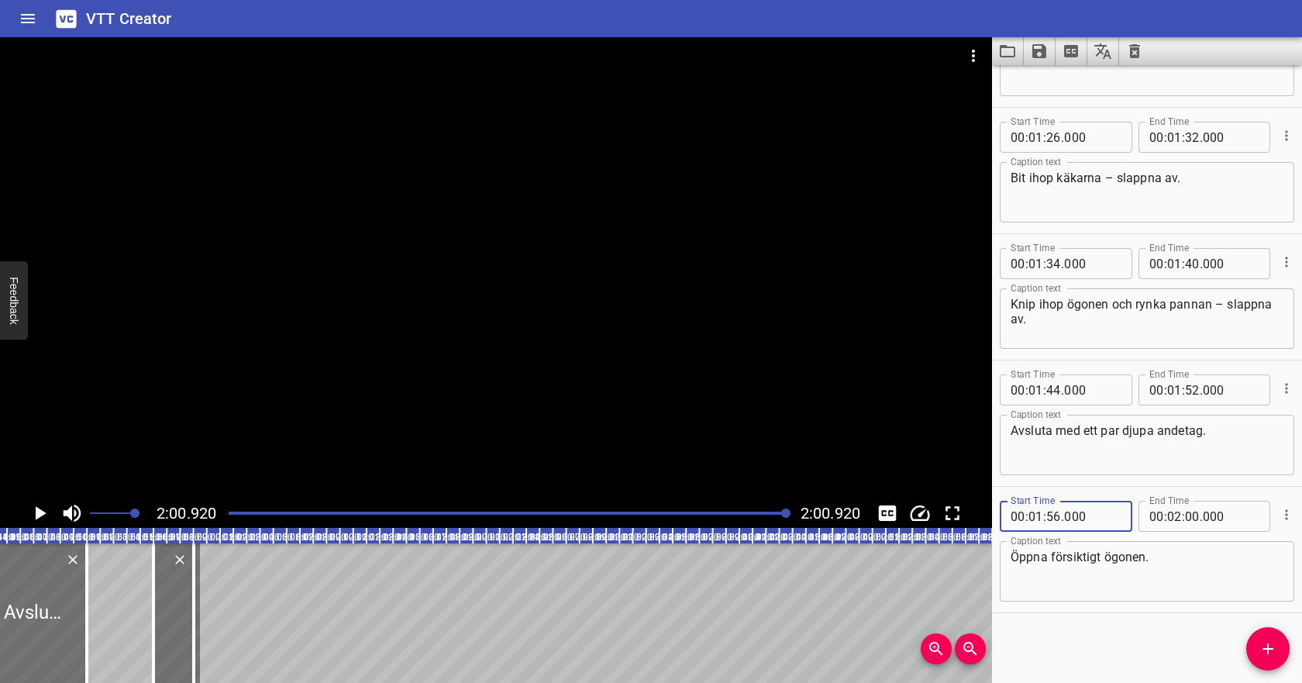
click at [1075, 562] on textarea "Öppna försiktigt ögonen." at bounding box center [1146, 571] width 273 height 44
click at [1037, 50] on icon "Save captions to file" at bounding box center [1039, 51] width 14 height 14
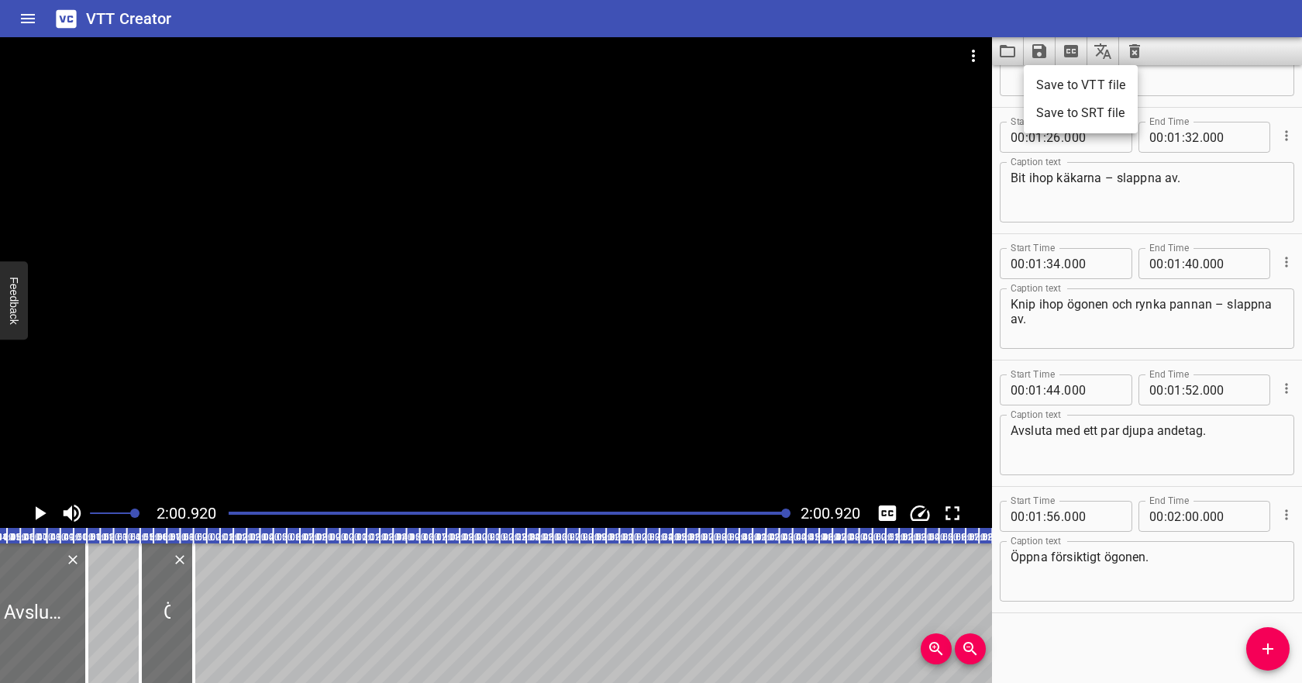
click at [1051, 86] on li "Save to VTT file" at bounding box center [1080, 85] width 114 height 28
click at [975, 55] on icon "Video Options" at bounding box center [973, 55] width 19 height 19
click at [979, 64] on li "Select New Video File..." at bounding box center [1031, 57] width 154 height 28
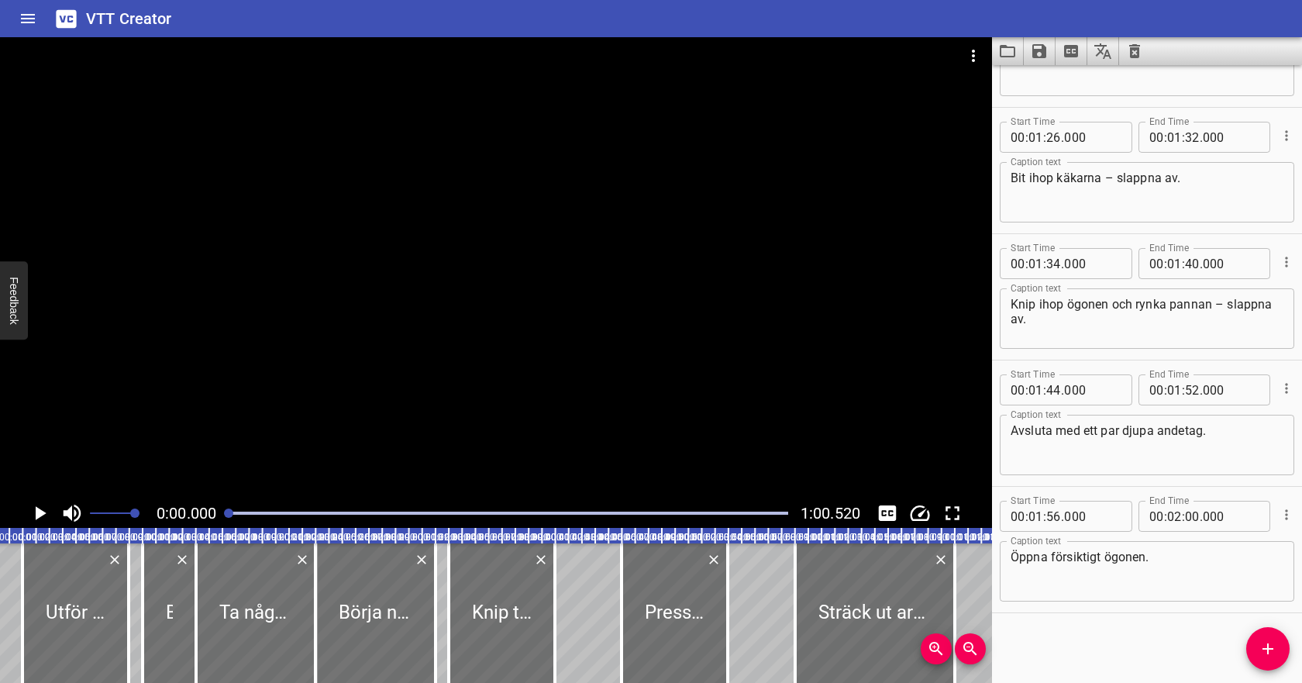
scroll to position [0, 0]
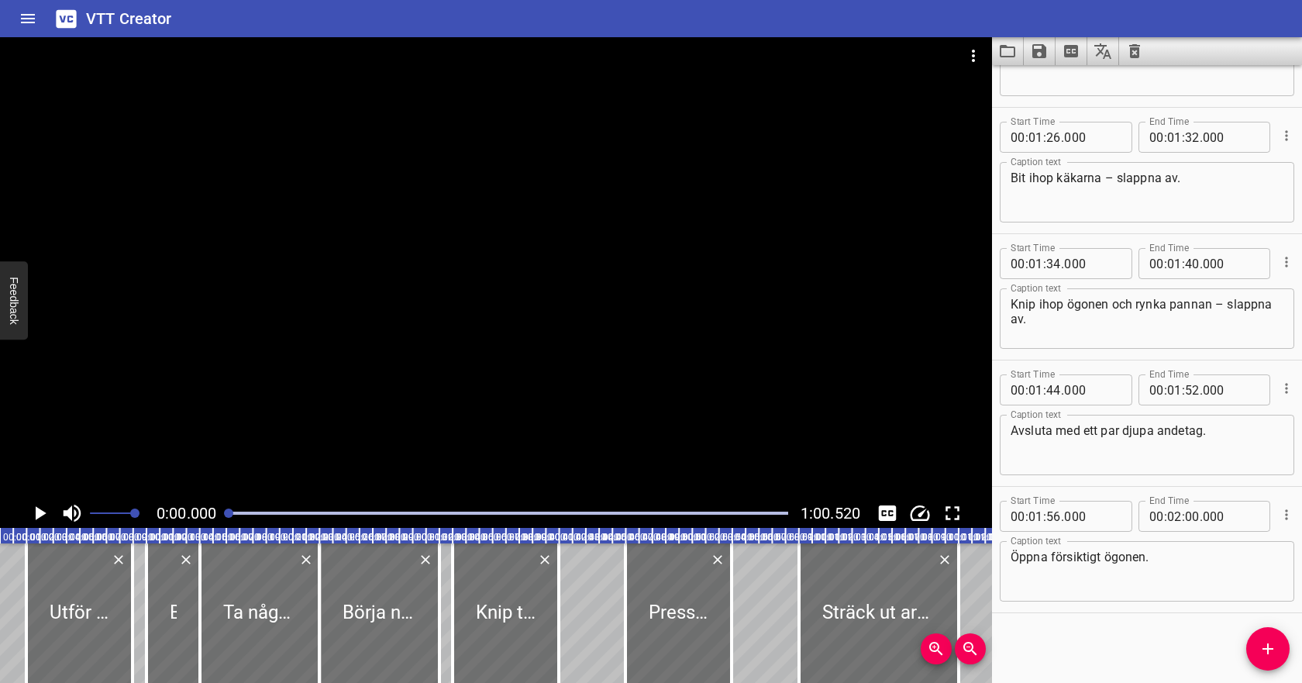
click at [1129, 48] on icon "Clear captions" at bounding box center [1134, 51] width 19 height 19
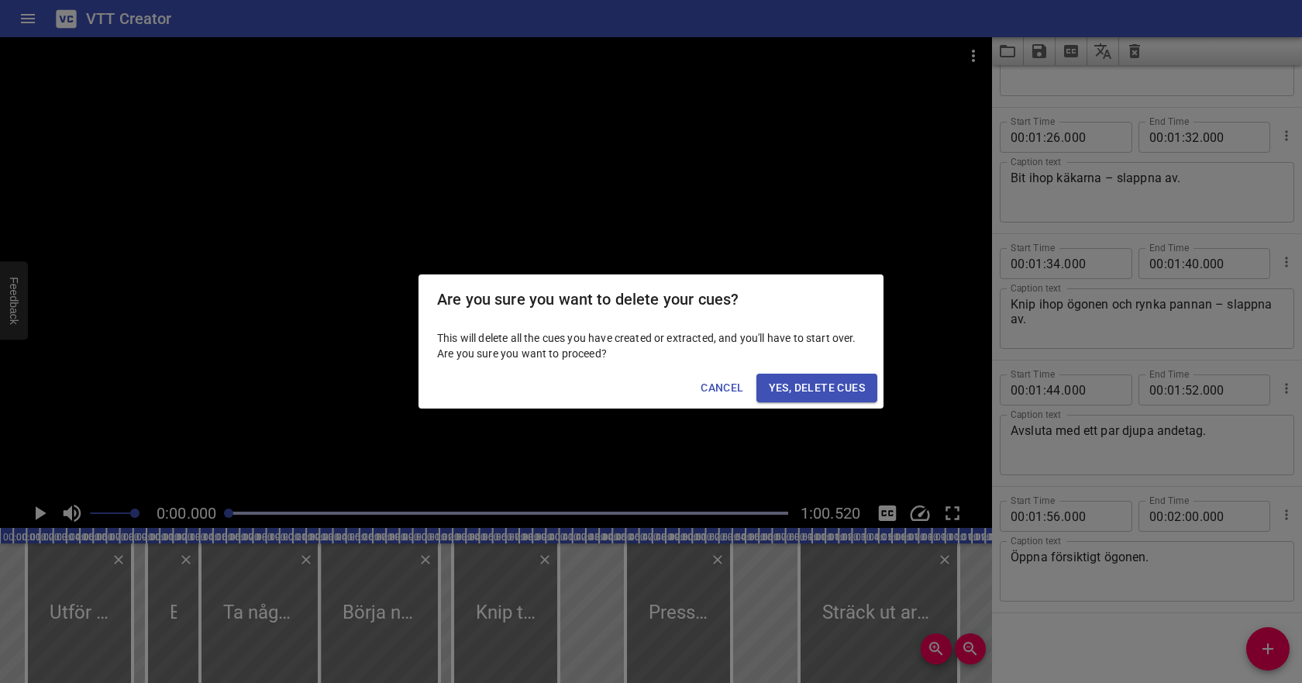
click at [767, 390] on button "Yes, Delete Cues" at bounding box center [816, 387] width 121 height 29
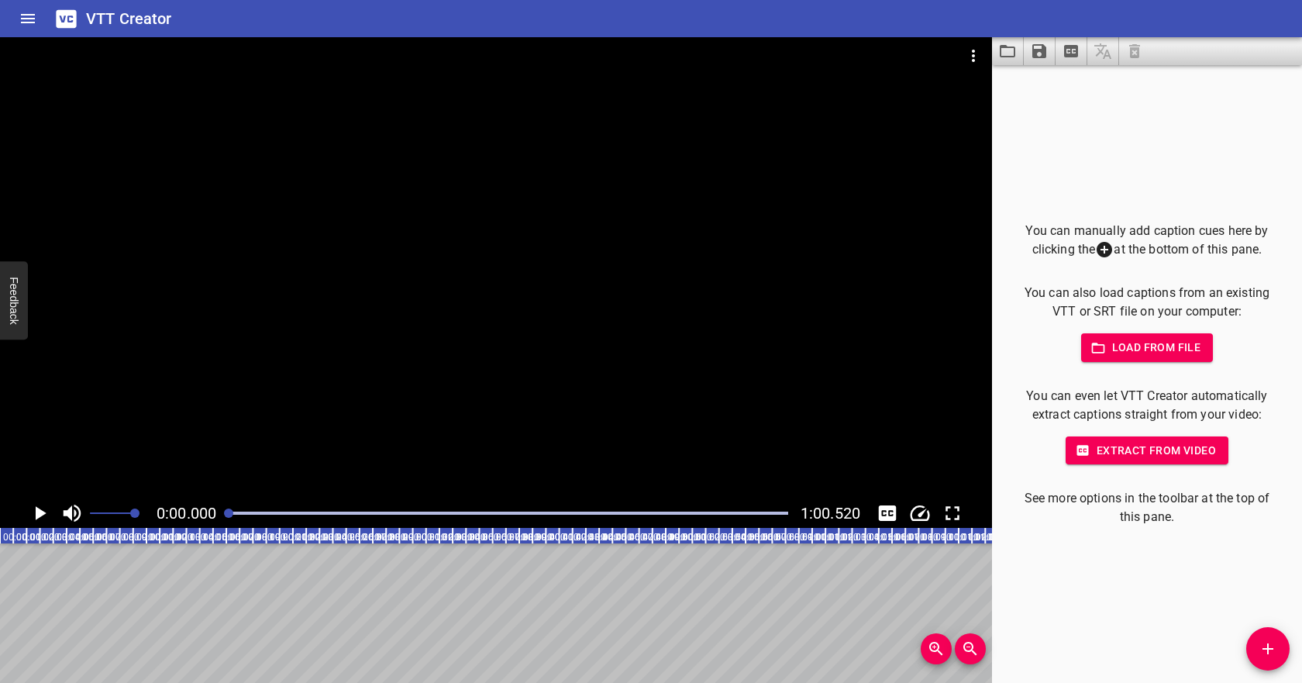
click at [1155, 349] on span "Load from file" at bounding box center [1147, 347] width 108 height 19
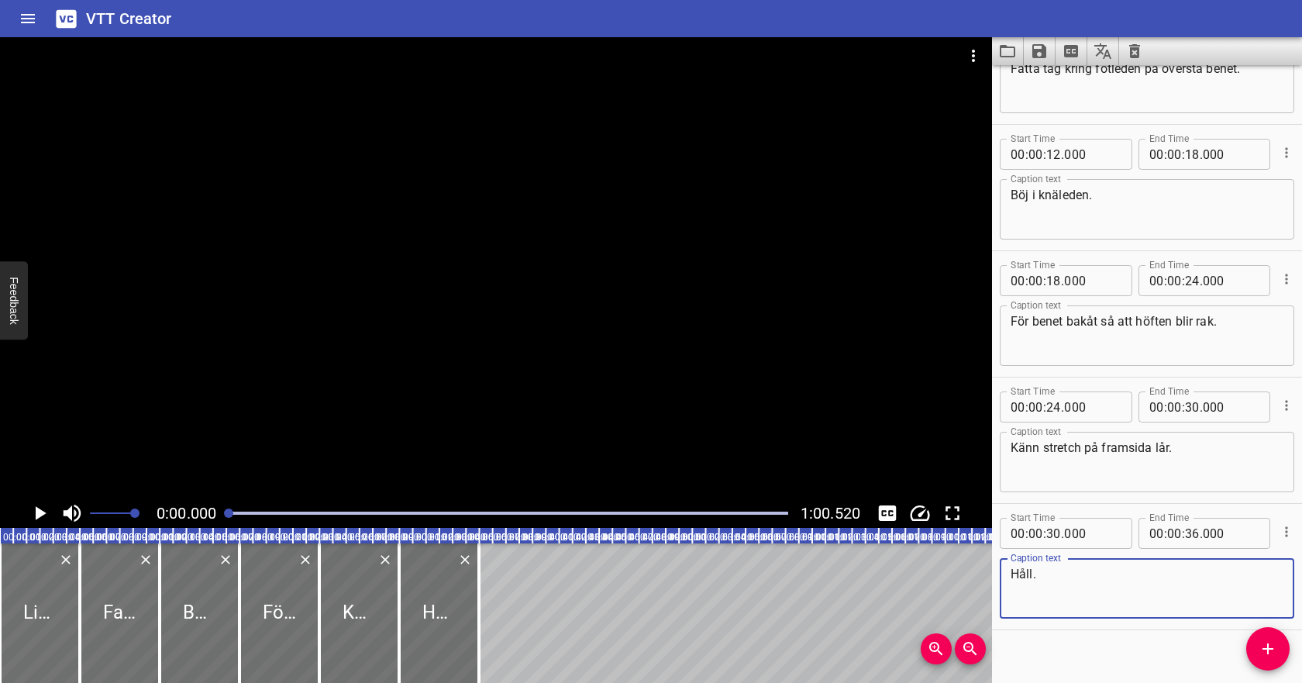
scroll to position [213, 0]
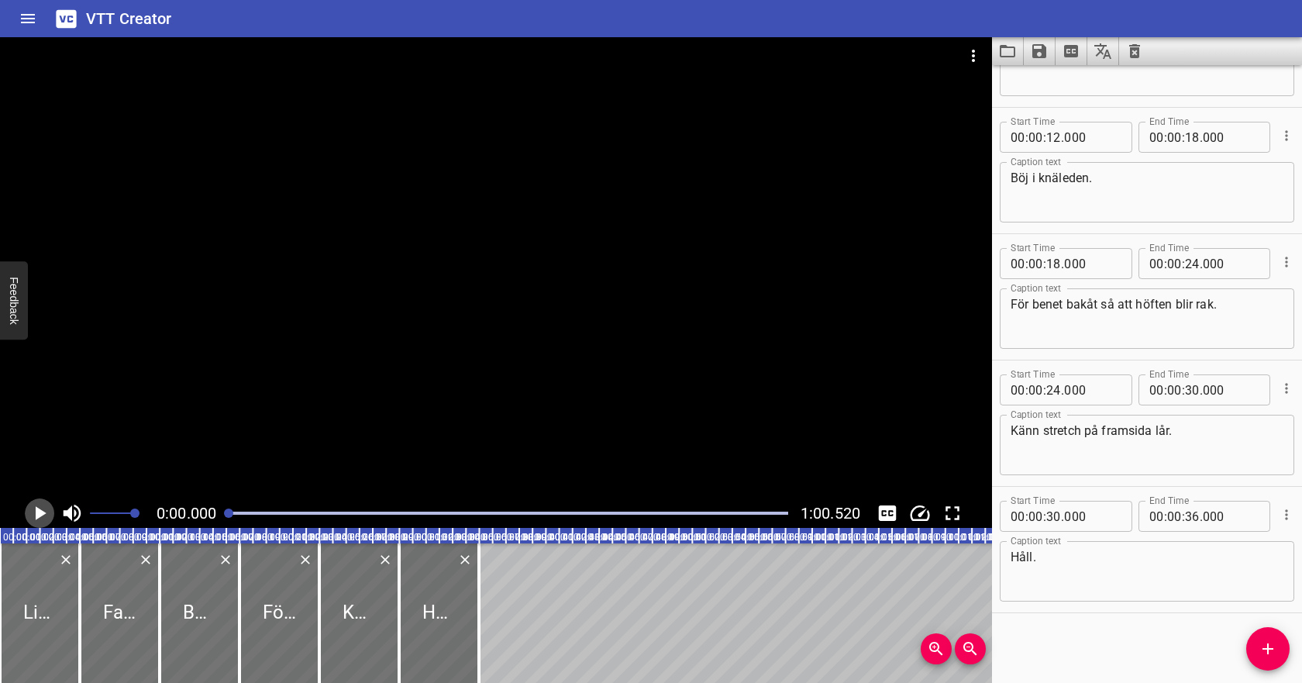
click at [37, 511] on icon "Play/Pause" at bounding box center [41, 513] width 11 height 14
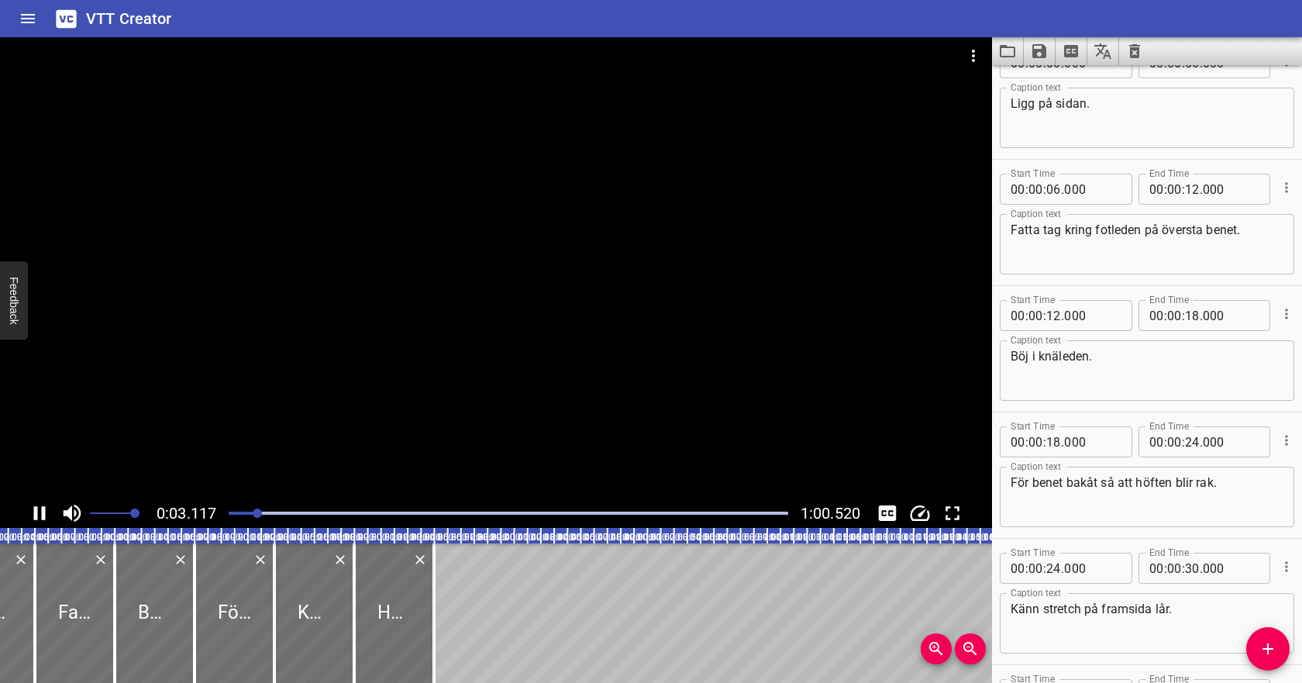
scroll to position [0, 0]
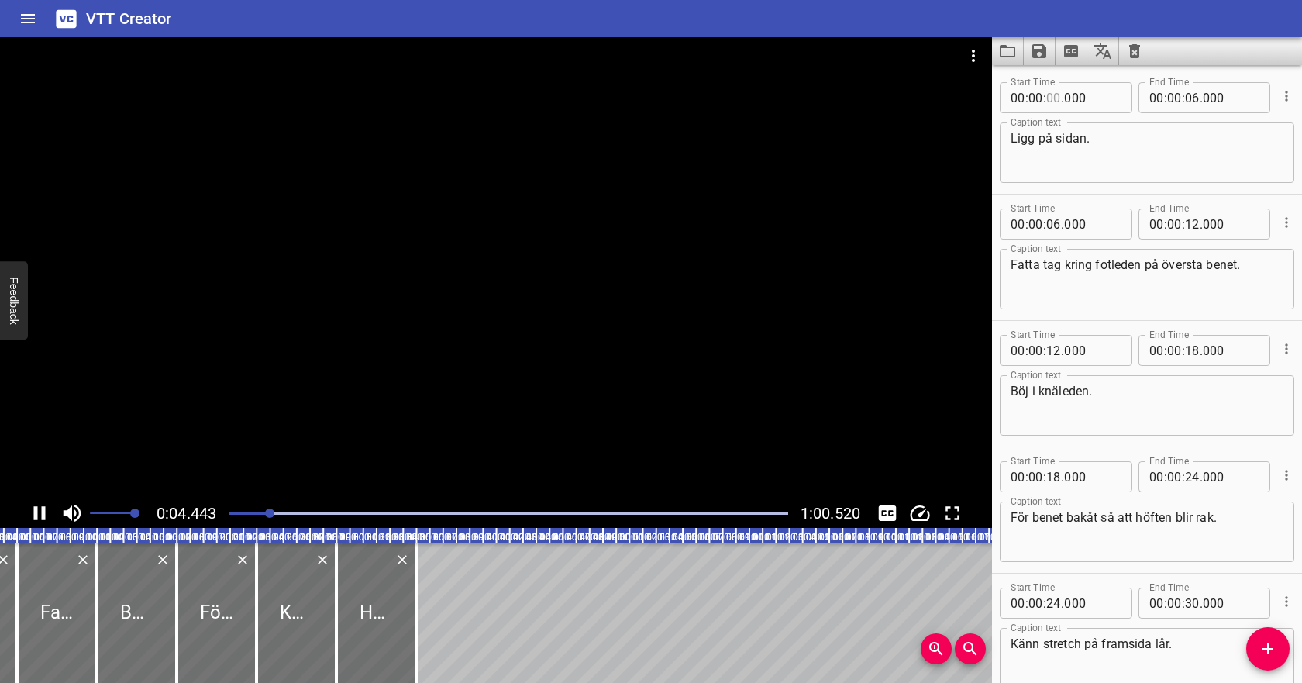
click at [1051, 102] on input "number" at bounding box center [1053, 97] width 15 height 31
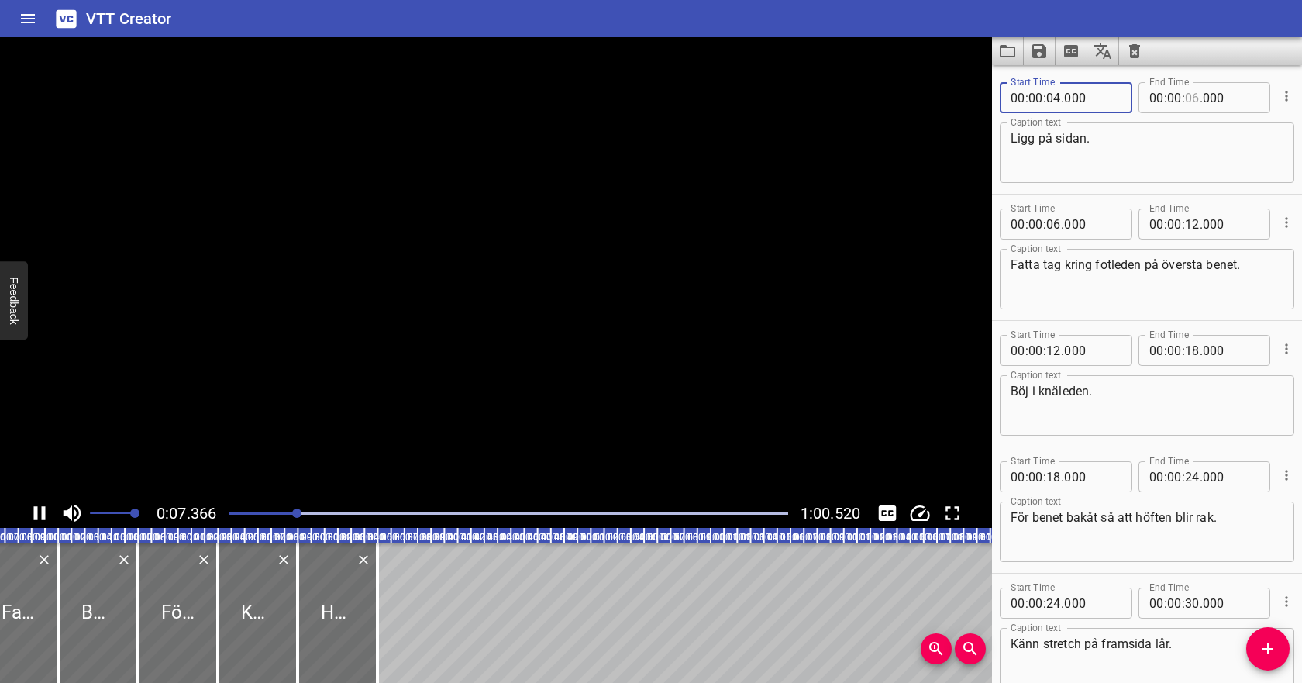
click at [1191, 98] on input "number" at bounding box center [1192, 97] width 15 height 31
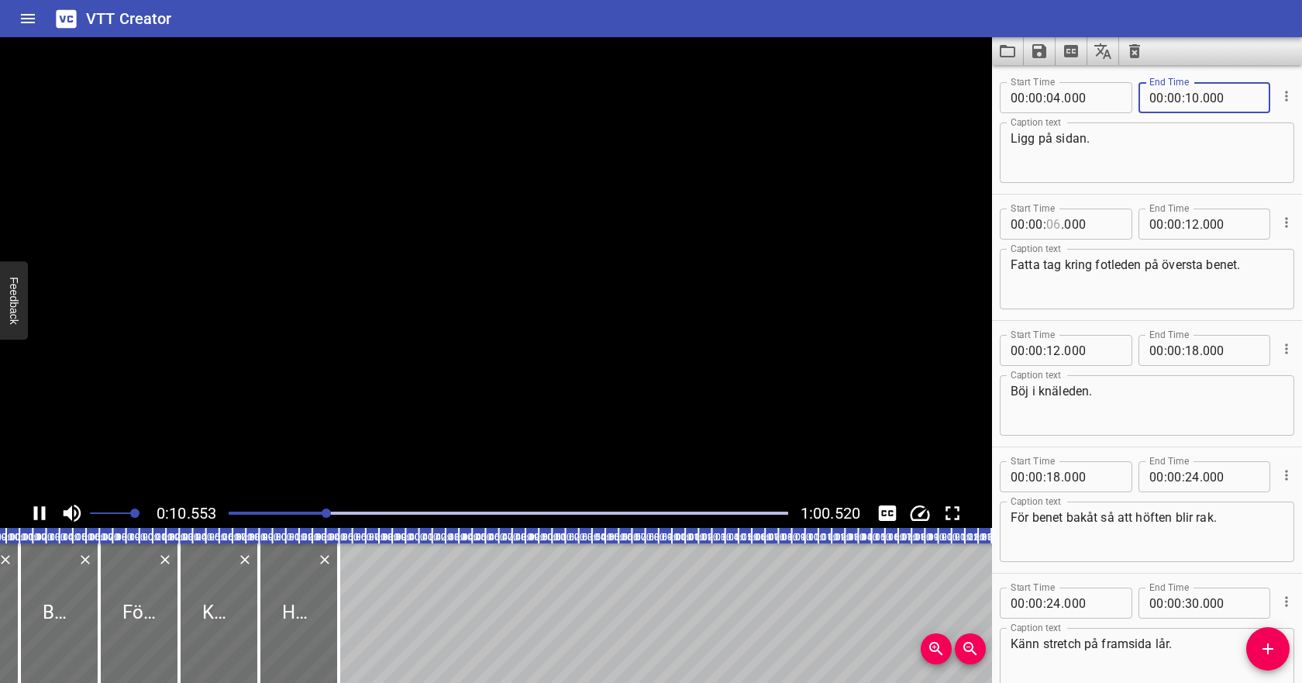
click at [1051, 226] on input "number" at bounding box center [1053, 223] width 15 height 31
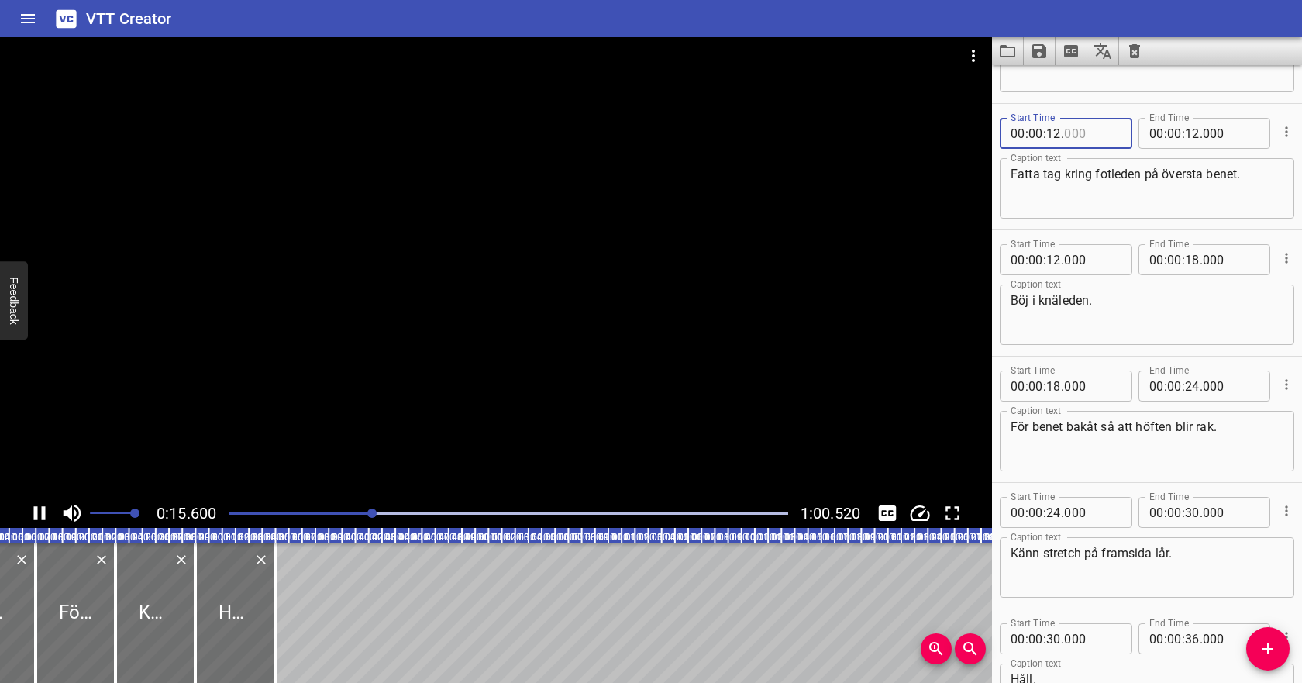
scroll to position [53, 0]
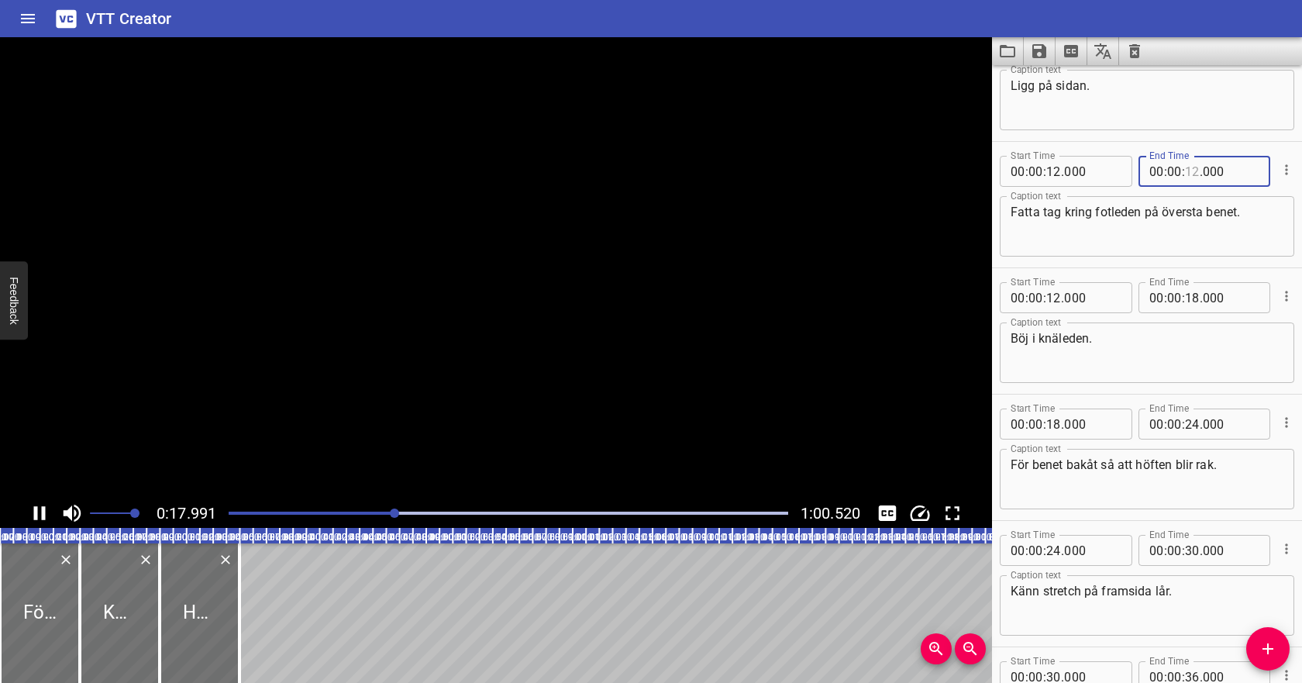
click at [1190, 171] on input "number" at bounding box center [1192, 171] width 15 height 31
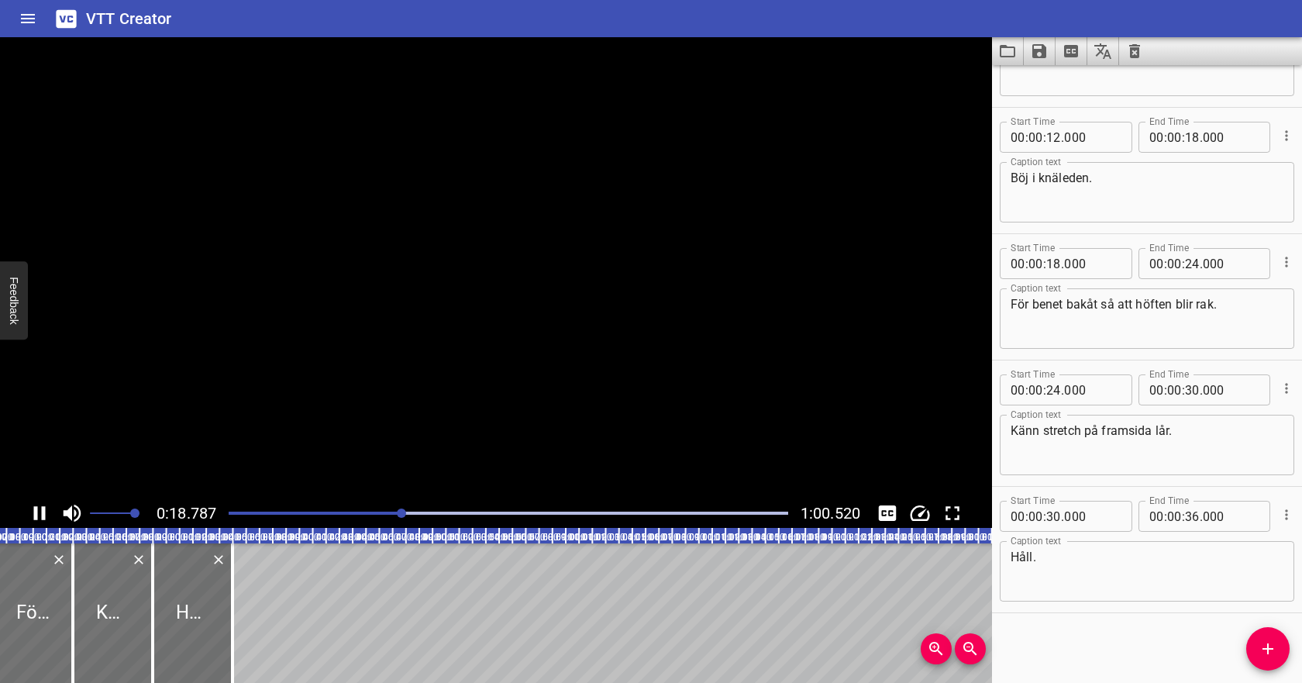
scroll to position [0, 250]
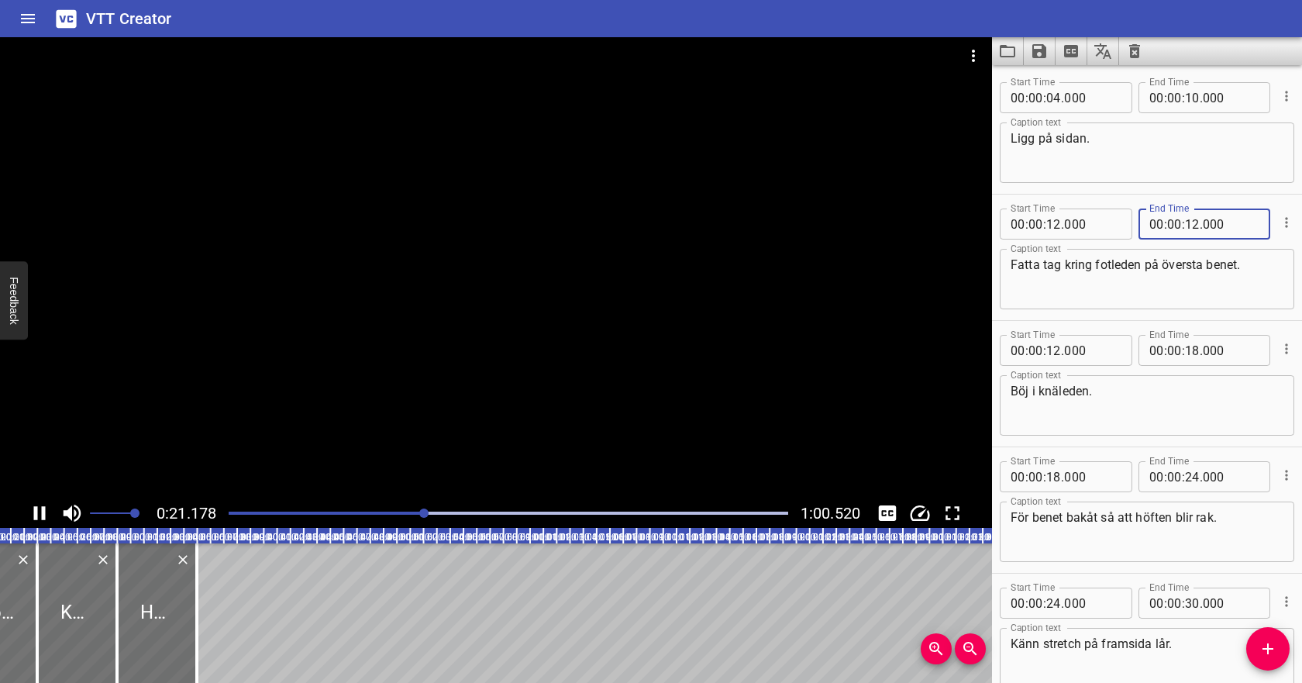
click at [34, 507] on icon "Play/Pause" at bounding box center [40, 513] width 12 height 14
click at [1195, 222] on input "number" at bounding box center [1192, 223] width 15 height 31
click at [1052, 353] on input "number" at bounding box center [1053, 350] width 15 height 31
click at [1195, 353] on input "number" at bounding box center [1192, 350] width 15 height 31
click at [1054, 477] on input "number" at bounding box center [1053, 476] width 15 height 31
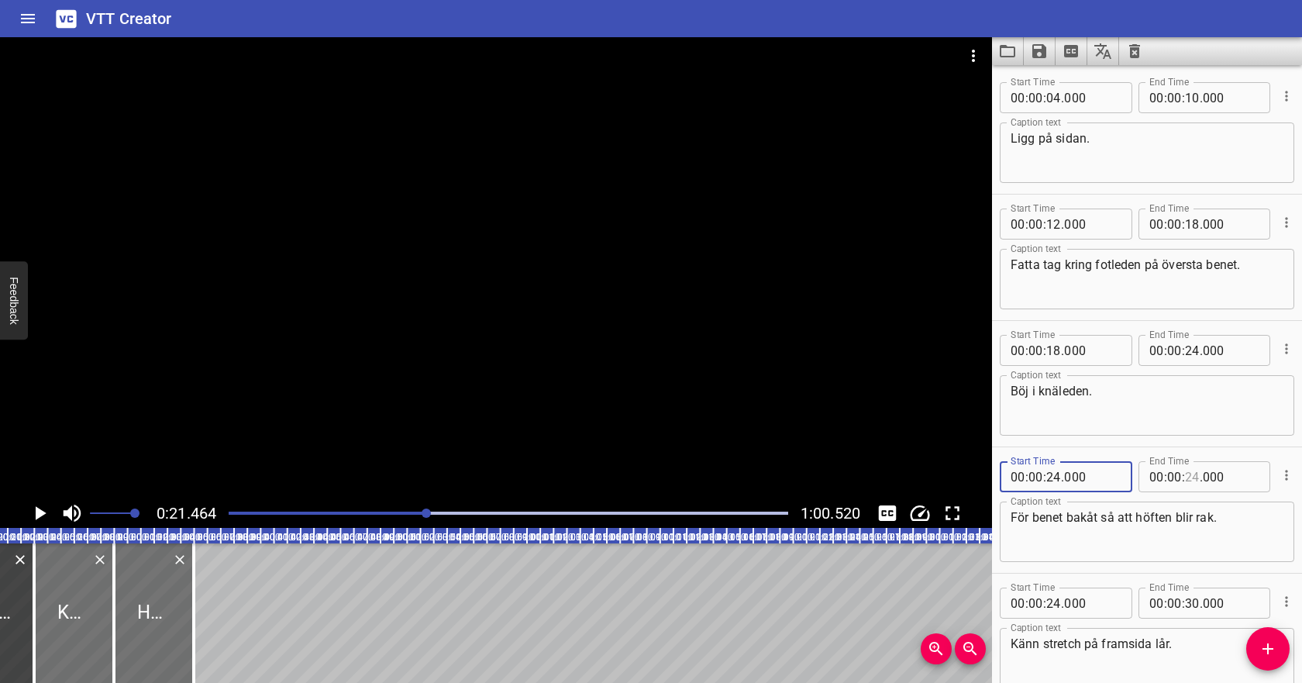
click at [1196, 476] on input "number" at bounding box center [1192, 476] width 15 height 31
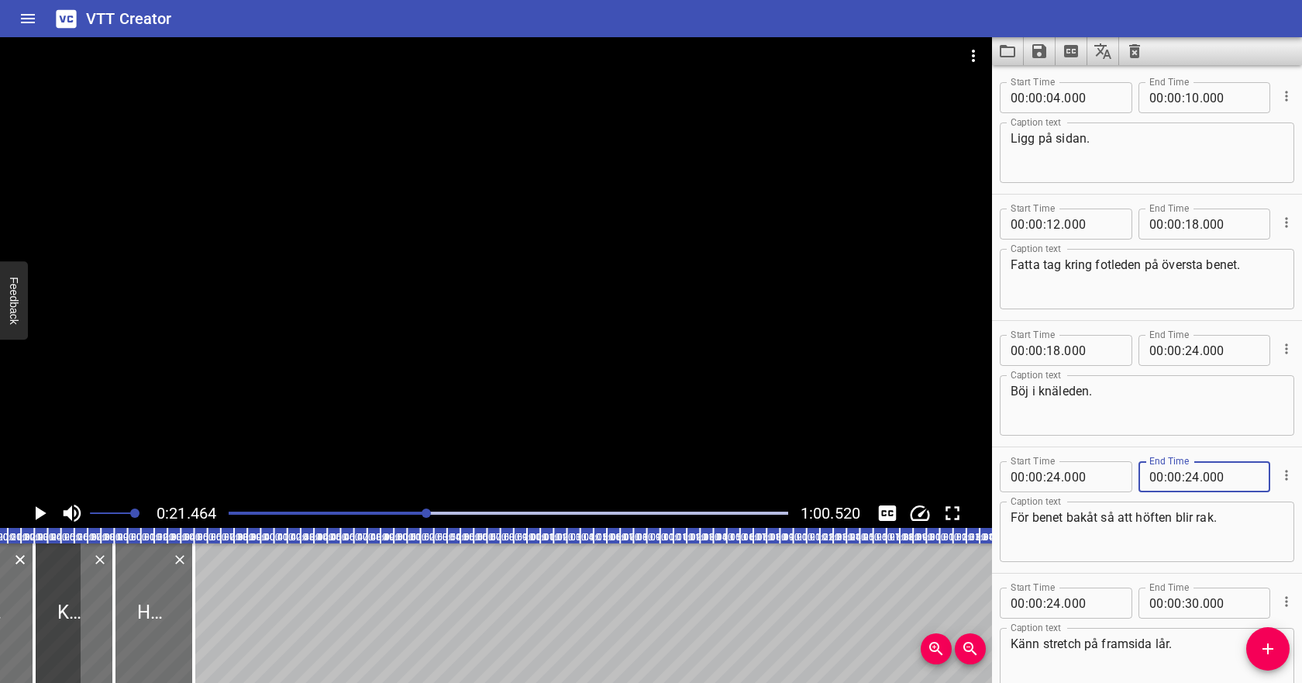
click at [1157, 541] on textarea "För benet bakåt så att höften blir rak." at bounding box center [1146, 532] width 273 height 44
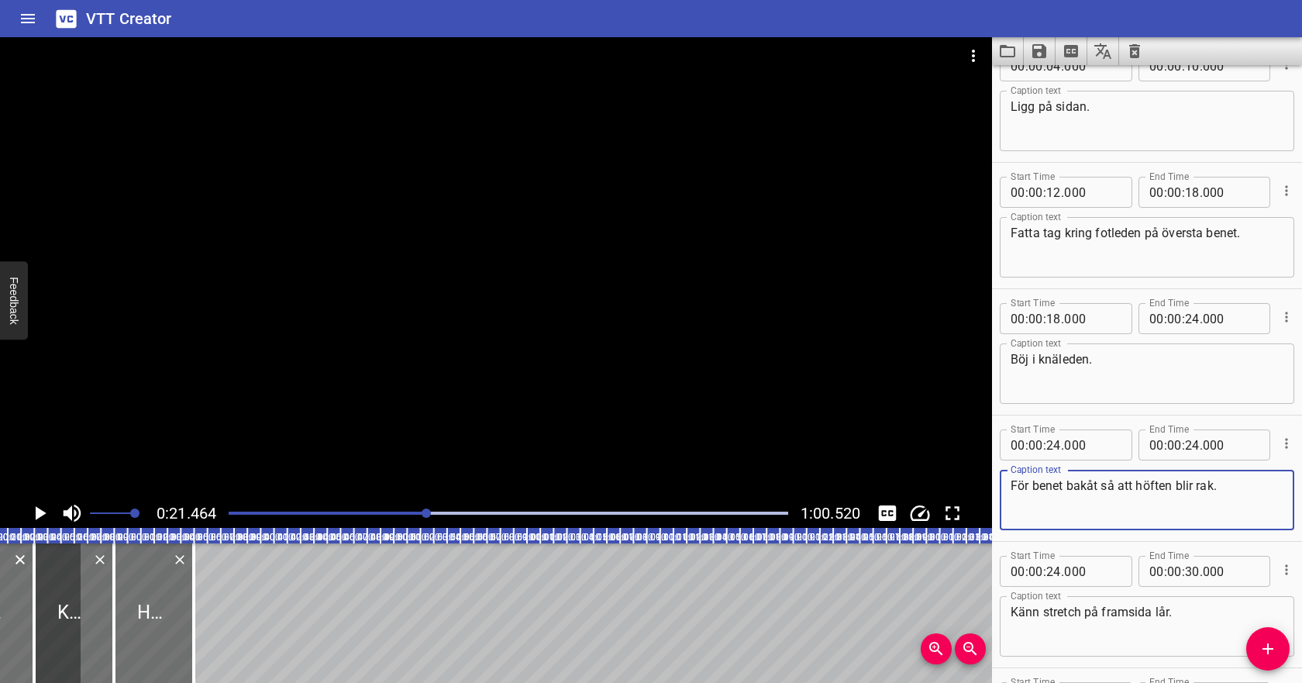
click at [271, 515] on div at bounding box center [508, 513] width 578 height 22
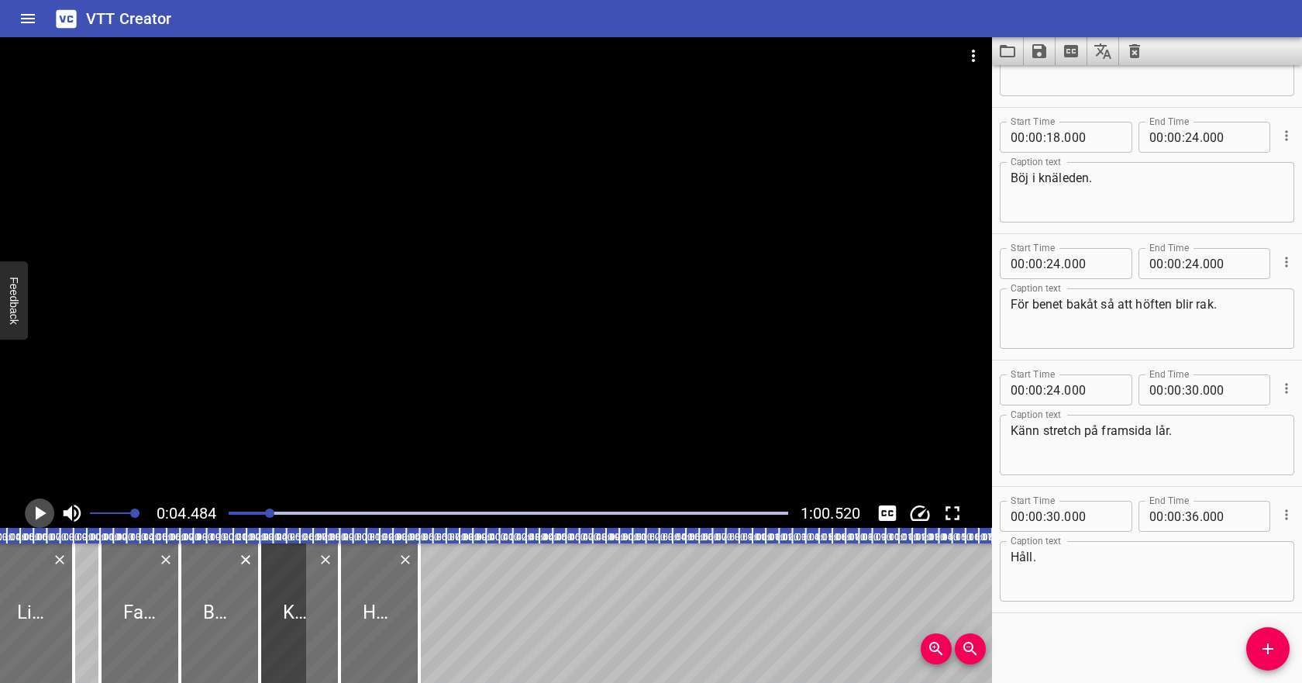
click at [32, 512] on icon "Play/Pause" at bounding box center [39, 512] width 23 height 23
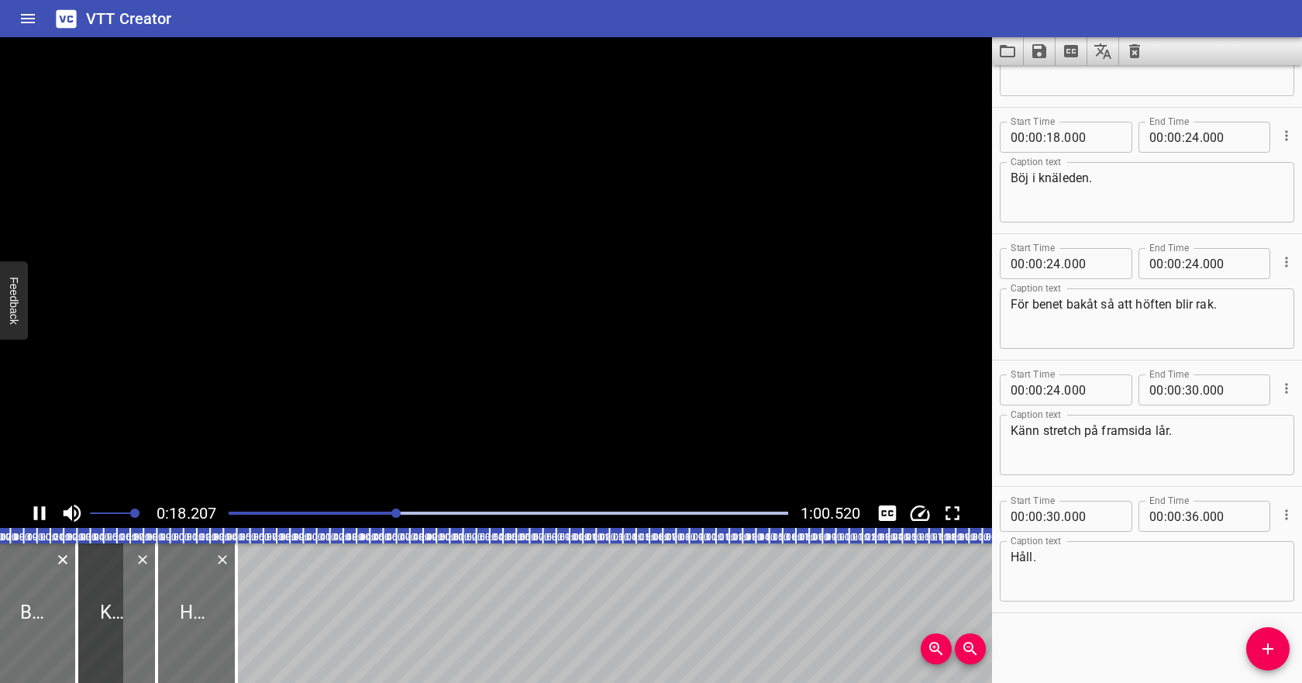
click at [37, 514] on icon "Play/Pause" at bounding box center [40, 513] width 12 height 14
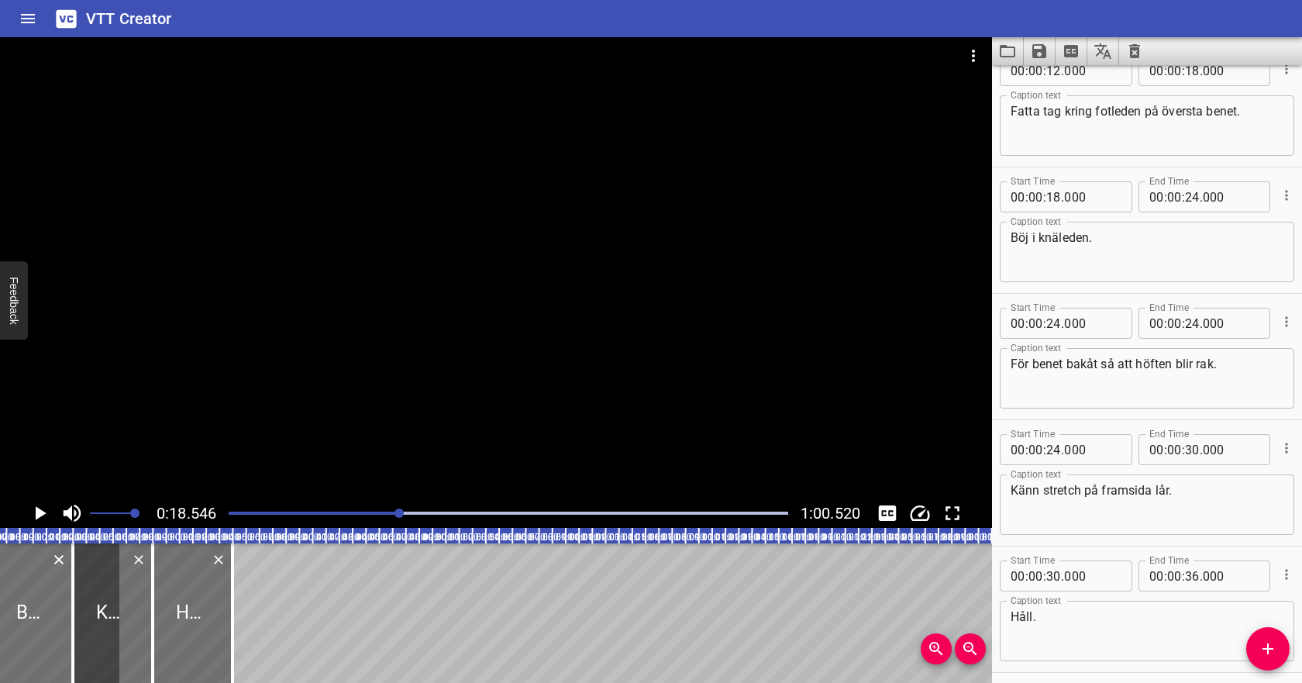
click at [1283, 198] on icon "Cue Options" at bounding box center [1285, 194] width 15 height 15
click at [1261, 222] on li "Delete Cue" at bounding box center [1221, 223] width 135 height 28
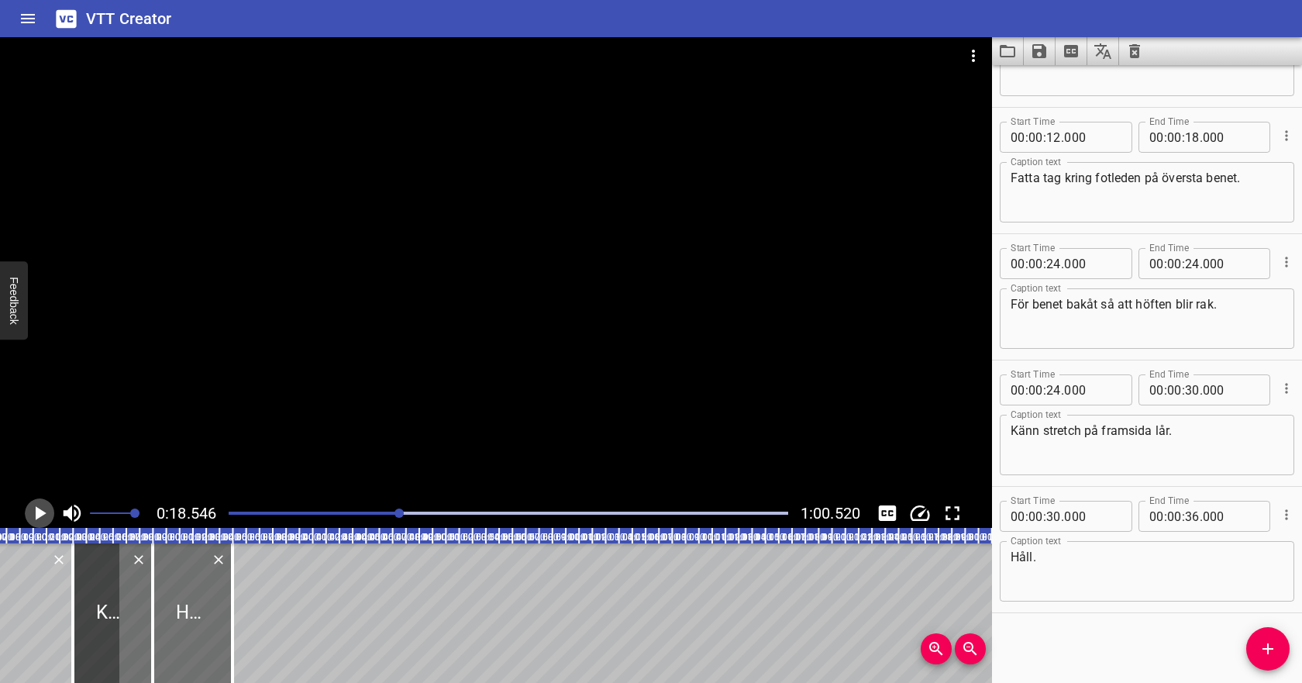
click at [44, 511] on icon "Play/Pause" at bounding box center [39, 512] width 23 height 23
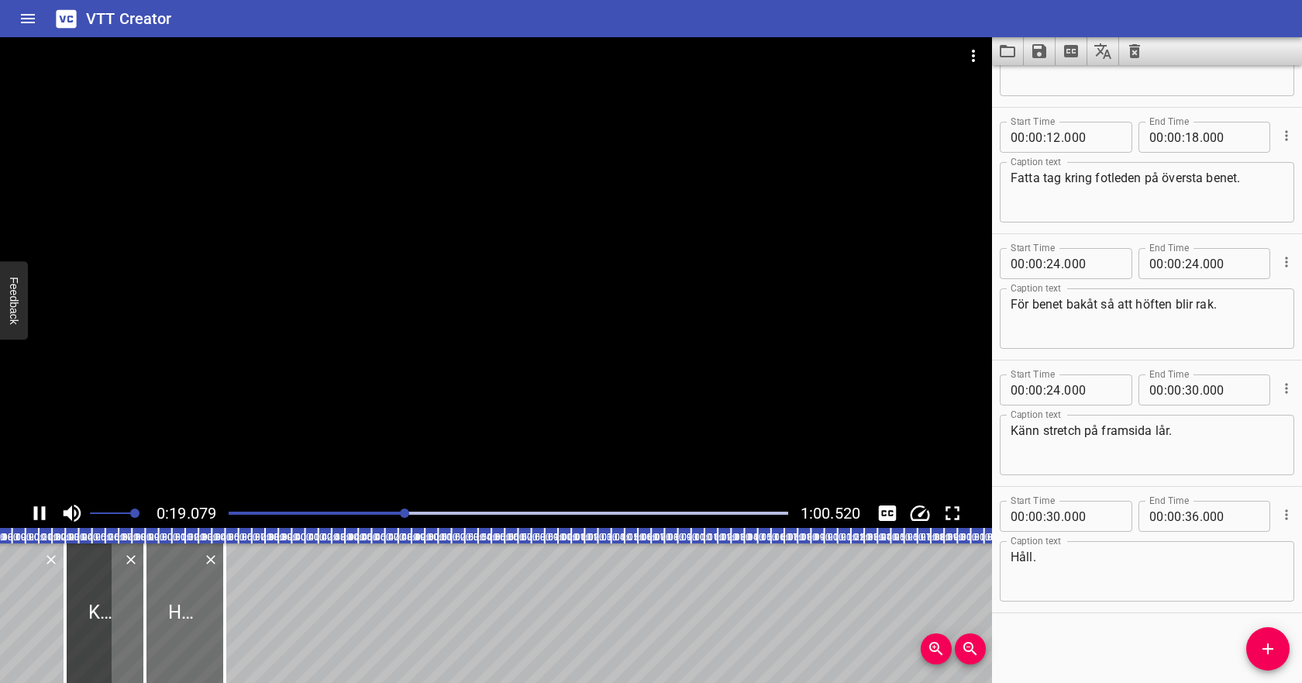
click at [44, 512] on icon "Play/Pause" at bounding box center [40, 513] width 12 height 14
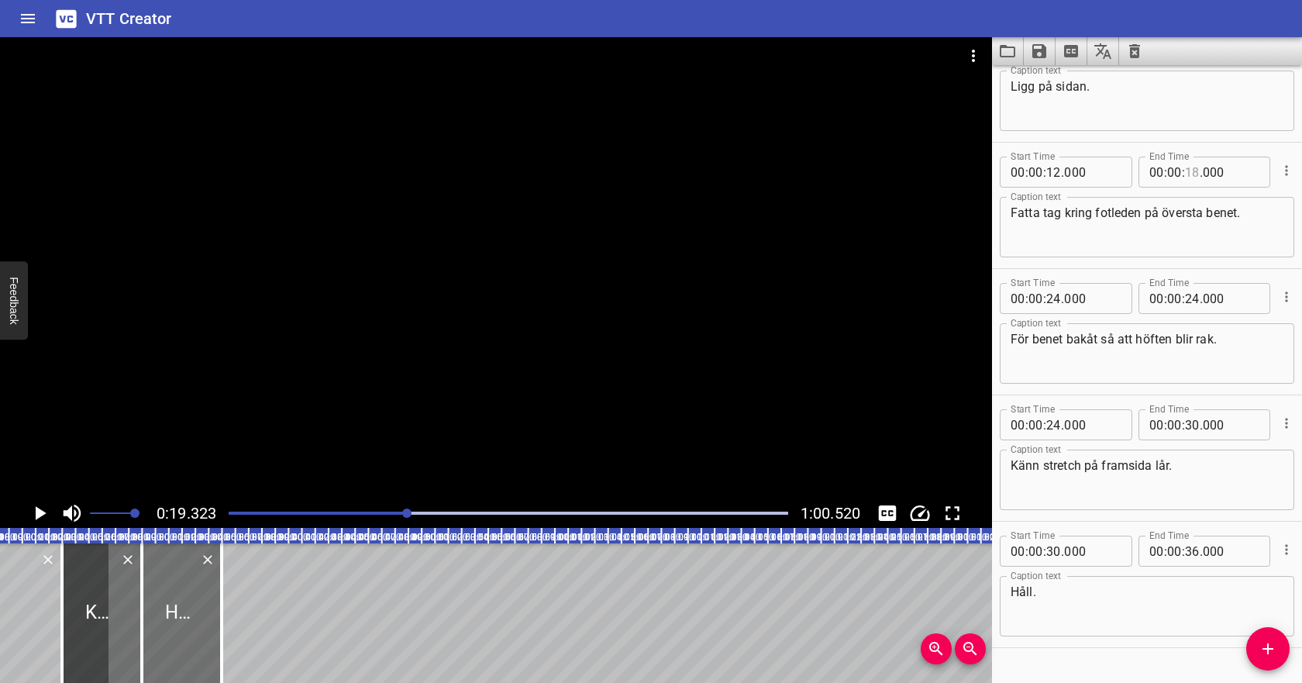
click at [1192, 174] on input "number" at bounding box center [1192, 172] width 15 height 31
click at [1194, 170] on input "number" at bounding box center [1192, 172] width 15 height 31
click at [1168, 217] on textarea "Fatta tag kring fotleden på översta benet." at bounding box center [1146, 227] width 273 height 44
click at [36, 512] on icon "Play/Pause" at bounding box center [39, 512] width 23 height 23
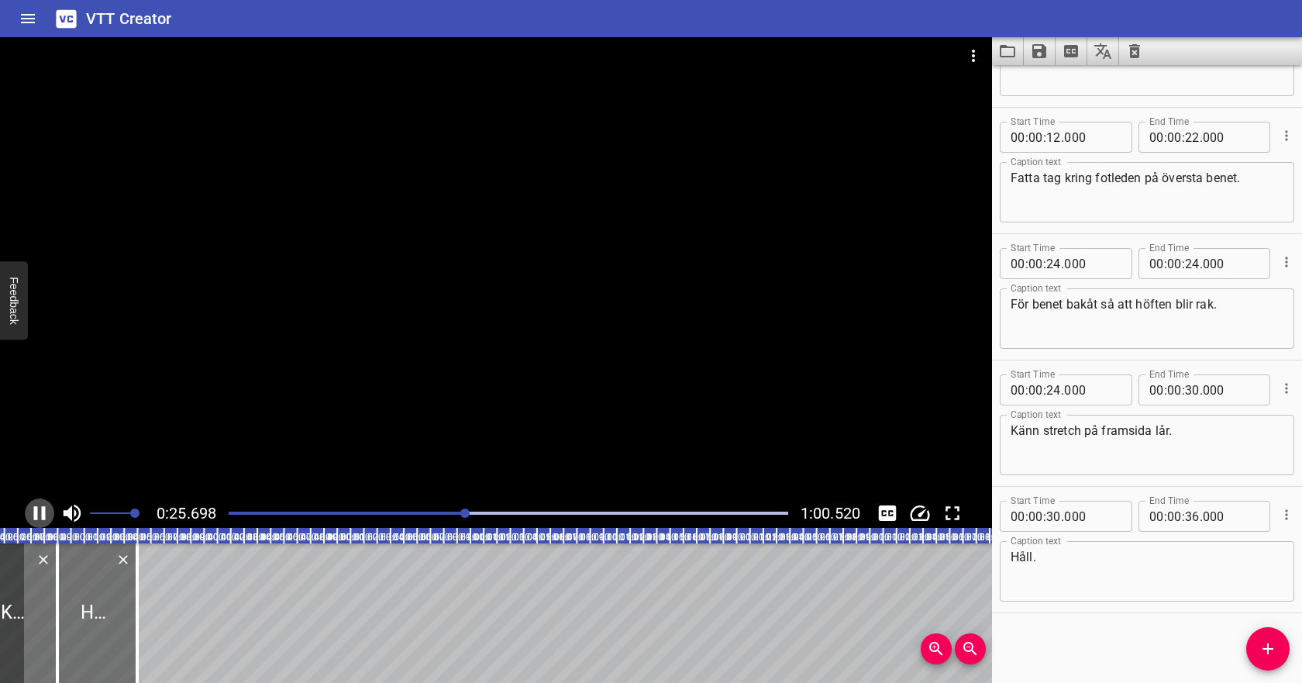
click at [39, 513] on icon "Play/Pause" at bounding box center [39, 512] width 23 height 23
click at [1056, 268] on input "number" at bounding box center [1053, 263] width 15 height 31
click at [1189, 265] on input "number" at bounding box center [1192, 263] width 15 height 31
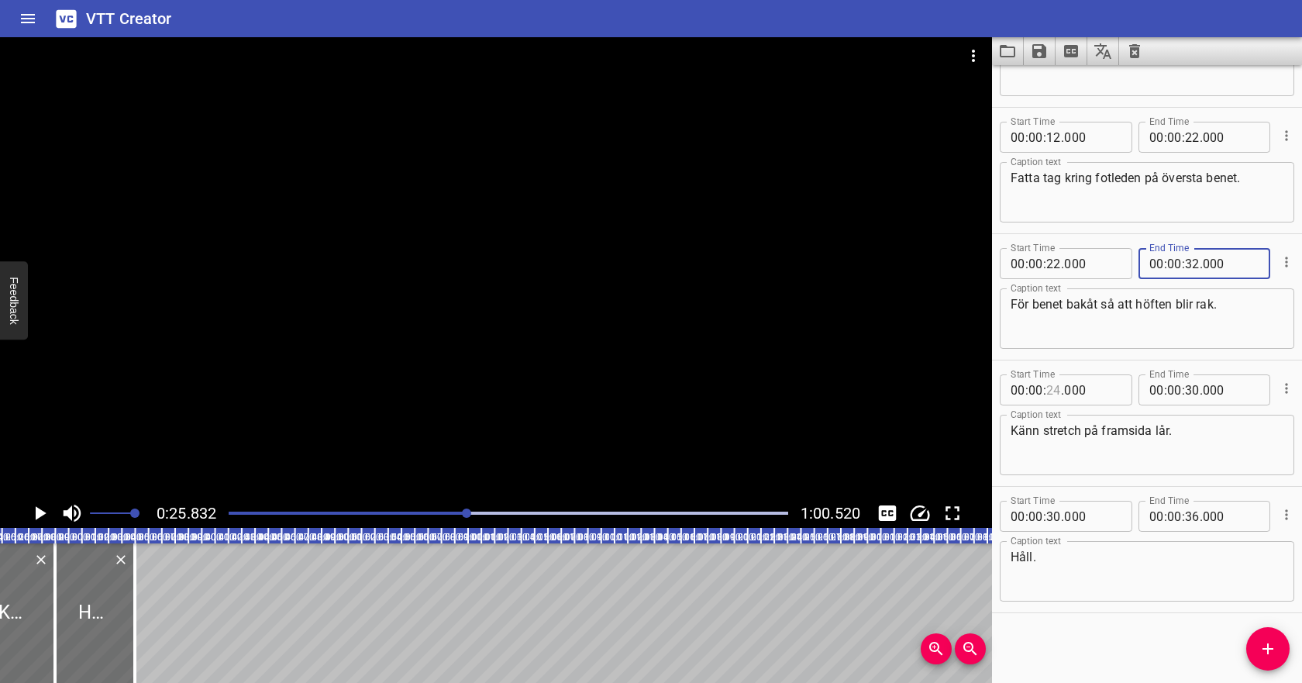
click at [1052, 388] on input "number" at bounding box center [1053, 389] width 15 height 31
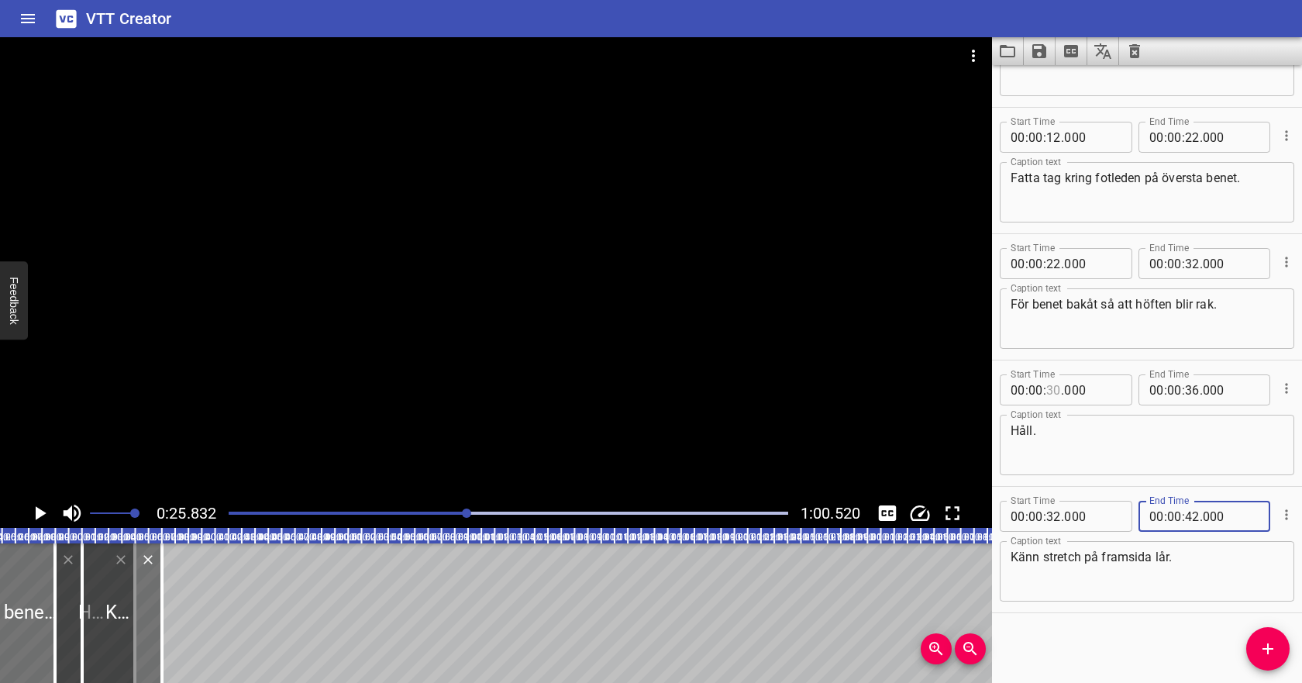
click at [1056, 394] on input "number" at bounding box center [1053, 389] width 15 height 31
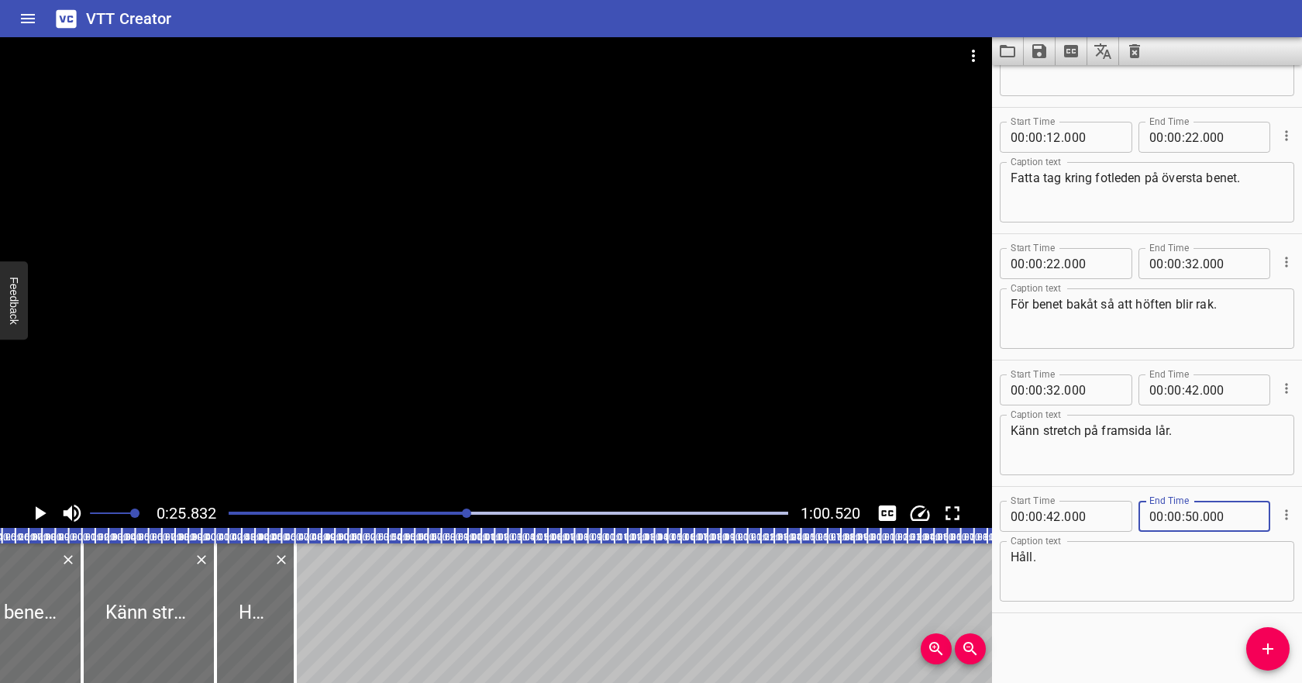
click at [1136, 556] on textarea "Håll." at bounding box center [1146, 571] width 273 height 44
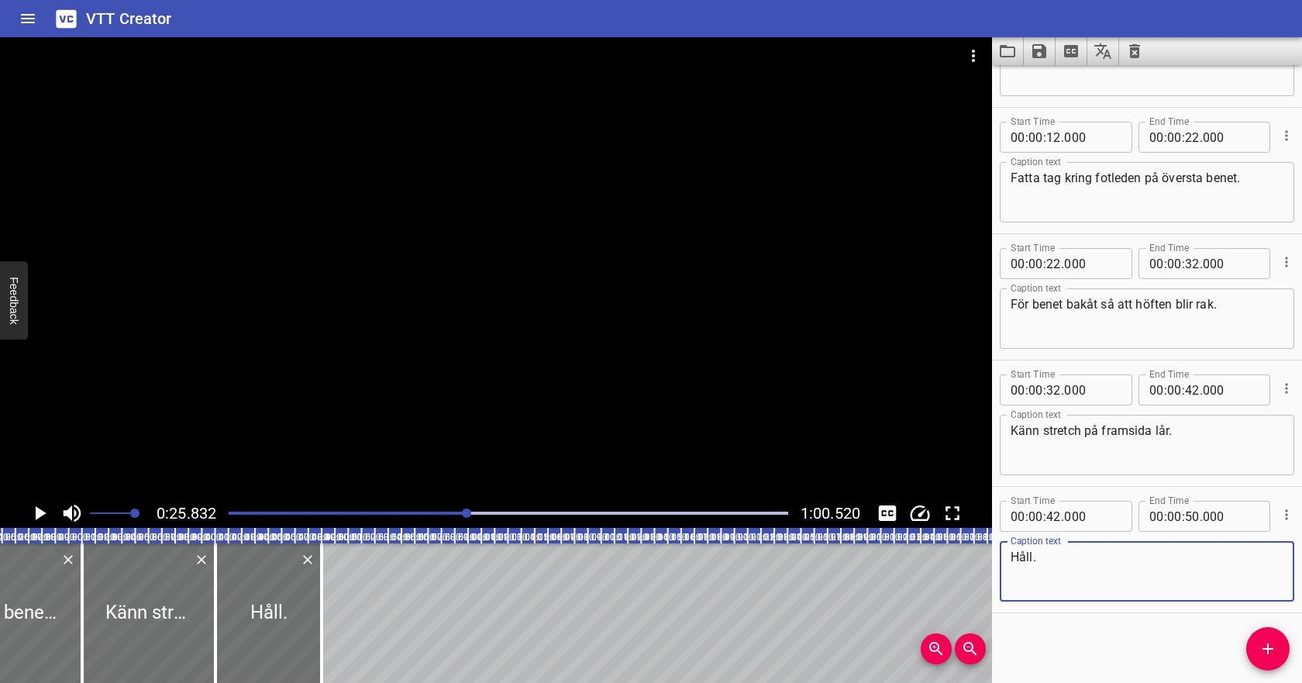
click at [406, 511] on div at bounding box center [508, 513] width 578 height 22
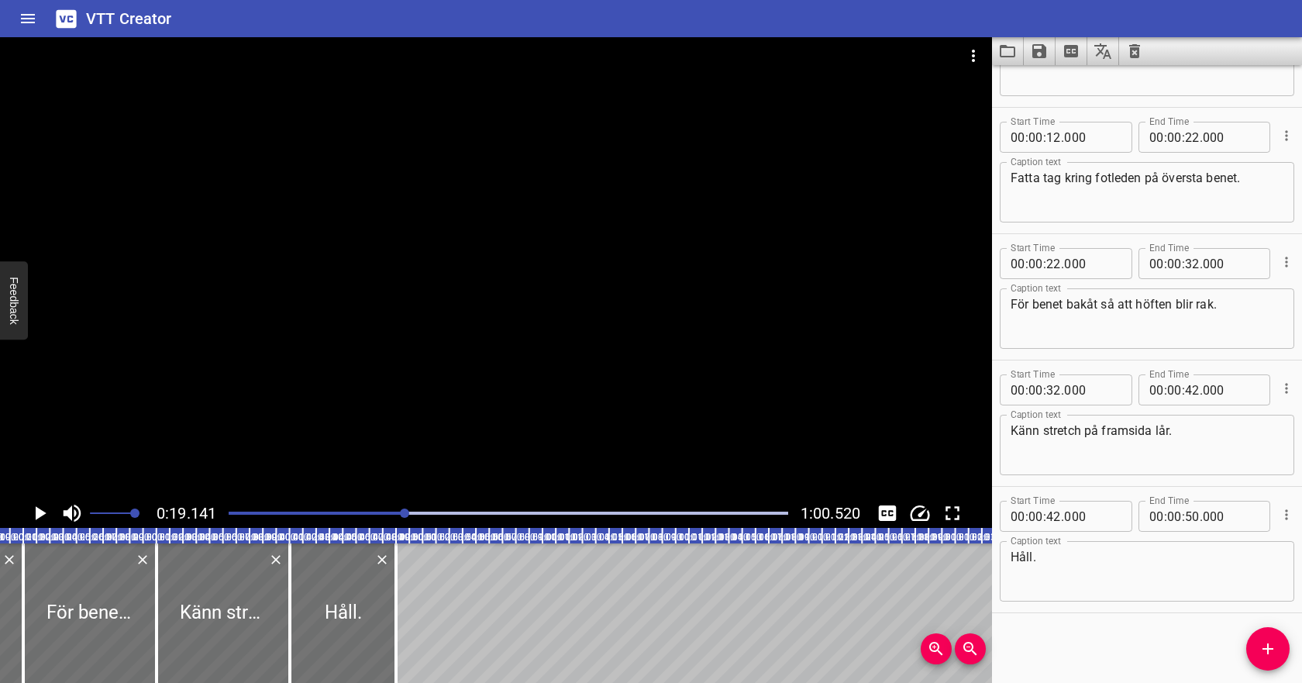
scroll to position [0, 255]
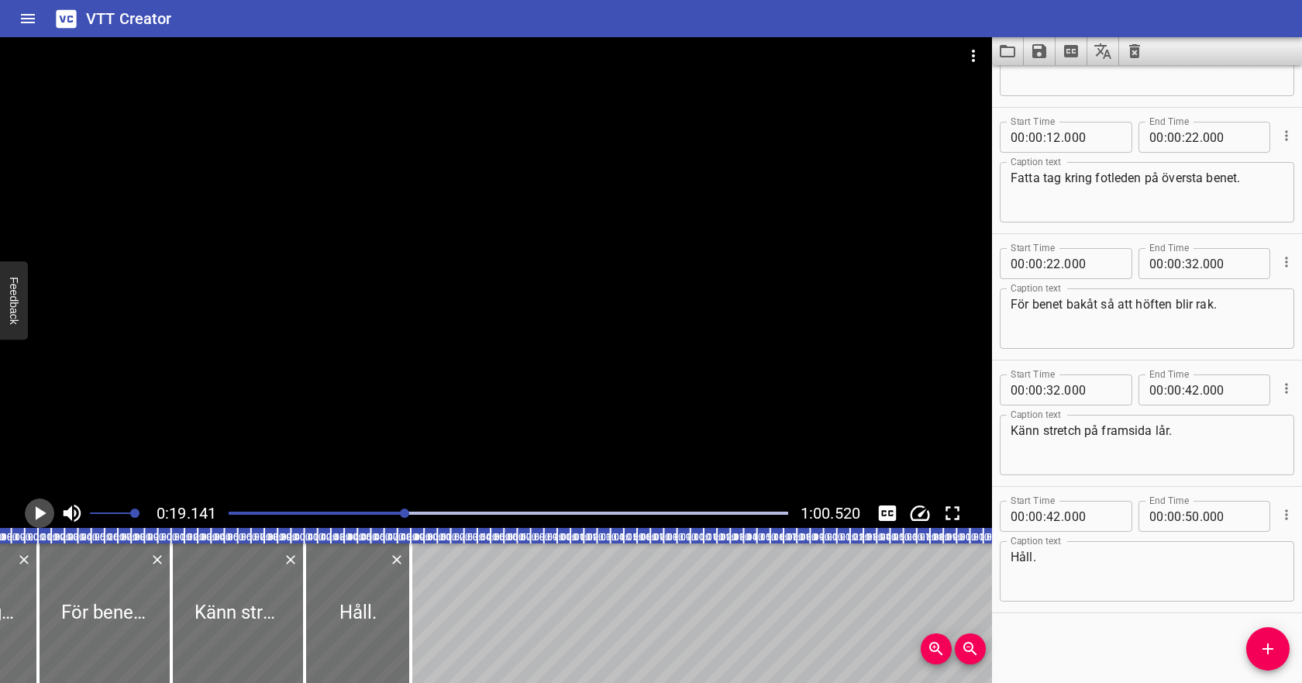
click at [43, 513] on icon "Play/Pause" at bounding box center [41, 513] width 11 height 14
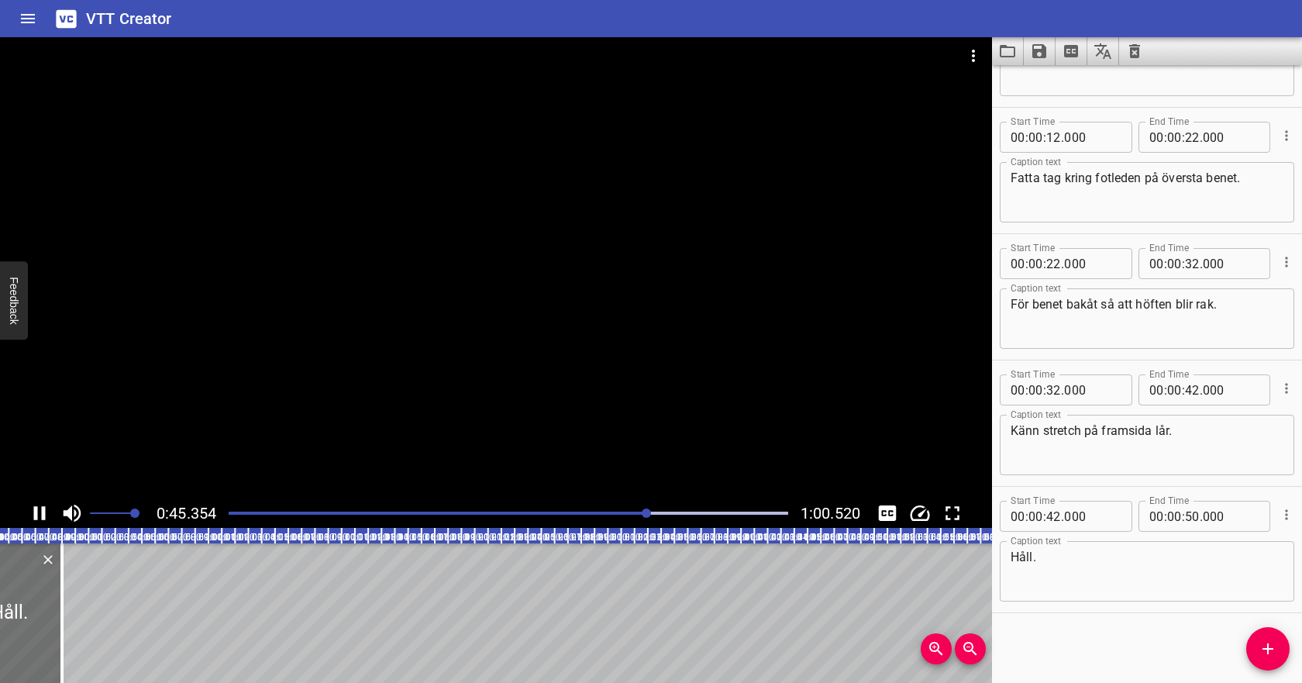
scroll to position [0, 606]
click at [1071, 559] on textarea "Håll." at bounding box center [1146, 571] width 273 height 44
click at [44, 511] on icon "Play/Pause" at bounding box center [40, 513] width 12 height 14
click at [1270, 647] on icon "Add Cue" at bounding box center [1267, 648] width 19 height 19
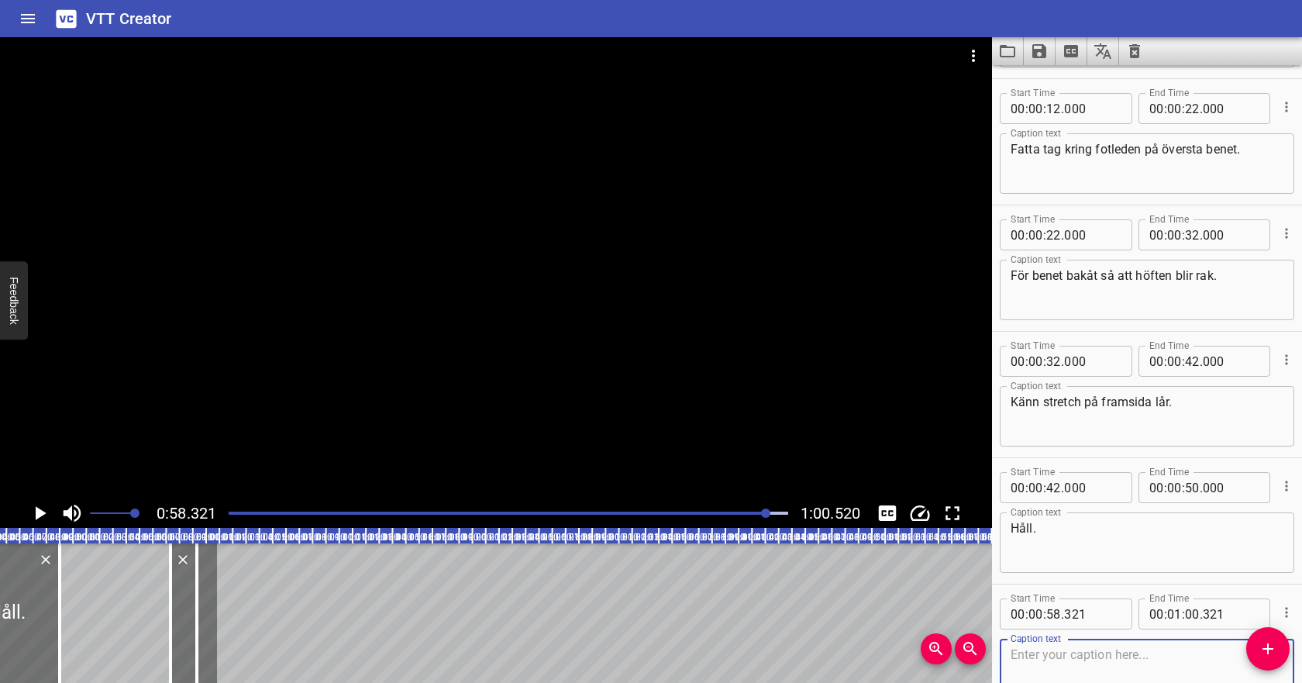
scroll to position [134, 0]
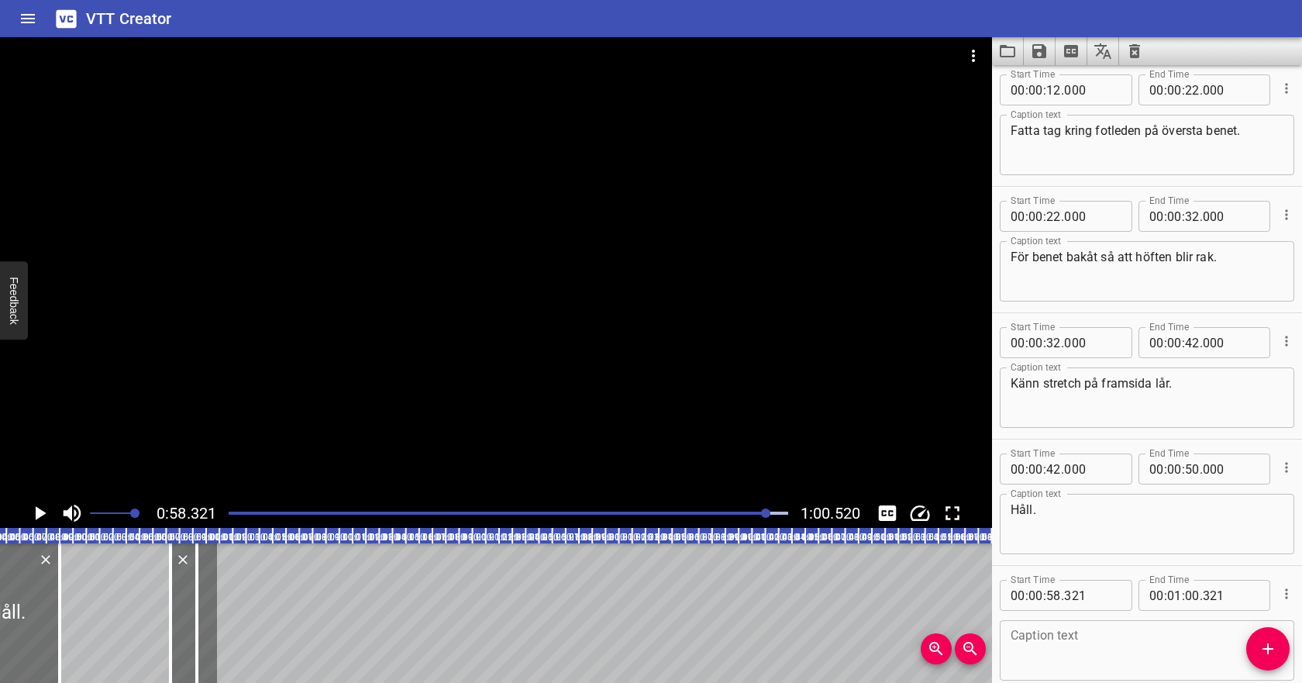
click at [729, 509] on div at bounding box center [508, 513] width 578 height 22
click at [714, 510] on div at bounding box center [508, 513] width 578 height 22
click at [1057, 595] on input "number" at bounding box center [1053, 595] width 15 height 31
click at [1175, 593] on input "number" at bounding box center [1174, 595] width 15 height 31
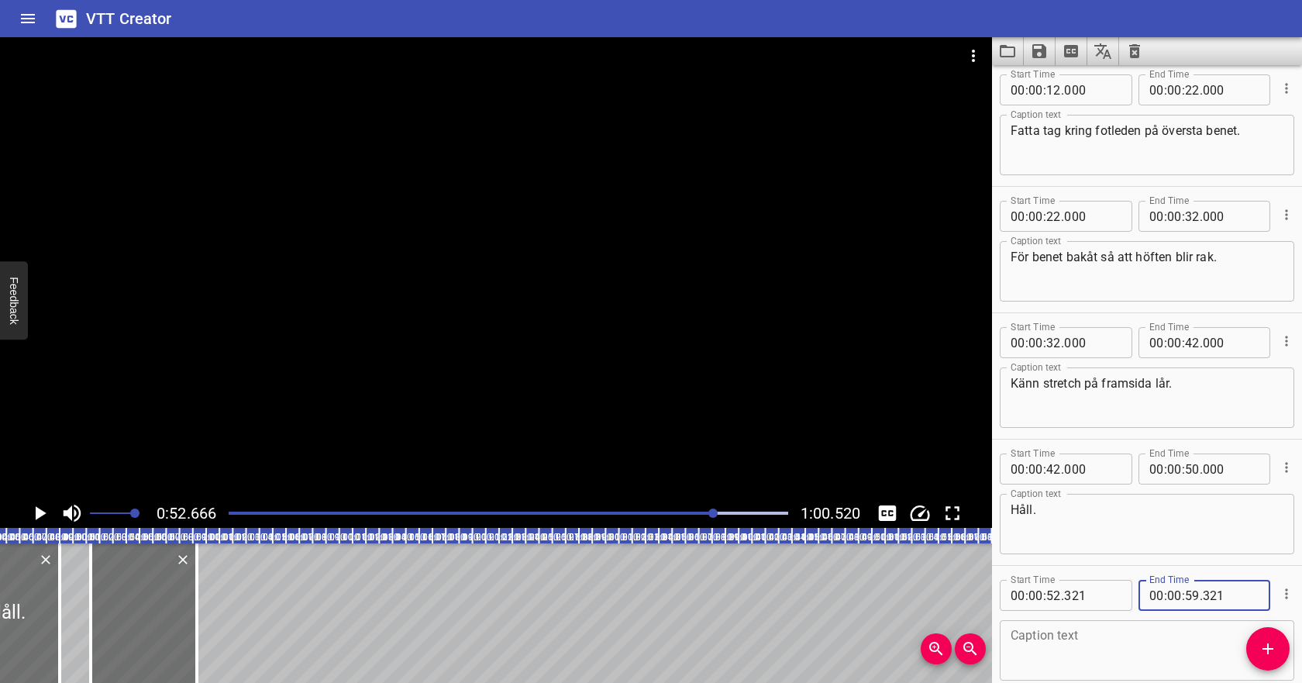
click at [1137, 631] on textarea at bounding box center [1146, 650] width 273 height 44
click at [672, 515] on div at bounding box center [508, 513] width 578 height 22
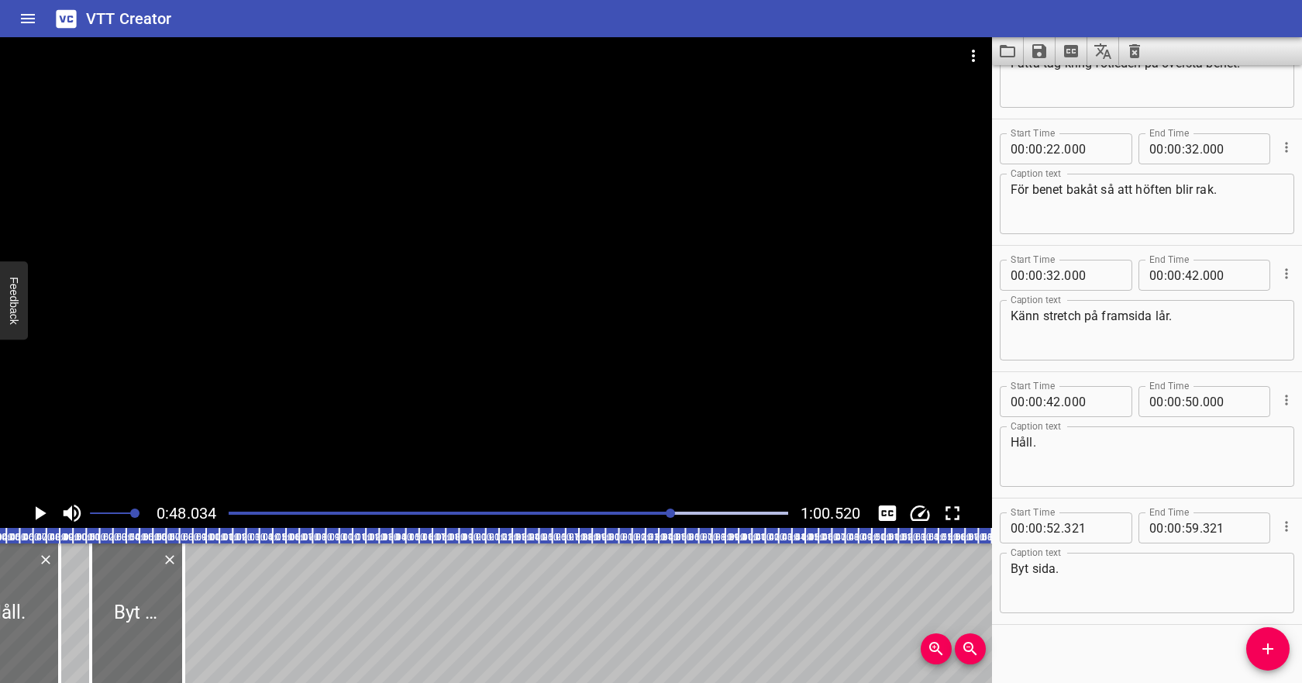
scroll to position [213, 0]
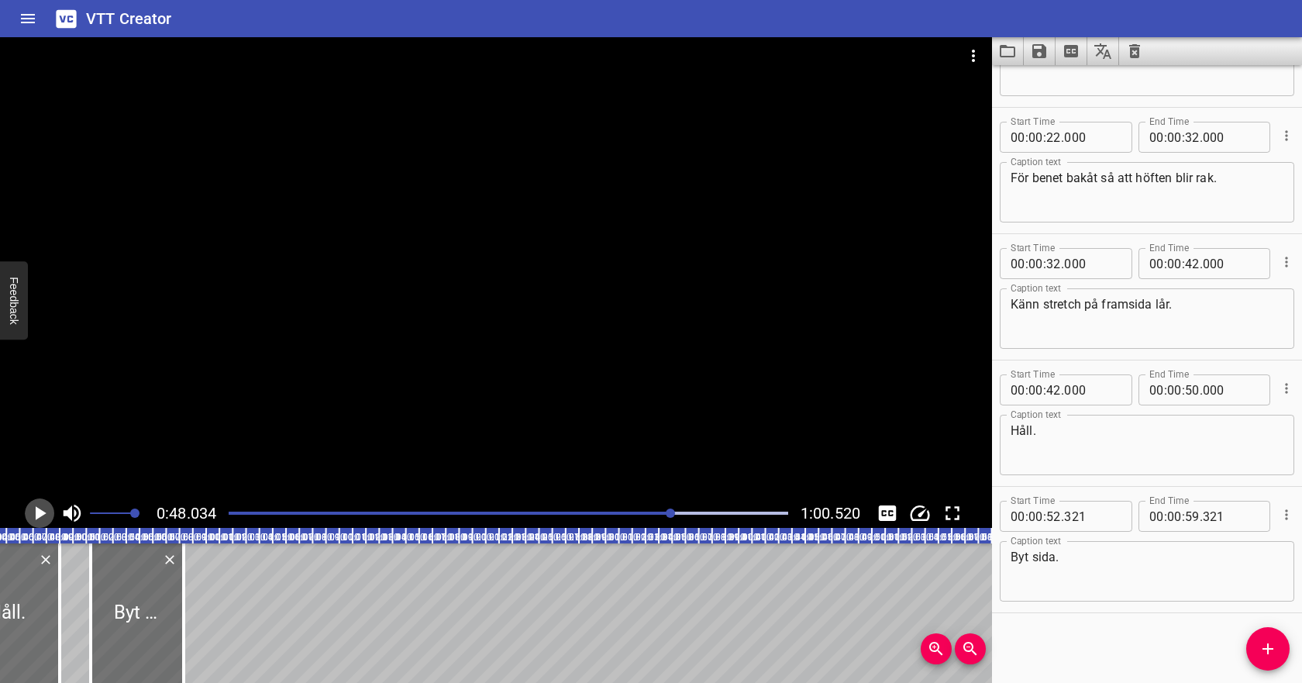
click at [43, 514] on icon "Play/Pause" at bounding box center [39, 512] width 23 height 23
click at [46, 507] on icon "Play/Pause" at bounding box center [39, 512] width 23 height 23
click at [1015, 555] on textarea "Byt sida." at bounding box center [1146, 571] width 273 height 44
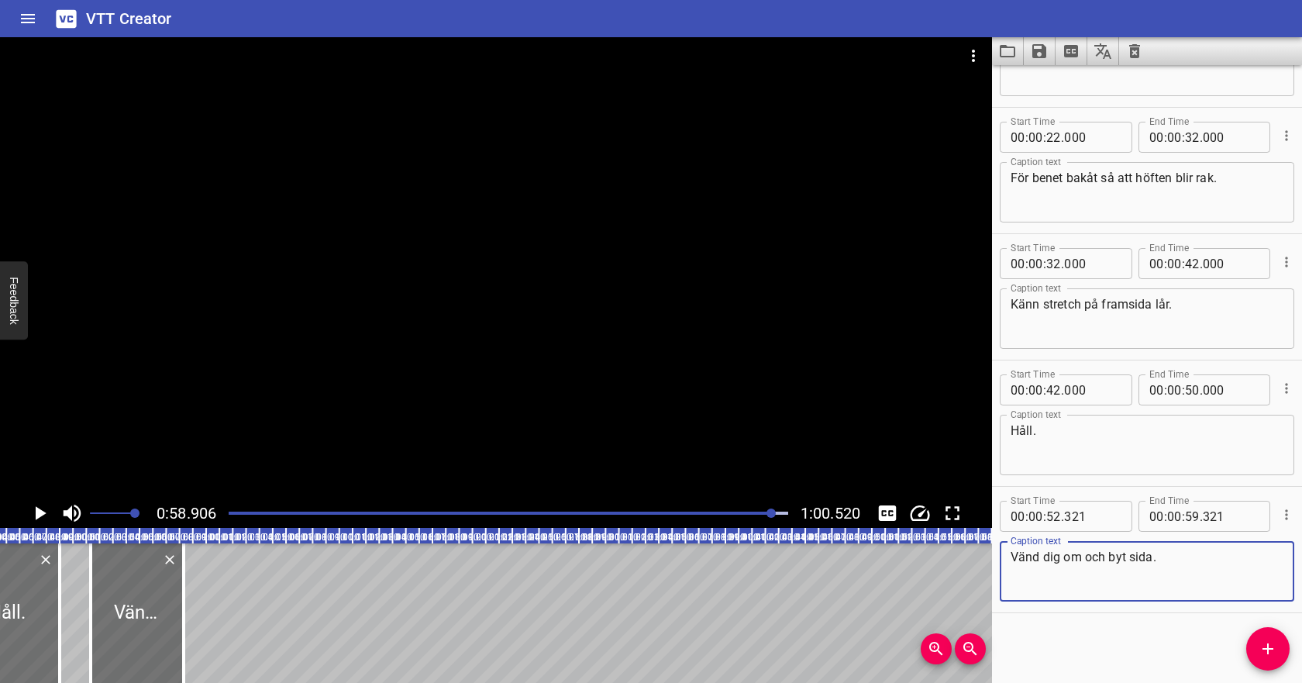
click at [739, 511] on div "Play progress" at bounding box center [493, 512] width 559 height 3
click at [43, 510] on icon "Play/Pause" at bounding box center [39, 512] width 23 height 23
click at [43, 510] on icon "Play/Pause" at bounding box center [40, 513] width 12 height 14
click at [1036, 46] on icon "Save captions to file" at bounding box center [1039, 51] width 19 height 19
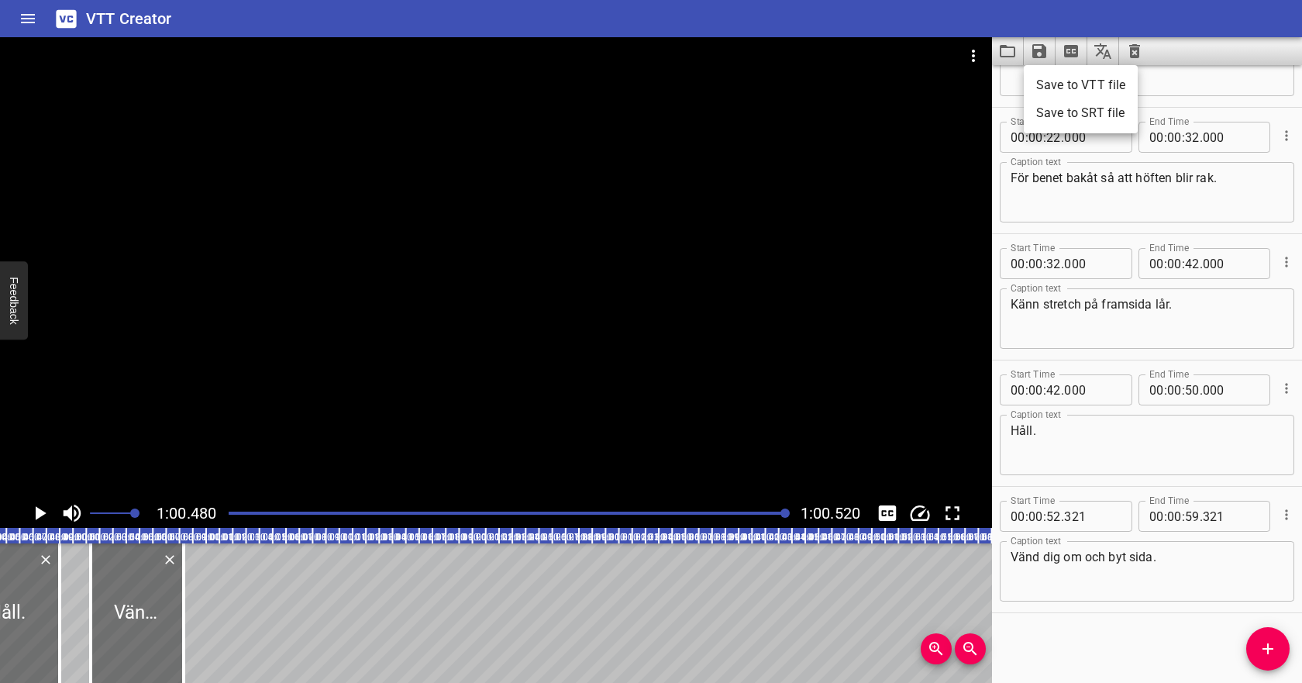
click at [1046, 83] on li "Save to VTT file" at bounding box center [1080, 85] width 114 height 28
click at [972, 55] on icon "Video Options" at bounding box center [973, 56] width 3 height 12
click at [1003, 64] on li "Select New Video File..." at bounding box center [1031, 57] width 154 height 28
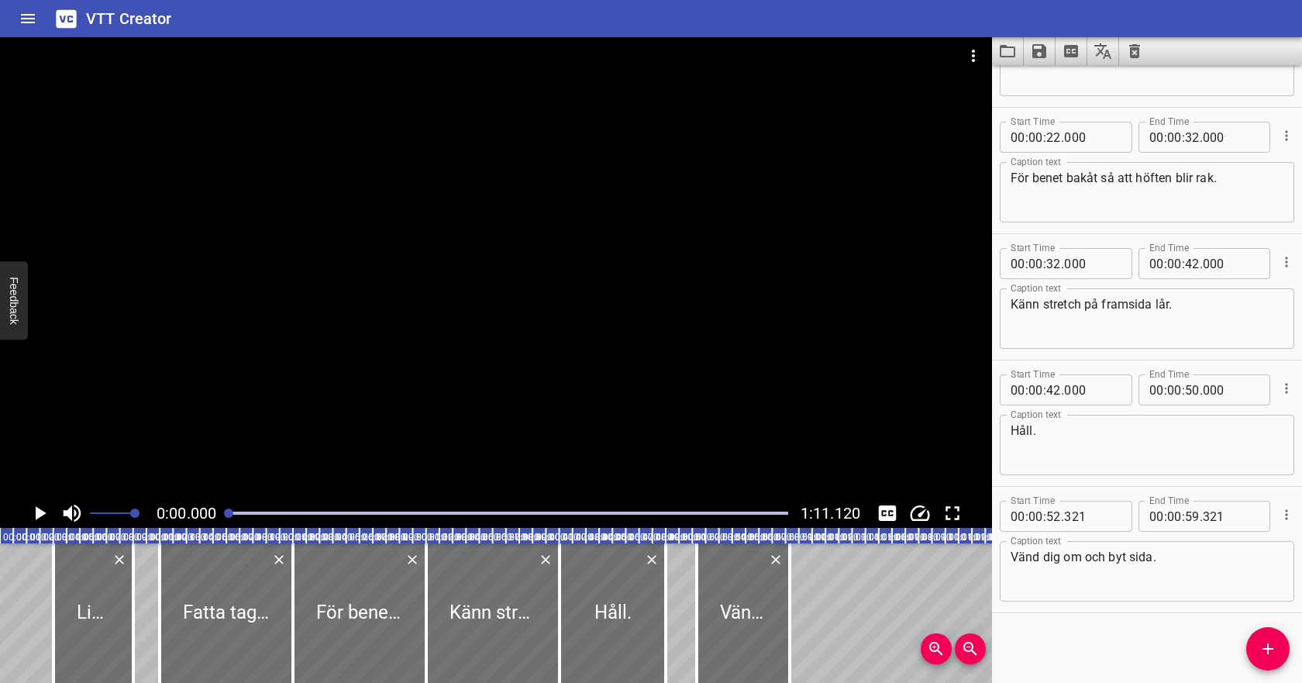
scroll to position [0, 0]
click at [1139, 55] on icon "Clear captions" at bounding box center [1134, 51] width 19 height 19
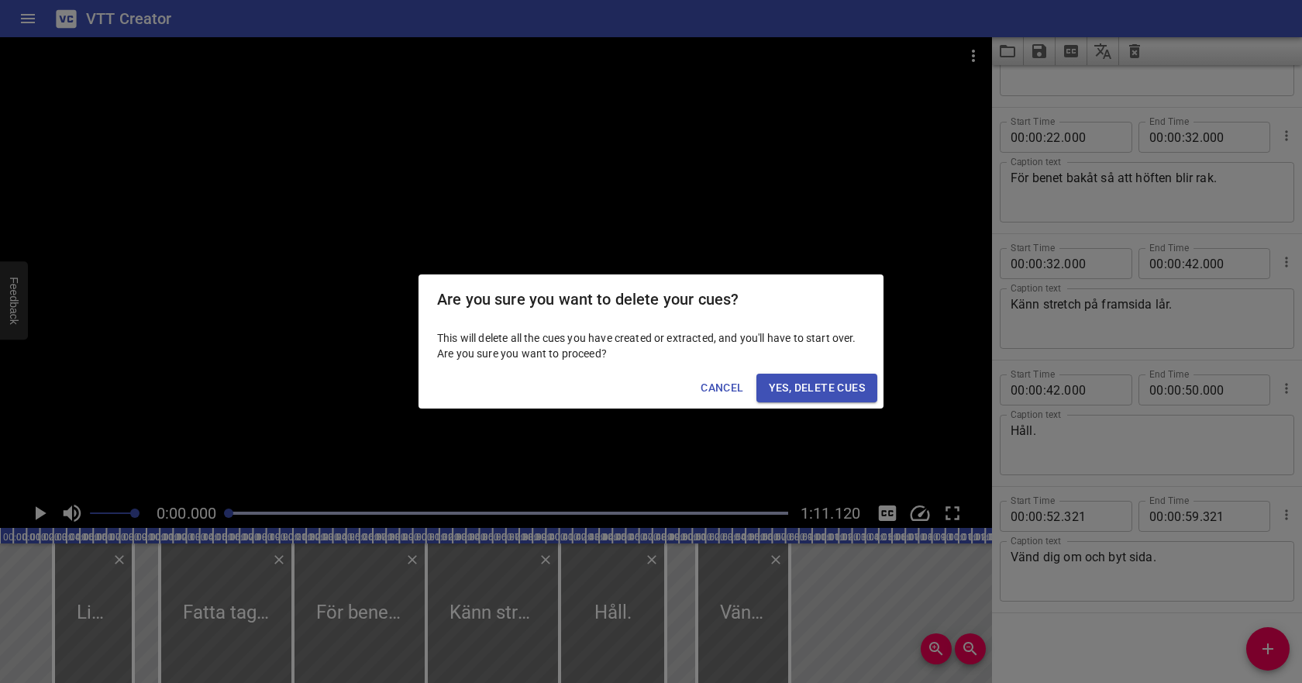
click at [828, 384] on span "Yes, Delete Cues" at bounding box center [817, 387] width 96 height 19
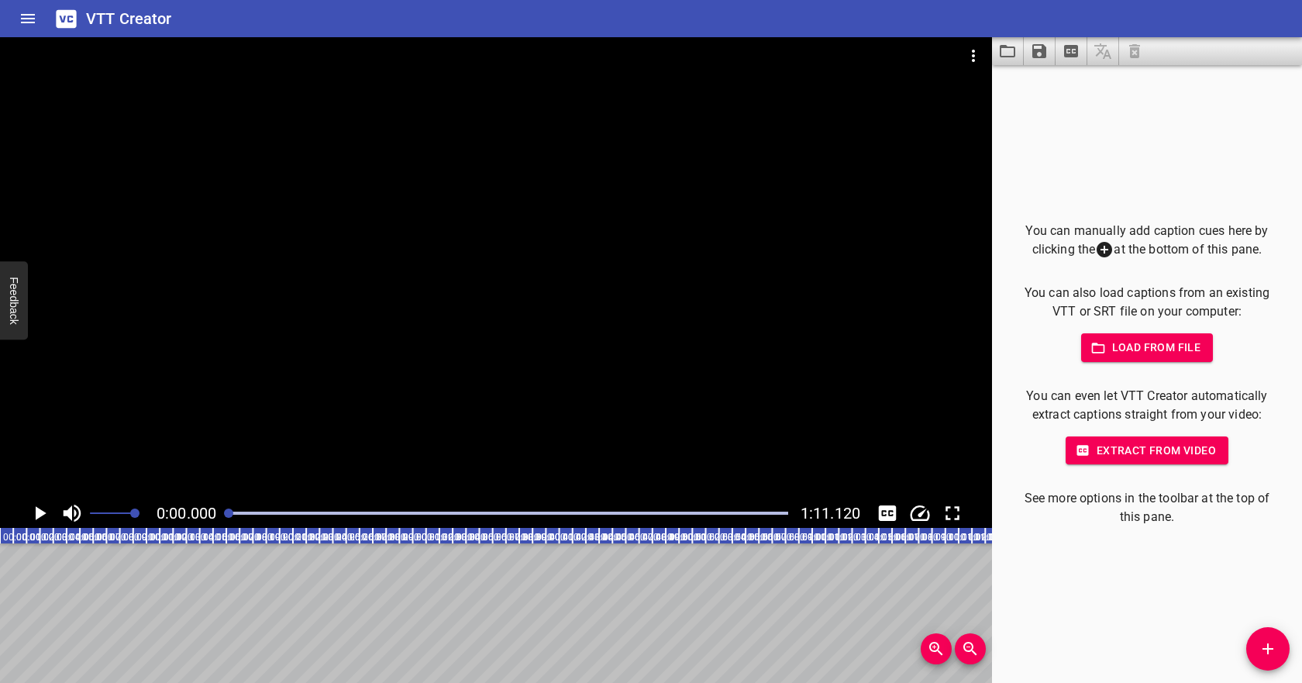
click at [1107, 351] on span "Load from file" at bounding box center [1147, 347] width 108 height 19
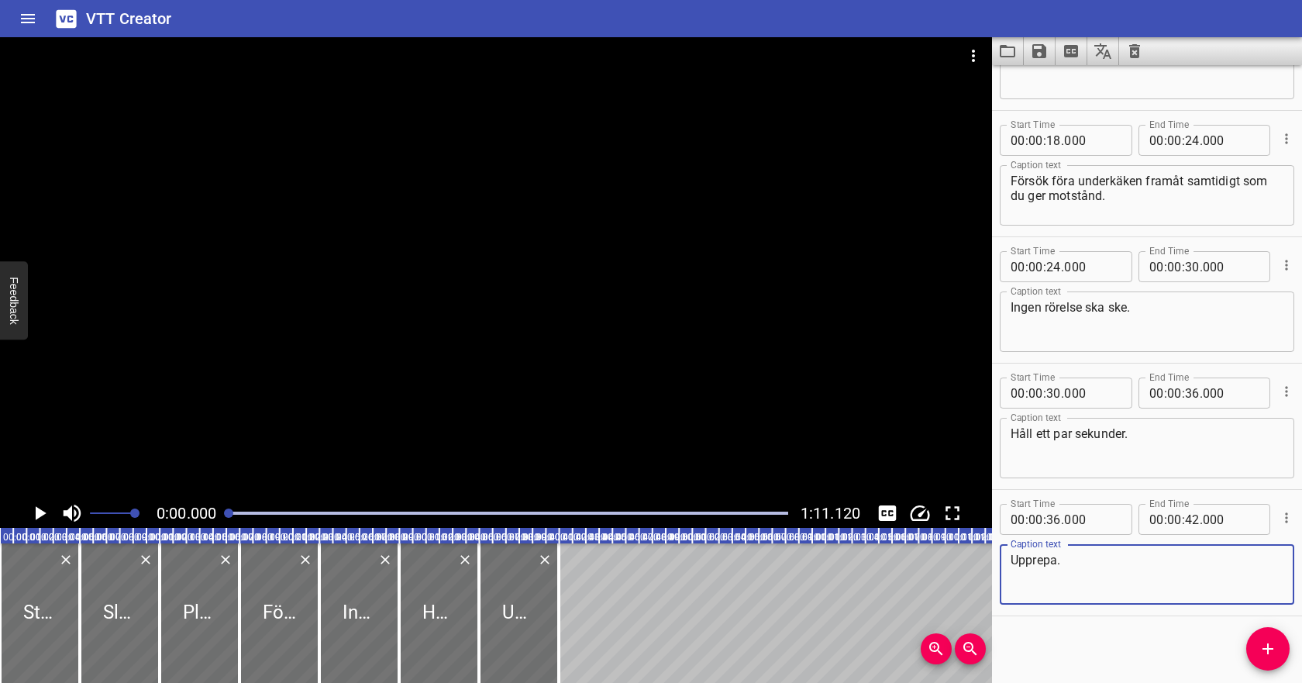
scroll to position [339, 0]
click at [42, 514] on icon "Play/Pause" at bounding box center [41, 513] width 11 height 14
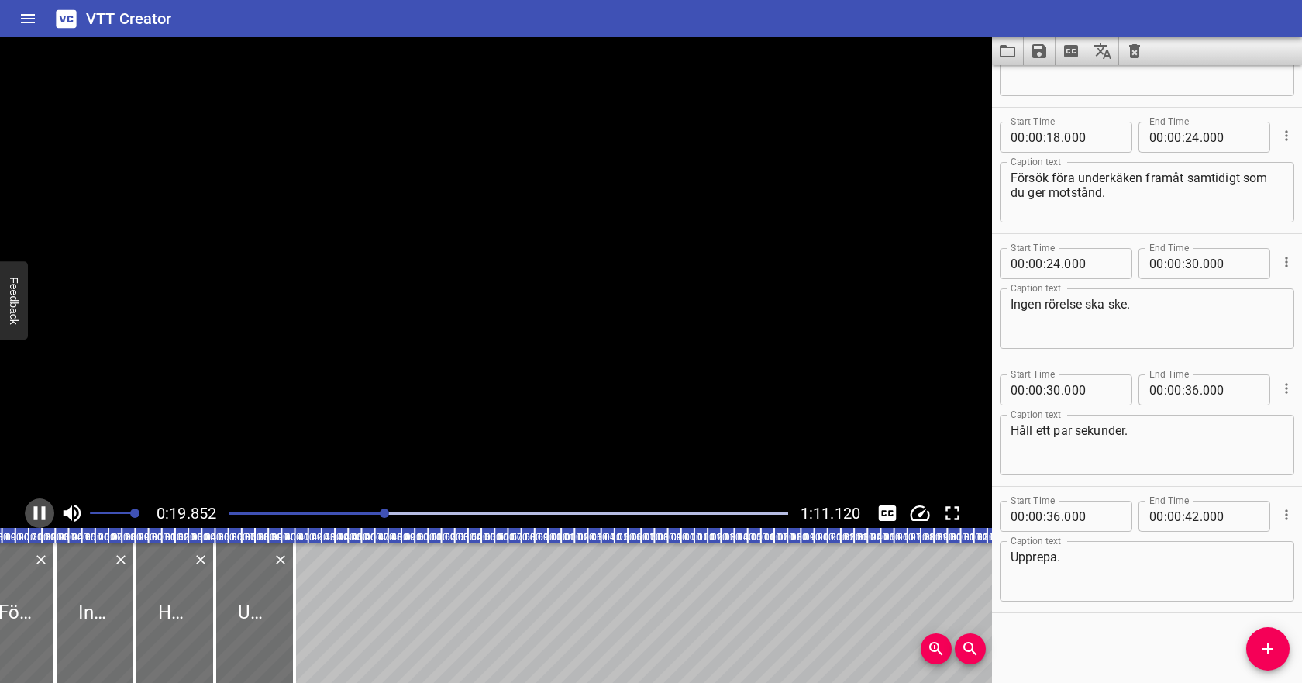
click at [42, 514] on icon "Play/Pause" at bounding box center [40, 513] width 12 height 14
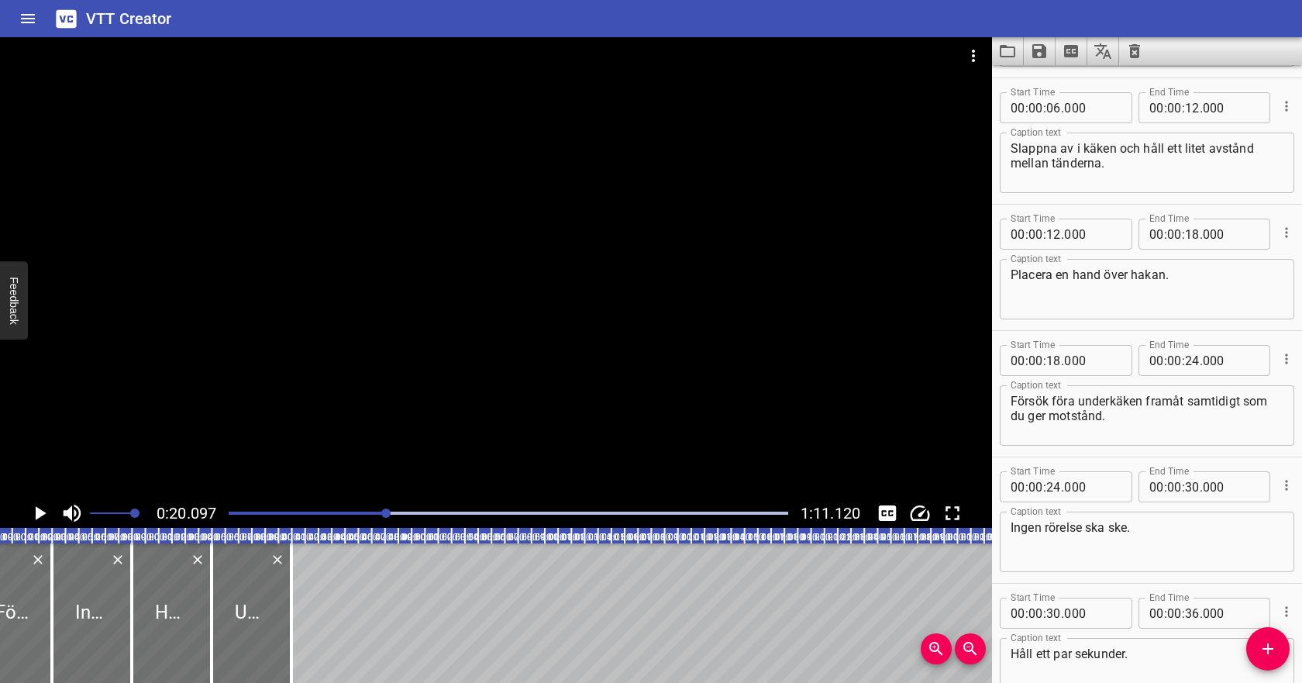
scroll to position [94, 0]
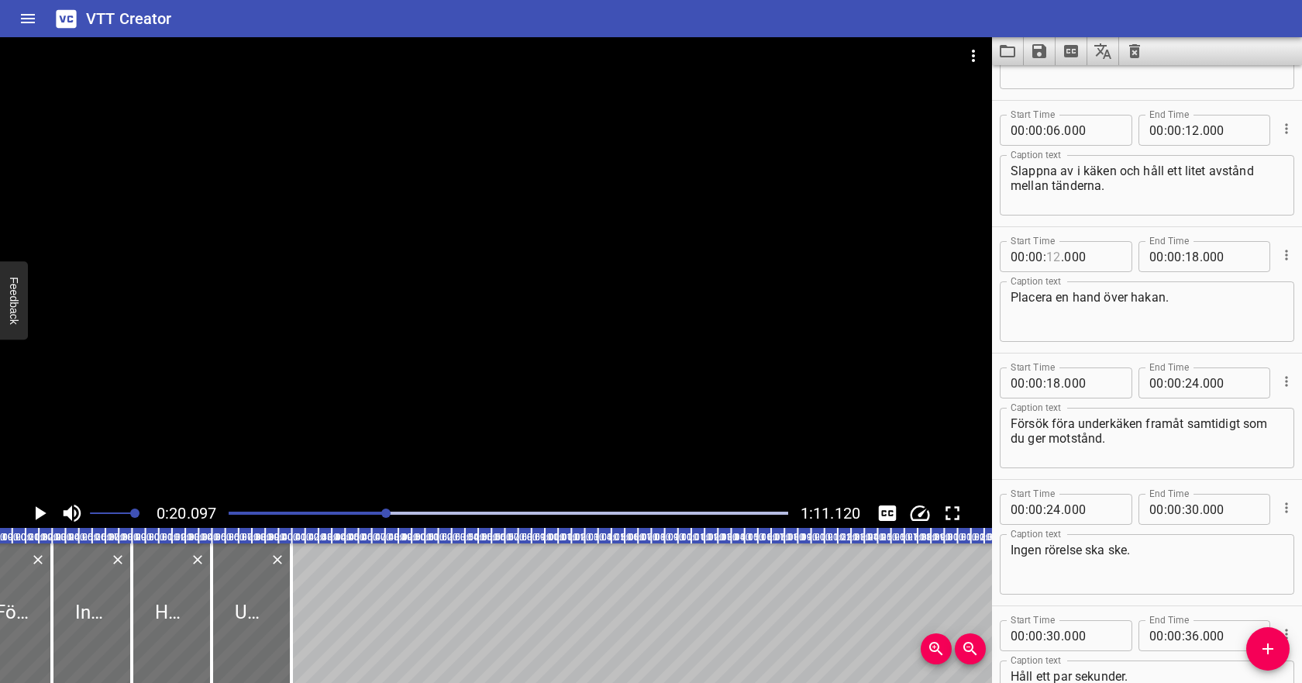
click at [1058, 261] on input "number" at bounding box center [1053, 256] width 15 height 31
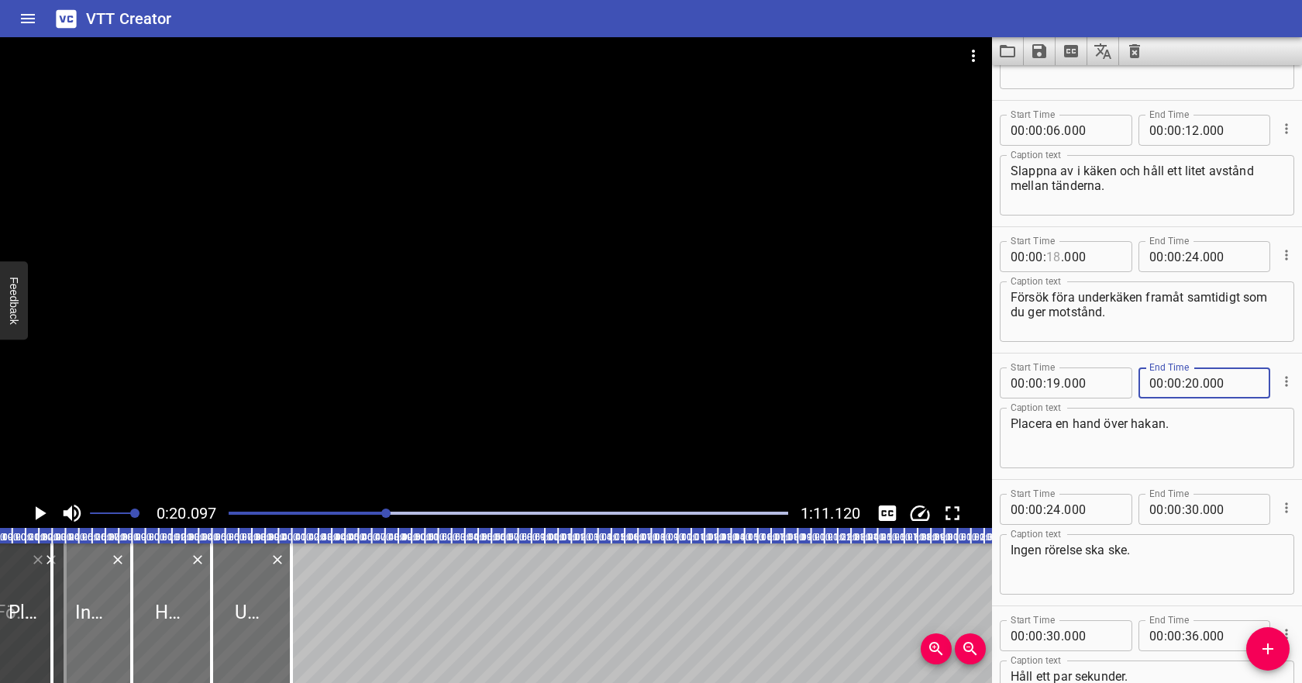
click at [1053, 251] on input "number" at bounding box center [1053, 256] width 15 height 31
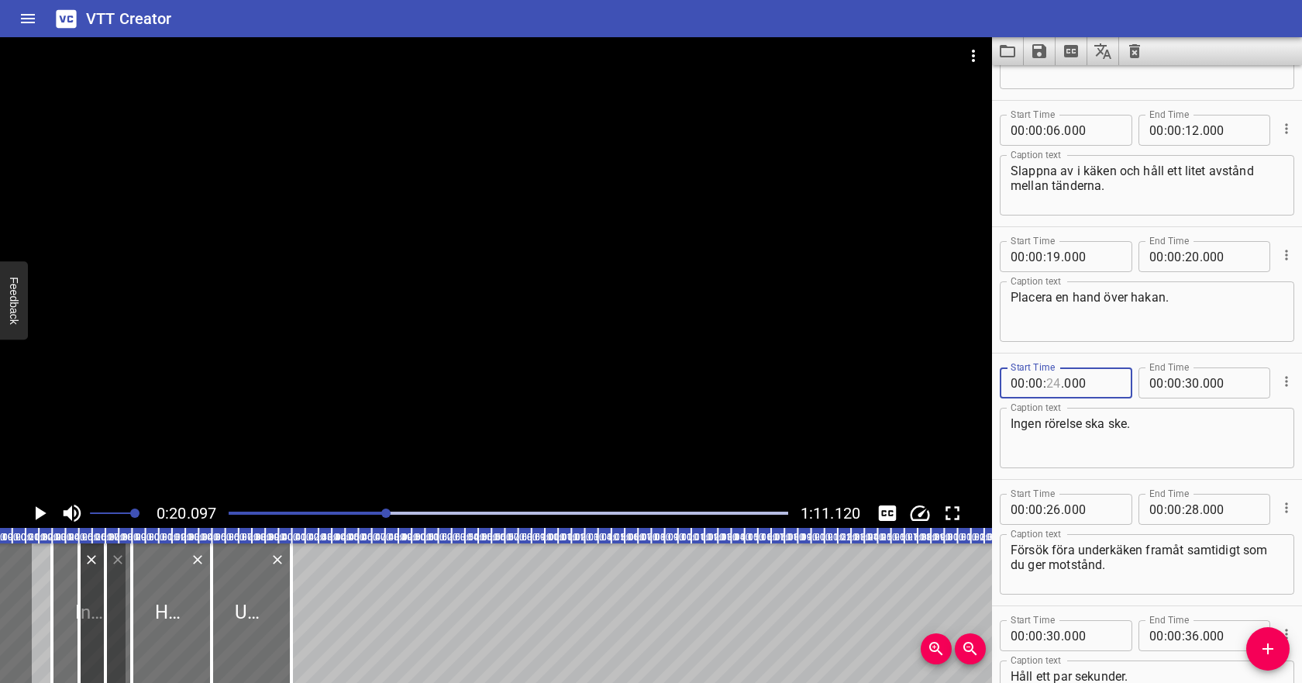
click at [1054, 382] on input "number" at bounding box center [1053, 382] width 15 height 31
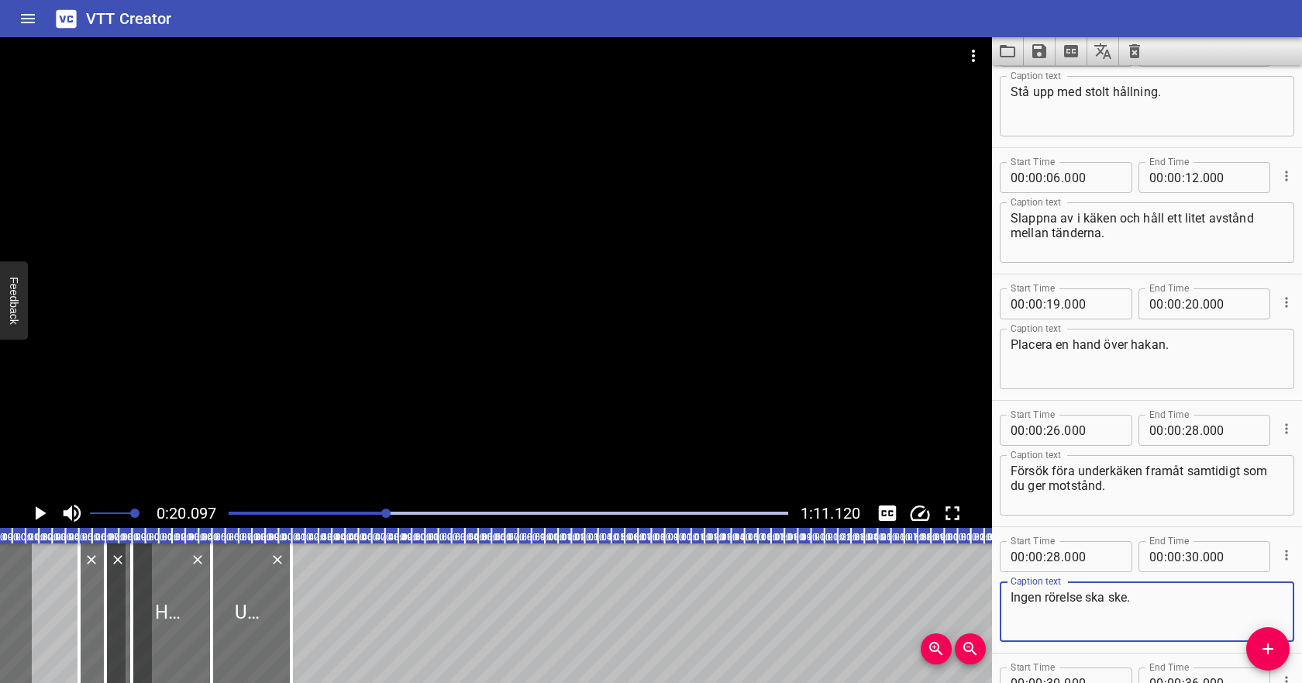
scroll to position [0, 0]
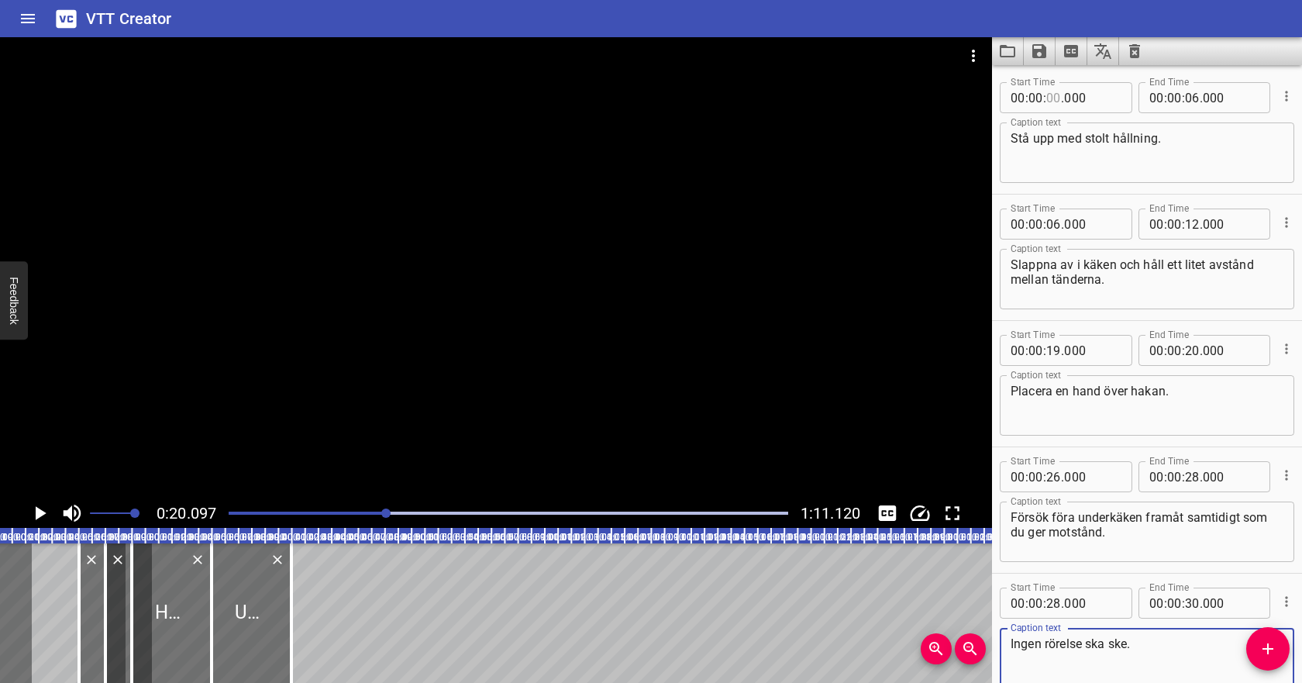
click at [1059, 99] on input "number" at bounding box center [1053, 97] width 15 height 31
click at [1054, 95] on input "number" at bounding box center [1053, 97] width 15 height 31
click at [1190, 98] on input "number" at bounding box center [1192, 97] width 15 height 31
click at [1056, 225] on input "number" at bounding box center [1053, 223] width 15 height 31
click at [1185, 226] on input "number" at bounding box center [1192, 223] width 15 height 31
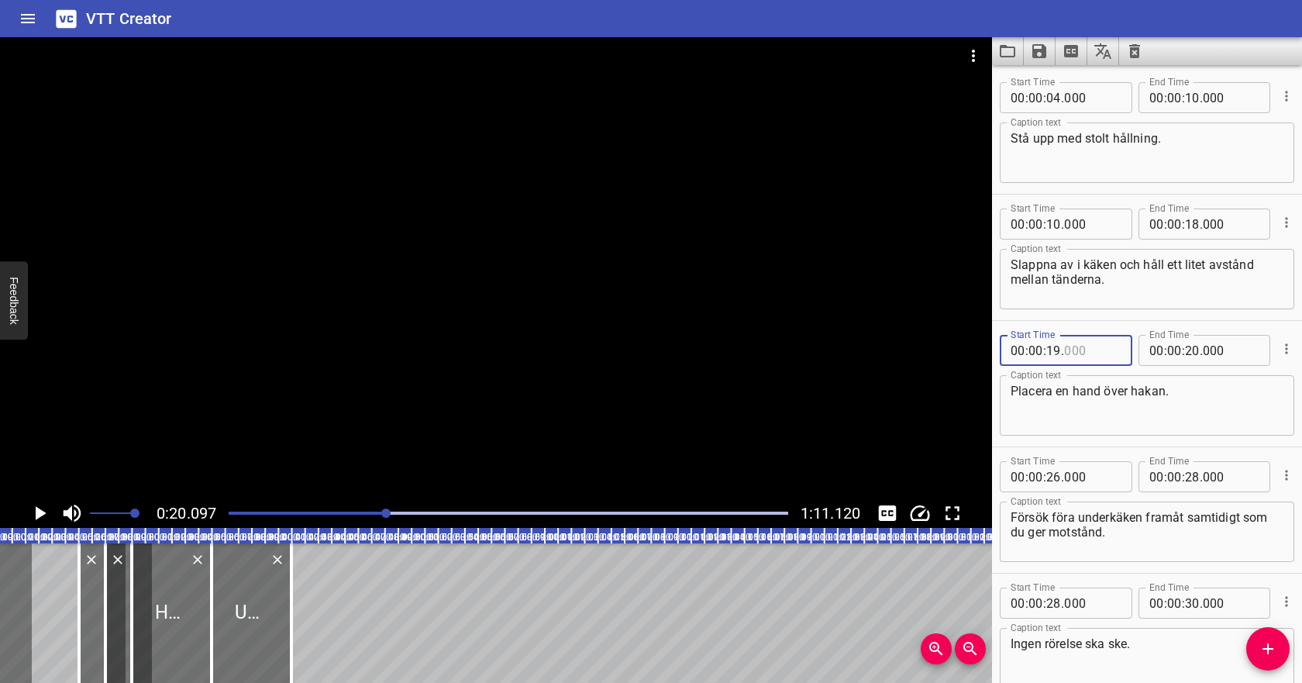
click at [1083, 350] on input "number" at bounding box center [1092, 350] width 57 height 31
click at [43, 514] on icon "Play/Pause" at bounding box center [41, 513] width 11 height 14
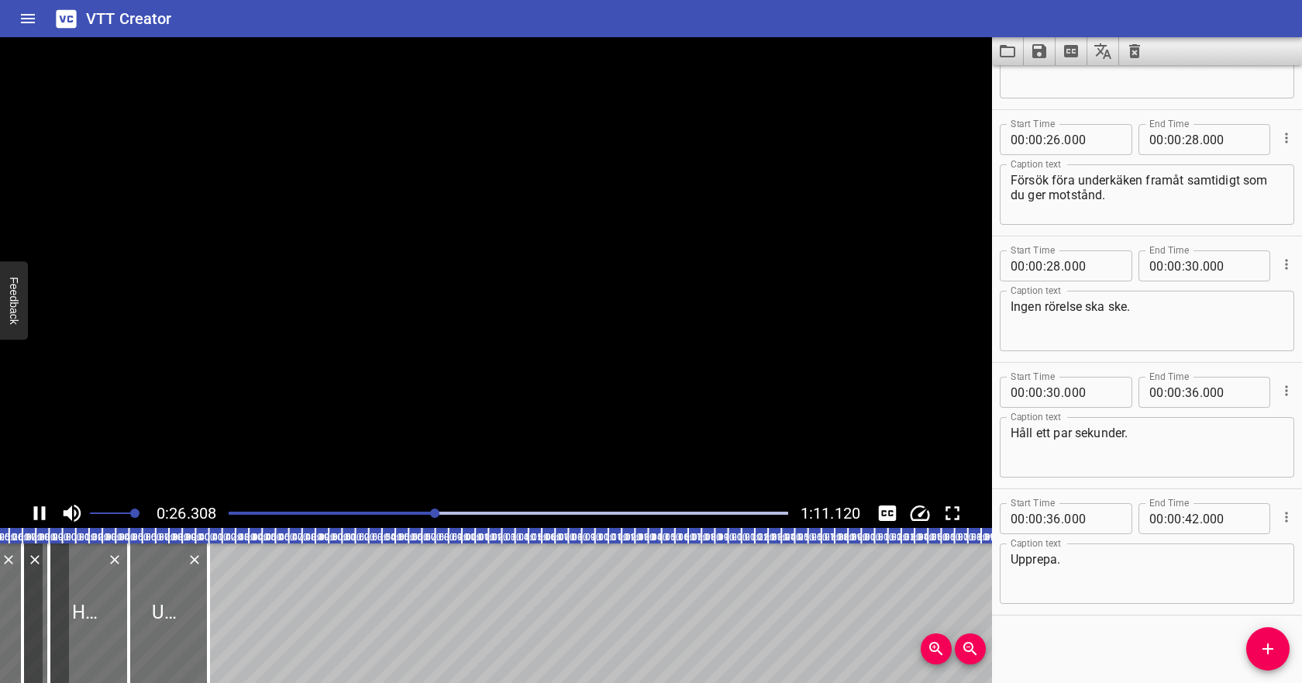
scroll to position [339, 0]
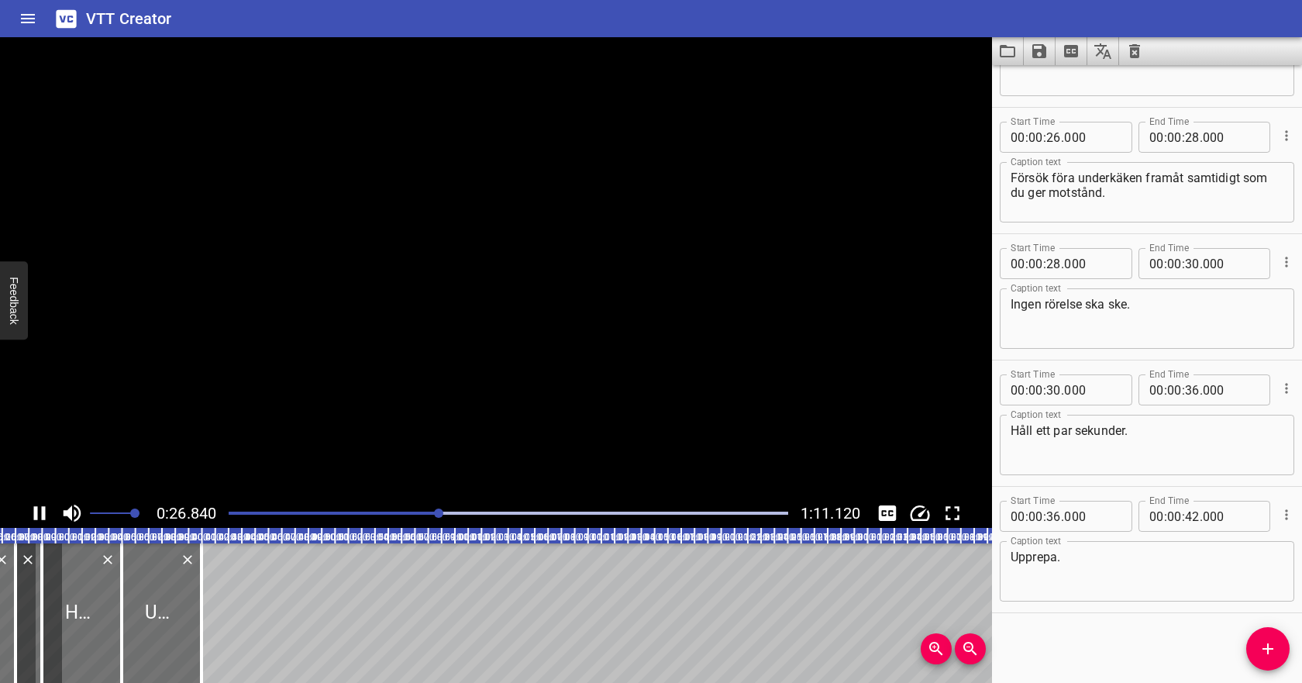
click at [42, 514] on icon "Play/Pause" at bounding box center [40, 513] width 12 height 14
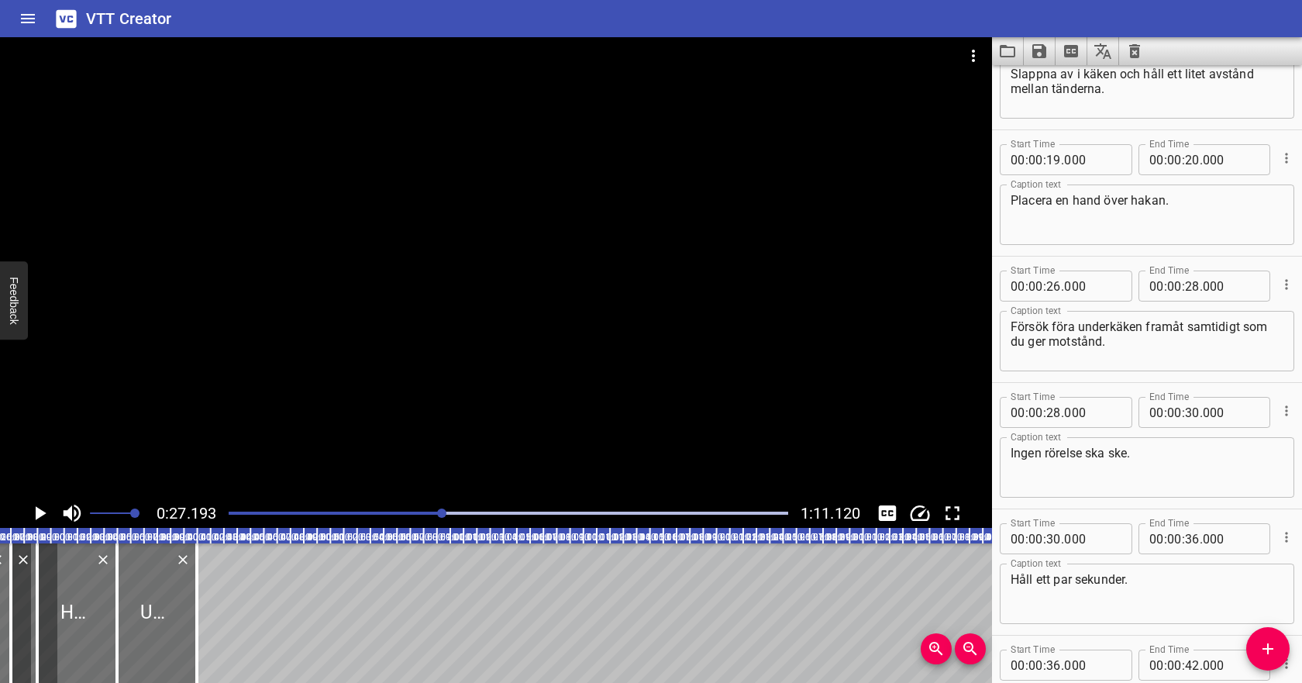
scroll to position [185, 0]
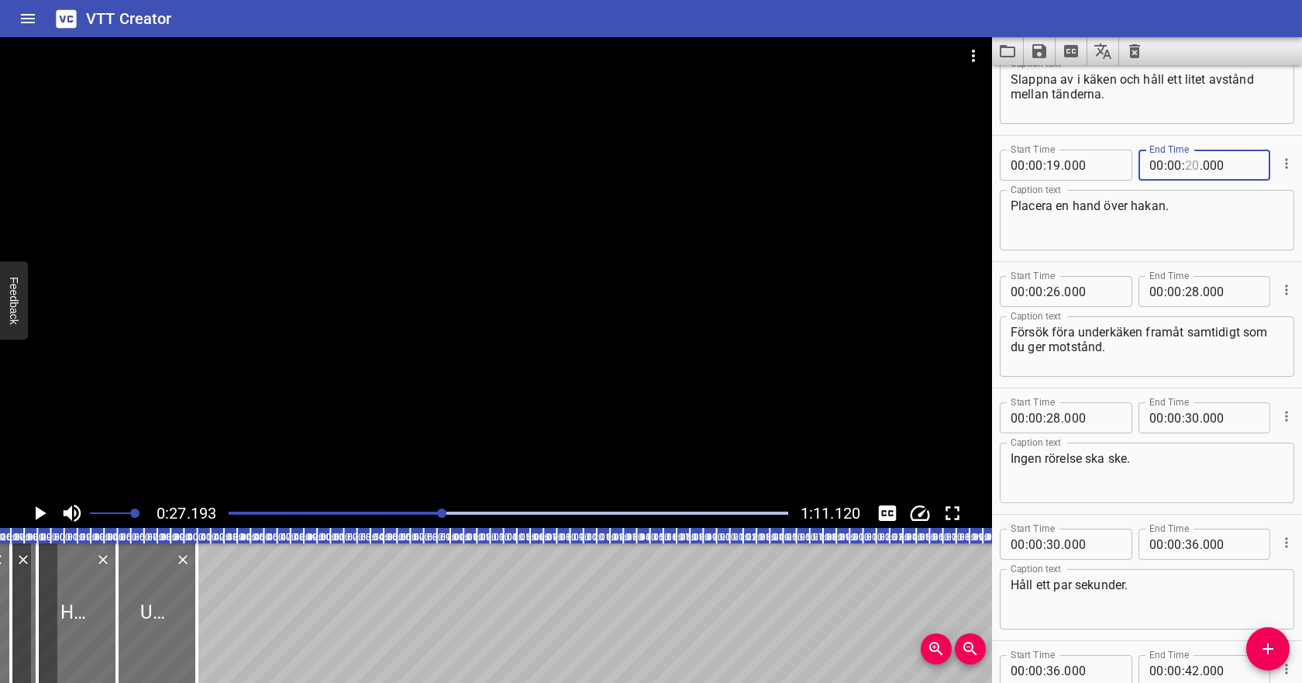
click at [1190, 167] on input "number" at bounding box center [1192, 165] width 15 height 31
click at [1059, 296] on input "number" at bounding box center [1053, 291] width 15 height 31
click at [1085, 349] on textarea "Försök föra underkäken framåt samtidigt som du ger motstånd." at bounding box center [1146, 347] width 273 height 44
click at [36, 512] on icon "Play/Pause" at bounding box center [41, 513] width 11 height 14
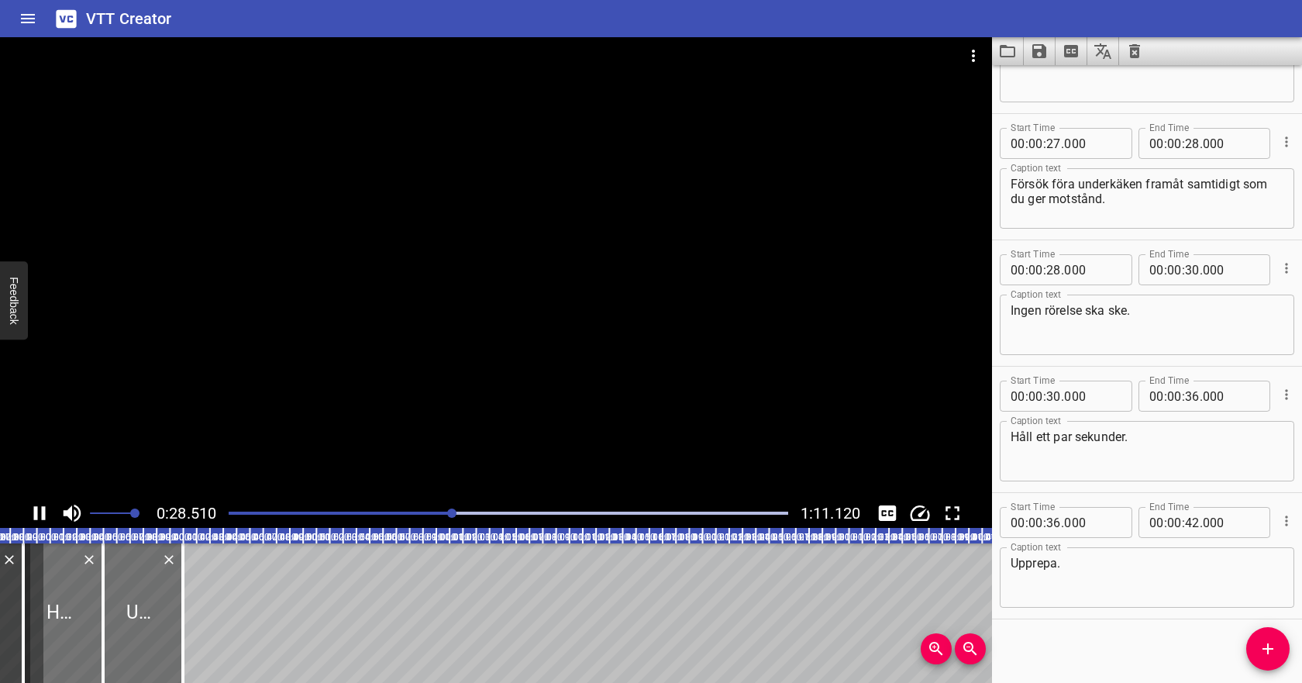
scroll to position [339, 0]
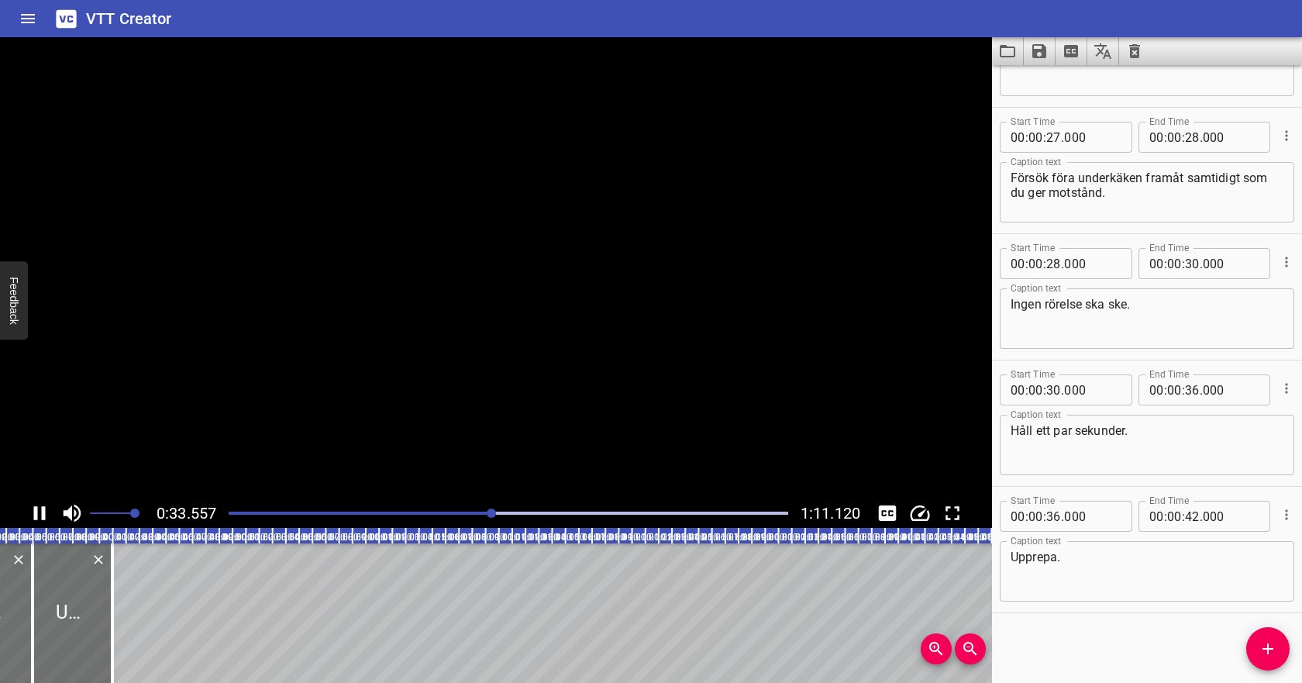
click at [38, 513] on icon "Play/Pause" at bounding box center [39, 512] width 23 height 23
click at [42, 511] on icon "Play/Pause" at bounding box center [41, 513] width 11 height 14
click at [42, 511] on icon "Play/Pause" at bounding box center [40, 513] width 12 height 14
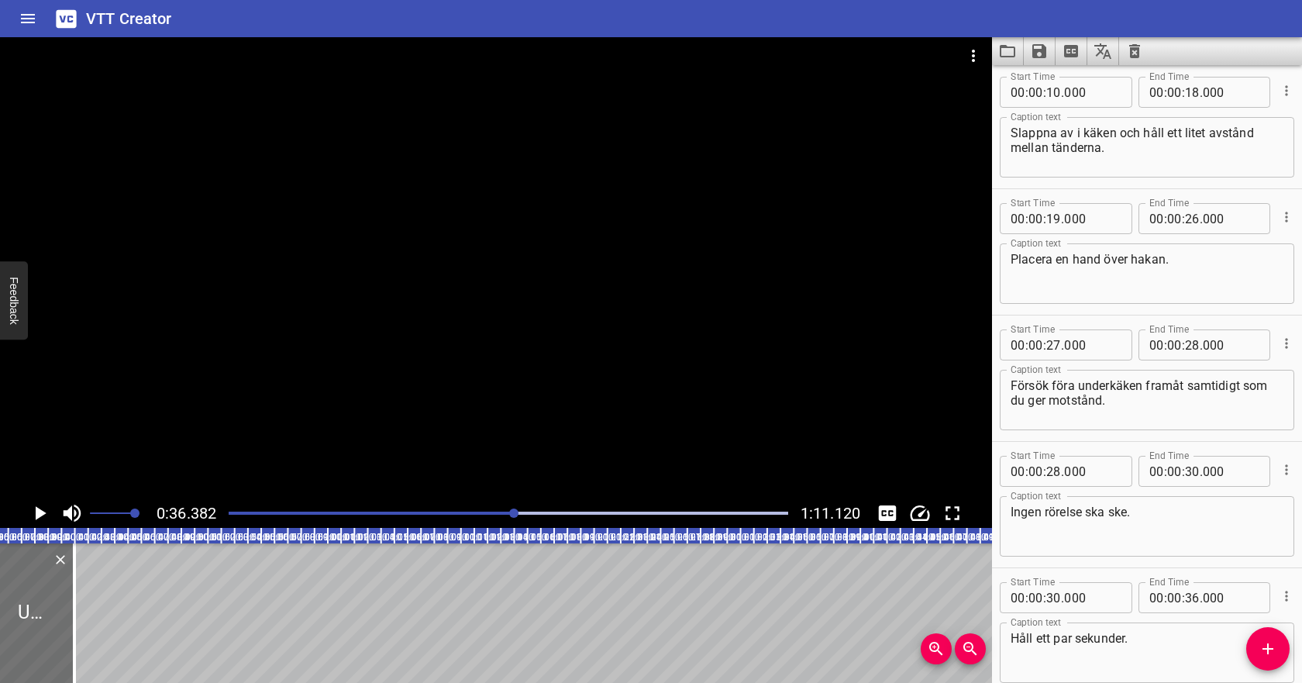
scroll to position [124, 0]
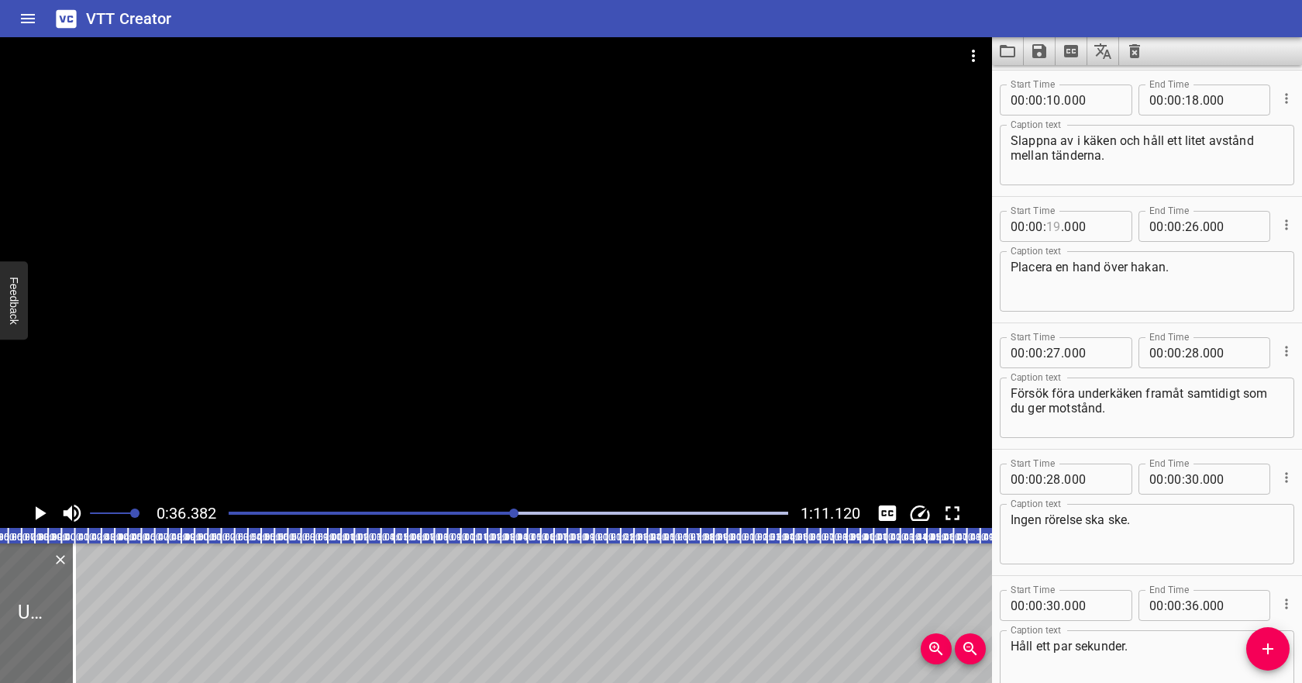
click at [1058, 225] on input "number" at bounding box center [1053, 226] width 15 height 31
click at [1192, 229] on input "number" at bounding box center [1192, 226] width 15 height 31
click at [1051, 353] on input "number" at bounding box center [1053, 352] width 15 height 31
click at [1055, 356] on input "number" at bounding box center [1053, 352] width 15 height 31
click at [1192, 351] on input "number" at bounding box center [1192, 352] width 15 height 31
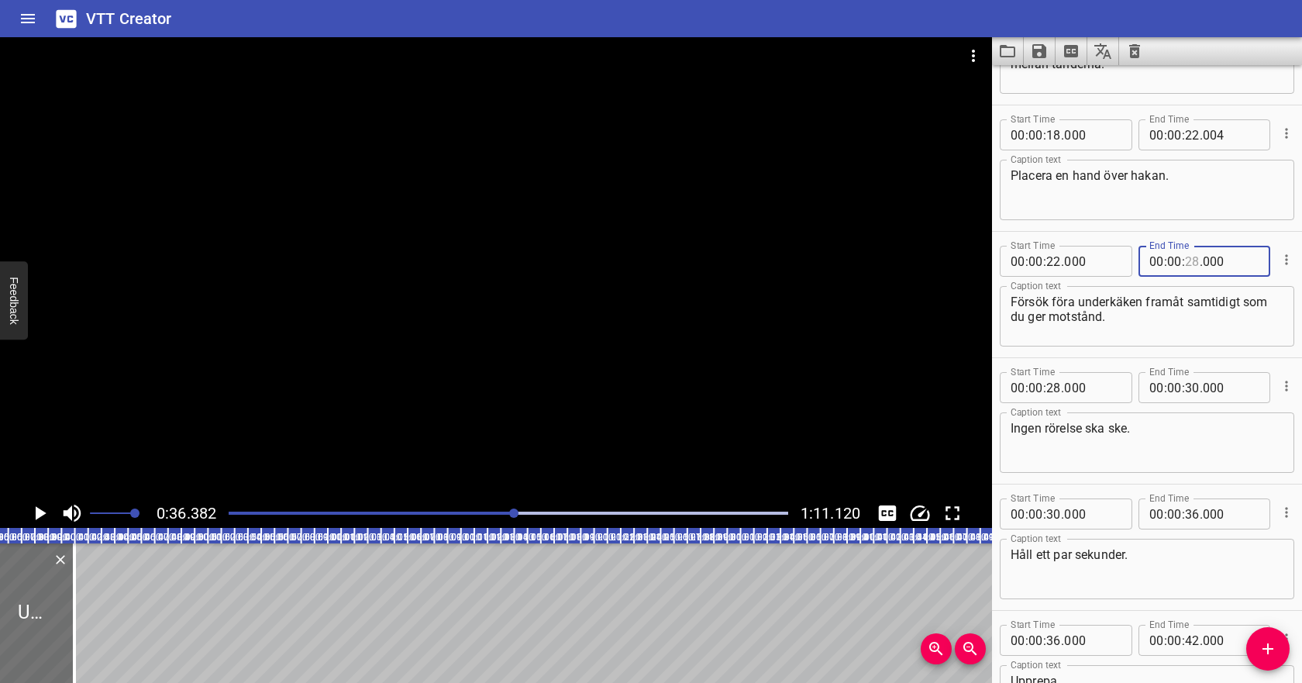
scroll to position [216, 0]
click at [1083, 381] on input "number" at bounding box center [1092, 386] width 57 height 31
click at [455, 505] on div at bounding box center [508, 513] width 578 height 22
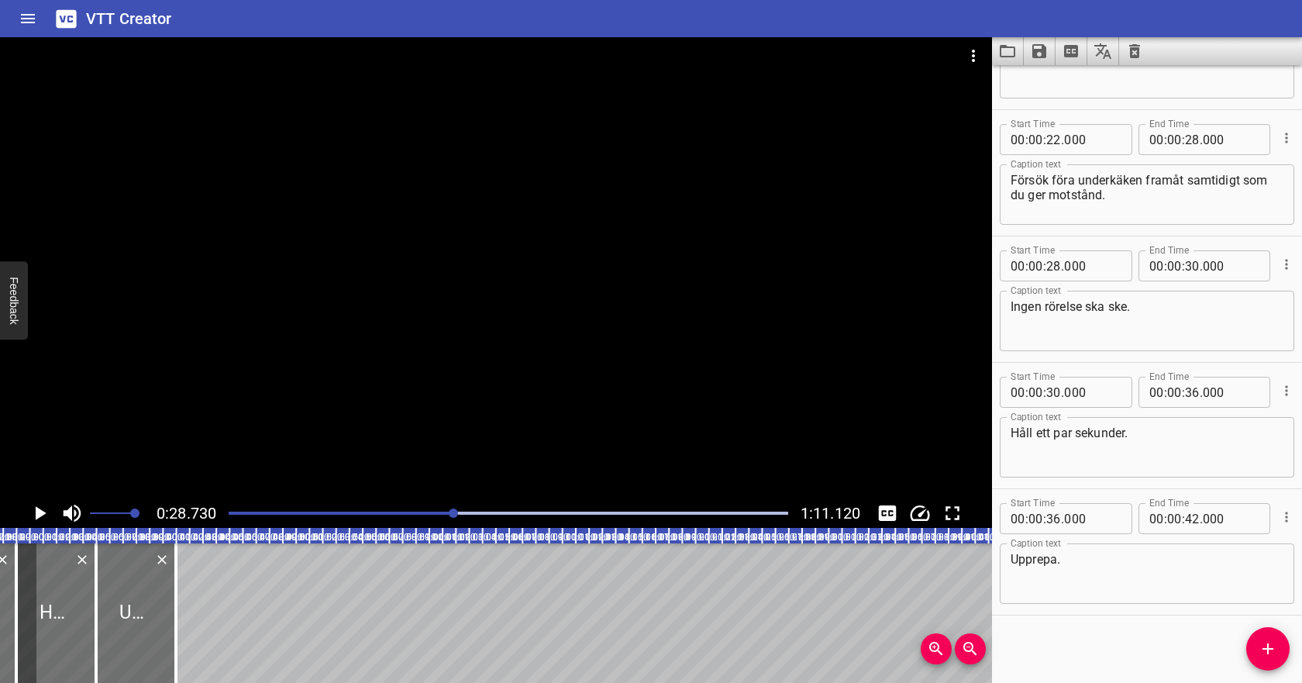
scroll to position [339, 0]
click at [421, 512] on div "Play progress" at bounding box center [174, 512] width 559 height 3
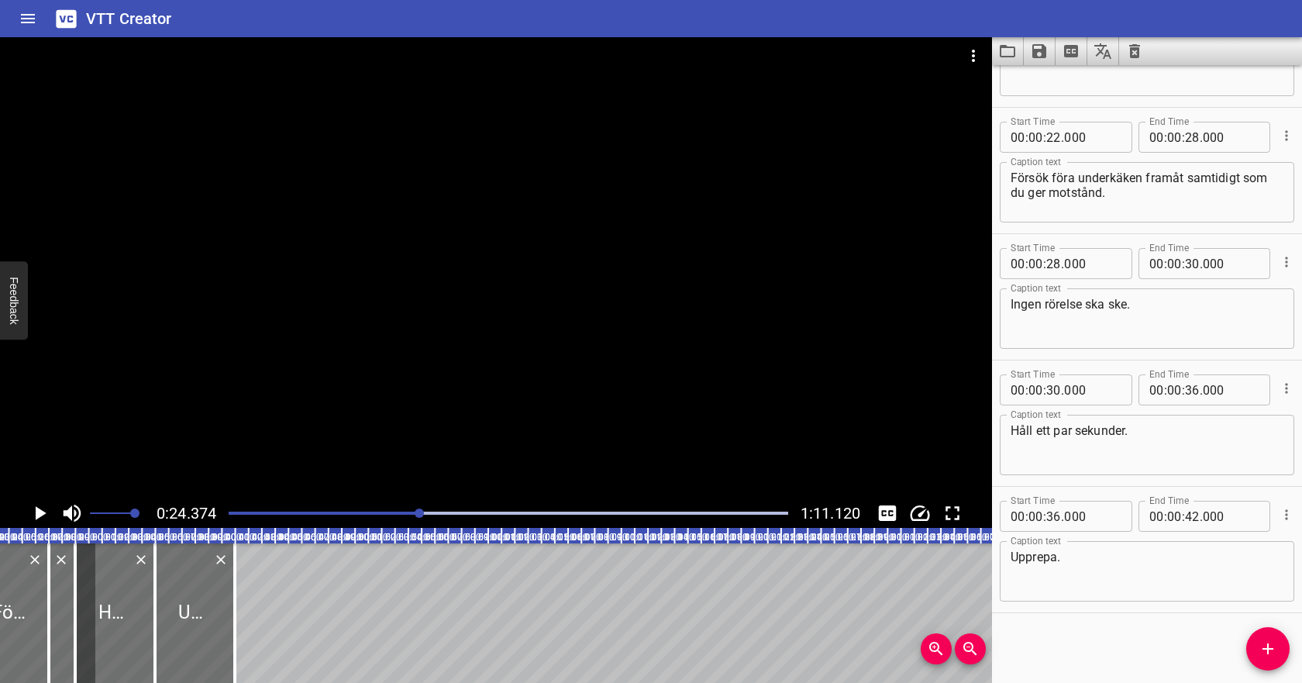
click at [34, 518] on icon "Play/Pause" at bounding box center [39, 512] width 23 height 23
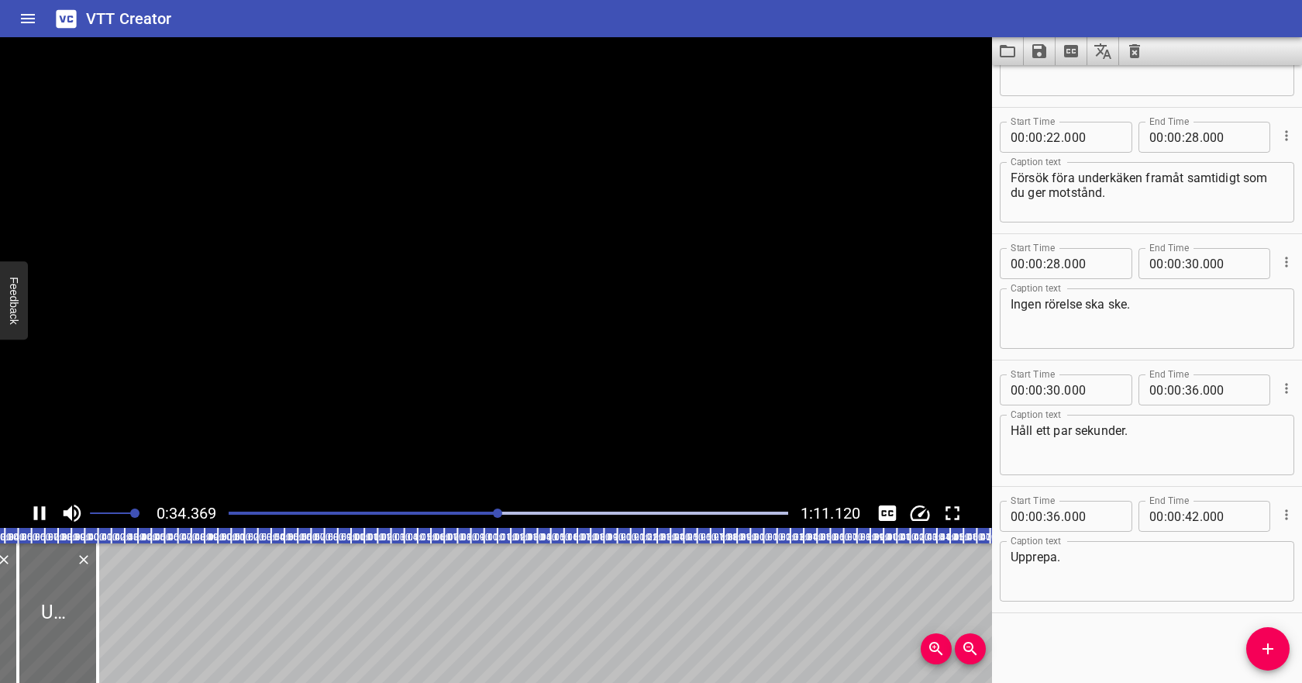
click at [34, 518] on icon "Play/Pause" at bounding box center [40, 513] width 12 height 14
click at [1190, 262] on input "number" at bounding box center [1192, 263] width 15 height 31
click at [1164, 315] on textarea "Ingen rörelse ska ske." at bounding box center [1146, 319] width 273 height 44
click at [43, 513] on icon "Play/Pause" at bounding box center [41, 513] width 11 height 14
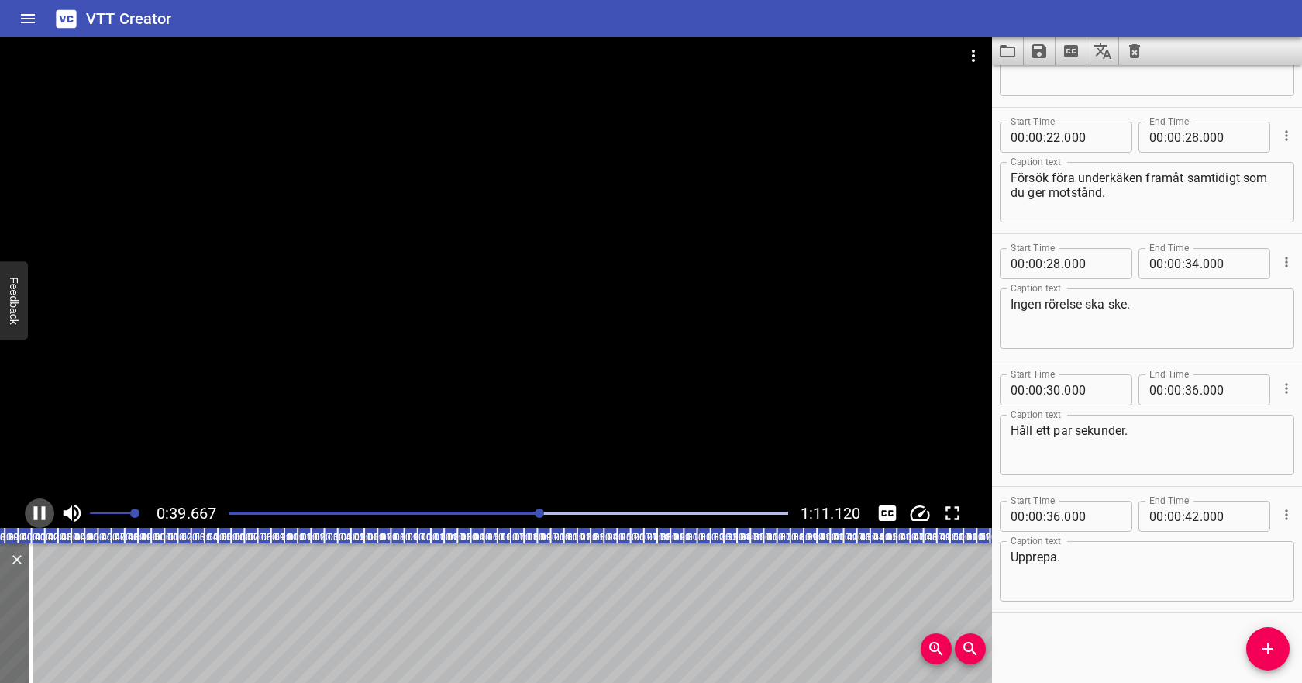
click at [44, 511] on icon "Play/Pause" at bounding box center [40, 513] width 12 height 14
click at [1051, 389] on input "number" at bounding box center [1053, 389] width 15 height 31
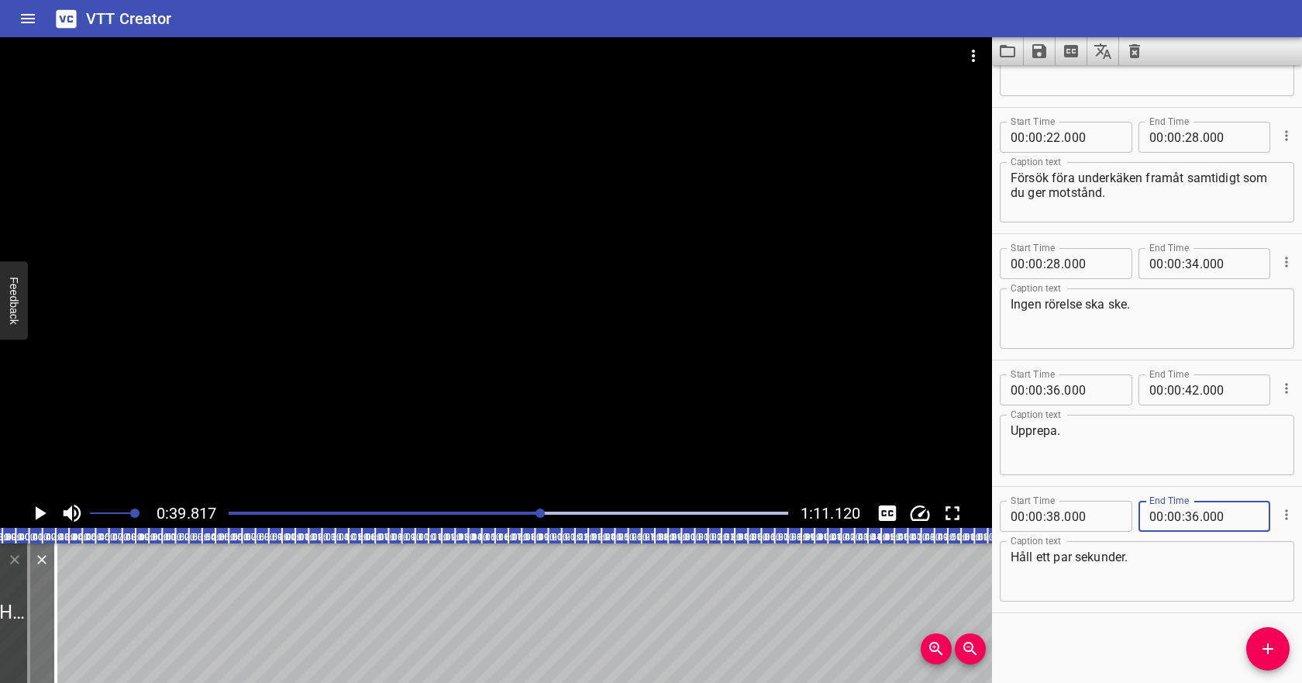
click at [36, 509] on icon "Play/Pause" at bounding box center [41, 513] width 11 height 14
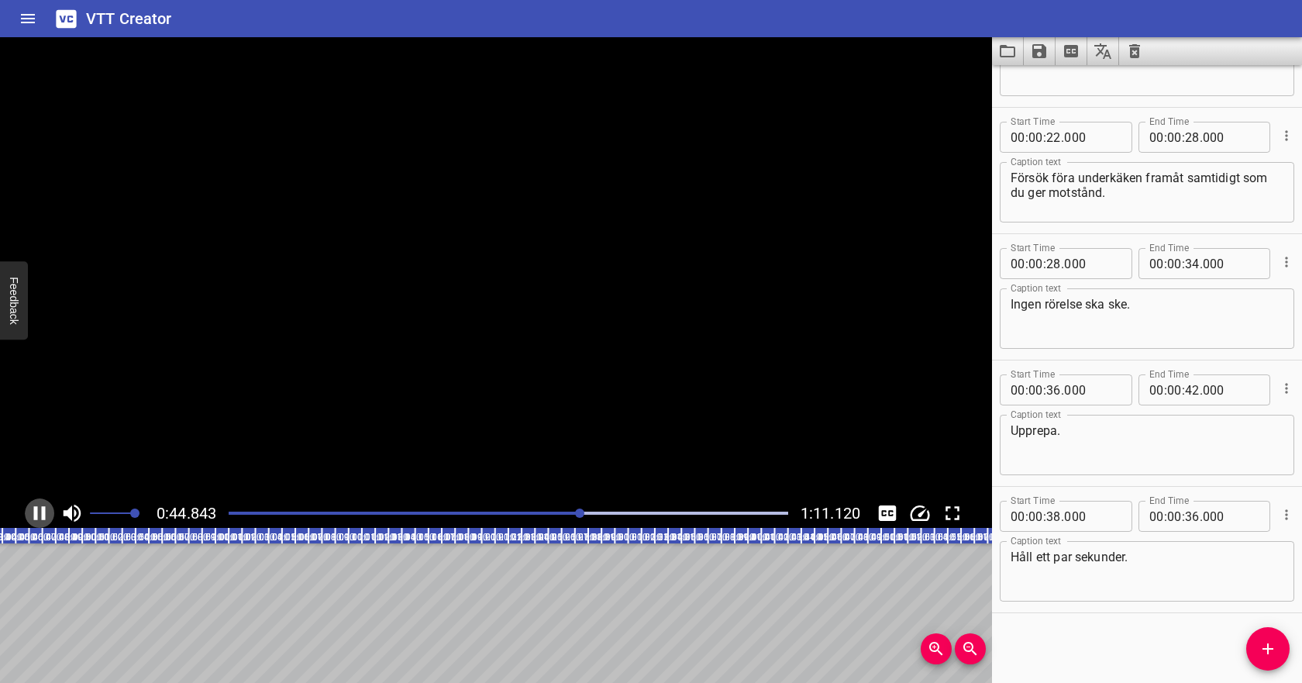
click at [39, 509] on icon "Play/Pause" at bounding box center [39, 512] width 23 height 23
click at [1187, 513] on input "number" at bounding box center [1192, 515] width 15 height 31
click at [1137, 549] on textarea "Håll ett par sekunder." at bounding box center [1146, 571] width 273 height 44
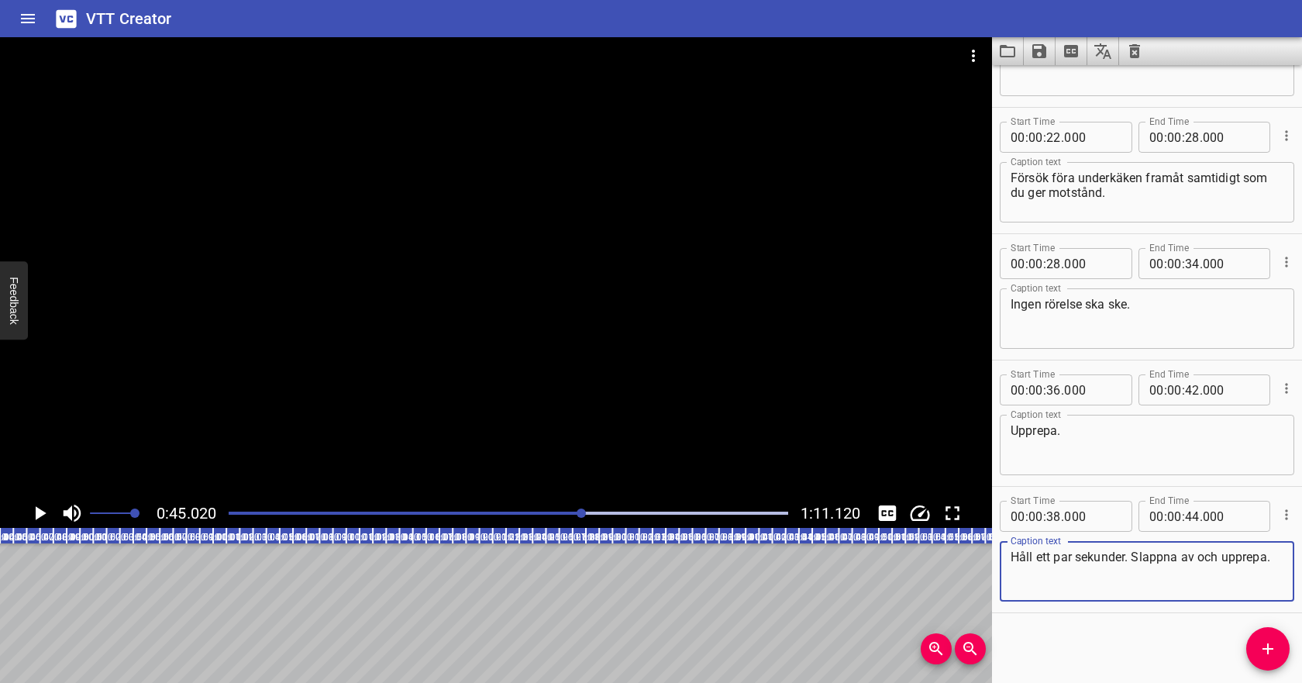
click at [1288, 388] on icon "Cue Options" at bounding box center [1285, 387] width 15 height 15
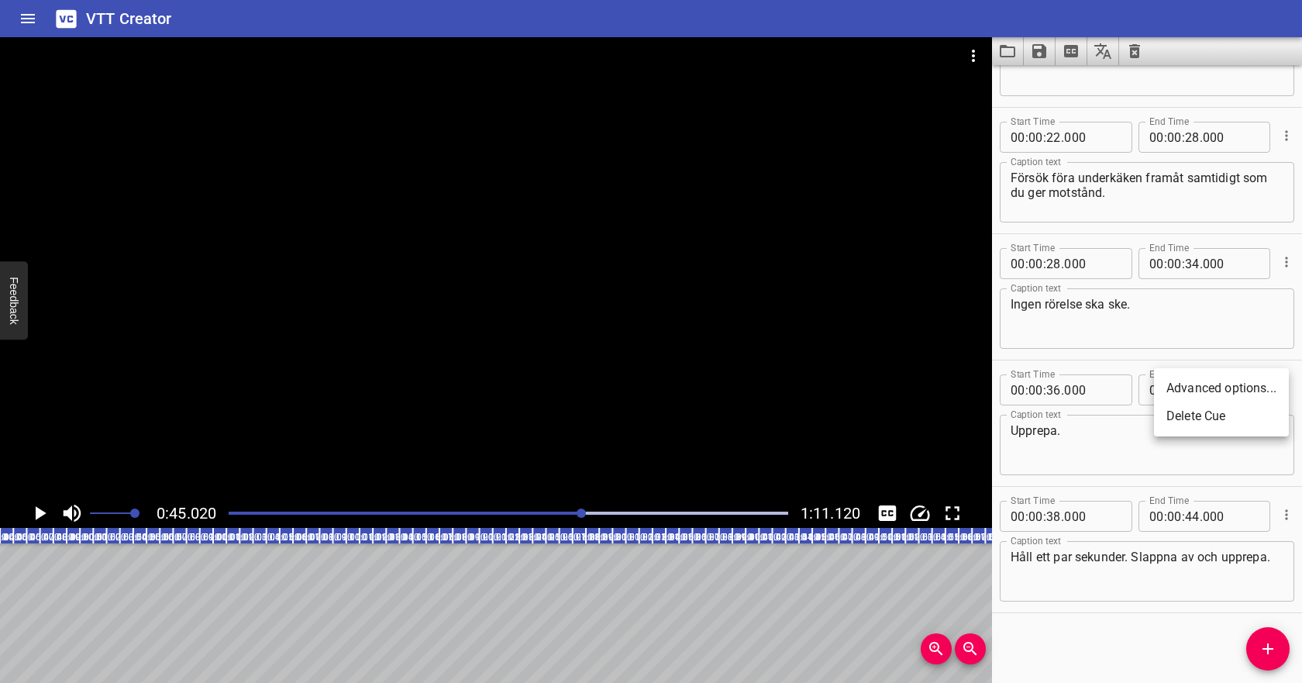
click at [1265, 413] on li "Delete Cue" at bounding box center [1221, 416] width 135 height 28
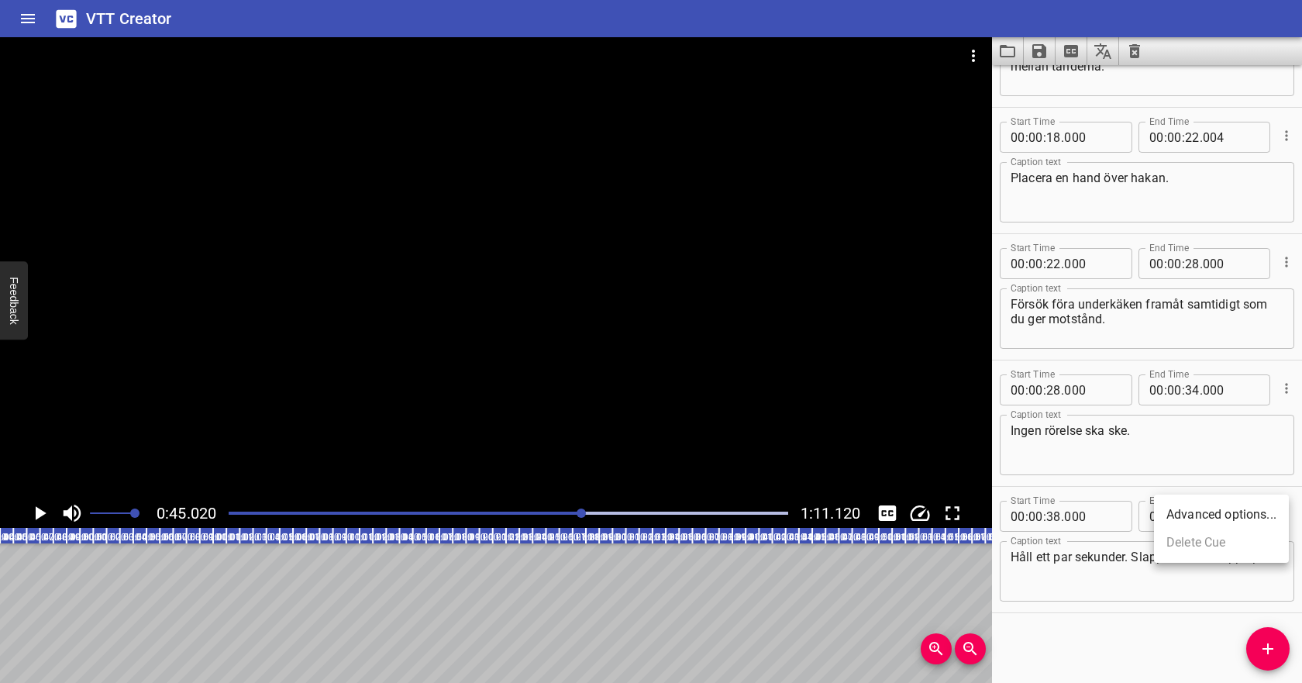
scroll to position [213, 0]
click at [373, 512] on div "Play progress" at bounding box center [302, 512] width 559 height 3
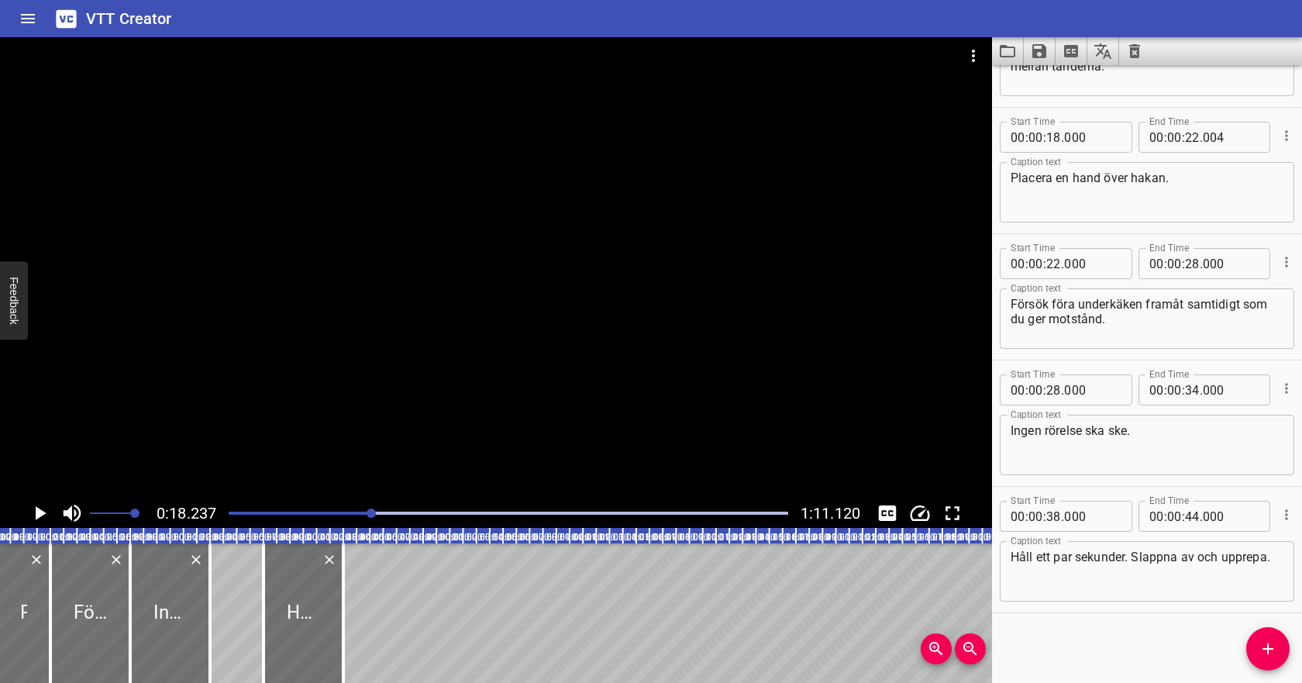
click at [36, 512] on icon "Play/Pause" at bounding box center [41, 513] width 11 height 14
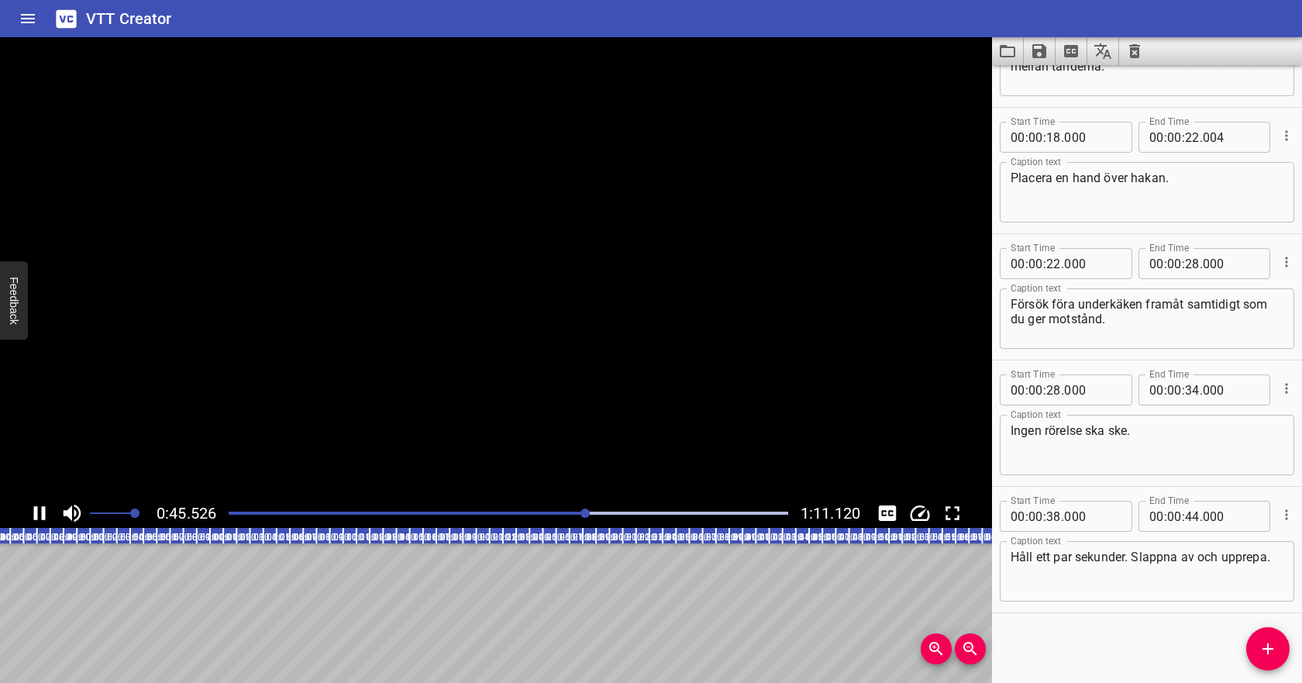
scroll to position [0, 606]
click at [1043, 47] on icon "Save captions to file" at bounding box center [1039, 51] width 14 height 14
click at [1049, 77] on li "Save to VTT file" at bounding box center [1080, 85] width 114 height 28
click at [968, 53] on icon "Video Options" at bounding box center [973, 55] width 19 height 19
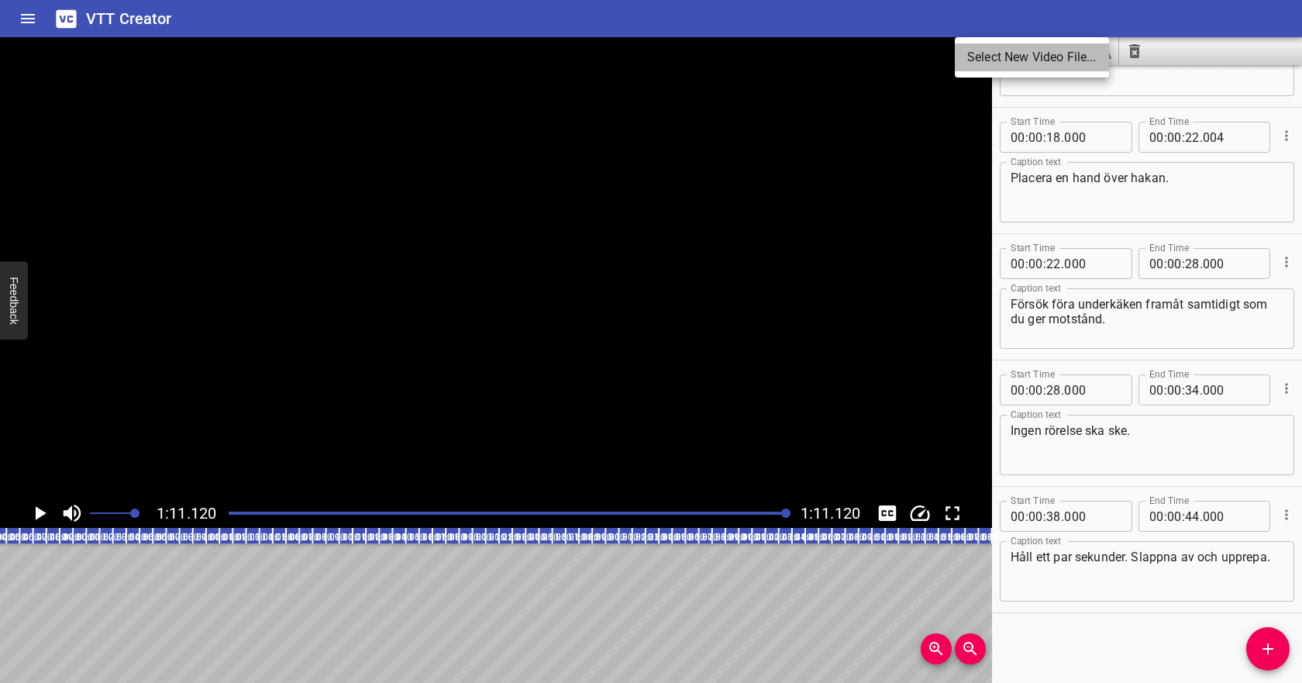
click at [977, 62] on li "Select New Video File..." at bounding box center [1031, 57] width 154 height 28
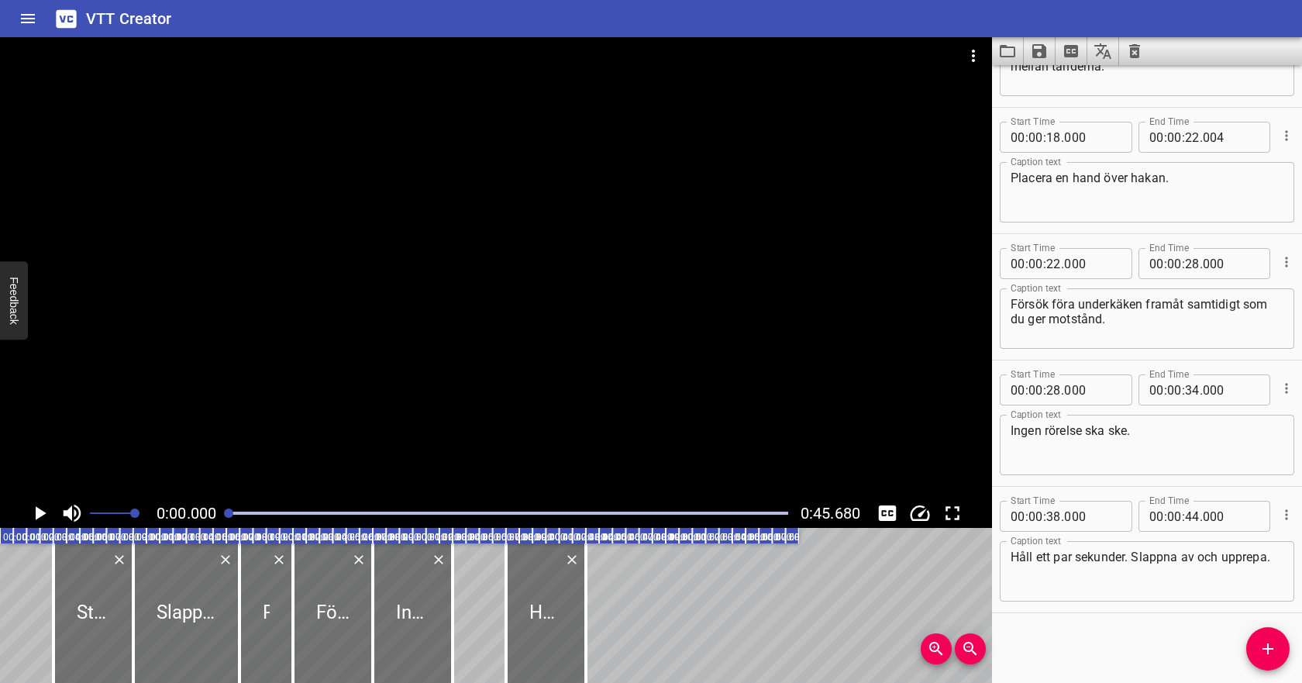
click at [1137, 59] on icon "Clear captions" at bounding box center [1134, 51] width 19 height 19
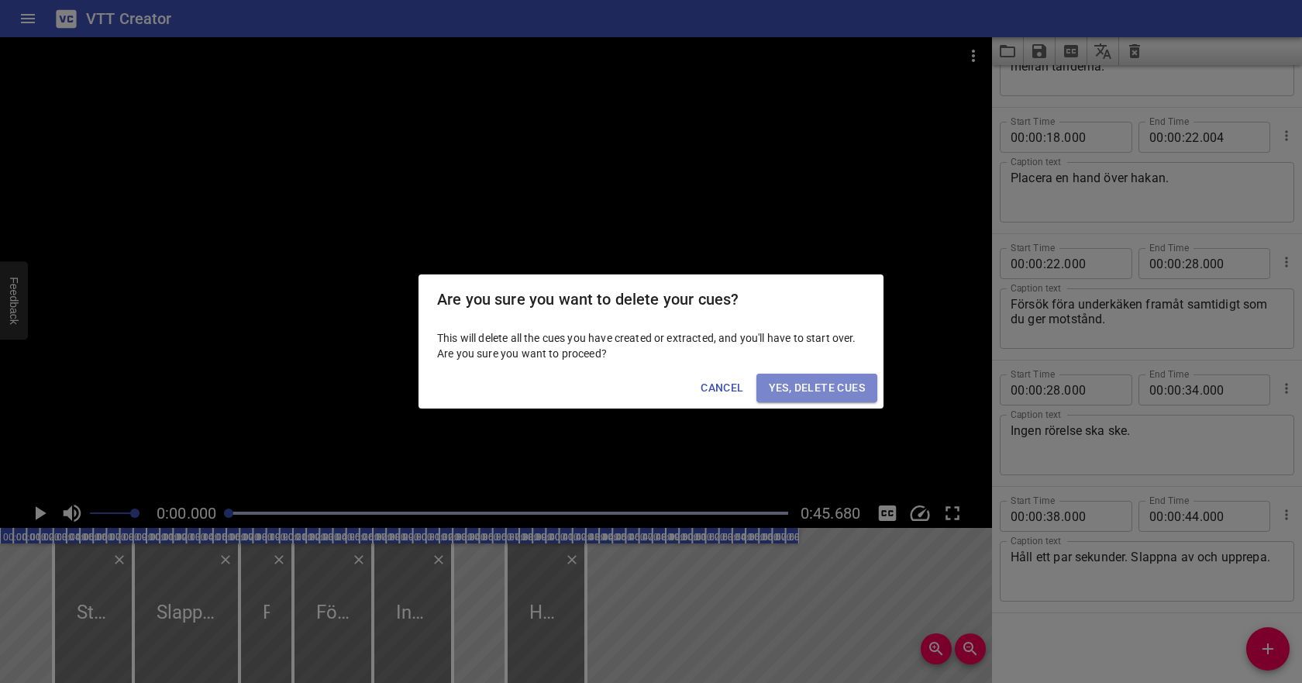
click at [851, 384] on span "Yes, Delete Cues" at bounding box center [817, 387] width 96 height 19
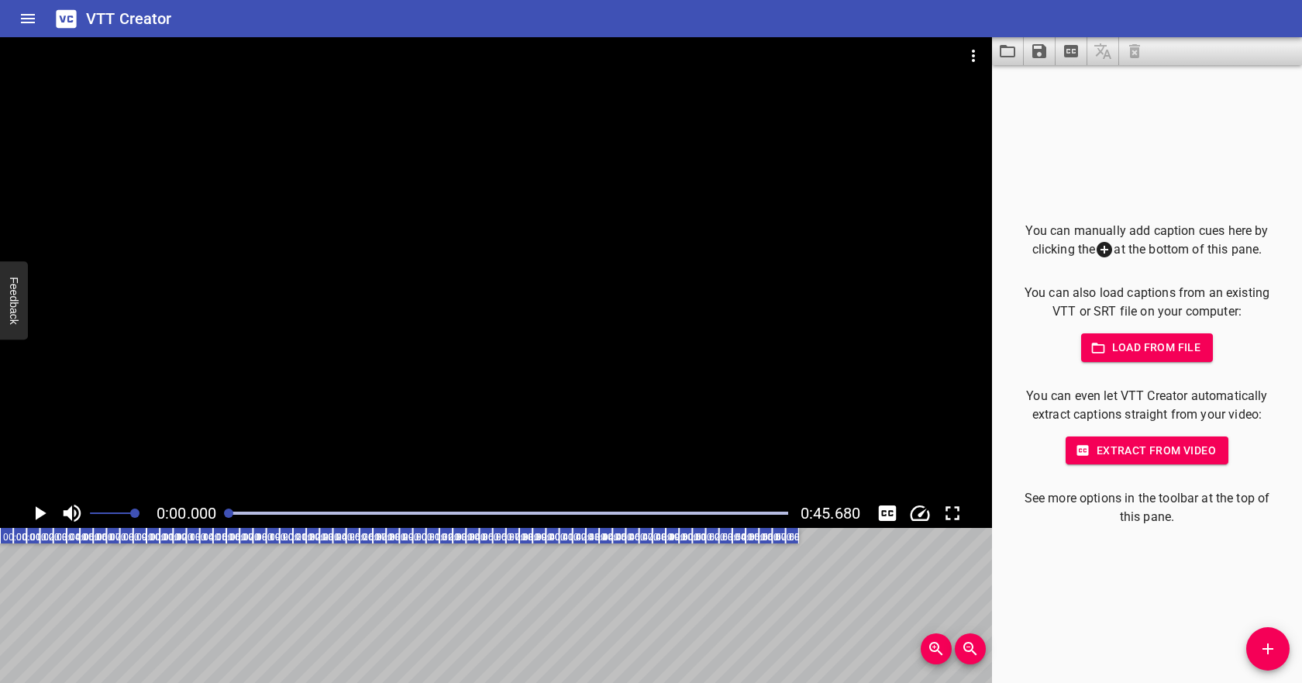
click at [1141, 351] on span "Load from file" at bounding box center [1147, 347] width 108 height 19
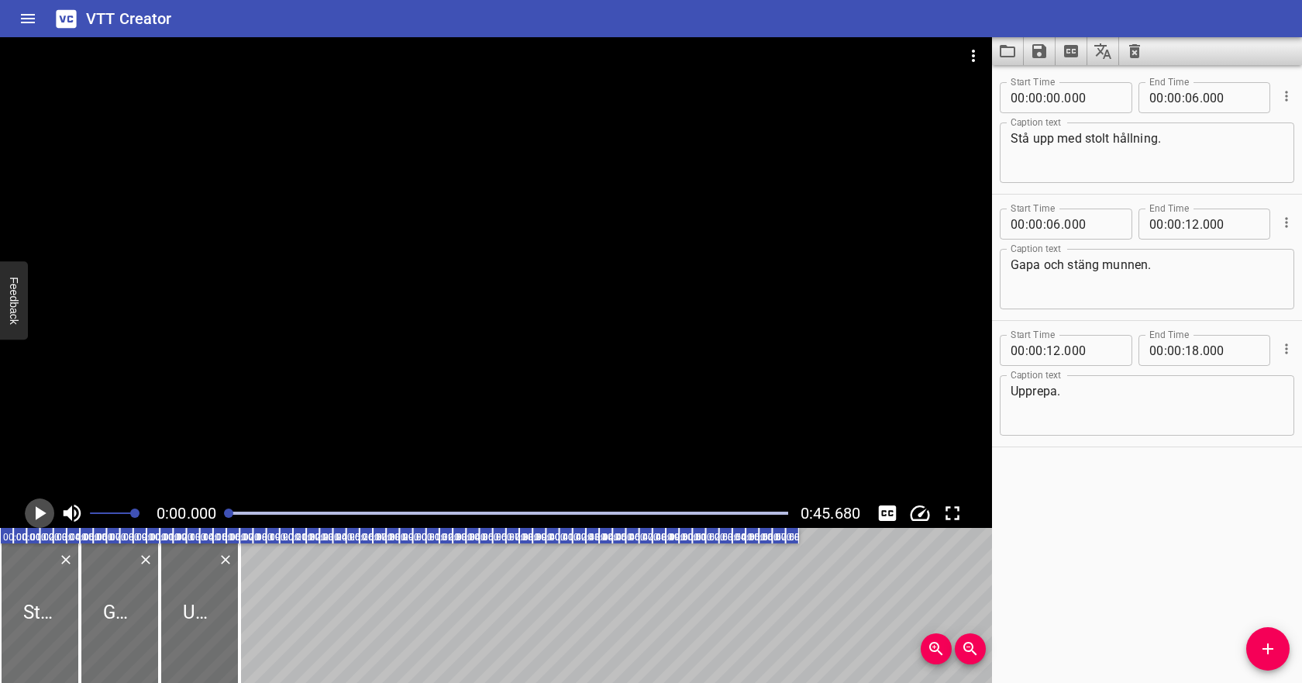
click at [41, 512] on icon "Play/Pause" at bounding box center [41, 513] width 11 height 14
click at [41, 512] on icon "Play/Pause" at bounding box center [39, 512] width 23 height 23
click at [1054, 223] on input "number" at bounding box center [1053, 223] width 15 height 31
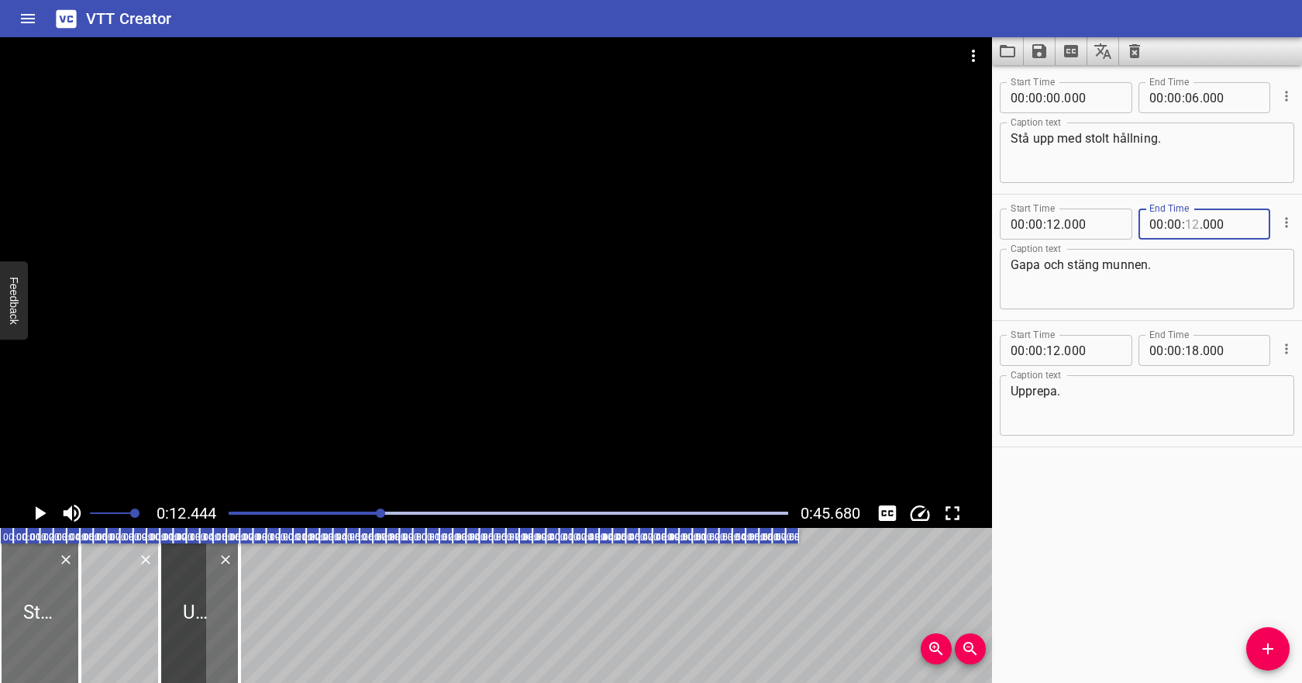
click at [1192, 227] on input "number" at bounding box center [1192, 223] width 15 height 31
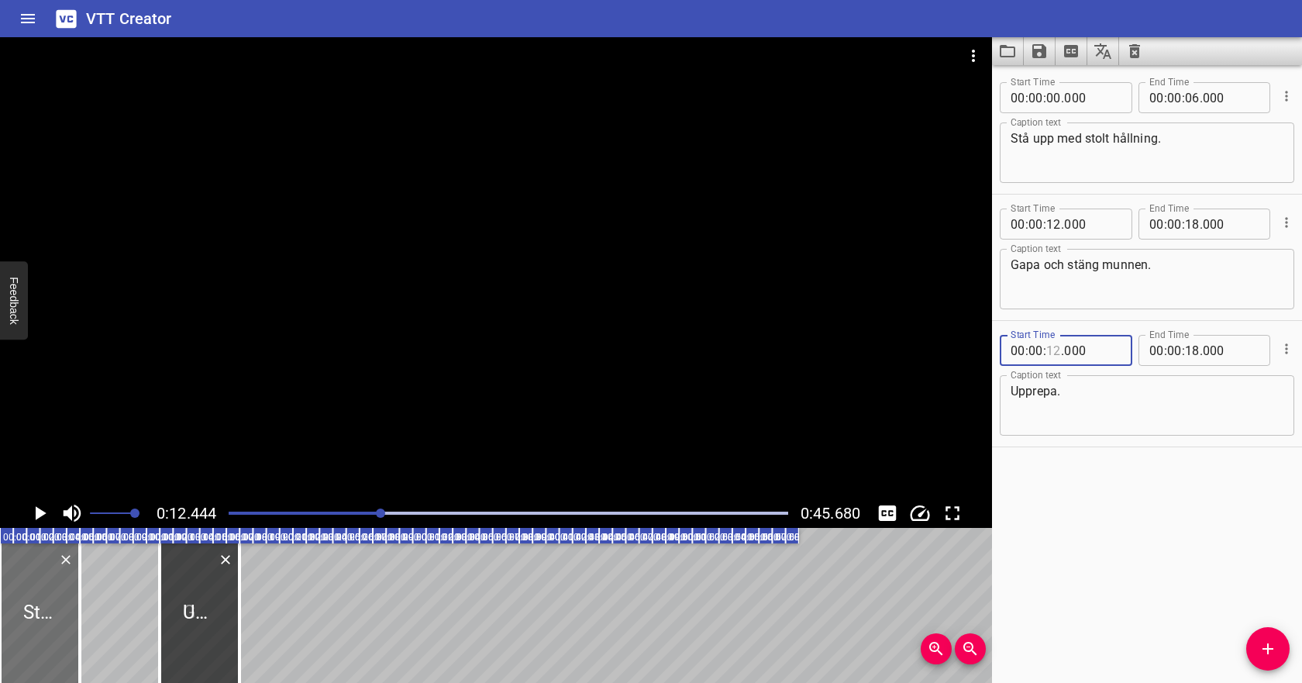
click at [1056, 346] on input "number" at bounding box center [1053, 350] width 15 height 31
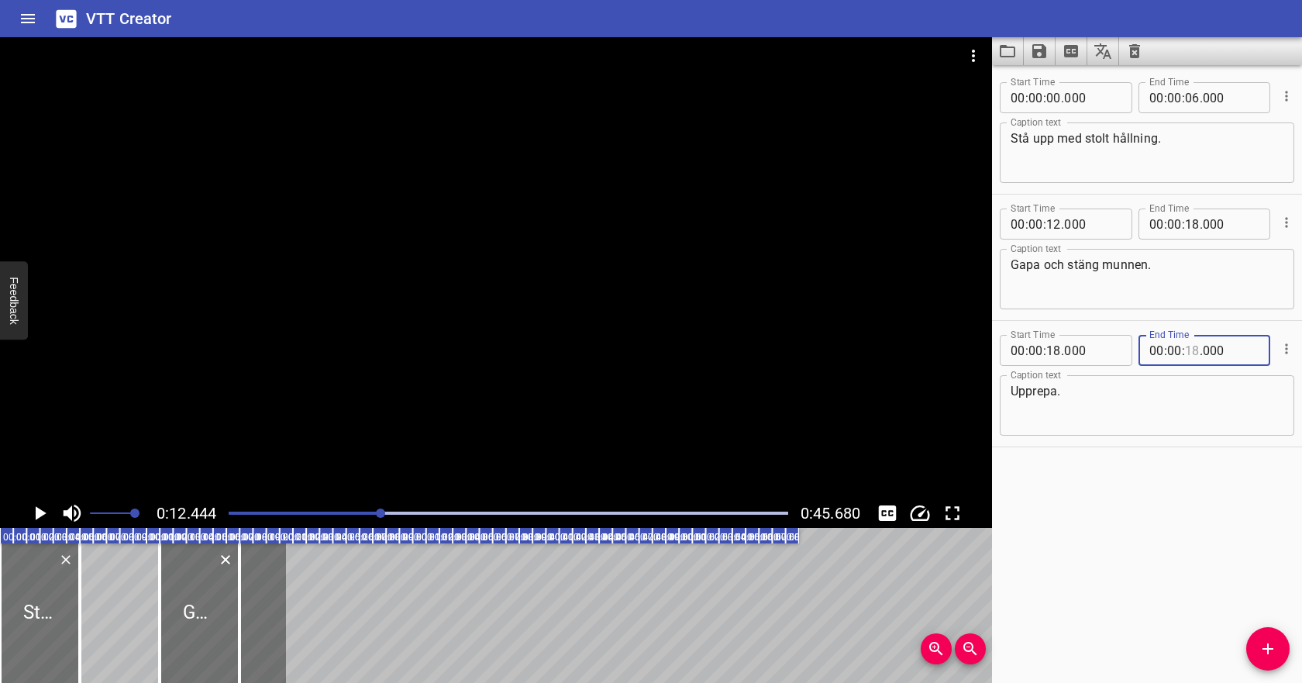
click at [1192, 353] on input "number" at bounding box center [1192, 350] width 15 height 31
click at [1177, 394] on textarea "Upprepa." at bounding box center [1146, 406] width 273 height 44
click at [1057, 98] on input "number" at bounding box center [1053, 97] width 15 height 31
click at [1053, 98] on input "number" at bounding box center [1053, 97] width 15 height 31
click at [1194, 99] on input "number" at bounding box center [1192, 97] width 15 height 31
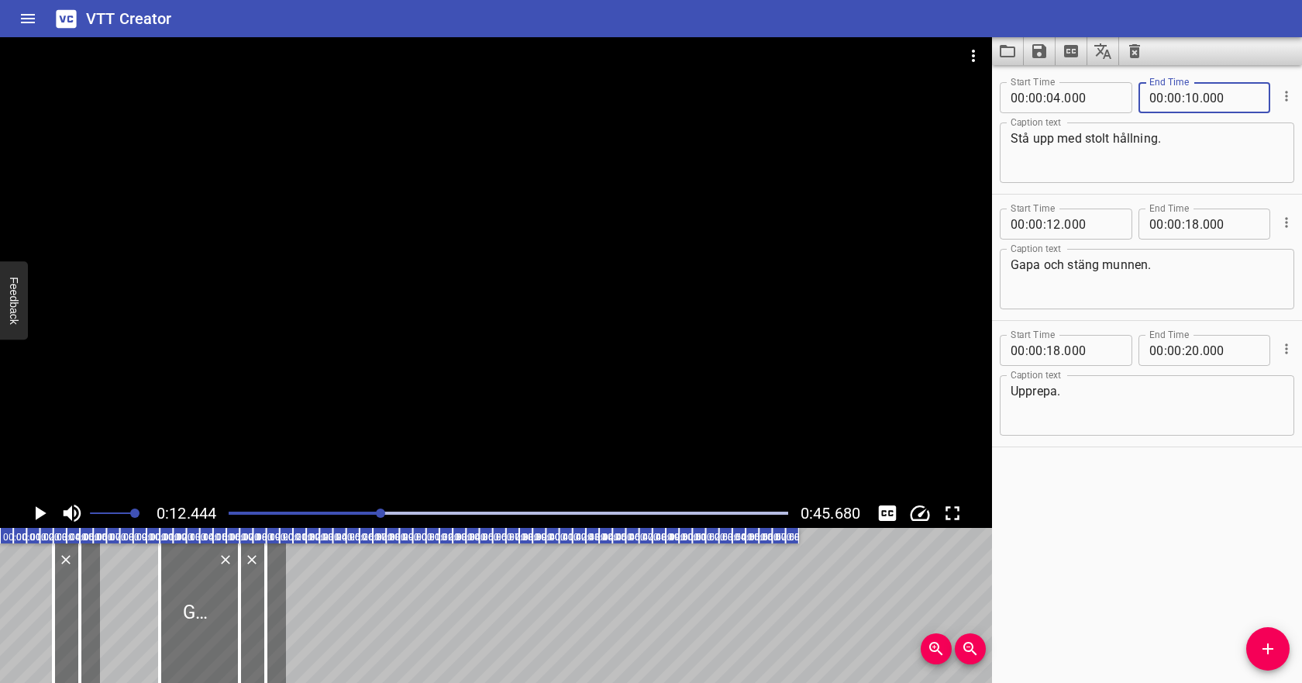
click at [1054, 273] on textarea "Gapa och stäng munnen." at bounding box center [1146, 279] width 273 height 44
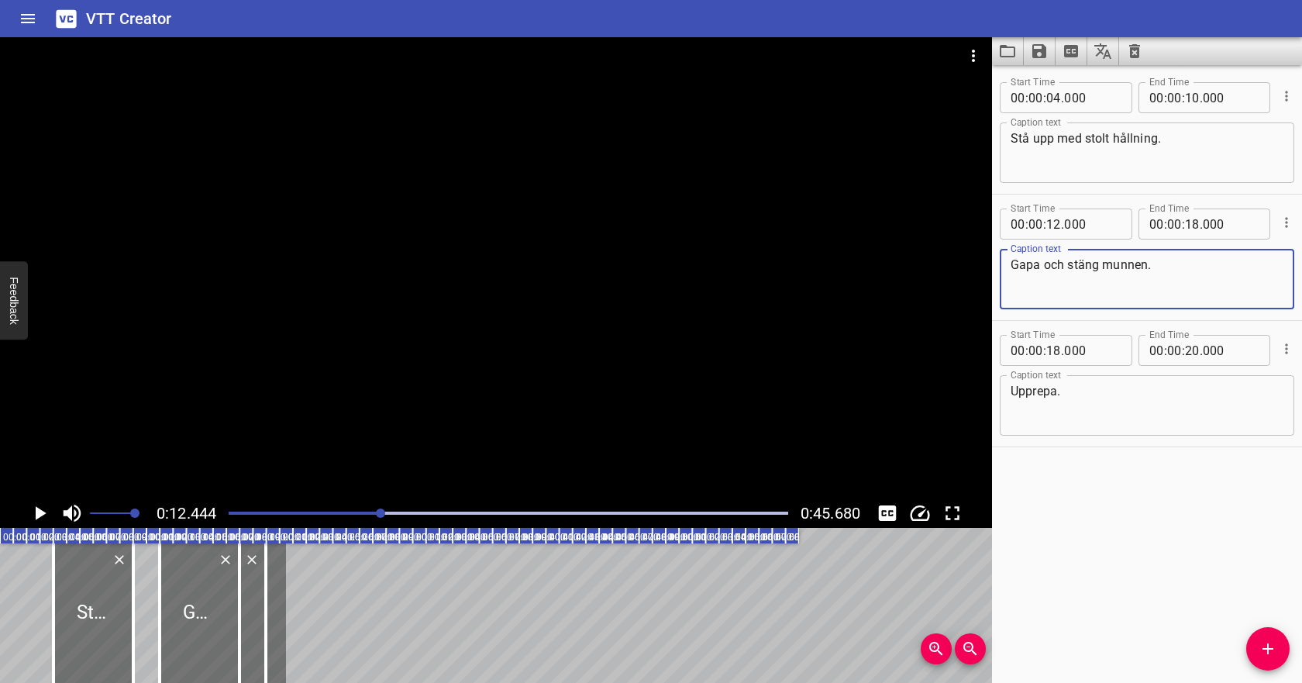
click at [42, 514] on icon "Play/Pause" at bounding box center [41, 513] width 11 height 14
click at [42, 514] on icon "Play/Pause" at bounding box center [40, 513] width 12 height 14
click at [44, 514] on icon "Play/Pause" at bounding box center [39, 512] width 23 height 23
click at [44, 514] on icon "Play/Pause" at bounding box center [40, 513] width 12 height 14
click at [1195, 227] on input "number" at bounding box center [1192, 223] width 15 height 31
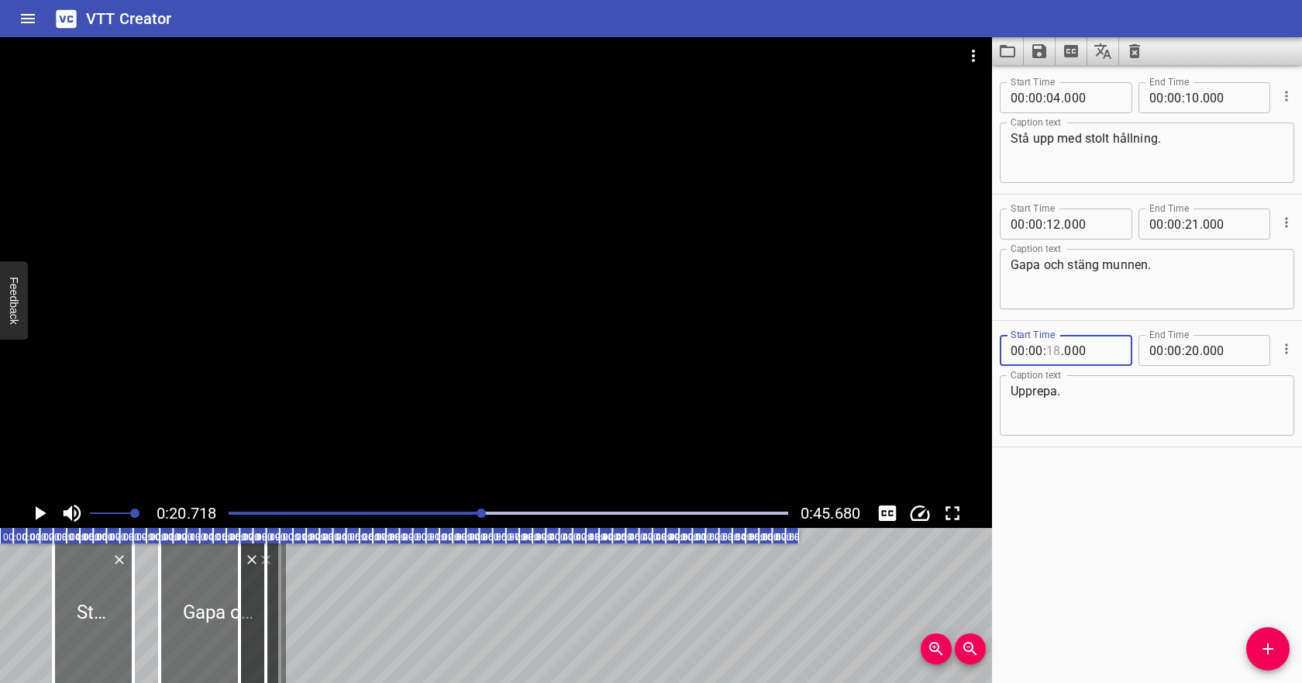
click at [1056, 348] on input "number" at bounding box center [1053, 350] width 15 height 31
click at [1189, 353] on input "number" at bounding box center [1192, 350] width 15 height 31
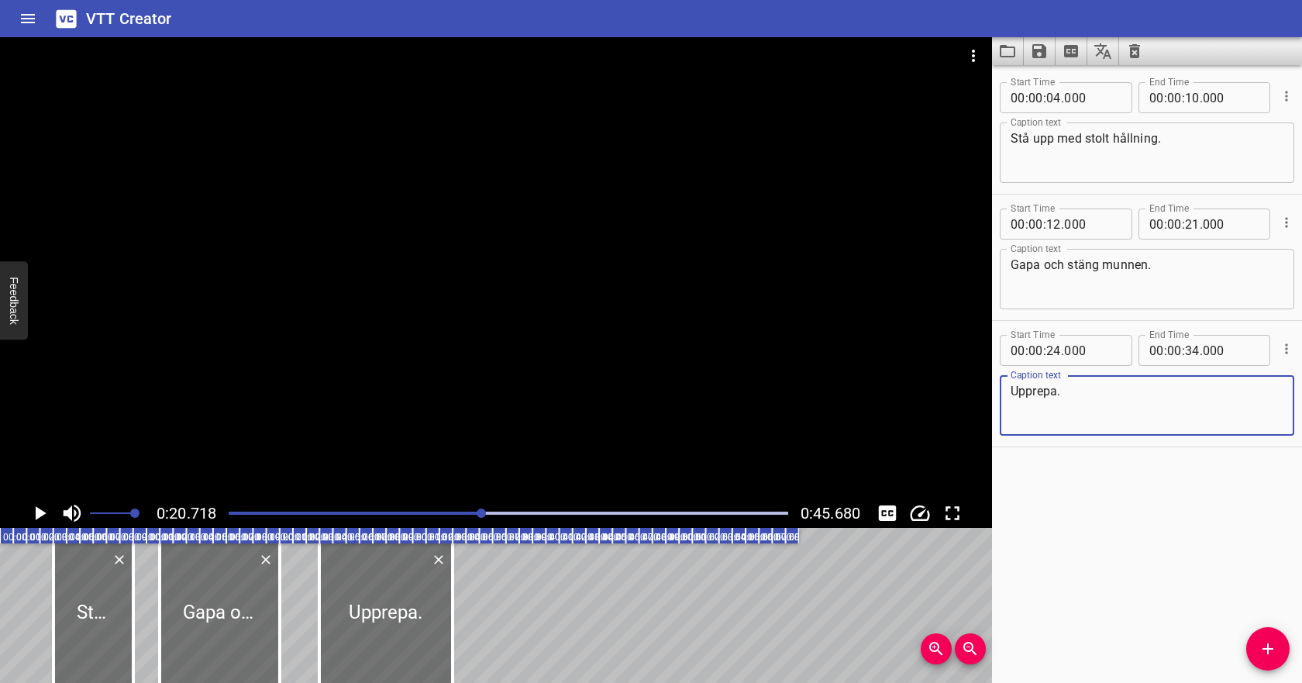
click at [1157, 408] on textarea "Upprepa." at bounding box center [1146, 406] width 273 height 44
click at [43, 511] on icon "Play/Pause" at bounding box center [39, 512] width 23 height 23
click at [1055, 351] on input "number" at bounding box center [1053, 350] width 15 height 31
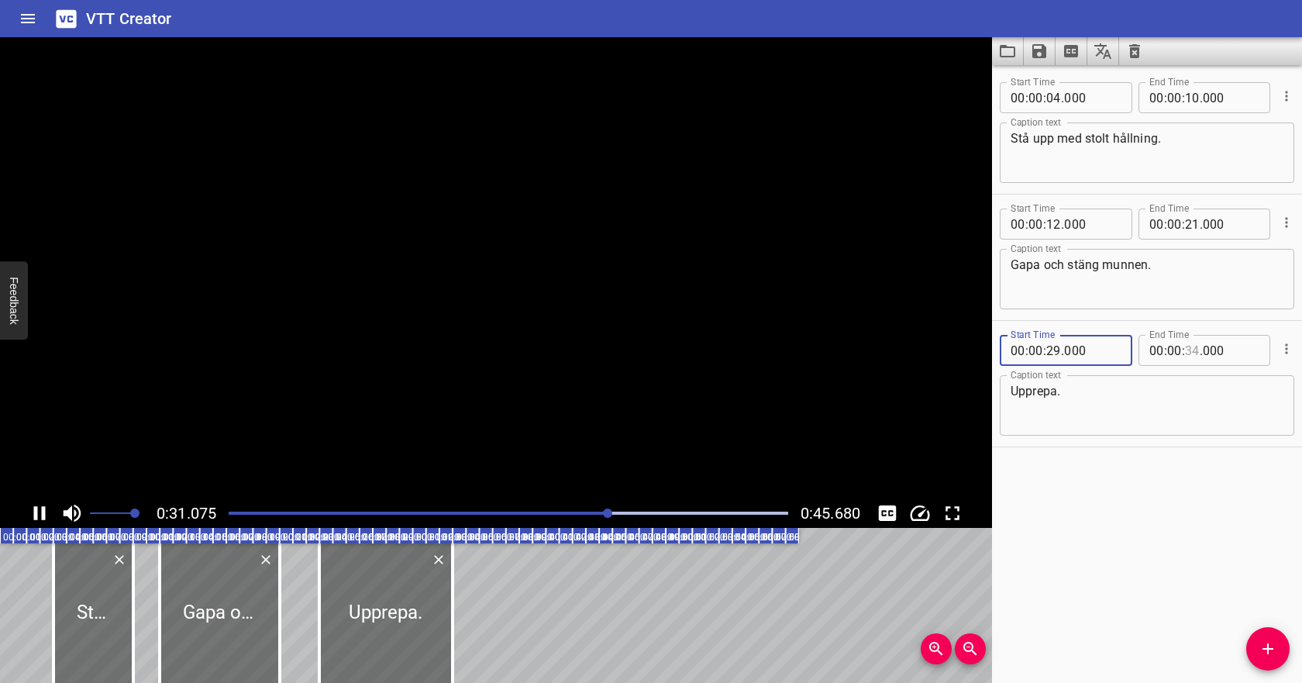
click at [1192, 349] on input "number" at bounding box center [1192, 350] width 15 height 31
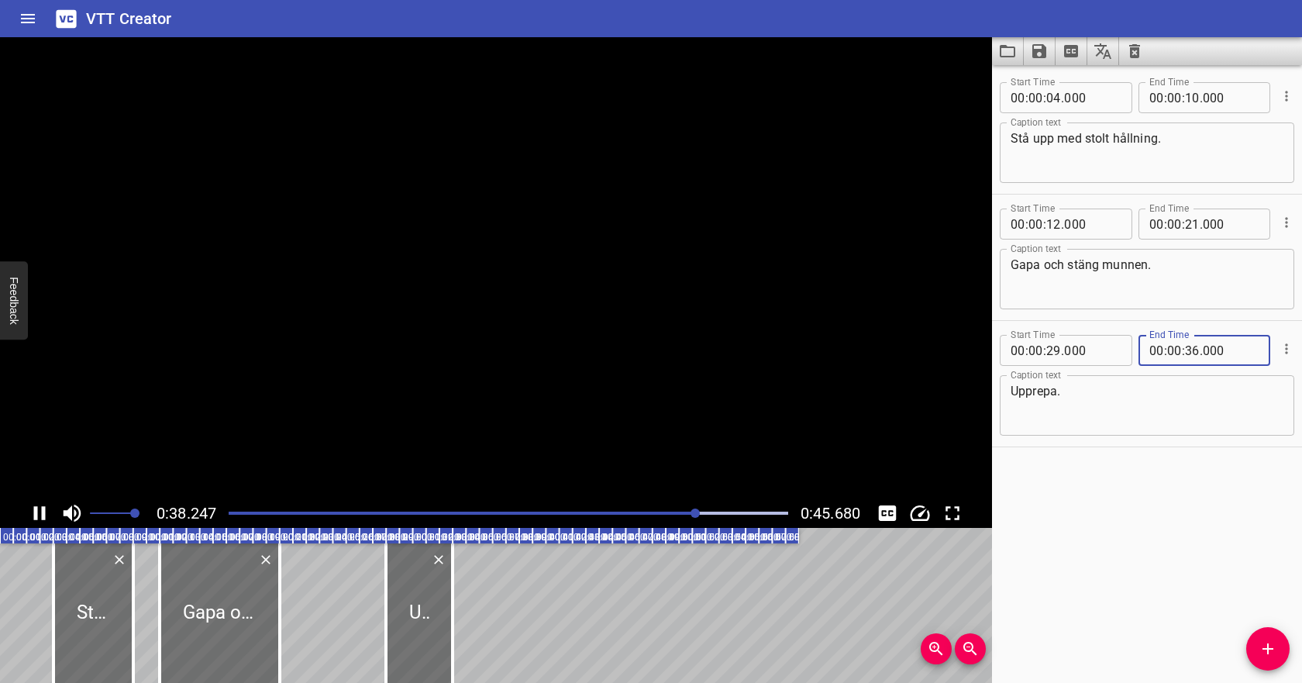
click at [1178, 397] on textarea "Upprepa." at bounding box center [1146, 406] width 273 height 44
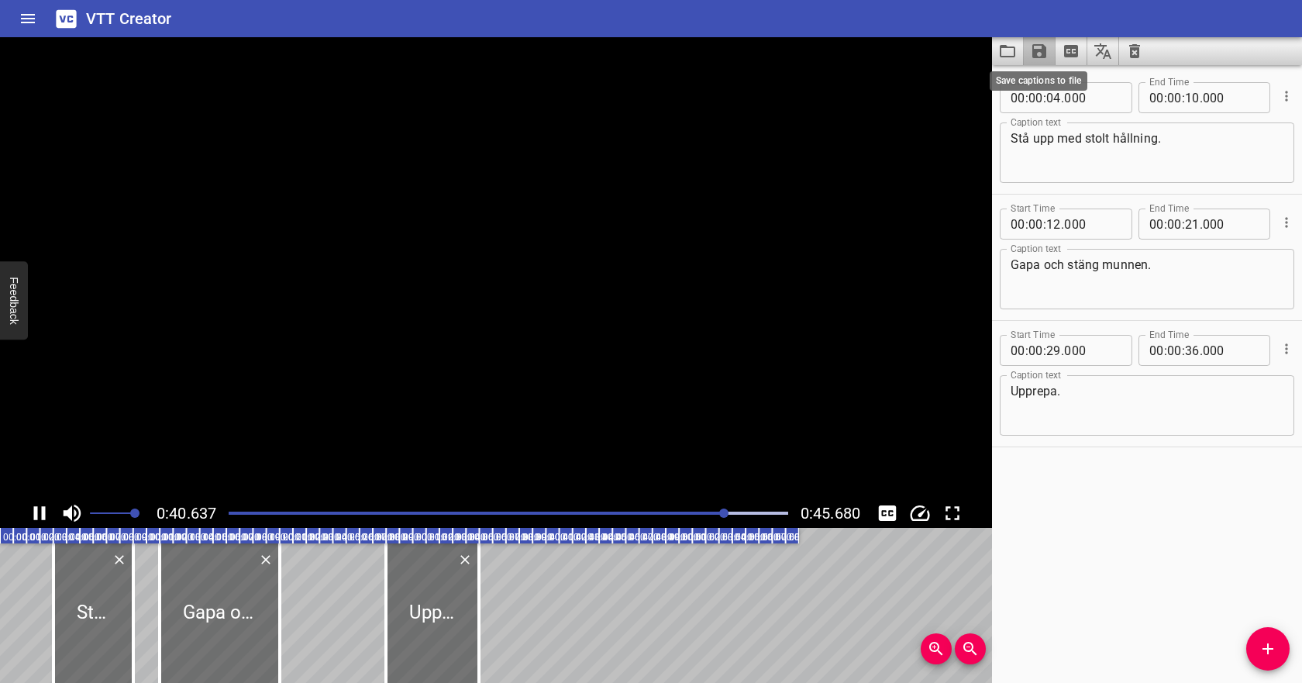
click at [1039, 53] on icon "Save captions to file" at bounding box center [1039, 51] width 19 height 19
click at [1046, 83] on li "Save to VTT file" at bounding box center [1080, 85] width 114 height 28
click at [977, 60] on icon "Video Options" at bounding box center [973, 55] width 19 height 19
click at [979, 62] on li "Select New Video File..." at bounding box center [1031, 57] width 154 height 28
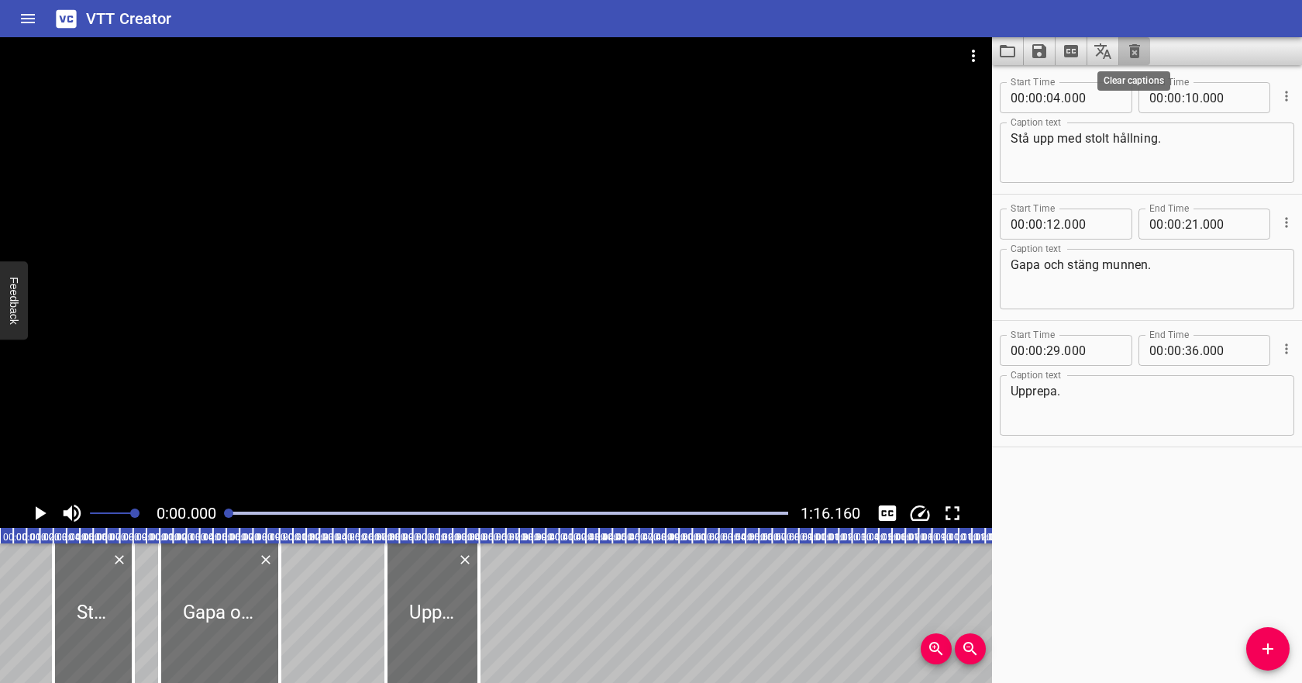
click at [1131, 49] on icon "Clear captions" at bounding box center [1134, 51] width 11 height 14
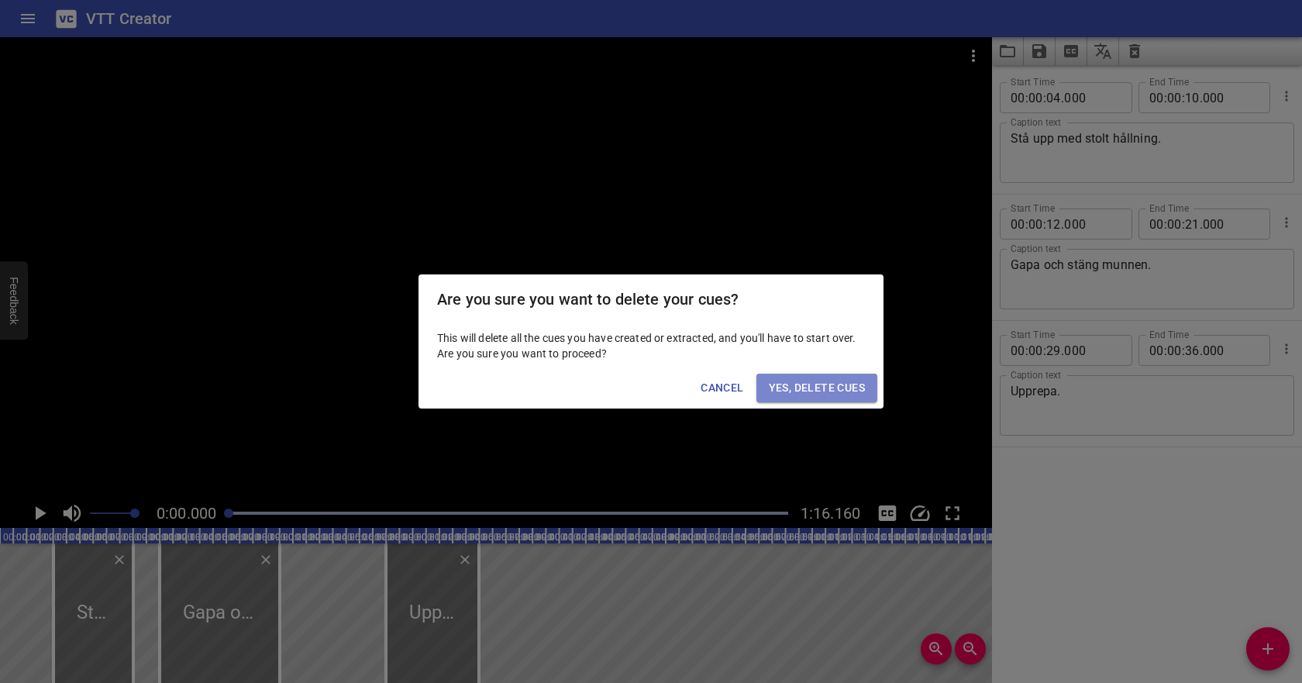
click at [831, 396] on span "Yes, Delete Cues" at bounding box center [817, 387] width 96 height 19
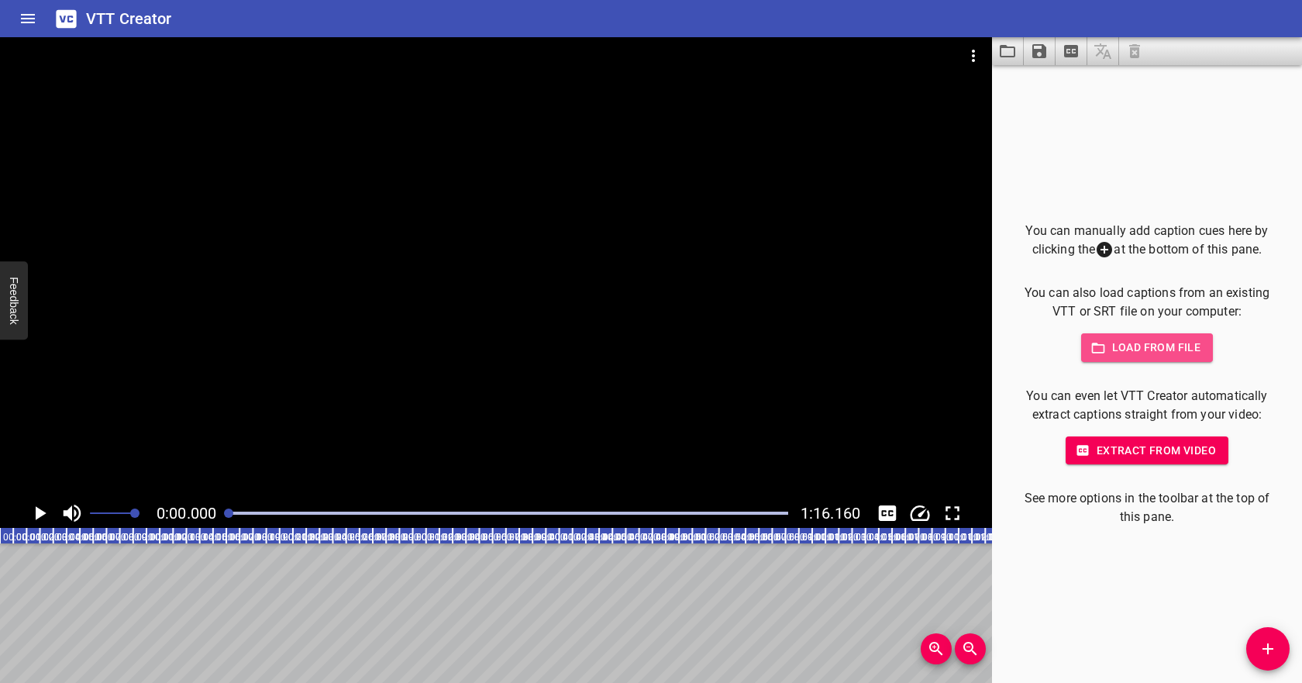
click at [1121, 347] on span "Load from file" at bounding box center [1147, 347] width 108 height 19
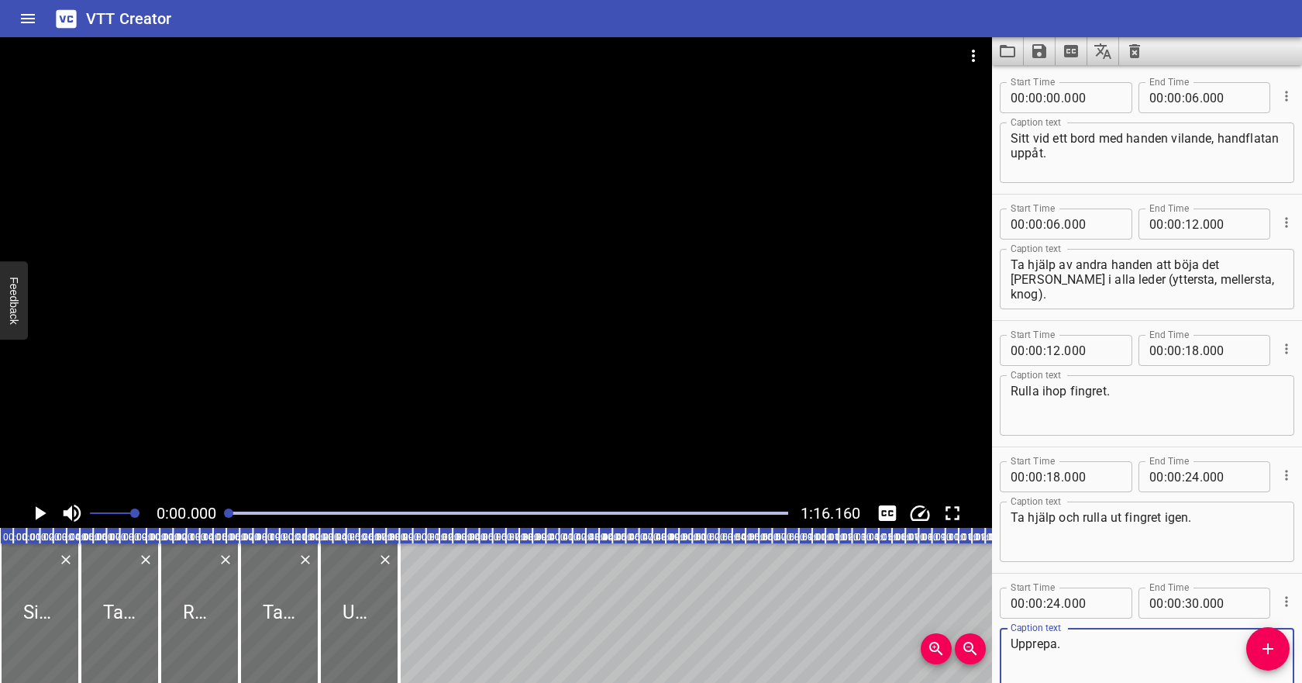
click at [43, 514] on icon "Play/Pause" at bounding box center [41, 513] width 11 height 14
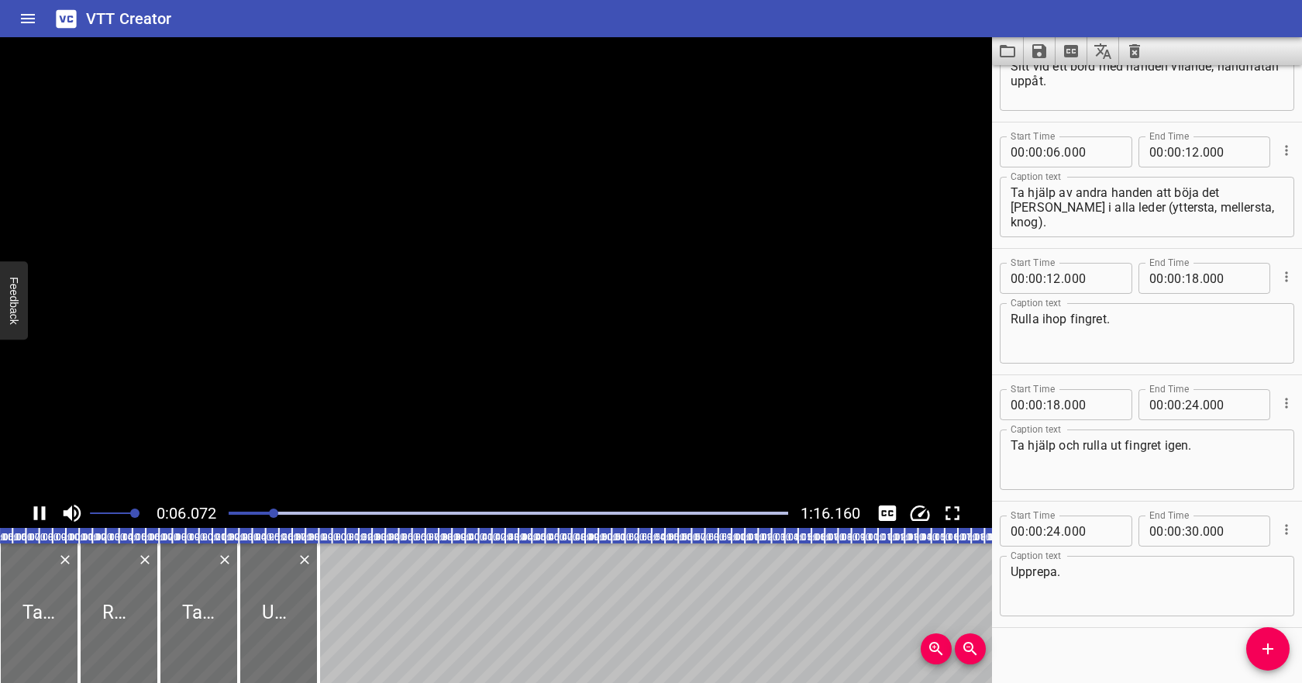
scroll to position [87, 0]
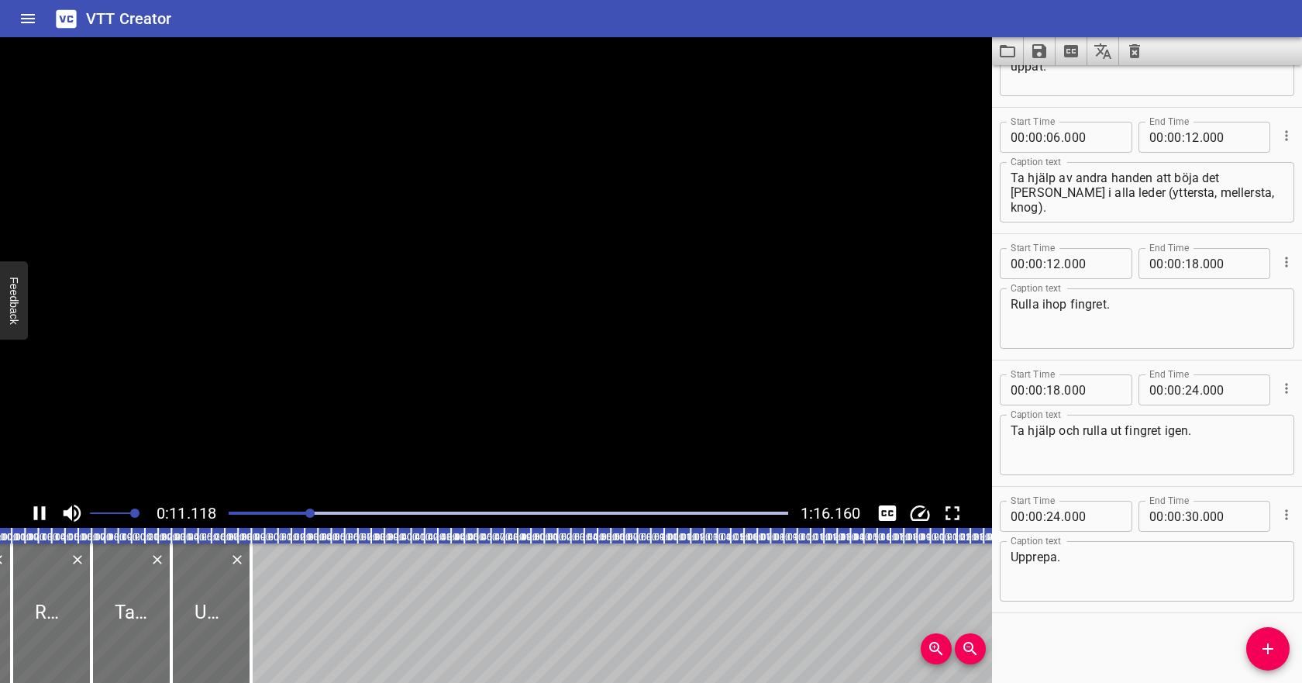
click at [43, 514] on icon "Play/Pause" at bounding box center [40, 513] width 12 height 14
click at [43, 514] on icon "Play/Pause" at bounding box center [41, 513] width 11 height 14
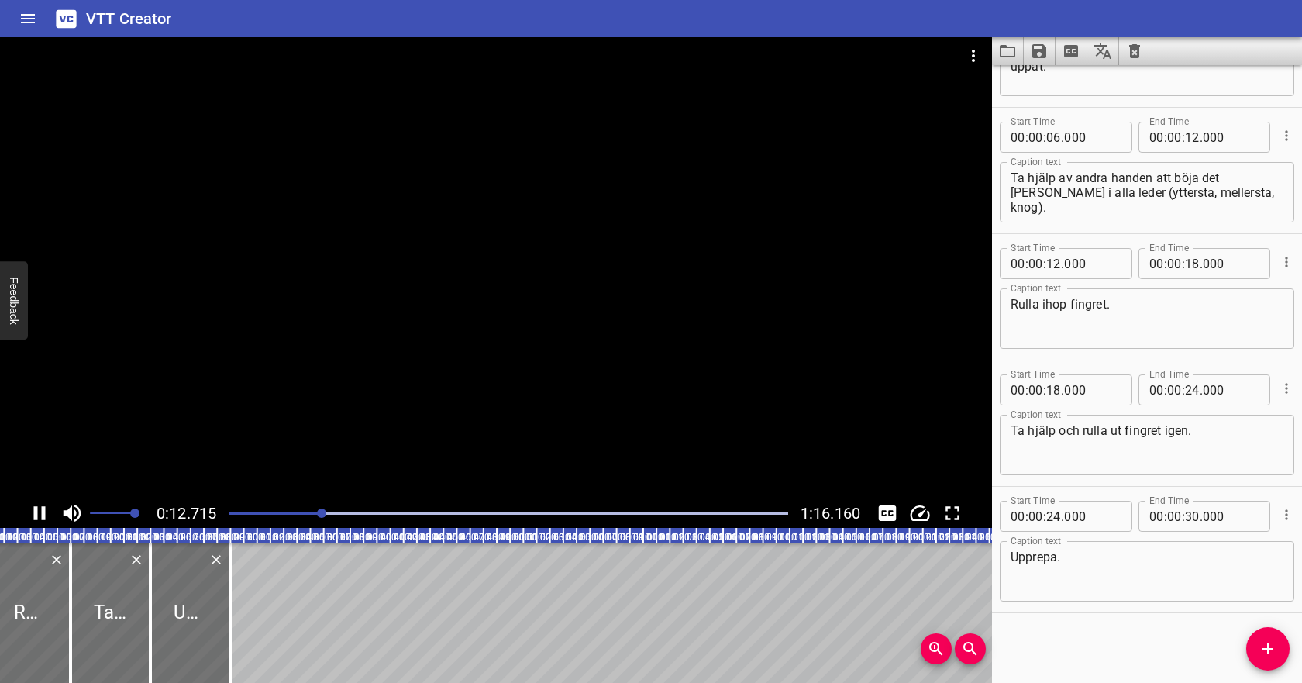
click at [43, 514] on icon "Play/Pause" at bounding box center [40, 513] width 12 height 14
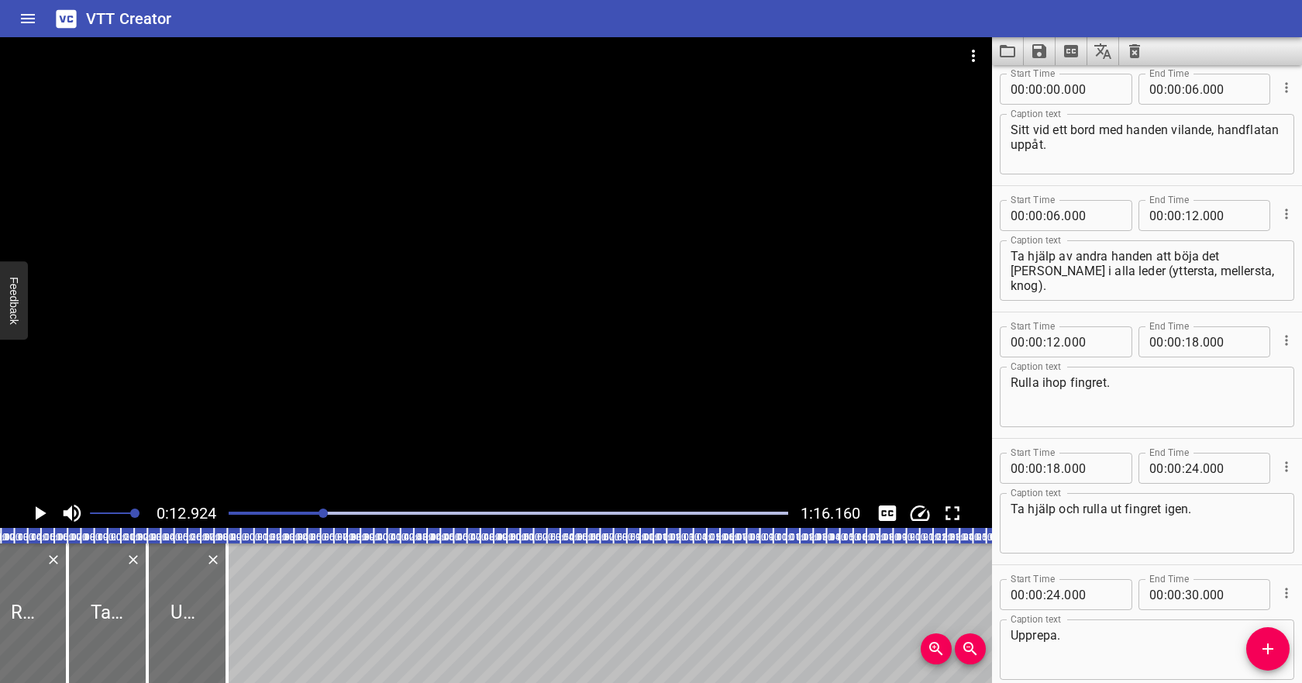
scroll to position [0, 0]
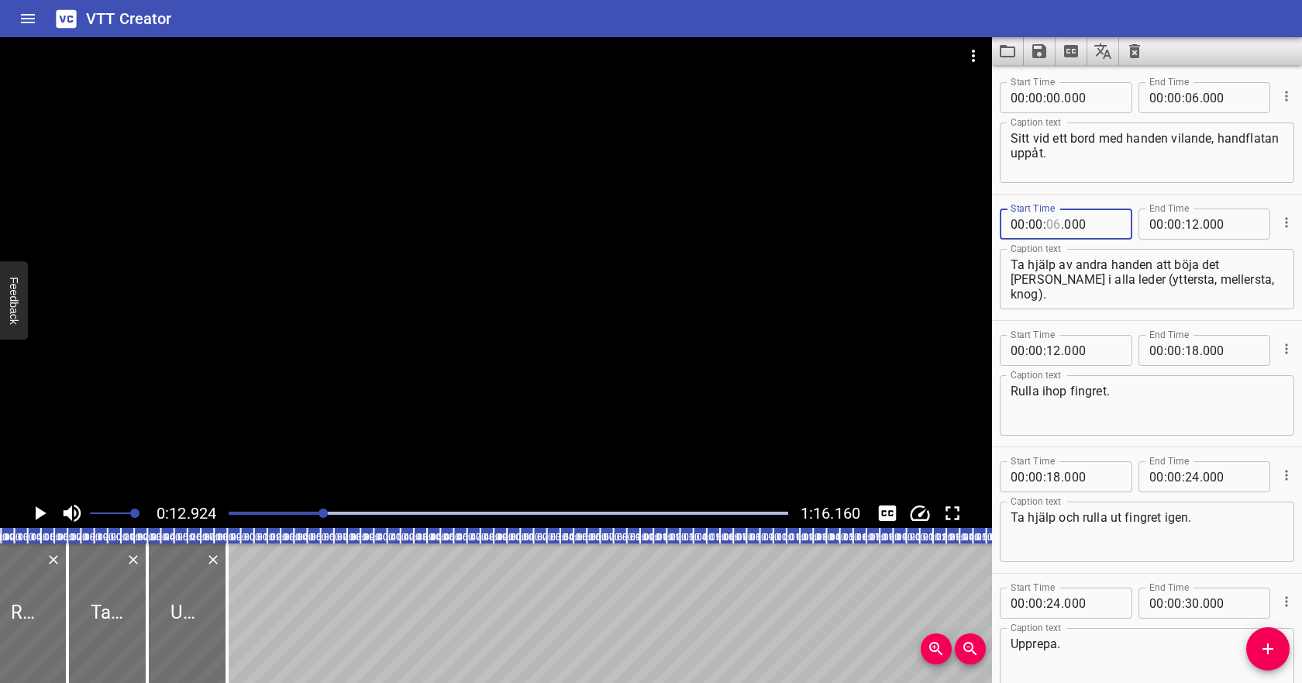
click at [1053, 225] on input "number" at bounding box center [1053, 223] width 15 height 31
click at [1192, 226] on input "number" at bounding box center [1192, 223] width 15 height 31
click at [1059, 228] on input "number" at bounding box center [1053, 223] width 15 height 31
click at [1044, 353] on span ":" at bounding box center [1044, 350] width 3 height 31
click at [42, 507] on icon "Play/Pause" at bounding box center [39, 512] width 23 height 23
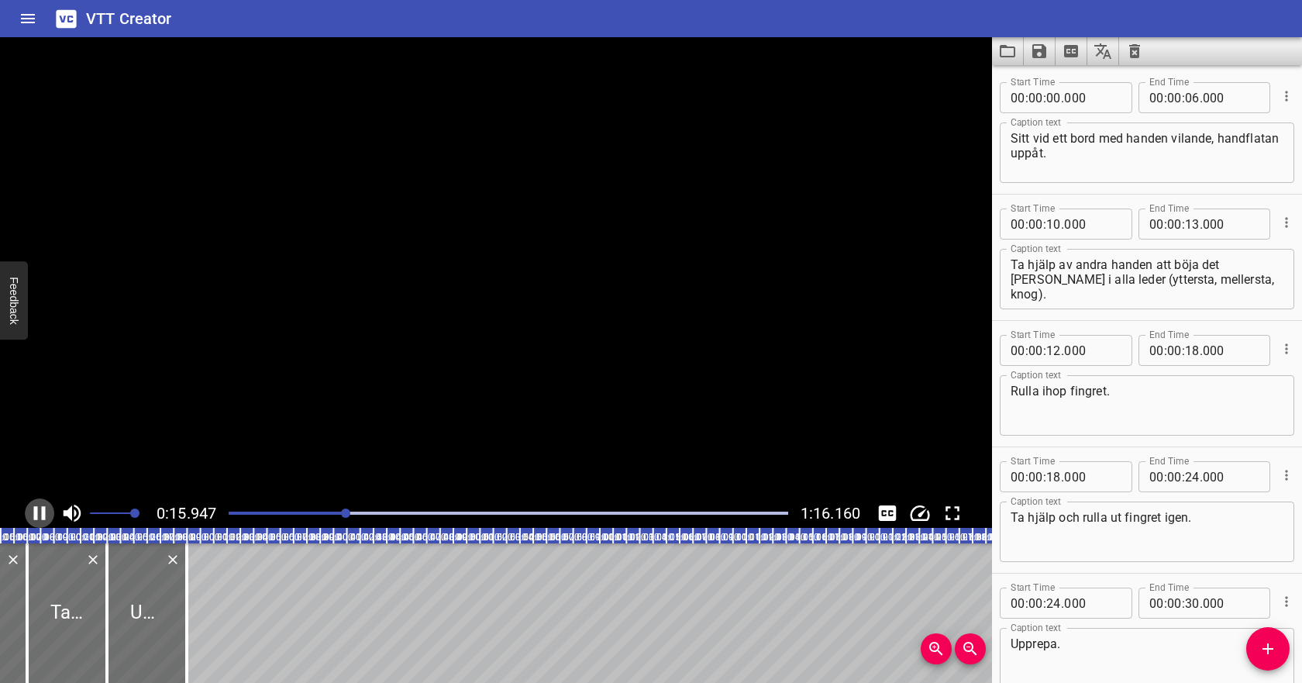
click at [42, 507] on icon "Play/Pause" at bounding box center [40, 513] width 12 height 14
click at [1196, 228] on input "number" at bounding box center [1192, 223] width 15 height 31
click at [1055, 354] on input "number" at bounding box center [1053, 350] width 15 height 31
click at [1188, 351] on input "number" at bounding box center [1192, 350] width 15 height 31
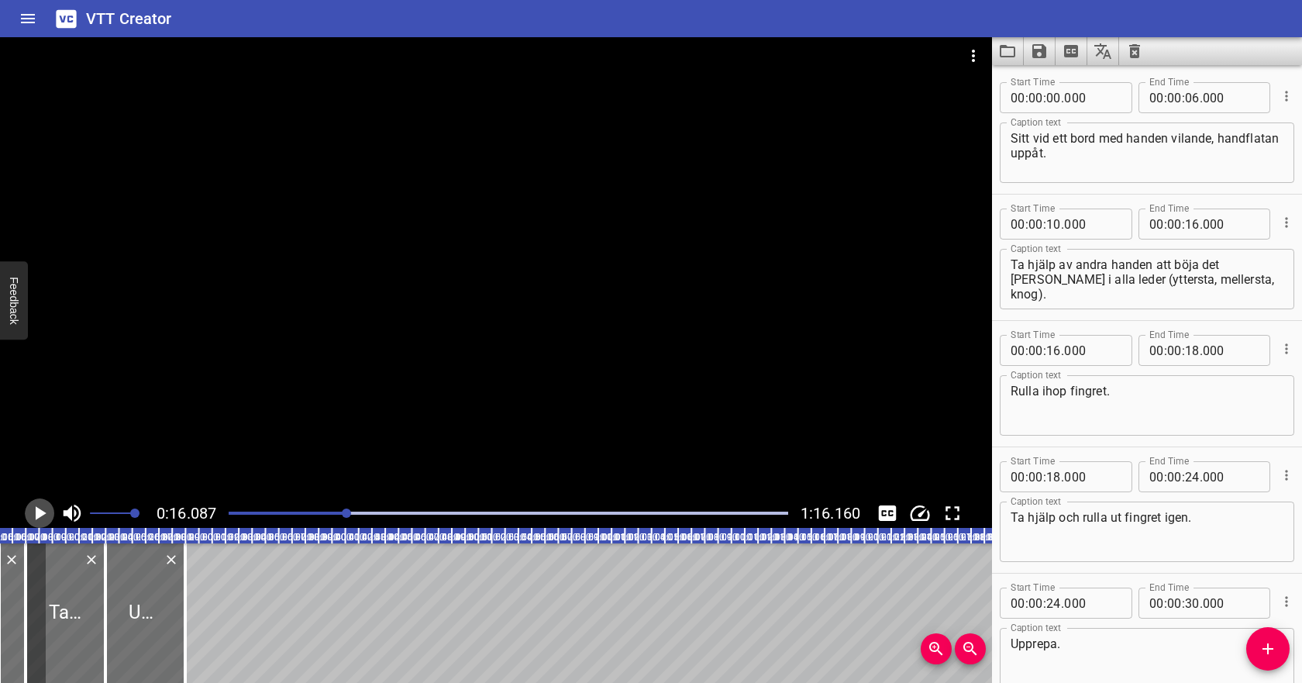
click at [38, 508] on icon "Play/Pause" at bounding box center [41, 513] width 11 height 14
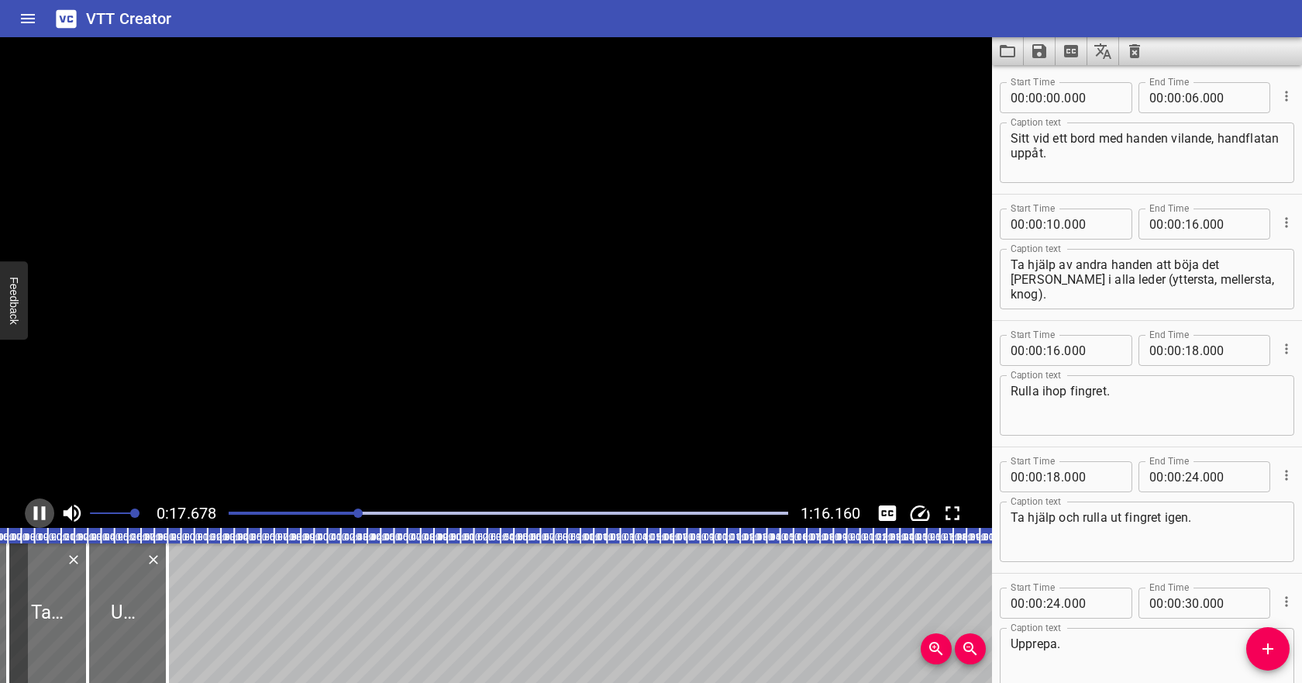
click at [38, 508] on icon "Play/Pause" at bounding box center [39, 512] width 23 height 23
click at [38, 508] on icon "Play/Pause" at bounding box center [41, 513] width 11 height 14
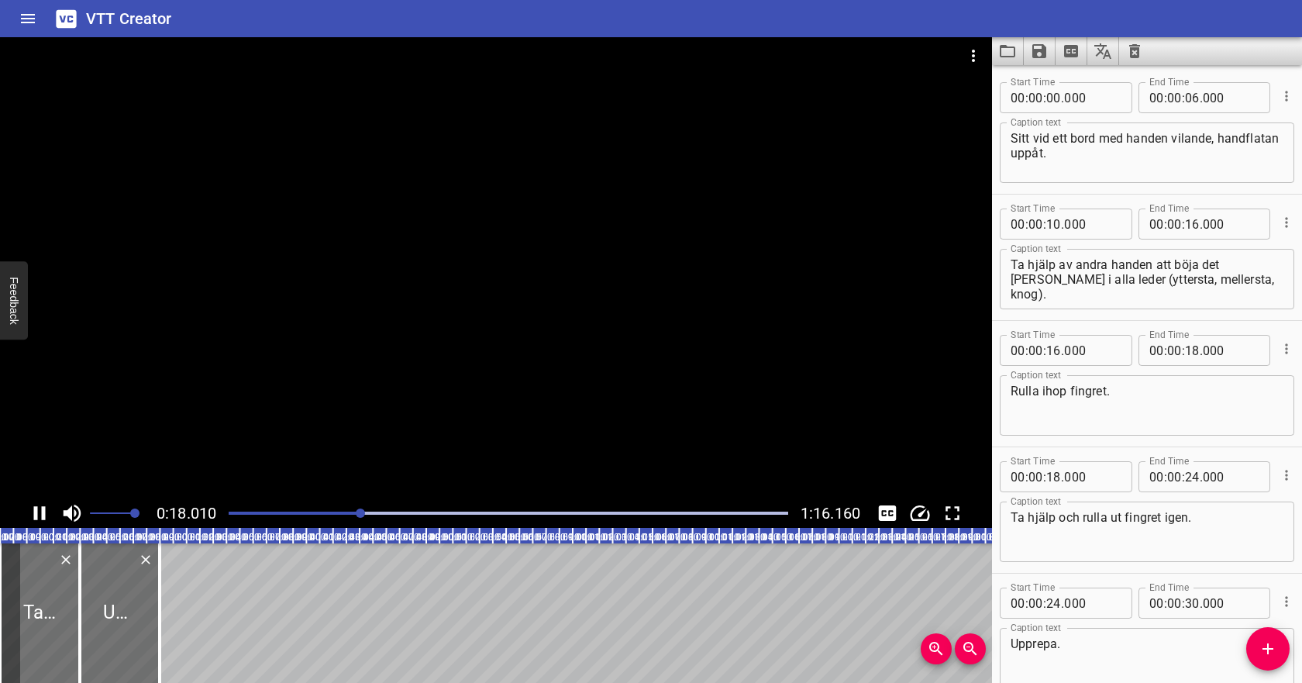
scroll to position [87, 0]
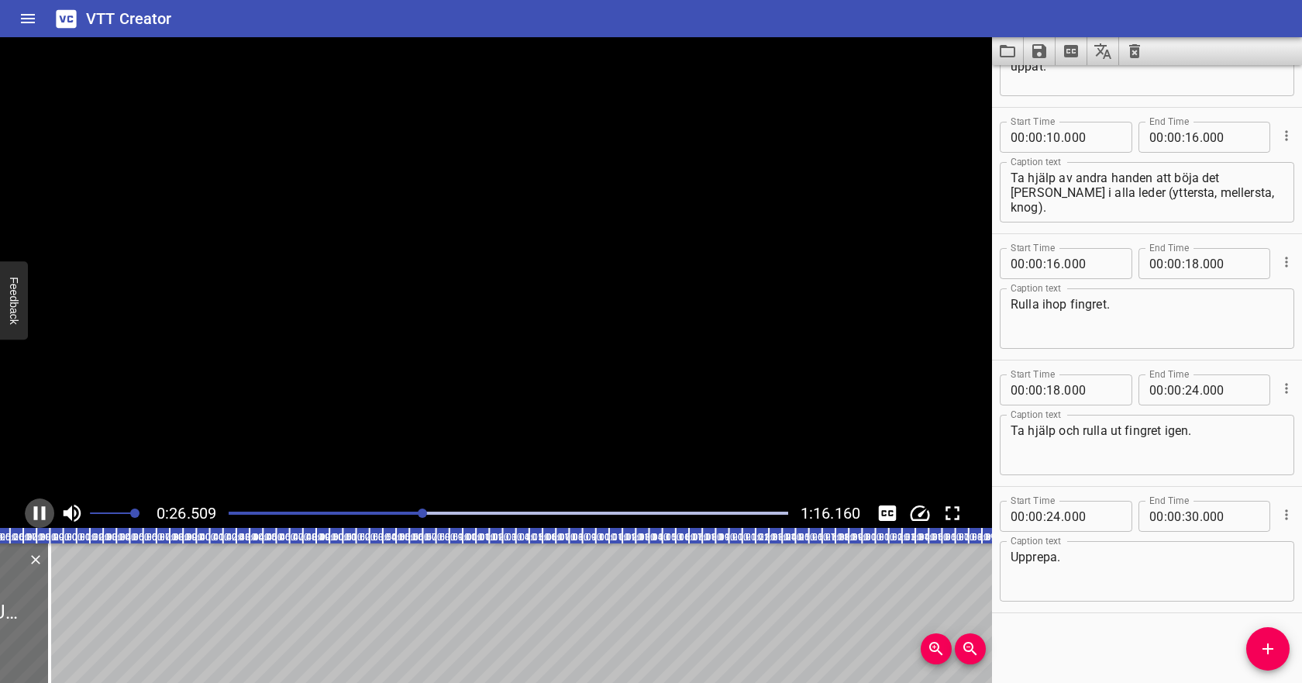
click at [38, 508] on icon "Play/Pause" at bounding box center [39, 512] width 23 height 23
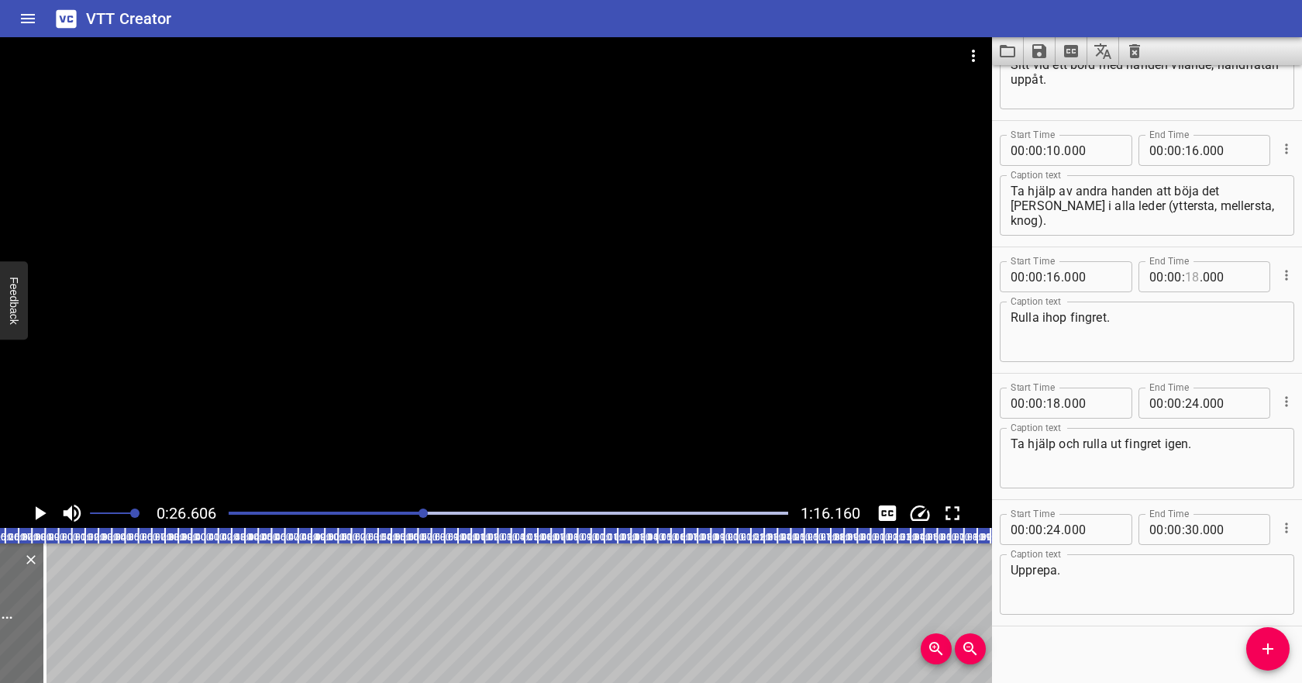
click at [1195, 277] on input "number" at bounding box center [1192, 276] width 15 height 31
click at [1055, 401] on input "number" at bounding box center [1053, 402] width 15 height 31
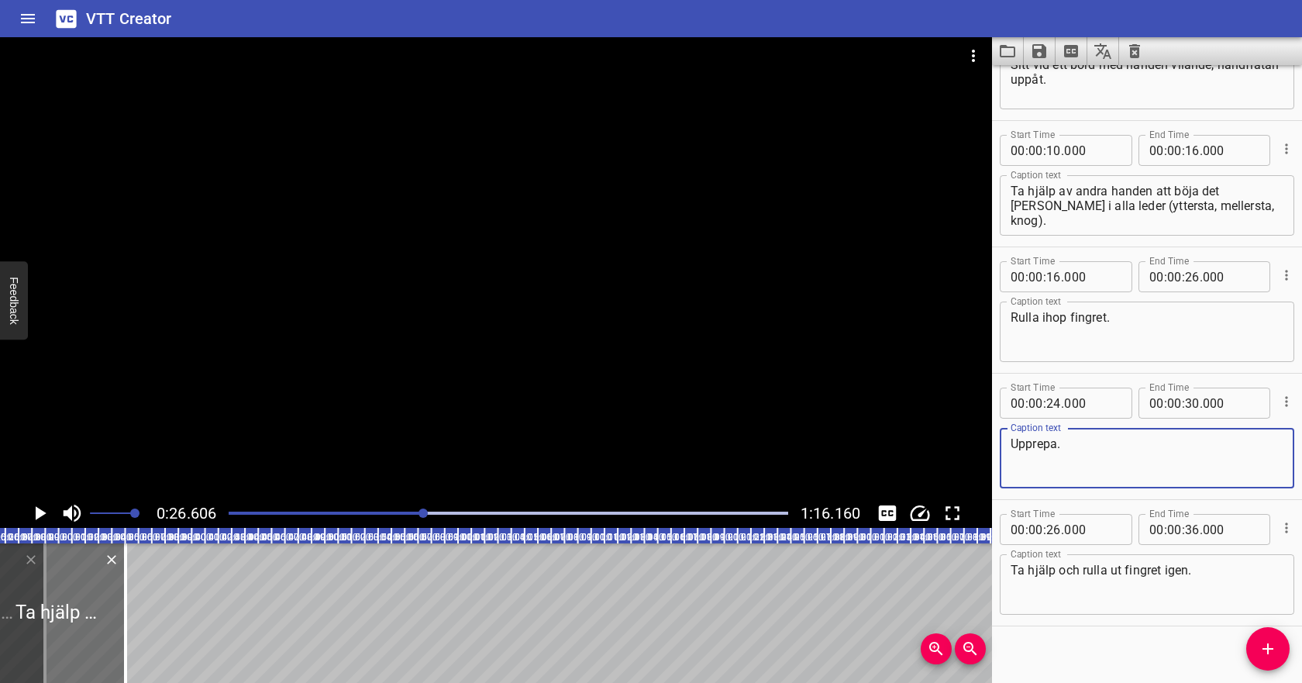
click at [1096, 446] on textarea "Upprepa." at bounding box center [1146, 458] width 273 height 44
click at [1051, 410] on input "number" at bounding box center [1053, 402] width 15 height 31
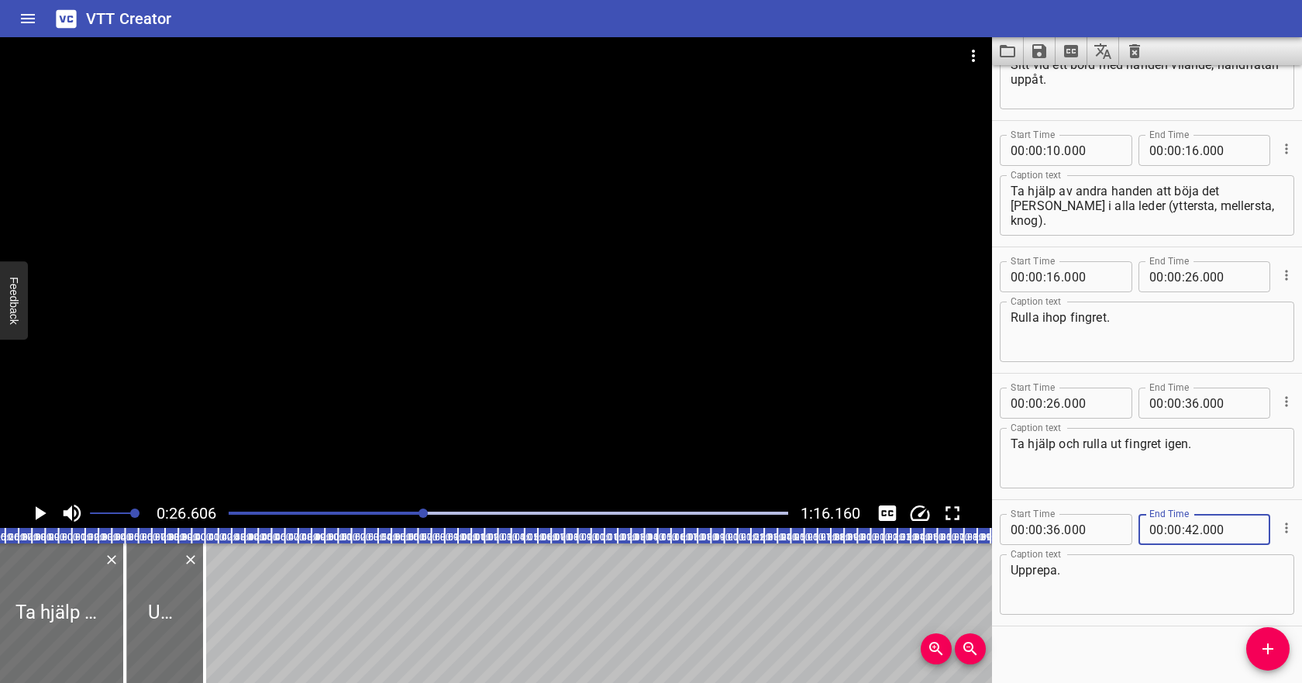
click at [1086, 576] on textarea "Upprepa." at bounding box center [1146, 584] width 273 height 44
click at [28, 514] on icon "Play/Pause" at bounding box center [39, 512] width 23 height 23
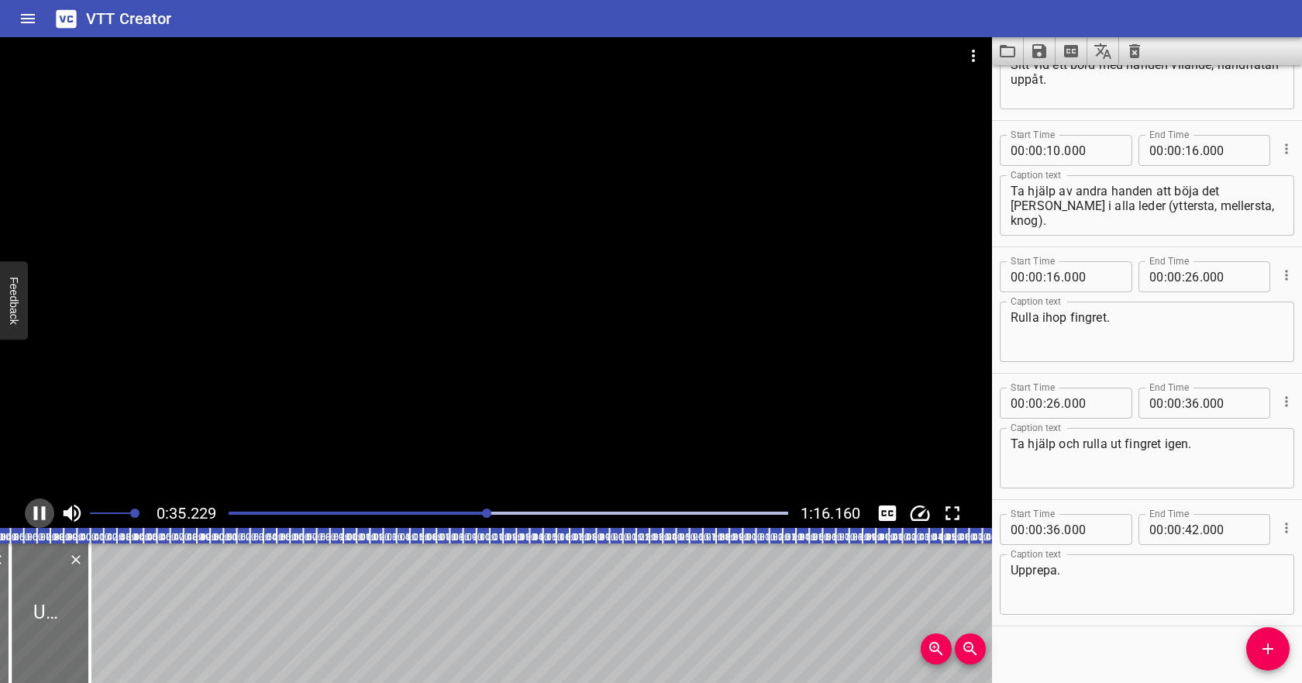
click at [34, 511] on icon "Play/Pause" at bounding box center [40, 513] width 12 height 14
click at [1192, 405] on input "number" at bounding box center [1192, 402] width 15 height 31
click at [1054, 531] on input "number" at bounding box center [1053, 529] width 15 height 31
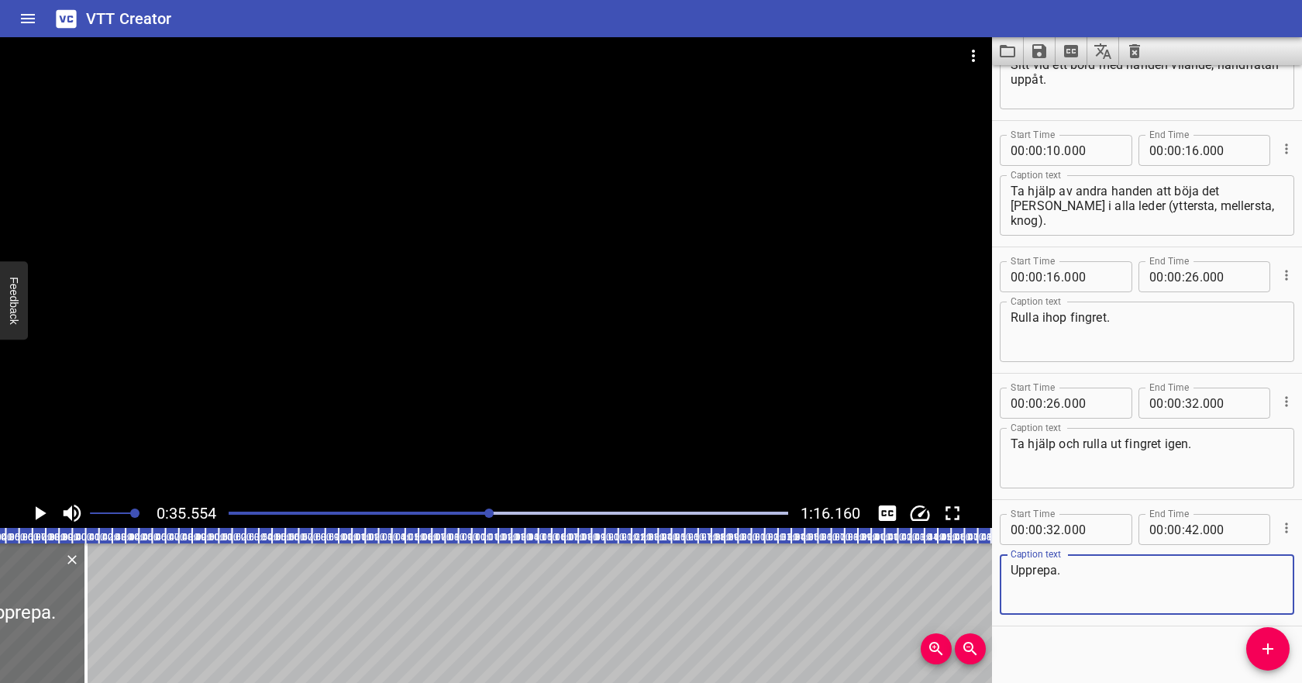
click at [1133, 573] on textarea "Upprepa." at bounding box center [1146, 584] width 273 height 44
click at [41, 508] on icon "Play/Pause" at bounding box center [39, 512] width 23 height 23
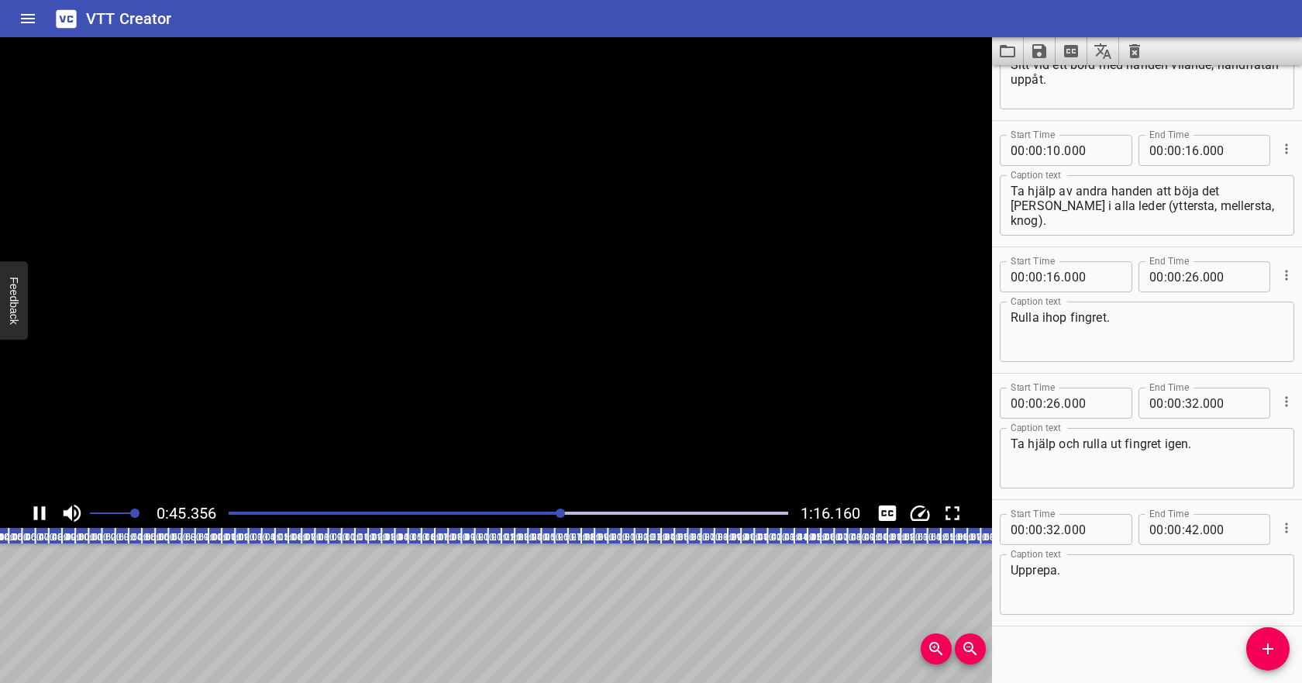
scroll to position [0, 606]
click at [43, 514] on icon "Play/Pause" at bounding box center [40, 513] width 12 height 14
click at [1056, 523] on input "number" at bounding box center [1053, 529] width 15 height 31
click at [1192, 528] on input "number" at bounding box center [1192, 529] width 15 height 31
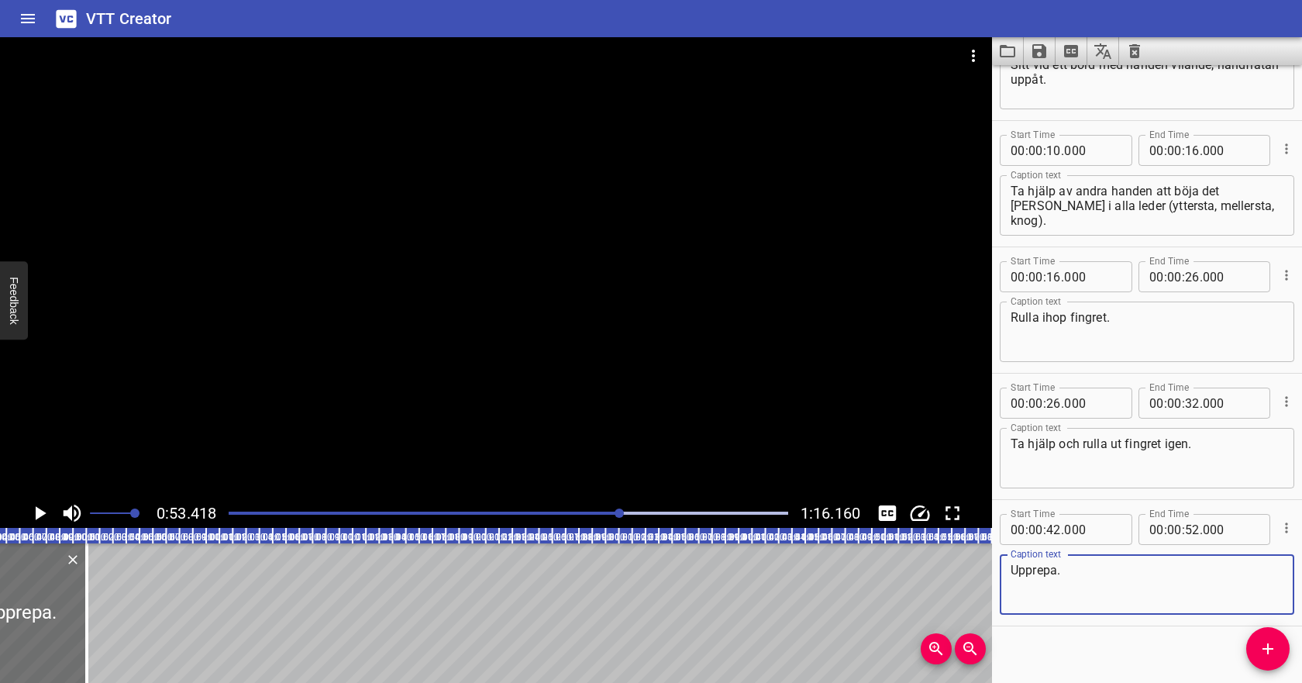
click at [1200, 583] on textarea "Upprepa." at bounding box center [1146, 584] width 273 height 44
click at [1043, 54] on icon "Save captions to file" at bounding box center [1039, 51] width 14 height 14
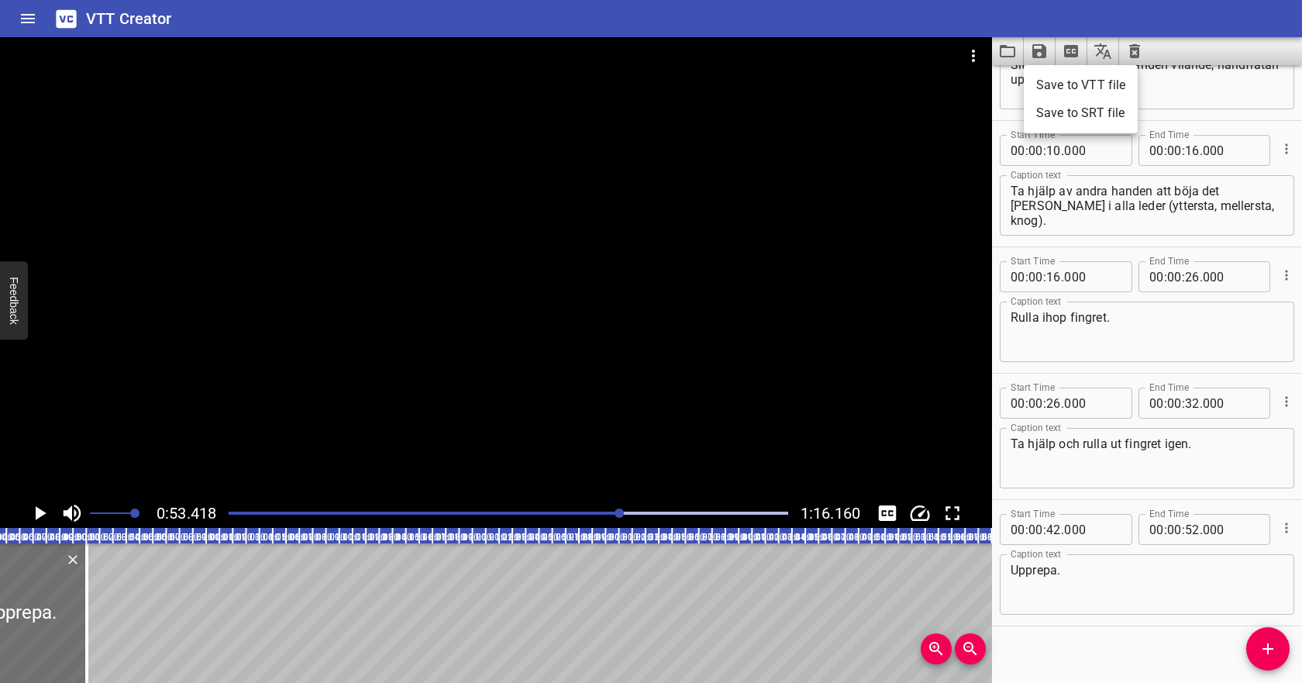
click at [1054, 80] on li "Save to VTT file" at bounding box center [1080, 85] width 114 height 28
click at [972, 54] on icon "Video Options" at bounding box center [973, 55] width 19 height 19
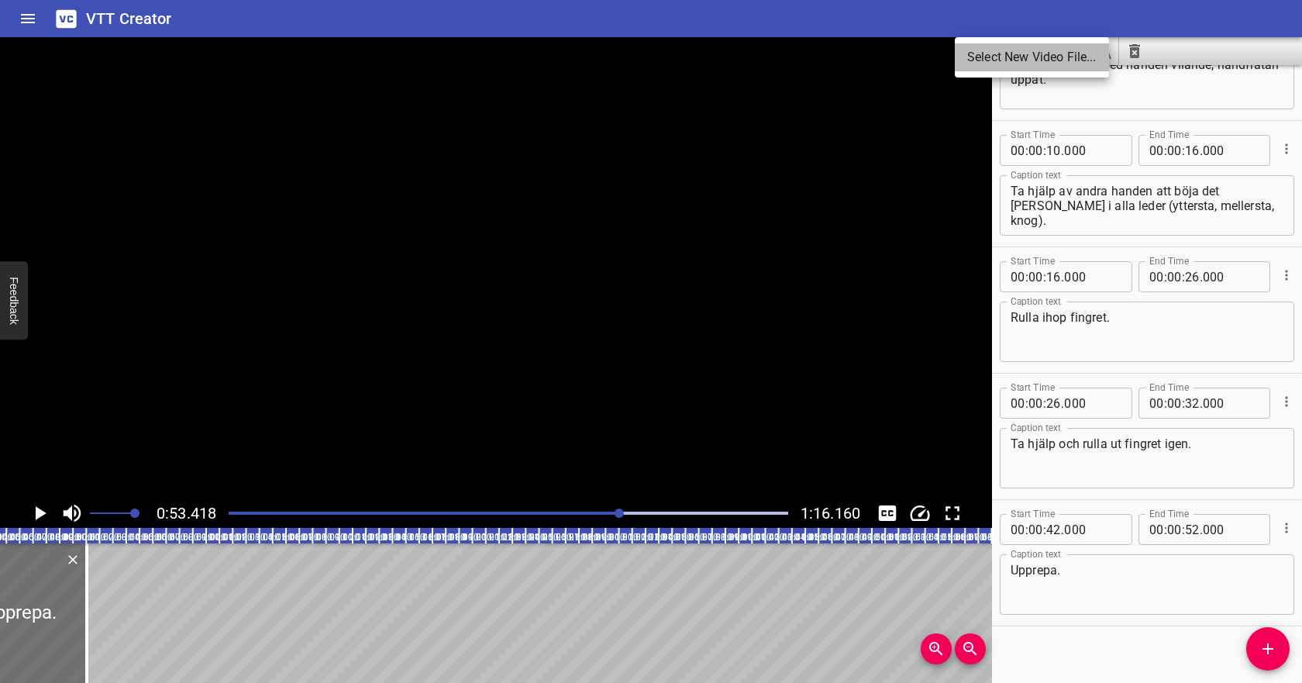
click at [976, 57] on li "Select New Video File..." at bounding box center [1031, 57] width 154 height 28
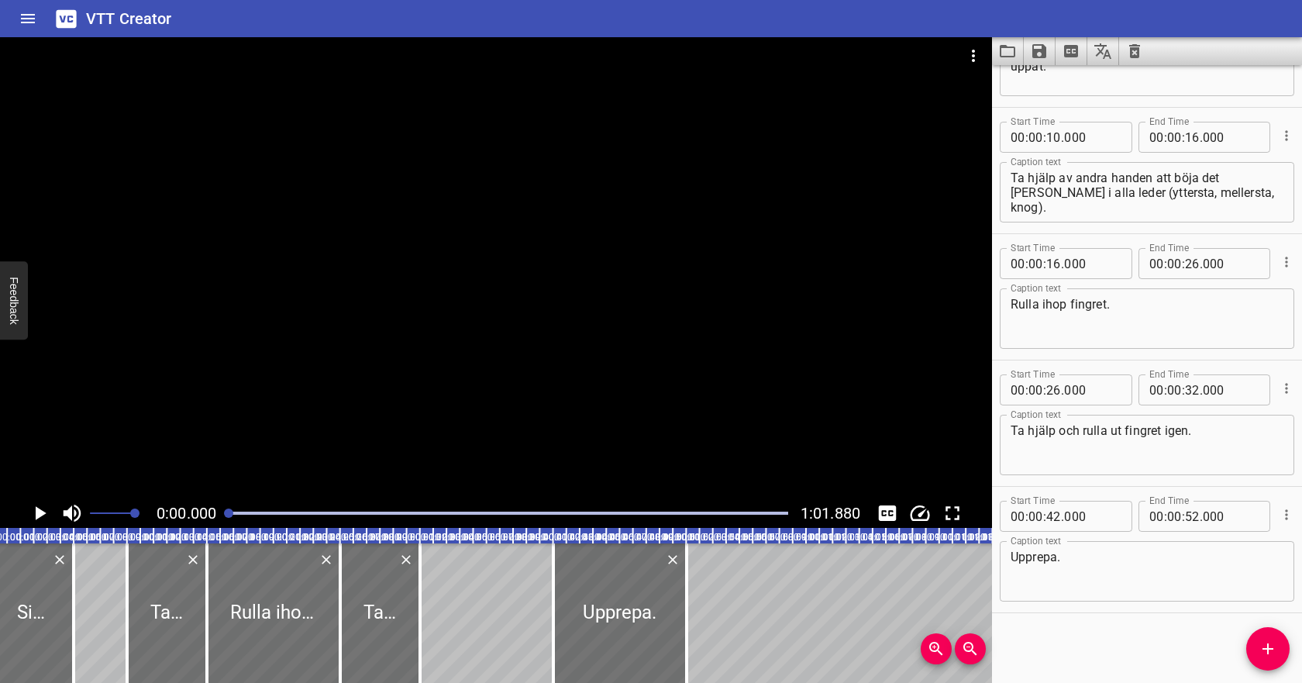
scroll to position [0, 0]
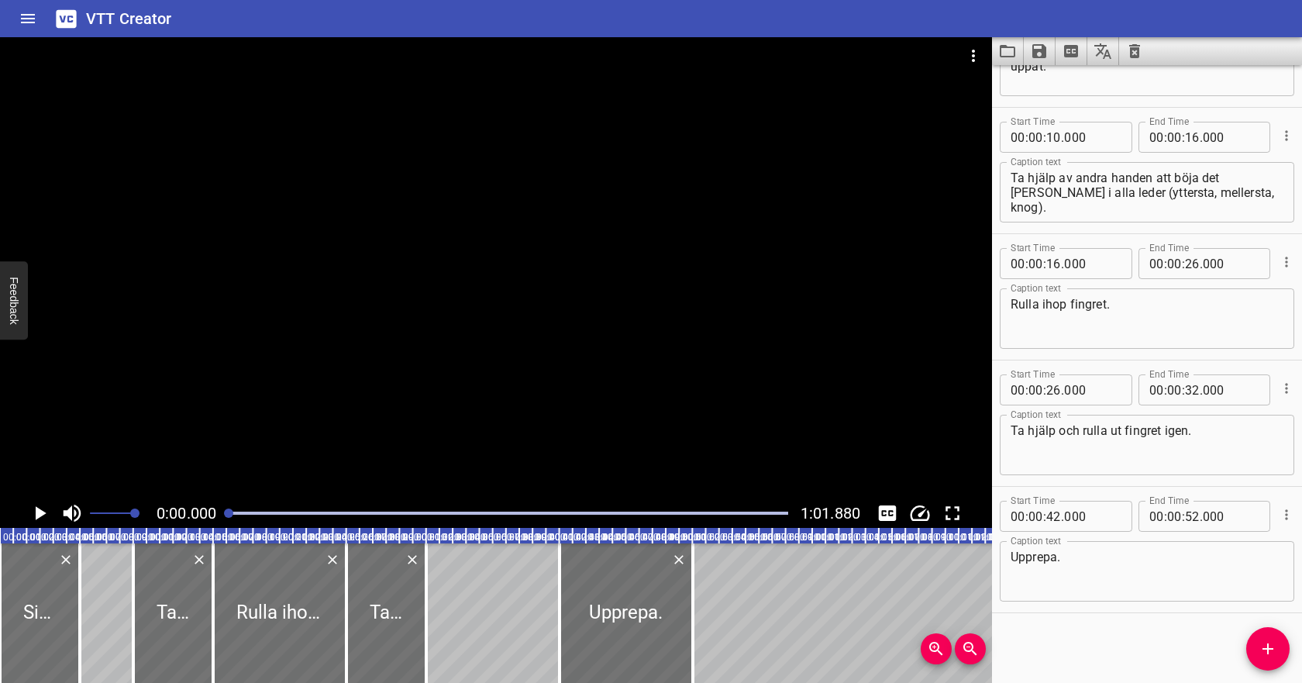
click at [1141, 47] on icon "Clear captions" at bounding box center [1134, 51] width 19 height 19
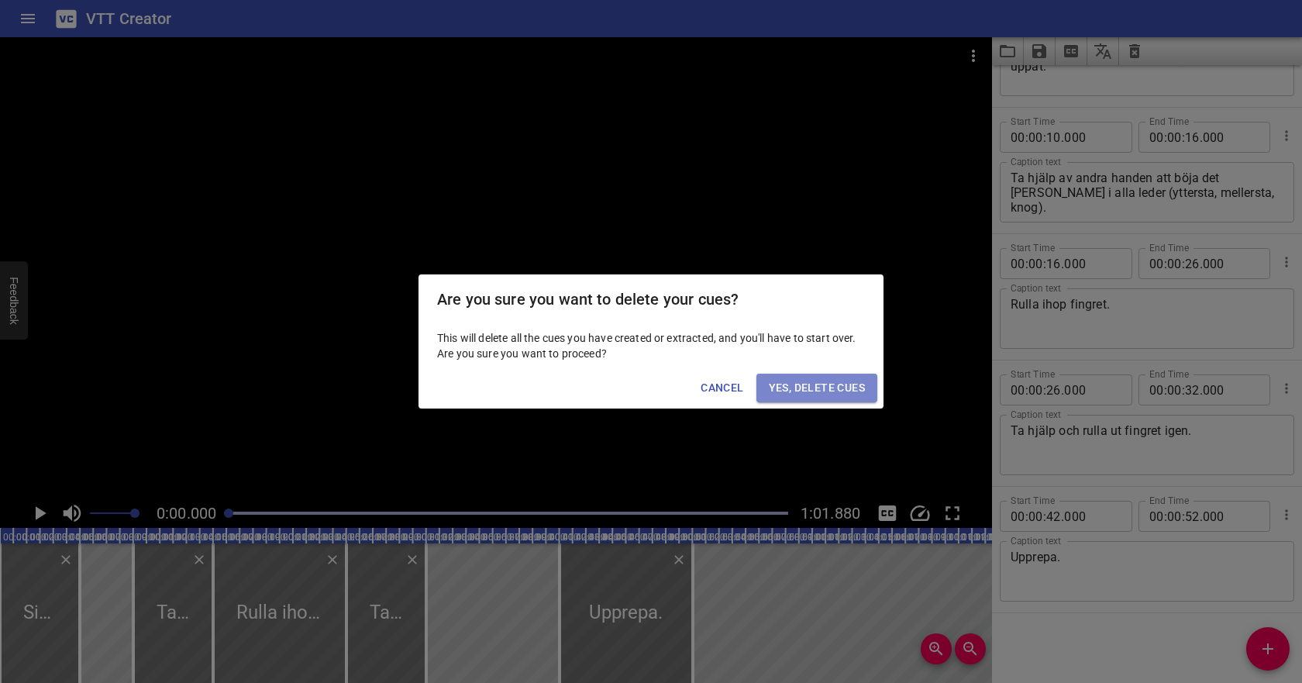
click at [848, 388] on span "Yes, Delete Cues" at bounding box center [817, 387] width 96 height 19
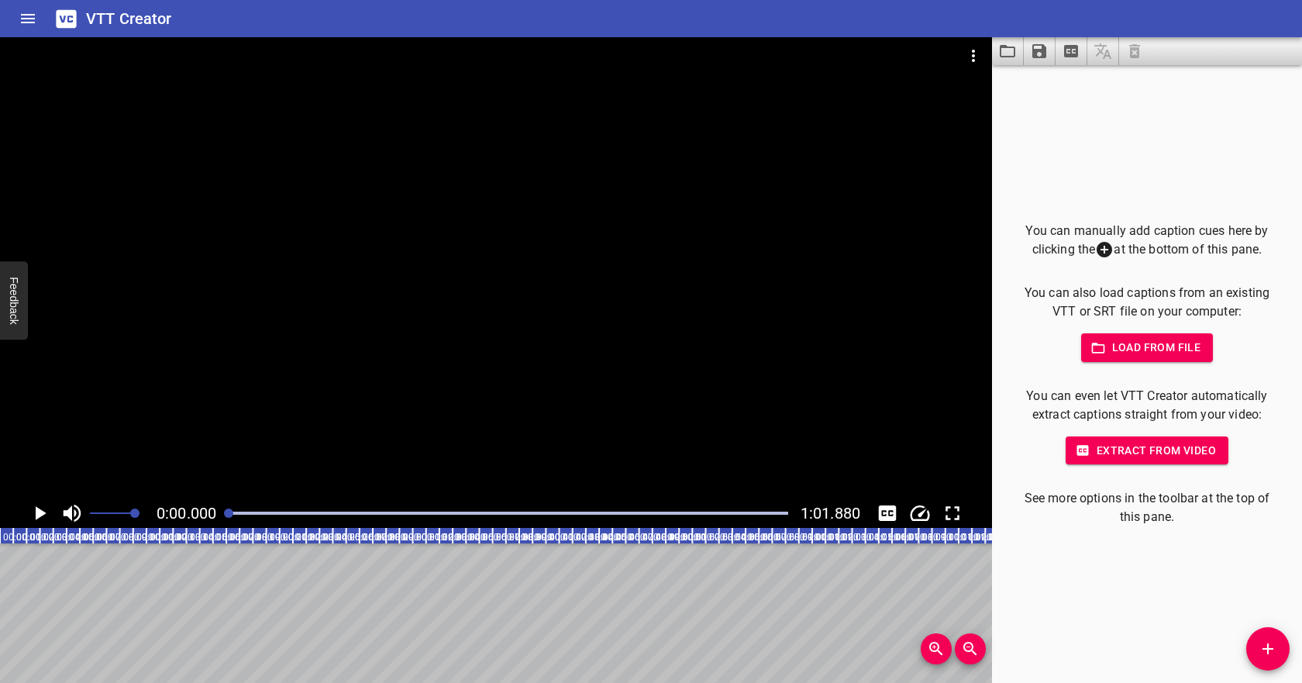
click at [1167, 352] on span "Load from file" at bounding box center [1147, 347] width 108 height 19
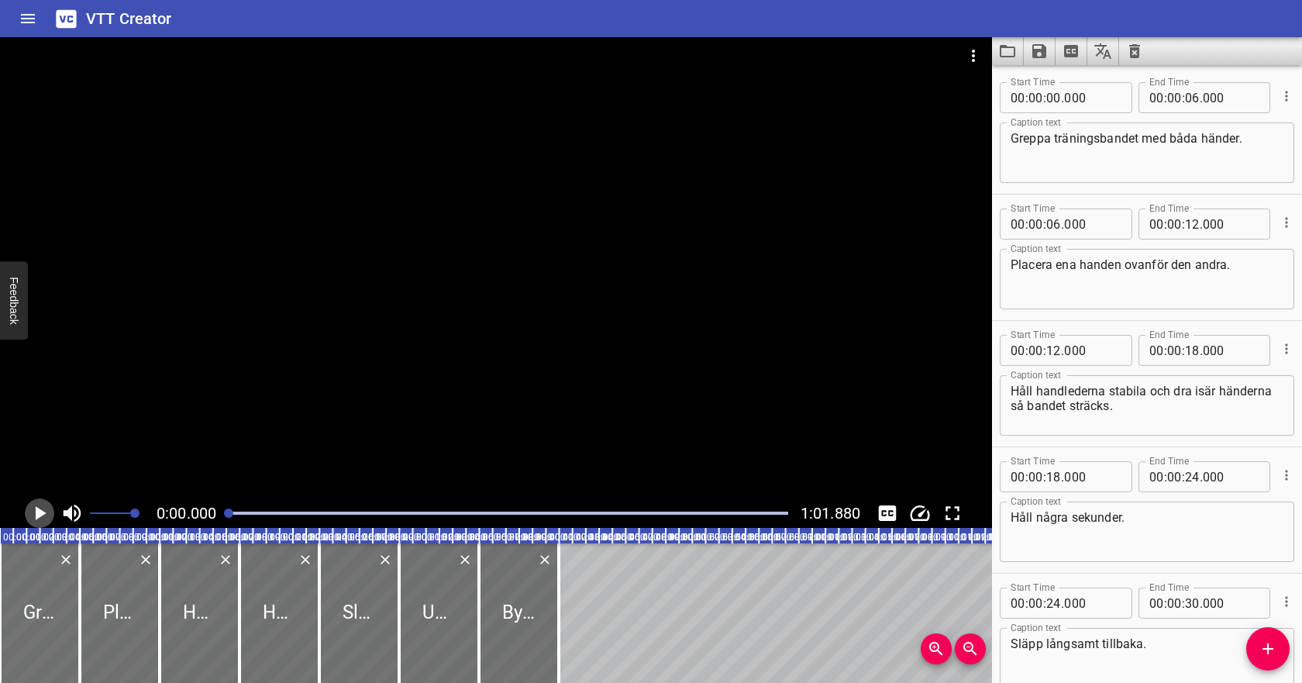
click at [39, 511] on icon "Play/Pause" at bounding box center [41, 513] width 11 height 14
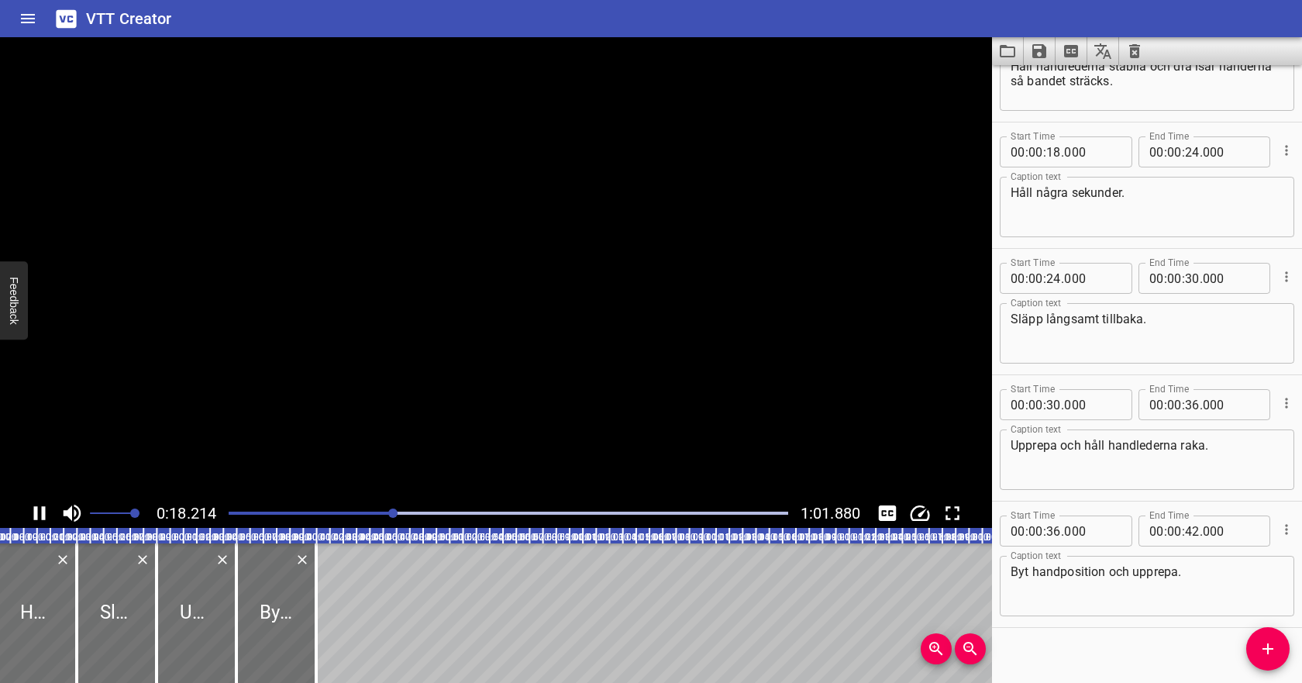
scroll to position [339, 0]
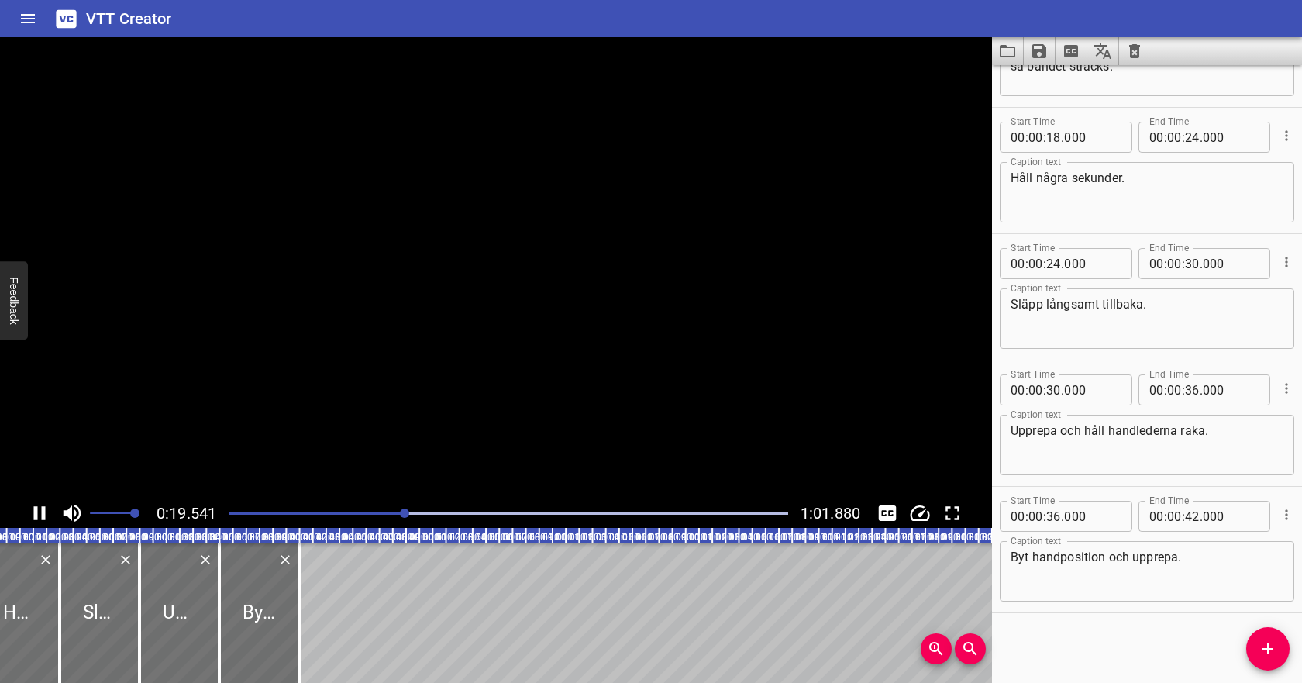
click at [41, 514] on icon "Play/Pause" at bounding box center [39, 512] width 23 height 23
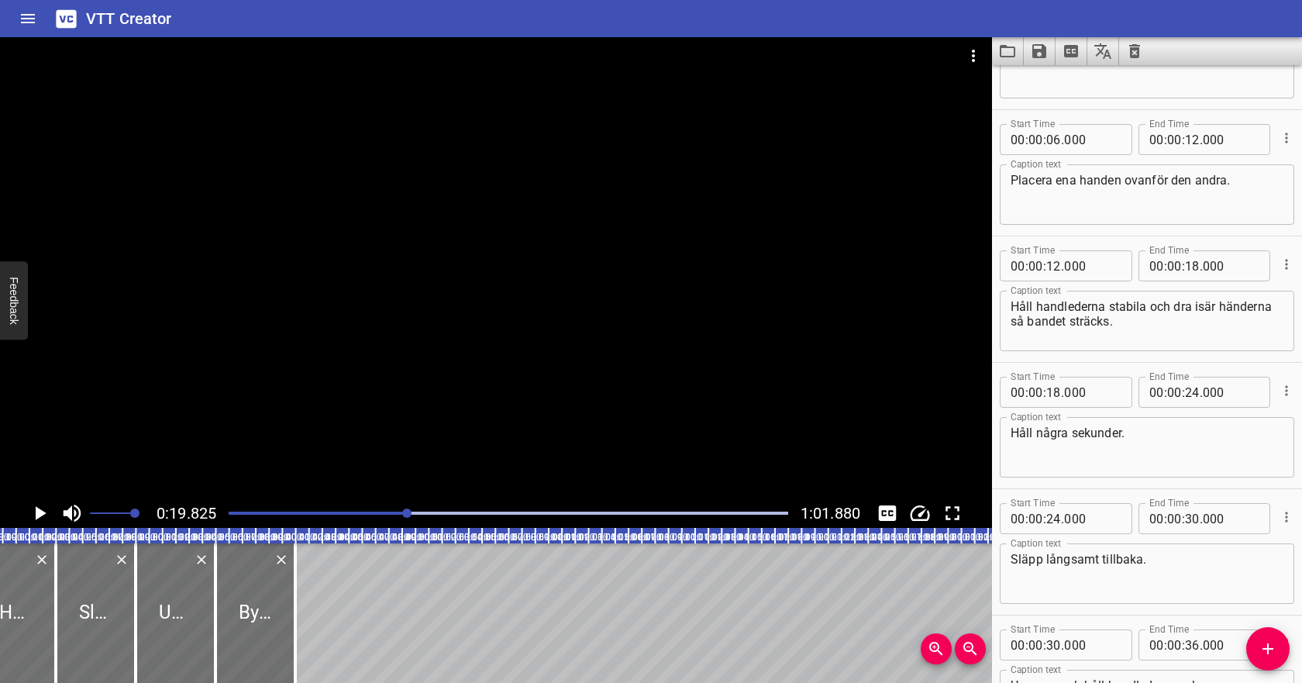
scroll to position [80, 0]
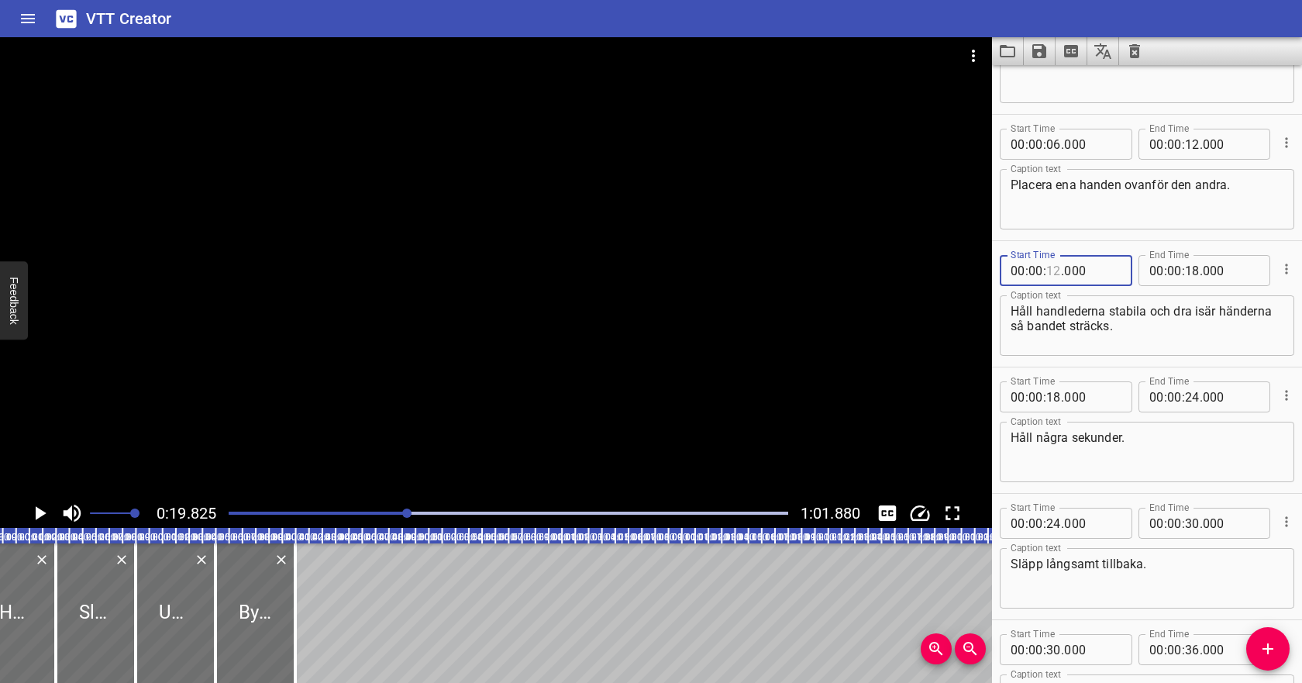
click at [1054, 275] on input "number" at bounding box center [1053, 270] width 15 height 31
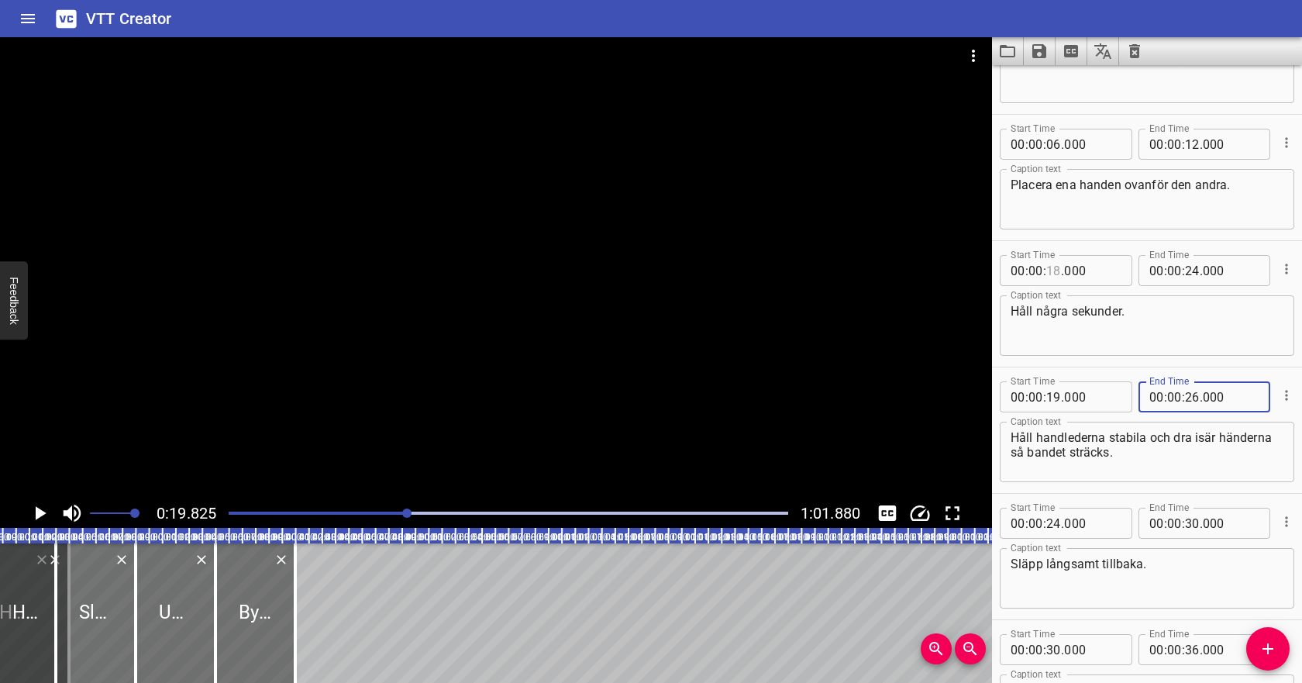
click at [1058, 278] on input "number" at bounding box center [1053, 270] width 15 height 31
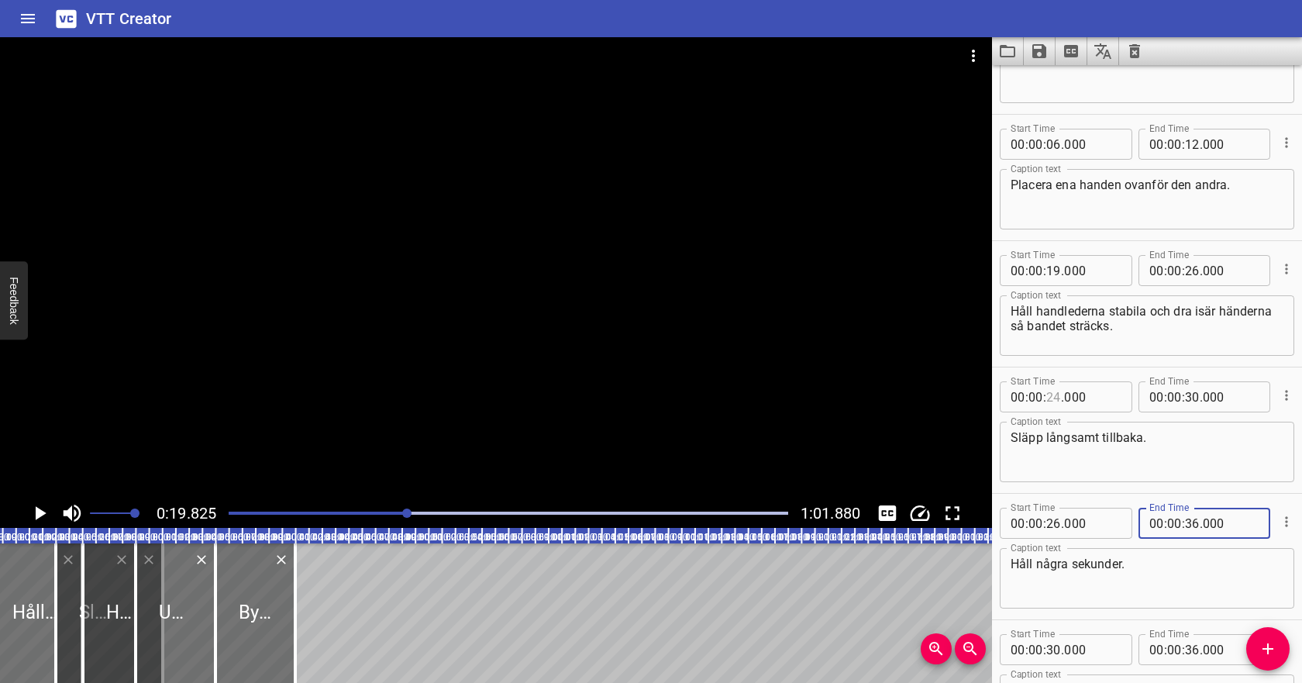
click at [1052, 394] on input "number" at bounding box center [1053, 396] width 15 height 31
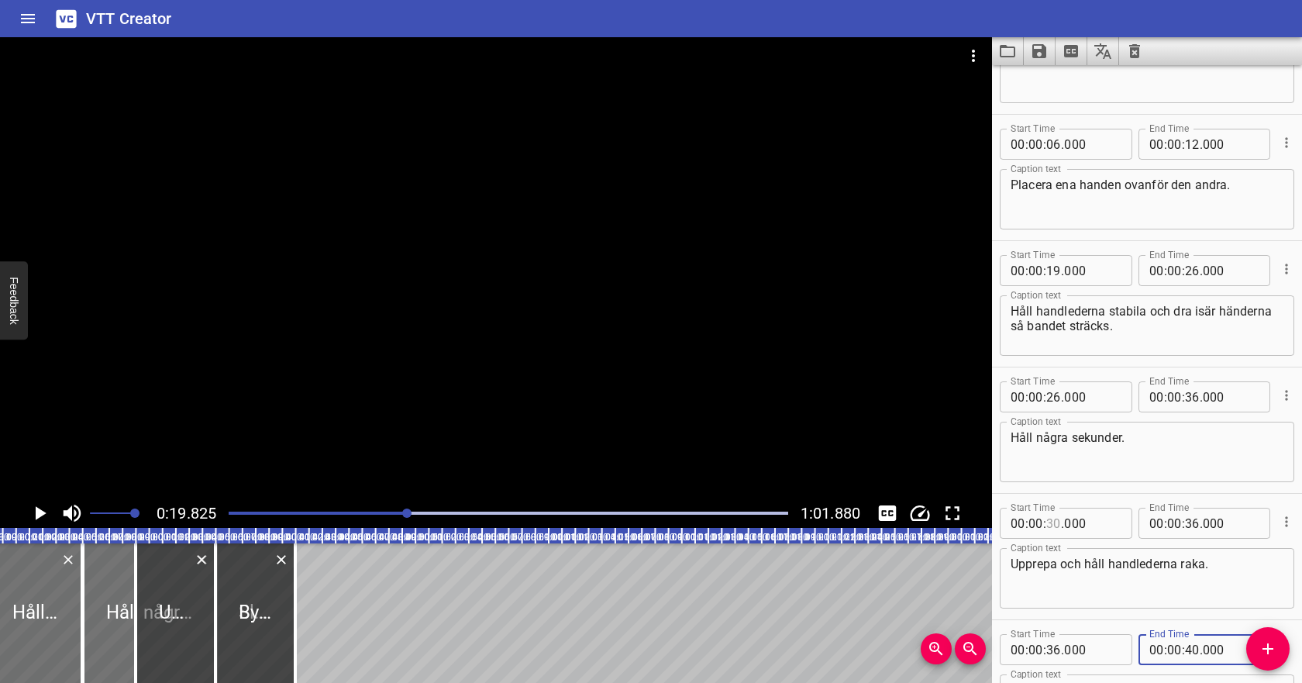
click at [1050, 520] on input "number" at bounding box center [1053, 522] width 15 height 31
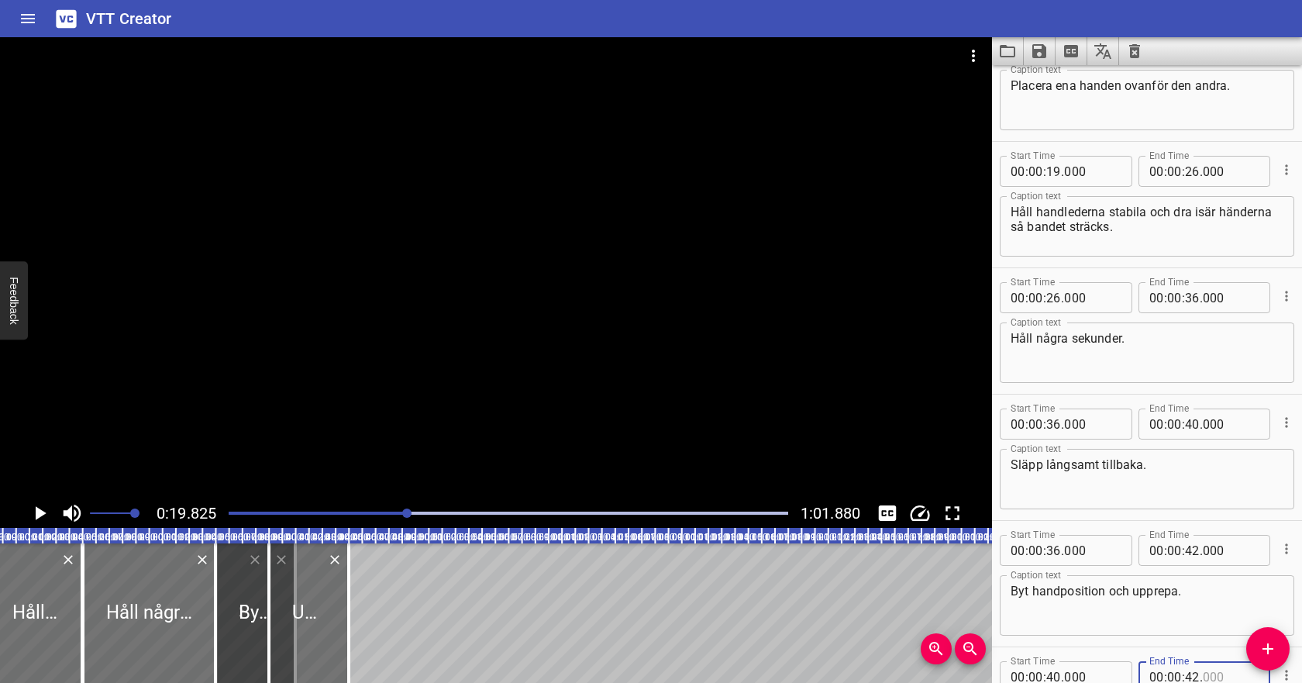
scroll to position [180, 0]
click at [1161, 592] on textarea "Byt handposition och upprepa." at bounding box center [1146, 605] width 273 height 44
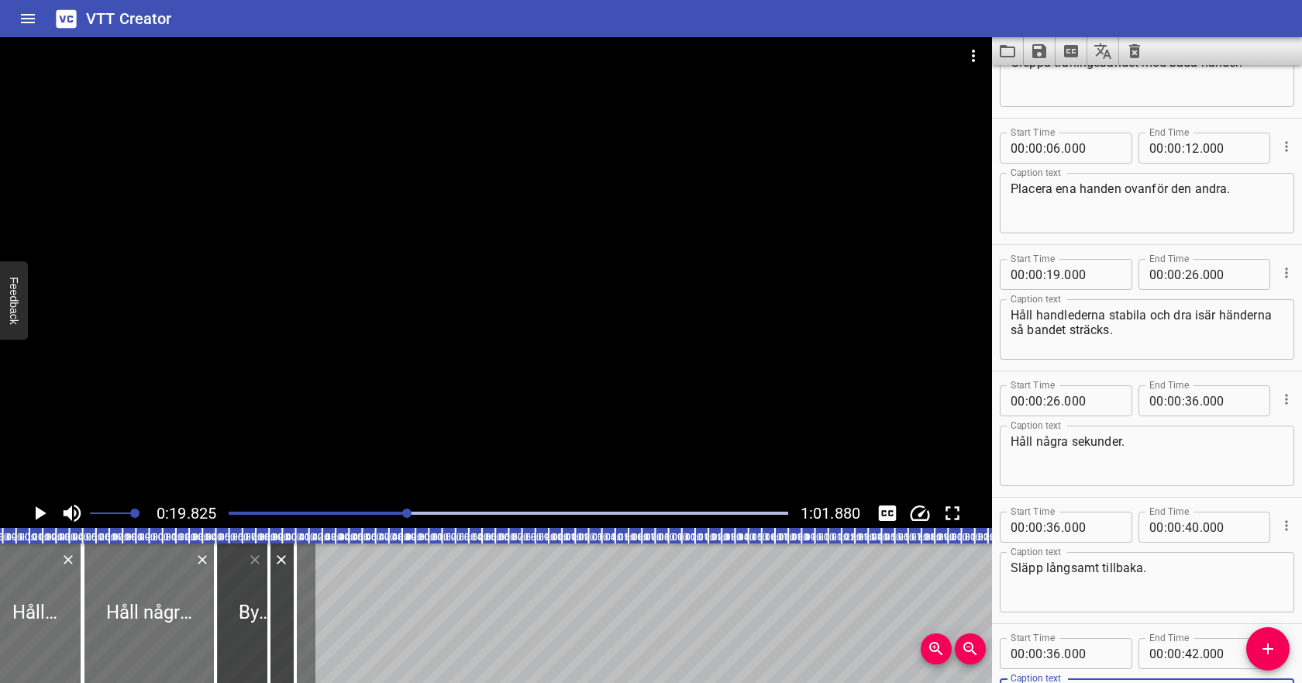
scroll to position [0, 0]
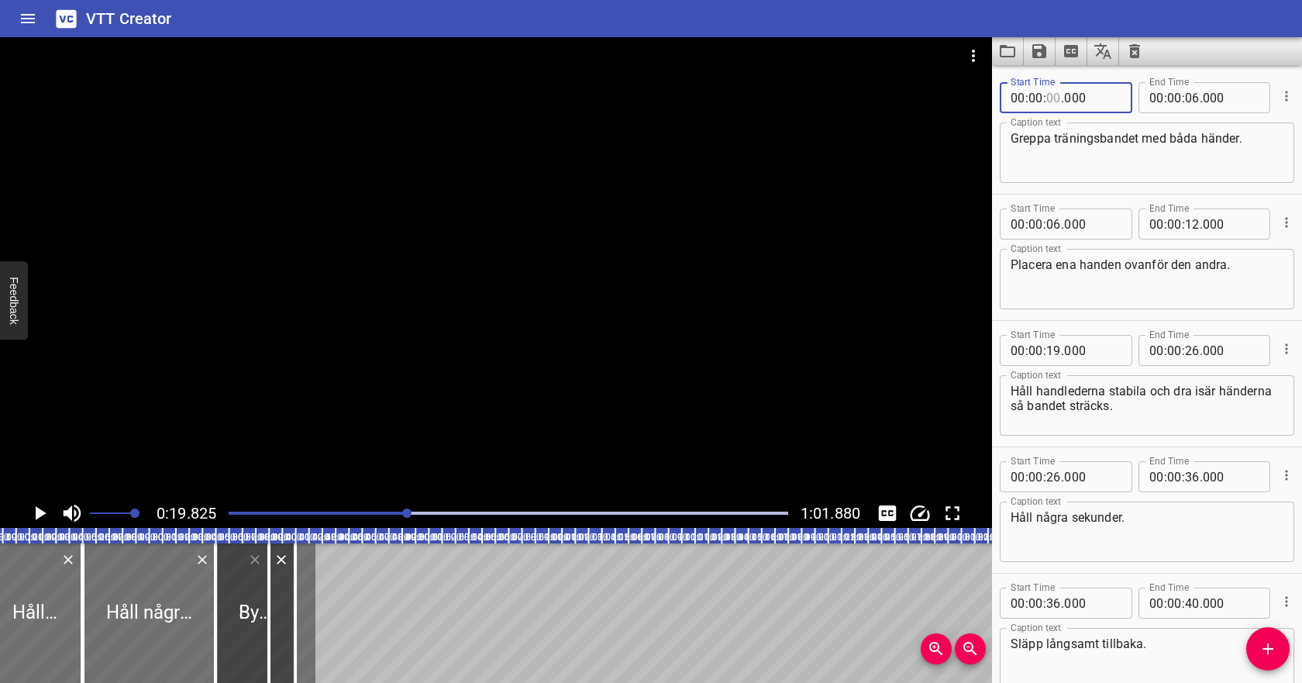
click at [1049, 105] on input "number" at bounding box center [1053, 97] width 15 height 31
click at [1188, 98] on input "number" at bounding box center [1192, 97] width 15 height 31
click at [1050, 224] on input "number" at bounding box center [1053, 223] width 15 height 31
click at [1189, 226] on input "number" at bounding box center [1192, 223] width 15 height 31
click at [1180, 287] on textarea "Placera ena handen ovanför den andra." at bounding box center [1146, 279] width 273 height 44
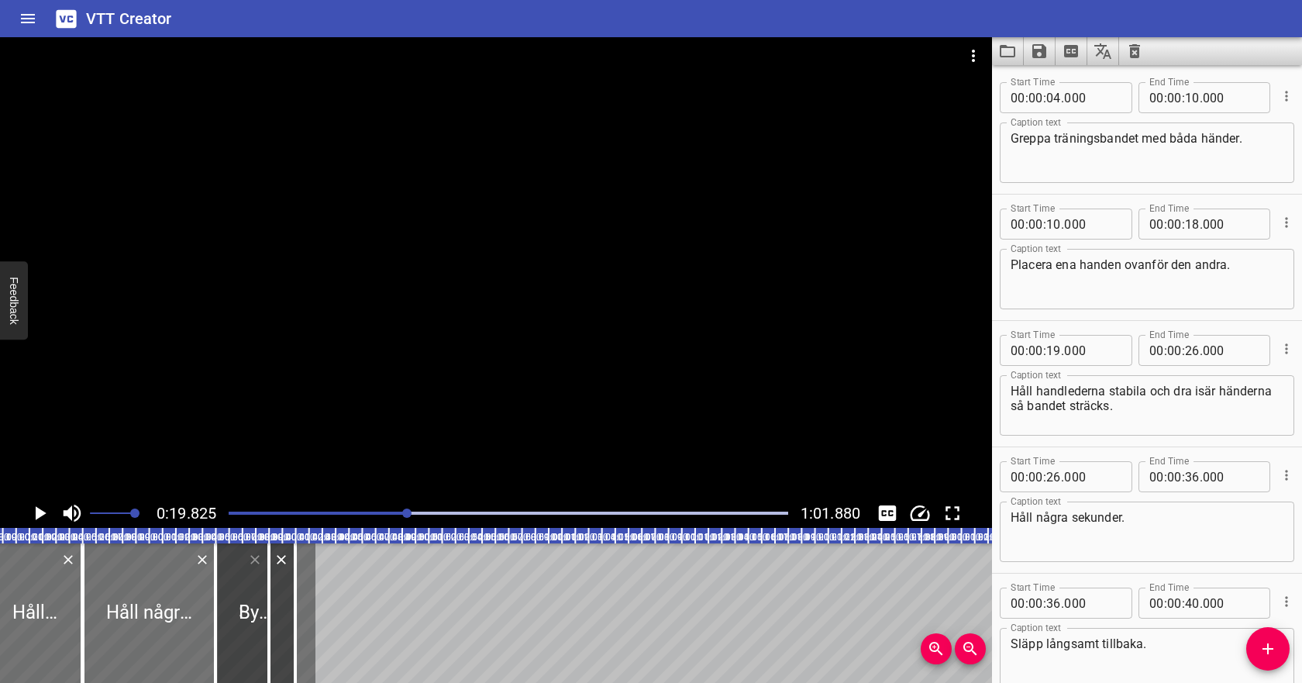
click at [349, 511] on div "Play progress" at bounding box center [128, 512] width 559 height 3
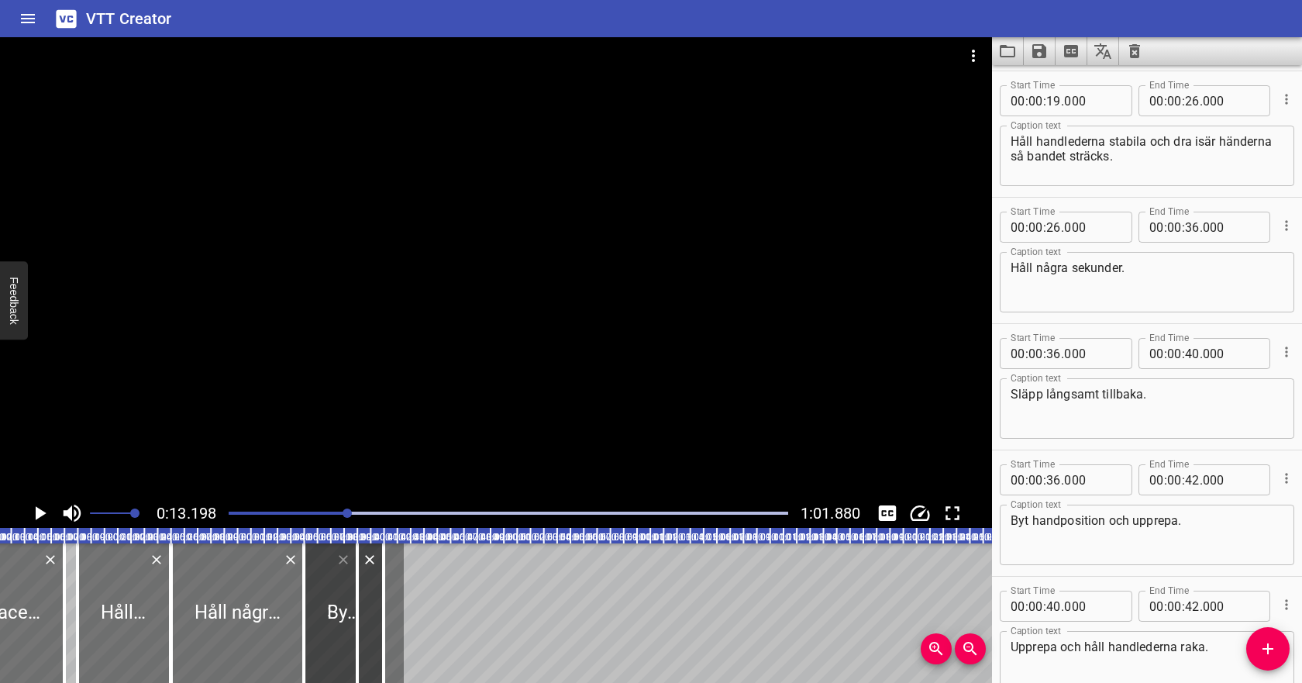
scroll to position [253, 0]
click at [42, 511] on icon "Play/Pause" at bounding box center [41, 513] width 11 height 14
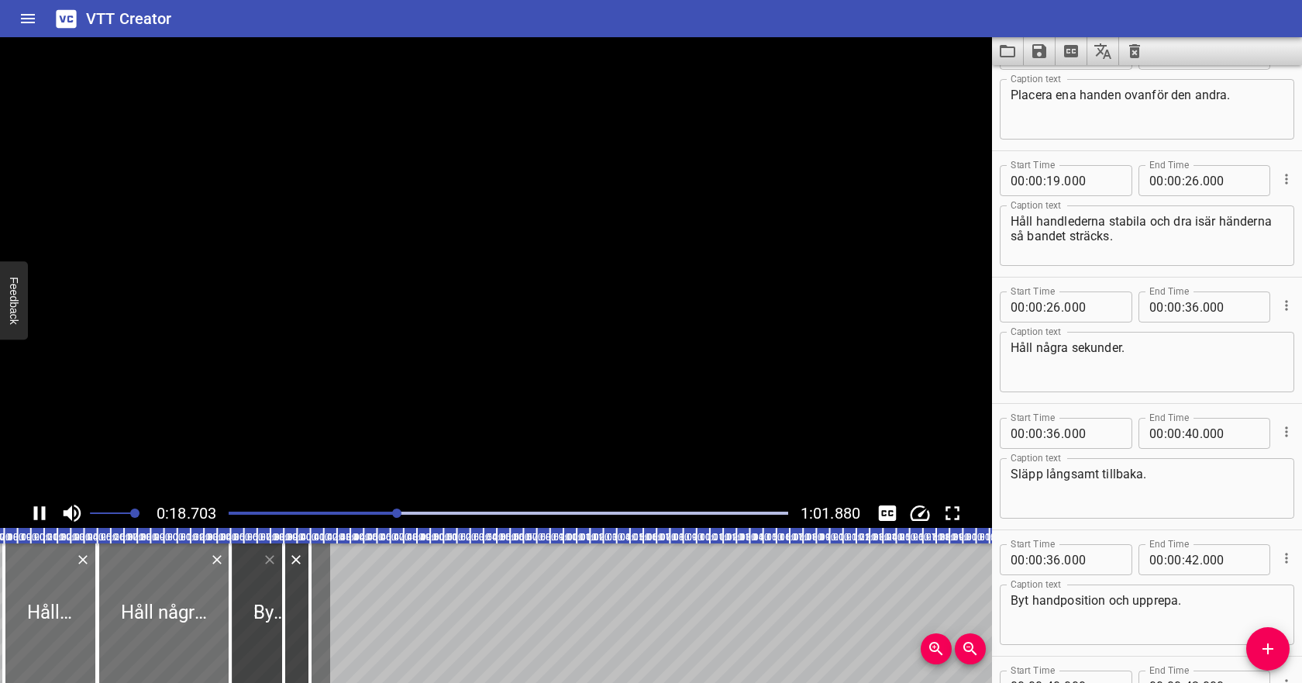
scroll to position [0, 253]
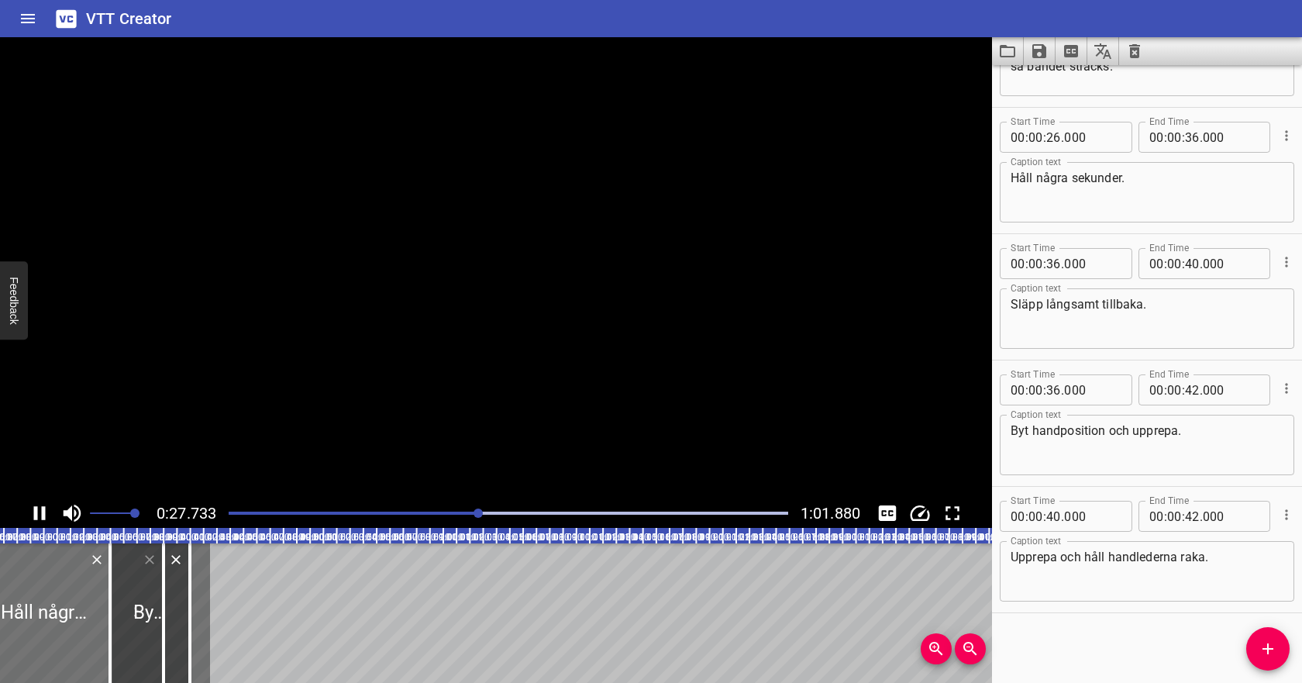
click at [41, 510] on icon "Play/Pause" at bounding box center [40, 513] width 12 height 14
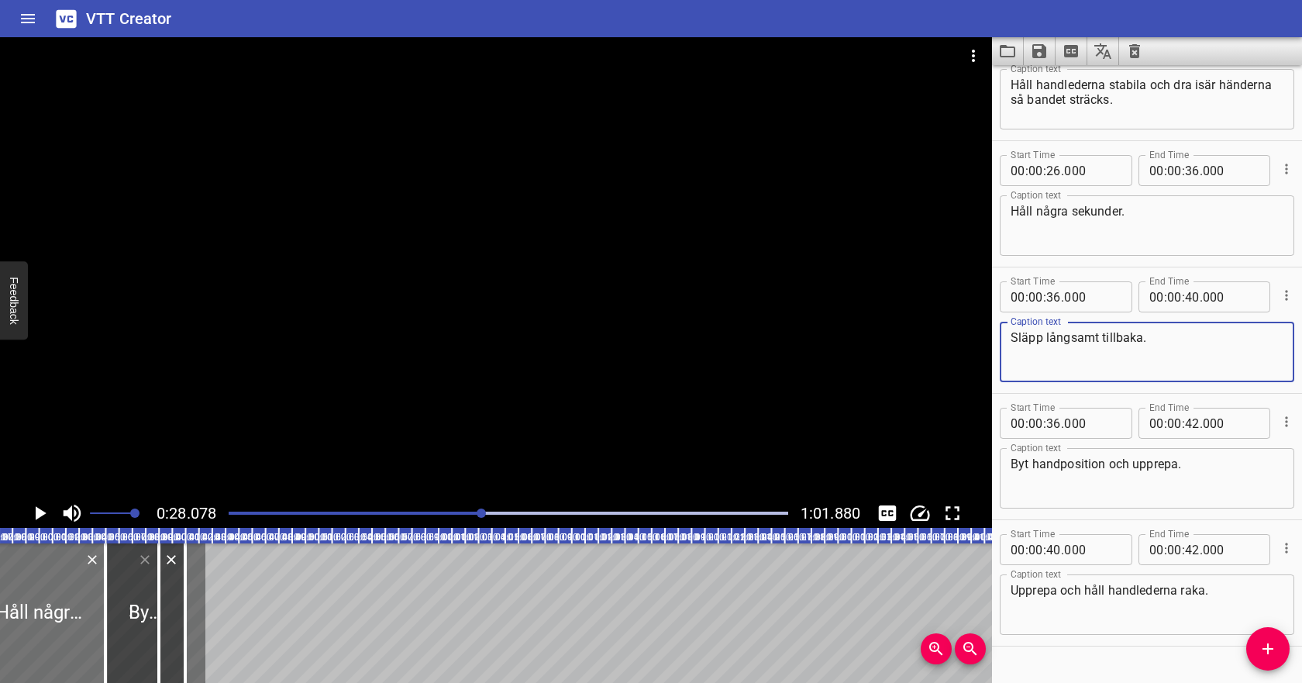
drag, startPoint x: 1172, startPoint y: 338, endPoint x: 1002, endPoint y: 337, distance: 170.4
click at [1002, 337] on div "Släpp långsamt tillbaka. Caption text" at bounding box center [1146, 352] width 294 height 60
click at [1210, 208] on textarea "Håll några sekunder." at bounding box center [1146, 226] width 273 height 44
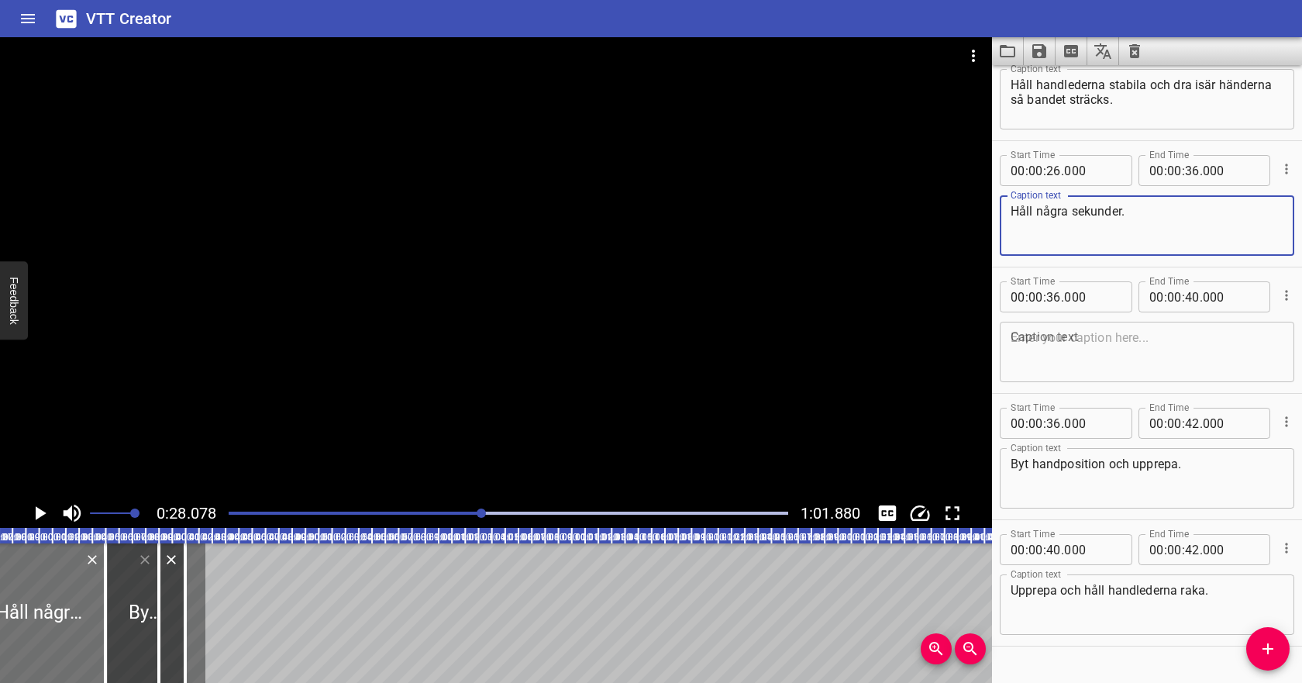
paste textarea "Släpp långsamt tillbaka."
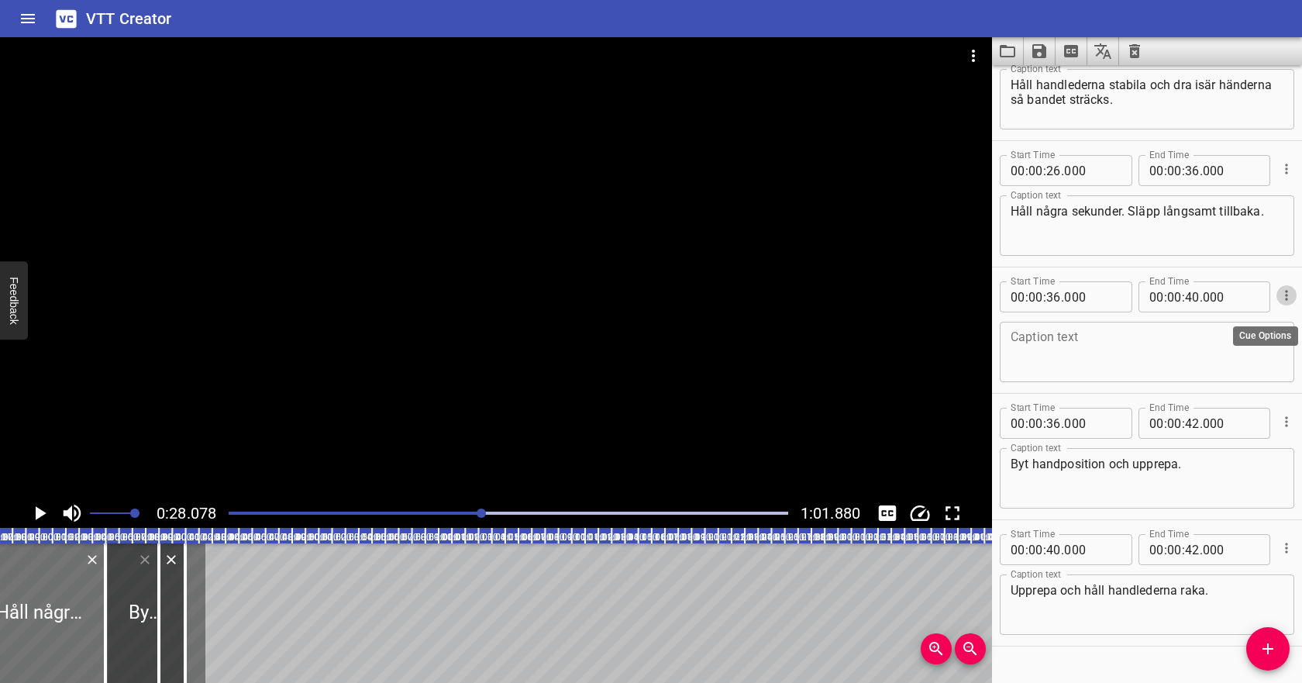
click at [1288, 294] on icon "Cue Options" at bounding box center [1285, 294] width 15 height 15
click at [1250, 322] on li "Delete Cue" at bounding box center [1221, 323] width 135 height 28
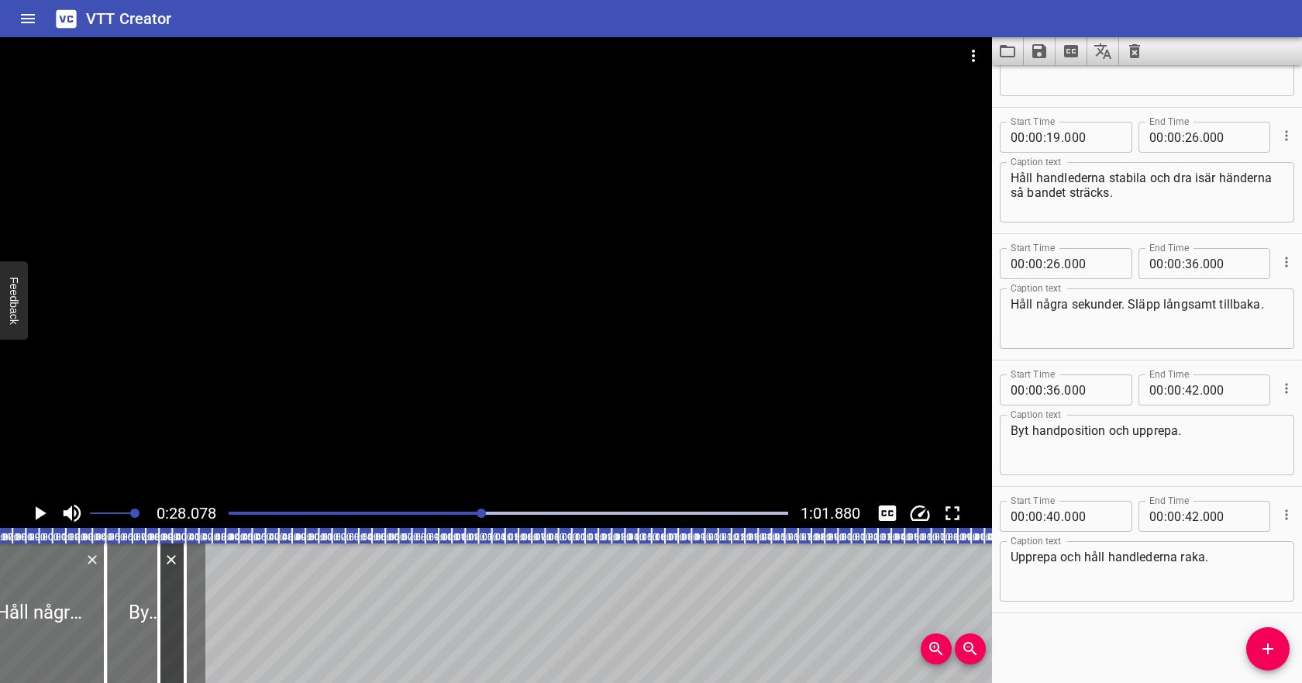
click at [40, 507] on icon "Play/Pause" at bounding box center [39, 512] width 23 height 23
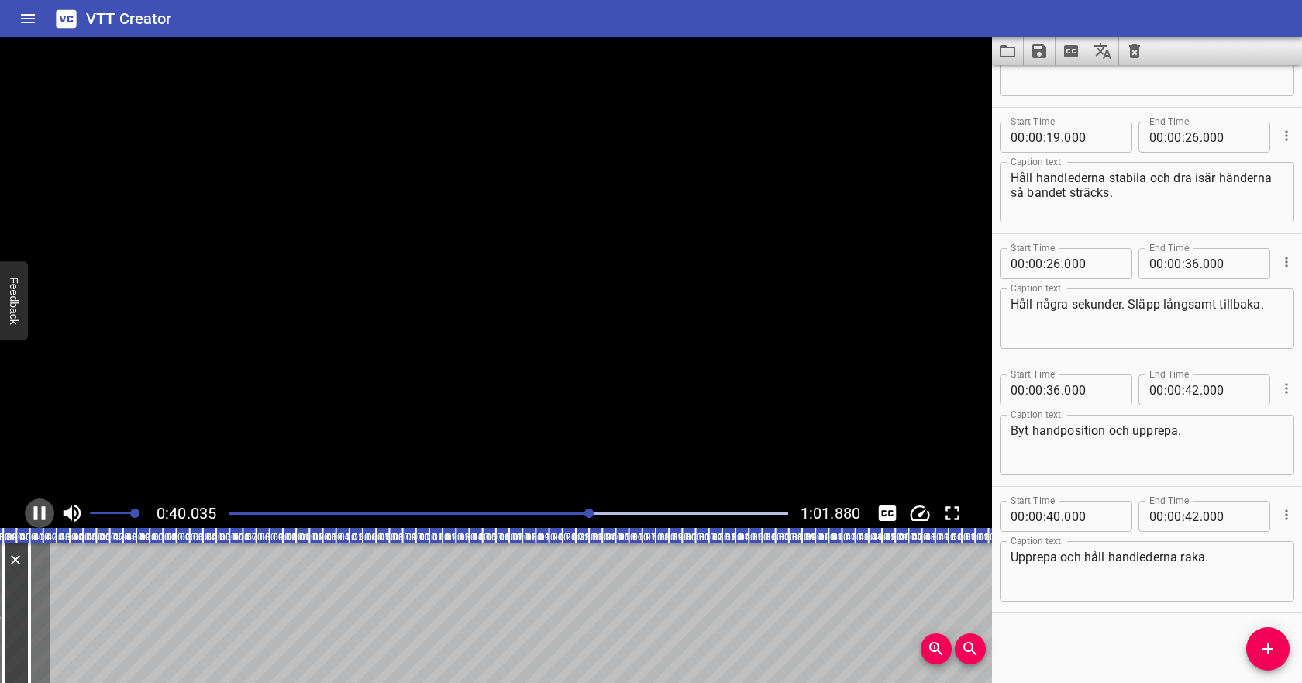
click at [40, 507] on icon "Play/Pause" at bounding box center [39, 512] width 23 height 23
click at [1198, 265] on input "number" at bounding box center [1192, 263] width 15 height 31
click at [1192, 307] on textarea "Håll några sekunder. Släpp långsamt tillbaka." at bounding box center [1146, 319] width 273 height 44
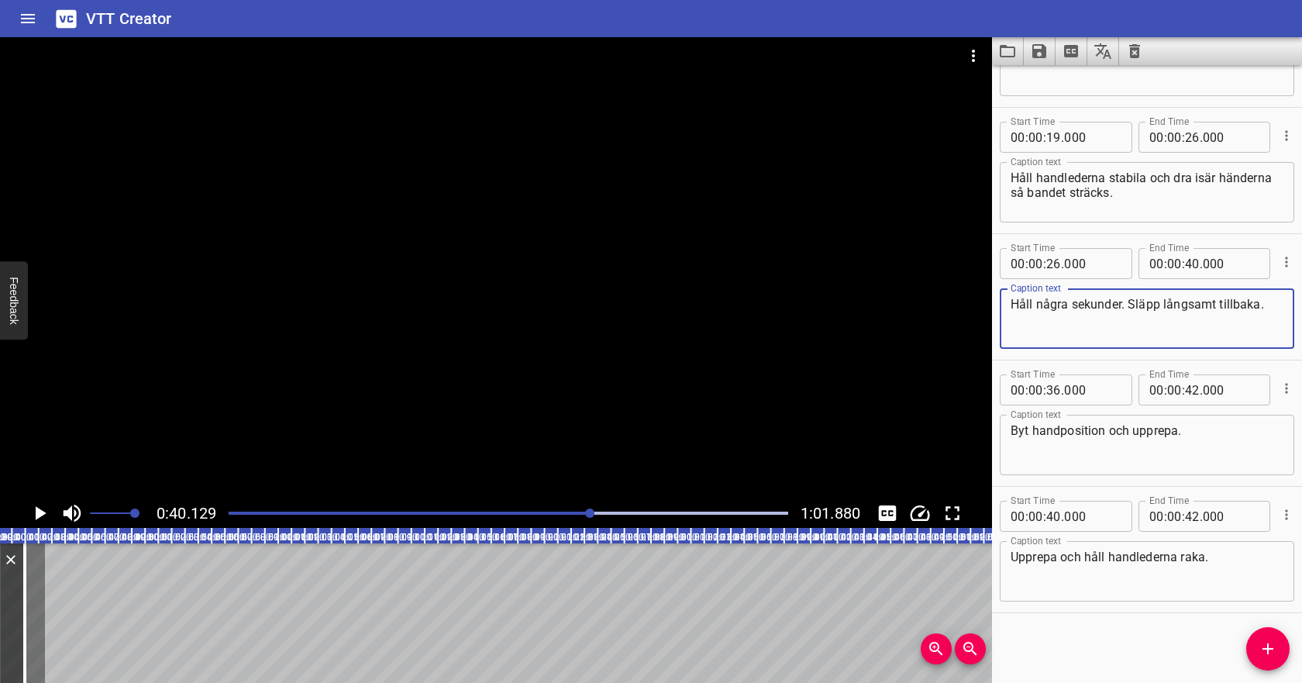
click at [44, 506] on icon "Play/Pause" at bounding box center [39, 512] width 23 height 23
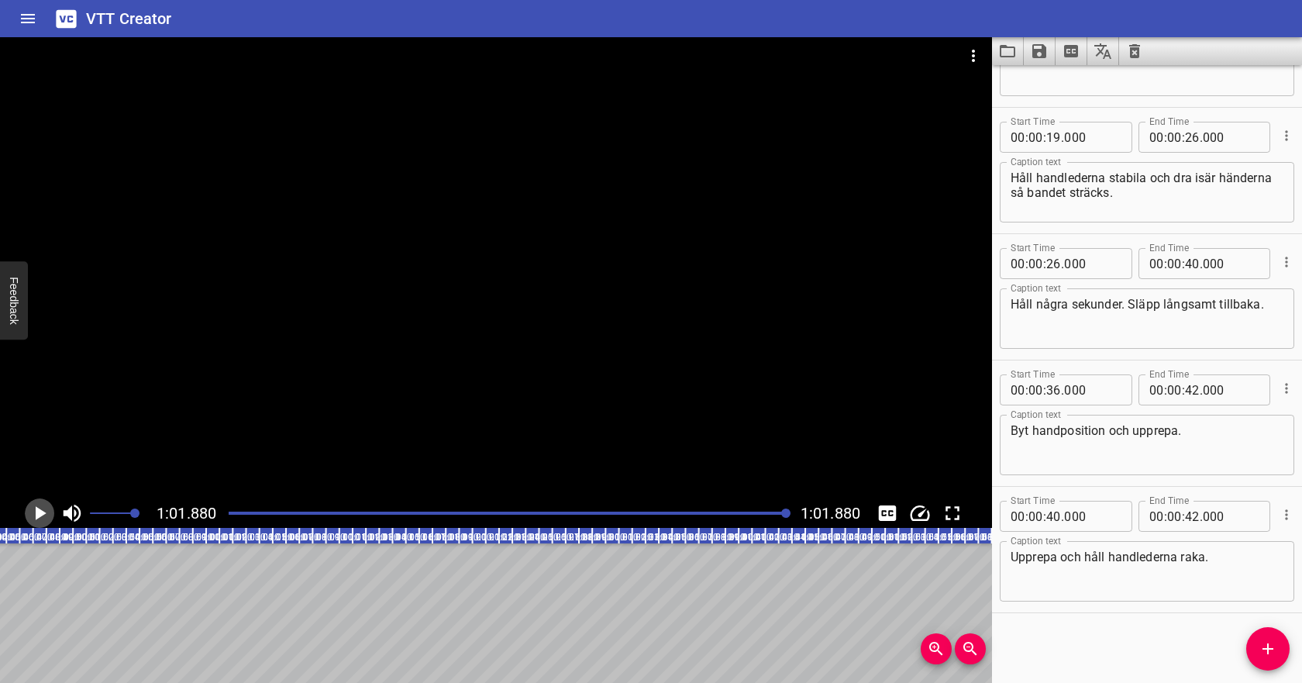
click at [44, 507] on icon "Play/Pause" at bounding box center [39, 512] width 23 height 23
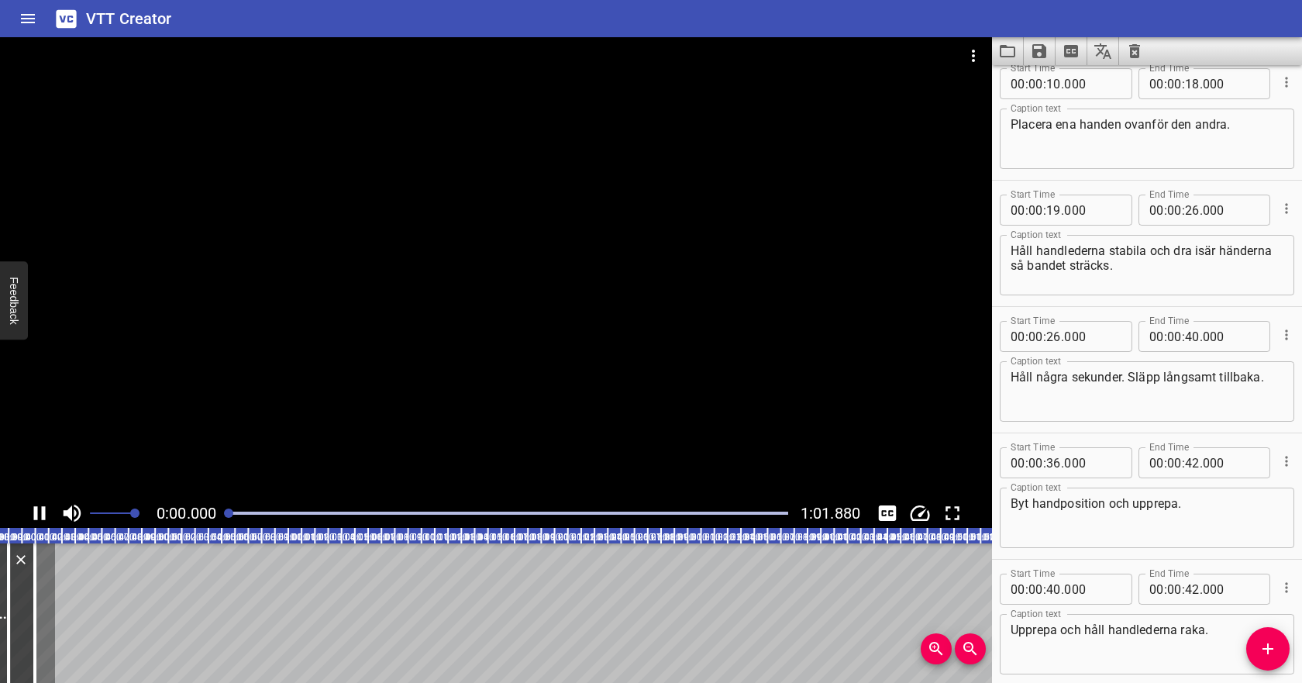
scroll to position [126, 0]
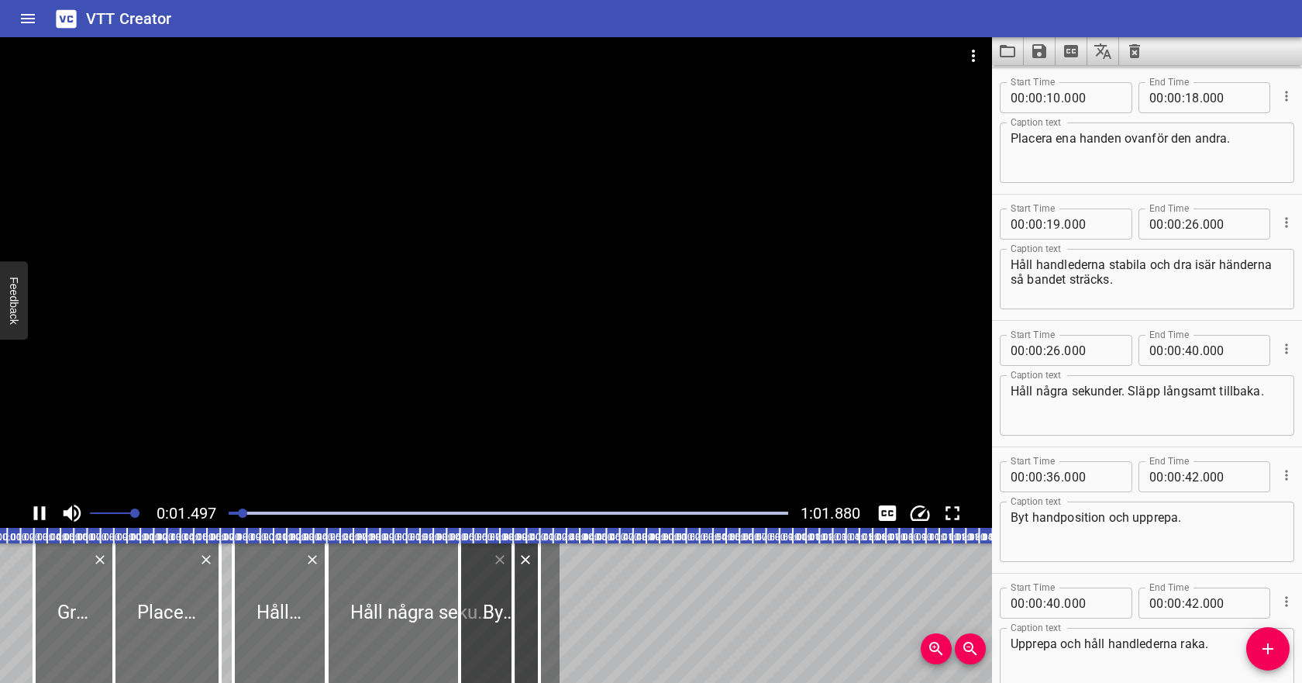
click at [47, 509] on icon "Play/Pause" at bounding box center [39, 512] width 23 height 23
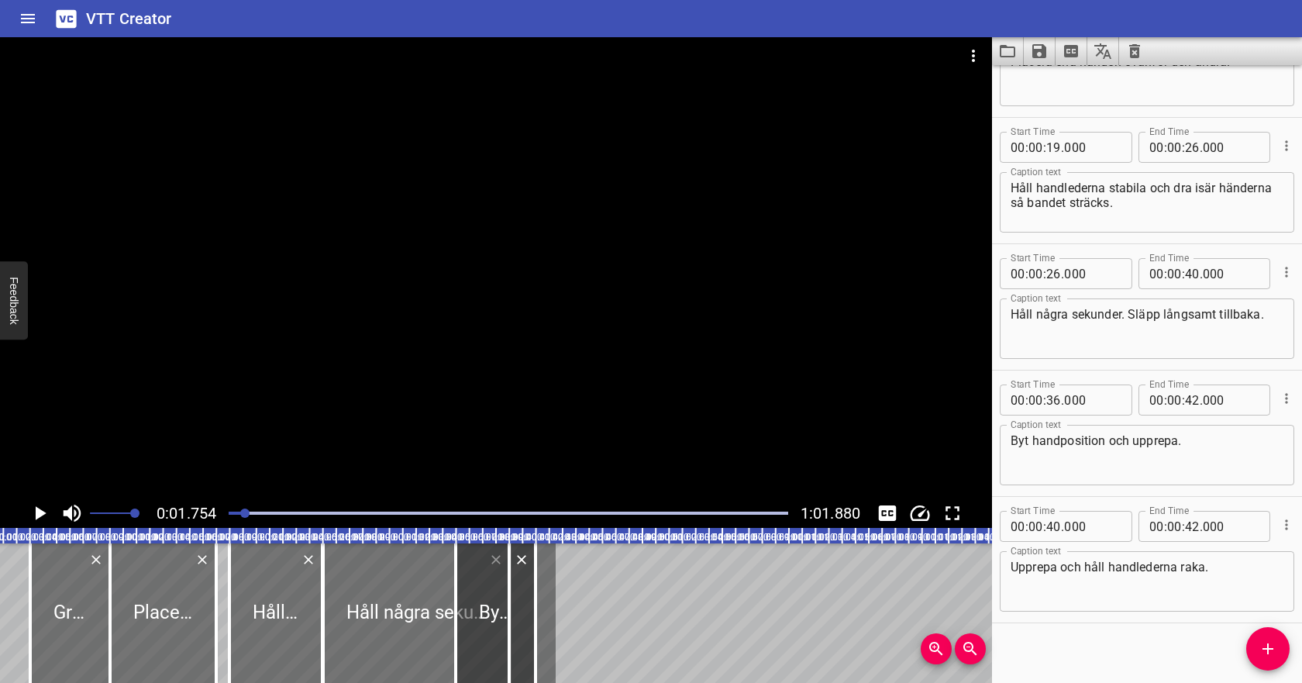
scroll to position [213, 0]
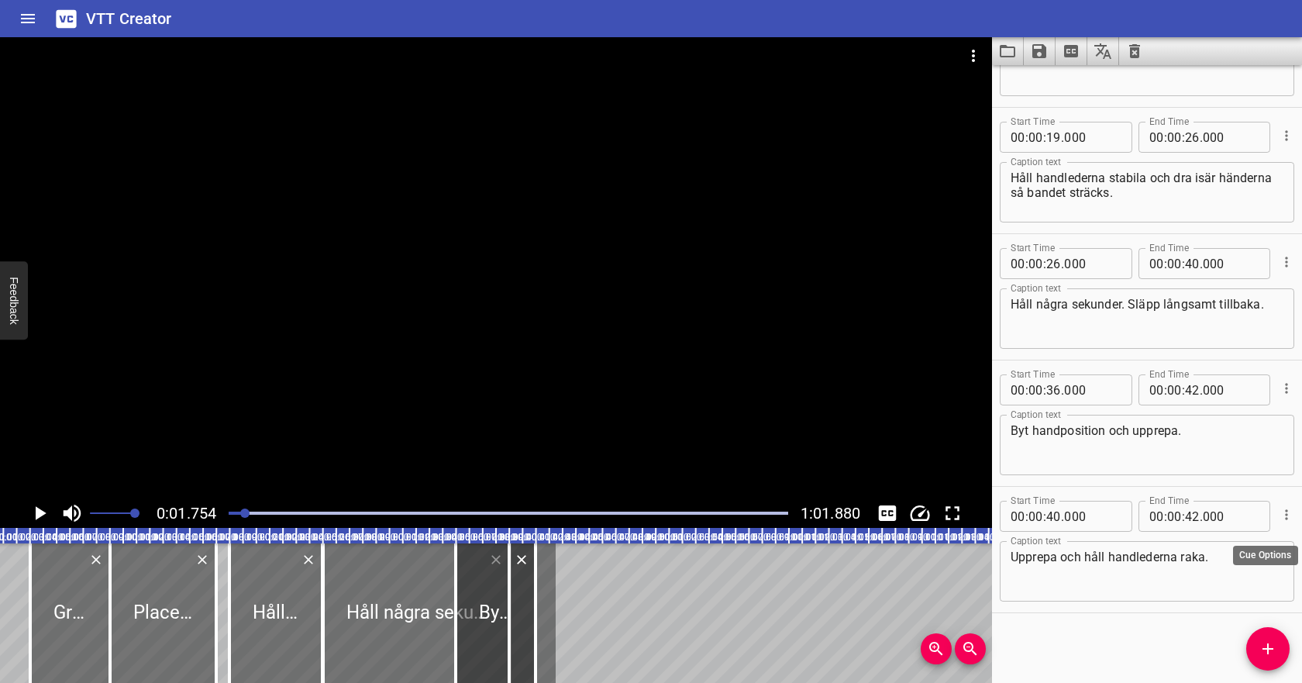
click at [1286, 515] on icon "Cue Options" at bounding box center [1285, 514] width 15 height 15
click at [1237, 545] on li "Delete Cue" at bounding box center [1221, 542] width 135 height 28
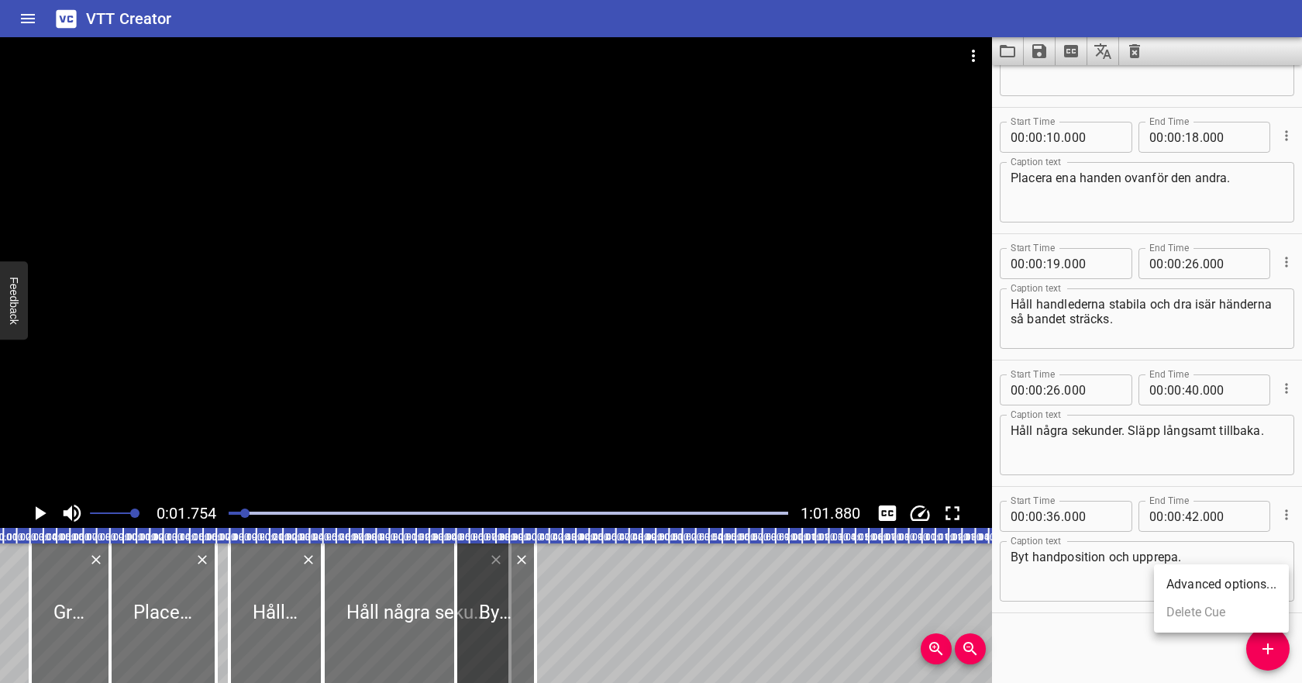
scroll to position [87, 0]
click at [724, 513] on div "Play progress" at bounding box center [508, 512] width 559 height 3
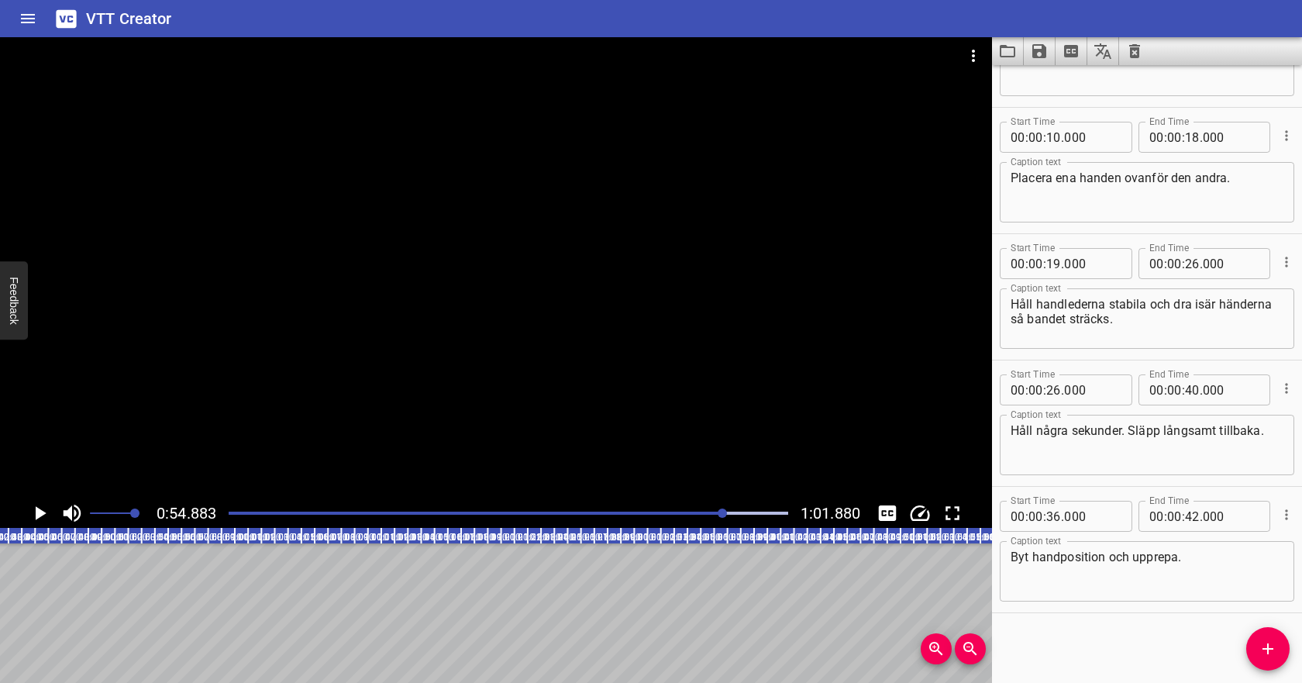
click at [698, 511] on div at bounding box center [508, 513] width 578 height 22
click at [677, 513] on div "Play progress" at bounding box center [418, 512] width 559 height 3
click at [659, 513] on div "Play progress" at bounding box center [398, 512] width 559 height 3
click at [43, 510] on icon "Play/Pause" at bounding box center [39, 512] width 23 height 23
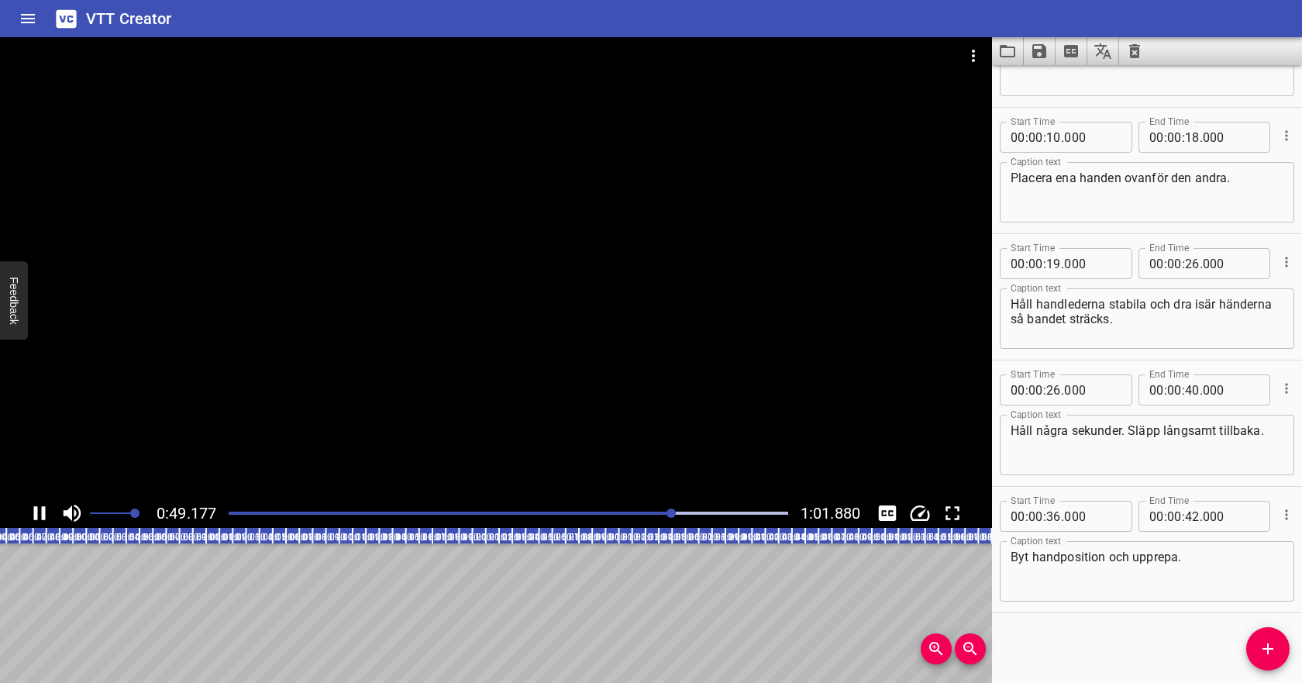
click at [681, 510] on div at bounding box center [508, 513] width 578 height 22
click at [40, 513] on icon "Play/Pause" at bounding box center [39, 512] width 23 height 23
click at [1051, 518] on input "number" at bounding box center [1053, 515] width 15 height 31
click at [1192, 516] on input "number" at bounding box center [1192, 515] width 15 height 31
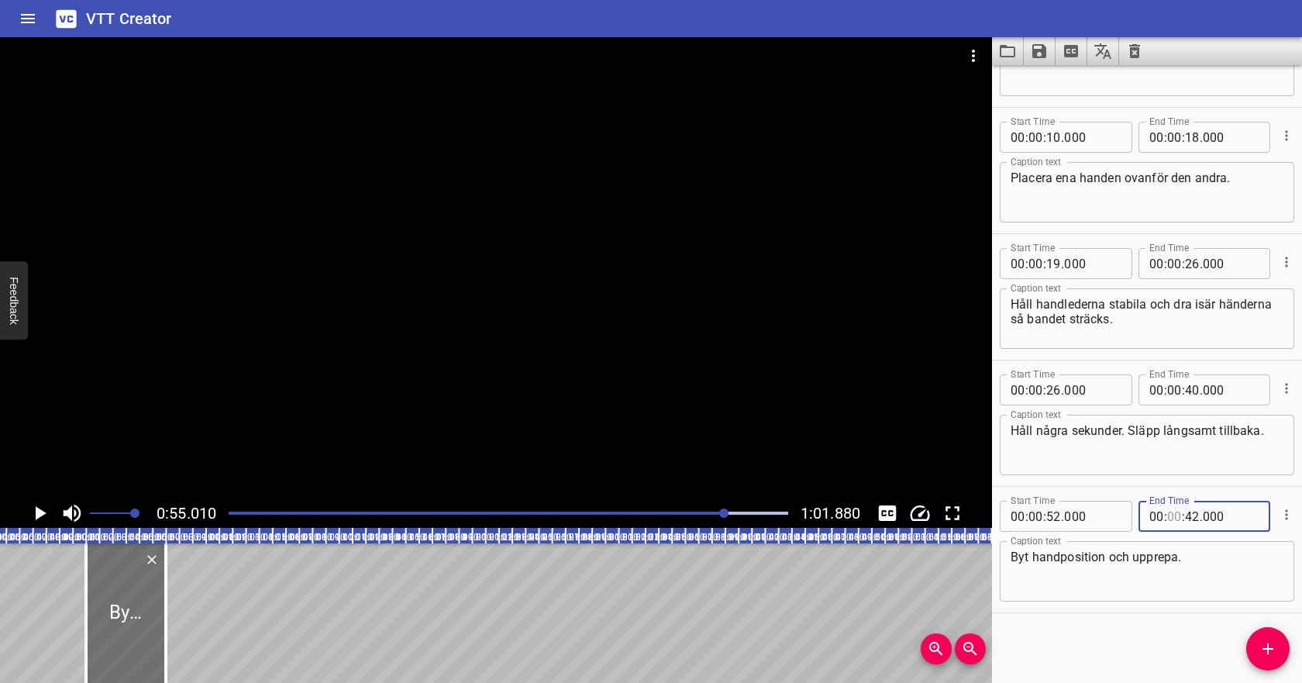
click at [1177, 517] on input "number" at bounding box center [1174, 515] width 15 height 31
click at [1136, 550] on textarea "Byt handposition och upprepa." at bounding box center [1146, 571] width 273 height 44
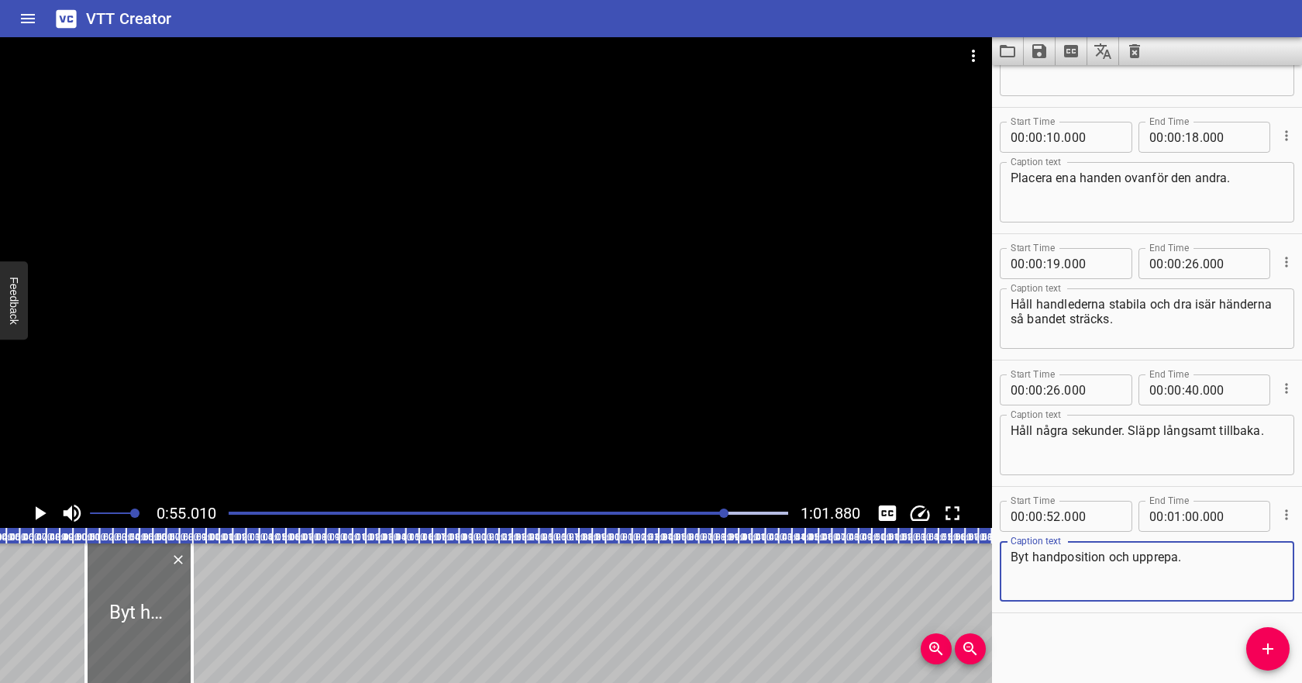
click at [1109, 553] on textarea "Byt handposition och upprepa." at bounding box center [1146, 571] width 273 height 44
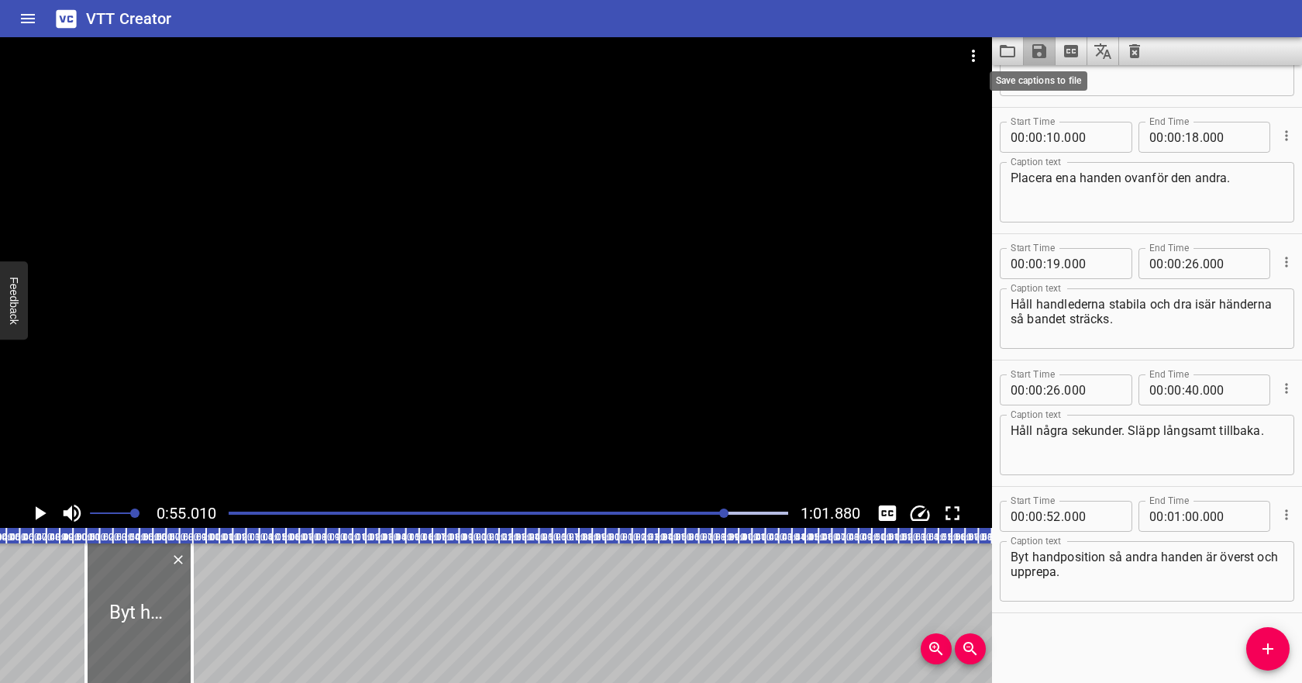
click at [1041, 53] on icon "Save captions to file" at bounding box center [1039, 51] width 14 height 14
click at [1051, 86] on li "Save to VTT file" at bounding box center [1080, 85] width 114 height 28
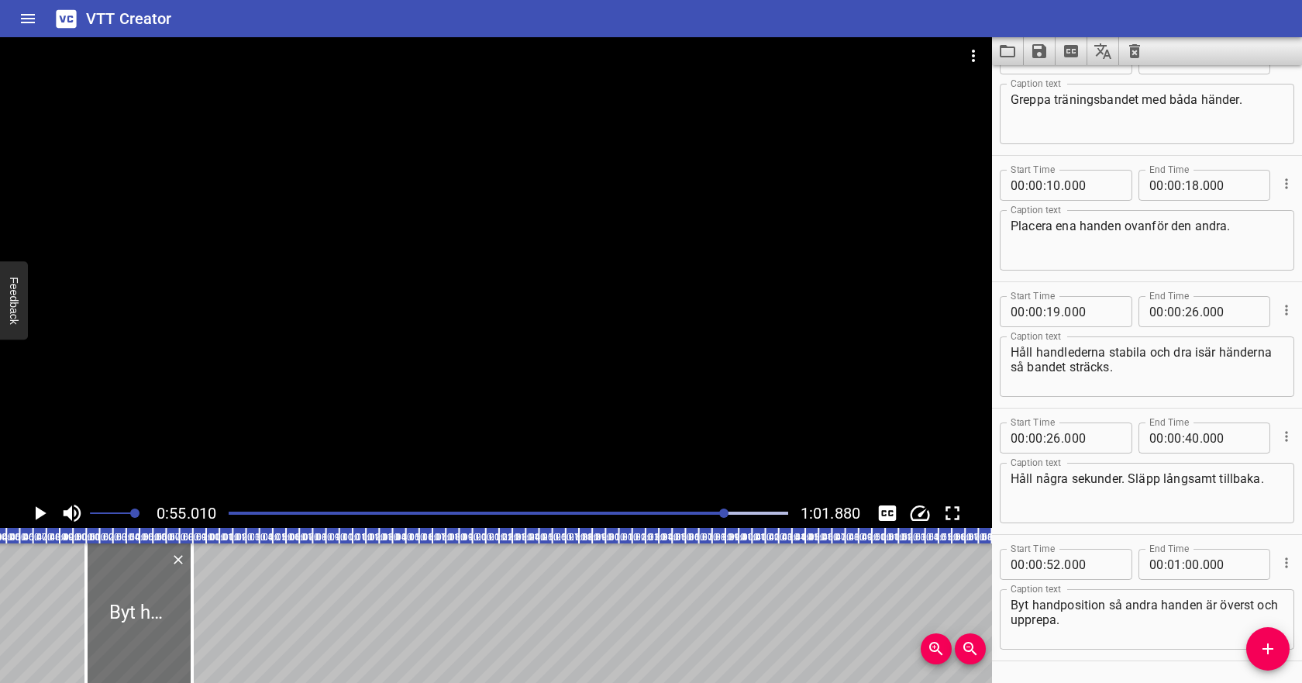
scroll to position [0, 0]
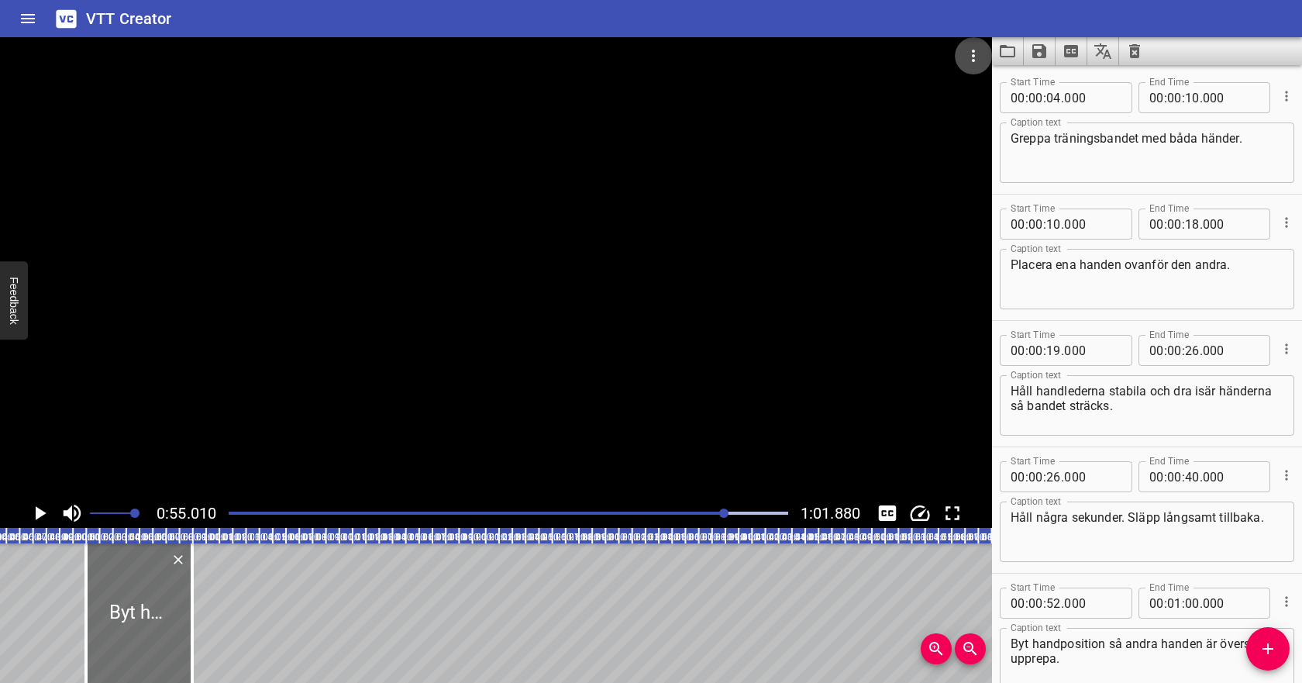
click at [980, 53] on icon "Video Options" at bounding box center [973, 55] width 19 height 19
click at [983, 59] on li "Select New Video File..." at bounding box center [1031, 57] width 154 height 28
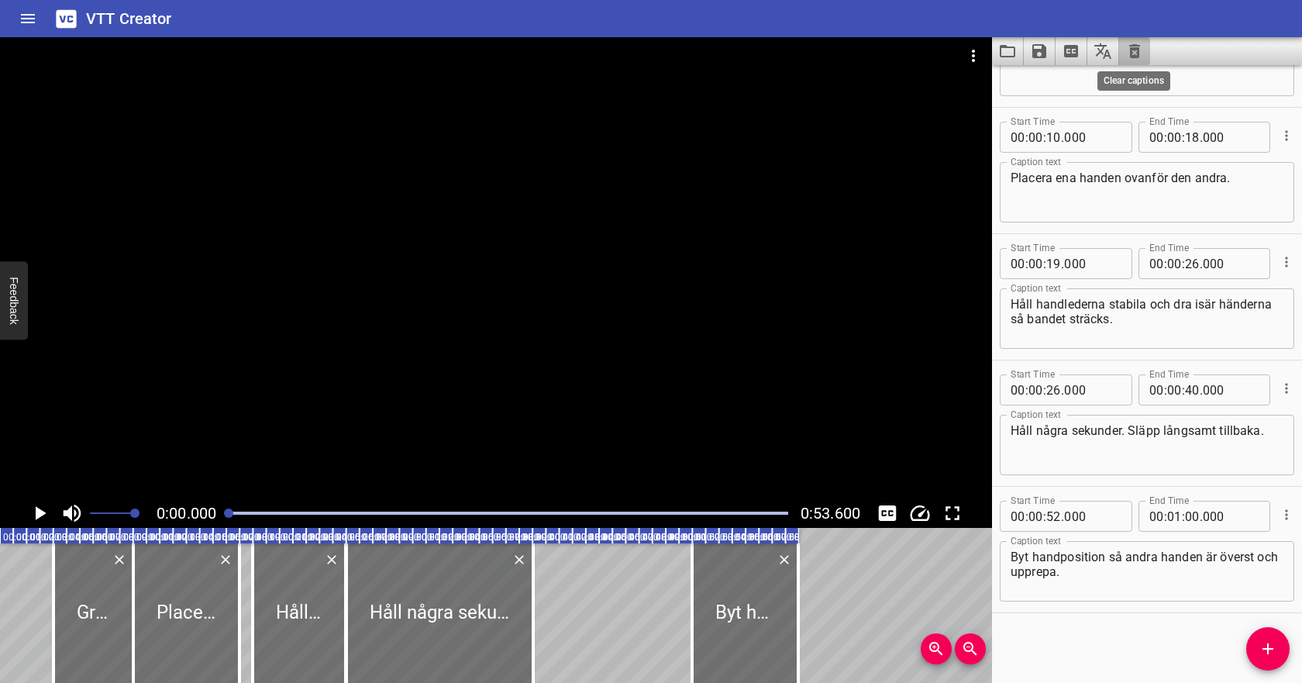
click at [1137, 50] on icon "Clear captions" at bounding box center [1134, 51] width 11 height 14
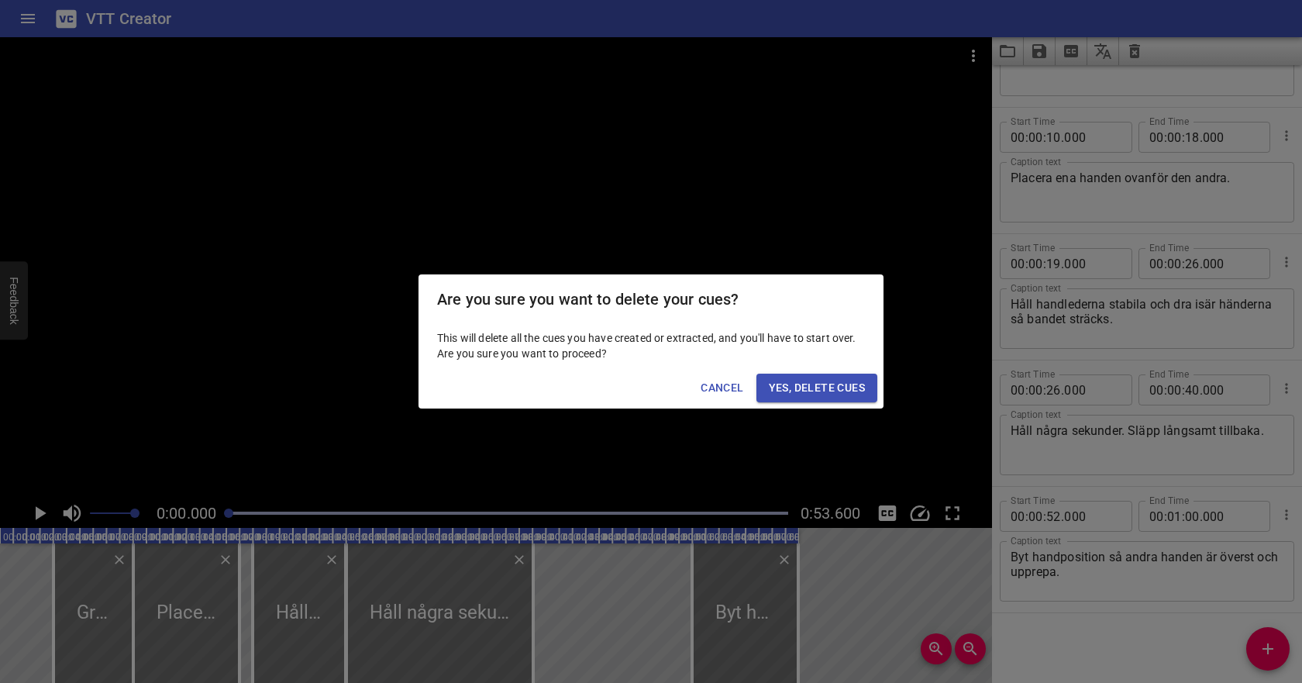
click at [838, 394] on span "Yes, Delete Cues" at bounding box center [817, 387] width 96 height 19
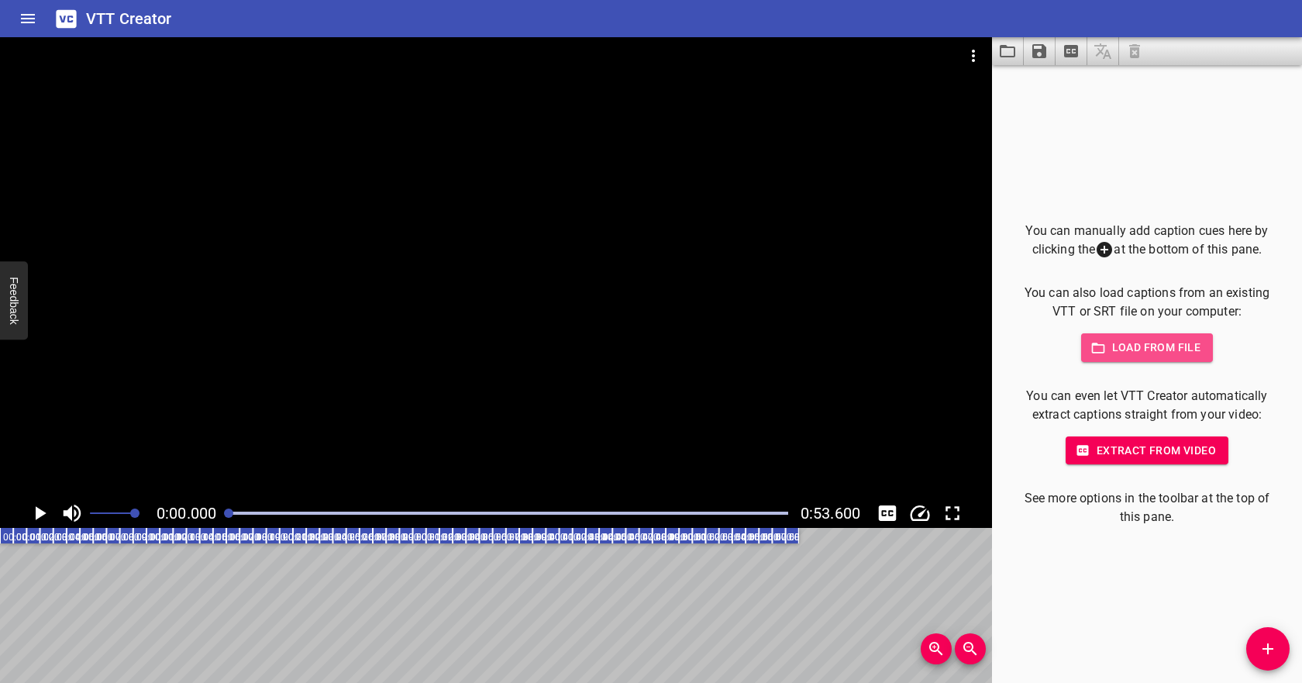
click at [1126, 339] on span "Load from file" at bounding box center [1147, 347] width 108 height 19
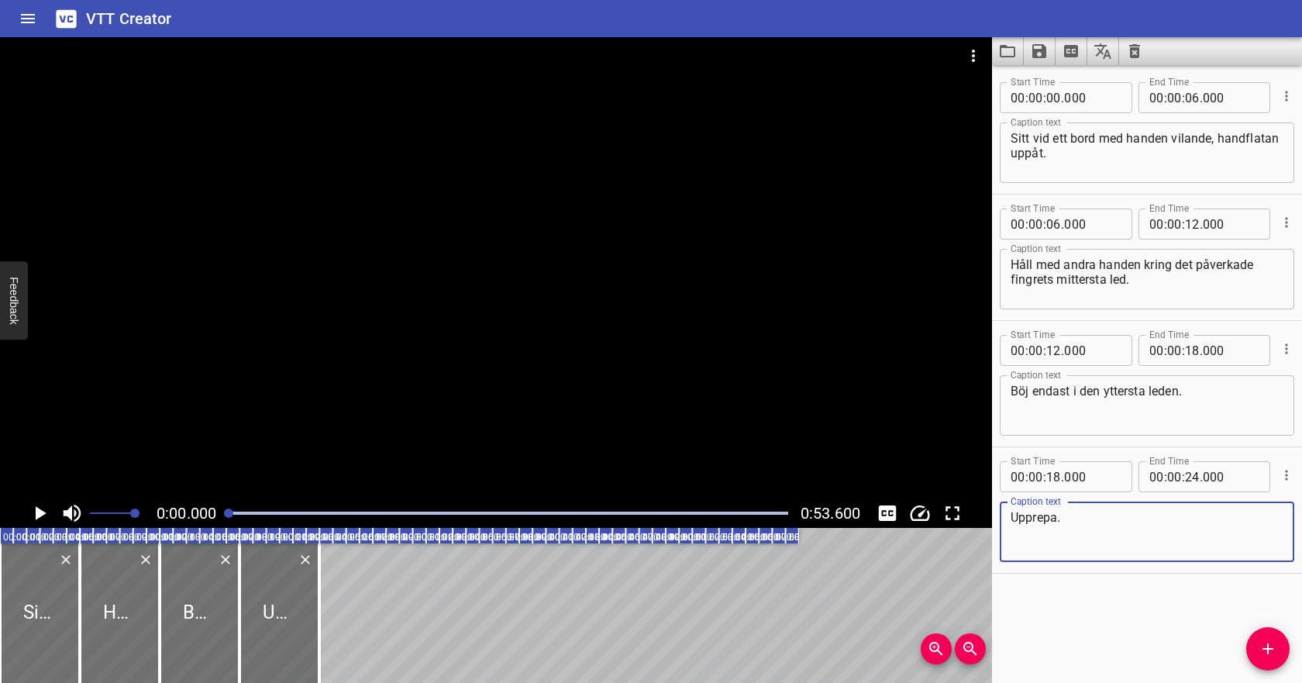
click at [41, 515] on icon "Play/Pause" at bounding box center [41, 513] width 11 height 14
click at [43, 516] on icon "Play/Pause" at bounding box center [40, 513] width 12 height 14
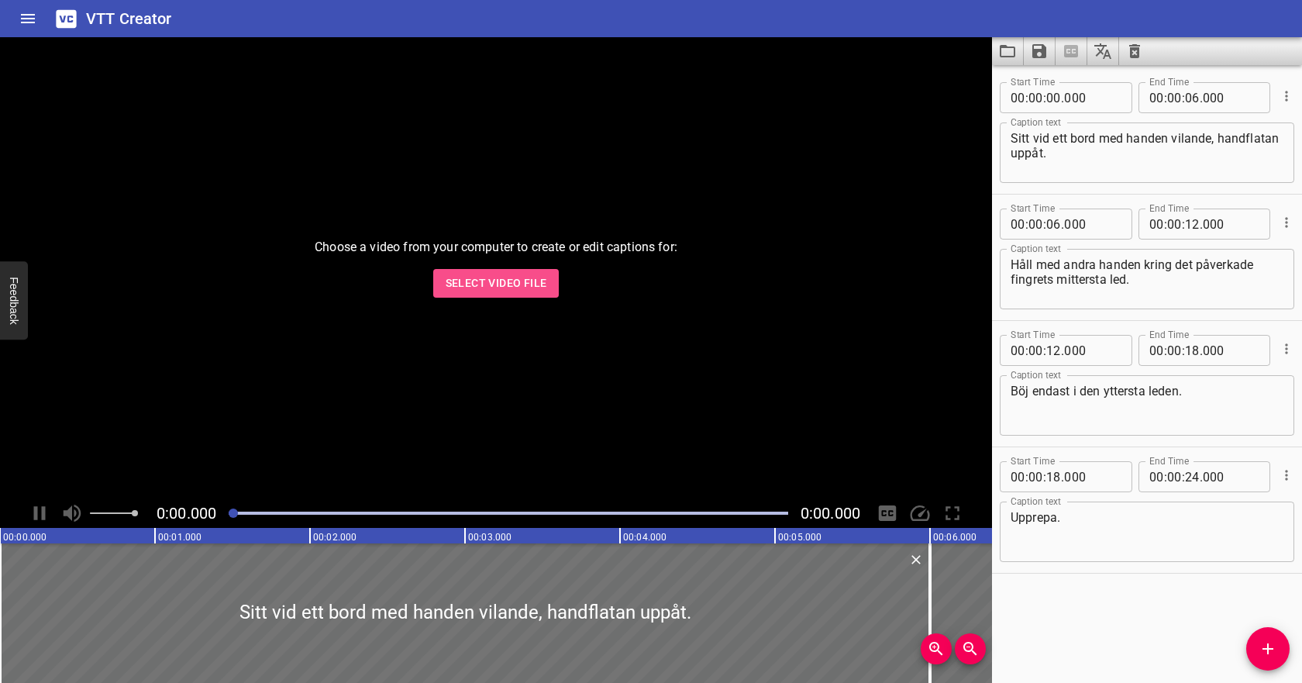
click at [489, 269] on button "Select Video File" at bounding box center [496, 283] width 126 height 29
